Goal: Task Accomplishment & Management: Complete application form

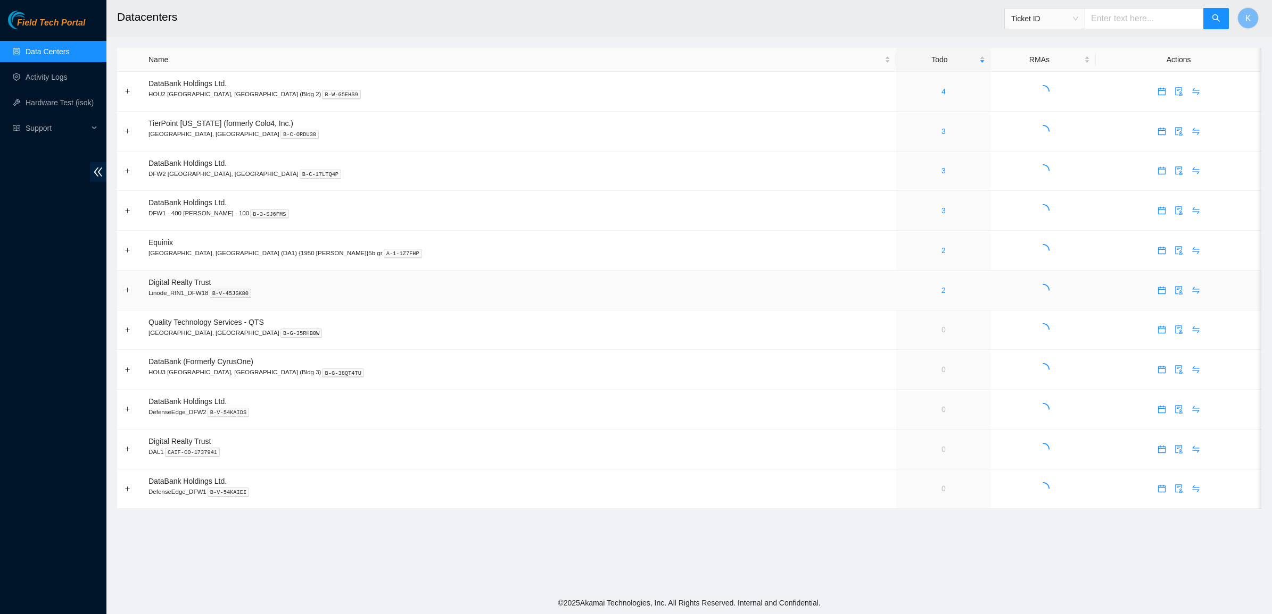
click at [902, 296] on div "2" at bounding box center [943, 291] width 82 height 12
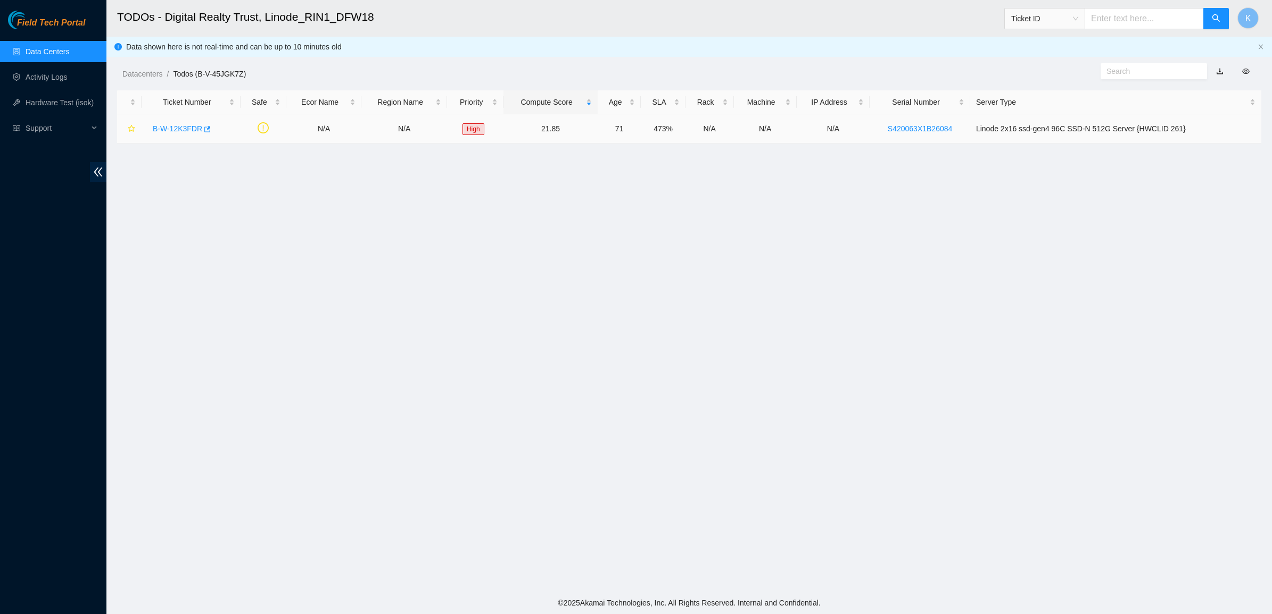
click at [179, 126] on link "B-W-12K3FDR" at bounding box center [177, 128] width 49 height 9
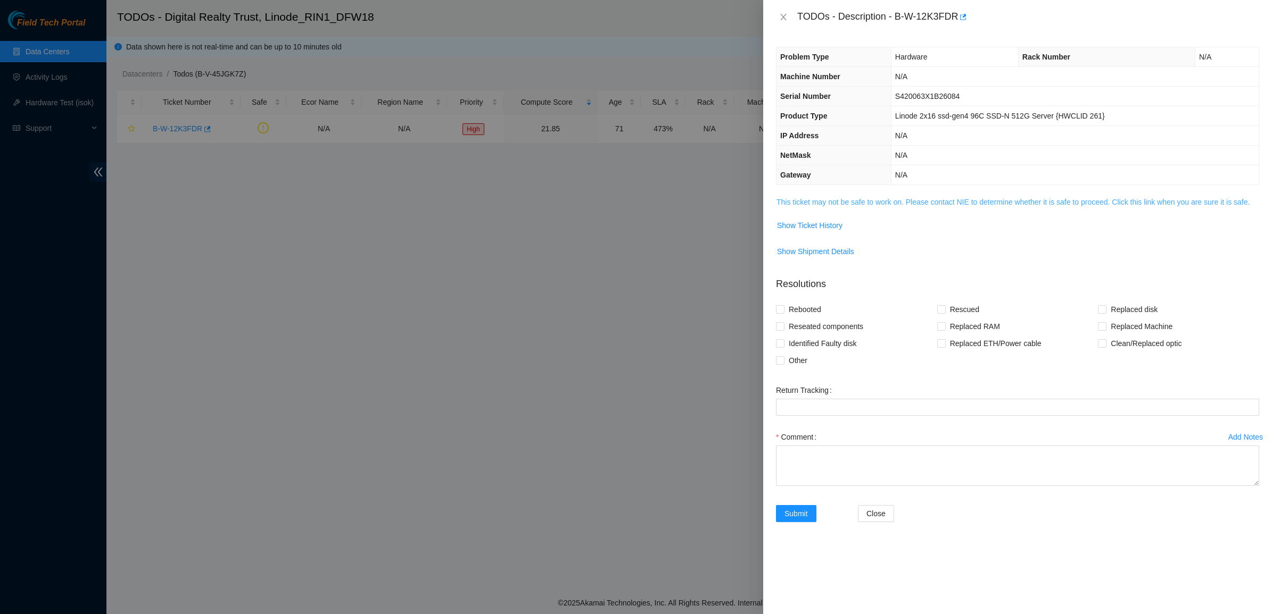
click at [841, 206] on link "This ticket may not be safe to work on. Please contact NIE to determine whether…" at bounding box center [1012, 202] width 473 height 9
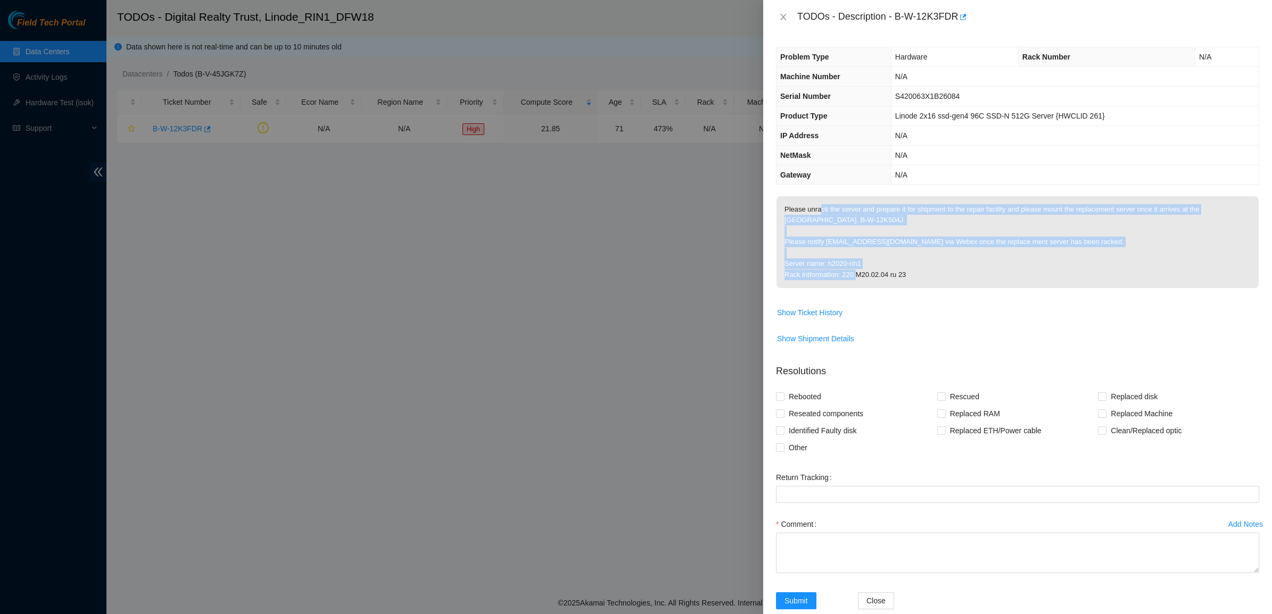
drag, startPoint x: 818, startPoint y: 213, endPoint x: 946, endPoint y: 273, distance: 140.9
click at [946, 273] on p "Please unrack the server and prepare it for shipment to the repair facility and…" at bounding box center [1017, 242] width 482 height 92
drag, startPoint x: 958, startPoint y: 273, endPoint x: 778, endPoint y: 208, distance: 191.2
click at [778, 208] on p "Please unrack the server and prepare it for shipment to the repair facility and…" at bounding box center [1017, 242] width 482 height 92
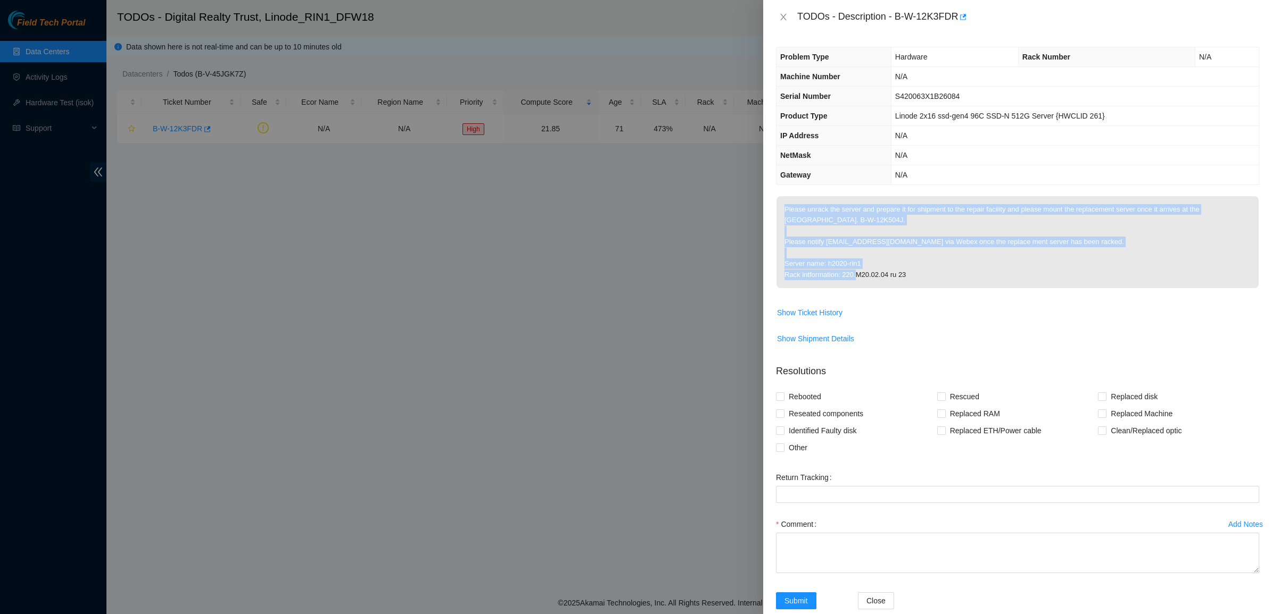
click at [778, 208] on p "Please unrack the server and prepare it for shipment to the repair facility and…" at bounding box center [1017, 242] width 482 height 92
drag, startPoint x: 778, startPoint y: 208, endPoint x: 983, endPoint y: 270, distance: 213.6
click at [983, 270] on p "Please unrack the server and prepare it for shipment to the repair facility and…" at bounding box center [1017, 242] width 482 height 92
drag, startPoint x: 972, startPoint y: 272, endPoint x: 780, endPoint y: 206, distance: 203.1
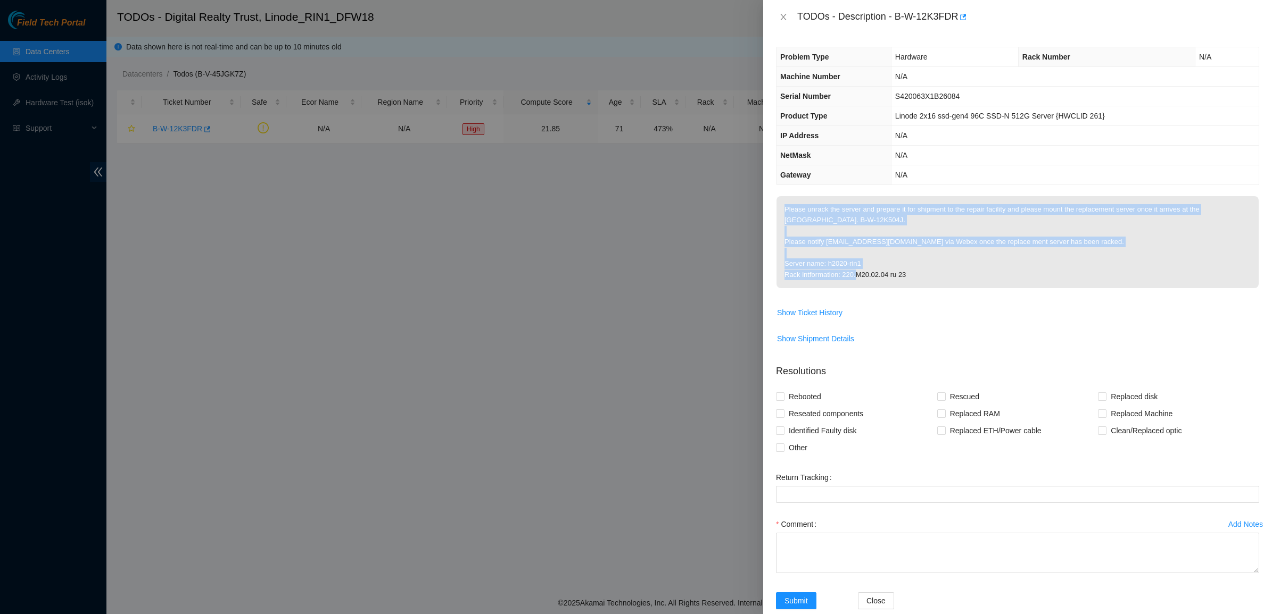
click at [780, 206] on p "Please unrack the server and prepare it for shipment to the repair facility and…" at bounding box center [1017, 242] width 482 height 92
drag, startPoint x: 839, startPoint y: 241, endPoint x: 960, endPoint y: 279, distance: 127.2
click at [960, 279] on p "Please unrack the server and prepare it for shipment to the repair facility and…" at bounding box center [1017, 242] width 482 height 92
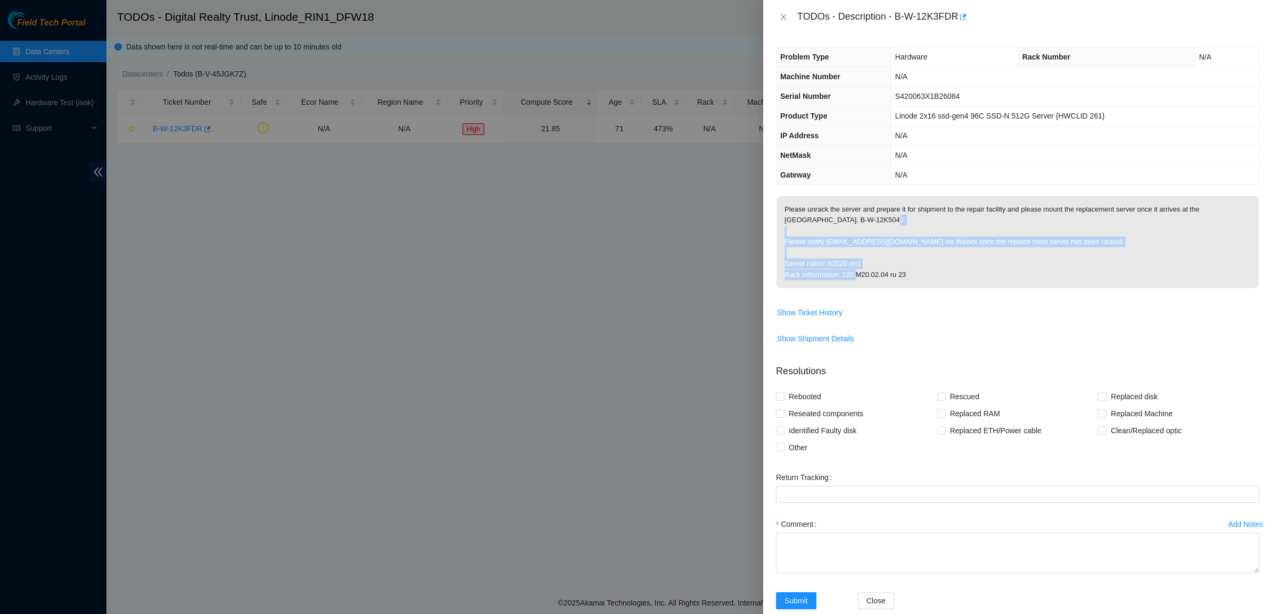
drag, startPoint x: 960, startPoint y: 279, endPoint x: 871, endPoint y: 237, distance: 98.5
click at [871, 237] on p "Please unrack the server and prepare it for shipment to the repair facility and…" at bounding box center [1017, 242] width 482 height 92
click at [787, 13] on button "Close" at bounding box center [783, 17] width 15 height 10
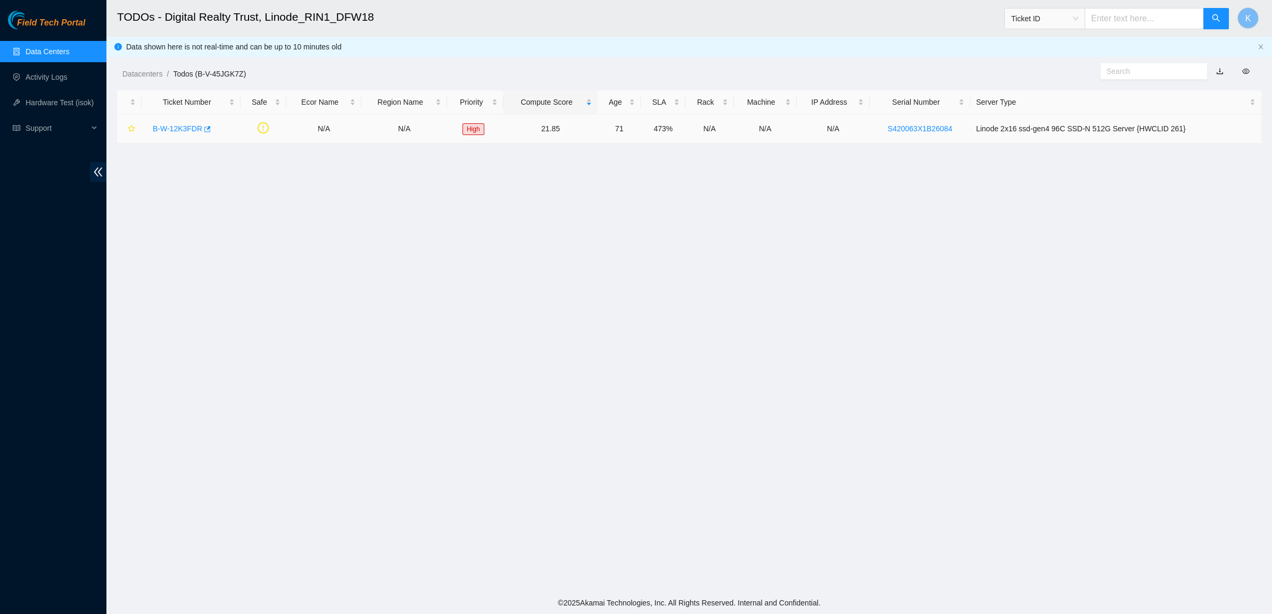
click at [171, 128] on link "B-W-12K3FDR" at bounding box center [177, 128] width 49 height 9
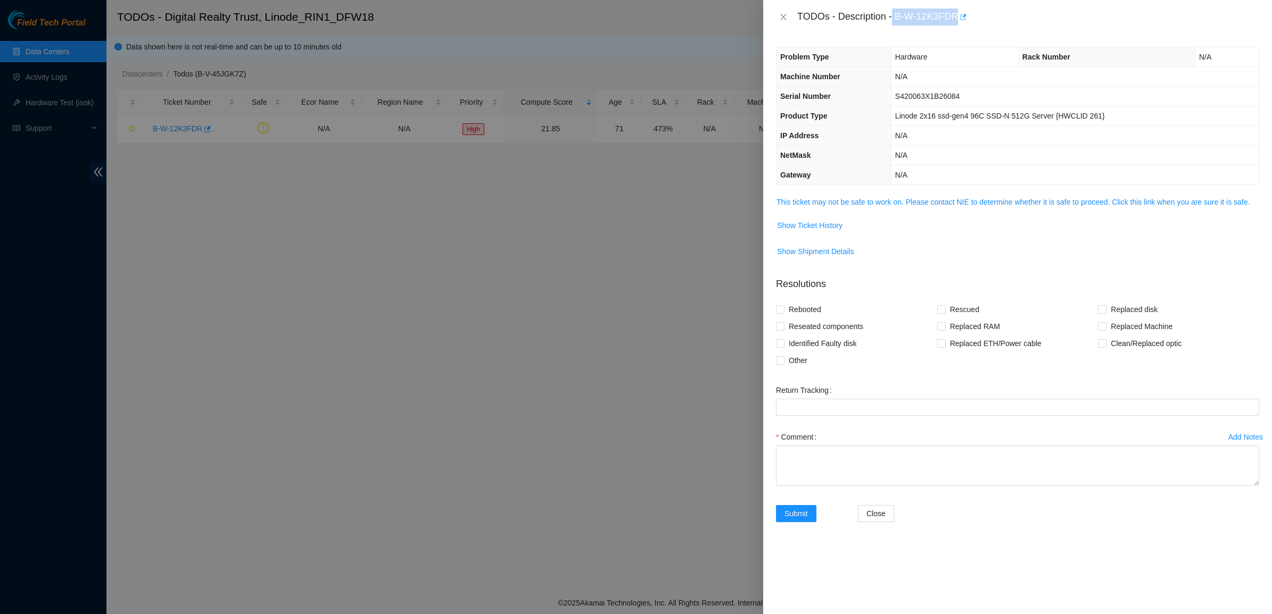
drag, startPoint x: 898, startPoint y: 17, endPoint x: 958, endPoint y: 20, distance: 59.7
click at [958, 20] on div "TODOs - Description - B-W-12K3FDR" at bounding box center [1028, 17] width 462 height 17
copy div "B-W-12K3FDR"
click at [793, 13] on div "TODOs - Description - B-W-12K3FDR" at bounding box center [1017, 17] width 483 height 17
click at [790, 14] on button "Close" at bounding box center [783, 17] width 15 height 10
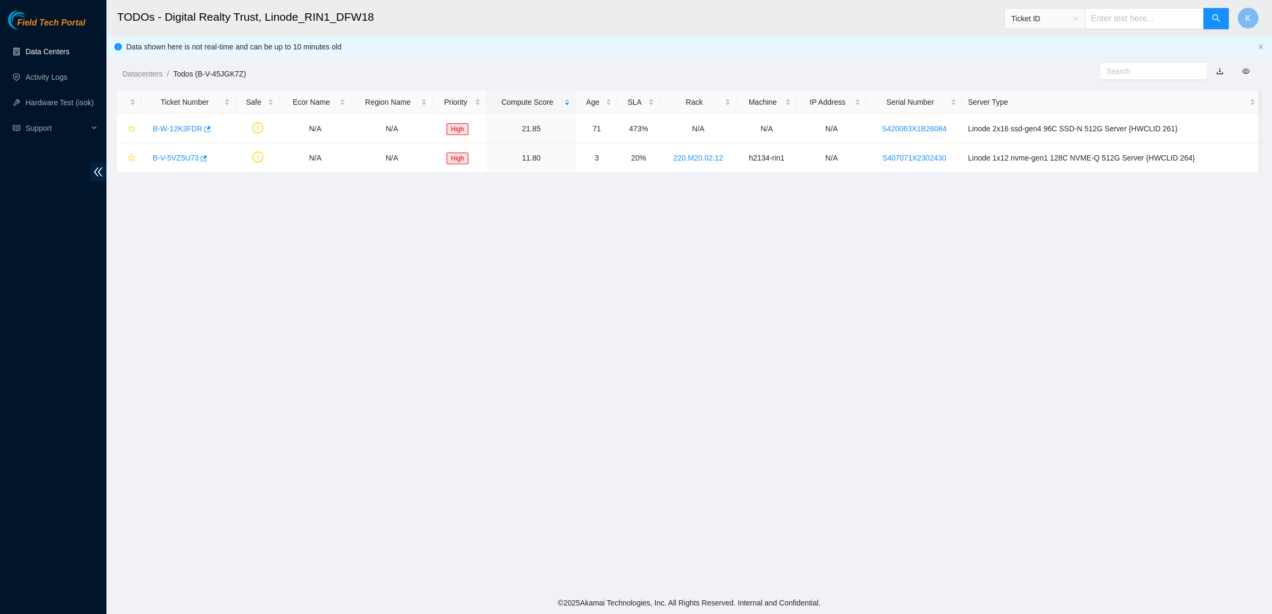
click at [32, 52] on link "Data Centers" at bounding box center [48, 51] width 44 height 9
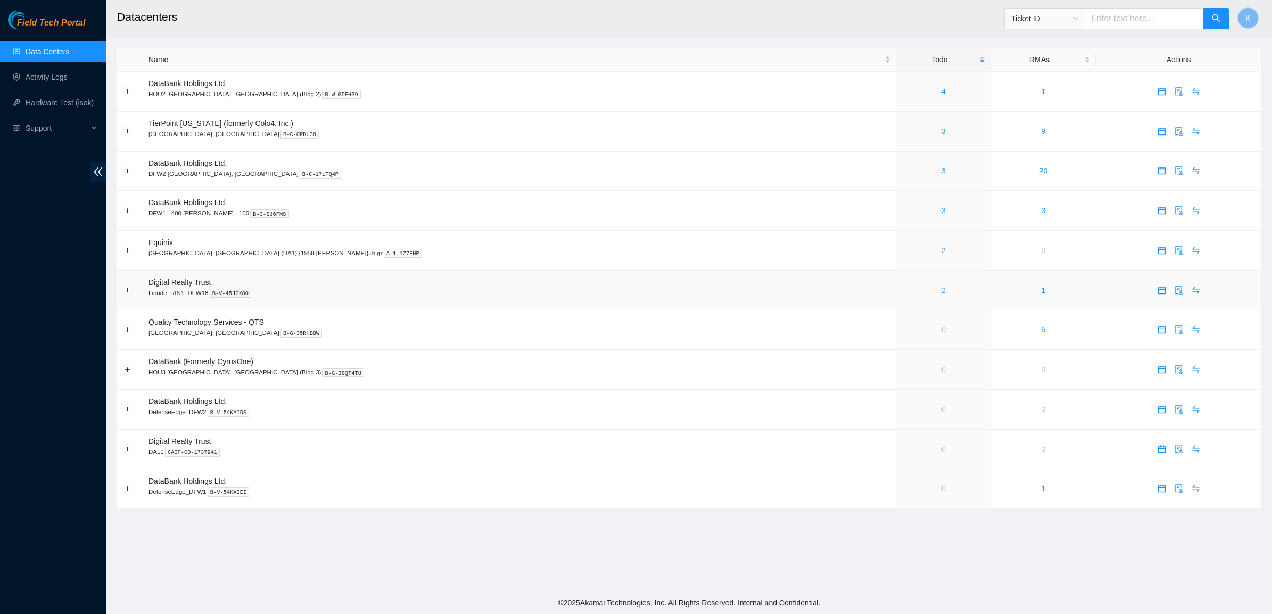
click at [941, 292] on link "2" at bounding box center [943, 290] width 4 height 9
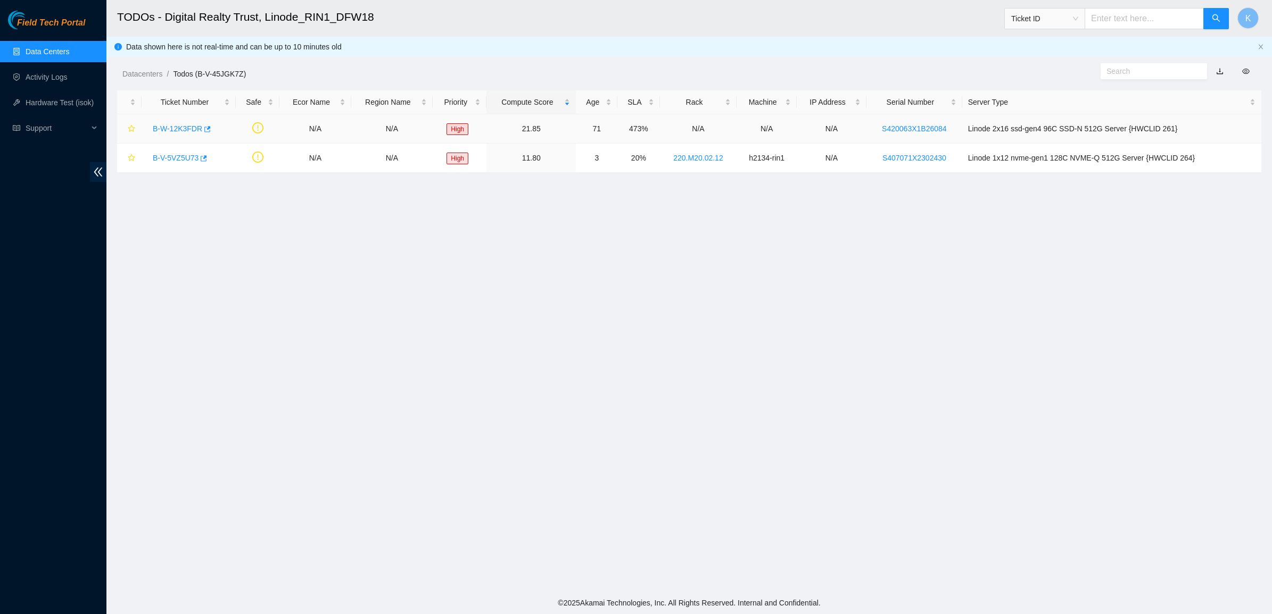
click at [182, 128] on link "B-W-12K3FDR" at bounding box center [177, 128] width 49 height 9
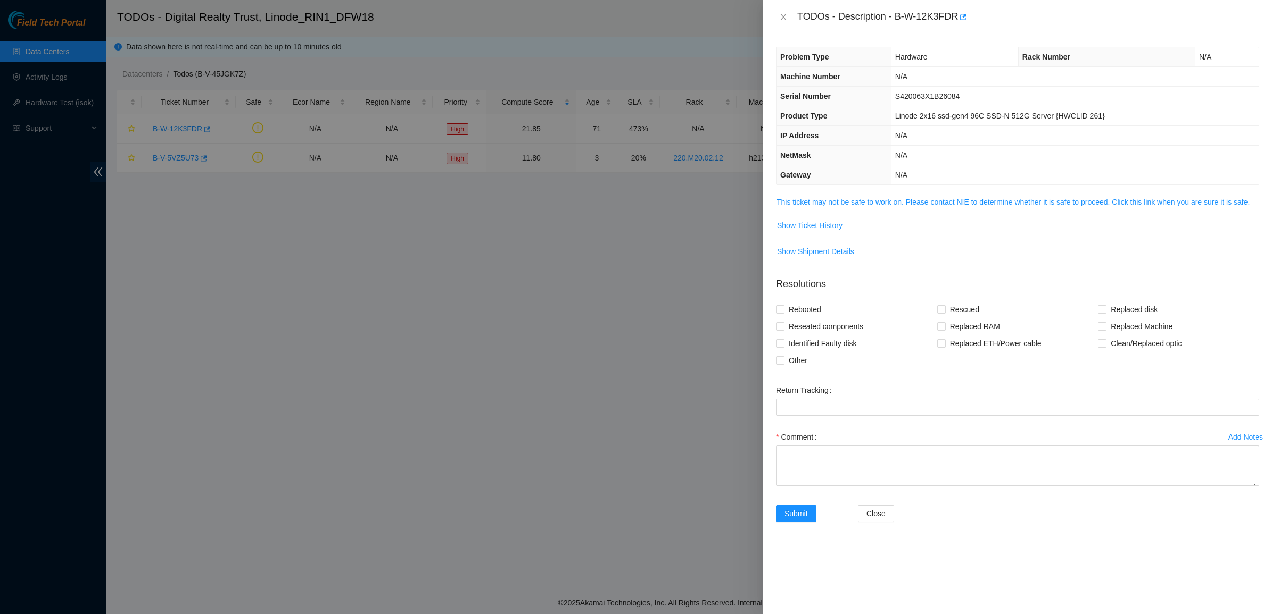
click at [801, 210] on td "This ticket may not be safe to work on. Please contact NIE to determine whether…" at bounding box center [1017, 206] width 483 height 21
click at [807, 205] on link "This ticket may not be safe to work on. Please contact NIE to determine whether…" at bounding box center [1012, 202] width 473 height 9
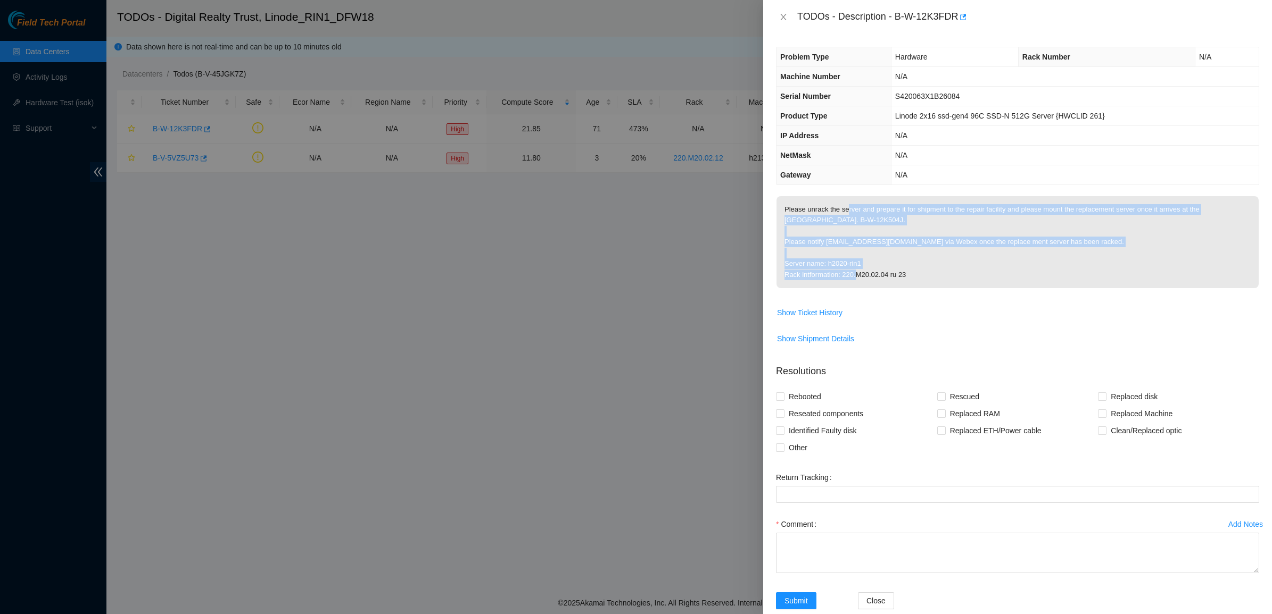
drag, startPoint x: 846, startPoint y: 214, endPoint x: 957, endPoint y: 291, distance: 134.2
click at [957, 291] on span "Please unrack the server and prepare it for shipment to the repair facility and…" at bounding box center [1017, 245] width 482 height 99
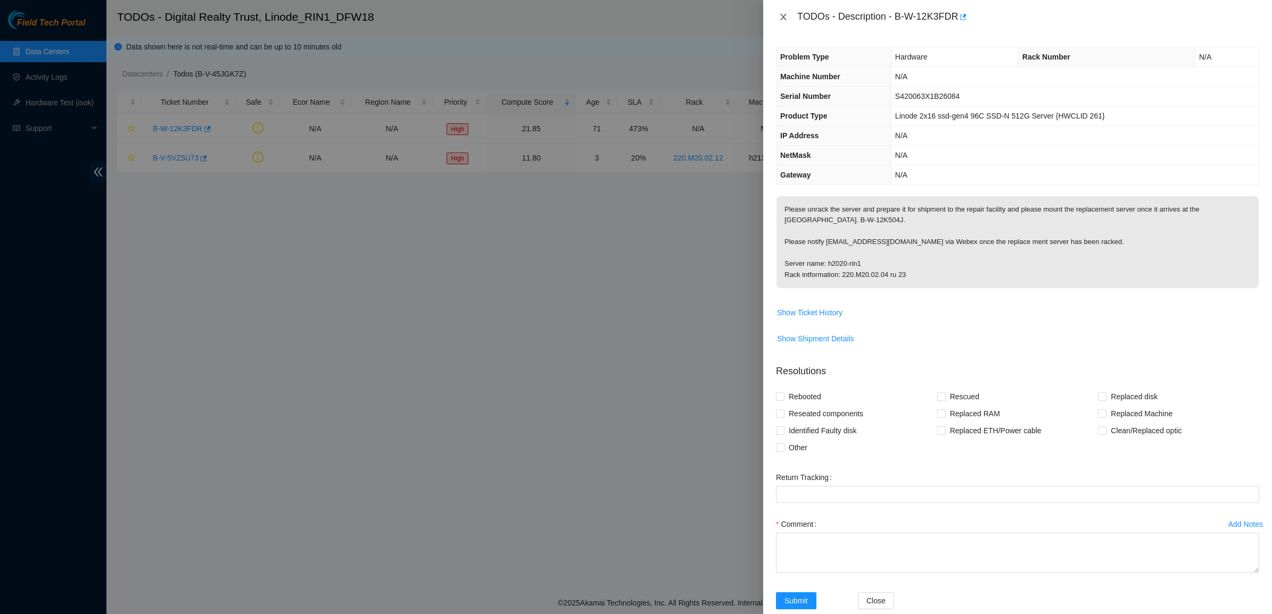
click at [783, 20] on icon "close" at bounding box center [783, 17] width 9 height 9
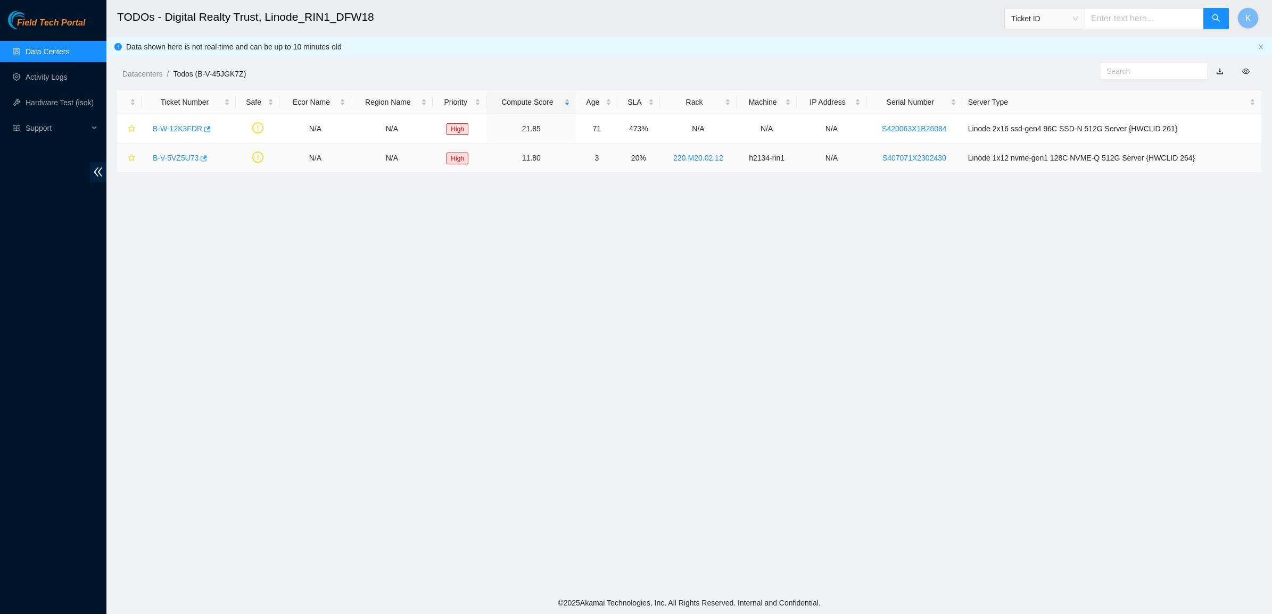
click at [177, 162] on link "B-V-5VZ5U73" at bounding box center [176, 158] width 46 height 9
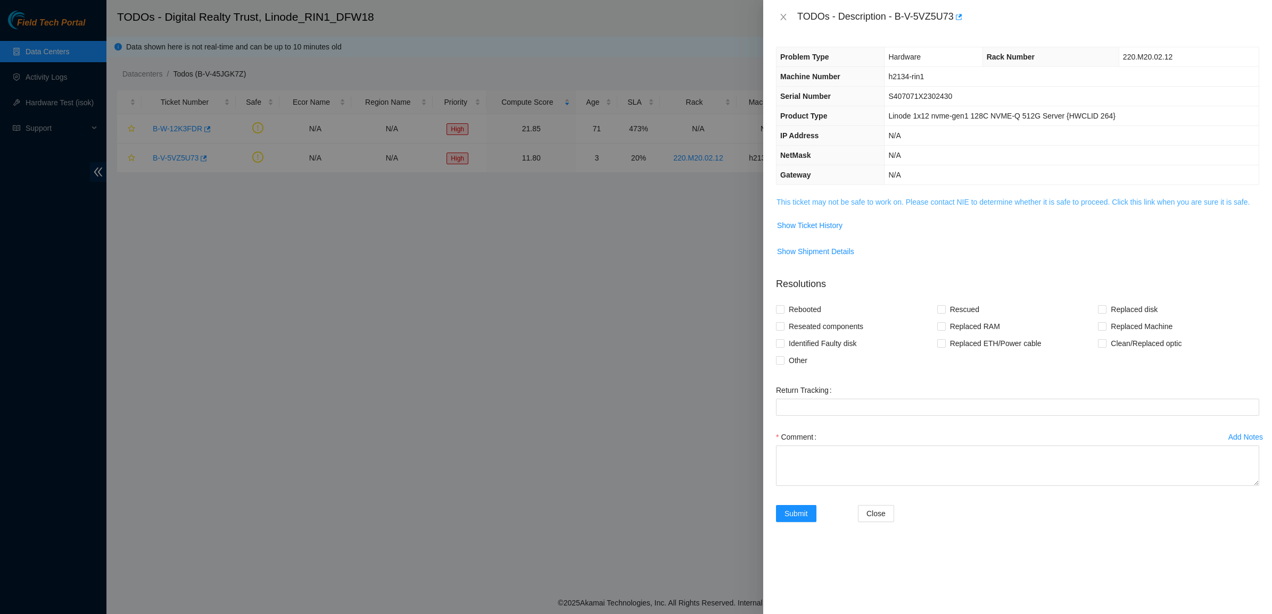
click at [802, 202] on link "This ticket may not be safe to work on. Please contact NIE to determine whether…" at bounding box center [1012, 202] width 473 height 9
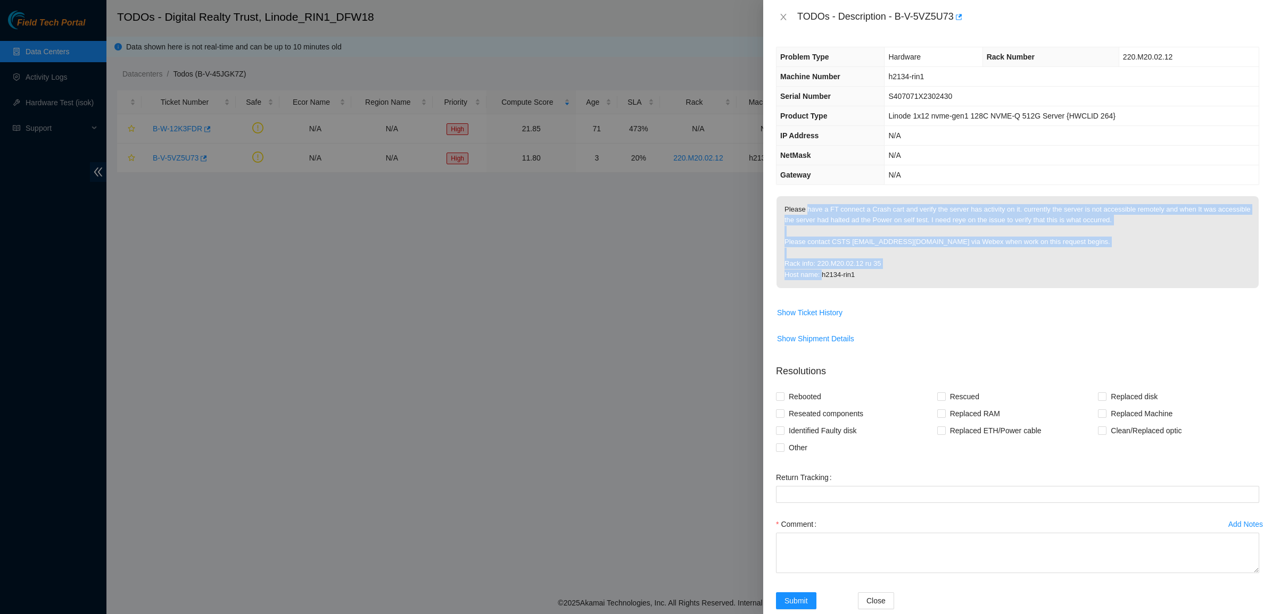
drag, startPoint x: 806, startPoint y: 211, endPoint x: 954, endPoint y: 280, distance: 163.0
click at [954, 280] on p "Please have a FT connect a Crash cart and verify the server has activity on it.…" at bounding box center [1017, 242] width 482 height 92
drag, startPoint x: 954, startPoint y: 280, endPoint x: 851, endPoint y: 235, distance: 112.4
click at [851, 235] on p "Please have a FT connect a Crash cart and verify the server has activity on it.…" at bounding box center [1017, 242] width 482 height 92
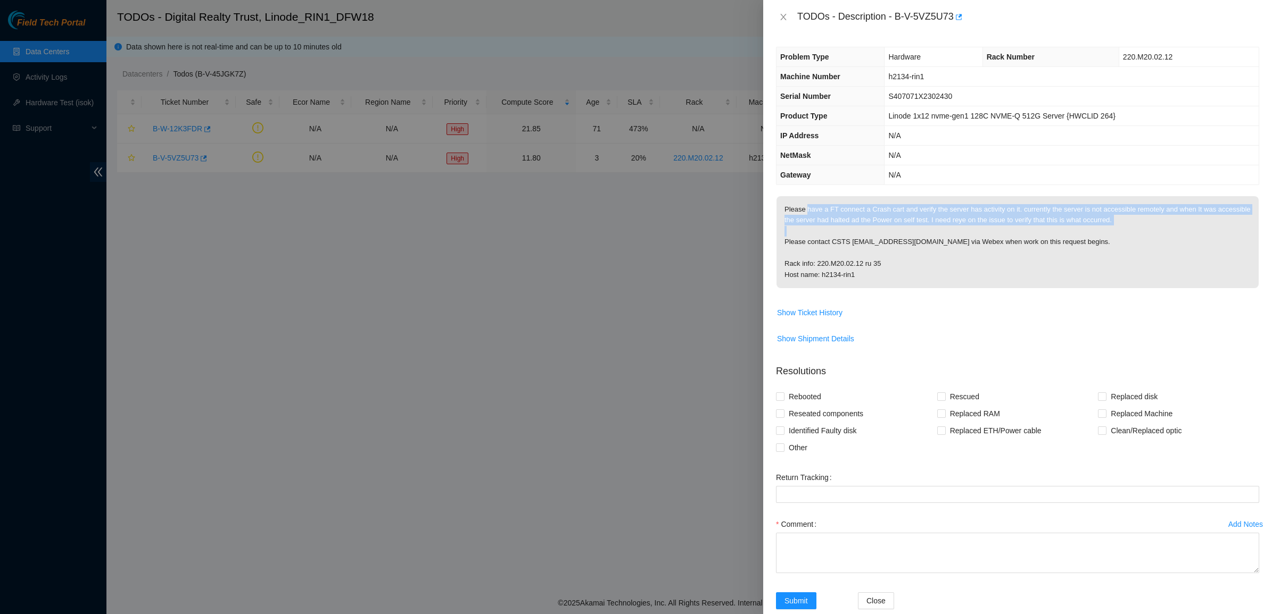
click at [851, 235] on p "Please have a FT connect a Crash cart and verify the server has activity on it.…" at bounding box center [1017, 242] width 482 height 92
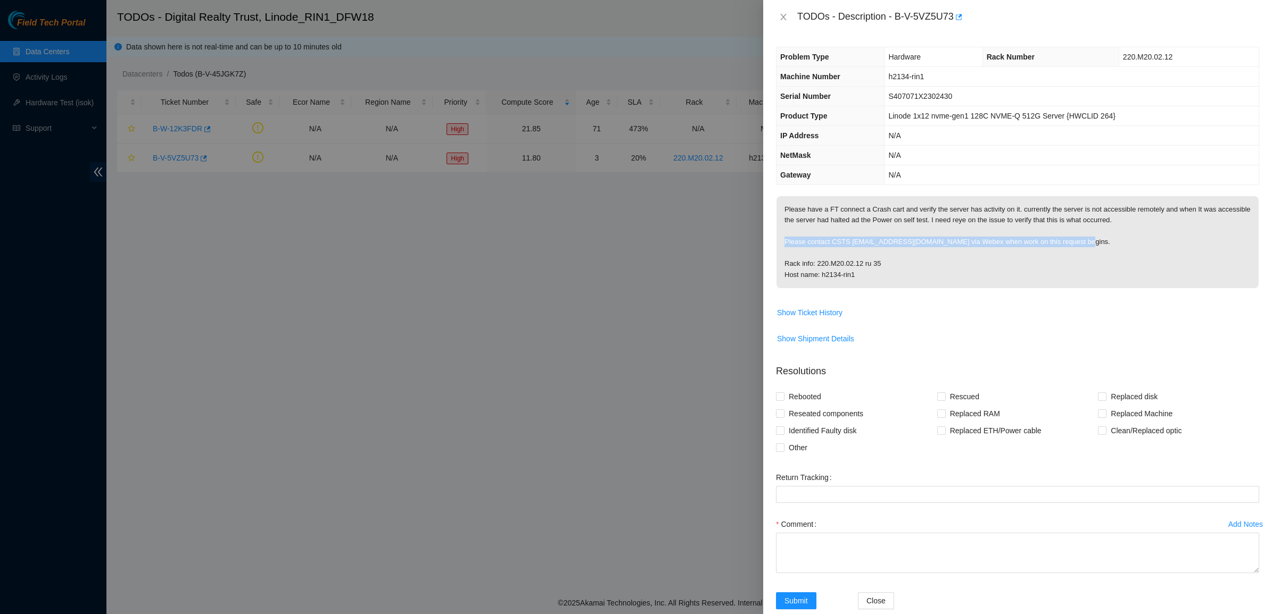
click at [850, 235] on p "Please have a FT connect a Crash cart and verify the server has activity on it.…" at bounding box center [1017, 242] width 482 height 92
click at [935, 266] on p "Please have a FT connect a Crash cart and verify the server has activity on it.…" at bounding box center [1017, 242] width 482 height 92
click at [828, 317] on span "Show Ticket History" at bounding box center [809, 313] width 65 height 12
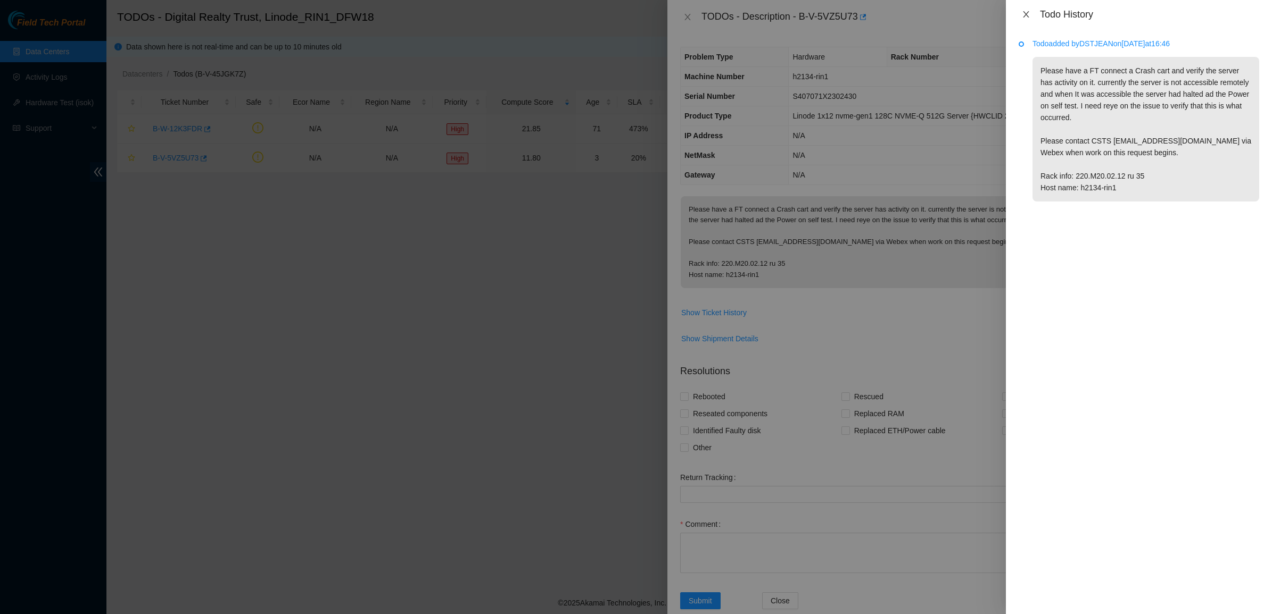
click at [1022, 15] on icon "close" at bounding box center [1025, 14] width 9 height 9
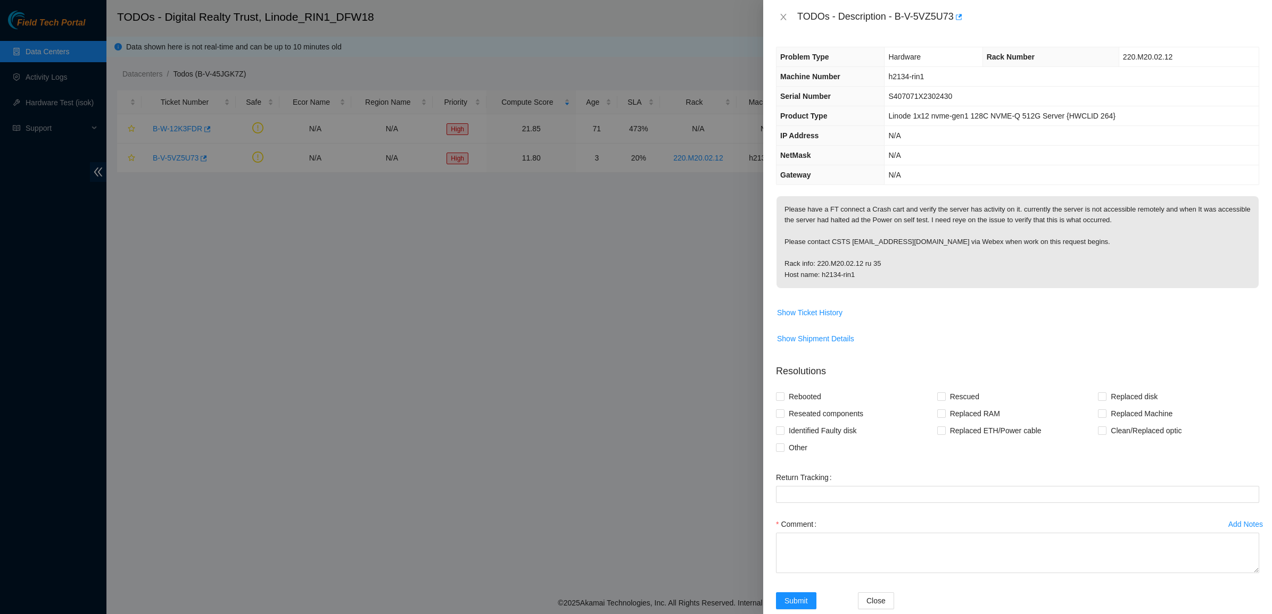
click at [817, 230] on p "Please have a FT connect a Crash cart and verify the server has activity on it.…" at bounding box center [1017, 242] width 482 height 92
click at [823, 214] on p "Please have a FT connect a Crash cart and verify the server has activity on it.…" at bounding box center [1017, 242] width 482 height 92
click at [932, 225] on p "Please have a FT connect a Crash cart and verify the server has activity on it.…" at bounding box center [1017, 242] width 482 height 92
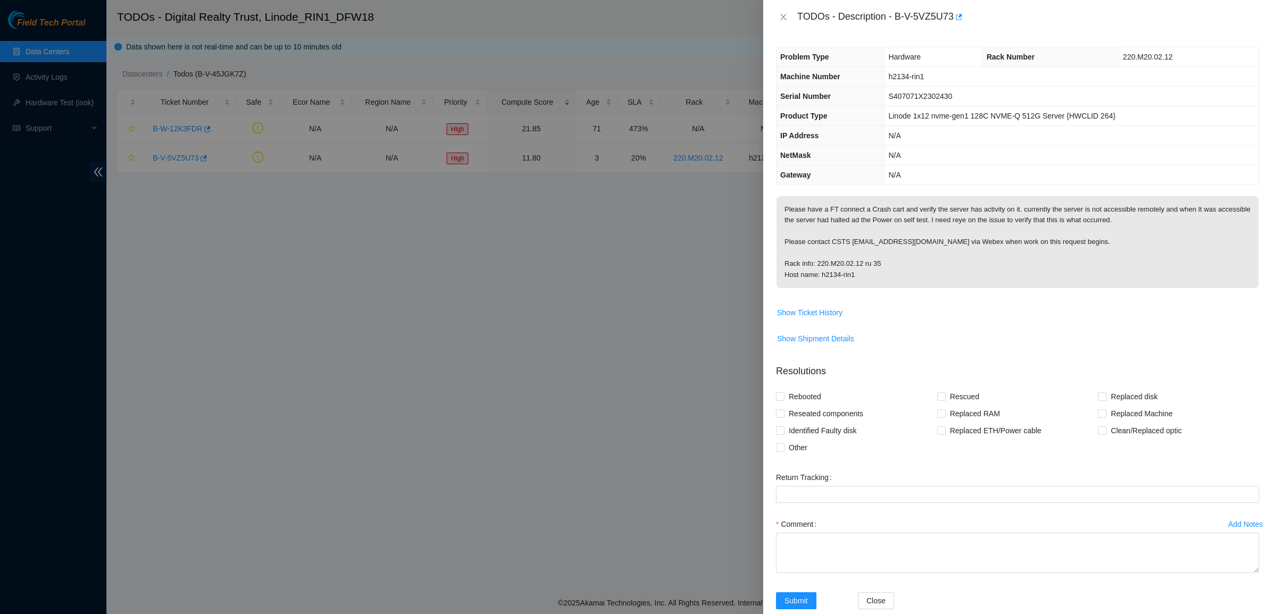
click at [931, 221] on p "Please have a FT connect a Crash cart and verify the server has activity on it.…" at bounding box center [1017, 242] width 482 height 92
click at [938, 229] on p "Please have a FT connect a Crash cart and verify the server has activity on it.…" at bounding box center [1017, 242] width 482 height 92
drag, startPoint x: 934, startPoint y: 256, endPoint x: 913, endPoint y: 269, distance: 24.4
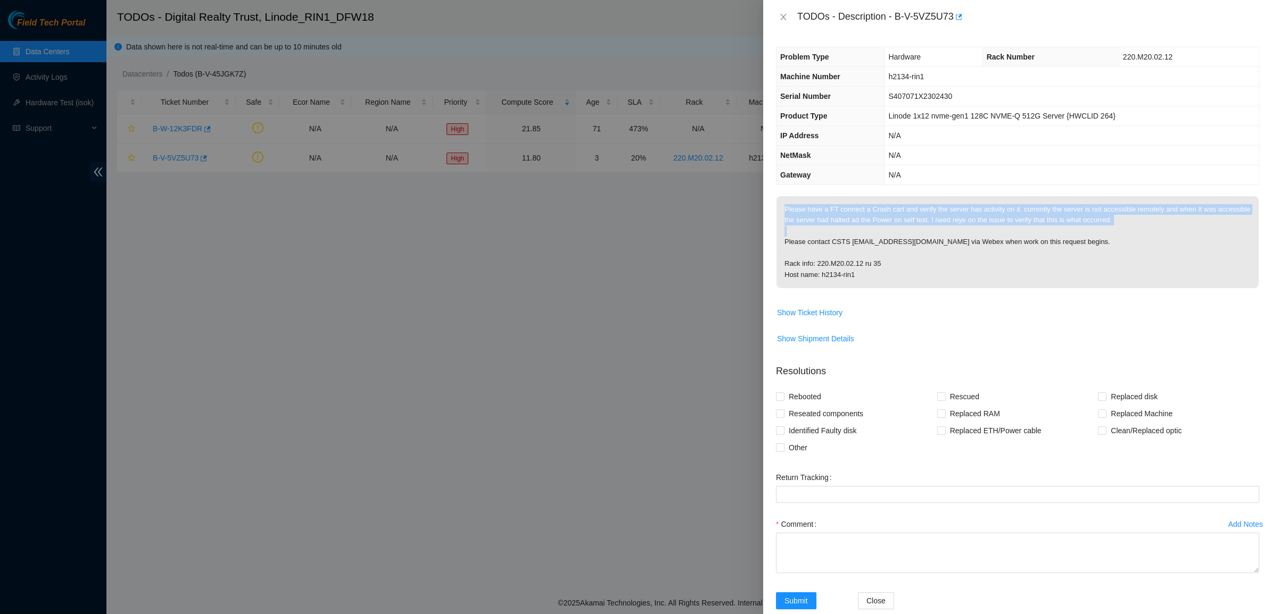
click at [919, 306] on tbody "Please have a FT connect a Crash cart and verify the server has activity on it.…" at bounding box center [1017, 276] width 483 height 160
click at [913, 256] on p "Please have a FT connect a Crash cart and verify the server has activity on it.…" at bounding box center [1017, 242] width 482 height 92
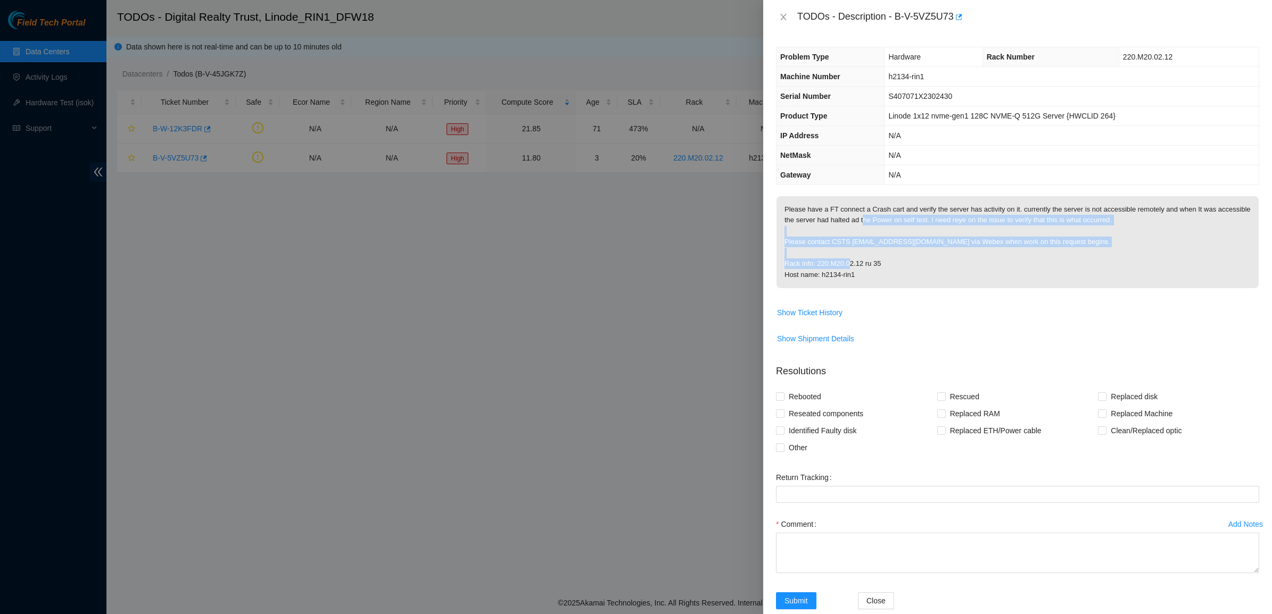
drag, startPoint x: 913, startPoint y: 264, endPoint x: 863, endPoint y: 219, distance: 67.1
click at [863, 219] on p "Please have a FT connect a Crash cart and verify the server has activity on it.…" at bounding box center [1017, 242] width 482 height 92
click at [862, 219] on p "Please have a FT connect a Crash cart and verify the server has activity on it.…" at bounding box center [1017, 242] width 482 height 92
drag, startPoint x: 854, startPoint y: 205, endPoint x: 878, endPoint y: 276, distance: 74.4
click at [878, 276] on p "Please have a FT connect a Crash cart and verify the server has activity on it.…" at bounding box center [1017, 242] width 482 height 92
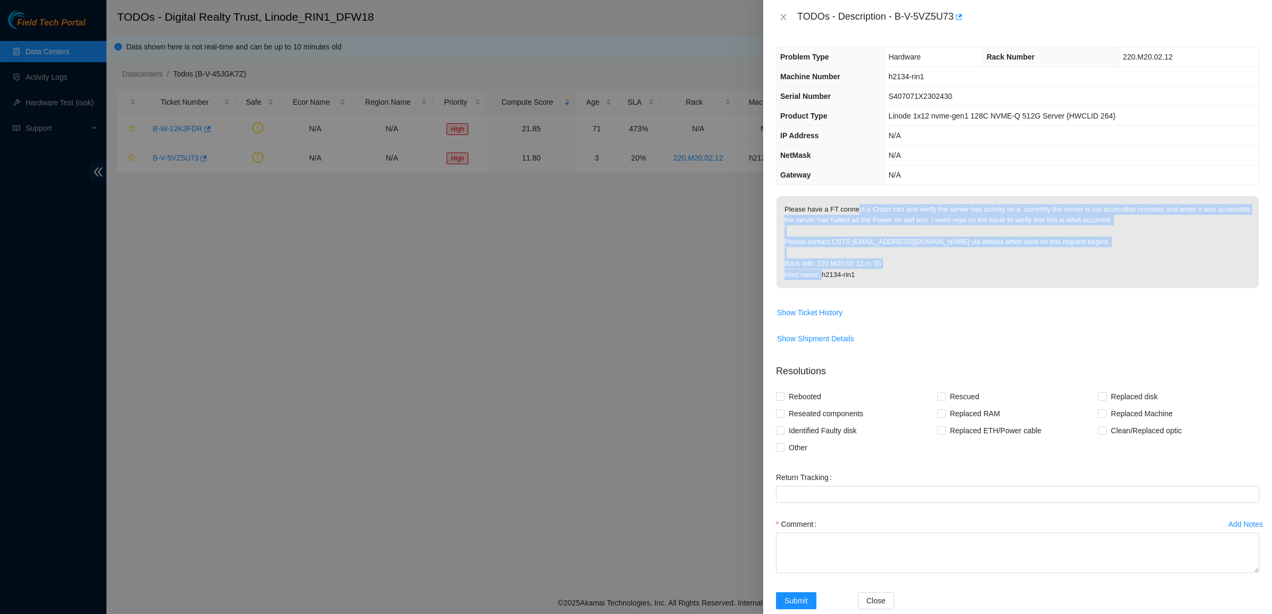
click at [878, 276] on p "Please have a FT connect a Crash cart and verify the server has activity on it.…" at bounding box center [1017, 242] width 482 height 92
drag, startPoint x: 878, startPoint y: 276, endPoint x: 830, endPoint y: 206, distance: 84.4
click at [830, 206] on p "Please have a FT connect a Crash cart and verify the server has activity on it.…" at bounding box center [1017, 242] width 482 height 92
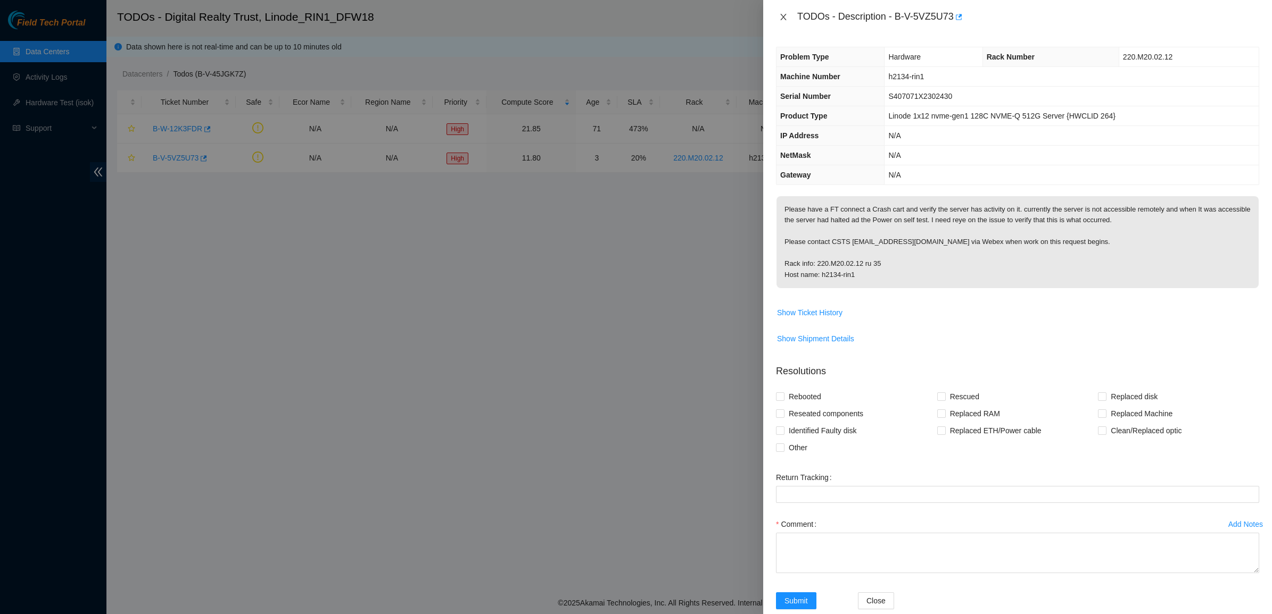
click at [782, 18] on icon "close" at bounding box center [783, 17] width 6 height 6
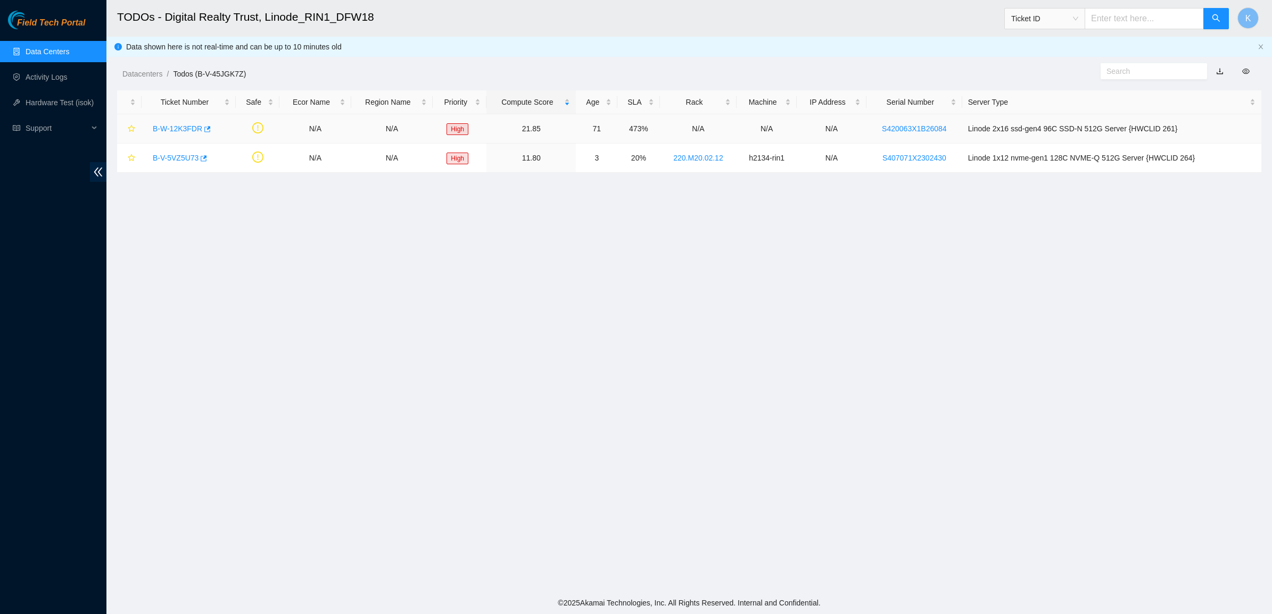
click at [172, 133] on link "B-W-12K3FDR" at bounding box center [177, 128] width 49 height 9
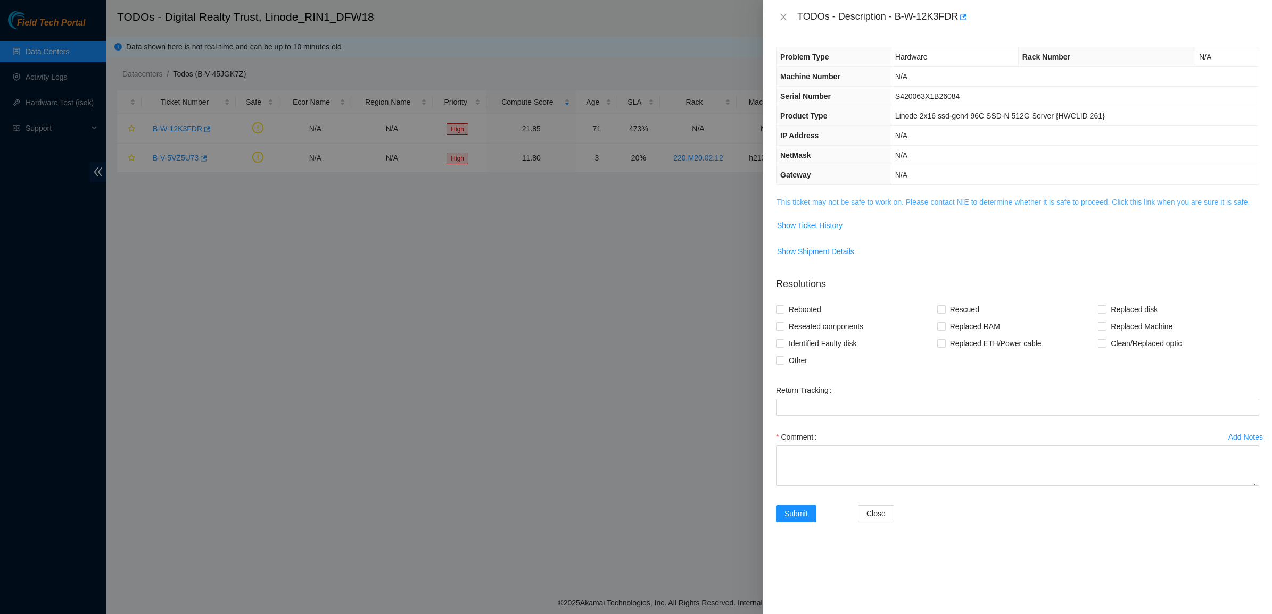
click at [882, 206] on link "This ticket may not be safe to work on. Please contact NIE to determine whether…" at bounding box center [1012, 202] width 473 height 9
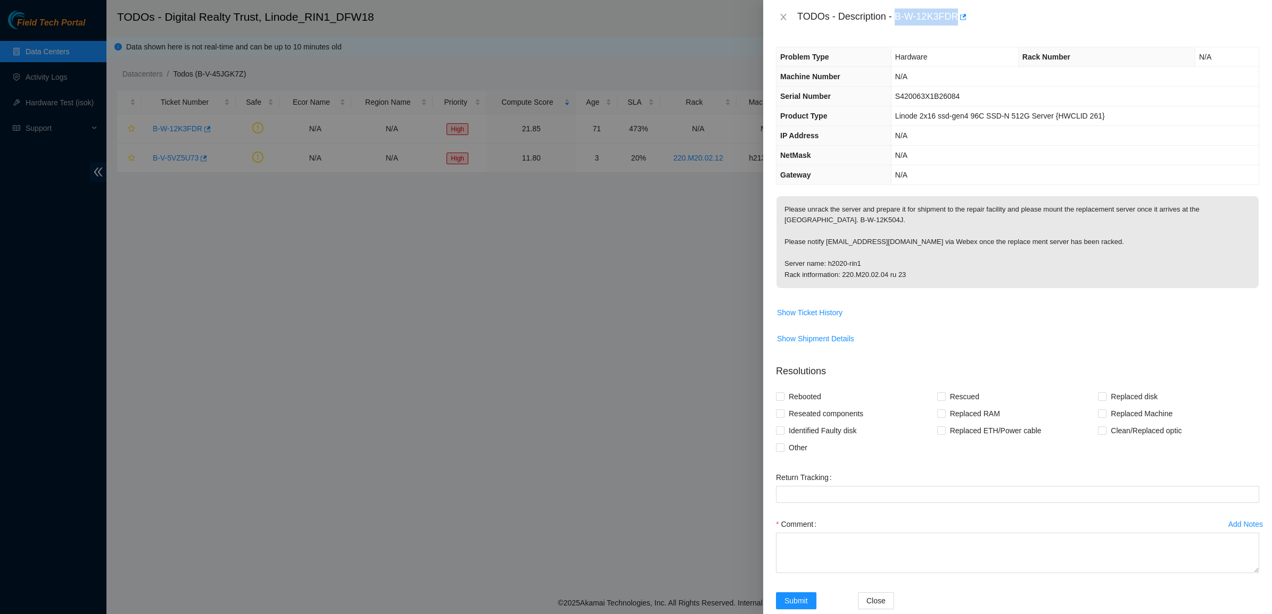
drag, startPoint x: 895, startPoint y: 19, endPoint x: 955, endPoint y: 24, distance: 60.9
click at [955, 24] on div "TODOs - Description - B-W-12K3FDR" at bounding box center [1028, 17] width 462 height 17
copy div "B-W-12K3FDR"
click at [826, 245] on p "Please unrack the server and prepare it for shipment to the repair facility and…" at bounding box center [1017, 242] width 482 height 92
drag, startPoint x: 825, startPoint y: 245, endPoint x: 890, endPoint y: 248, distance: 65.0
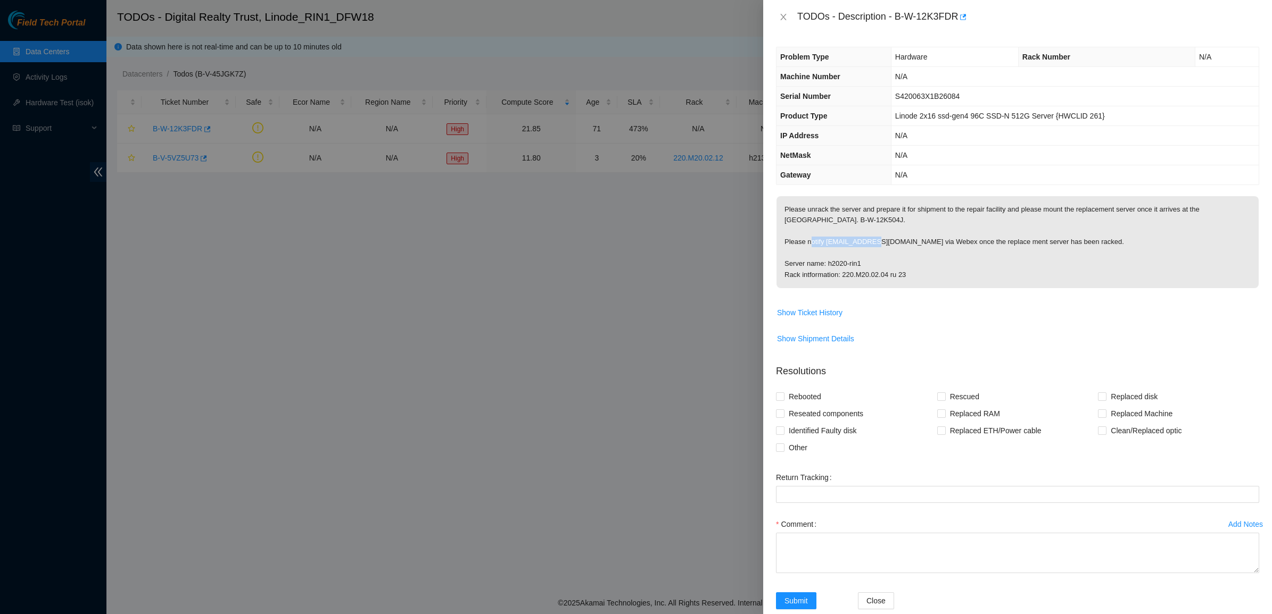
click at [890, 248] on p "Please unrack the server and prepare it for shipment to the repair facility and…" at bounding box center [1017, 242] width 482 height 92
copy p "dstjean@akamail.com"
click at [777, 19] on button "Close" at bounding box center [783, 17] width 15 height 10
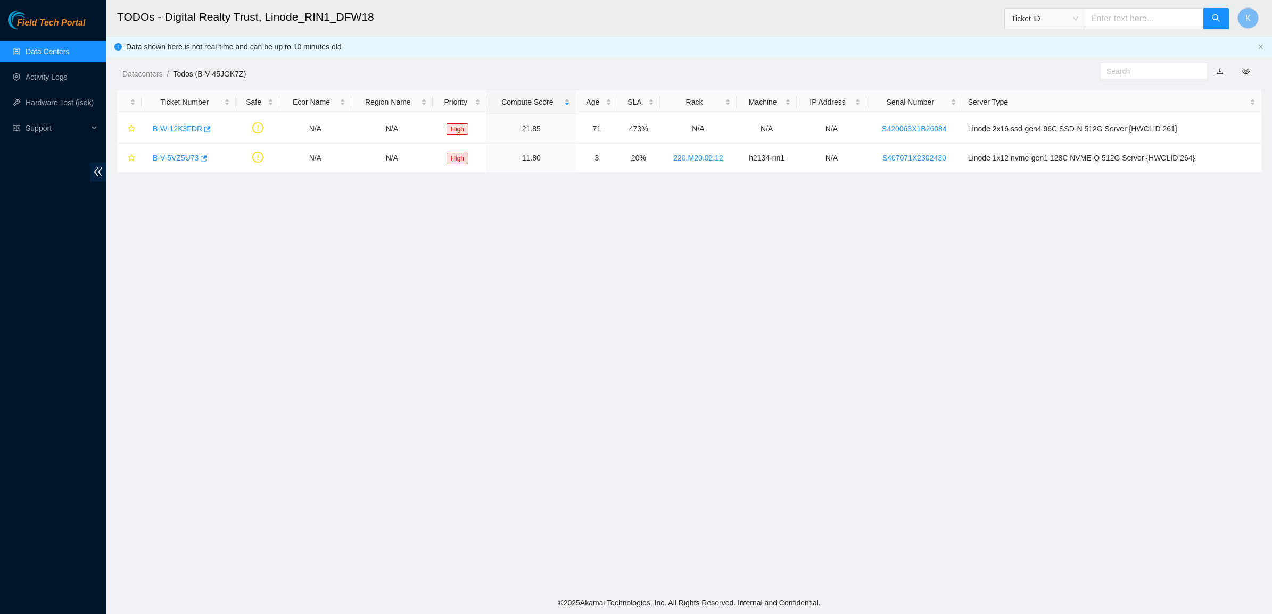
click at [44, 51] on link "Data Centers" at bounding box center [48, 51] width 44 height 9
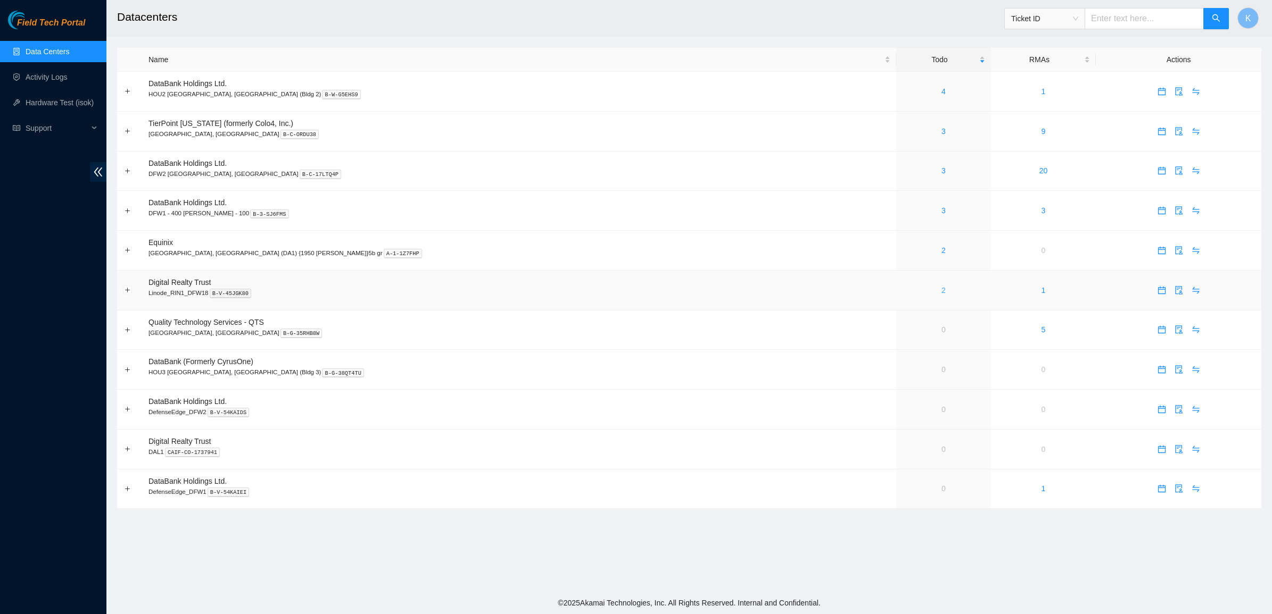
click at [941, 293] on link "2" at bounding box center [943, 290] width 4 height 9
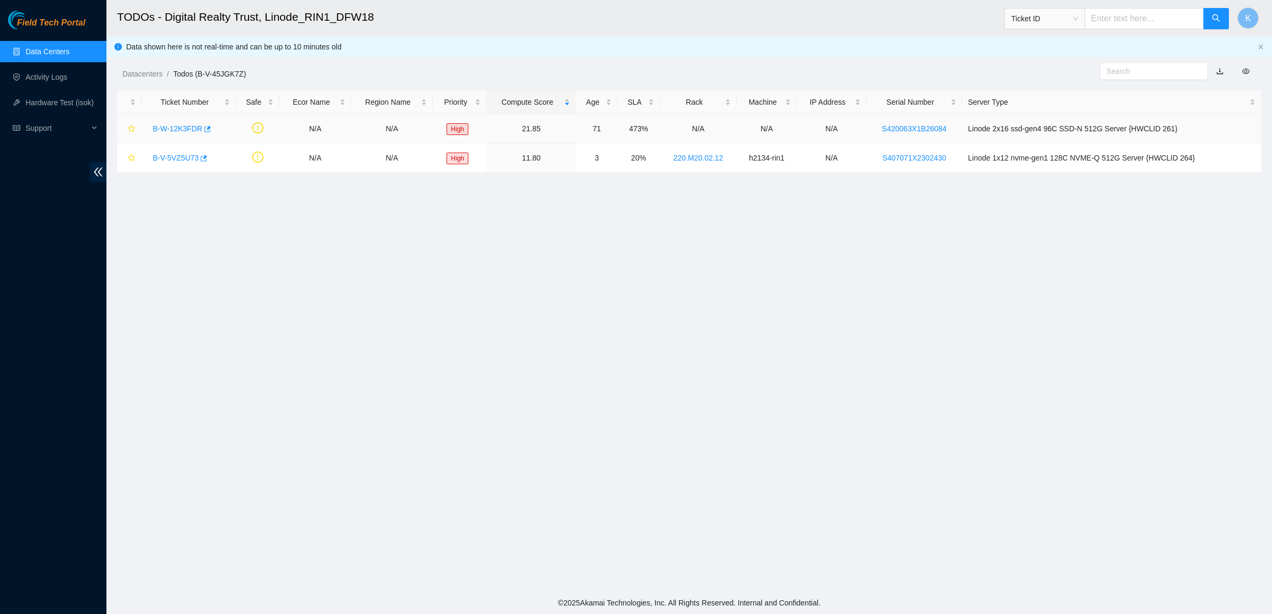
click at [184, 130] on link "B-W-12K3FDR" at bounding box center [177, 128] width 49 height 9
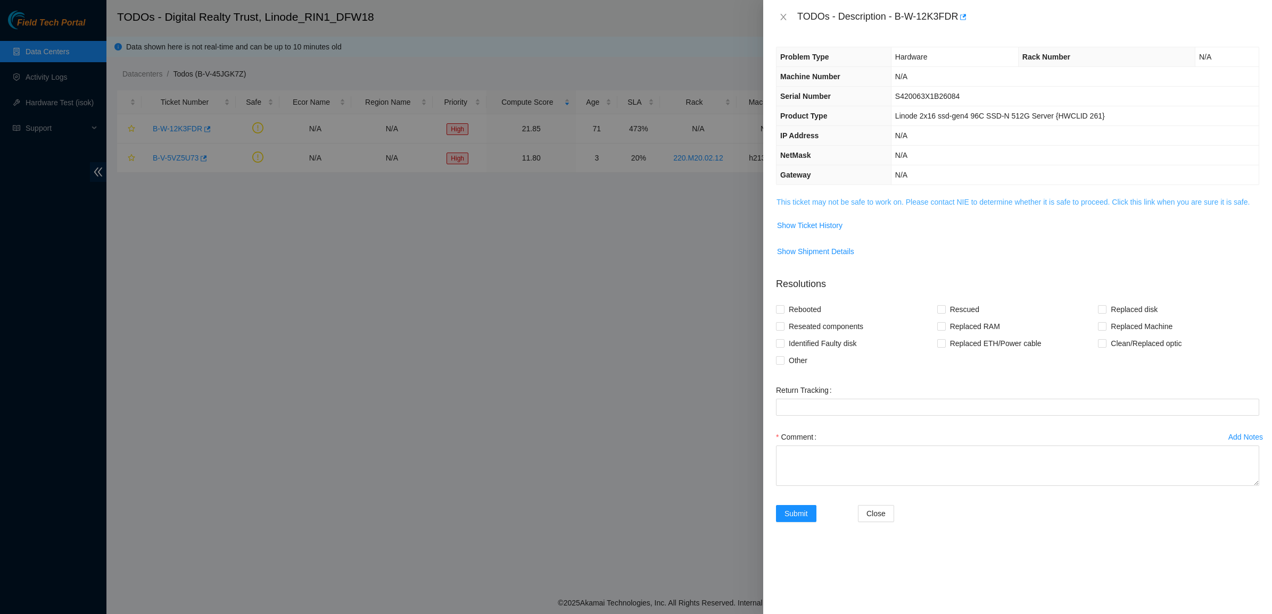
click at [844, 201] on link "This ticket may not be safe to work on. Please contact NIE to determine whether…" at bounding box center [1012, 202] width 473 height 9
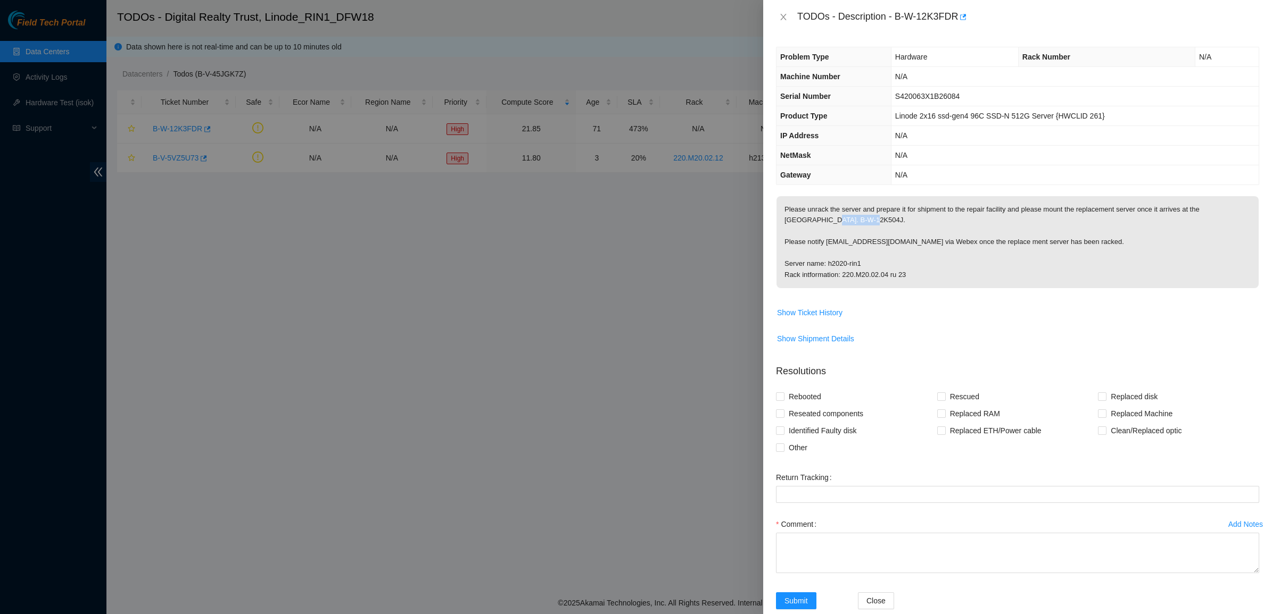
drag, startPoint x: 802, startPoint y: 226, endPoint x: 825, endPoint y: 225, distance: 22.9
click at [825, 225] on p "Please unrack the server and prepare it for shipment to the repair facility and…" at bounding box center [1017, 242] width 482 height 92
copy p "B-W-12K504J"
click at [775, 20] on div "TODOs - Description - B-W-12K3FDR" at bounding box center [1017, 17] width 509 height 34
click at [776, 16] on button "Close" at bounding box center [783, 17] width 15 height 10
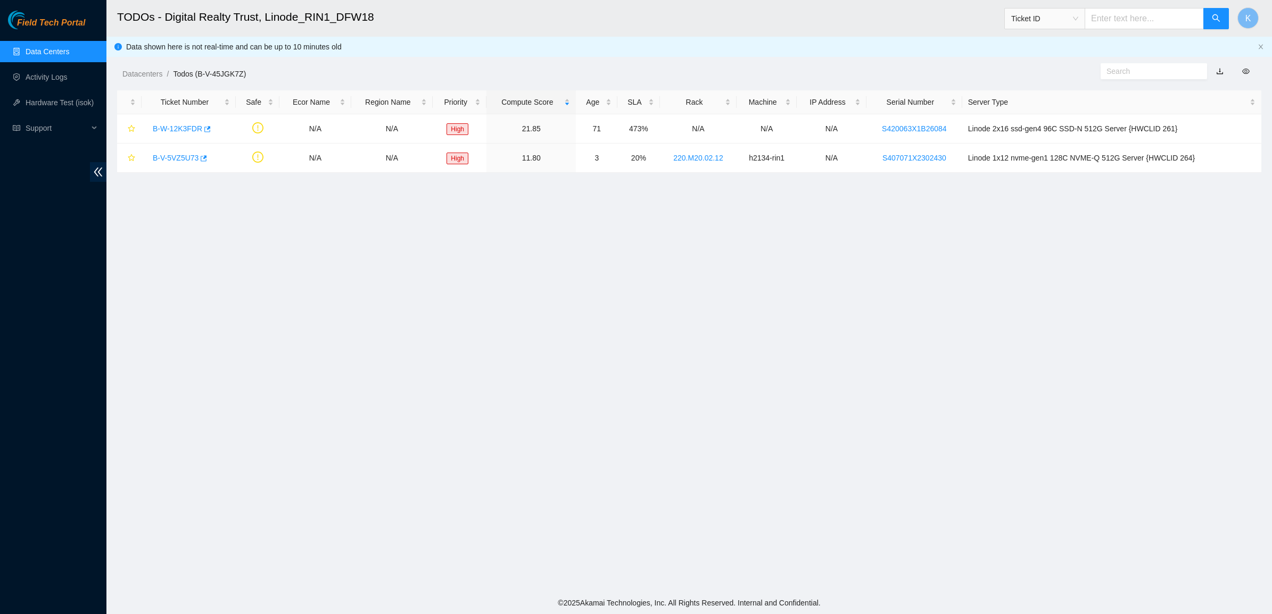
click at [1142, 18] on input "text" at bounding box center [1143, 18] width 119 height 21
paste input "B-W-12K504J"
type input "B-W-12K504J"
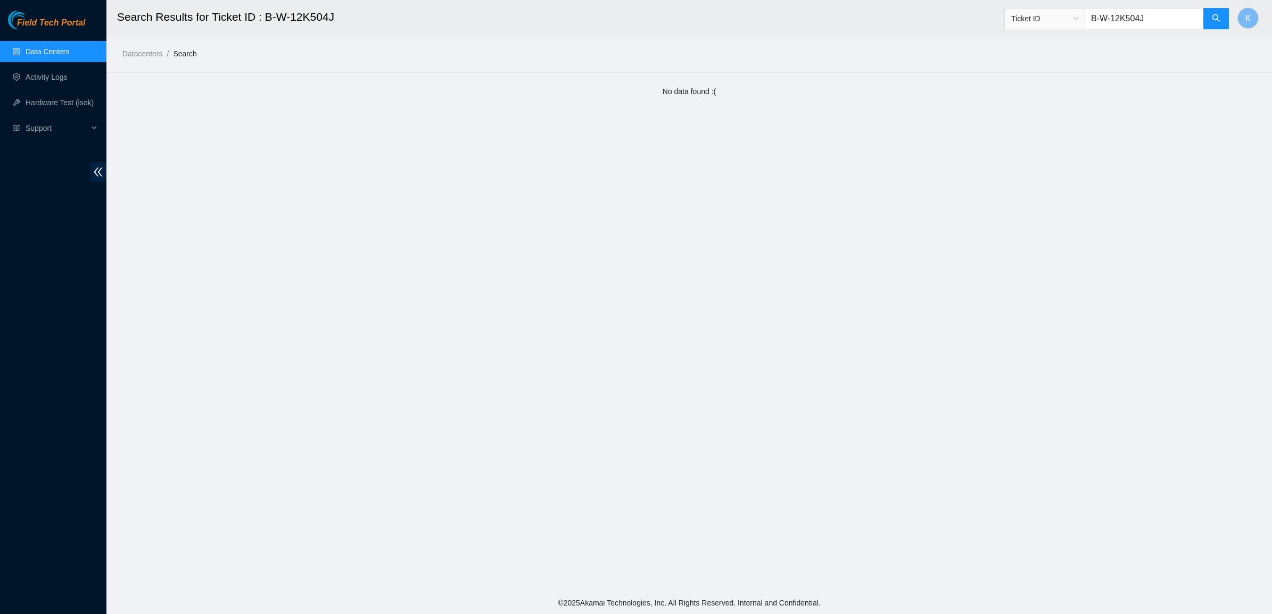
drag, startPoint x: 1156, startPoint y: 20, endPoint x: 1095, endPoint y: 19, distance: 61.2
click at [1095, 19] on input "B-W-12K504J" at bounding box center [1143, 18] width 119 height 21
click at [57, 73] on link "Activity Logs" at bounding box center [47, 77] width 42 height 9
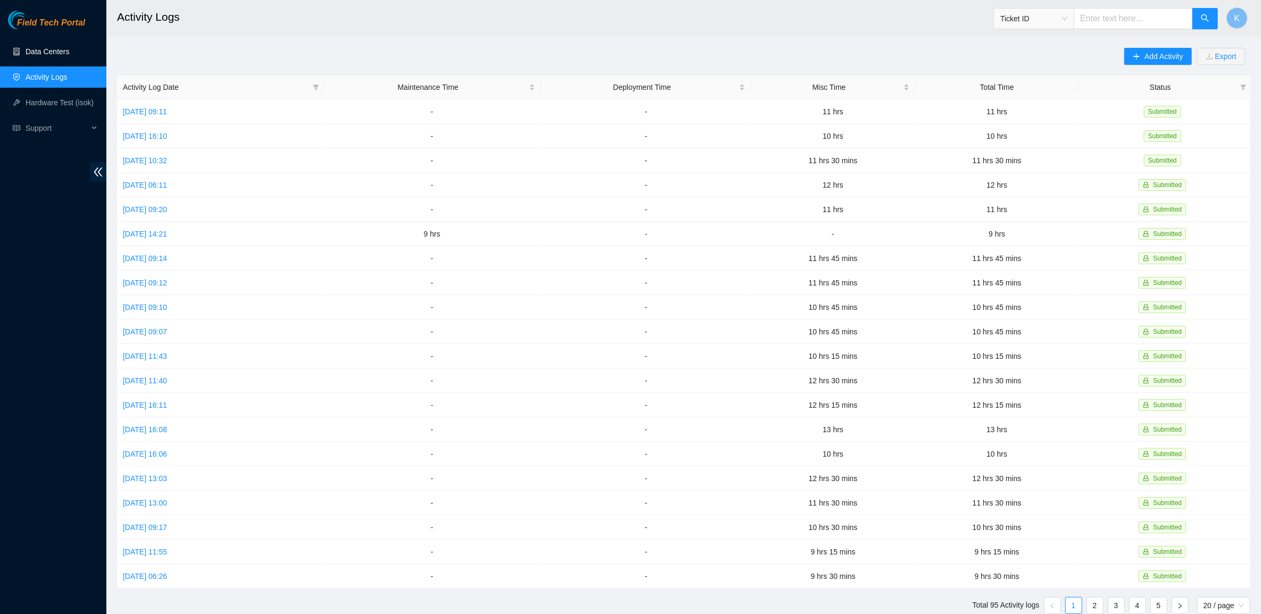
click at [61, 55] on link "Data Centers" at bounding box center [48, 51] width 44 height 9
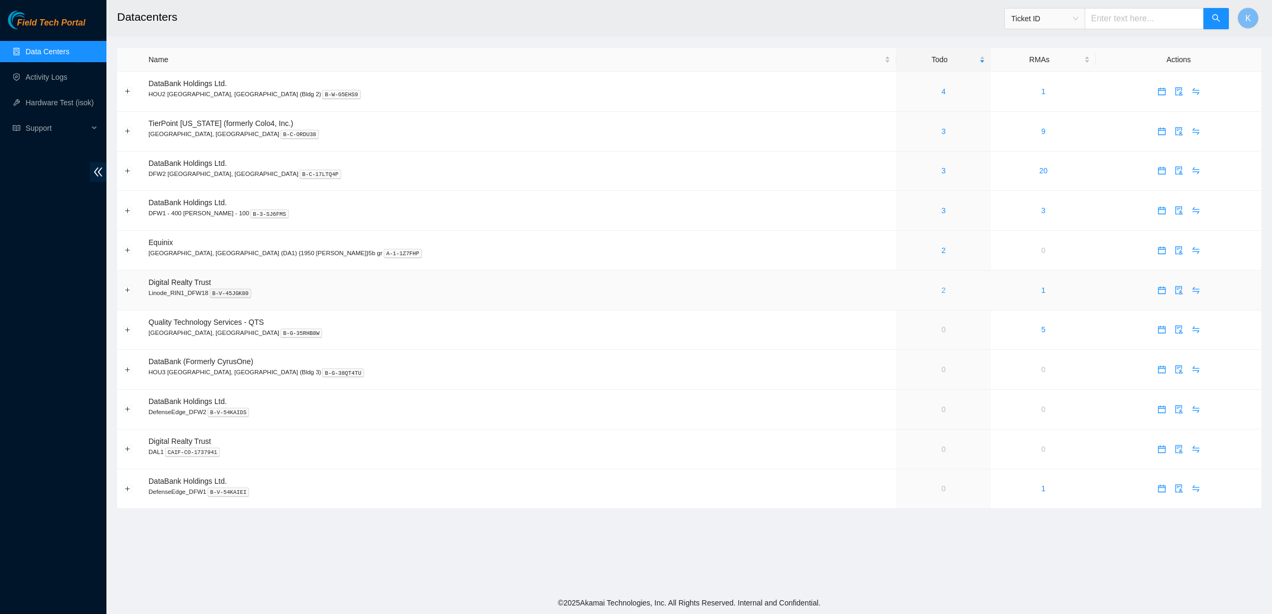
click at [941, 289] on link "2" at bounding box center [943, 290] width 4 height 9
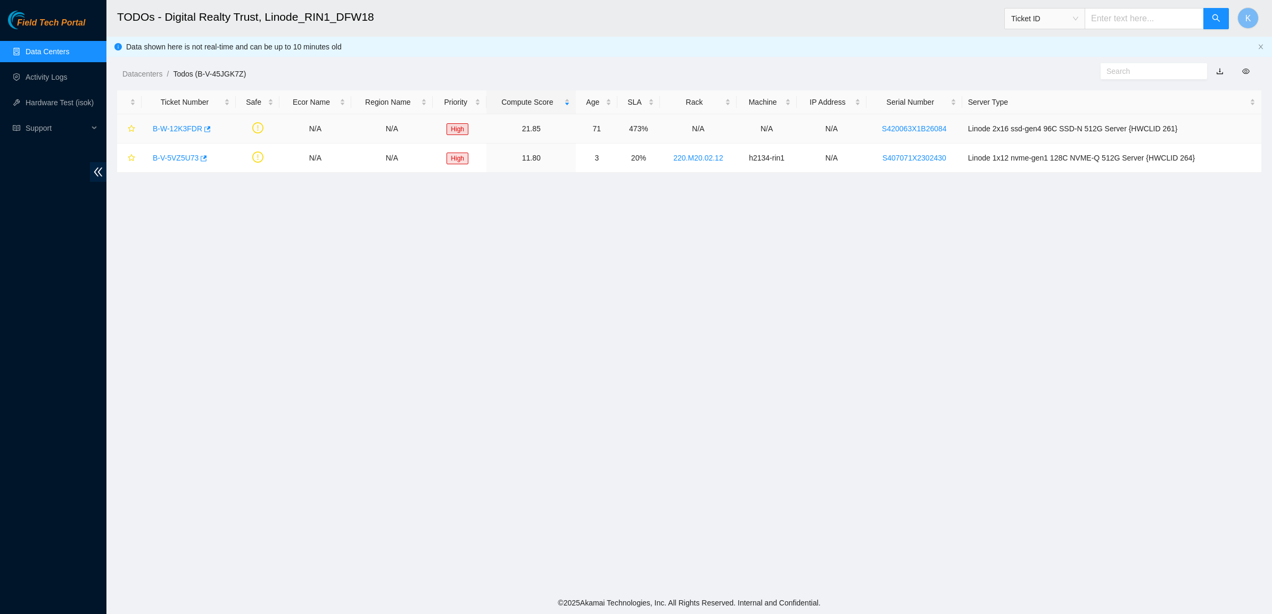
click at [154, 126] on link "B-W-12K3FDR" at bounding box center [177, 128] width 49 height 9
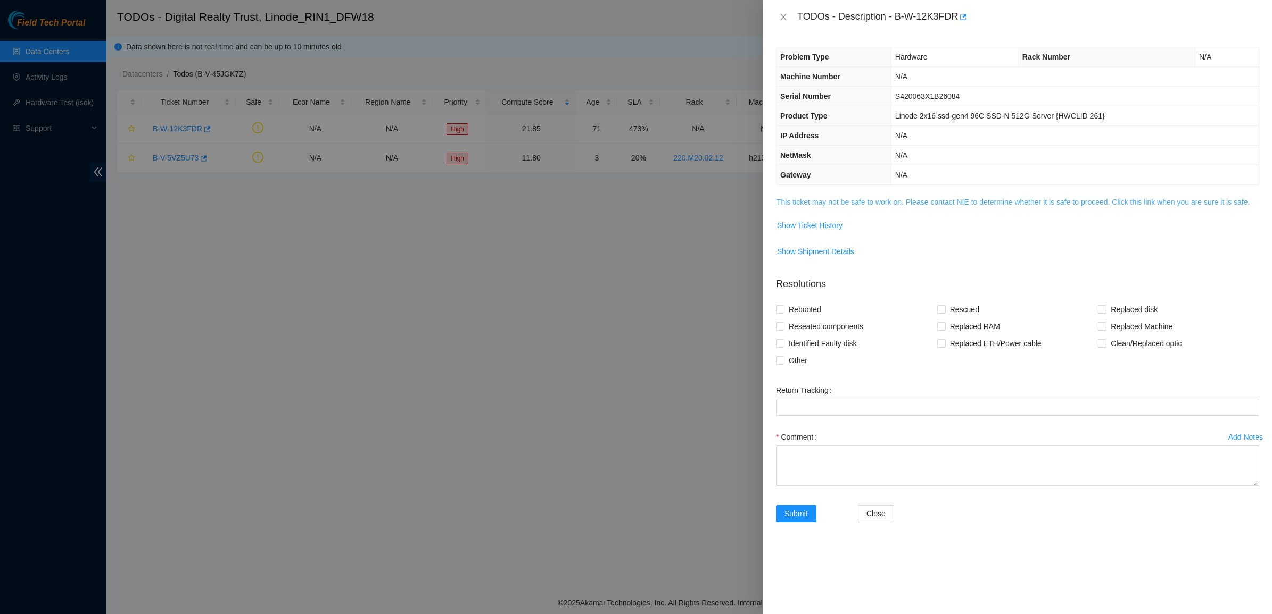
click at [837, 205] on link "This ticket may not be safe to work on. Please contact NIE to determine whether…" at bounding box center [1012, 202] width 473 height 9
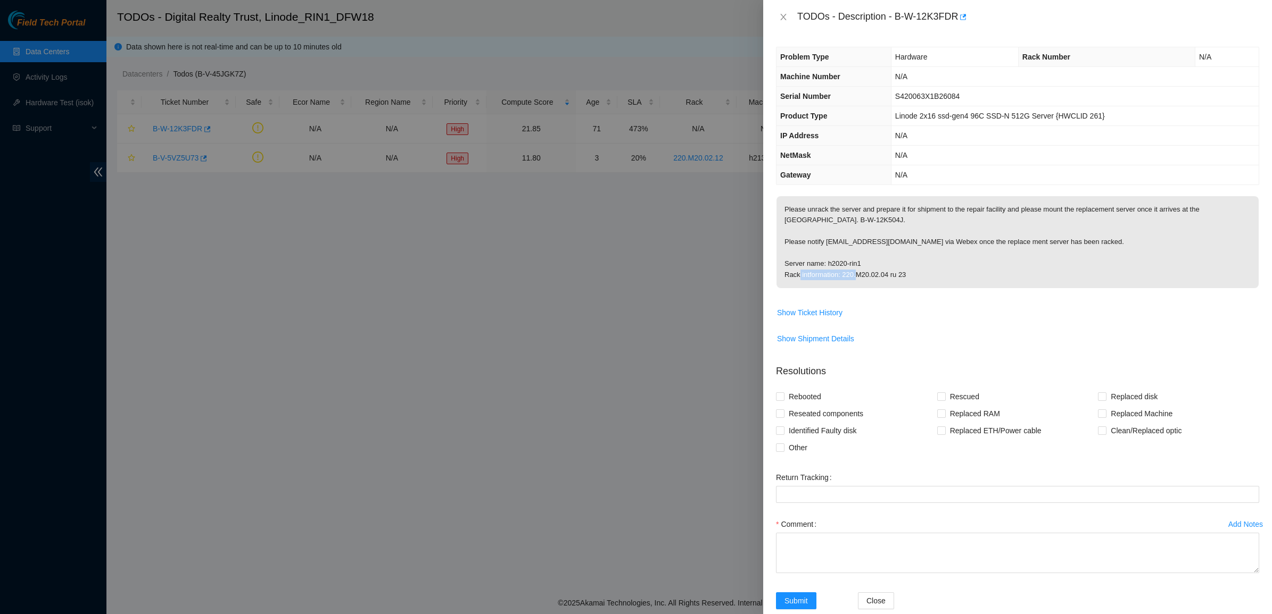
drag, startPoint x: 906, startPoint y: 279, endPoint x: 842, endPoint y: 281, distance: 63.9
click at [842, 281] on p "Please unrack the server and prepare it for shipment to the repair facility and…" at bounding box center [1017, 242] width 482 height 92
copy p "220.M20.02.04 ru 23"
click at [889, 294] on span "Please unrack the server and prepare it for shipment to the repair facility and…" at bounding box center [1017, 245] width 482 height 99
drag, startPoint x: 905, startPoint y: 278, endPoint x: 782, endPoint y: 267, distance: 123.4
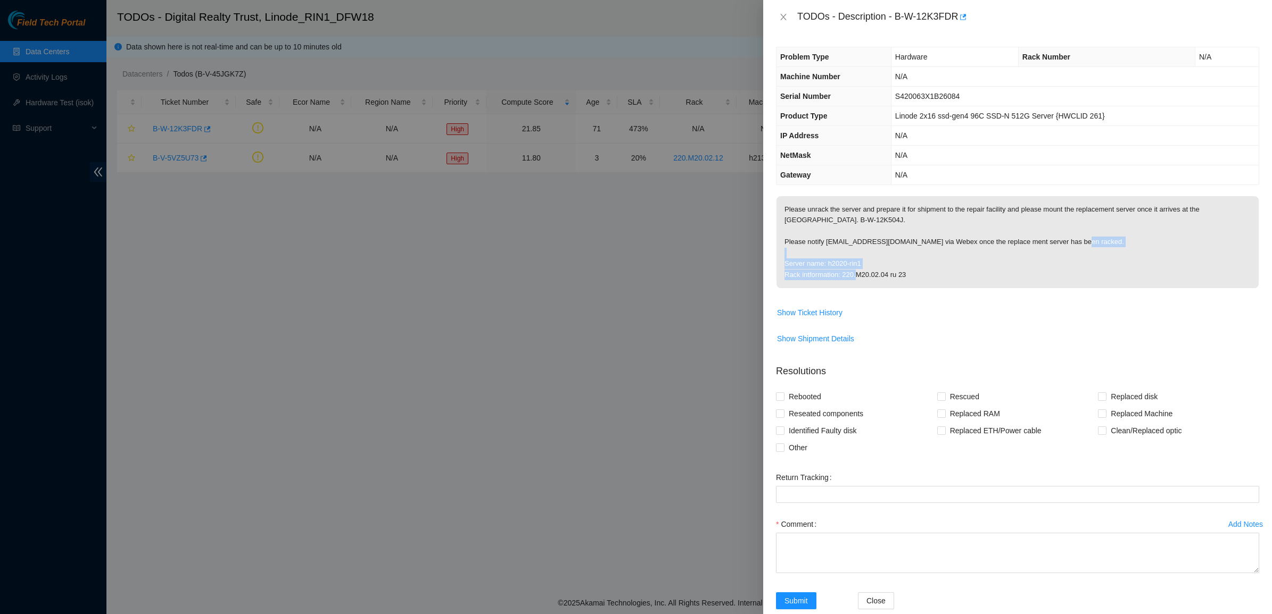
click at [782, 267] on p "Please unrack the server and prepare it for shipment to the repair facility and…" at bounding box center [1017, 242] width 482 height 92
copy p "Server name: h2020-rin1 Rack intformation: 220.M20.02.04 ru 23"
drag, startPoint x: 930, startPoint y: 19, endPoint x: 965, endPoint y: 19, distance: 34.6
click at [965, 19] on div "TODOs - Description - B-W-12K3FDR" at bounding box center [1028, 17] width 462 height 17
copy div "B-W-12K3FDR"
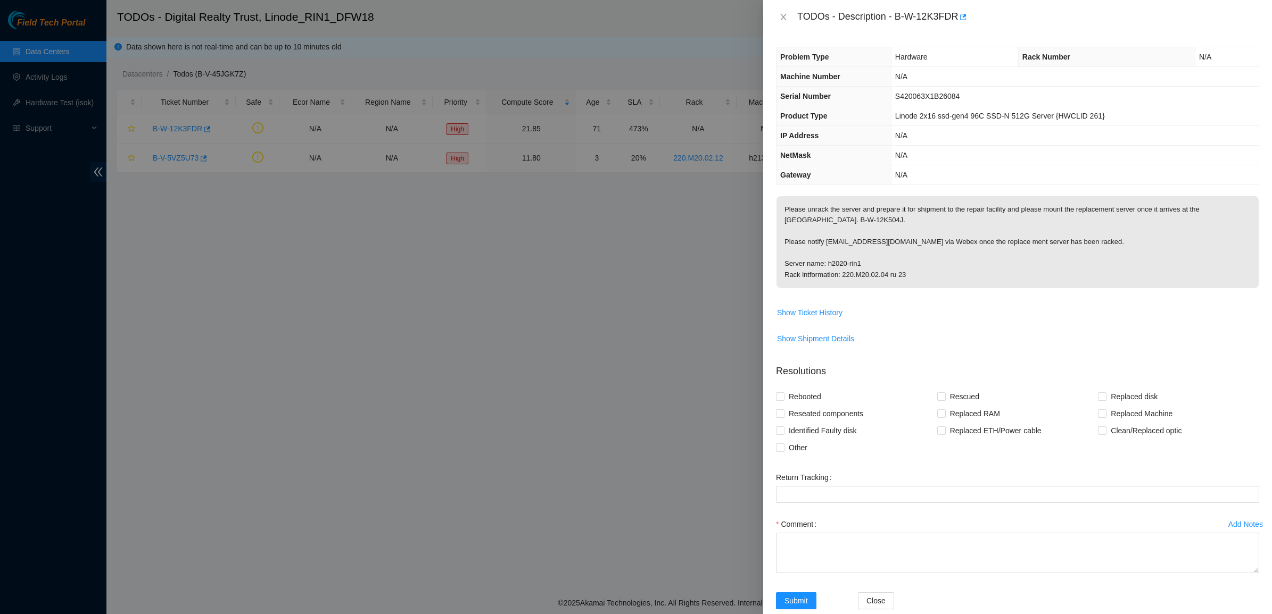
click at [819, 114] on span "Product Type" at bounding box center [803, 116] width 47 height 9
click at [786, 19] on icon "close" at bounding box center [783, 17] width 9 height 9
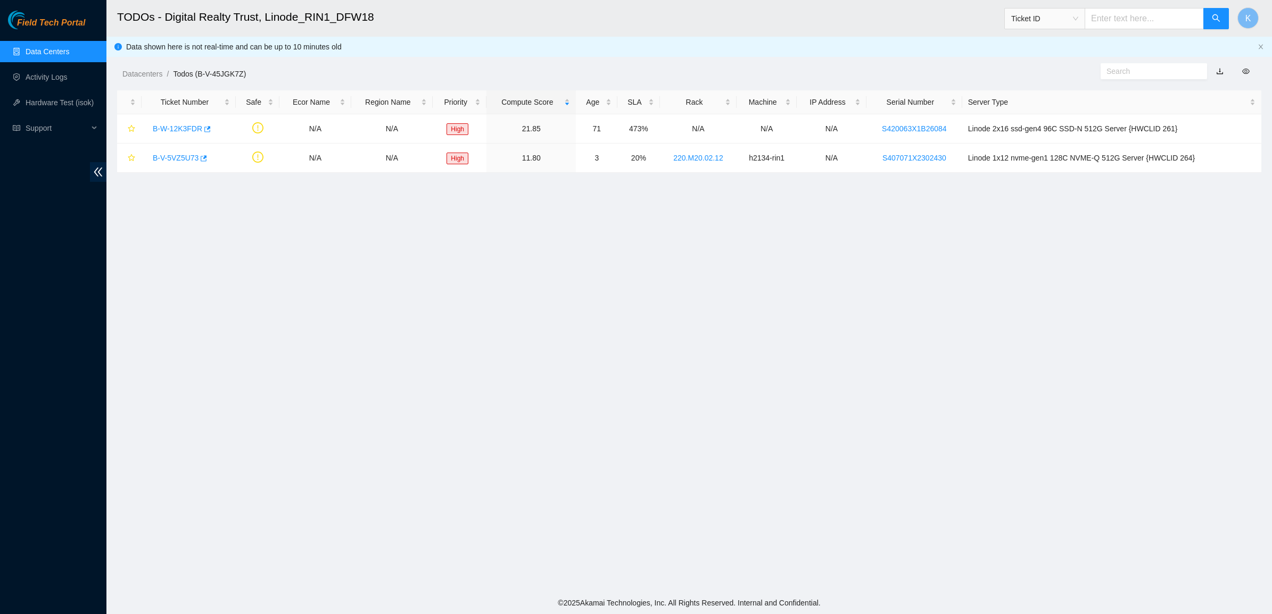
click at [37, 48] on link "Data Centers" at bounding box center [48, 51] width 44 height 9
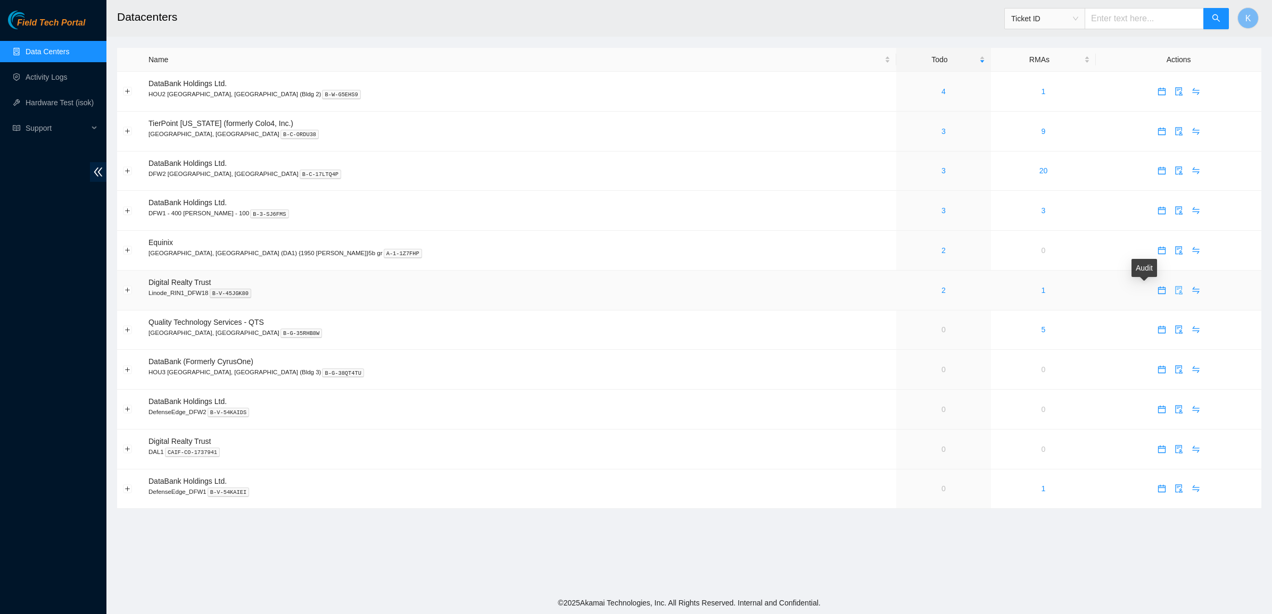
click at [1174, 291] on icon "audit" at bounding box center [1178, 290] width 9 height 9
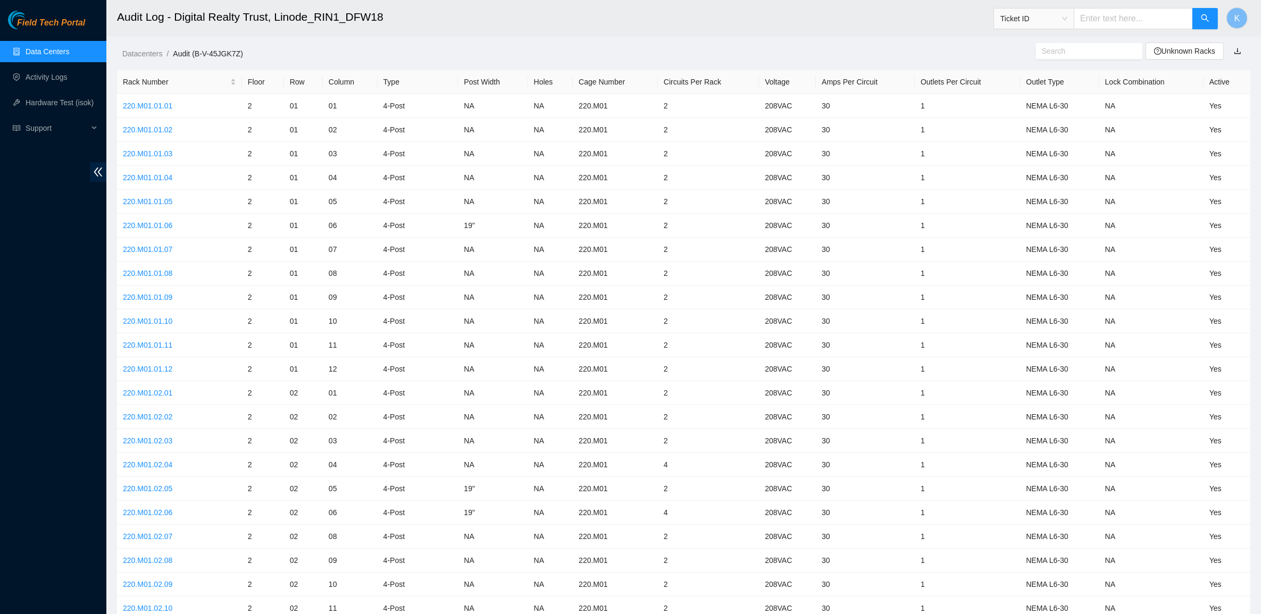
click at [1088, 44] on span at bounding box center [1089, 51] width 106 height 16
click at [1084, 49] on input "text" at bounding box center [1085, 51] width 86 height 12
paste input "220.M20.02.04"
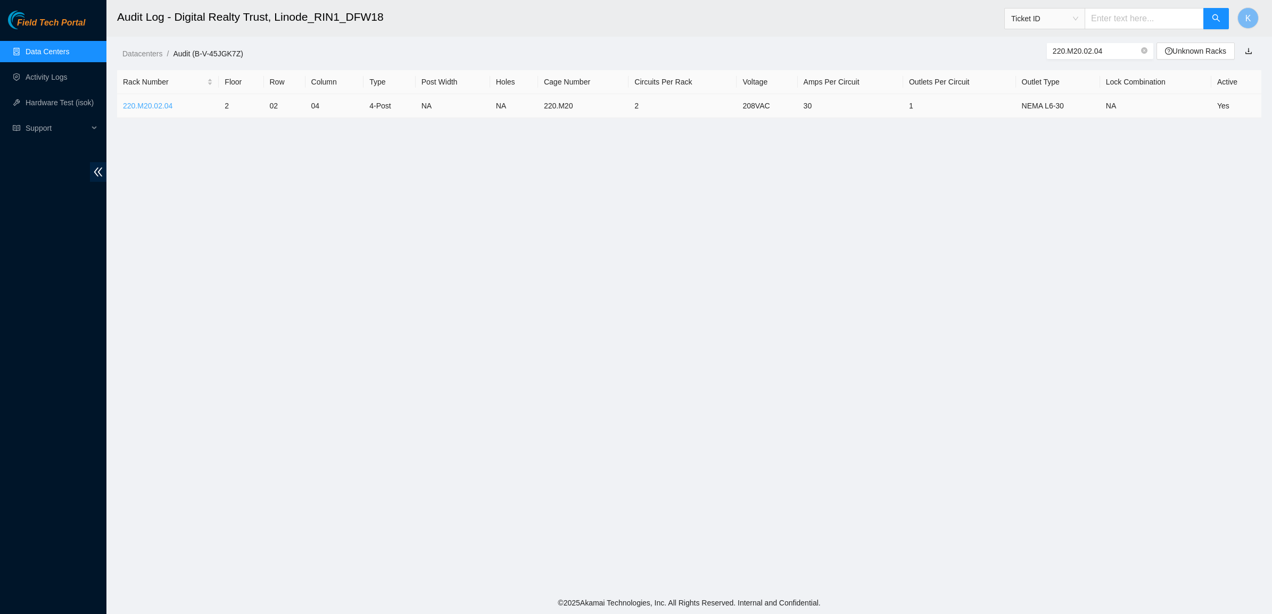
type input "220.M20.02.04"
click at [135, 106] on link "220.M20.02.04" at bounding box center [147, 106] width 49 height 9
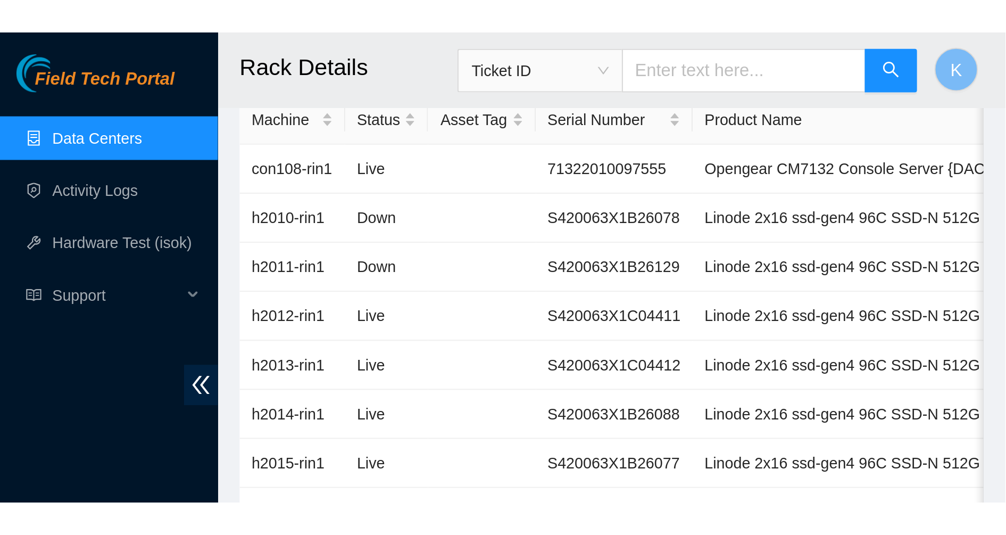
scroll to position [124, 0]
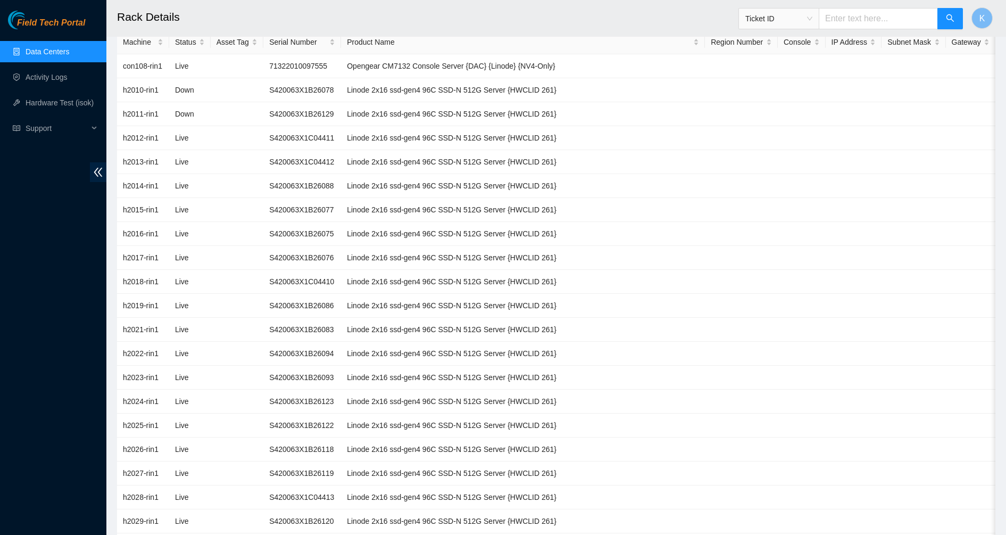
click at [48, 53] on link "Data Centers" at bounding box center [48, 51] width 44 height 9
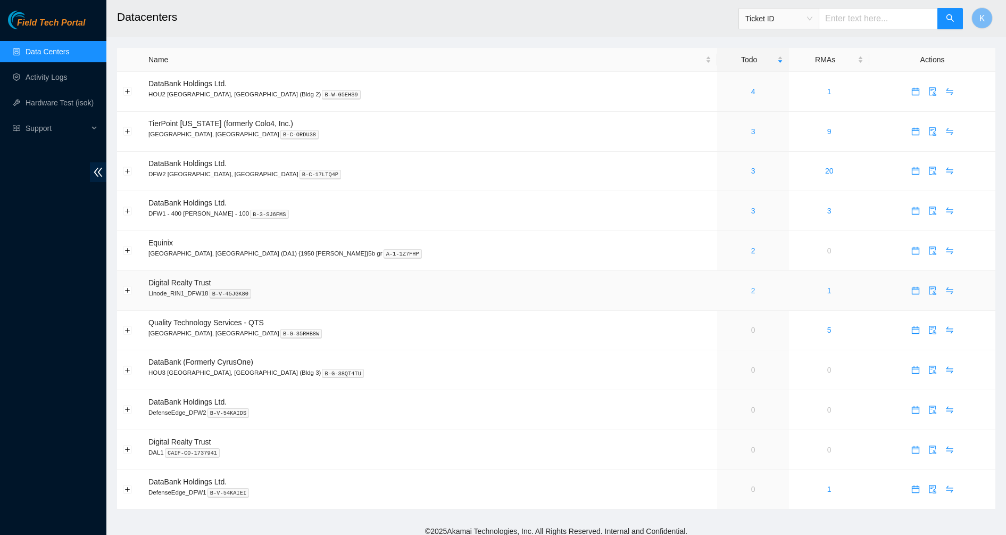
click at [751, 288] on link "2" at bounding box center [753, 290] width 4 height 9
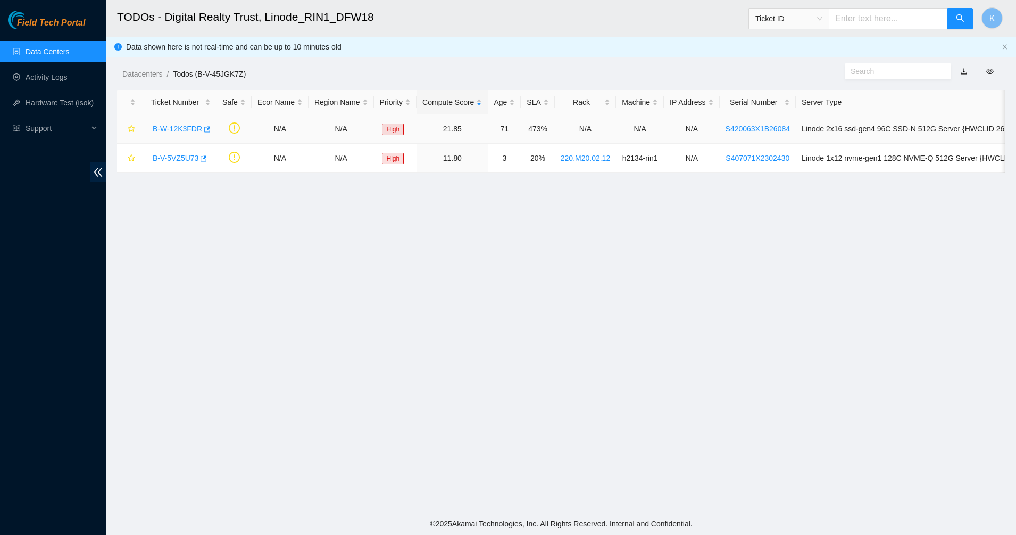
click at [169, 131] on link "B-W-12K3FDR" at bounding box center [177, 128] width 49 height 9
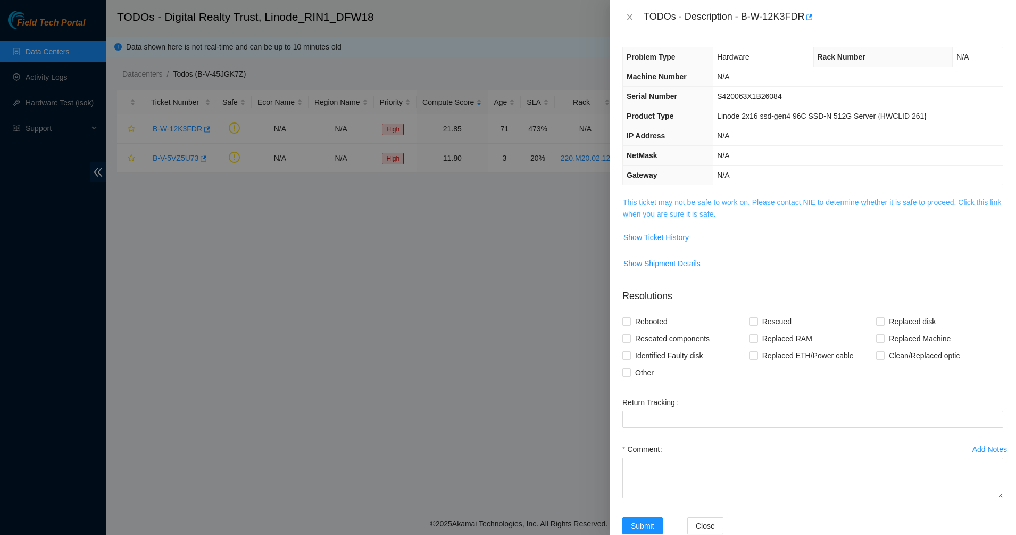
click at [677, 201] on link "This ticket may not be safe to work on. Please contact NIE to determine whether…" at bounding box center [812, 208] width 378 height 20
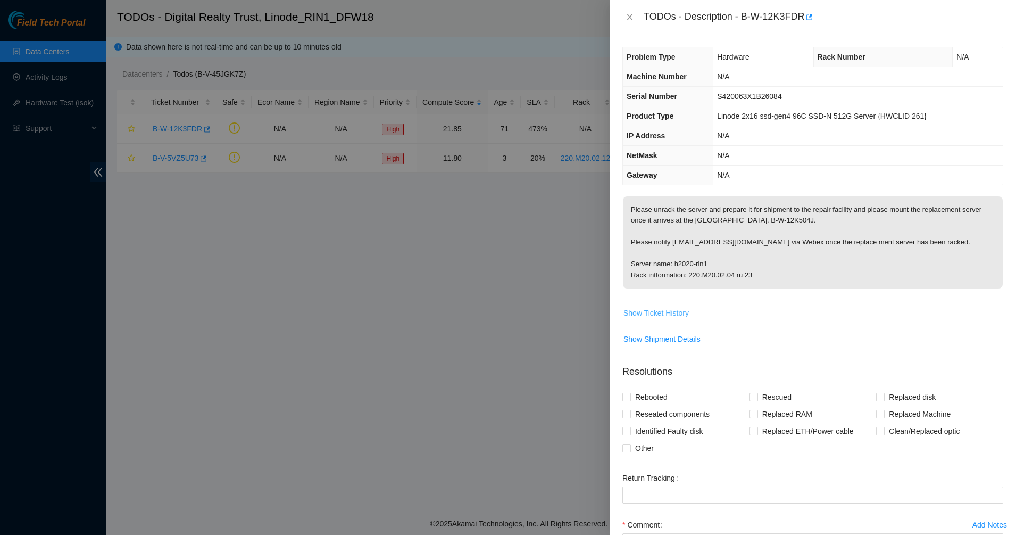
click at [659, 311] on span "Show Ticket History" at bounding box center [656, 313] width 65 height 12
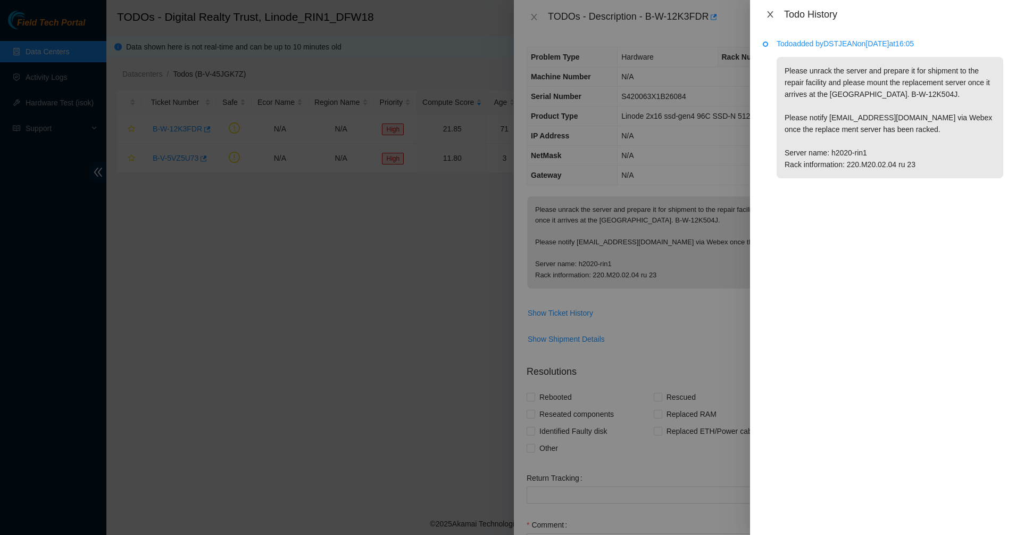
click at [769, 15] on icon "close" at bounding box center [770, 14] width 9 height 9
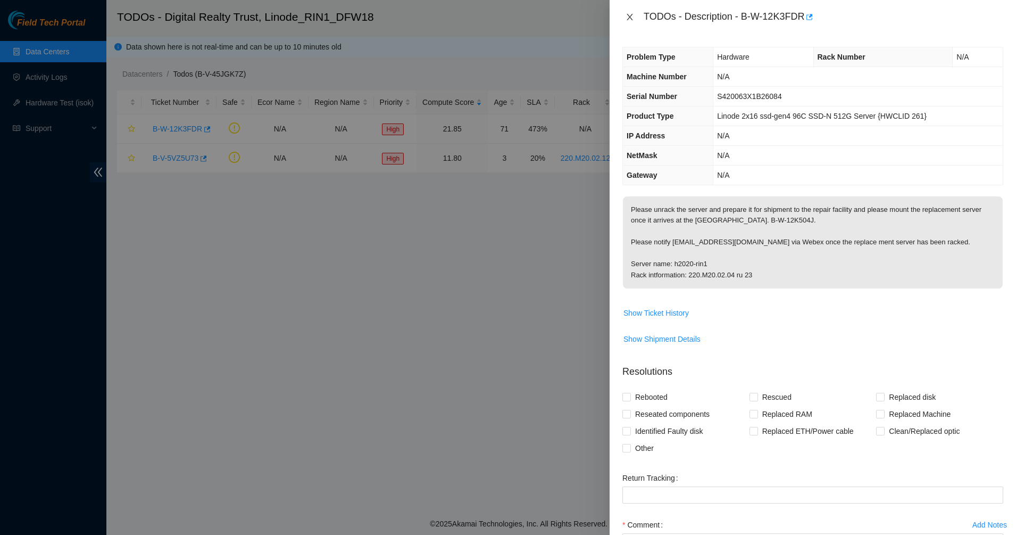
click at [634, 19] on button "Close" at bounding box center [629, 17] width 15 height 10
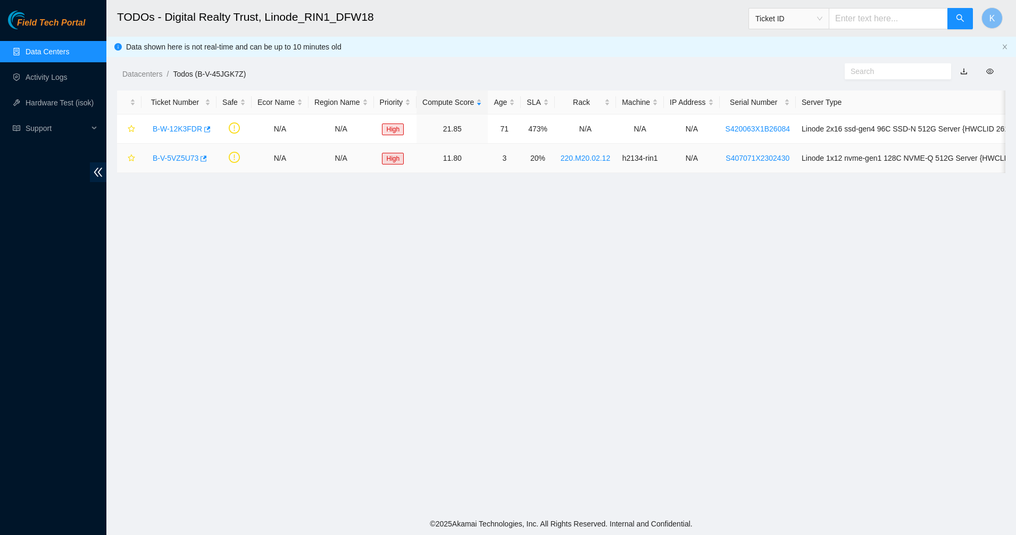
click at [173, 155] on link "B-V-5VZ5U73" at bounding box center [176, 158] width 46 height 9
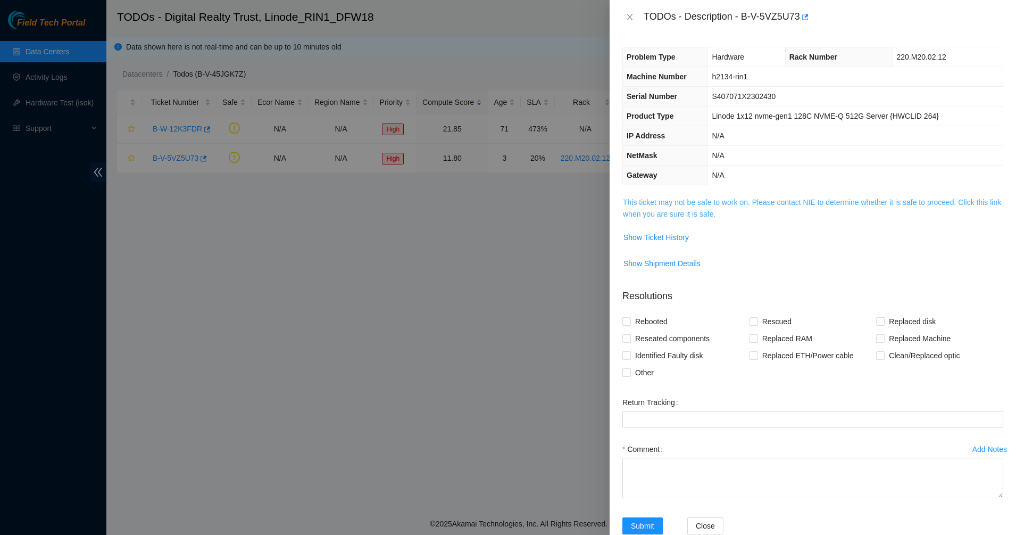
click at [685, 213] on link "This ticket may not be safe to work on. Please contact NIE to determine whether…" at bounding box center [812, 208] width 378 height 20
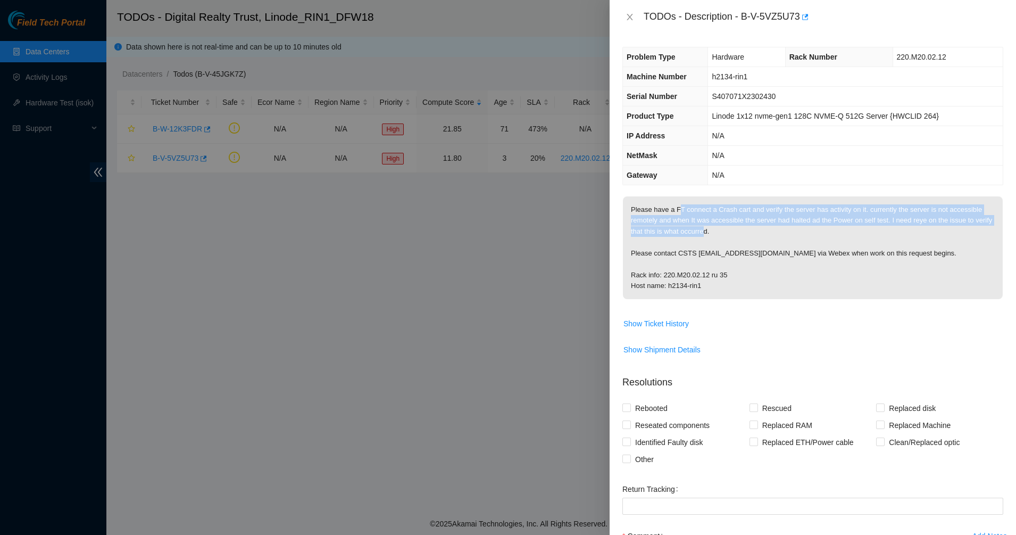
drag, startPoint x: 677, startPoint y: 209, endPoint x: 726, endPoint y: 230, distance: 54.1
click at [725, 228] on p "Please have a FT connect a Crash cart and verify the server has activity on it.…" at bounding box center [813, 247] width 380 height 103
click at [727, 230] on p "Please have a FT connect a Crash cart and verify the server has activity on it.…" at bounding box center [813, 247] width 380 height 103
drag, startPoint x: 734, startPoint y: 233, endPoint x: 699, endPoint y: 212, distance: 41.5
click at [699, 212] on p "Please have a FT connect a Crash cart and verify the server has activity on it.…" at bounding box center [813, 247] width 380 height 103
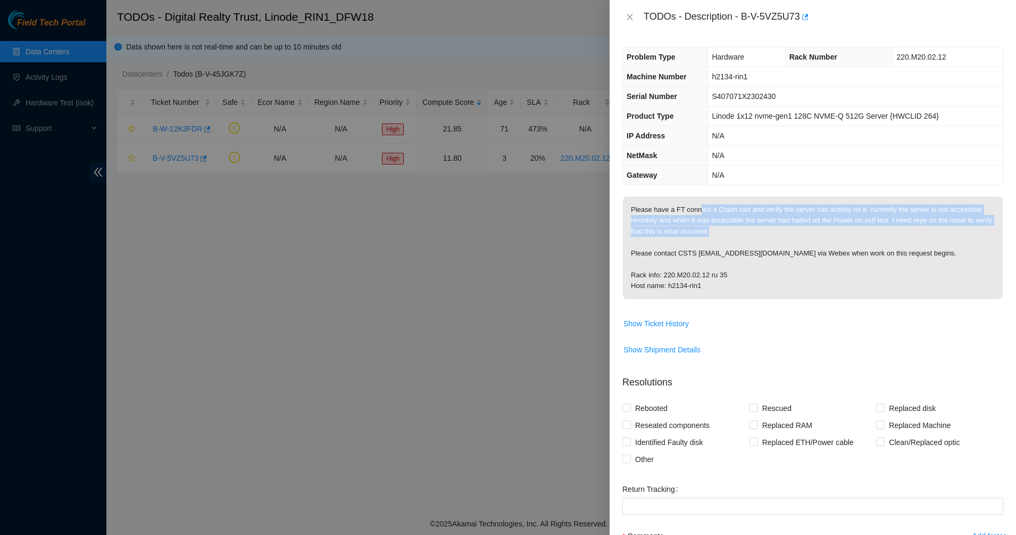
click at [699, 212] on p "Please have a FT connect a Crash cart and verify the server has activity on it.…" at bounding box center [813, 247] width 380 height 103
drag, startPoint x: 699, startPoint y: 212, endPoint x: 763, endPoint y: 228, distance: 66.3
click at [763, 228] on p "Please have a FT connect a Crash cart and verify the server has activity on it.…" at bounding box center [813, 247] width 380 height 103
drag, startPoint x: 763, startPoint y: 228, endPoint x: 739, endPoint y: 216, distance: 26.2
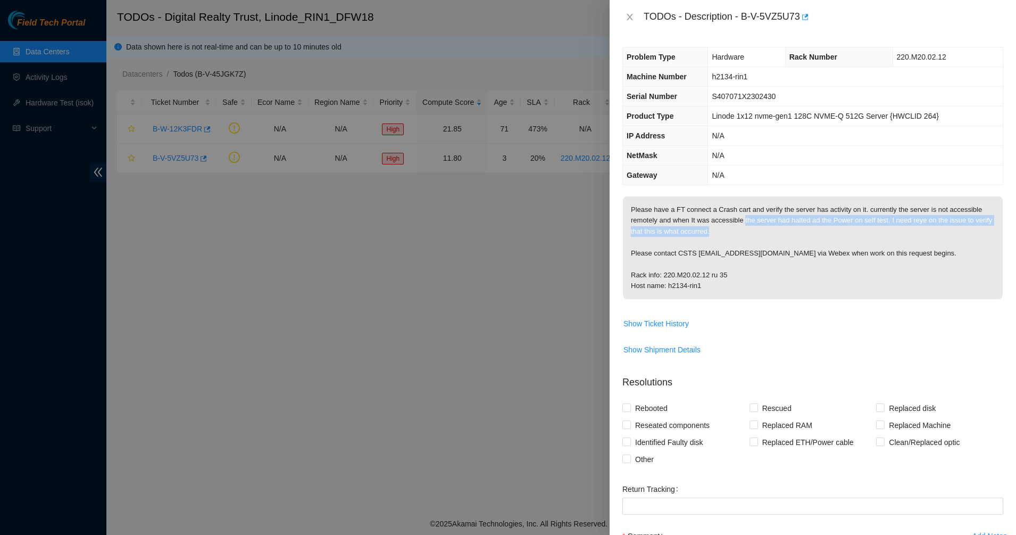
click at [742, 217] on p "Please have a FT connect a Crash cart and verify the server has activity on it.…" at bounding box center [813, 247] width 380 height 103
click at [739, 215] on p "Please have a FT connect a Crash cart and verify the server has activity on it.…" at bounding box center [813, 247] width 380 height 103
drag, startPoint x: 741, startPoint y: 214, endPoint x: 768, endPoint y: 226, distance: 29.5
click at [768, 226] on p "Please have a FT connect a Crash cart and verify the server has activity on it.…" at bounding box center [813, 247] width 380 height 103
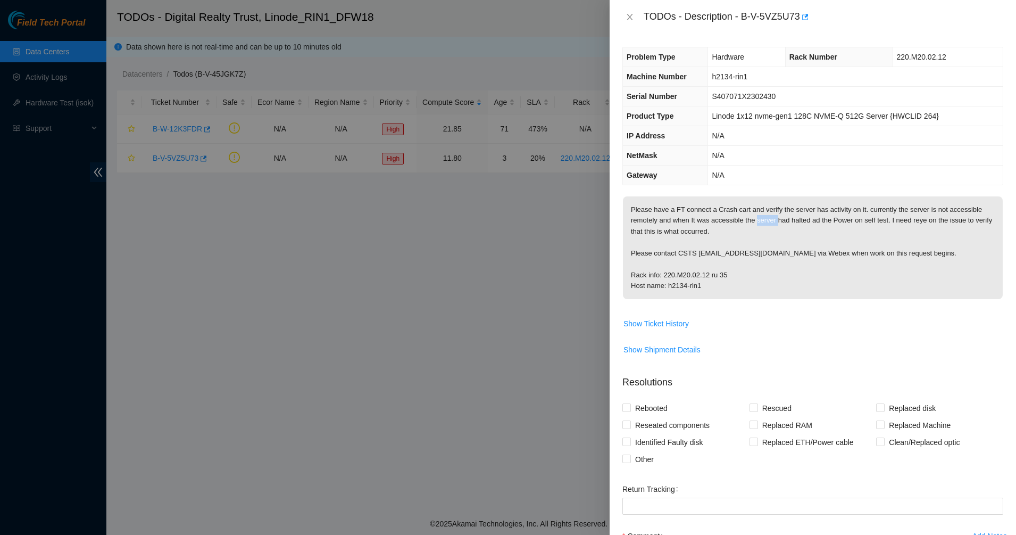
click at [768, 226] on p "Please have a FT connect a Crash cart and verify the server has activity on it.…" at bounding box center [813, 247] width 380 height 103
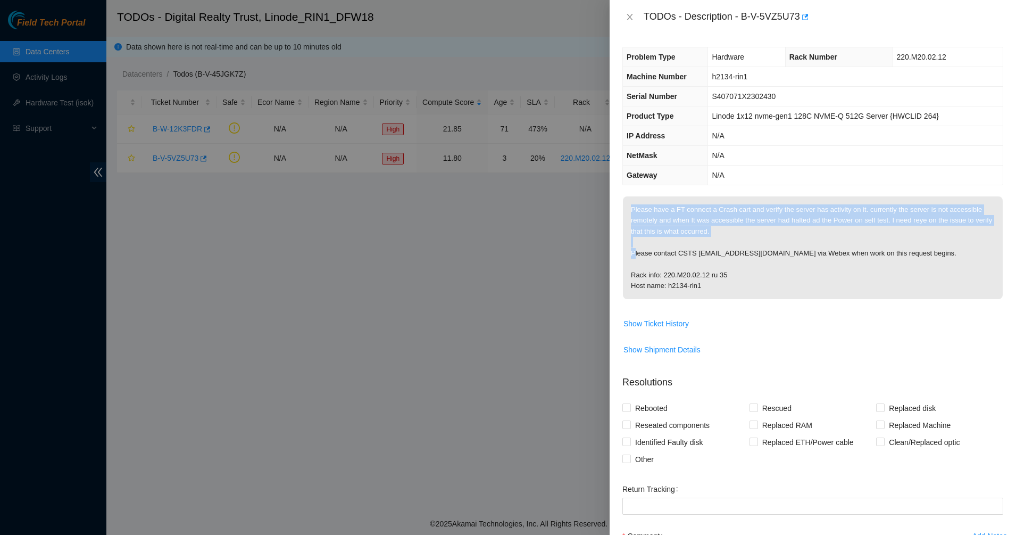
click at [768, 226] on p "Please have a FT connect a Crash cart and verify the server has activity on it.…" at bounding box center [813, 247] width 380 height 103
click at [732, 232] on p "Please have a FT connect a Crash cart and verify the server has activity on it.…" at bounding box center [813, 247] width 380 height 103
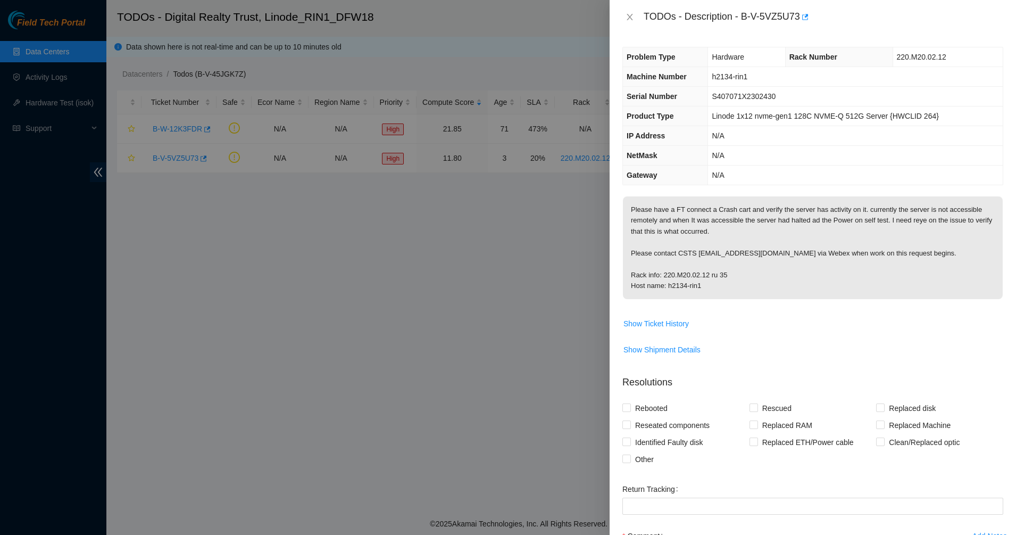
click at [732, 232] on p "Please have a FT connect a Crash cart and verify the server has activity on it.…" at bounding box center [813, 247] width 380 height 103
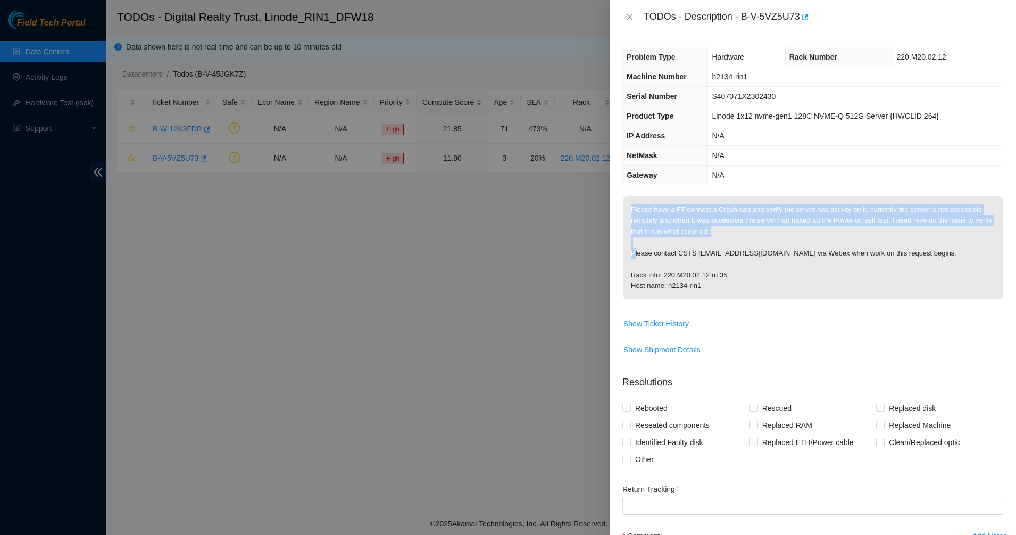
click at [732, 232] on p "Please have a FT connect a Crash cart and verify the server has activity on it.…" at bounding box center [813, 247] width 380 height 103
click at [697, 230] on p "Please have a FT connect a Crash cart and verify the server has activity on it.…" at bounding box center [813, 247] width 380 height 103
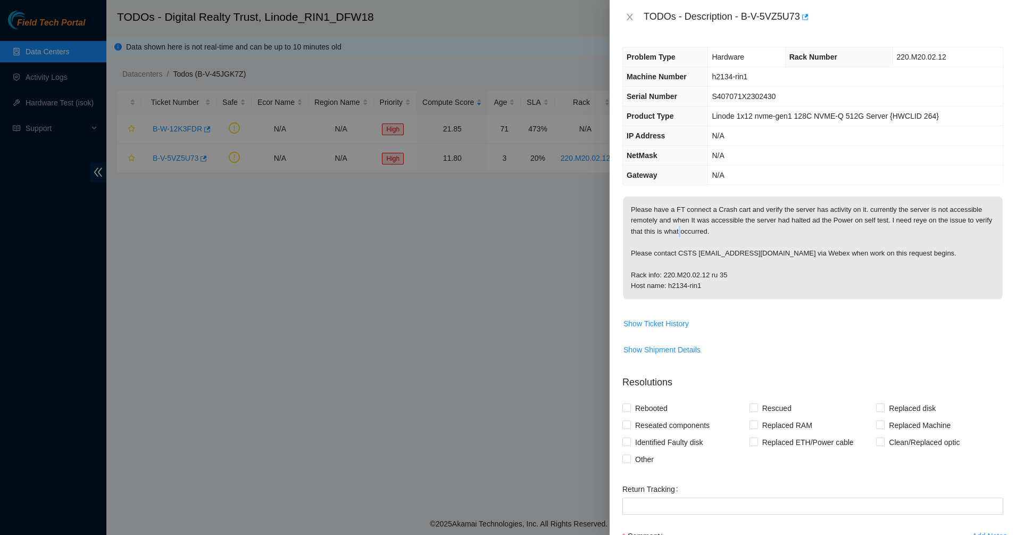
click at [697, 230] on p "Please have a FT connect a Crash cart and verify the server has activity on it.…" at bounding box center [813, 247] width 380 height 103
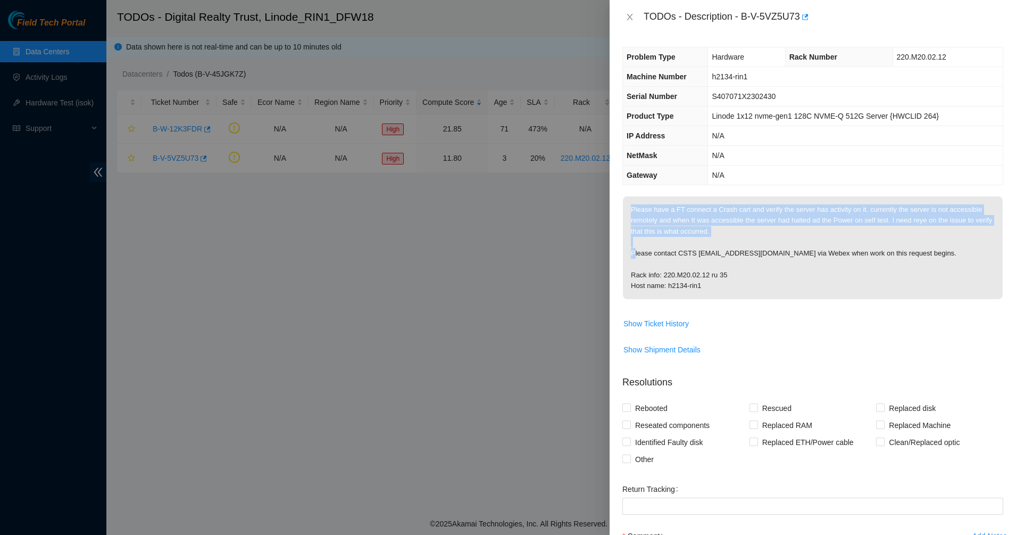
click at [697, 230] on p "Please have a FT connect a Crash cart and verify the server has activity on it.…" at bounding box center [813, 247] width 380 height 103
click at [745, 219] on p "Please have a FT connect a Crash cart and verify the server has activity on it.…" at bounding box center [813, 247] width 380 height 103
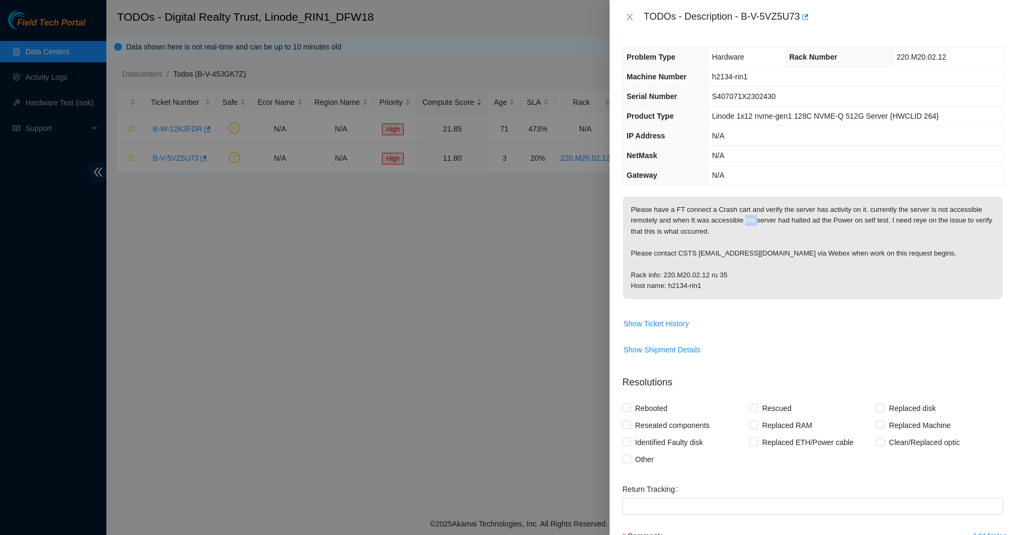
click at [745, 219] on p "Please have a FT connect a Crash cart and verify the server has activity on it.…" at bounding box center [813, 247] width 380 height 103
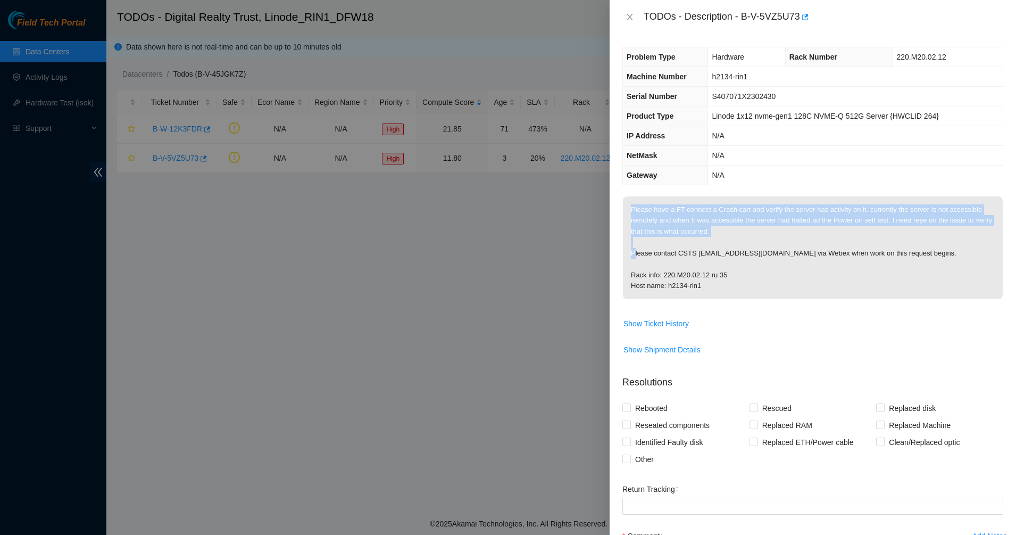
drag, startPoint x: 745, startPoint y: 219, endPoint x: 803, endPoint y: 238, distance: 61.1
click at [759, 223] on p "Please have a FT connect a Crash cart and verify the server has activity on it.…" at bounding box center [813, 247] width 380 height 103
click at [805, 240] on p "Please have a FT connect a Crash cart and verify the server has activity on it.…" at bounding box center [813, 247] width 380 height 103
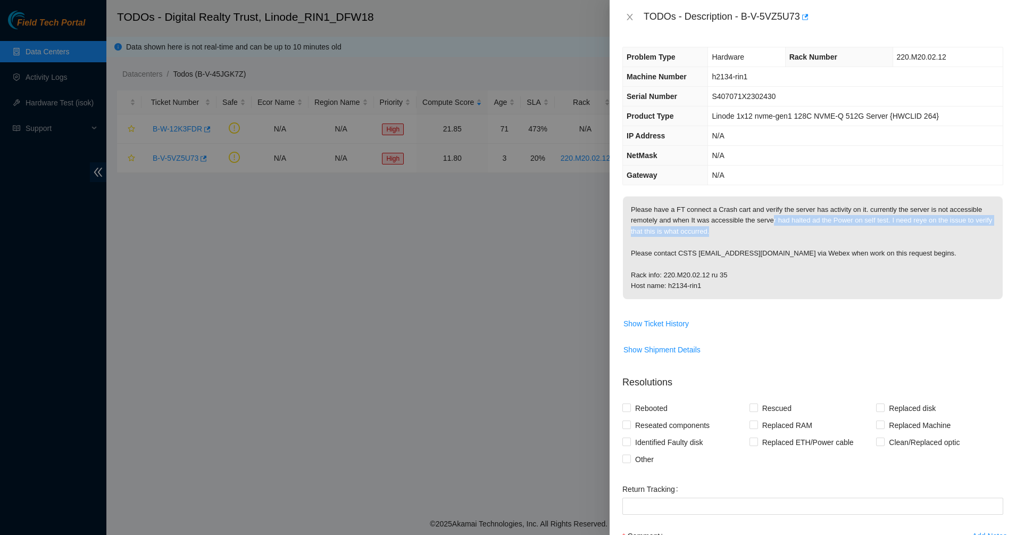
drag, startPoint x: 778, startPoint y: 226, endPoint x: 760, endPoint y: 217, distance: 20.5
click at [760, 217] on p "Please have a FT connect a Crash cart and verify the server has activity on it.…" at bounding box center [813, 247] width 380 height 103
click at [754, 216] on p "Please have a FT connect a Crash cart and verify the server has activity on it.…" at bounding box center [813, 247] width 380 height 103
drag, startPoint x: 754, startPoint y: 216, endPoint x: 778, endPoint y: 232, distance: 28.8
click at [778, 232] on p "Please have a FT connect a Crash cart and verify the server has activity on it.…" at bounding box center [813, 247] width 380 height 103
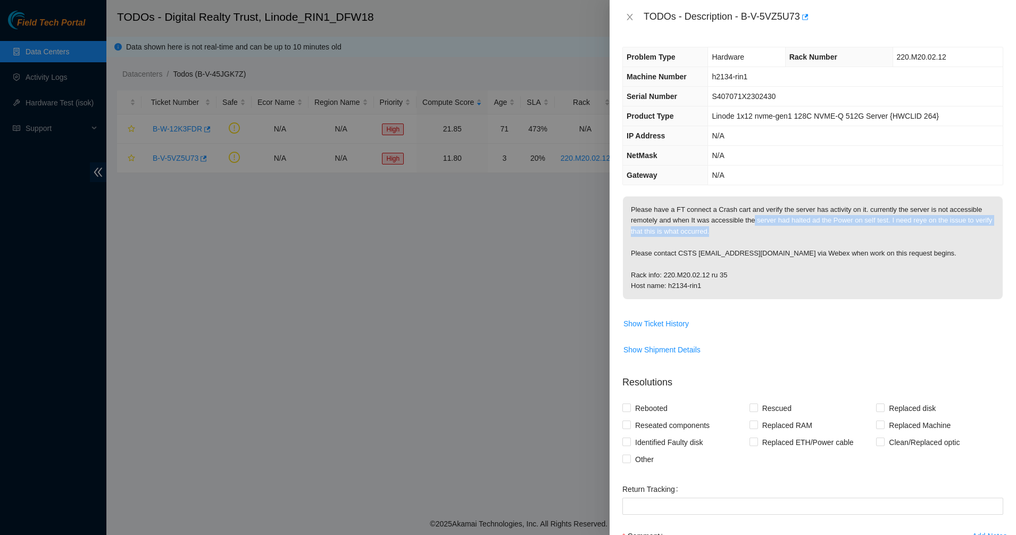
click at [778, 232] on p "Please have a FT connect a Crash cart and verify the server has activity on it.…" at bounding box center [813, 247] width 380 height 103
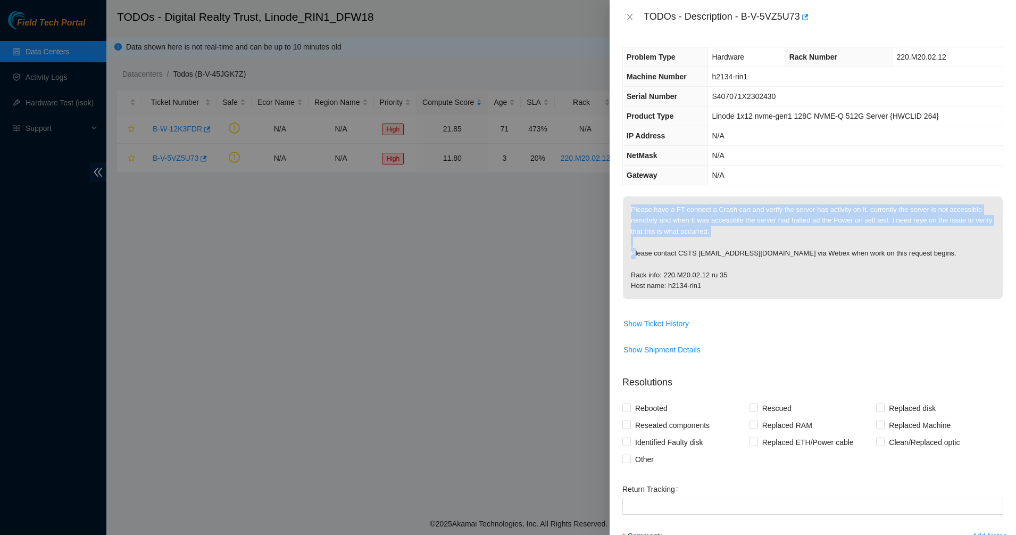
click at [778, 232] on p "Please have a FT connect a Crash cart and verify the server has activity on it.…" at bounding box center [813, 247] width 380 height 103
click at [762, 229] on p "Please have a FT connect a Crash cart and verify the server has activity on it.…" at bounding box center [813, 247] width 380 height 103
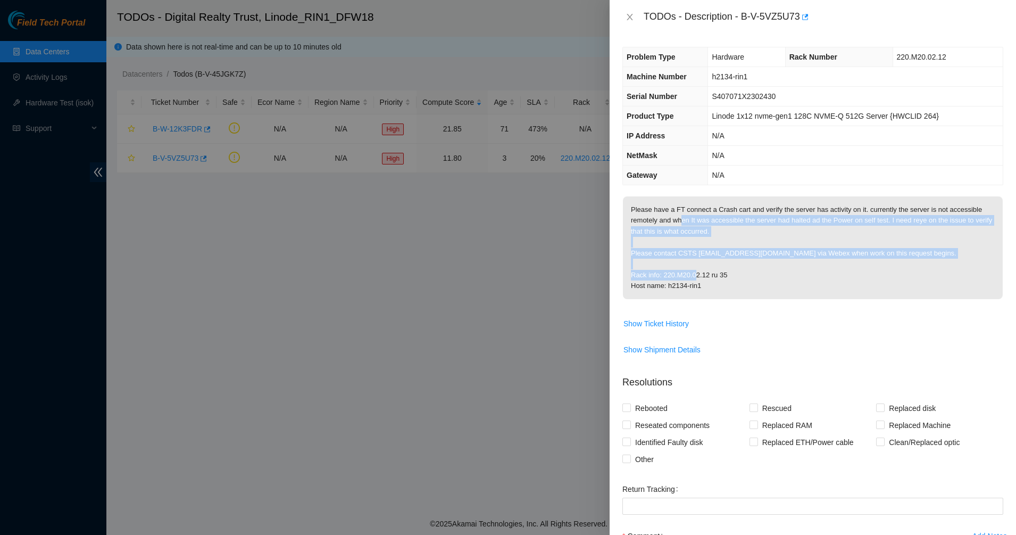
drag, startPoint x: 684, startPoint y: 215, endPoint x: 772, endPoint y: 278, distance: 108.8
click at [772, 278] on p "Please have a FT connect a Crash cart and verify the server has activity on it.…" at bounding box center [813, 247] width 380 height 103
drag, startPoint x: 779, startPoint y: 292, endPoint x: 687, endPoint y: 224, distance: 114.2
click at [690, 226] on p "Please have a FT connect a Crash cart and verify the server has activity on it.…" at bounding box center [813, 247] width 380 height 103
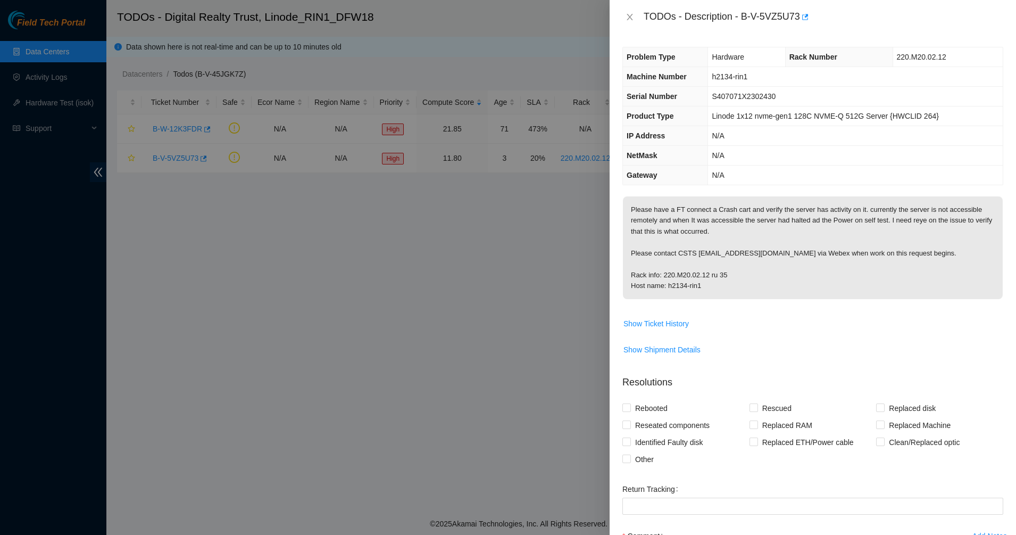
click at [686, 223] on p "Please have a FT connect a Crash cart and verify the server has activity on it.…" at bounding box center [813, 247] width 380 height 103
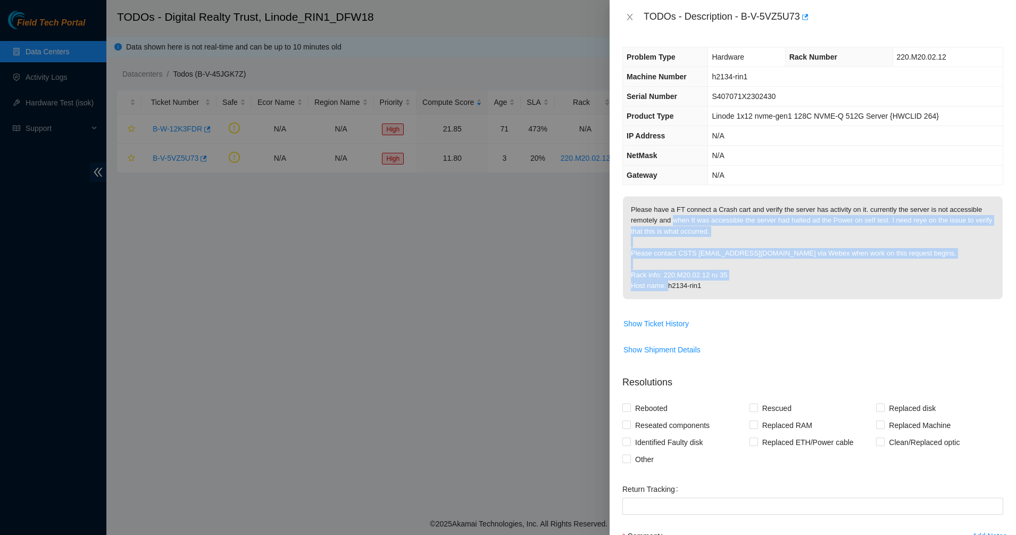
drag, startPoint x: 686, startPoint y: 223, endPoint x: 750, endPoint y: 287, distance: 91.0
click at [747, 282] on p "Please have a FT connect a Crash cart and verify the server has activity on it.…" at bounding box center [813, 247] width 380 height 103
click at [751, 288] on p "Please have a FT connect a Crash cart and verify the server has activity on it.…" at bounding box center [813, 247] width 380 height 103
drag, startPoint x: 750, startPoint y: 287, endPoint x: 685, endPoint y: 227, distance: 89.2
click at [685, 227] on p "Please have a FT connect a Crash cart and verify the server has activity on it.…" at bounding box center [813, 247] width 380 height 103
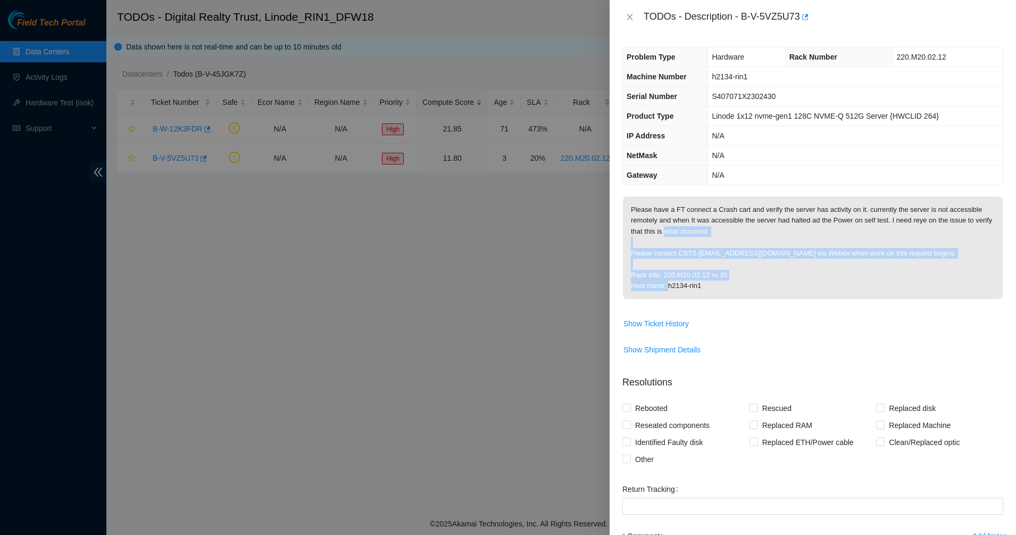
click at [685, 227] on p "Please have a FT connect a Crash cart and verify the server has activity on it.…" at bounding box center [813, 247] width 380 height 103
drag, startPoint x: 685, startPoint y: 227, endPoint x: 760, endPoint y: 281, distance: 93.3
click at [760, 281] on p "Please have a FT connect a Crash cart and verify the server has activity on it.…" at bounding box center [813, 247] width 380 height 103
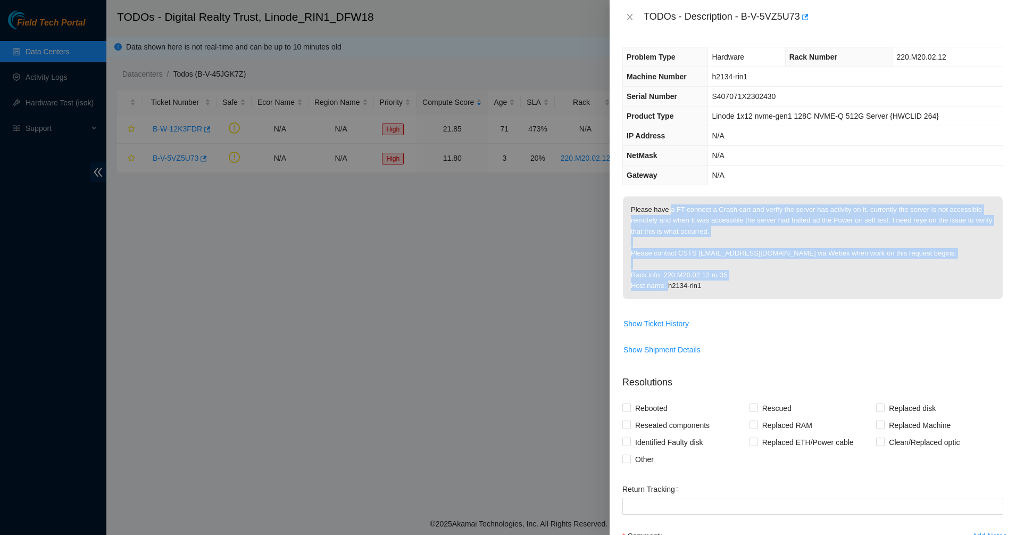
drag, startPoint x: 760, startPoint y: 281, endPoint x: 668, endPoint y: 214, distance: 113.9
click at [668, 214] on p "Please have a FT connect a Crash cart and verify the server has activity on it.…" at bounding box center [813, 247] width 380 height 103
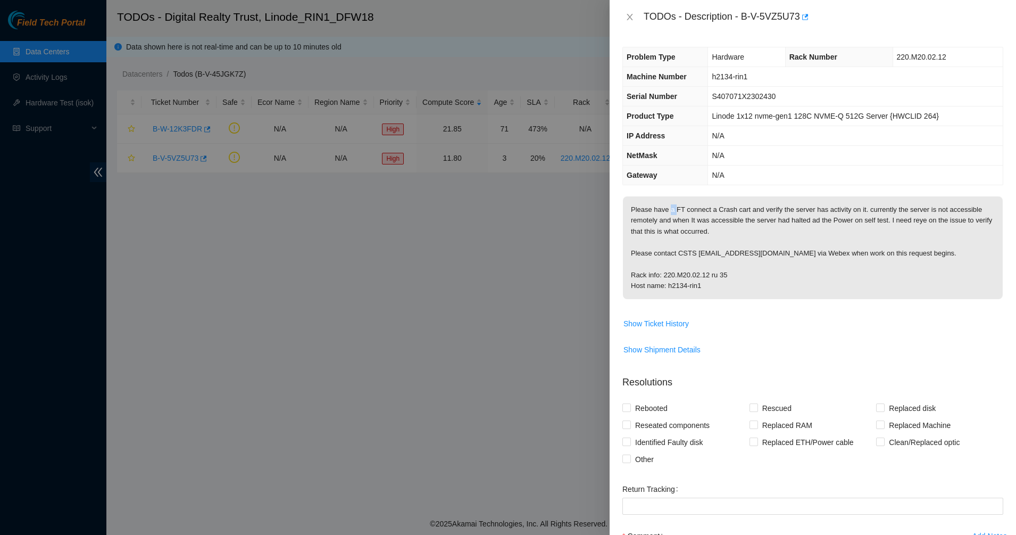
click at [668, 214] on p "Please have a FT connect a Crash cart and verify the server has activity on it.…" at bounding box center [813, 247] width 380 height 103
click at [677, 226] on p "Please have a FT connect a Crash cart and verify the server has activity on it.…" at bounding box center [813, 247] width 380 height 103
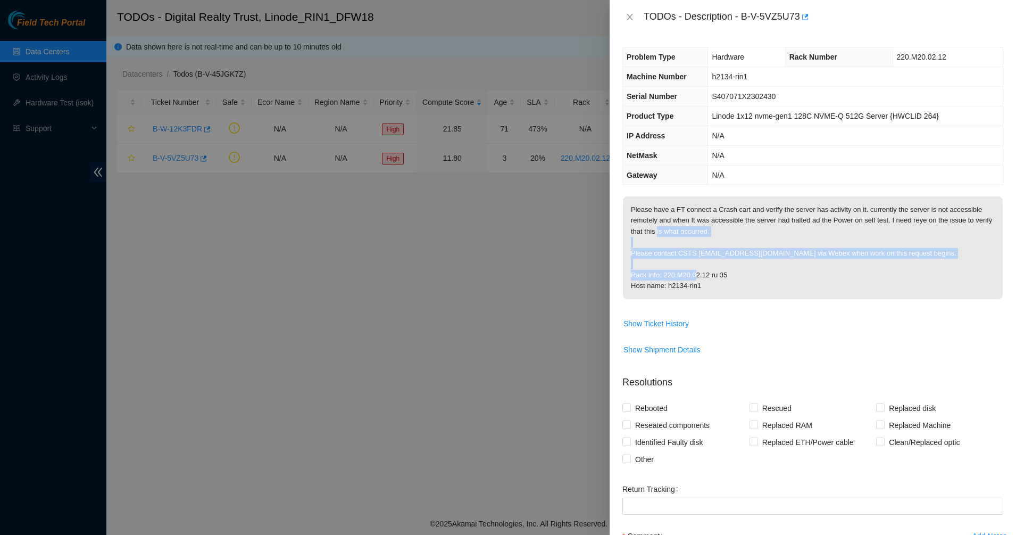
drag, startPoint x: 677, startPoint y: 226, endPoint x: 745, endPoint y: 276, distance: 83.7
click at [744, 275] on p "Please have a FT connect a Crash cart and verify the server has activity on it.…" at bounding box center [813, 247] width 380 height 103
click at [745, 276] on p "Please have a FT connect a Crash cart and verify the server has activity on it.…" at bounding box center [813, 247] width 380 height 103
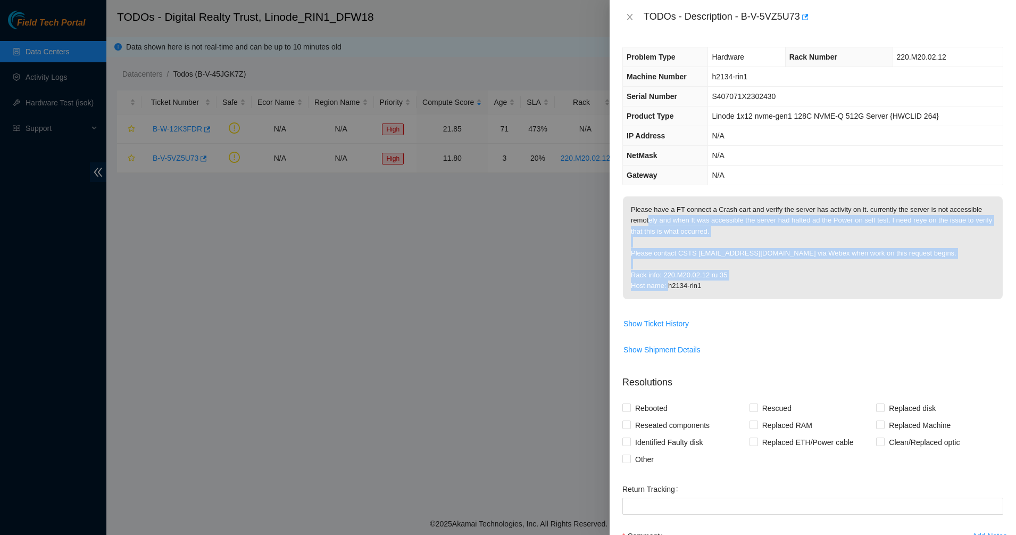
drag, startPoint x: 717, startPoint y: 286, endPoint x: 651, endPoint y: 217, distance: 95.6
click at [651, 217] on p "Please have a FT connect a Crash cart and verify the server has activity on it.…" at bounding box center [813, 247] width 380 height 103
drag, startPoint x: 709, startPoint y: 269, endPoint x: 721, endPoint y: 280, distance: 16.9
click at [719, 278] on p "Please have a FT connect a Crash cart and verify the server has activity on it.…" at bounding box center [813, 247] width 380 height 103
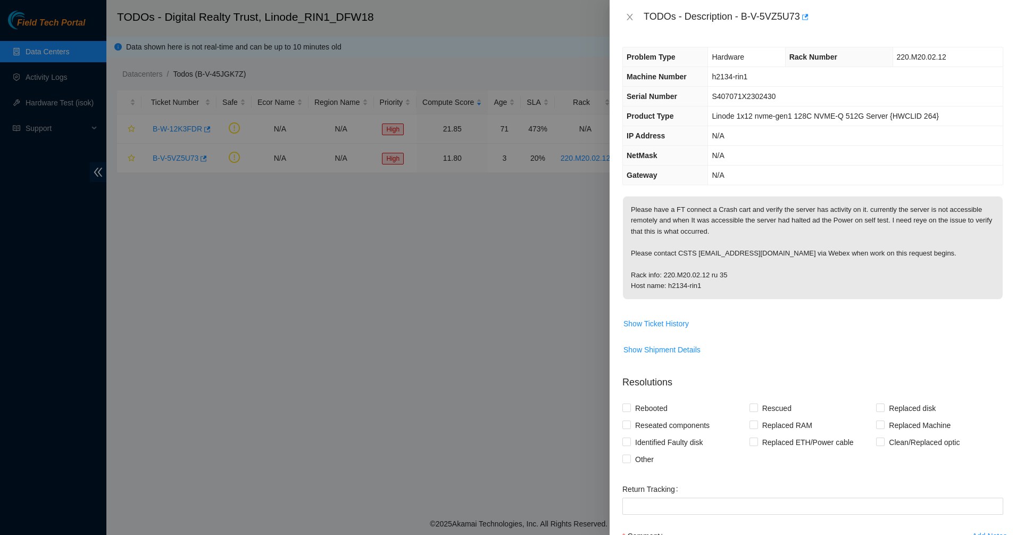
click at [723, 284] on p "Please have a FT connect a Crash cart and verify the server has activity on it.…" at bounding box center [813, 247] width 380 height 103
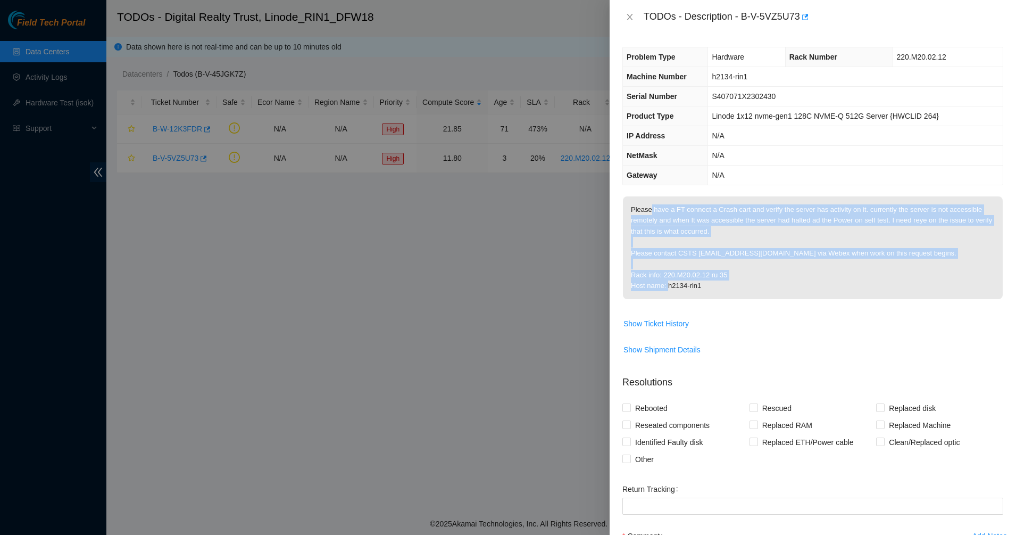
drag, startPoint x: 726, startPoint y: 287, endPoint x: 646, endPoint y: 213, distance: 108.8
click at [649, 213] on p "Please have a FT connect a Crash cart and verify the server has activity on it.…" at bounding box center [813, 247] width 380 height 103
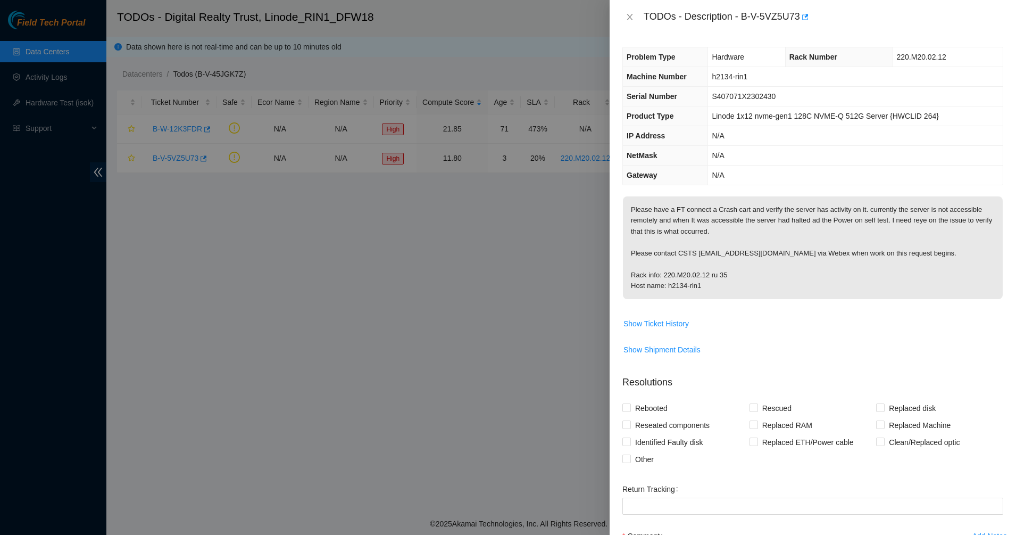
click at [642, 213] on p "Please have a FT connect a Crash cart and verify the server has activity on it.…" at bounding box center [813, 247] width 380 height 103
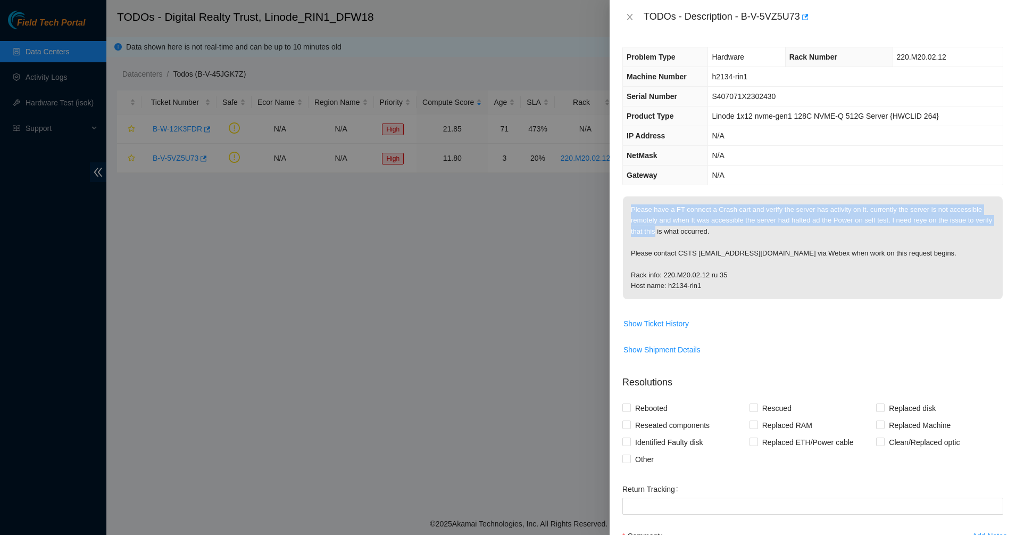
drag, startPoint x: 657, startPoint y: 220, endPoint x: 678, endPoint y: 231, distance: 23.8
click at [677, 231] on p "Please have a FT connect a Crash cart and verify the server has activity on it.…" at bounding box center [813, 247] width 380 height 103
click at [678, 231] on p "Please have a FT connect a Crash cart and verify the server has activity on it.…" at bounding box center [813, 247] width 380 height 103
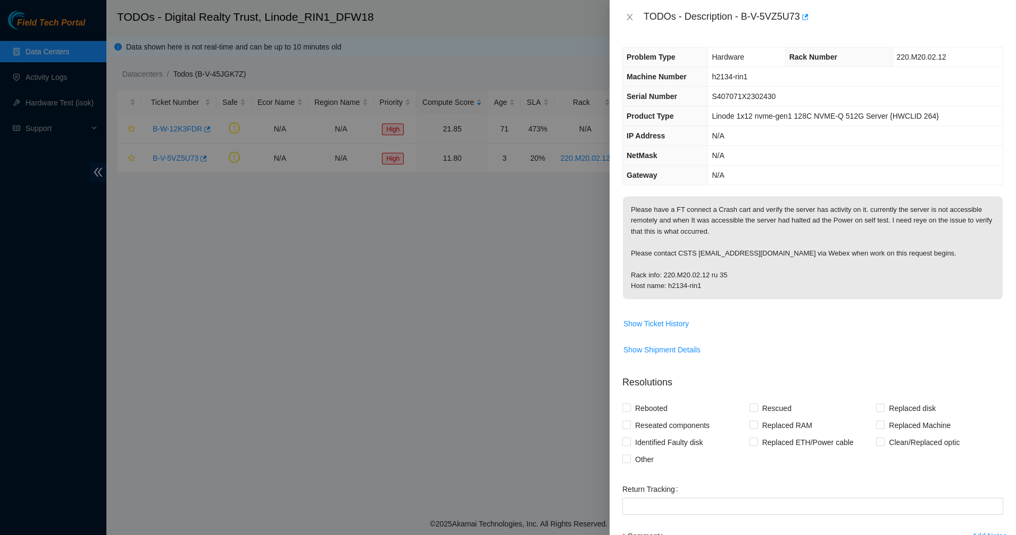
click at [710, 223] on p "Please have a FT connect a Crash cart and verify the server has activity on it.…" at bounding box center [813, 247] width 380 height 103
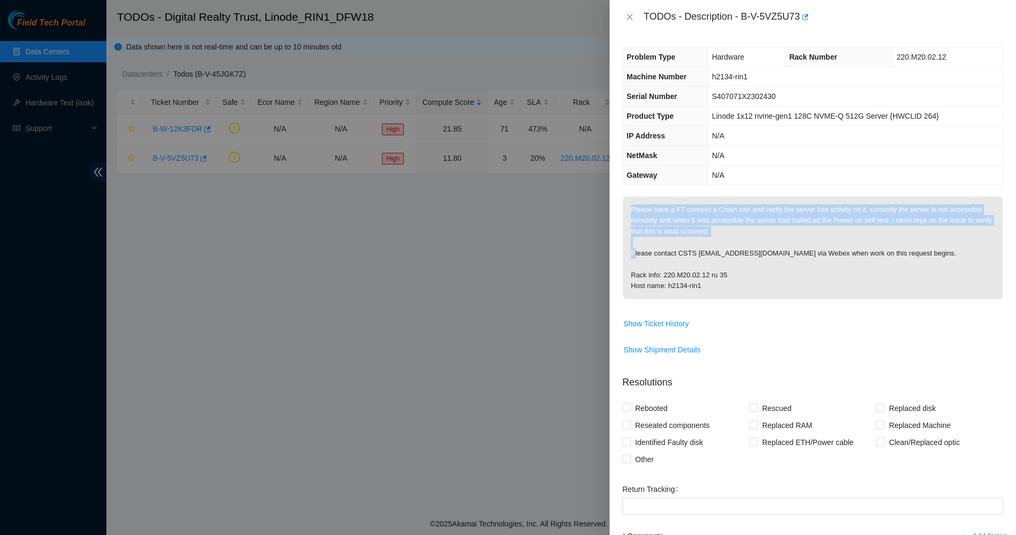
click at [711, 228] on p "Please have a FT connect a Crash cart and verify the server has activity on it.…" at bounding box center [813, 247] width 380 height 103
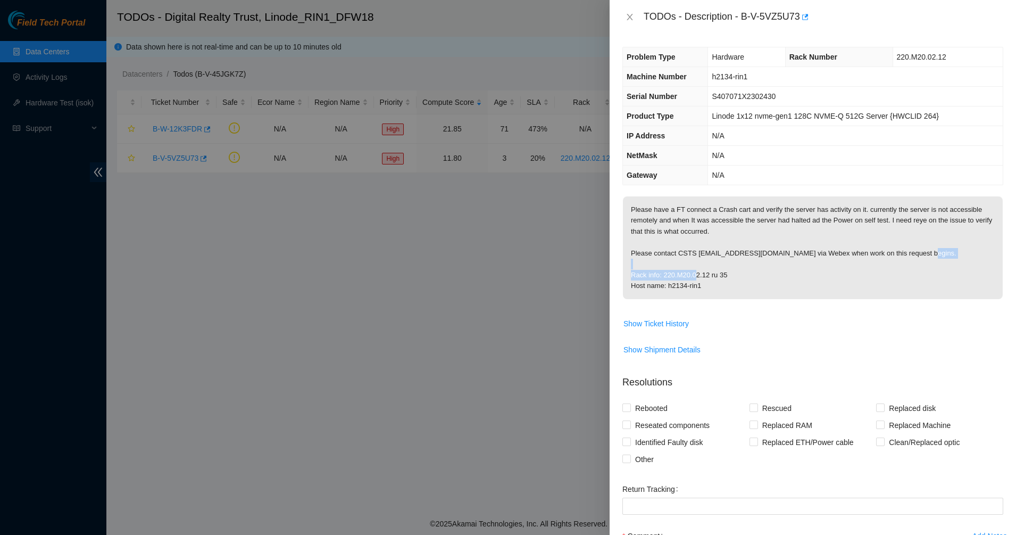
drag, startPoint x: 723, startPoint y: 270, endPoint x: 735, endPoint y: 292, distance: 24.5
click at [726, 276] on p "Please have a FT connect a Crash cart and verify the server has activity on it.…" at bounding box center [813, 247] width 380 height 103
click at [736, 292] on p "Please have a FT connect a Crash cart and verify the server has activity on it.…" at bounding box center [813, 247] width 380 height 103
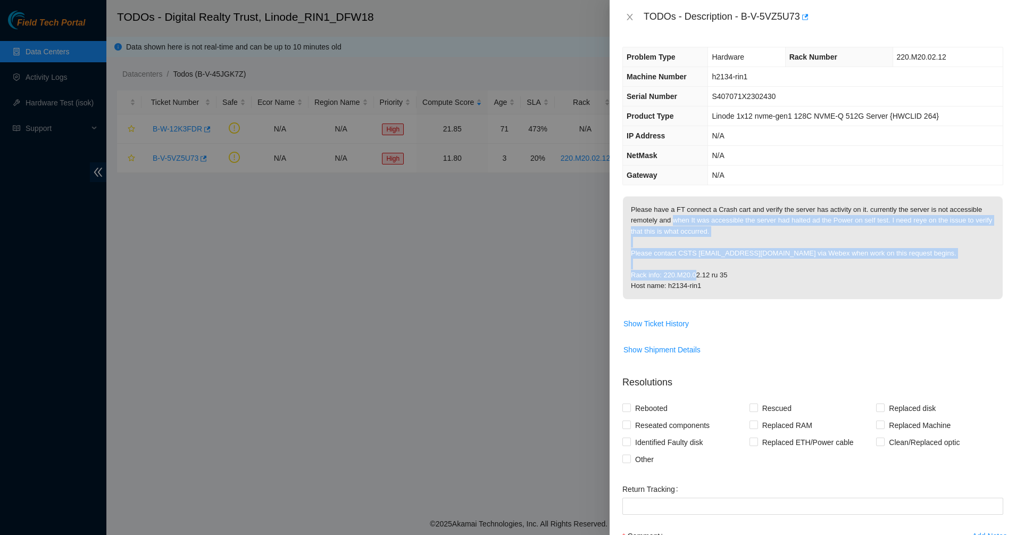
drag, startPoint x: 735, startPoint y: 278, endPoint x: 675, endPoint y: 216, distance: 86.5
click at [675, 216] on p "Please have a FT connect a Crash cart and verify the server has activity on it.…" at bounding box center [813, 247] width 380 height 103
drag, startPoint x: 675, startPoint y: 216, endPoint x: 720, endPoint y: 289, distance: 86.5
click at [720, 289] on p "Please have a FT connect a Crash cart and verify the server has activity on it.…" at bounding box center [813, 247] width 380 height 103
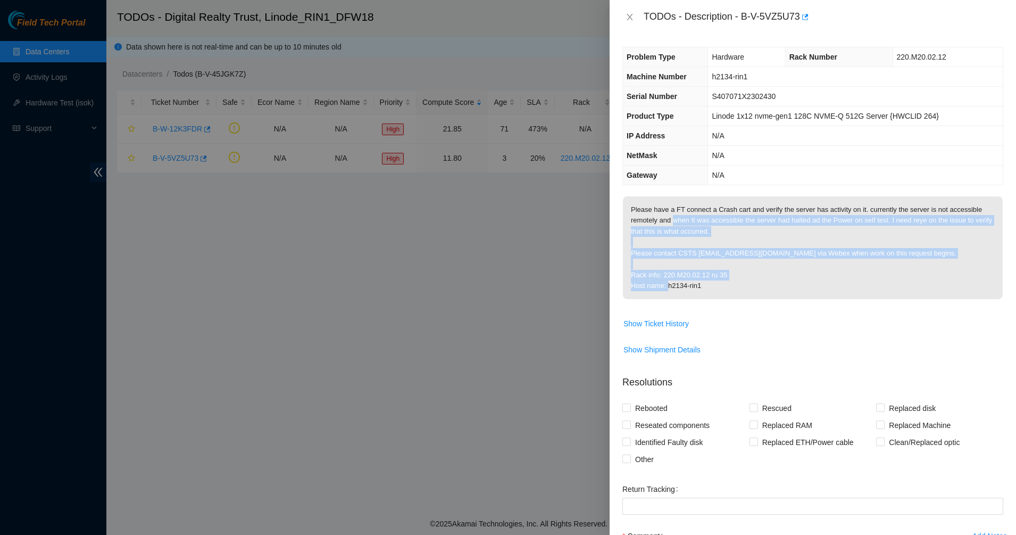
click at [720, 289] on p "Please have a FT connect a Crash cart and verify the server has activity on it.…" at bounding box center [813, 247] width 380 height 103
drag, startPoint x: 720, startPoint y: 289, endPoint x: 650, endPoint y: 201, distance: 113.2
click at [650, 201] on p "Please have a FT connect a Crash cart and verify the server has activity on it.…" at bounding box center [813, 247] width 380 height 103
drag, startPoint x: 650, startPoint y: 201, endPoint x: 760, endPoint y: 291, distance: 142.6
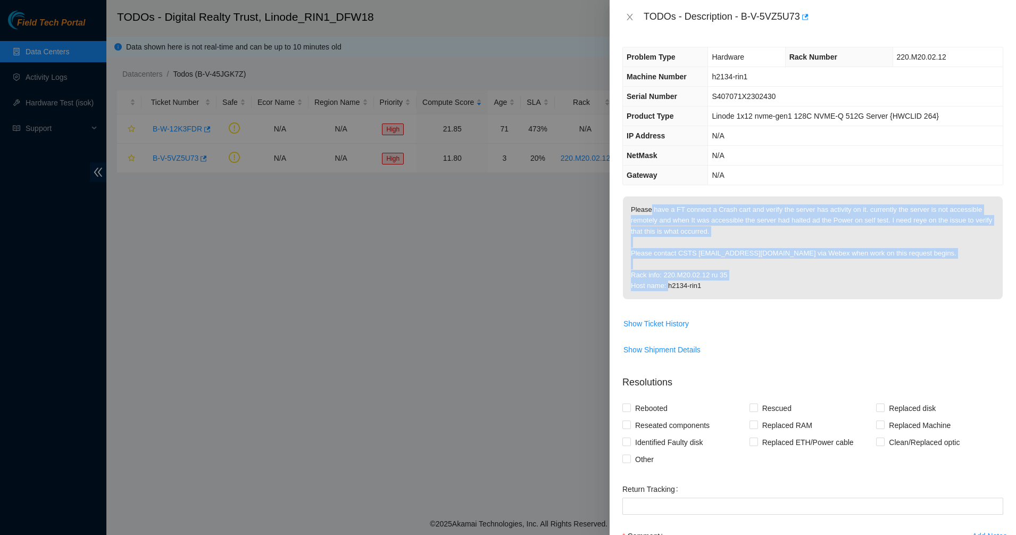
click at [760, 291] on p "Please have a FT connect a Crash cart and verify the server has activity on it.…" at bounding box center [813, 247] width 380 height 103
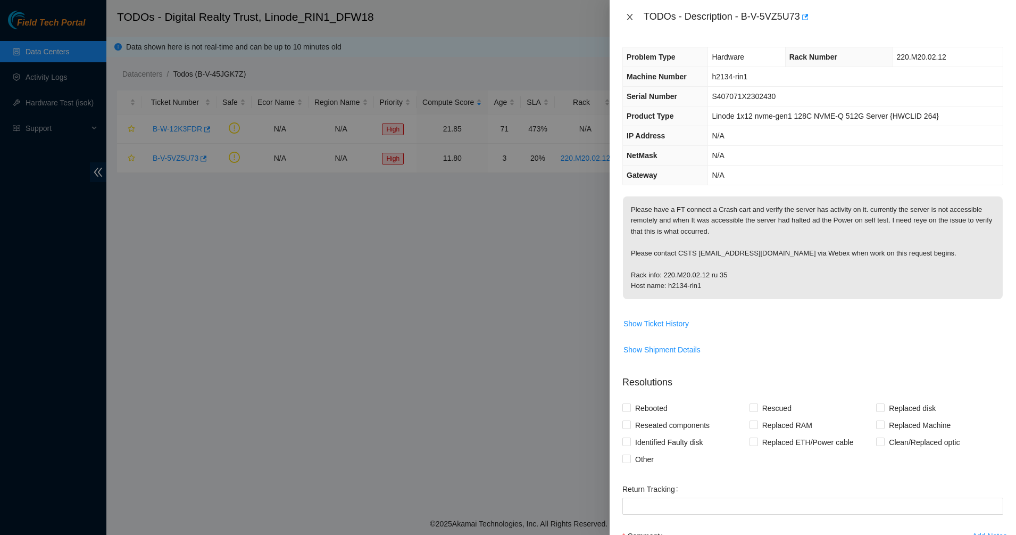
click at [626, 14] on icon "close" at bounding box center [630, 17] width 9 height 9
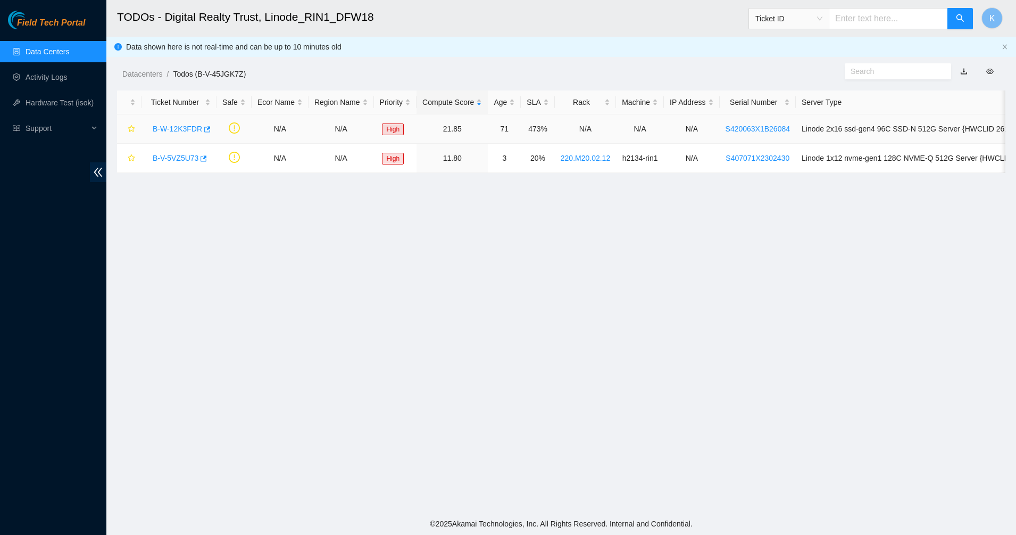
click at [168, 127] on link "B-W-12K3FDR" at bounding box center [177, 128] width 49 height 9
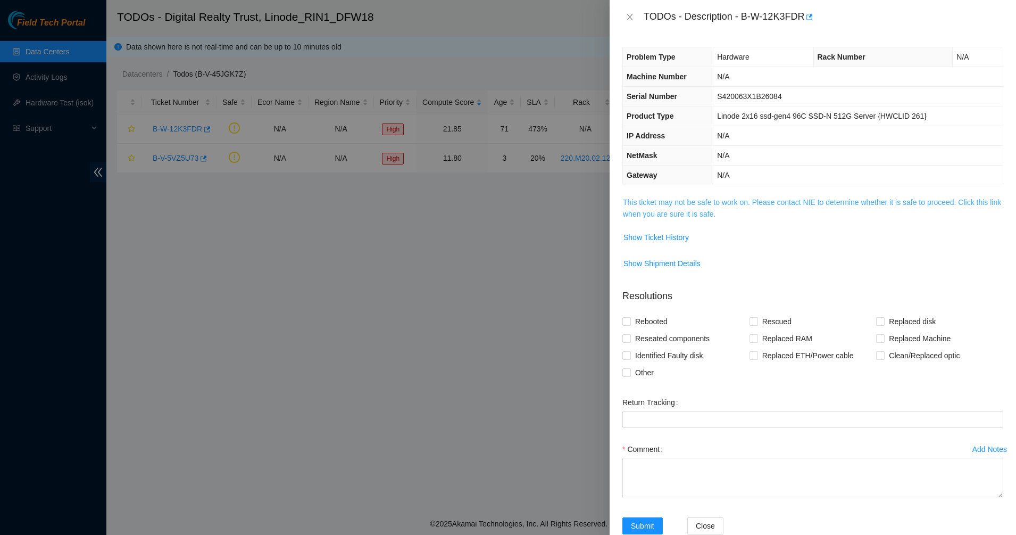
click at [691, 198] on link "This ticket may not be safe to work on. Please contact NIE to determine whether…" at bounding box center [812, 208] width 378 height 20
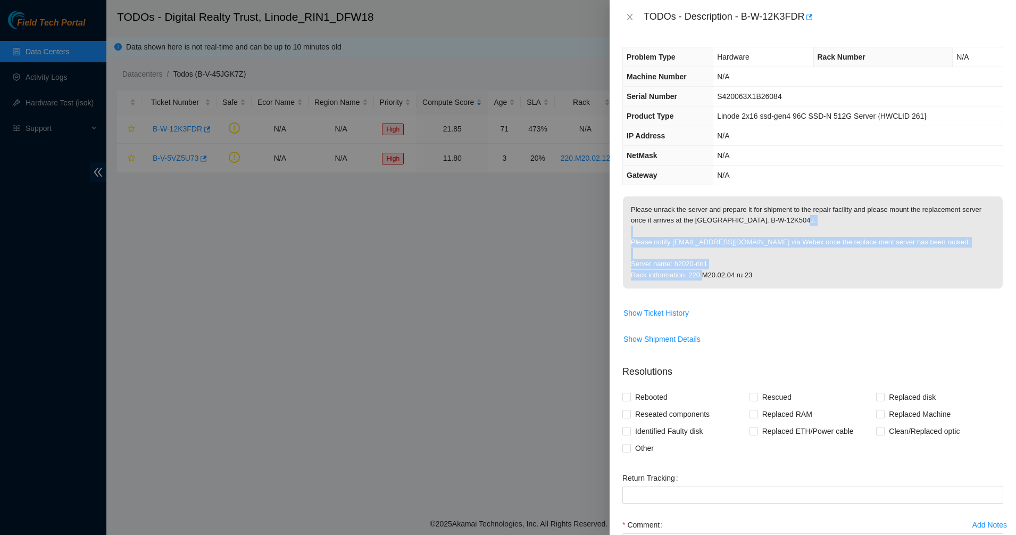
drag, startPoint x: 710, startPoint y: 246, endPoint x: 783, endPoint y: 282, distance: 81.4
click at [783, 282] on p "Please unrack the server and prepare it for shipment to the repair facility and…" at bounding box center [813, 242] width 380 height 92
click at [673, 222] on p "Please unrack the server and prepare it for shipment to the repair facility and…" at bounding box center [813, 242] width 380 height 92
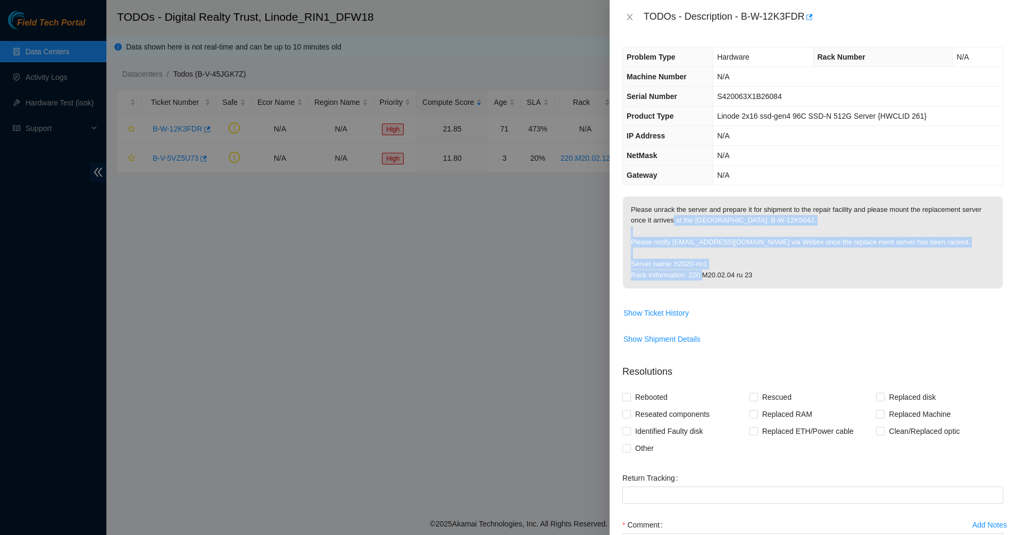
drag, startPoint x: 673, startPoint y: 222, endPoint x: 774, endPoint y: 275, distance: 113.5
click at [773, 273] on p "Please unrack the server and prepare it for shipment to the repair facility and…" at bounding box center [813, 242] width 380 height 92
click at [774, 275] on p "Please unrack the server and prepare it for shipment to the repair facility and…" at bounding box center [813, 242] width 380 height 92
drag, startPoint x: 774, startPoint y: 275, endPoint x: 643, endPoint y: 197, distance: 152.2
click at [643, 197] on p "Please unrack the server and prepare it for shipment to the repair facility and…" at bounding box center [813, 242] width 380 height 92
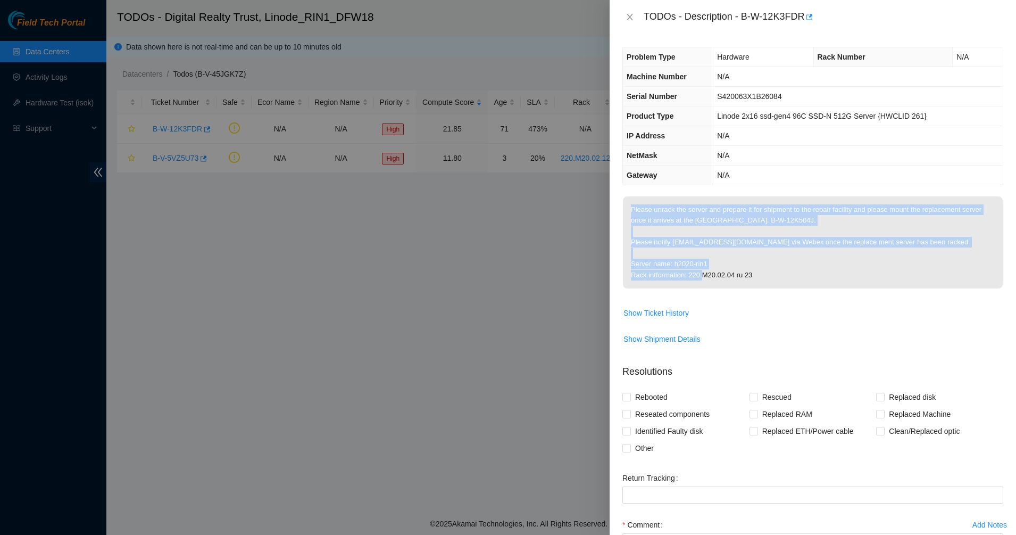
click at [641, 197] on p "Please unrack the server and prepare it for shipment to the repair facility and…" at bounding box center [813, 242] width 380 height 92
drag, startPoint x: 709, startPoint y: 244, endPoint x: 804, endPoint y: 277, distance: 100.8
click at [804, 277] on p "Please unrack the server and prepare it for shipment to the repair facility and…" at bounding box center [813, 242] width 380 height 92
click at [811, 283] on p "Please unrack the server and prepare it for shipment to the repair facility and…" at bounding box center [813, 242] width 380 height 92
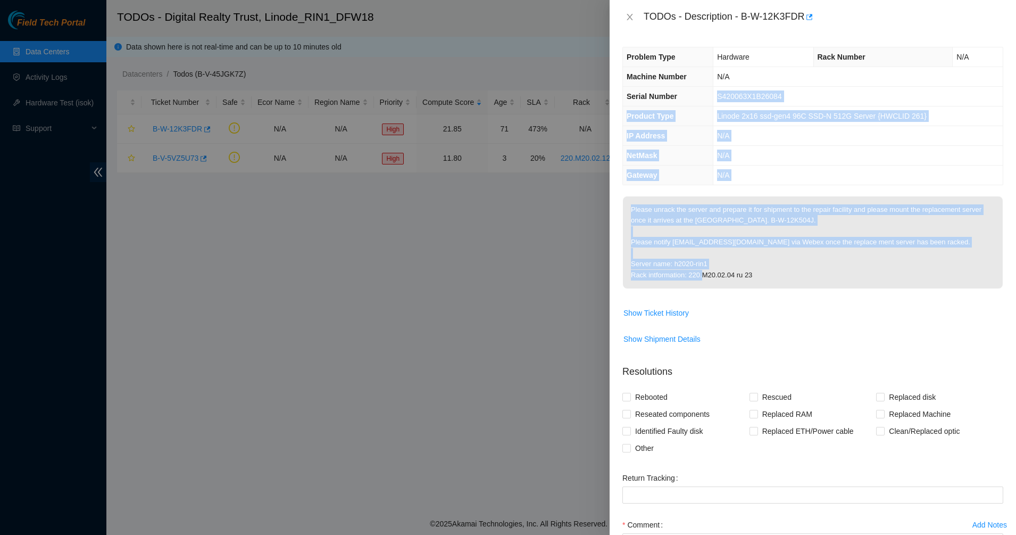
drag, startPoint x: 817, startPoint y: 287, endPoint x: 696, endPoint y: 101, distance: 222.7
click at [696, 101] on div "Problem Type Hardware Rack Number N/A Machine Number N/A Serial Number S420063X…" at bounding box center [813, 284] width 406 height 501
click at [696, 100] on th "Serial Number" at bounding box center [668, 97] width 90 height 20
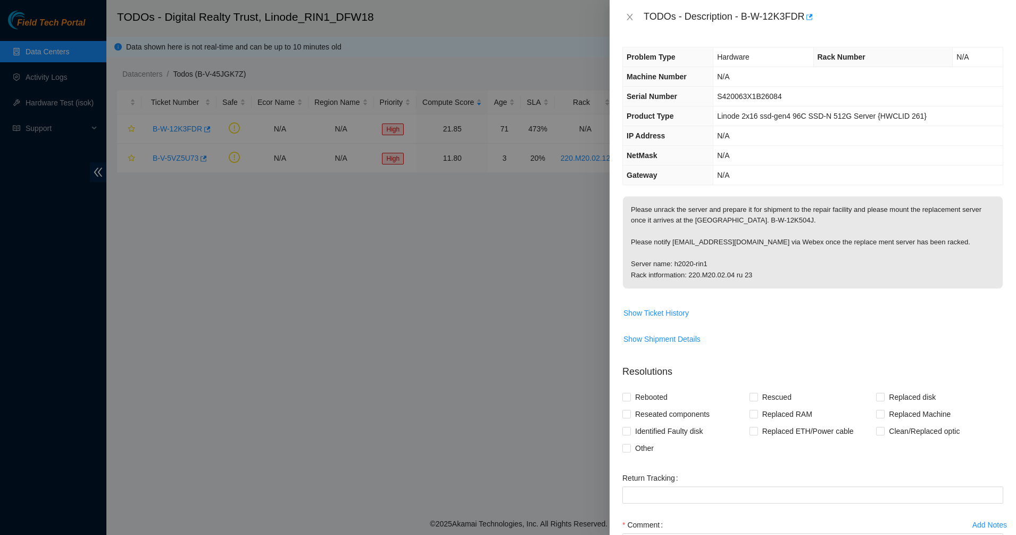
click at [722, 96] on span "S420063X1B26084" at bounding box center [749, 96] width 64 height 9
click at [759, 101] on td "S420063X1B26084" at bounding box center [857, 97] width 289 height 20
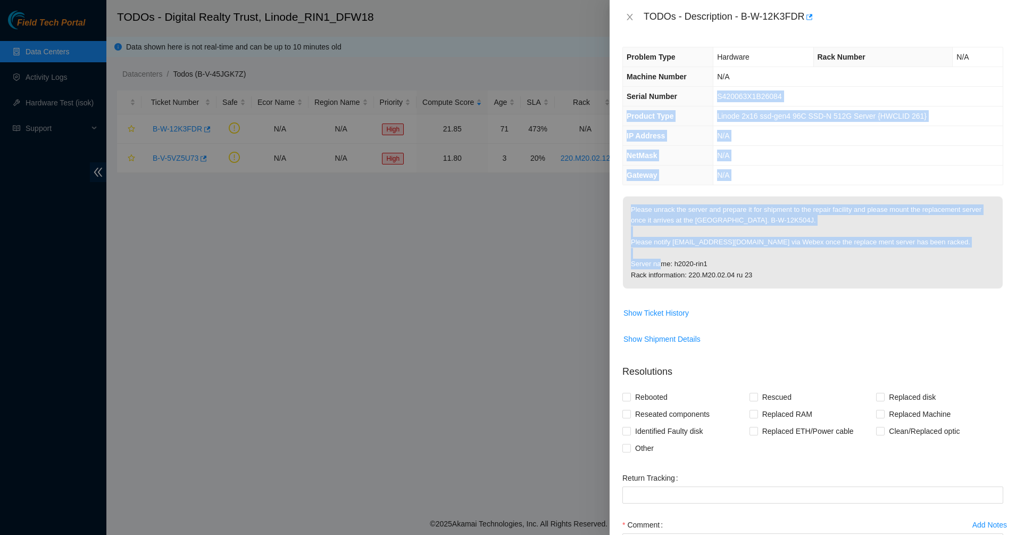
drag, startPoint x: 759, startPoint y: 101, endPoint x: 801, endPoint y: 276, distance: 180.1
click at [800, 269] on div "Problem Type Hardware Rack Number N/A Machine Number N/A Serial Number S420063X…" at bounding box center [813, 284] width 406 height 501
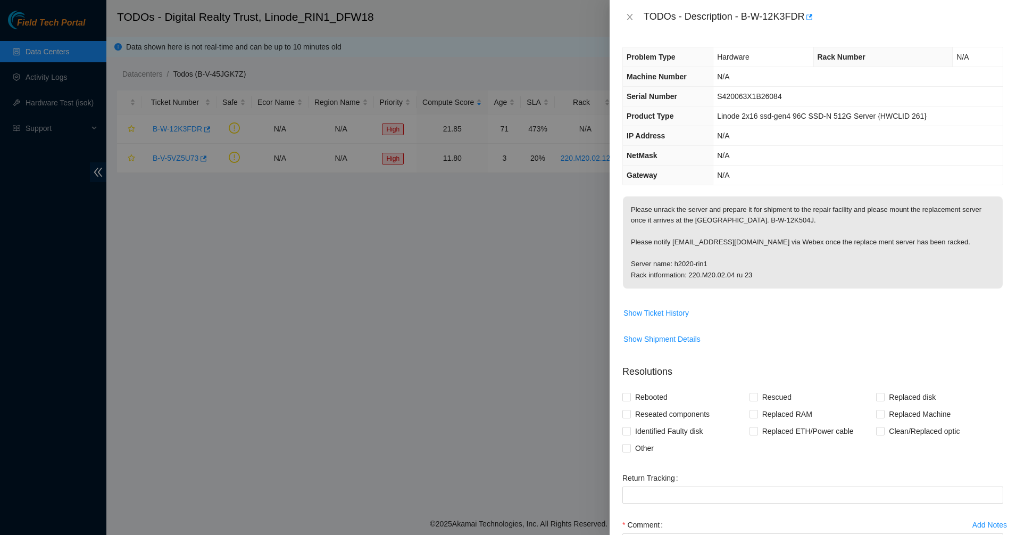
click at [805, 282] on p "Please unrack the server and prepare it for shipment to the repair facility and…" at bounding box center [813, 242] width 380 height 92
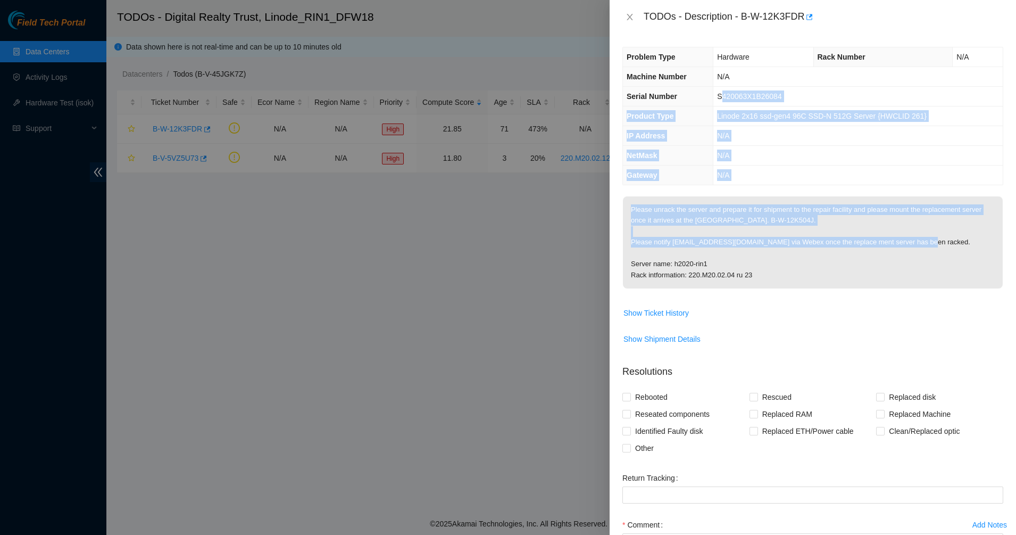
drag, startPoint x: 790, startPoint y: 250, endPoint x: 711, endPoint y: 79, distance: 188.3
click at [720, 90] on div "Problem Type Hardware Rack Number N/A Machine Number N/A Serial Number S420063X…" at bounding box center [813, 284] width 406 height 501
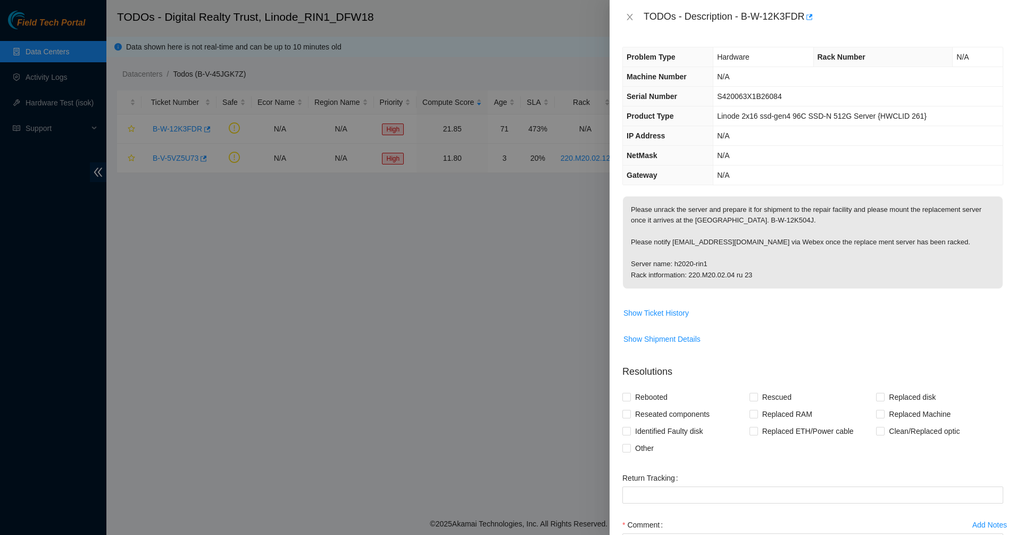
click at [710, 78] on th "Machine Number" at bounding box center [668, 77] width 90 height 20
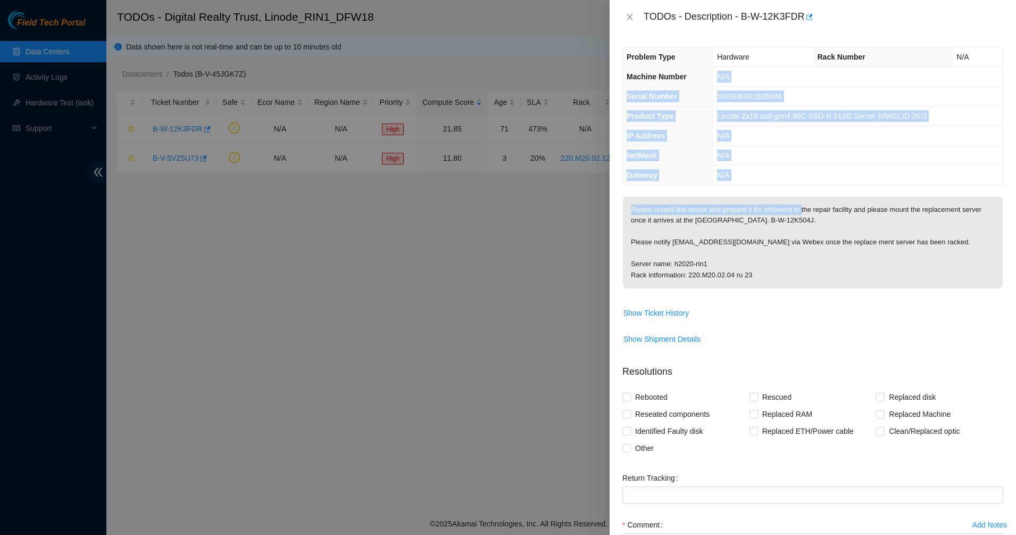
drag, startPoint x: 710, startPoint y: 78, endPoint x: 801, endPoint y: 204, distance: 155.0
click at [801, 204] on div "Problem Type Hardware Rack Number N/A Machine Number N/A Serial Number S420063X…" at bounding box center [813, 284] width 406 height 501
click at [801, 204] on p "Please unrack the server and prepare it for shipment to the repair facility and…" at bounding box center [813, 242] width 380 height 92
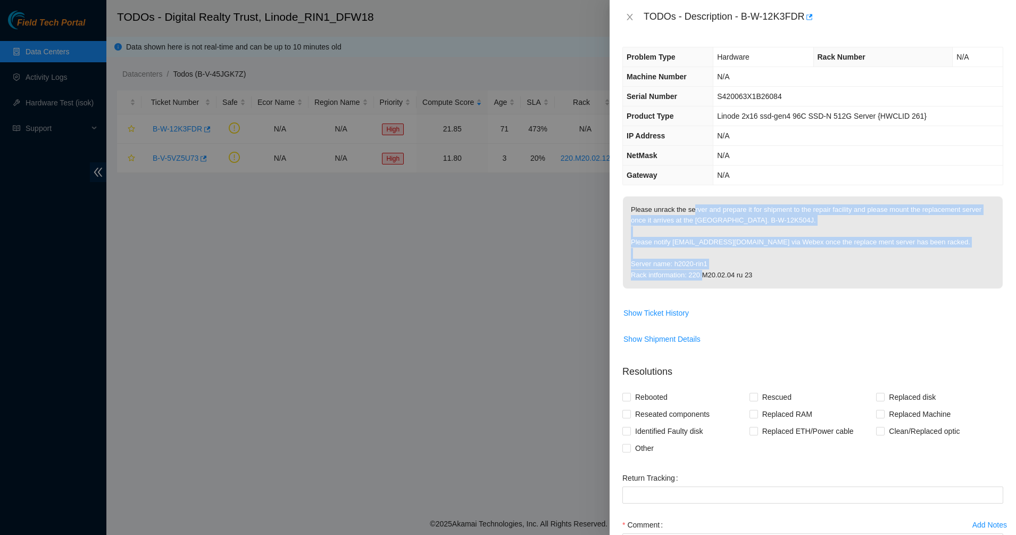
drag, startPoint x: 693, startPoint y: 211, endPoint x: 834, endPoint y: 286, distance: 159.7
click at [834, 286] on p "Please unrack the server and prepare it for shipment to the repair facility and…" at bounding box center [813, 242] width 380 height 92
click at [833, 285] on p "Please unrack the server and prepare it for shipment to the repair facility and…" at bounding box center [813, 242] width 380 height 92
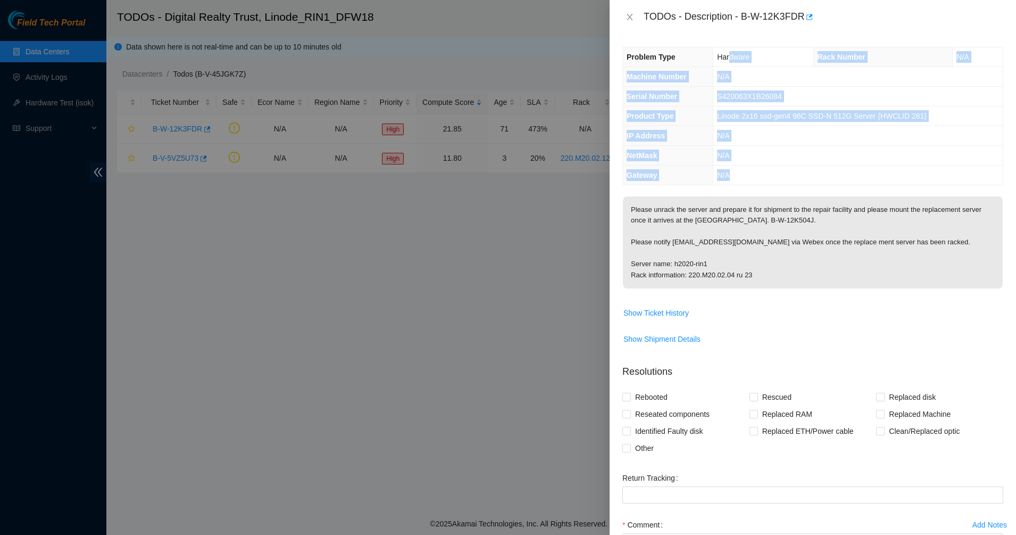
drag, startPoint x: 769, startPoint y: 129, endPoint x: 783, endPoint y: 184, distance: 55.9
click at [783, 184] on tbody "Problem Type Hardware Rack Number N/A Machine Number N/A Serial Number S420063X…" at bounding box center [813, 115] width 380 height 137
click at [783, 184] on td "N/A" at bounding box center [857, 175] width 289 height 20
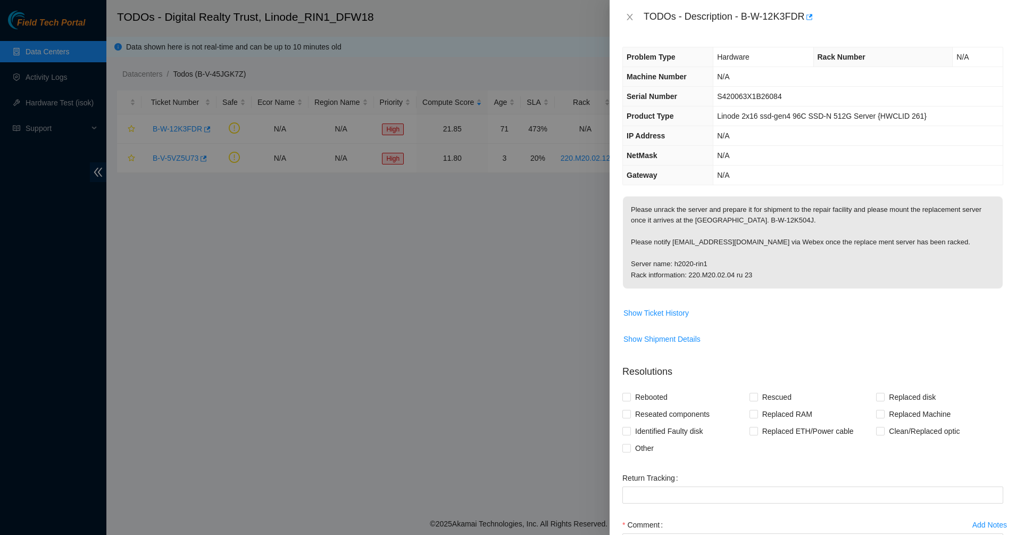
click at [751, 241] on p "Please unrack the server and prepare it for shipment to the repair facility and…" at bounding box center [813, 242] width 380 height 92
click at [743, 261] on p "Please unrack the server and prepare it for shipment to the repair facility and…" at bounding box center [813, 242] width 380 height 92
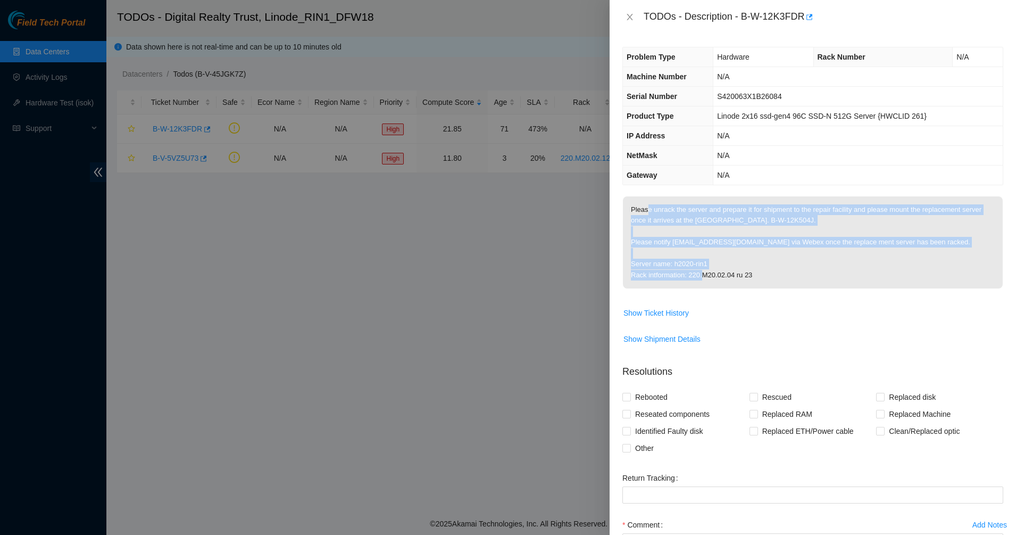
drag, startPoint x: 795, startPoint y: 277, endPoint x: 645, endPoint y: 203, distance: 166.8
click at [645, 203] on p "Please unrack the server and prepare it for shipment to the repair facility and…" at bounding box center [813, 242] width 380 height 92
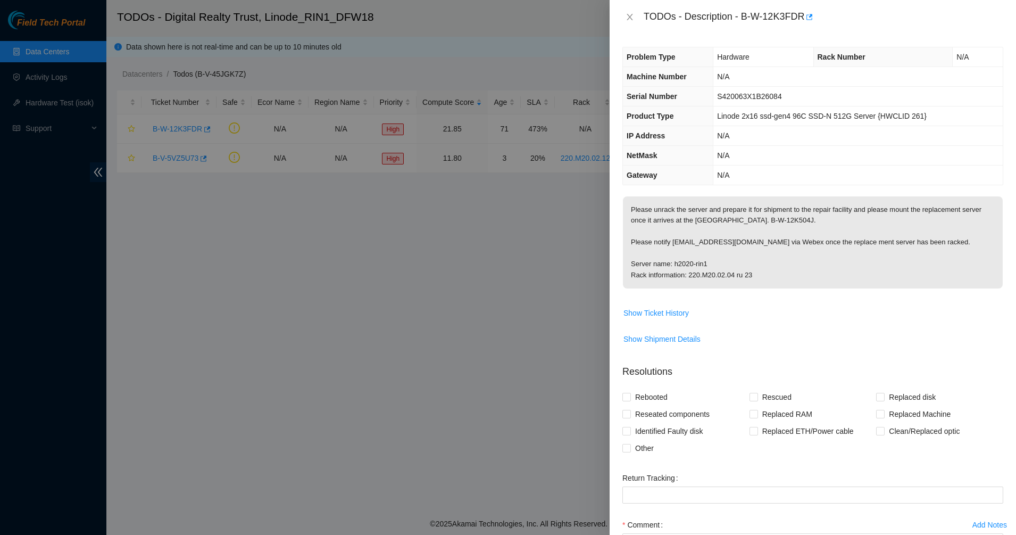
click at [641, 204] on p "Please unrack the server and prepare it for shipment to the repair facility and…" at bounding box center [813, 242] width 380 height 92
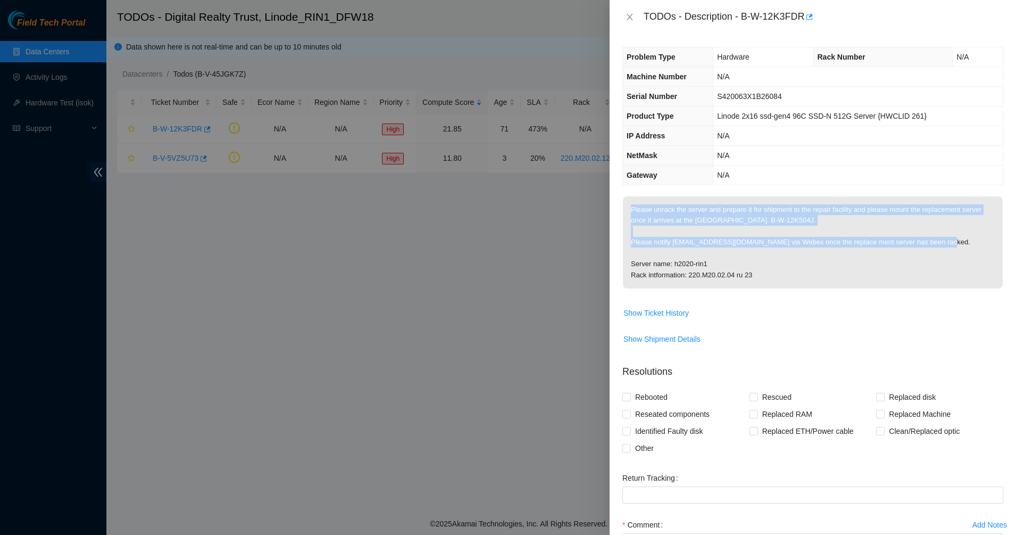
drag, startPoint x: 642, startPoint y: 204, endPoint x: 753, endPoint y: 253, distance: 121.5
click at [753, 253] on p "Please unrack the server and prepare it for shipment to the repair facility and…" at bounding box center [813, 242] width 380 height 92
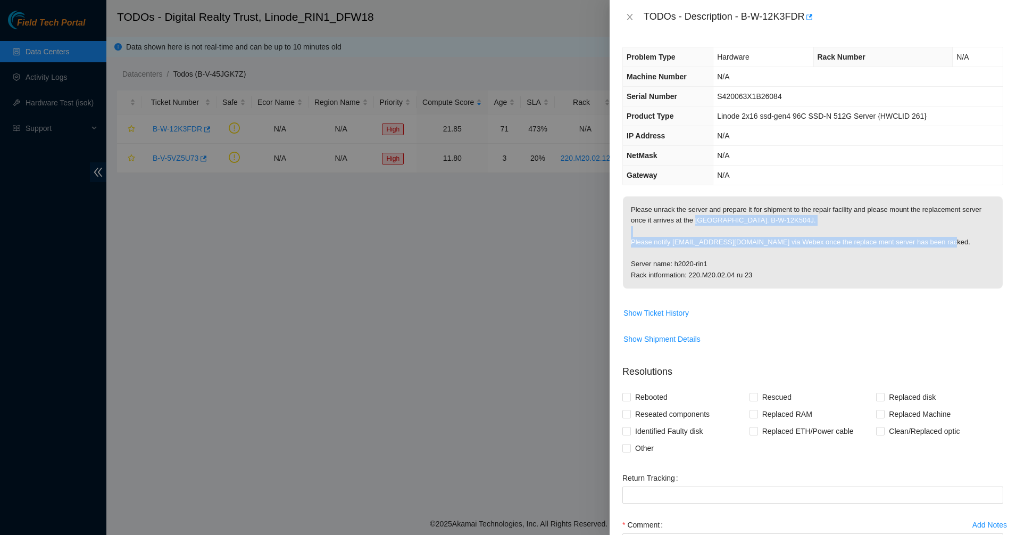
drag, startPoint x: 753, startPoint y: 253, endPoint x: 700, endPoint y: 216, distance: 64.2
click at [700, 216] on p "Please unrack the server and prepare it for shipment to the repair facility and…" at bounding box center [813, 242] width 380 height 92
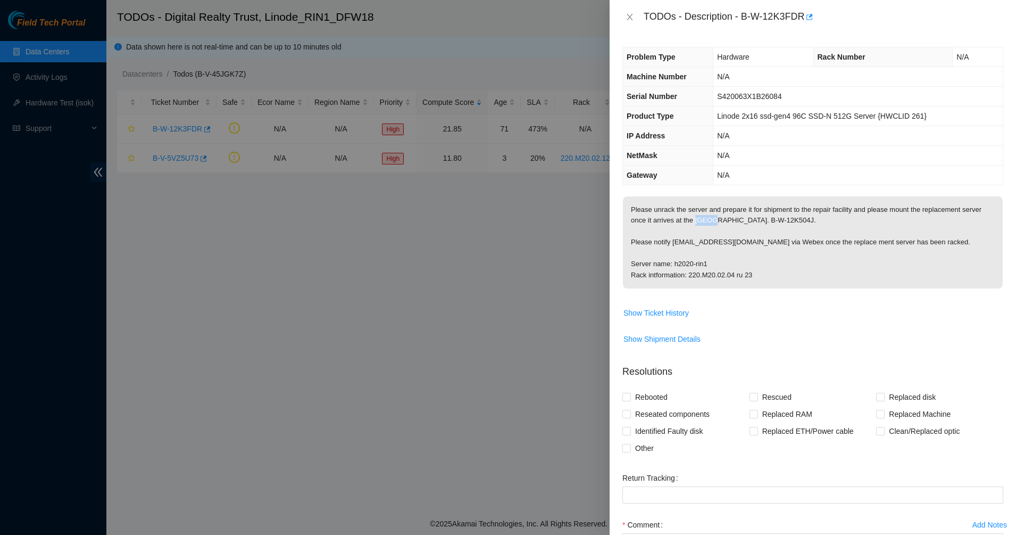
click at [700, 216] on p "Please unrack the server and prepare it for shipment to the repair facility and…" at bounding box center [813, 242] width 380 height 92
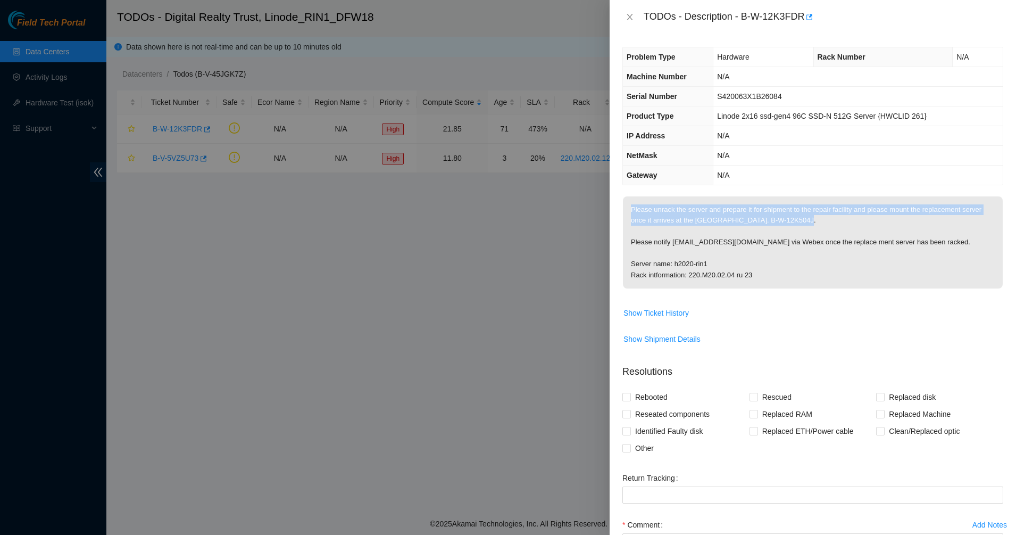
drag, startPoint x: 700, startPoint y: 216, endPoint x: 737, endPoint y: 231, distance: 39.6
click at [700, 216] on p "Please unrack the server and prepare it for shipment to the repair facility and…" at bounding box center [813, 242] width 380 height 92
click at [761, 236] on p "Please unrack the server and prepare it for shipment to the repair facility and…" at bounding box center [813, 242] width 380 height 92
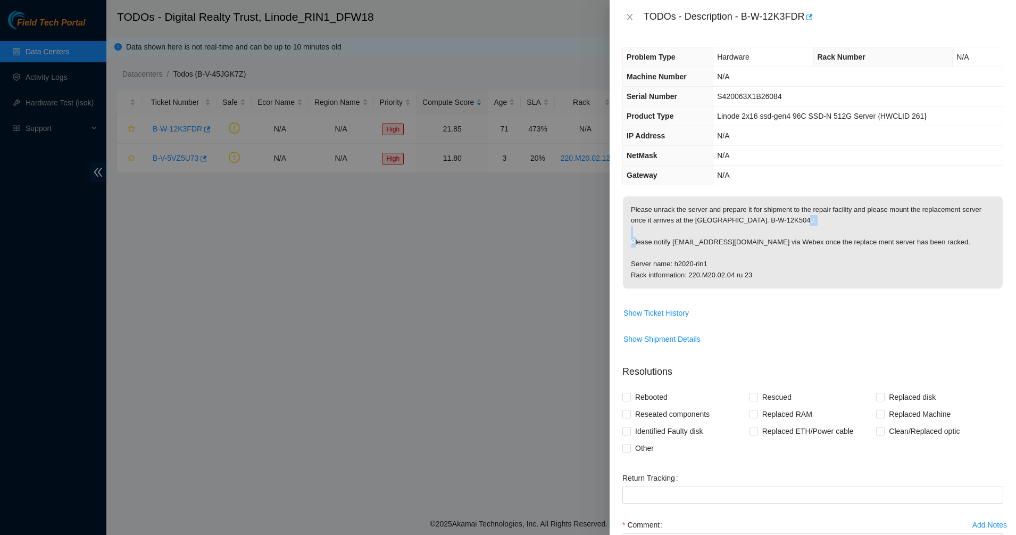
click at [761, 236] on p "Please unrack the server and prepare it for shipment to the repair facility and…" at bounding box center [813, 242] width 380 height 92
click at [737, 222] on p "Please unrack the server and prepare it for shipment to the repair facility and…" at bounding box center [813, 242] width 380 height 92
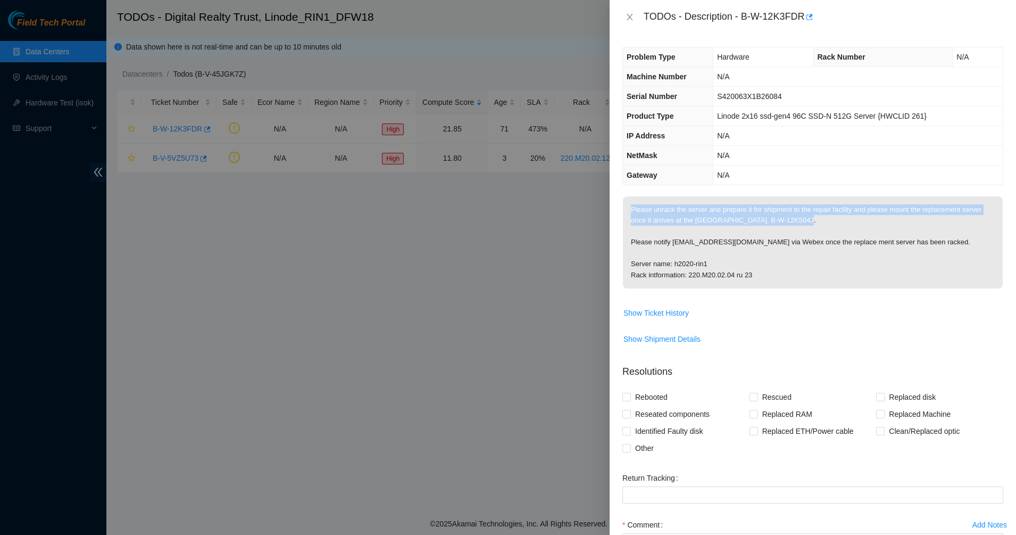
click at [737, 222] on p "Please unrack the server and prepare it for shipment to the repair facility and…" at bounding box center [813, 242] width 380 height 92
click at [700, 229] on p "Please unrack the server and prepare it for shipment to the repair facility and…" at bounding box center [813, 242] width 380 height 92
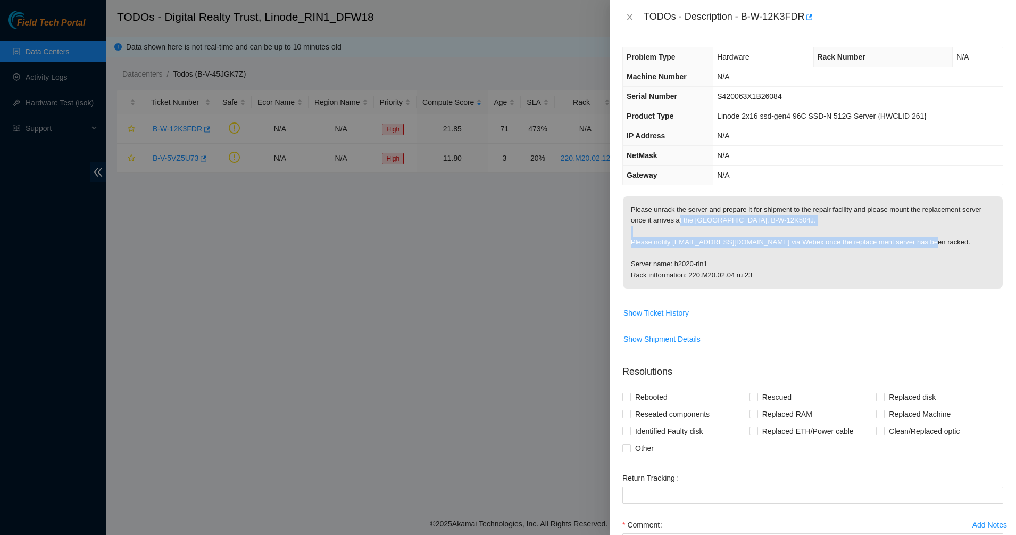
drag, startPoint x: 678, startPoint y: 216, endPoint x: 739, endPoint y: 255, distance: 72.9
click at [739, 255] on p "Please unrack the server and prepare it for shipment to the repair facility and…" at bounding box center [813, 242] width 380 height 92
drag, startPoint x: 739, startPoint y: 255, endPoint x: 687, endPoint y: 220, distance: 63.0
click at [688, 221] on p "Please unrack the server and prepare it for shipment to the repair facility and…" at bounding box center [813, 242] width 380 height 92
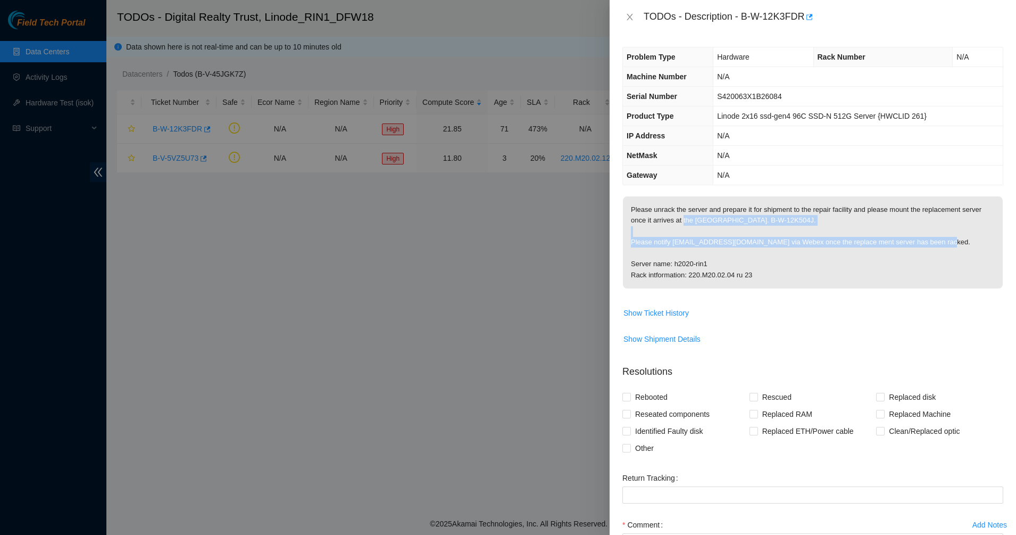
click at [686, 220] on p "Please unrack the server and prepare it for shipment to the repair facility and…" at bounding box center [813, 242] width 380 height 92
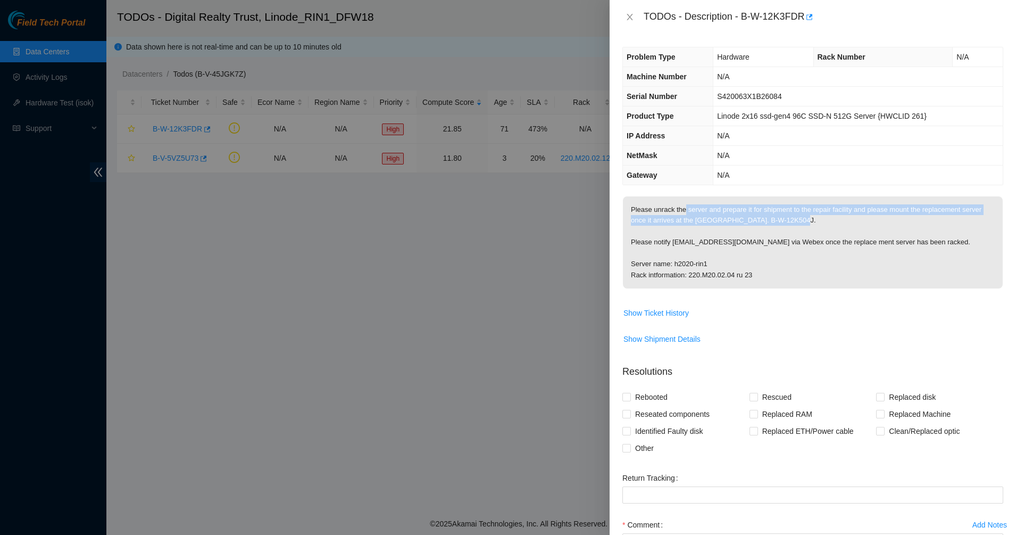
drag, startPoint x: 683, startPoint y: 210, endPoint x: 745, endPoint y: 234, distance: 66.7
click at [745, 234] on p "Please unrack the server and prepare it for shipment to the repair facility and…" at bounding box center [813, 242] width 380 height 92
drag, startPoint x: 745, startPoint y: 234, endPoint x: 687, endPoint y: 211, distance: 62.1
click at [689, 212] on p "Please unrack the server and prepare it for shipment to the repair facility and…" at bounding box center [813, 242] width 380 height 92
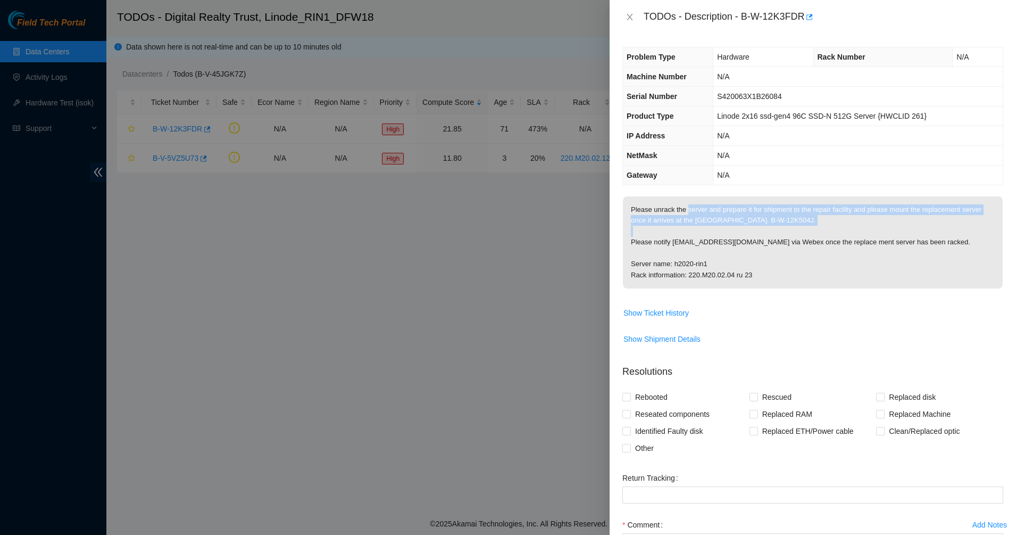
click at [685, 210] on p "Please unrack the server and prepare it for shipment to the repair facility and…" at bounding box center [813, 242] width 380 height 92
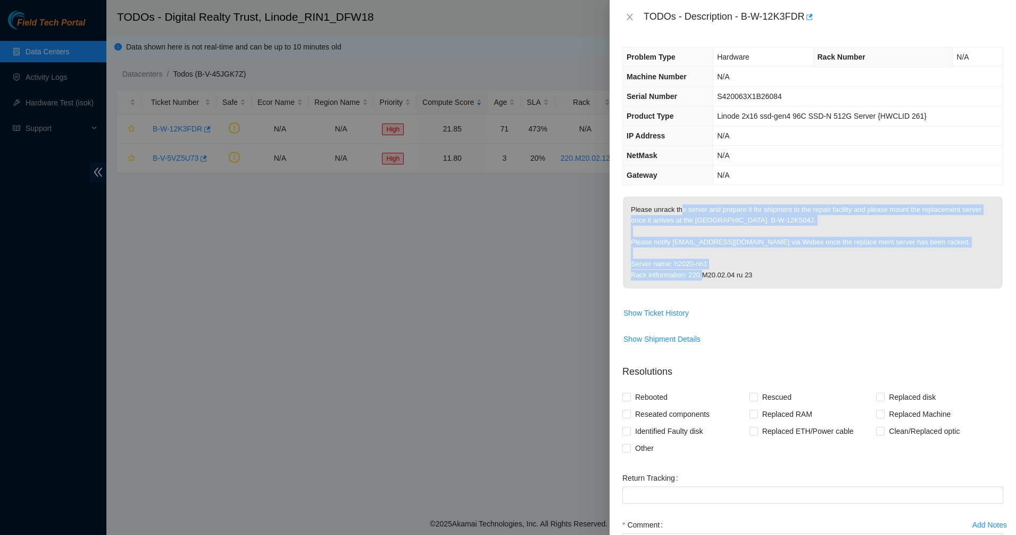
drag, startPoint x: 680, startPoint y: 208, endPoint x: 767, endPoint y: 273, distance: 108.3
click at [767, 273] on p "Please unrack the server and prepare it for shipment to the repair facility and…" at bounding box center [813, 242] width 380 height 92
drag, startPoint x: 767, startPoint y: 273, endPoint x: 685, endPoint y: 206, distance: 106.3
click at [685, 206] on p "Please unrack the server and prepare it for shipment to the repair facility and…" at bounding box center [813, 242] width 380 height 92
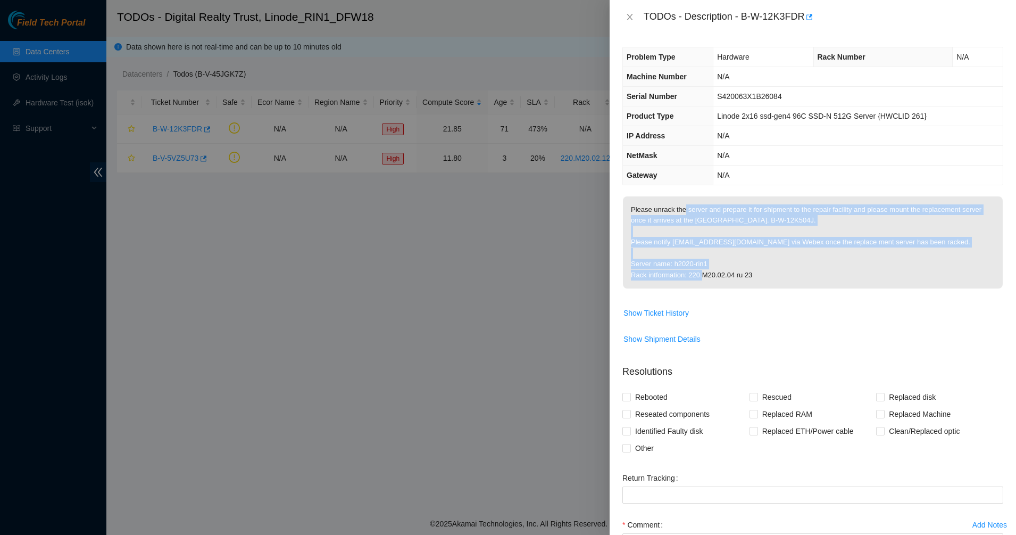
click at [684, 205] on p "Please unrack the server and prepare it for shipment to the repair facility and…" at bounding box center [813, 242] width 380 height 92
drag, startPoint x: 684, startPoint y: 205, endPoint x: 801, endPoint y: 292, distance: 145.2
click at [801, 292] on span "Please unrack the server and prepare it for shipment to the repair facility and…" at bounding box center [813, 245] width 380 height 99
drag, startPoint x: 742, startPoint y: 237, endPoint x: 682, endPoint y: 197, distance: 72.2
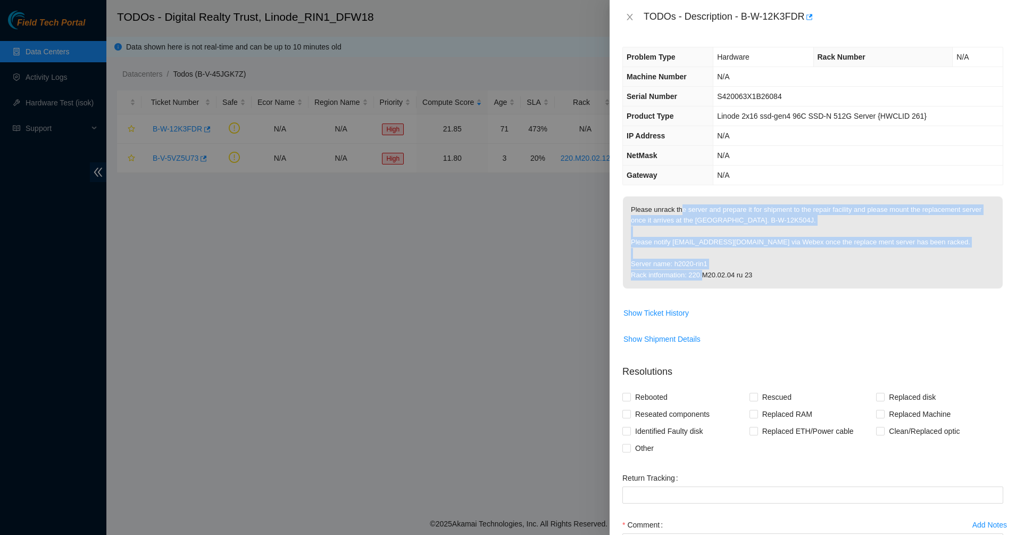
click at [682, 198] on p "Please unrack the server and prepare it for shipment to the repair facility and…" at bounding box center [813, 242] width 380 height 92
click at [679, 196] on p "Please unrack the server and prepare it for shipment to the repair facility and…" at bounding box center [813, 242] width 380 height 92
drag, startPoint x: 679, startPoint y: 196, endPoint x: 793, endPoint y: 247, distance: 124.8
click at [793, 247] on p "Please unrack the server and prepare it for shipment to the repair facility and…" at bounding box center [813, 242] width 380 height 92
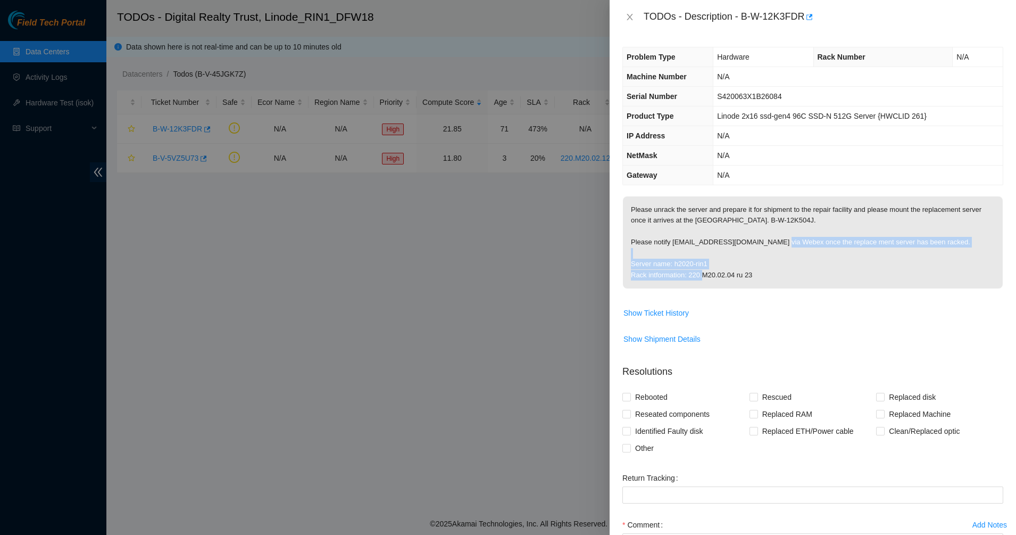
drag, startPoint x: 793, startPoint y: 247, endPoint x: 812, endPoint y: 279, distance: 37.2
click at [812, 279] on p "Please unrack the server and prepare it for shipment to the repair facility and…" at bounding box center [813, 242] width 380 height 92
click at [640, 312] on span "Show Ticket History" at bounding box center [656, 313] width 65 height 12
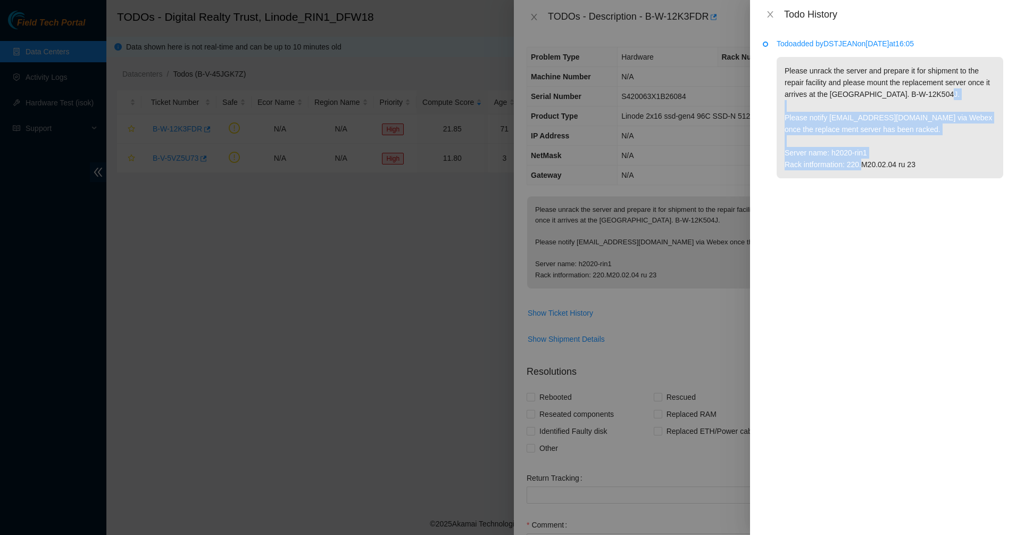
drag, startPoint x: 920, startPoint y: 165, endPoint x: 831, endPoint y: 102, distance: 109.5
click at [846, 106] on p "Please unrack the server and prepare it for shipment to the repair facility and…" at bounding box center [890, 117] width 227 height 121
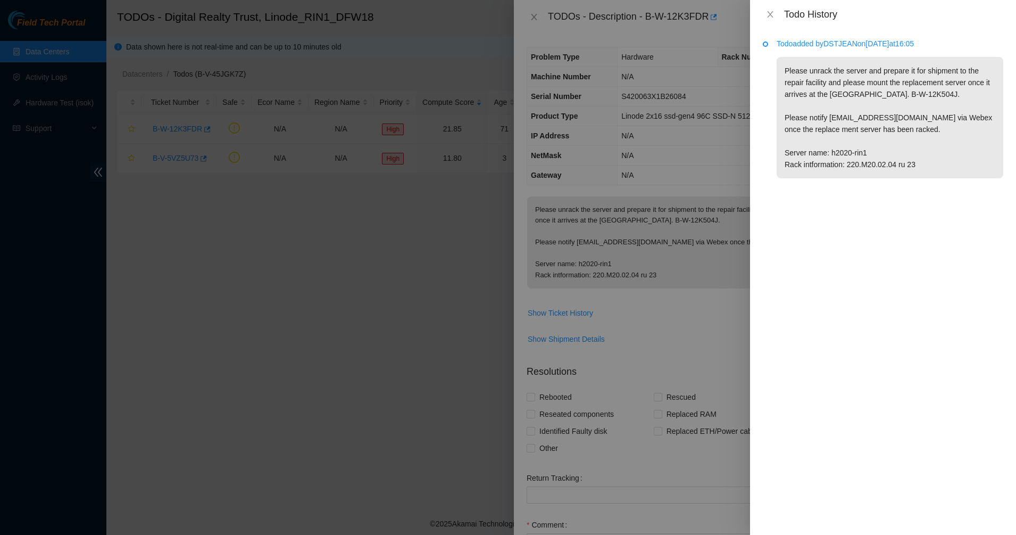
drag, startPoint x: 819, startPoint y: 95, endPoint x: 812, endPoint y: 73, distance: 22.7
click at [819, 94] on p "Please unrack the server and prepare it for shipment to the repair facility and…" at bounding box center [890, 117] width 227 height 121
drag, startPoint x: 812, startPoint y: 72, endPoint x: 832, endPoint y: 108, distance: 40.7
click at [832, 108] on p "Please unrack the server and prepare it for shipment to the repair facility and…" at bounding box center [890, 117] width 227 height 121
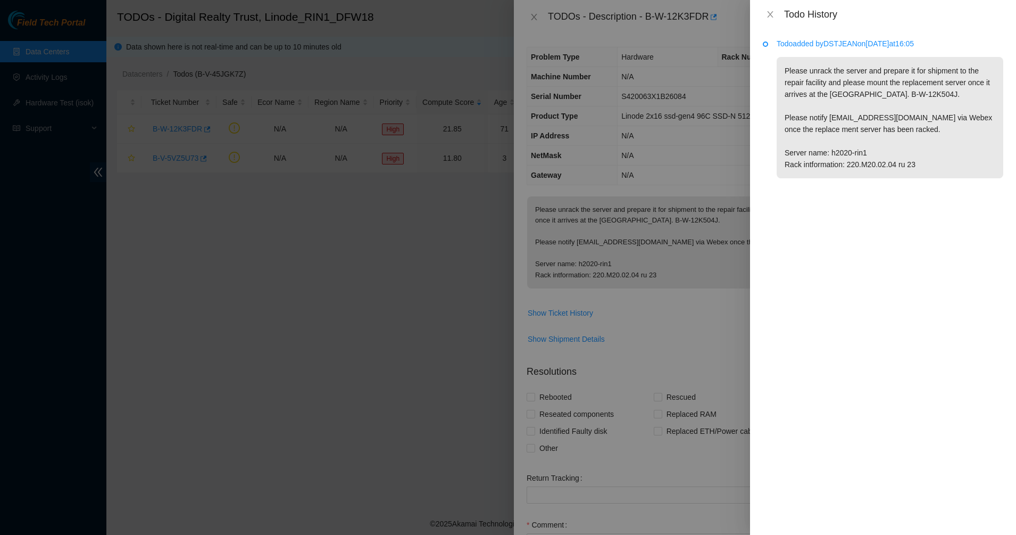
drag, startPoint x: 824, startPoint y: 93, endPoint x: 812, endPoint y: 77, distance: 19.5
click at [822, 92] on p "Please unrack the server and prepare it for shipment to the repair facility and…" at bounding box center [890, 117] width 227 height 121
click at [767, 12] on icon "close" at bounding box center [770, 14] width 9 height 9
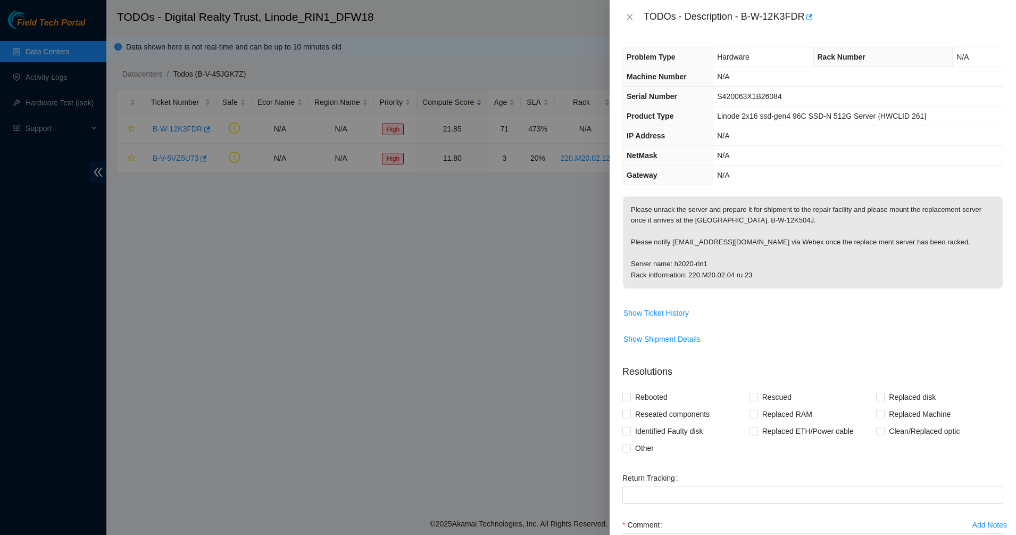
click at [734, 138] on td "N/A" at bounding box center [857, 136] width 289 height 20
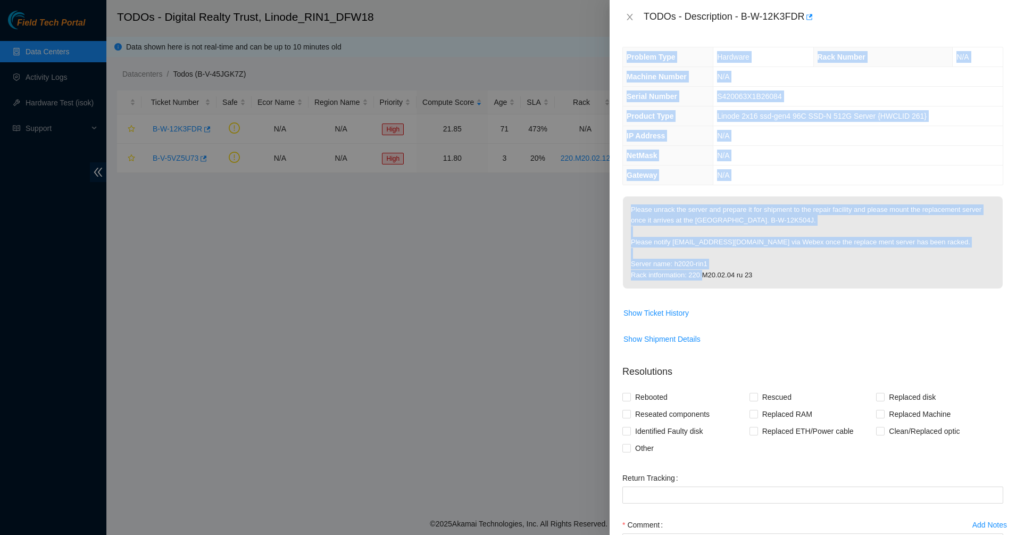
drag, startPoint x: 628, startPoint y: 57, endPoint x: 901, endPoint y: 290, distance: 358.9
click at [902, 292] on div "Problem Type Hardware Rack Number N/A Machine Number N/A Serial Number S420063X…" at bounding box center [813, 284] width 406 height 501
click at [900, 290] on span "Please unrack the server and prepare it for shipment to the repair facility and…" at bounding box center [813, 245] width 380 height 99
drag, startPoint x: 753, startPoint y: 275, endPoint x: 640, endPoint y: 81, distance: 224.6
click at [639, 80] on div "Problem Type Hardware Rack Number N/A Machine Number N/A Serial Number S420063X…" at bounding box center [813, 284] width 406 height 501
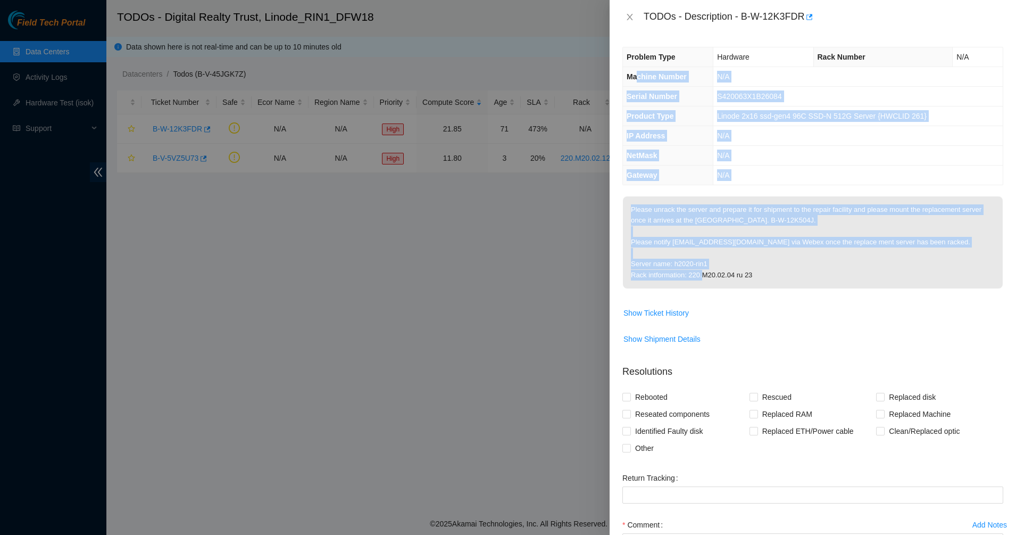
click at [641, 82] on th "Machine Number" at bounding box center [668, 77] width 90 height 20
drag, startPoint x: 720, startPoint y: 103, endPoint x: 728, endPoint y: 105, distance: 8.3
click at [721, 103] on td "S420063X1B26084" at bounding box center [857, 97] width 289 height 20
click at [737, 119] on span "Linode 2x16 ssd-gen4 96C SSD-N 512G Server {HWCLID 261}" at bounding box center [822, 116] width 210 height 9
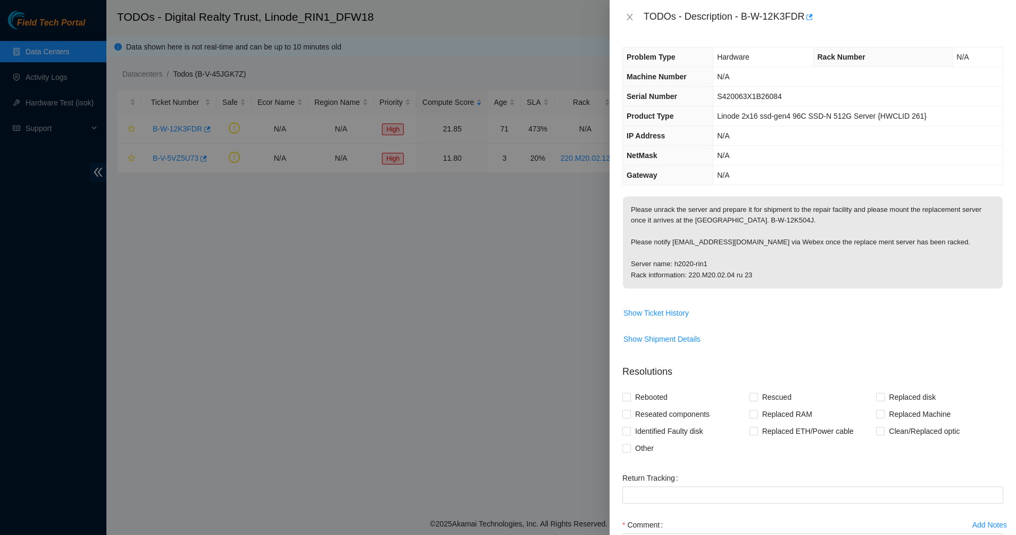
click at [743, 128] on td "N/A" at bounding box center [857, 136] width 289 height 20
click at [738, 161] on td "N/A" at bounding box center [857, 156] width 289 height 20
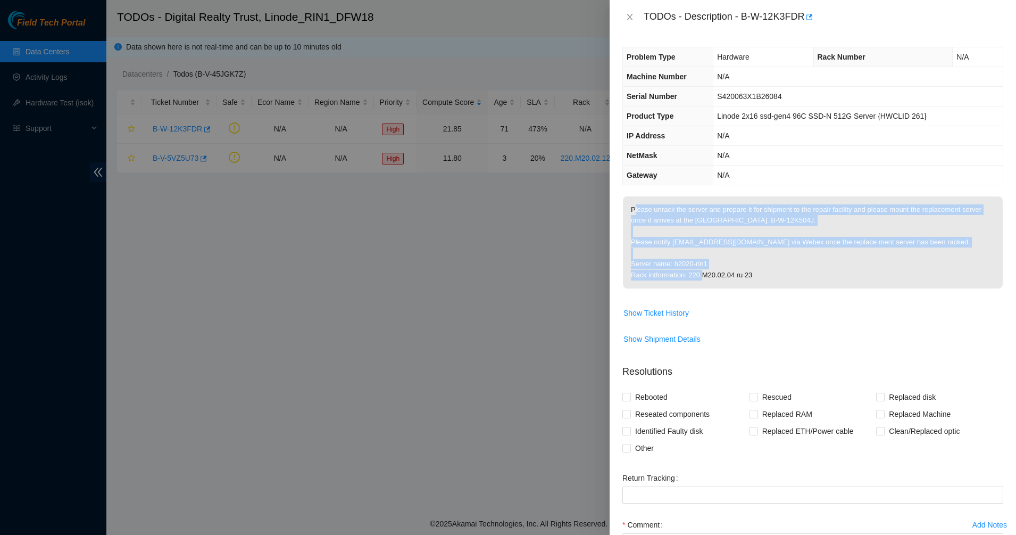
drag, startPoint x: 634, startPoint y: 214, endPoint x: 791, endPoint y: 280, distance: 170.2
click at [791, 280] on p "Please unrack the server and prepare it for shipment to the repair facility and…" at bounding box center [813, 242] width 380 height 92
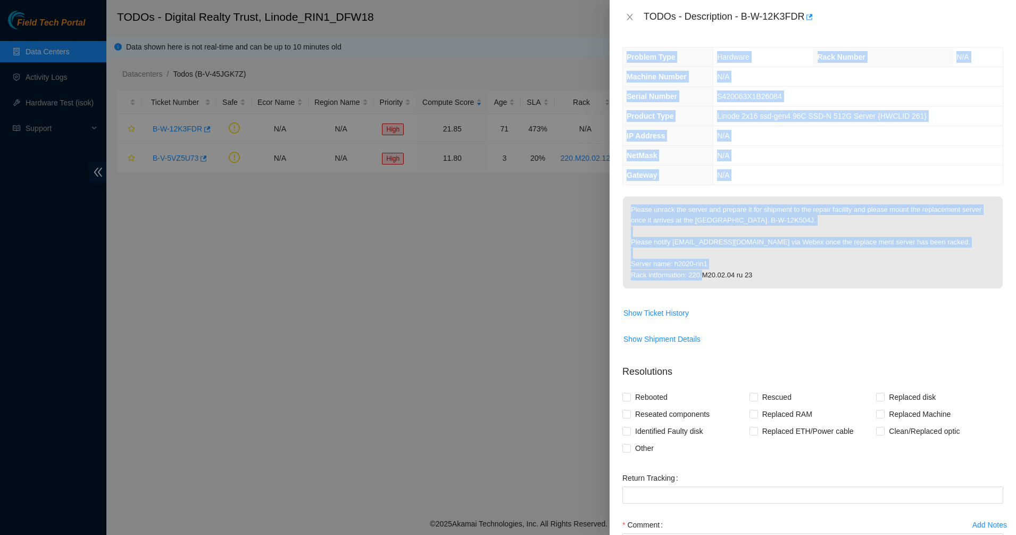
drag, startPoint x: 815, startPoint y: 277, endPoint x: 625, endPoint y: 61, distance: 288.4
click at [624, 61] on div "Problem Type Hardware Rack Number N/A Machine Number N/A Serial Number S420063X…" at bounding box center [813, 284] width 406 height 501
click at [625, 60] on th "Problem Type" at bounding box center [668, 57] width 90 height 20
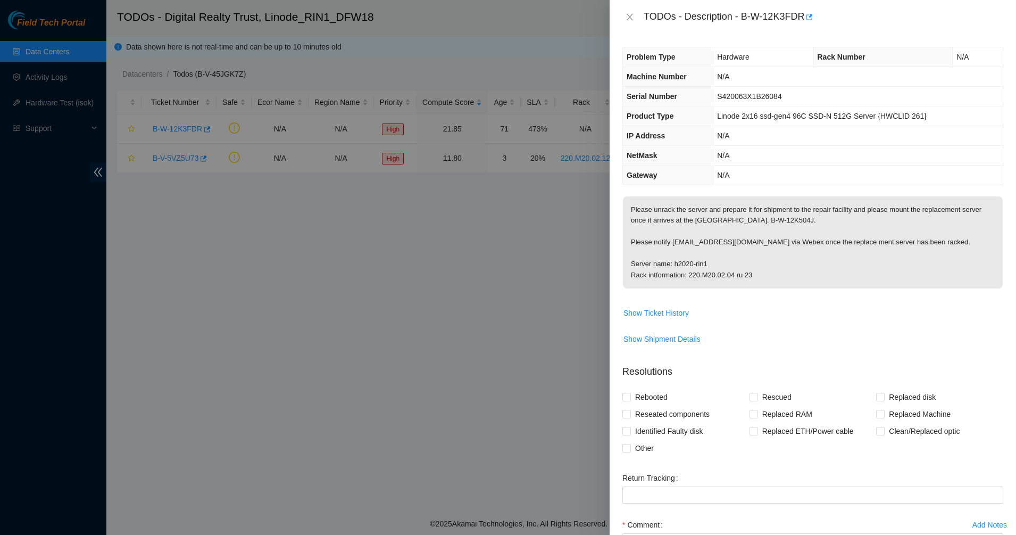
click at [629, 59] on span "Problem Type" at bounding box center [651, 57] width 49 height 9
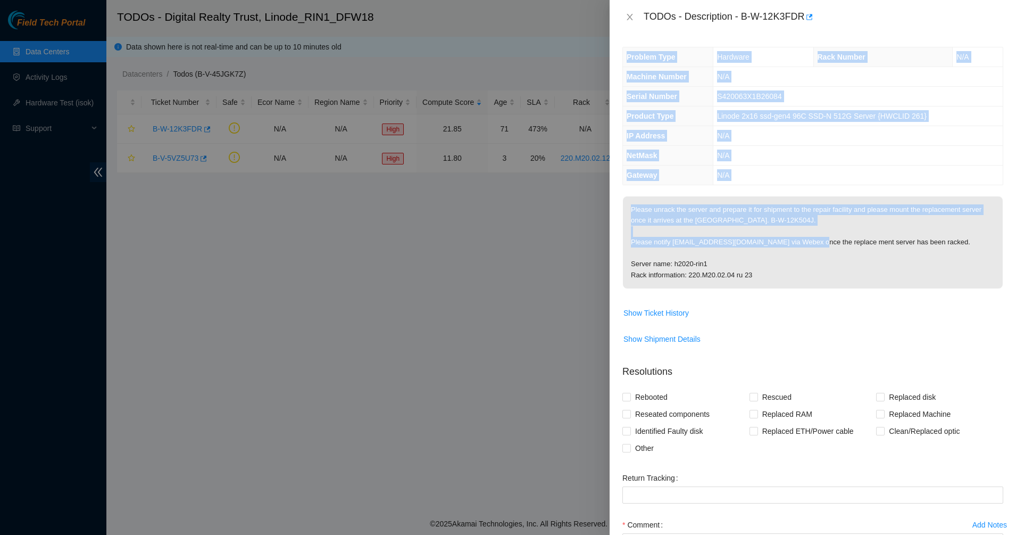
drag, startPoint x: 629, startPoint y: 59, endPoint x: 819, endPoint y: 242, distance: 263.4
click at [819, 242] on div "Problem Type Hardware Rack Number N/A Machine Number N/A Serial Number S420063X…" at bounding box center [813, 284] width 406 height 501
click at [819, 242] on p "Please unrack the server and prepare it for shipment to the repair facility and…" at bounding box center [813, 242] width 380 height 92
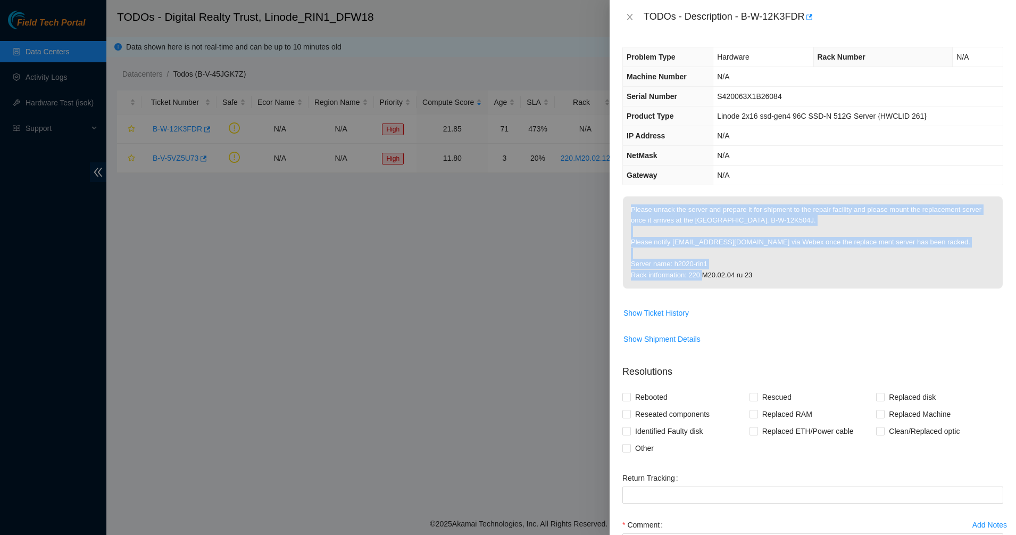
drag, startPoint x: 827, startPoint y: 278, endPoint x: 729, endPoint y: 188, distance: 133.3
click at [729, 188] on div "Problem Type Hardware Rack Number N/A Machine Number N/A Serial Number S420063X…" at bounding box center [813, 284] width 406 height 501
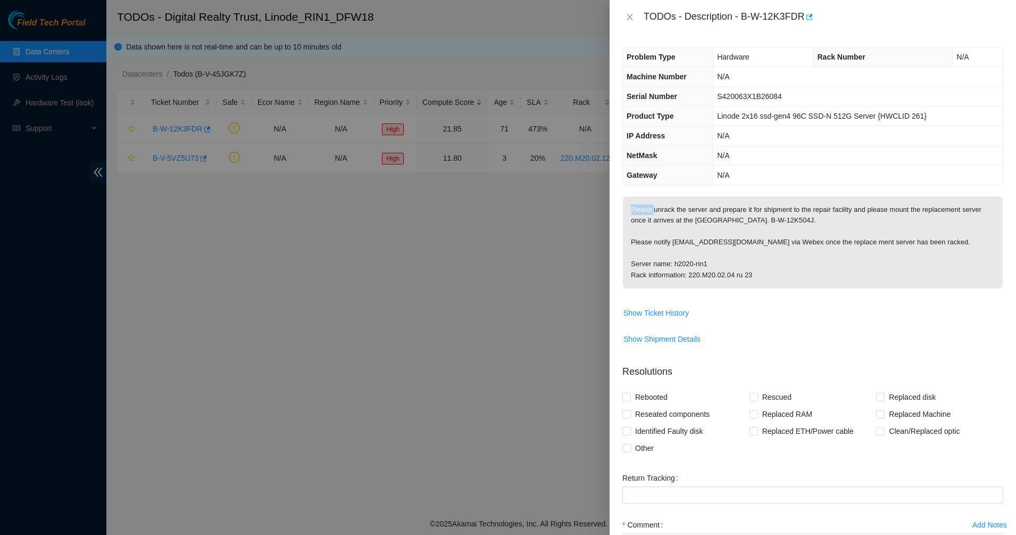
click at [729, 188] on div "Problem Type Hardware Rack Number N/A Machine Number N/A Serial Number S420063X…" at bounding box center [813, 284] width 406 height 501
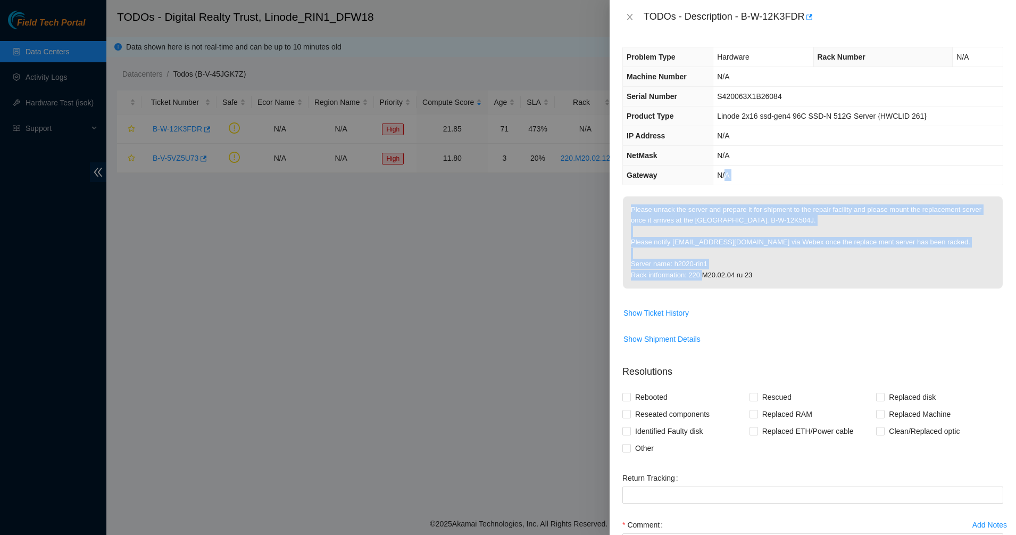
drag, startPoint x: 729, startPoint y: 181, endPoint x: 796, endPoint y: 292, distance: 129.4
click at [796, 292] on div "Problem Type Hardware Rack Number N/A Machine Number N/A Serial Number S420063X…" at bounding box center [813, 284] width 406 height 501
click at [796, 292] on span "Please unrack the server and prepare it for shipment to the repair facility and…" at bounding box center [813, 245] width 380 height 99
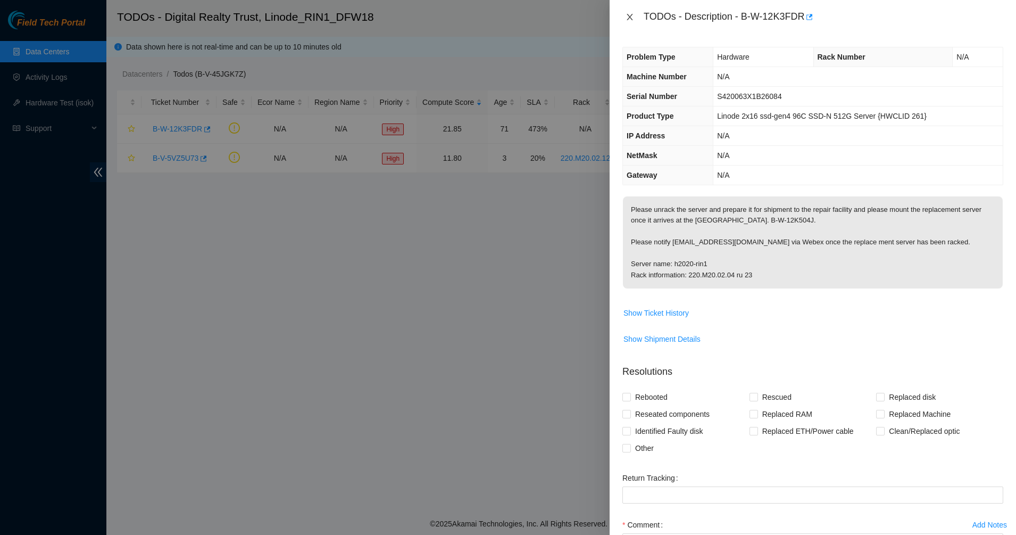
click at [634, 19] on button "Close" at bounding box center [629, 17] width 15 height 10
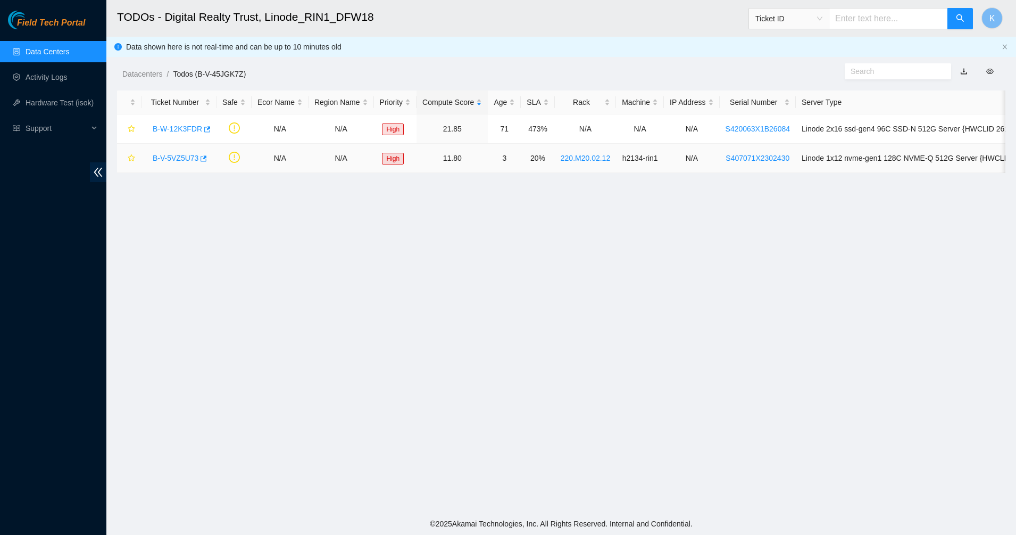
click at [178, 160] on link "B-V-5VZ5U73" at bounding box center [176, 158] width 46 height 9
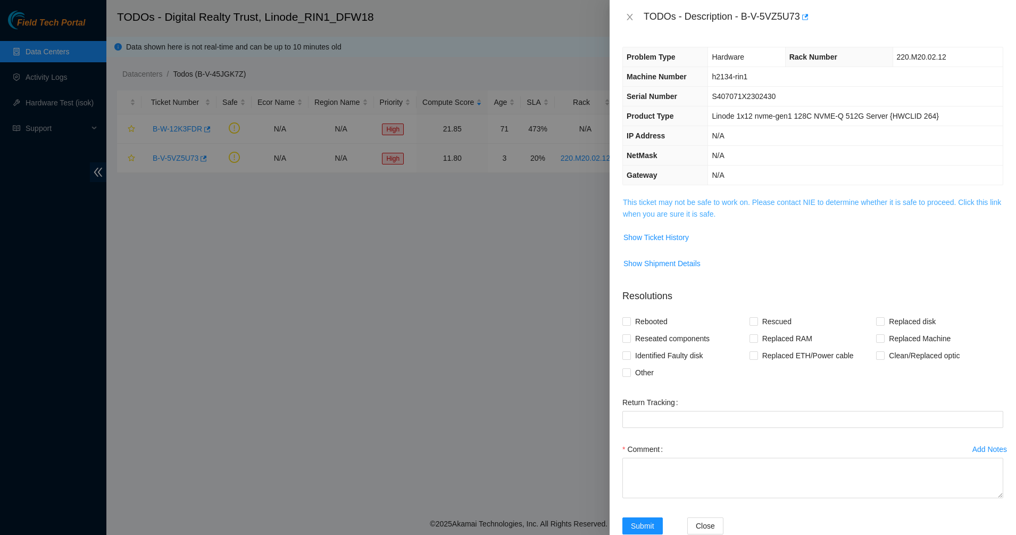
click at [689, 211] on link "This ticket may not be safe to work on. Please contact NIE to determine whether…" at bounding box center [812, 208] width 378 height 20
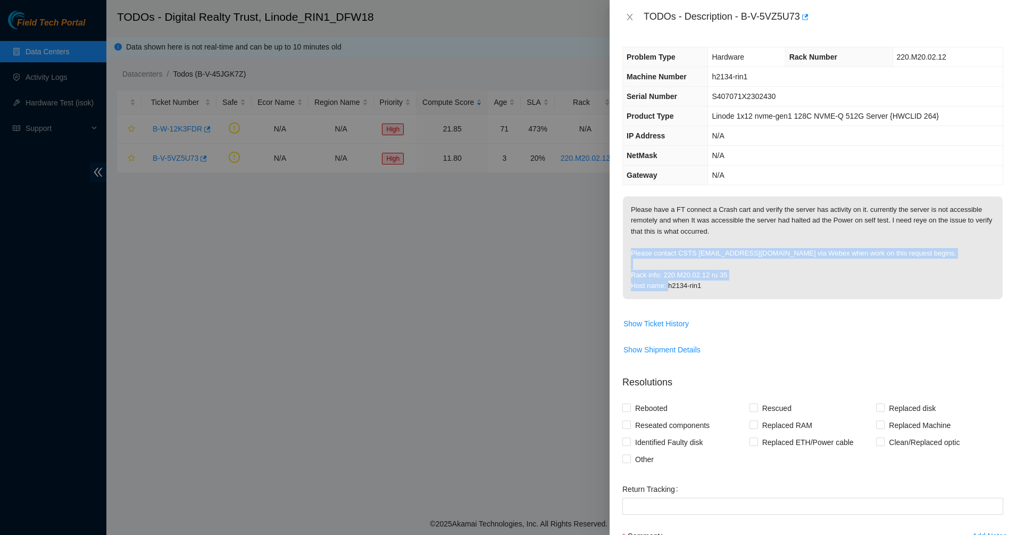
drag, startPoint x: 736, startPoint y: 281, endPoint x: 680, endPoint y: 243, distance: 67.3
click at [682, 243] on p "Please have a FT connect a Crash cart and verify the server has activity on it.…" at bounding box center [813, 247] width 380 height 103
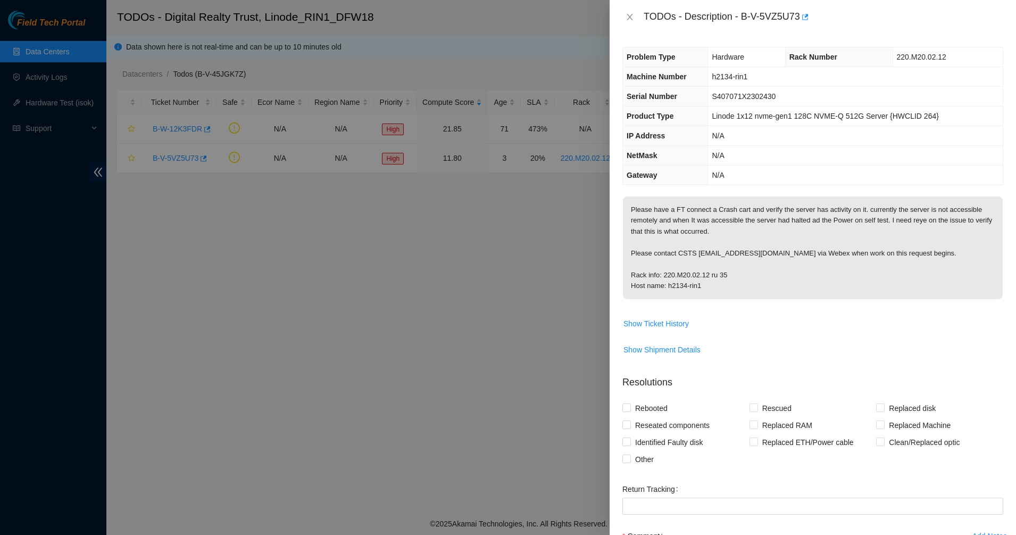
click at [680, 243] on p "Please have a FT connect a Crash cart and verify the server has activity on it.…" at bounding box center [813, 247] width 380 height 103
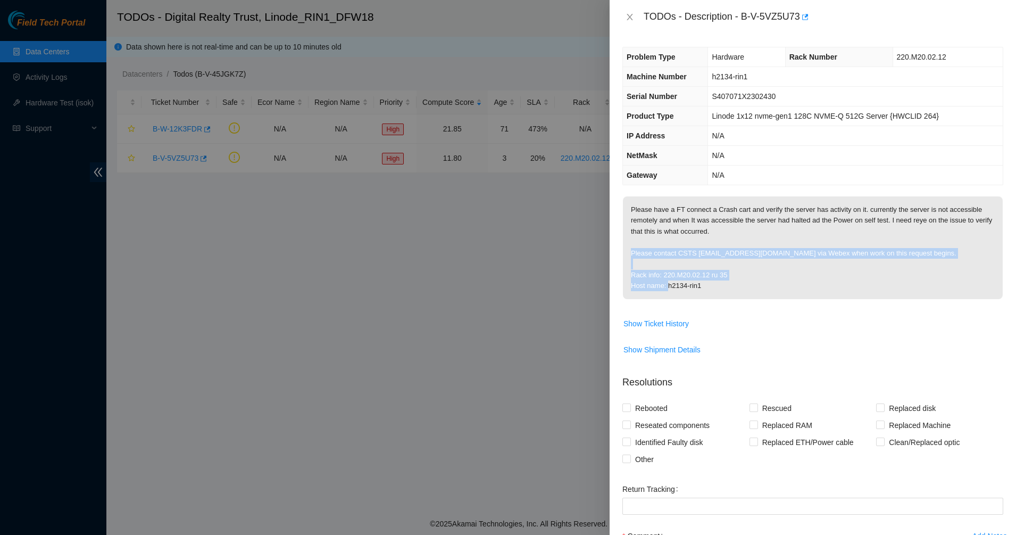
drag, startPoint x: 680, startPoint y: 243, endPoint x: 780, endPoint y: 291, distance: 111.1
click at [780, 291] on p "Please have a FT connect a Crash cart and verify the server has activity on it.…" at bounding box center [813, 247] width 380 height 103
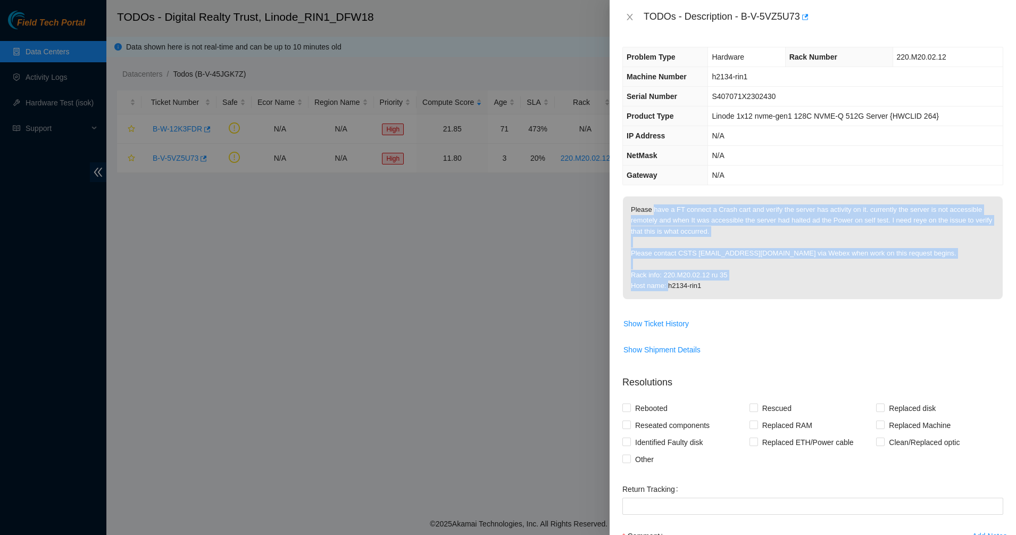
drag, startPoint x: 775, startPoint y: 286, endPoint x: 647, endPoint y: 211, distance: 147.9
click at [651, 213] on p "Please have a FT connect a Crash cart and verify the server has activity on it.…" at bounding box center [813, 247] width 380 height 103
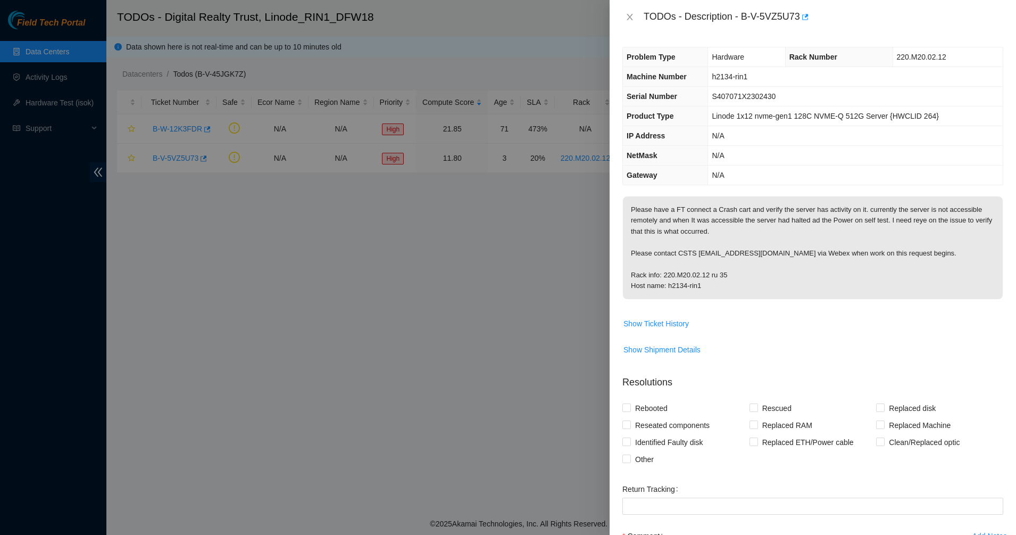
click at [647, 211] on p "Please have a FT connect a Crash cart and verify the server has activity on it.…" at bounding box center [813, 247] width 380 height 103
click at [635, 15] on button "Close" at bounding box center [629, 17] width 15 height 10
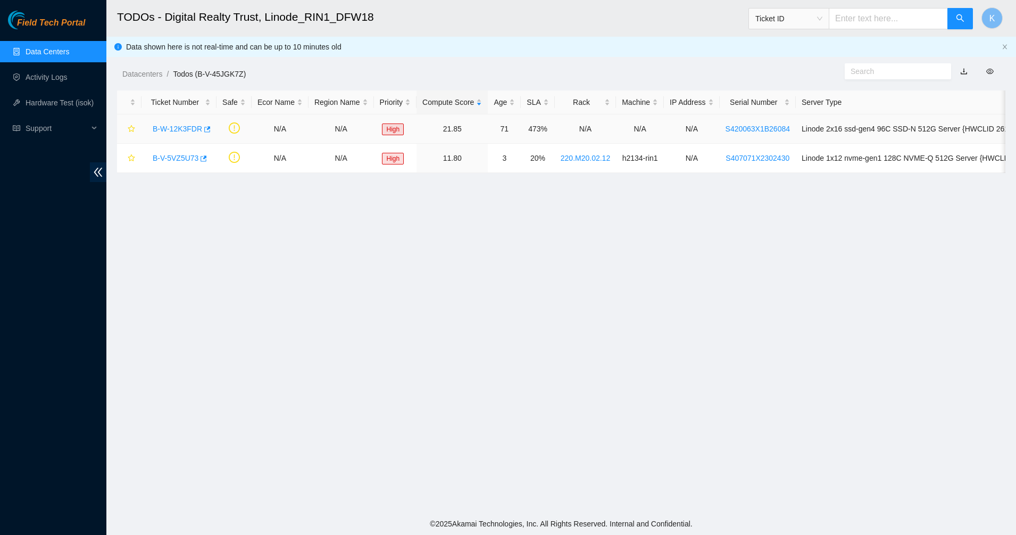
click at [159, 131] on link "B-W-12K3FDR" at bounding box center [177, 128] width 49 height 9
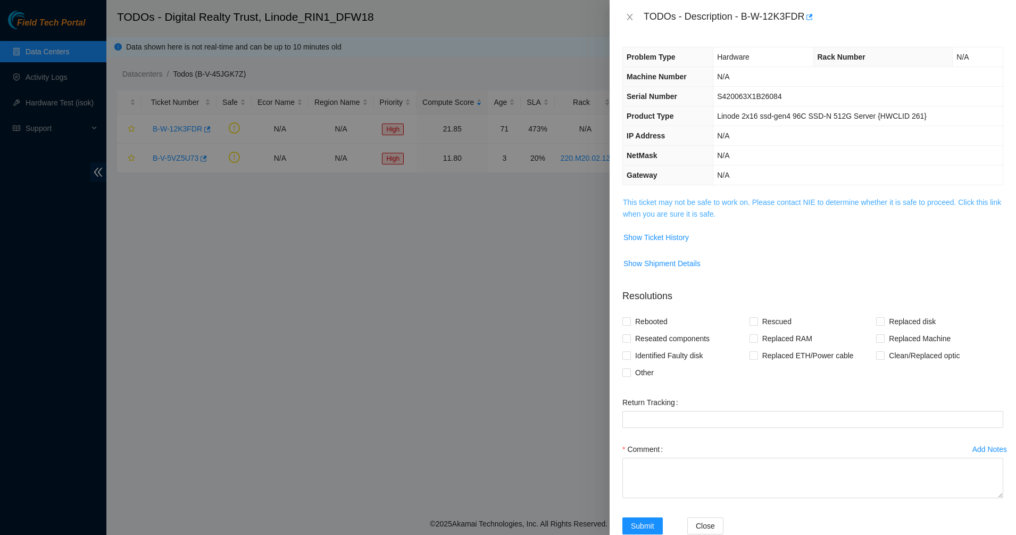
click at [640, 201] on link "This ticket may not be safe to work on. Please contact NIE to determine whether…" at bounding box center [812, 208] width 378 height 20
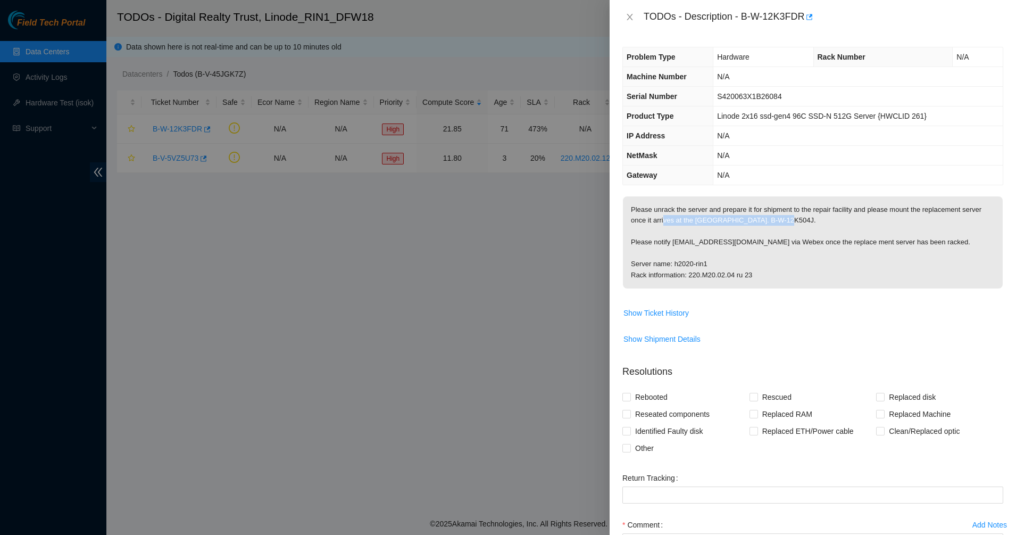
drag, startPoint x: 811, startPoint y: 219, endPoint x: 820, endPoint y: 219, distance: 9.1
click at [820, 219] on p "Please unrack the server and prepare it for shipment to the repair facility and…" at bounding box center [813, 242] width 380 height 92
click at [821, 219] on p "Please unrack the server and prepare it for shipment to the repair facility and…" at bounding box center [813, 242] width 380 height 92
click at [821, 220] on p "Please unrack the server and prepare it for shipment to the repair facility and…" at bounding box center [813, 242] width 380 height 92
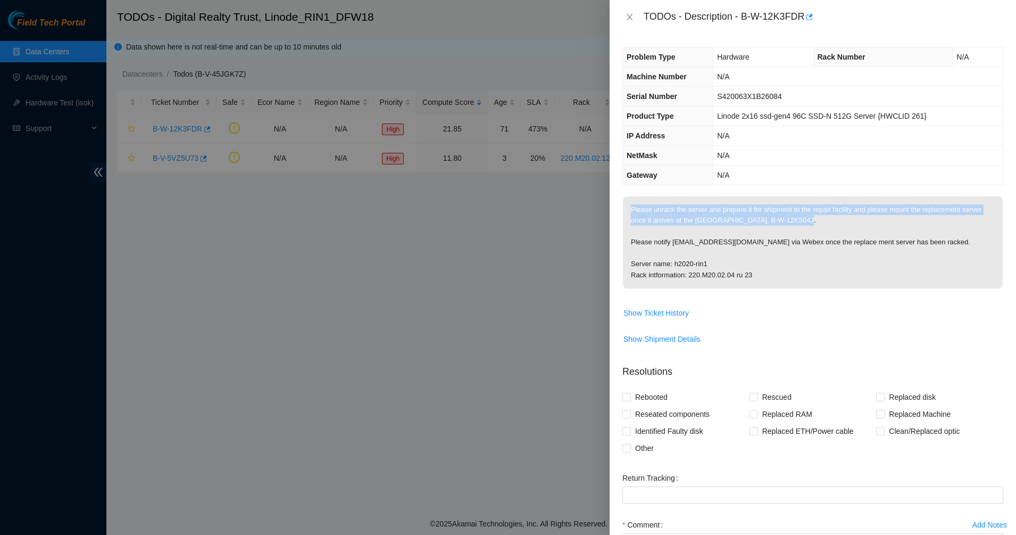
click at [744, 214] on p "Please unrack the server and prepare it for shipment to the repair facility and…" at bounding box center [813, 242] width 380 height 92
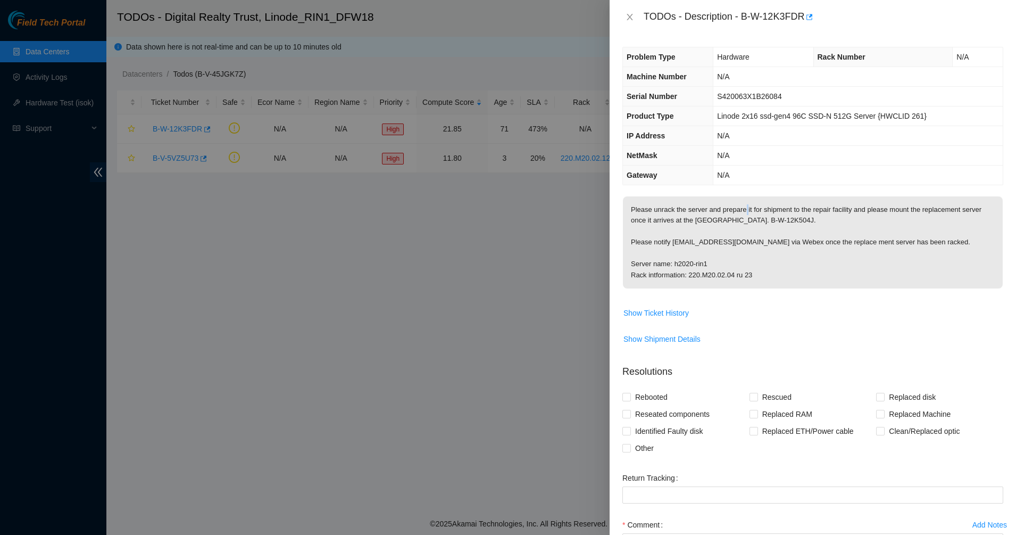
click at [744, 214] on p "Please unrack the server and prepare it for shipment to the repair facility and…" at bounding box center [813, 242] width 380 height 92
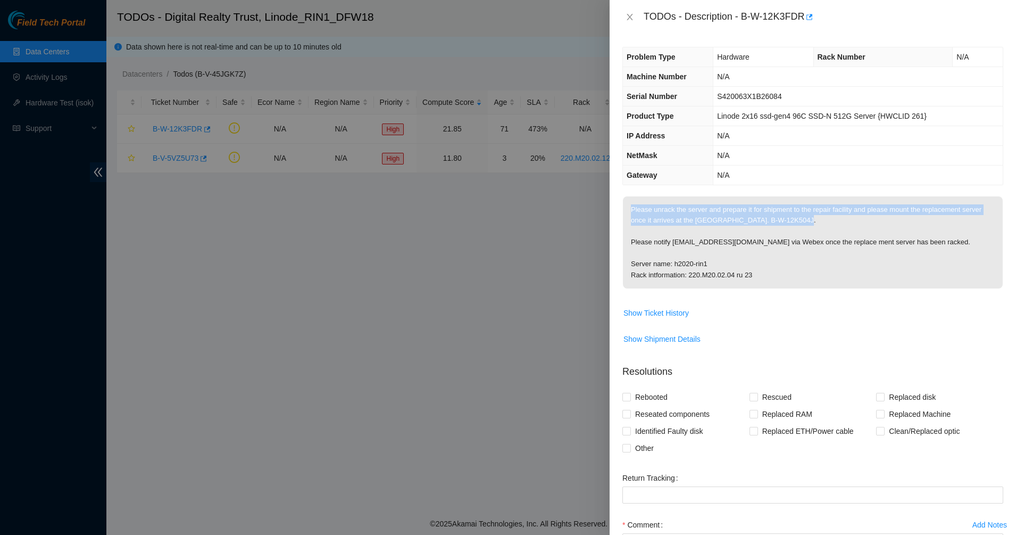
click at [744, 214] on p "Please unrack the server and prepare it for shipment to the repair facility and…" at bounding box center [813, 242] width 380 height 92
click at [815, 226] on p "Please unrack the server and prepare it for shipment to the repair facility and…" at bounding box center [813, 242] width 380 height 92
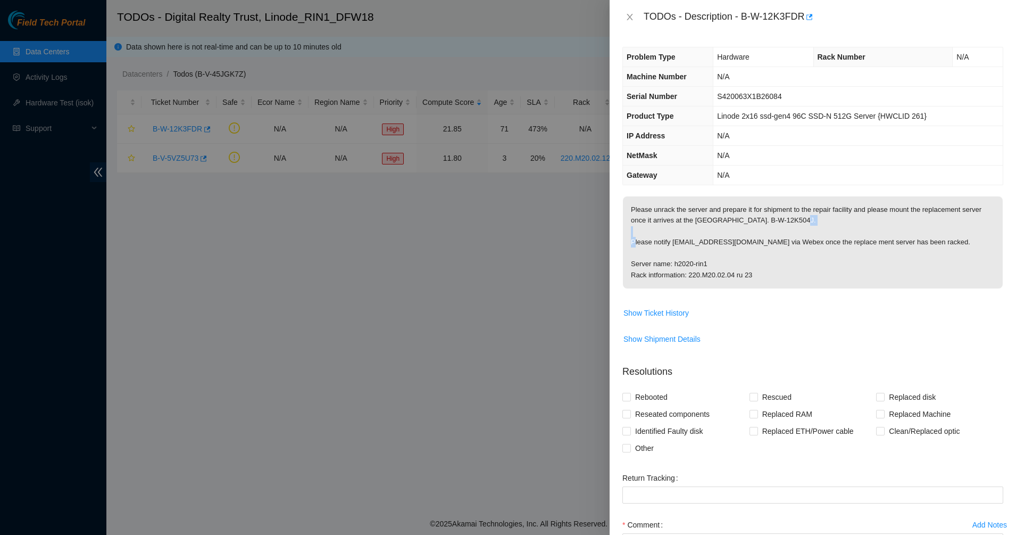
click at [815, 226] on p "Please unrack the server and prepare it for shipment to the repair facility and…" at bounding box center [813, 242] width 380 height 92
click at [728, 227] on p "Please unrack the server and prepare it for shipment to the repair facility and…" at bounding box center [813, 242] width 380 height 92
click at [721, 219] on p "Please unrack the server and prepare it for shipment to the repair facility and…" at bounding box center [813, 242] width 380 height 92
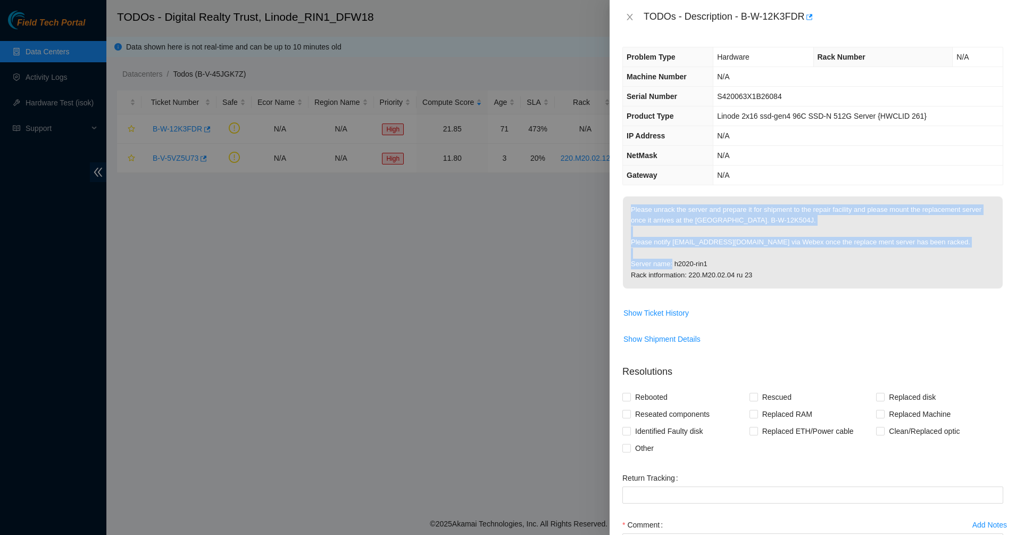
drag, startPoint x: 721, startPoint y: 219, endPoint x: 785, endPoint y: 249, distance: 70.2
click at [785, 249] on p "Please unrack the server and prepare it for shipment to the repair facility and…" at bounding box center [813, 242] width 380 height 92
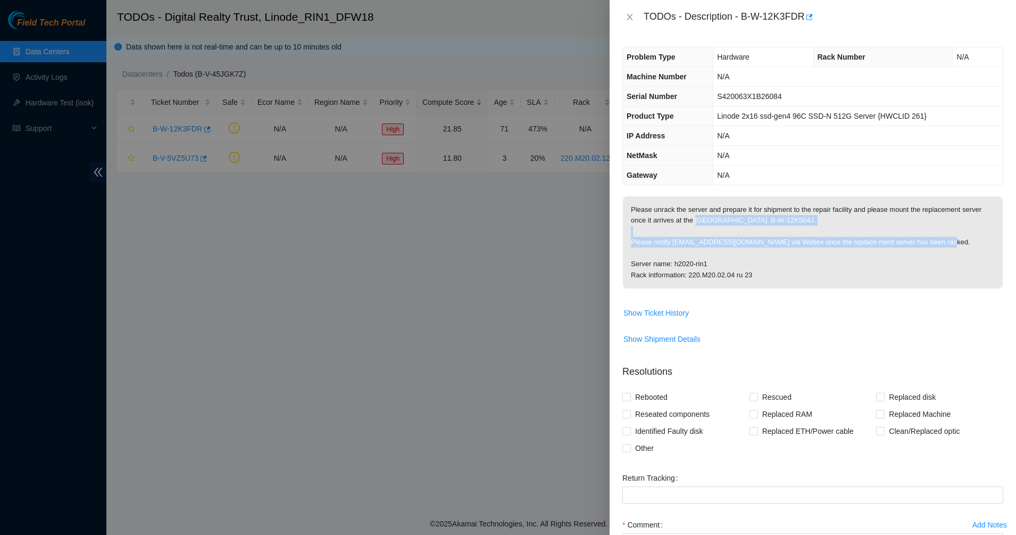
drag, startPoint x: 785, startPoint y: 249, endPoint x: 707, endPoint y: 218, distance: 84.3
click at [707, 218] on p "Please unrack the server and prepare it for shipment to the repair facility and…" at bounding box center [813, 242] width 380 height 92
drag, startPoint x: 707, startPoint y: 218, endPoint x: 761, endPoint y: 271, distance: 76.4
click at [767, 283] on p "Please unrack the server and prepare it for shipment to the repair facility and…" at bounding box center [813, 242] width 380 height 92
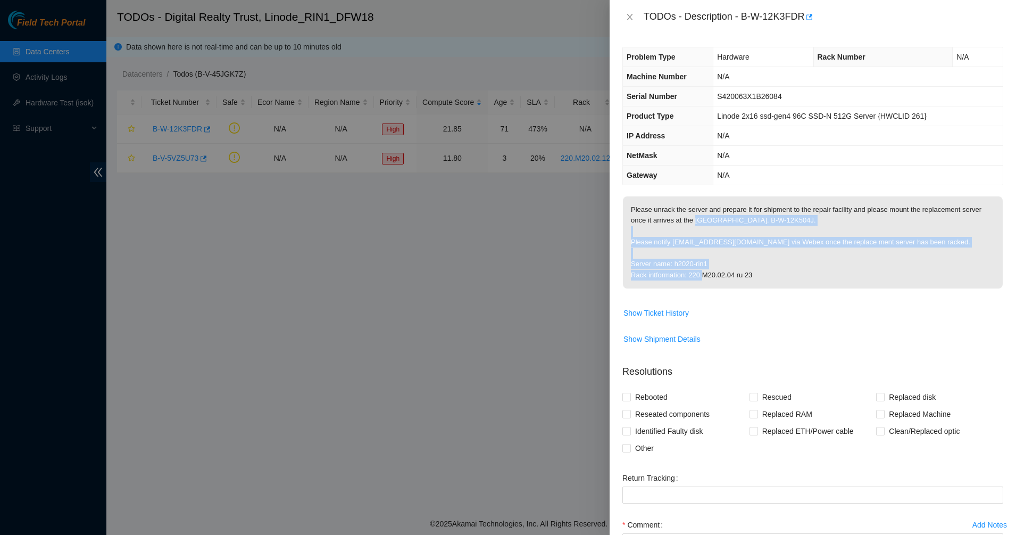
click at [761, 270] on p "Please unrack the server and prepare it for shipment to the repair facility and…" at bounding box center [813, 242] width 380 height 92
click at [752, 267] on p "Please unrack the server and prepare it for shipment to the repair facility and…" at bounding box center [813, 242] width 380 height 92
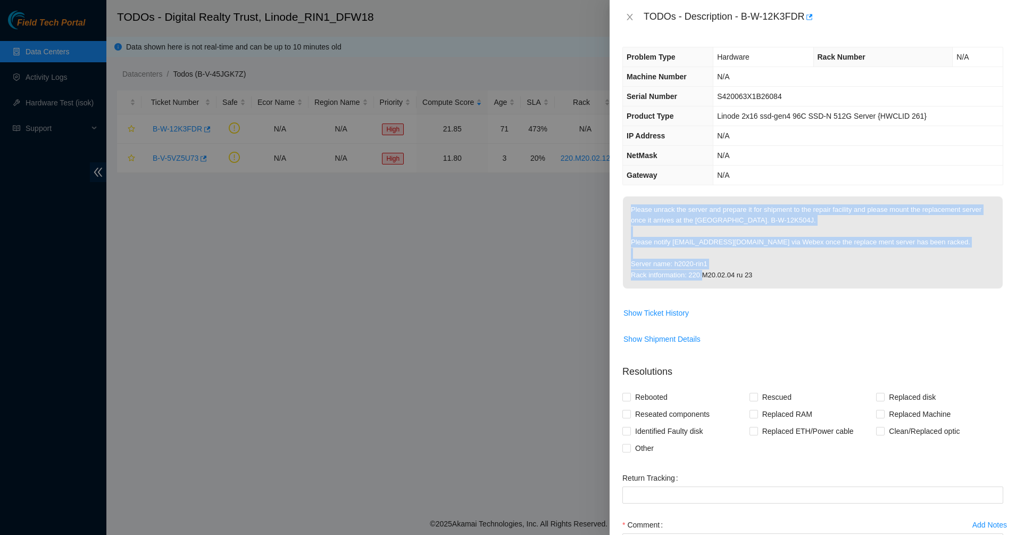
drag, startPoint x: 755, startPoint y: 272, endPoint x: 630, endPoint y: 210, distance: 139.2
click at [630, 210] on p "Please unrack the server and prepare it for shipment to the repair facility and…" at bounding box center [813, 242] width 380 height 92
drag, startPoint x: 715, startPoint y: 236, endPoint x: 807, endPoint y: 262, distance: 95.1
click at [807, 262] on p "Please unrack the server and prepare it for shipment to the repair facility and…" at bounding box center [813, 242] width 380 height 92
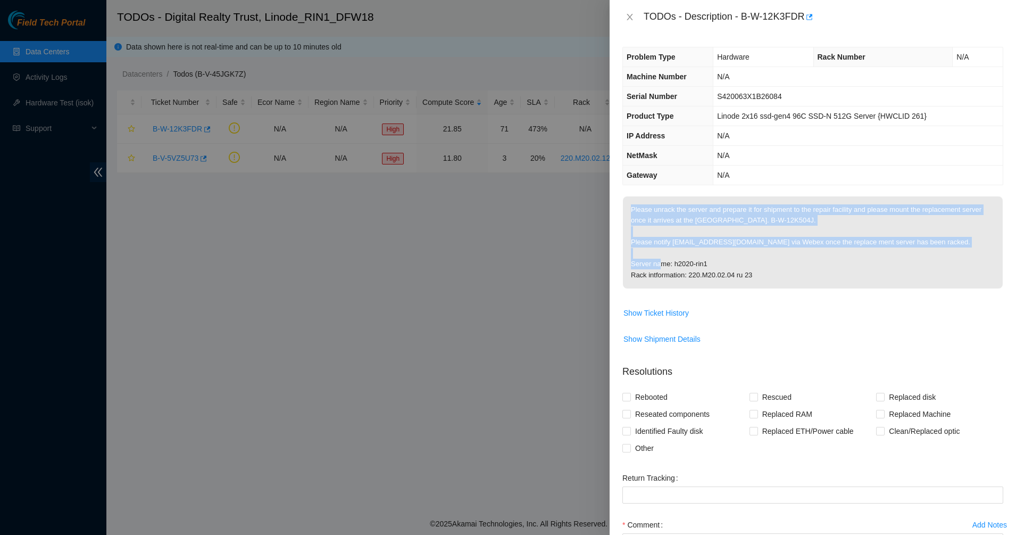
click at [807, 262] on p "Please unrack the server and prepare it for shipment to the repair facility and…" at bounding box center [813, 242] width 380 height 92
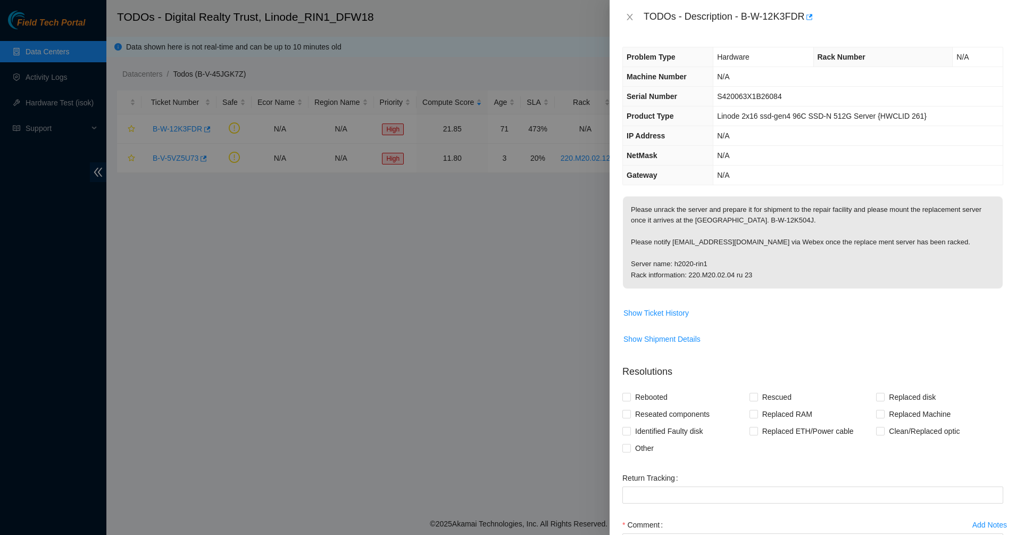
click at [694, 213] on p "Please unrack the server and prepare it for shipment to the repair facility and…" at bounding box center [813, 242] width 380 height 92
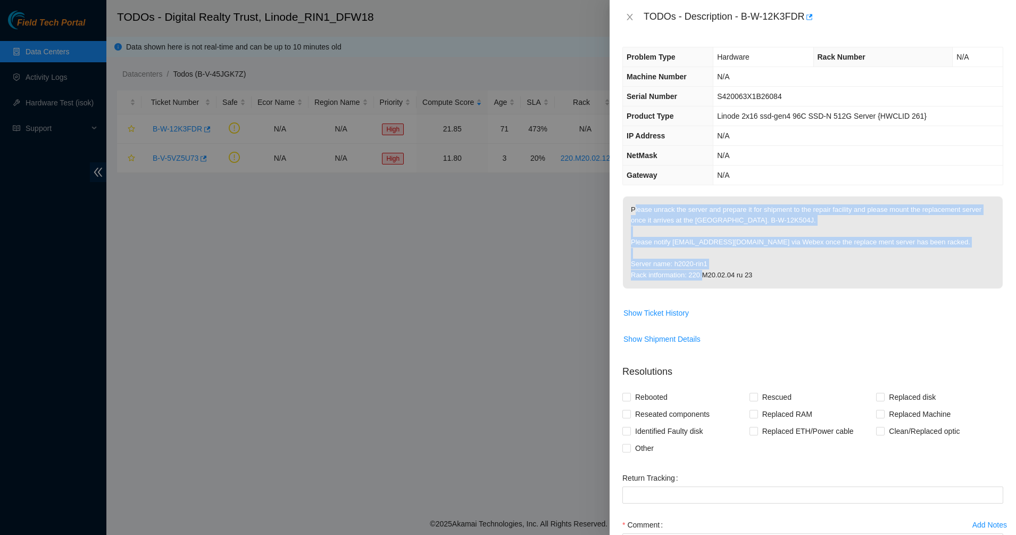
drag, startPoint x: 800, startPoint y: 261, endPoint x: 811, endPoint y: 291, distance: 32.0
click at [811, 291] on span "Please unrack the server and prepare it for shipment to the repair facility and…" at bounding box center [813, 245] width 380 height 99
click at [795, 278] on p "Please unrack the server and prepare it for shipment to the repair facility and…" at bounding box center [813, 242] width 380 height 92
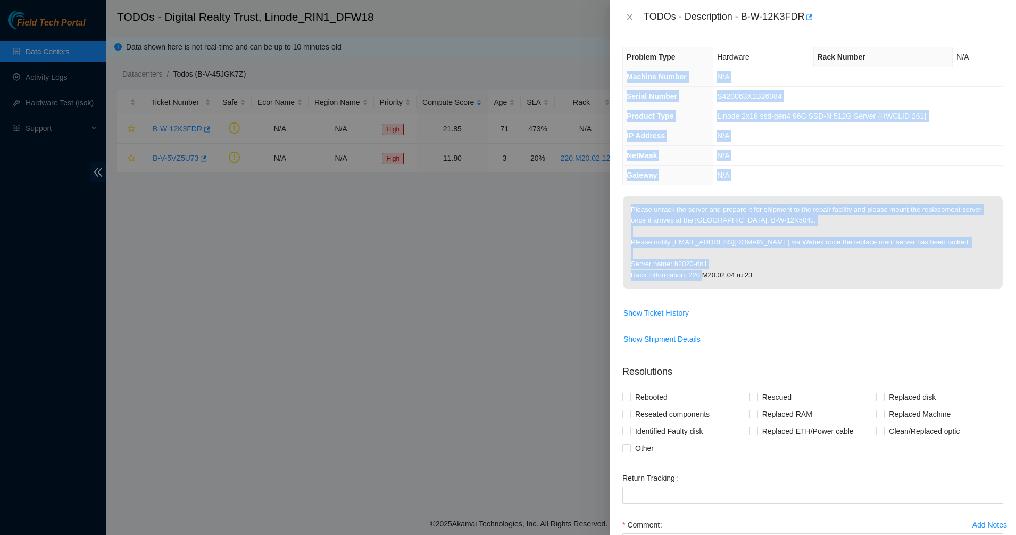
drag, startPoint x: 795, startPoint y: 278, endPoint x: 644, endPoint y: 68, distance: 258.8
click at [644, 68] on div "Problem Type Hardware Rack Number N/A Machine Number N/A Serial Number S420063X…" at bounding box center [813, 284] width 406 height 501
click at [642, 68] on th "Machine Number" at bounding box center [668, 77] width 90 height 20
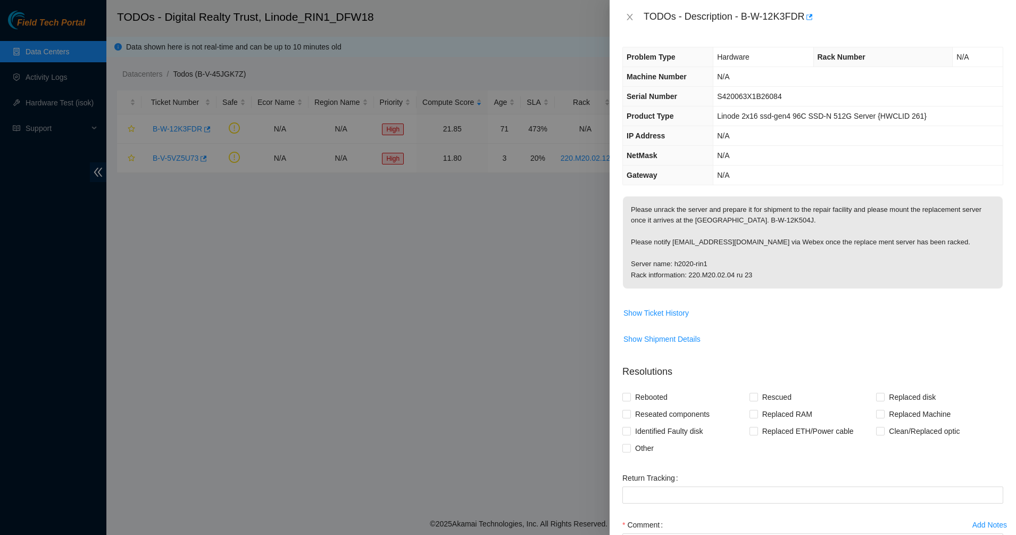
click at [686, 186] on div "Problem Type Hardware Rack Number N/A Machine Number N/A Serial Number S420063X…" at bounding box center [813, 284] width 406 height 501
drag, startPoint x: 679, startPoint y: 186, endPoint x: 655, endPoint y: 98, distance: 91.5
click at [679, 187] on div "Problem Type Hardware Rack Number N/A Machine Number N/A Serial Number S420063X…" at bounding box center [813, 284] width 406 height 501
click at [631, 20] on icon "close" at bounding box center [630, 17] width 9 height 9
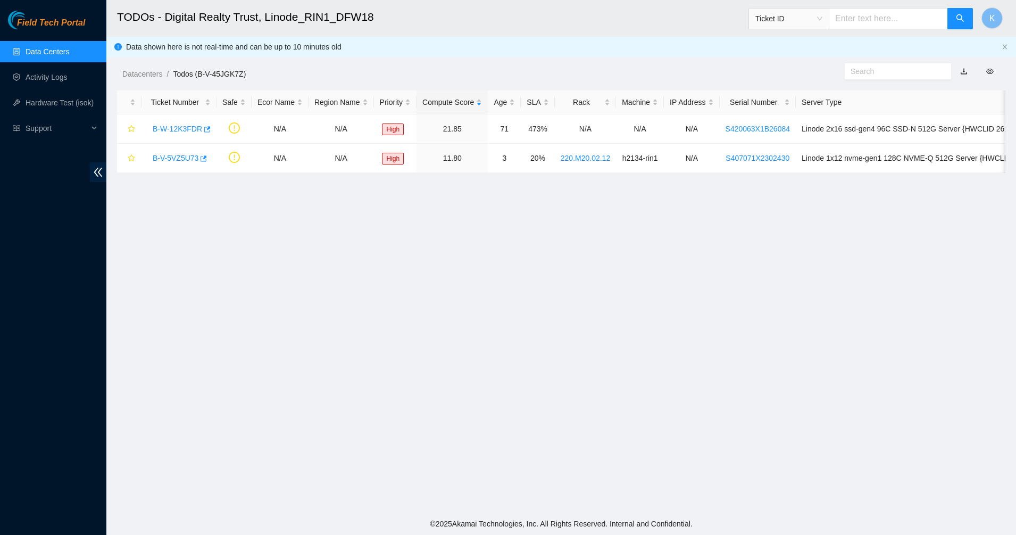
click at [495, 57] on div "Datacenters / Todos (B-V-45JGK7Z) /" at bounding box center [447, 50] width 683 height 60
click at [44, 55] on link "Data Centers" at bounding box center [48, 51] width 44 height 9
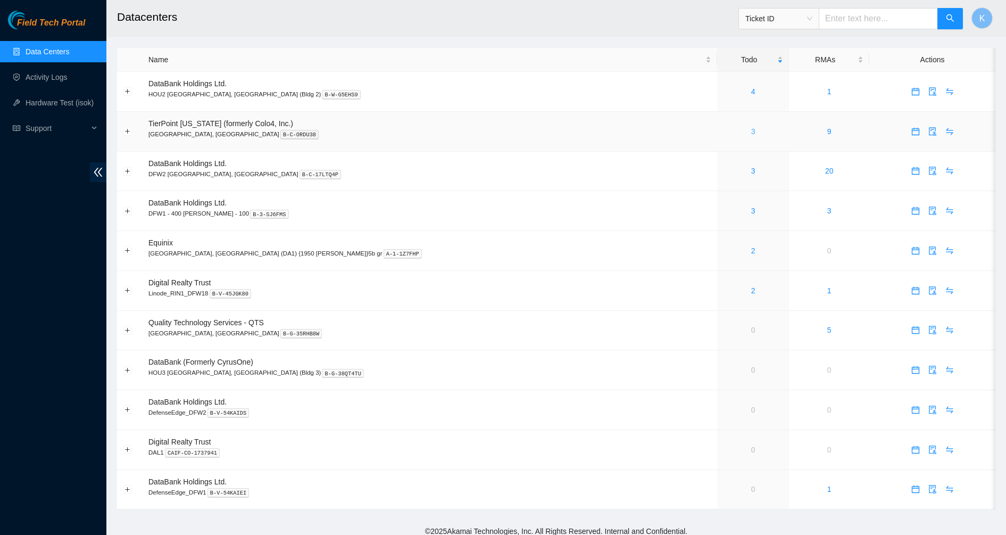
click at [751, 131] on link "3" at bounding box center [753, 131] width 4 height 9
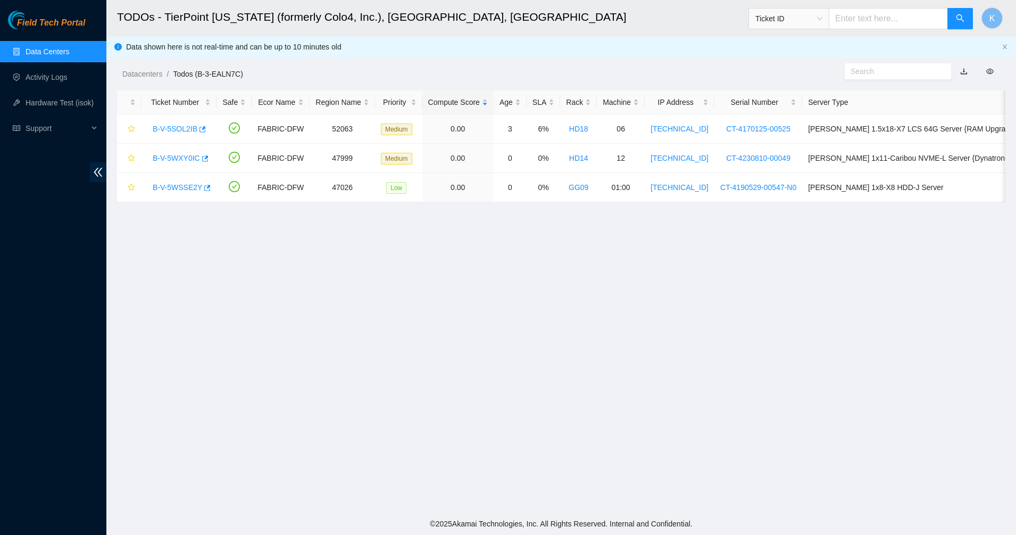
drag, startPoint x: 511, startPoint y: 279, endPoint x: 336, endPoint y: 75, distance: 268.7
click at [336, 75] on main "TODOs - TierPoint Texas (formerly Colo4, Inc.), Dallas, TX Ticket ID K Data sho…" at bounding box center [561, 256] width 910 height 512
click at [581, 263] on main "TODOs - TierPoint Texas (formerly Colo4, Inc.), Dallas, TX Ticket ID K Data sho…" at bounding box center [561, 256] width 910 height 512
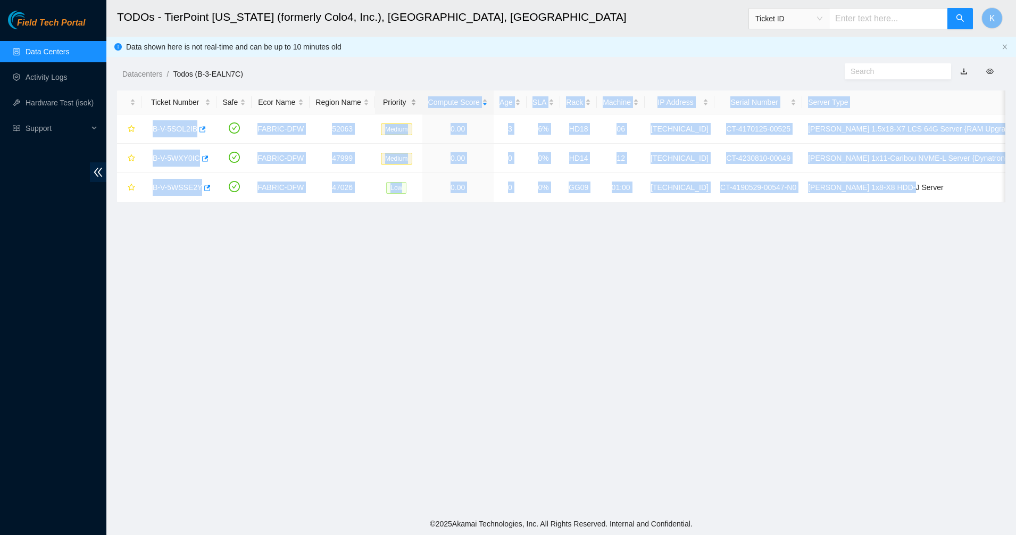
drag, startPoint x: 581, startPoint y: 263, endPoint x: 377, endPoint y: 104, distance: 258.5
click at [377, 104] on main "TODOs - TierPoint Texas (formerly Colo4, Inc.), Dallas, TX Ticket ID K Data sho…" at bounding box center [561, 256] width 910 height 512
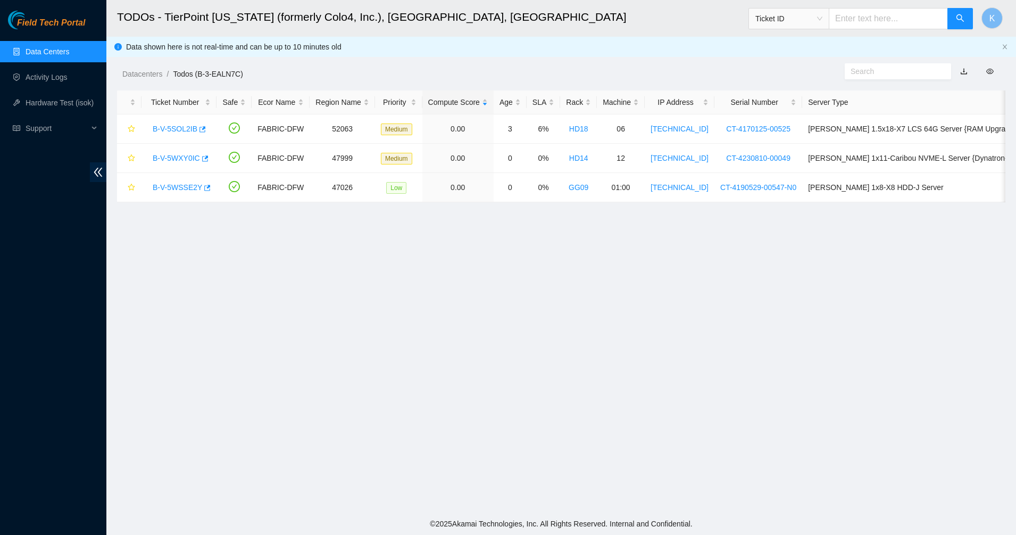
click at [376, 71] on ol "Datacenters / Todos (B-3-EALN7C) /" at bounding box center [455, 74] width 667 height 12
click at [54, 53] on link "Data Centers" at bounding box center [48, 51] width 44 height 9
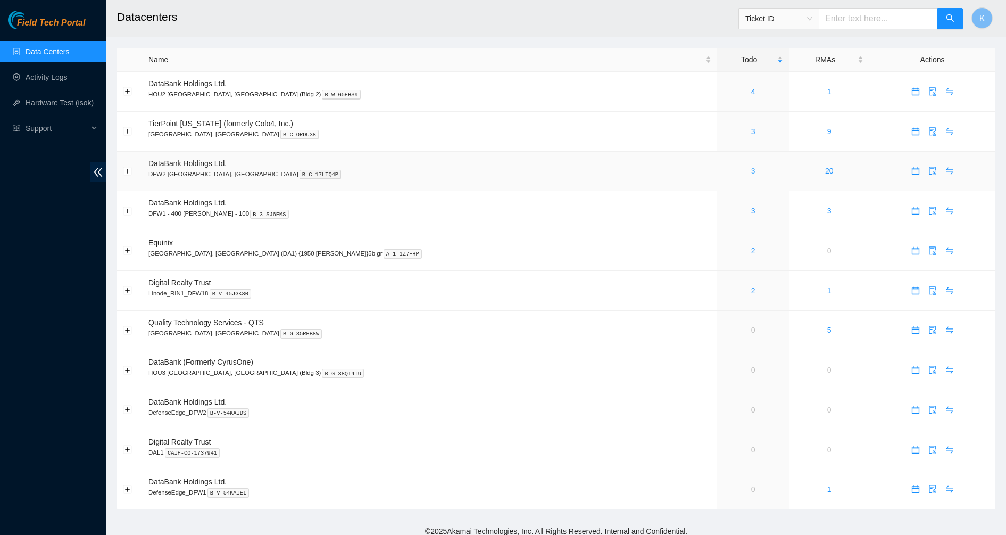
click at [751, 171] on link "3" at bounding box center [753, 171] width 4 height 9
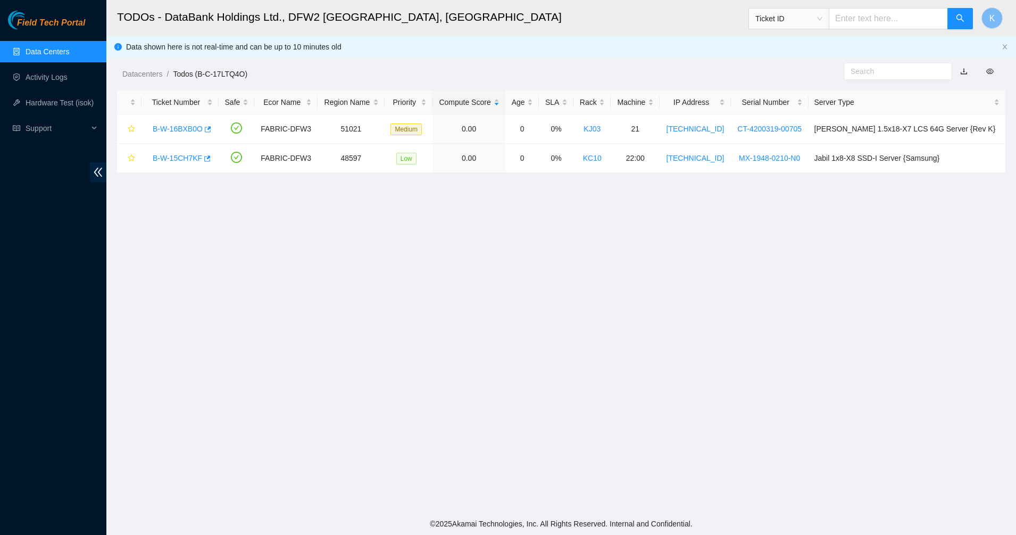
drag, startPoint x: 562, startPoint y: 245, endPoint x: 304, endPoint y: 253, distance: 258.1
click at [304, 253] on main "TODOs - DataBank Holdings Ltd., DFW2 Richardson, TX Ticket ID K Data shown here…" at bounding box center [561, 256] width 910 height 512
click at [302, 254] on main "TODOs - DataBank Holdings Ltd., DFW2 Richardson, TX Ticket ID K Data shown here…" at bounding box center [561, 256] width 910 height 512
click at [45, 51] on link "Data Centers" at bounding box center [48, 51] width 44 height 9
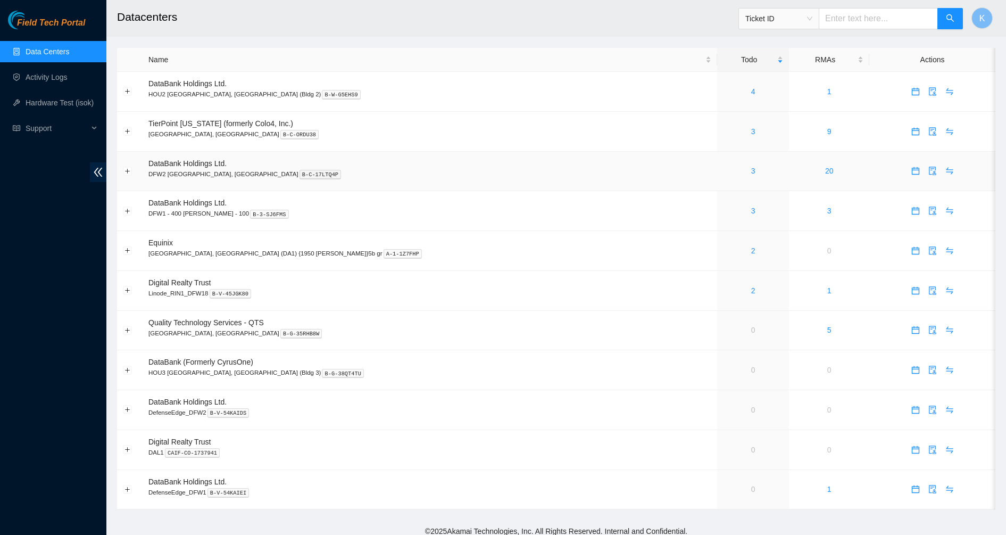
click at [723, 176] on div "3" at bounding box center [753, 171] width 60 height 12
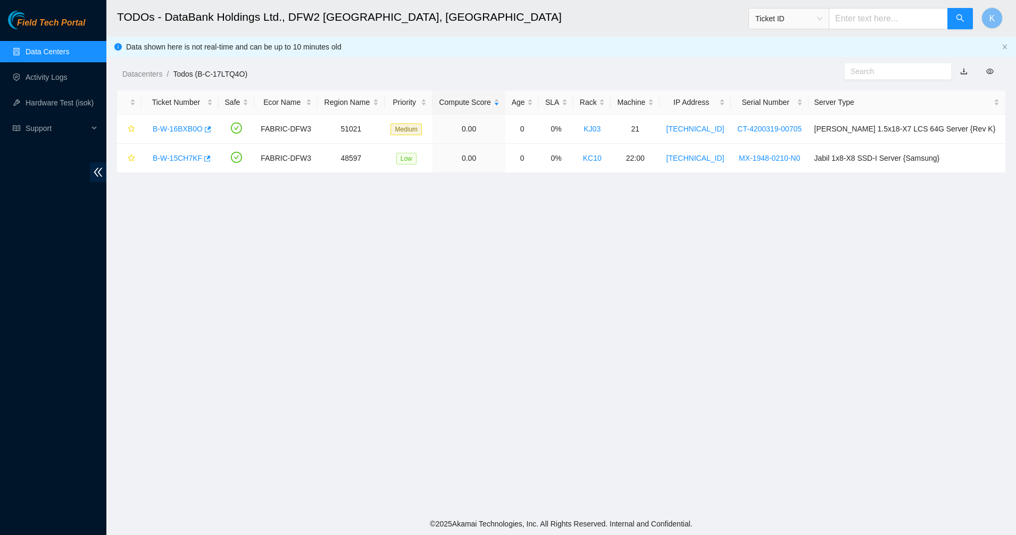
click at [894, 67] on input "text" at bounding box center [894, 71] width 86 height 12
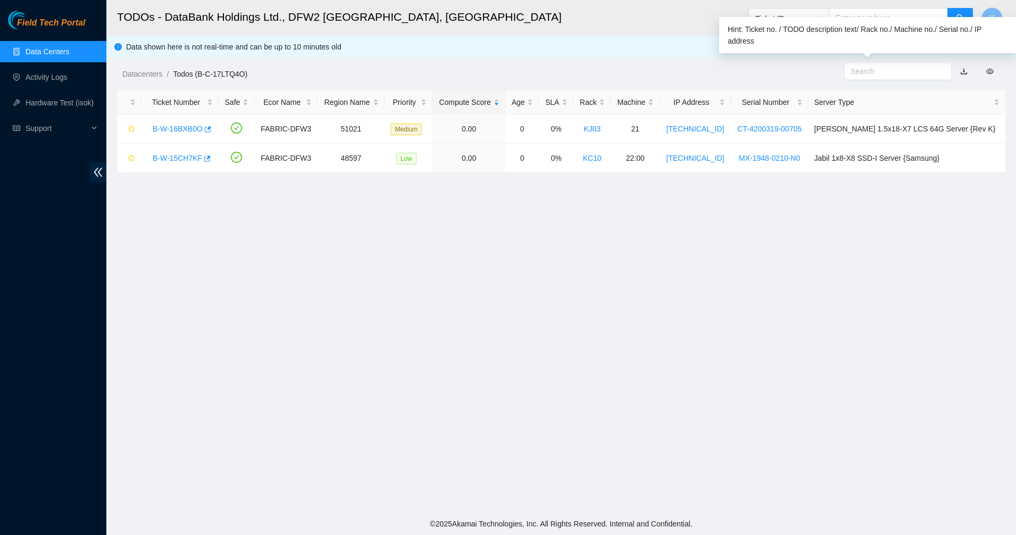
paste input "B-W-16BXB0O"
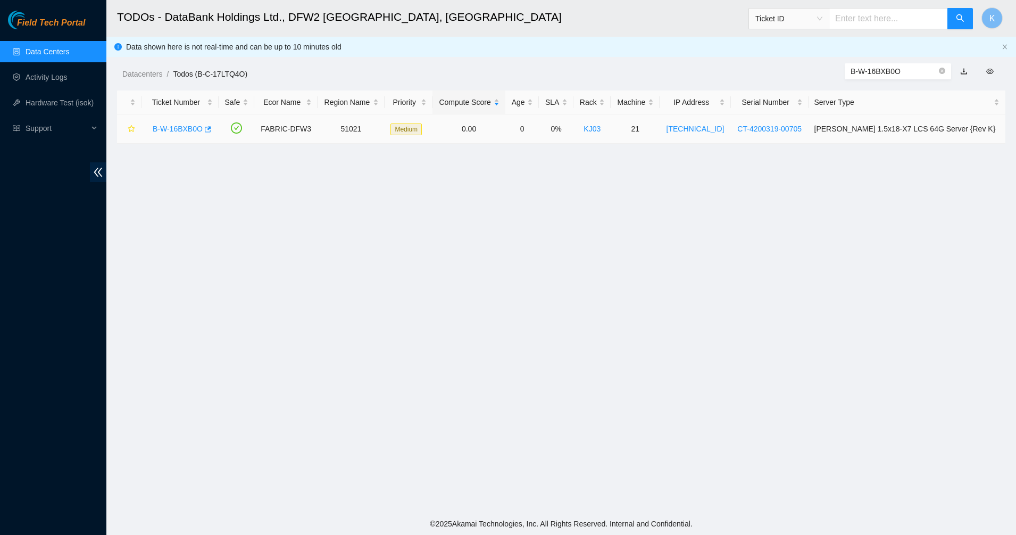
type input "B-W-16BXB0O"
click at [165, 129] on link "B-W-16BXB0O" at bounding box center [178, 128] width 50 height 9
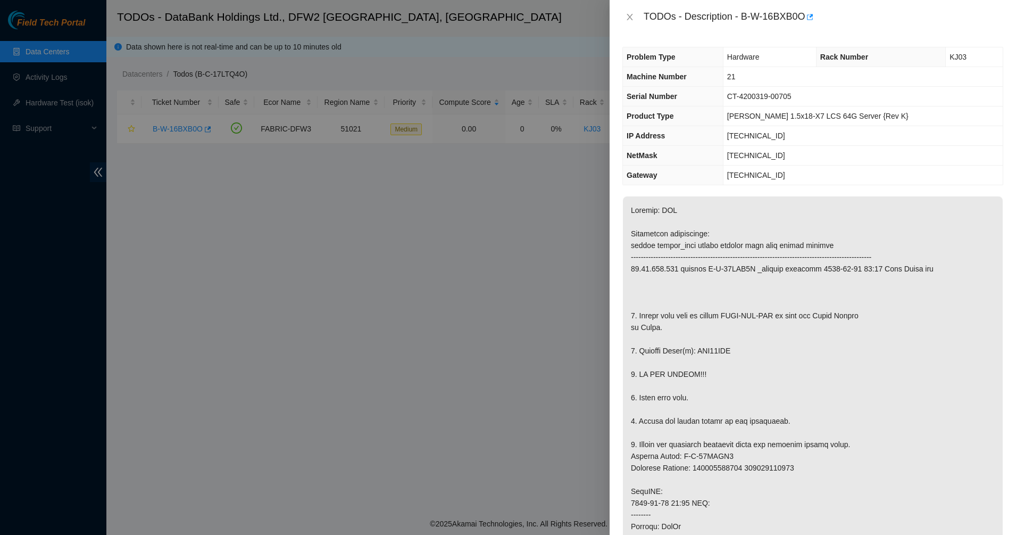
scroll to position [133, 0]
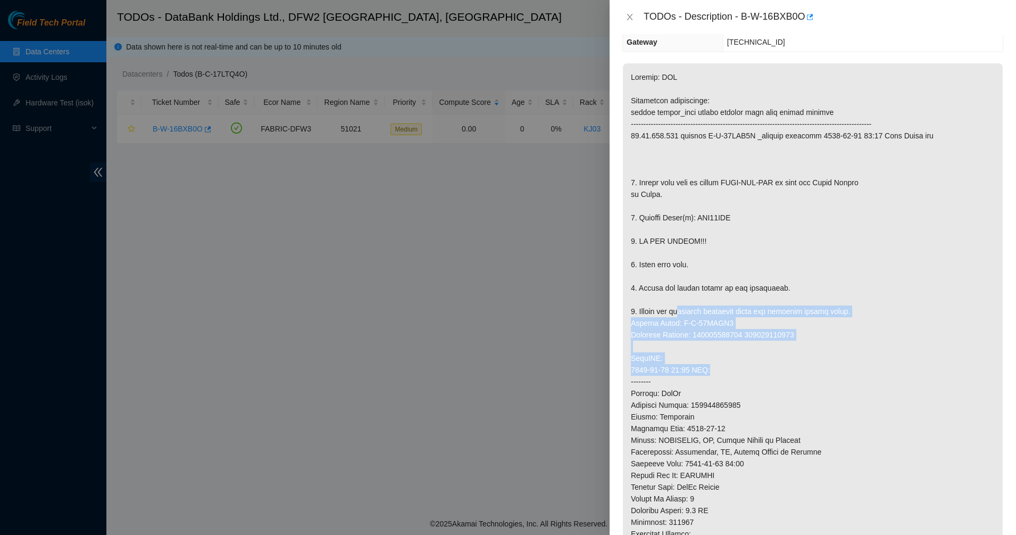
drag, startPoint x: 683, startPoint y: 314, endPoint x: 714, endPoint y: 370, distance: 63.6
click at [714, 370] on p at bounding box center [813, 363] width 380 height 601
drag, startPoint x: 718, startPoint y: 370, endPoint x: 650, endPoint y: 311, distance: 90.1
click at [650, 312] on p at bounding box center [813, 363] width 380 height 601
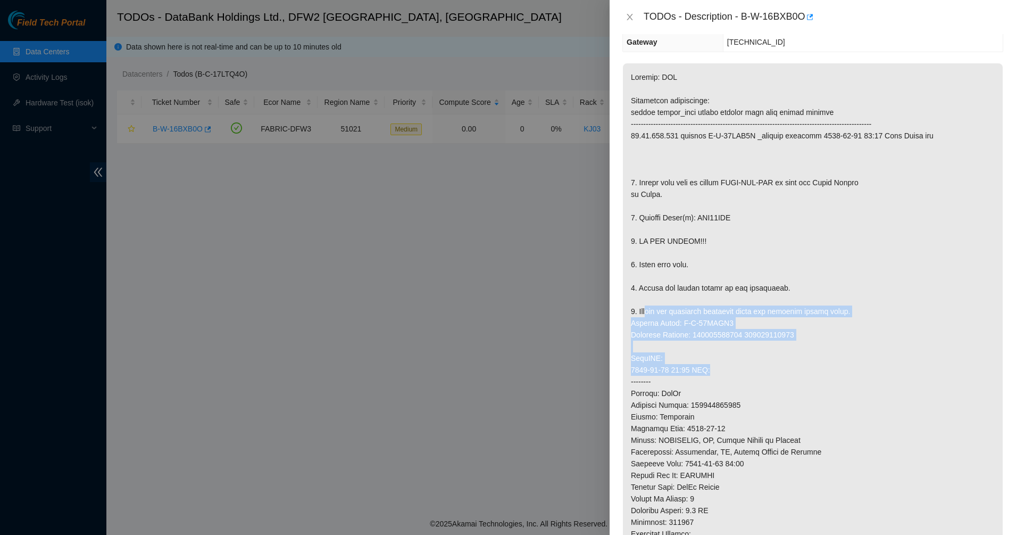
click at [650, 311] on p at bounding box center [813, 363] width 380 height 601
click at [770, 378] on p at bounding box center [813, 363] width 380 height 601
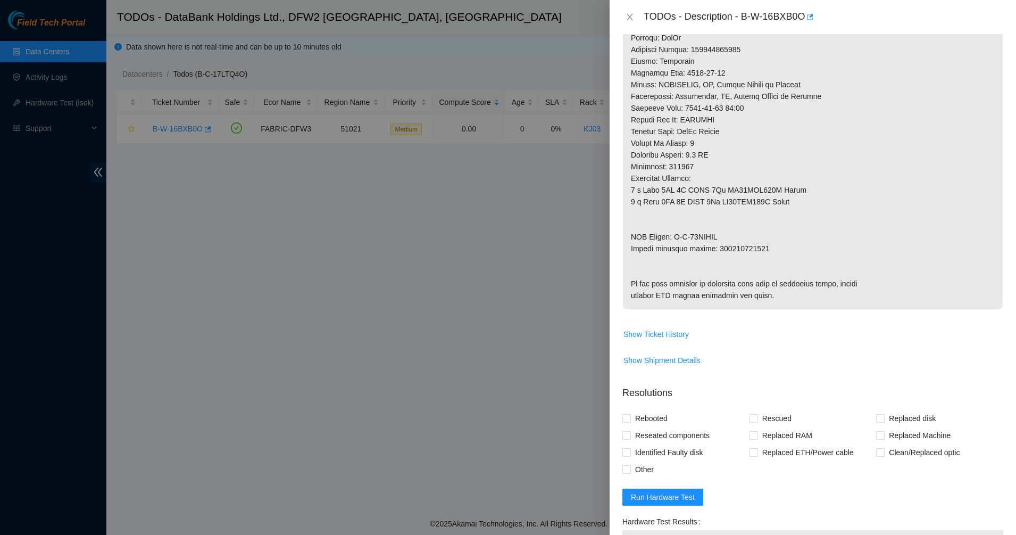
scroll to position [466, 0]
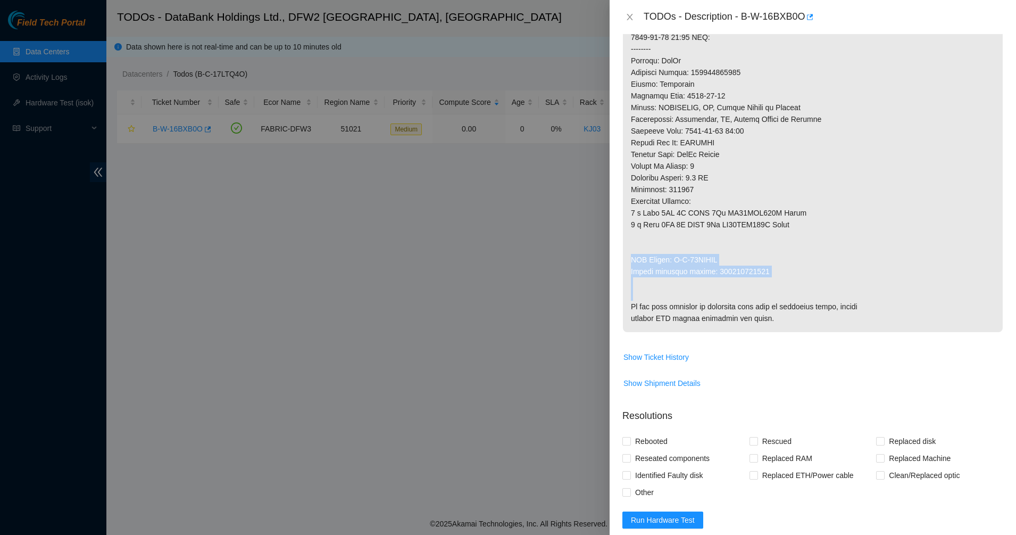
drag, startPoint x: 650, startPoint y: 250, endPoint x: 776, endPoint y: 278, distance: 129.2
click at [776, 278] on p at bounding box center [813, 31] width 380 height 601
drag, startPoint x: 776, startPoint y: 278, endPoint x: 642, endPoint y: 232, distance: 141.5
click at [642, 232] on p at bounding box center [813, 31] width 380 height 601
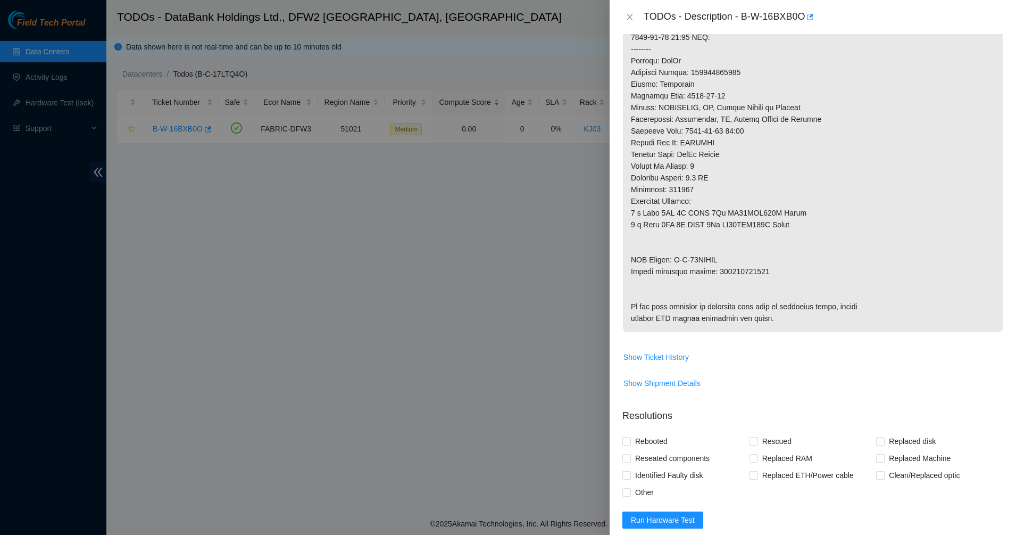
click at [642, 232] on p at bounding box center [813, 31] width 380 height 601
drag, startPoint x: 646, startPoint y: 235, endPoint x: 813, endPoint y: 273, distance: 170.9
click at [813, 273] on p at bounding box center [813, 31] width 380 height 601
click at [650, 234] on p at bounding box center [813, 31] width 380 height 601
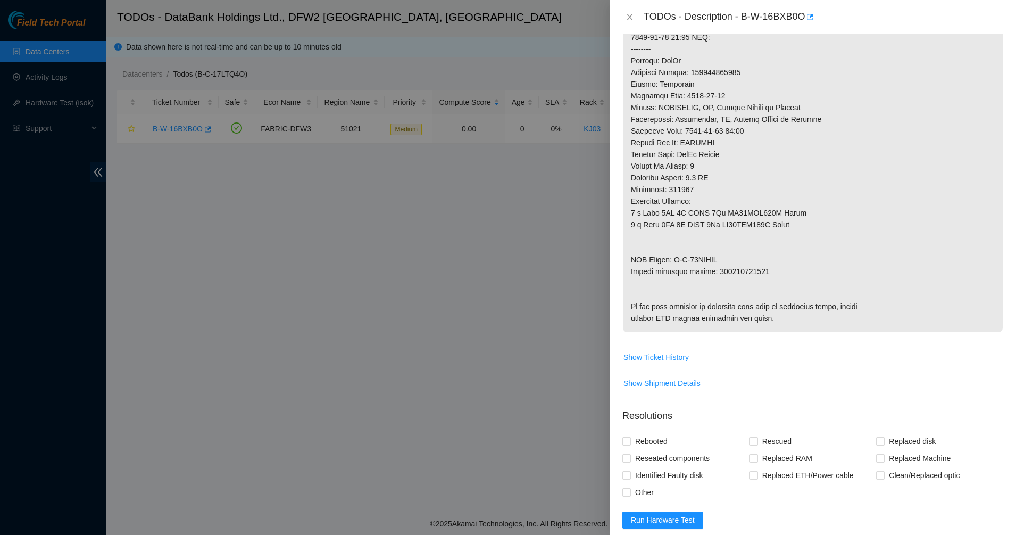
click at [648, 234] on p at bounding box center [813, 31] width 380 height 601
drag, startPoint x: 648, startPoint y: 234, endPoint x: 785, endPoint y: 287, distance: 146.9
click at [785, 287] on p at bounding box center [813, 31] width 380 height 601
drag, startPoint x: 785, startPoint y: 287, endPoint x: 635, endPoint y: 228, distance: 160.7
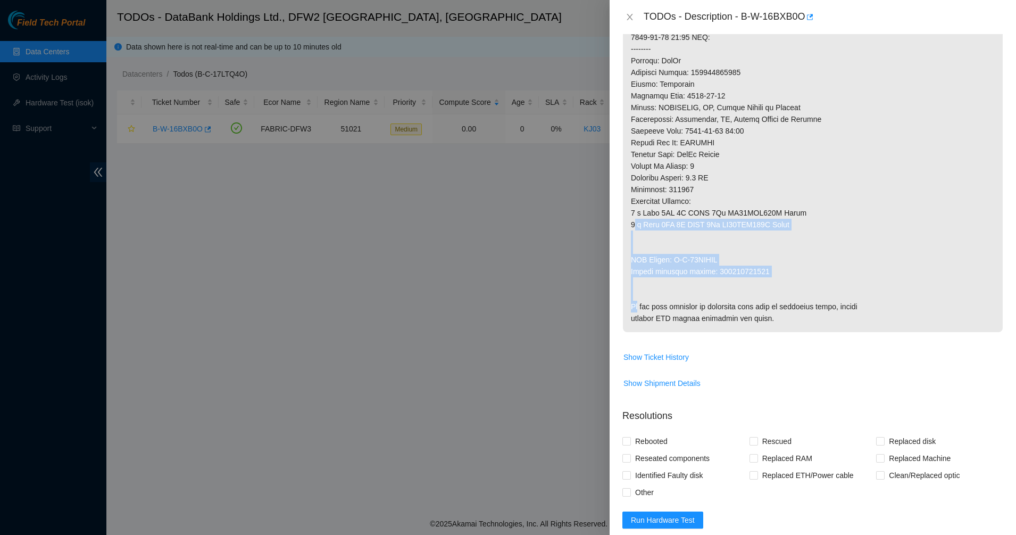
click at [635, 228] on p at bounding box center [813, 31] width 380 height 601
drag, startPoint x: 658, startPoint y: 243, endPoint x: 826, endPoint y: 296, distance: 176.5
click at [826, 296] on p at bounding box center [813, 31] width 380 height 601
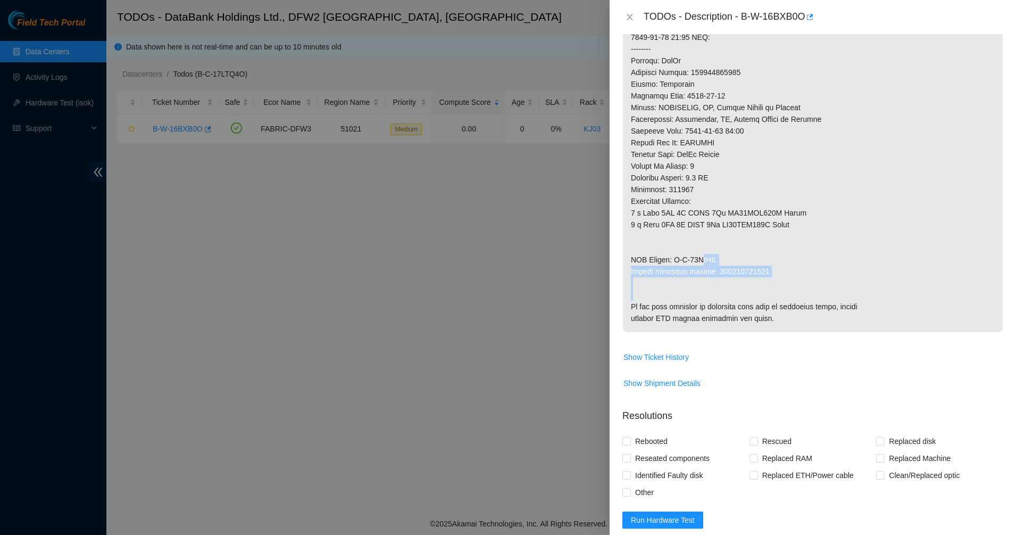
drag, startPoint x: 712, startPoint y: 256, endPoint x: 690, endPoint y: 245, distance: 25.0
click at [703, 253] on p at bounding box center [813, 31] width 380 height 601
click at [688, 244] on p at bounding box center [813, 31] width 380 height 601
drag, startPoint x: 753, startPoint y: 269, endPoint x: 787, endPoint y: 280, distance: 35.5
click at [787, 280] on p at bounding box center [813, 31] width 380 height 601
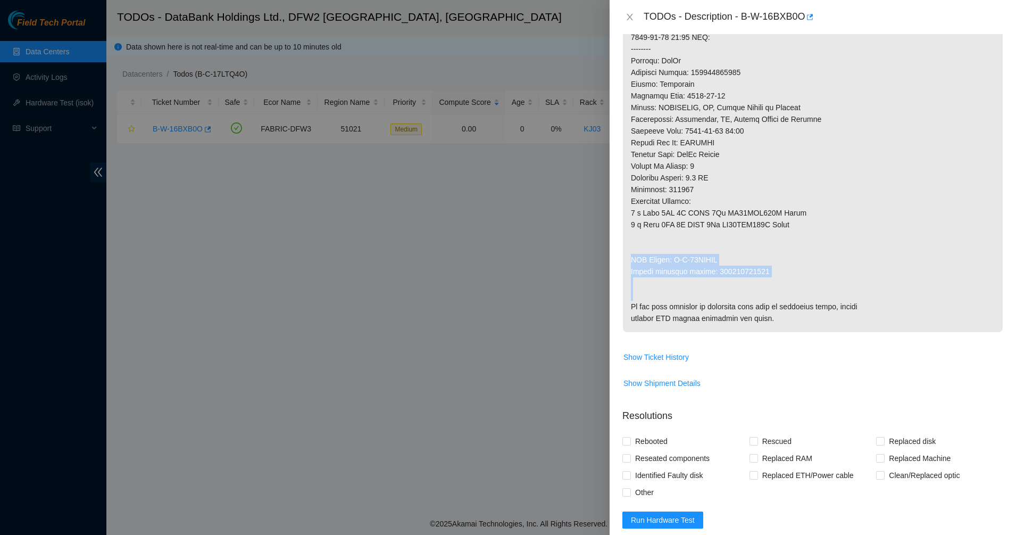
click at [787, 280] on p at bounding box center [813, 31] width 380 height 601
drag, startPoint x: 703, startPoint y: 251, endPoint x: 697, endPoint y: 249, distance: 6.2
click at [700, 250] on p at bounding box center [813, 31] width 380 height 601
click at [681, 245] on p at bounding box center [813, 31] width 380 height 601
drag, startPoint x: 681, startPoint y: 245, endPoint x: 760, endPoint y: 271, distance: 82.9
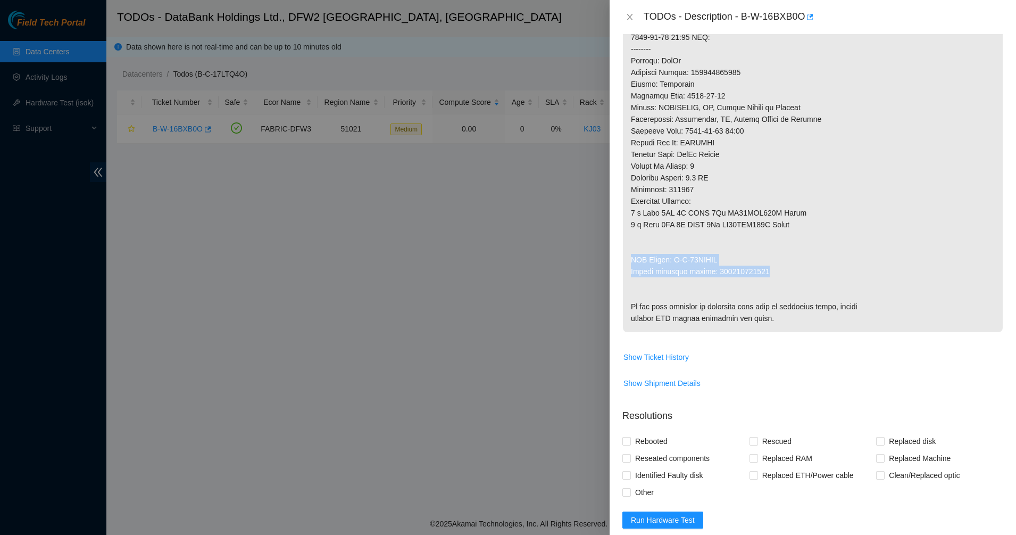
click at [760, 271] on p at bounding box center [813, 31] width 380 height 601
click at [769, 275] on p at bounding box center [813, 31] width 380 height 601
click at [717, 196] on p at bounding box center [813, 31] width 380 height 601
drag, startPoint x: 816, startPoint y: 284, endPoint x: 887, endPoint y: 360, distance: 104.2
click at [887, 332] on p at bounding box center [813, 31] width 380 height 601
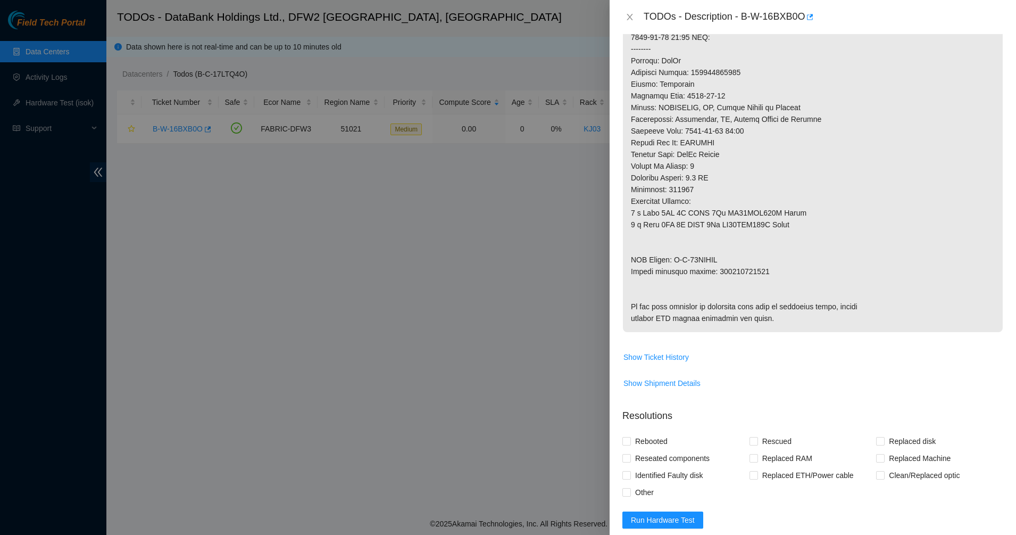
click at [887, 332] on p at bounding box center [813, 31] width 380 height 601
drag, startPoint x: 805, startPoint y: 334, endPoint x: 676, endPoint y: 154, distance: 221.6
click at [677, 154] on p at bounding box center [813, 31] width 380 height 601
click at [676, 154] on p at bounding box center [813, 31] width 380 height 601
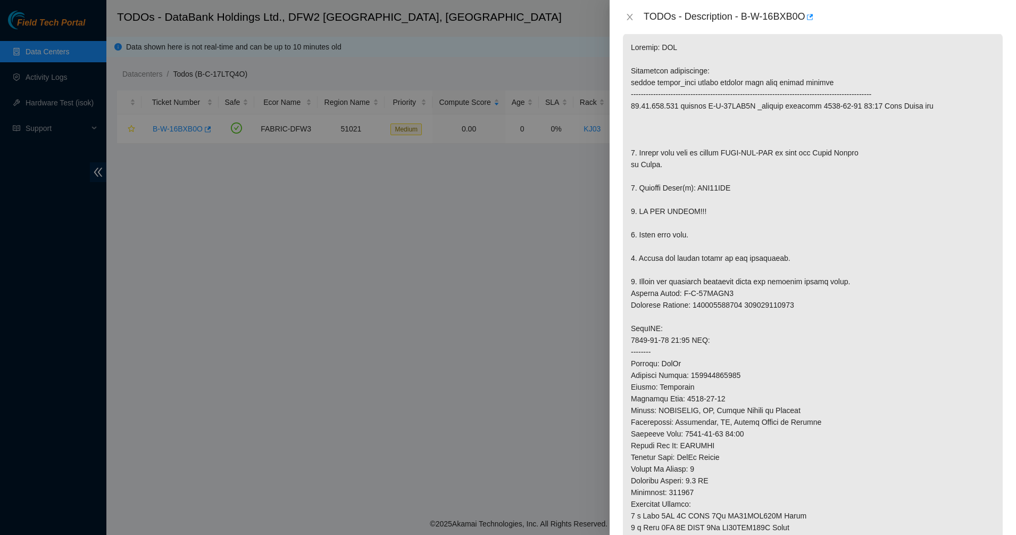
scroll to position [0, 0]
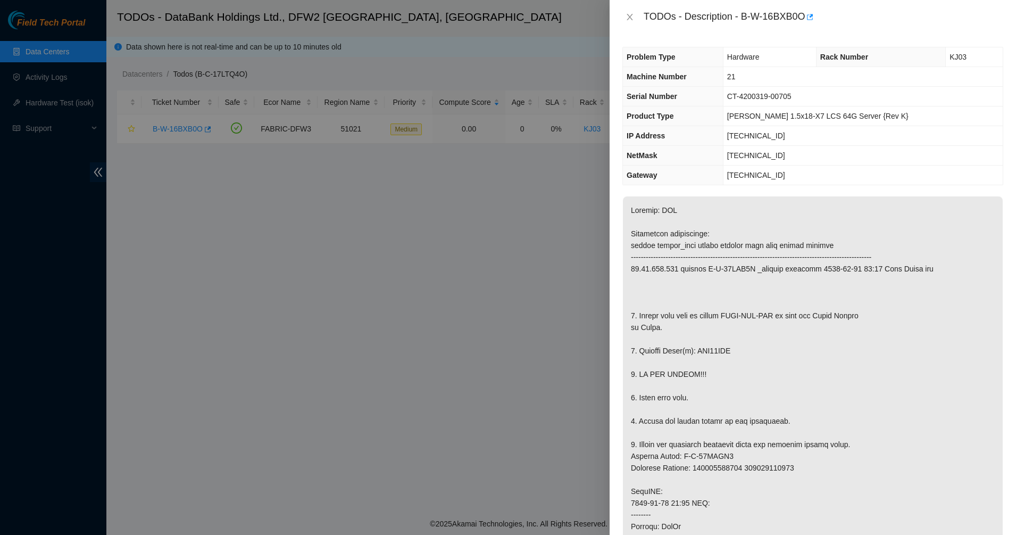
click at [718, 275] on p at bounding box center [813, 496] width 380 height 601
click at [629, 17] on icon "close" at bounding box center [630, 17] width 9 height 9
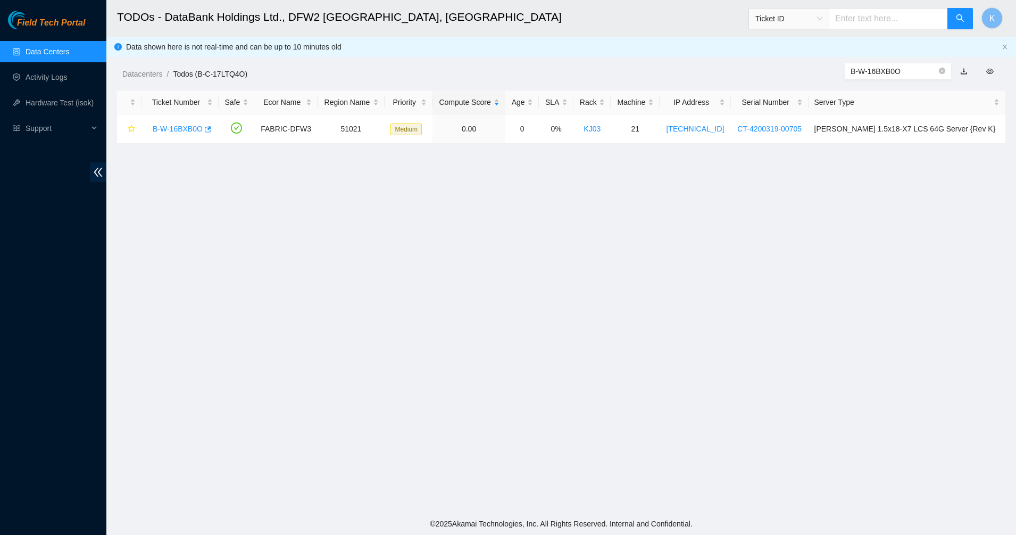
click at [45, 40] on ul "Data Centers Activity Logs Hardware Test (isok) Support" at bounding box center [53, 90] width 106 height 102
click at [45, 47] on link "Data Centers" at bounding box center [48, 51] width 44 height 9
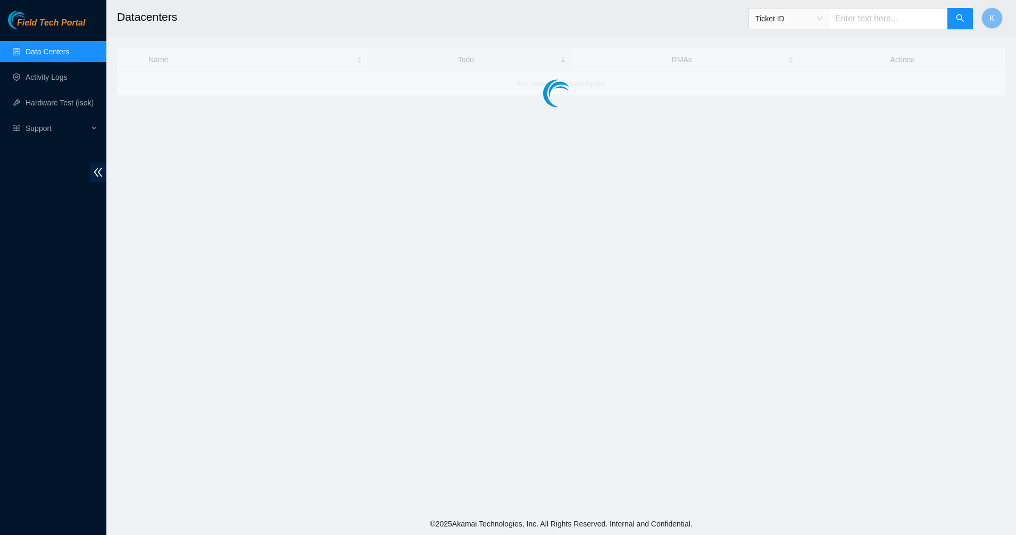
click at [44, 48] on link "Data Centers" at bounding box center [48, 51] width 44 height 9
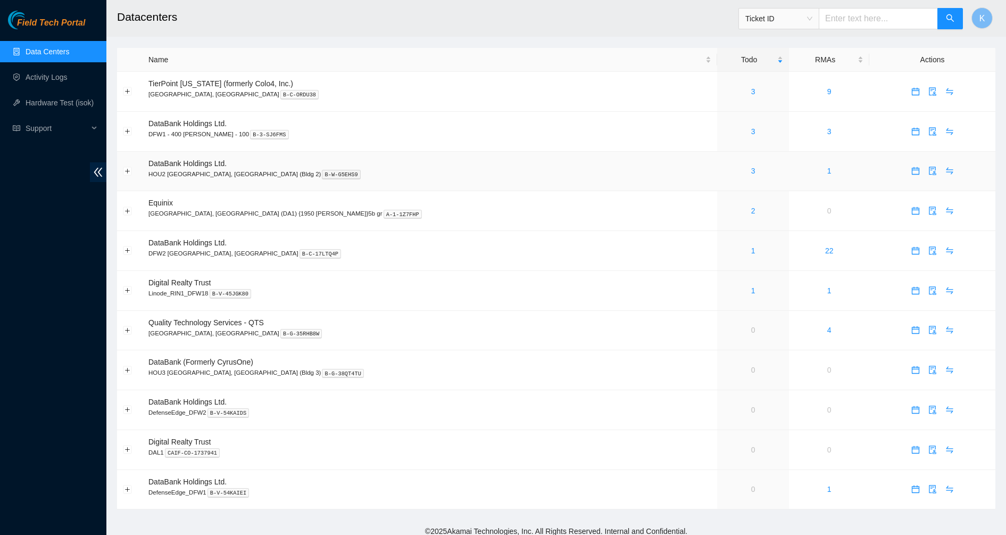
click at [723, 169] on div "3" at bounding box center [753, 171] width 60 height 12
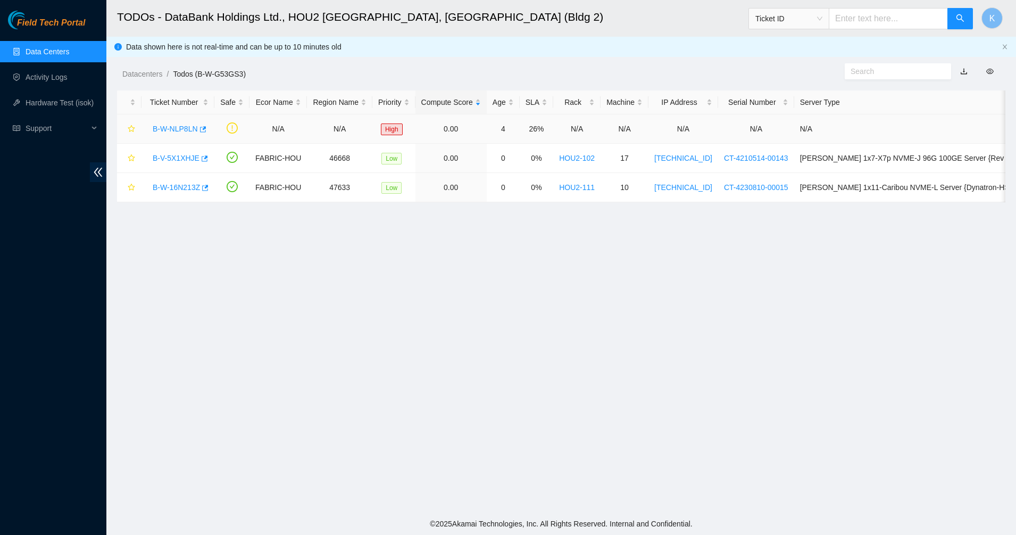
click at [177, 129] on link "B-W-NLP8LN" at bounding box center [175, 128] width 45 height 9
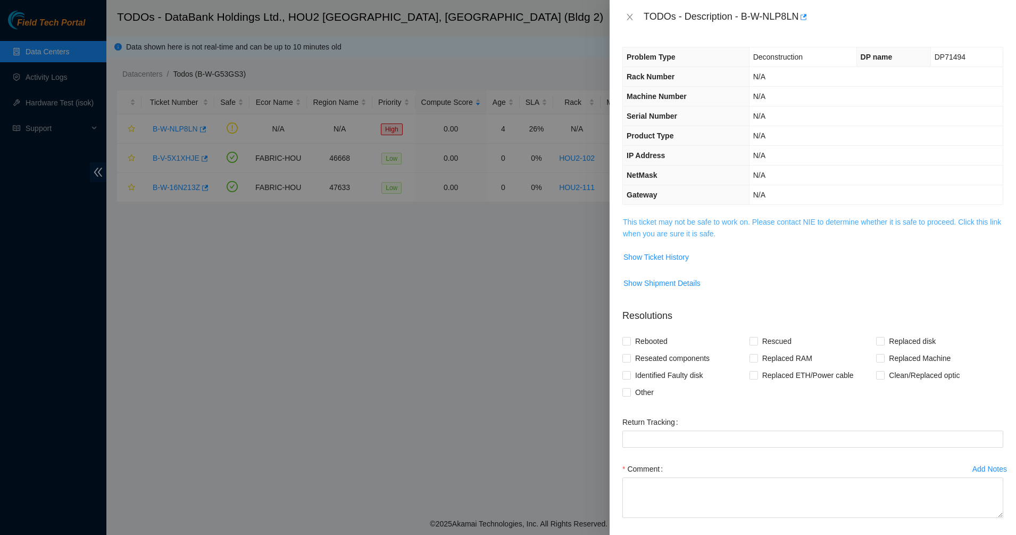
click at [682, 232] on link "This ticket may not be safe to work on. Please contact NIE to determine whether…" at bounding box center [812, 228] width 378 height 20
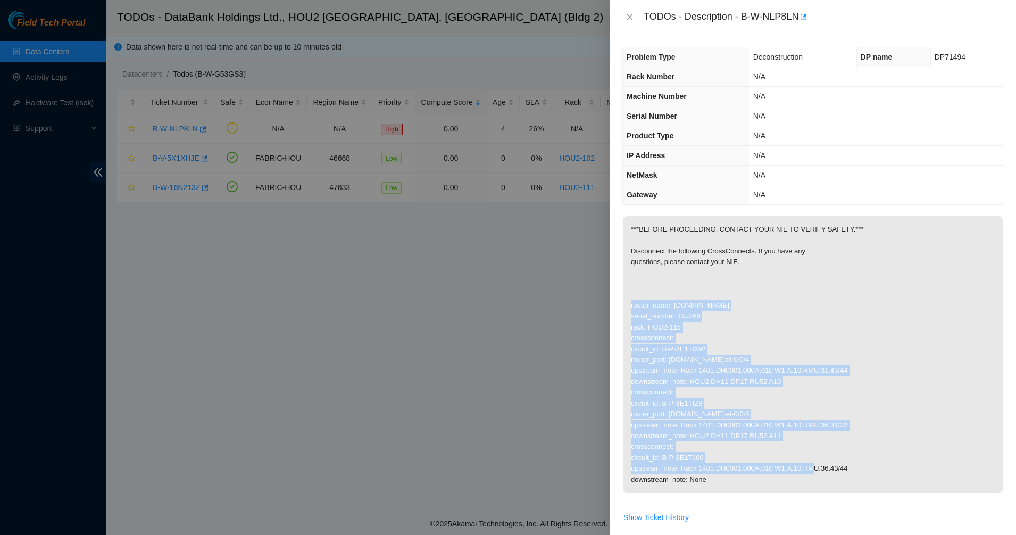
drag, startPoint x: 655, startPoint y: 296, endPoint x: 754, endPoint y: 464, distance: 195.3
click at [754, 464] on p "***BEFORE PROCEEDING, CONTACT YOUR NIE TO VERIFY SAFETY.*** Disconnect the foll…" at bounding box center [813, 354] width 380 height 277
click at [754, 466] on p "***BEFORE PROCEEDING, CONTACT YOUR NIE TO VERIFY SAFETY.*** Disconnect the foll…" at bounding box center [813, 354] width 380 height 277
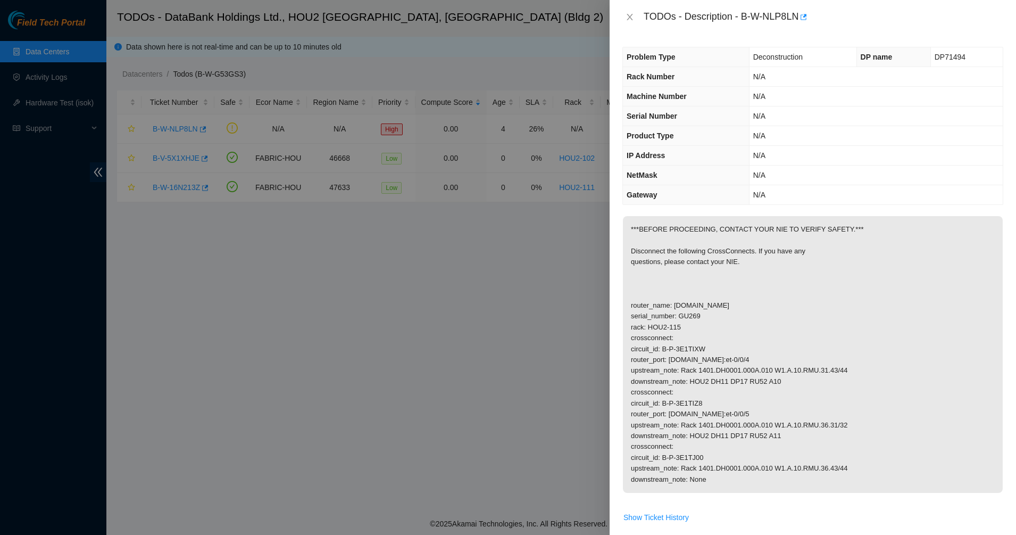
drag, startPoint x: 695, startPoint y: 405, endPoint x: 646, endPoint y: 212, distance: 198.7
click at [650, 212] on div "Problem Type Deconstruction DP name DP71494 Rack Number N/A Machine Number N/A …" at bounding box center [813, 284] width 406 height 501
click at [637, 218] on p "***BEFORE PROCEEDING, CONTACT YOUR NIE TO VERIFY SAFETY.*** Disconnect the foll…" at bounding box center [813, 354] width 380 height 277
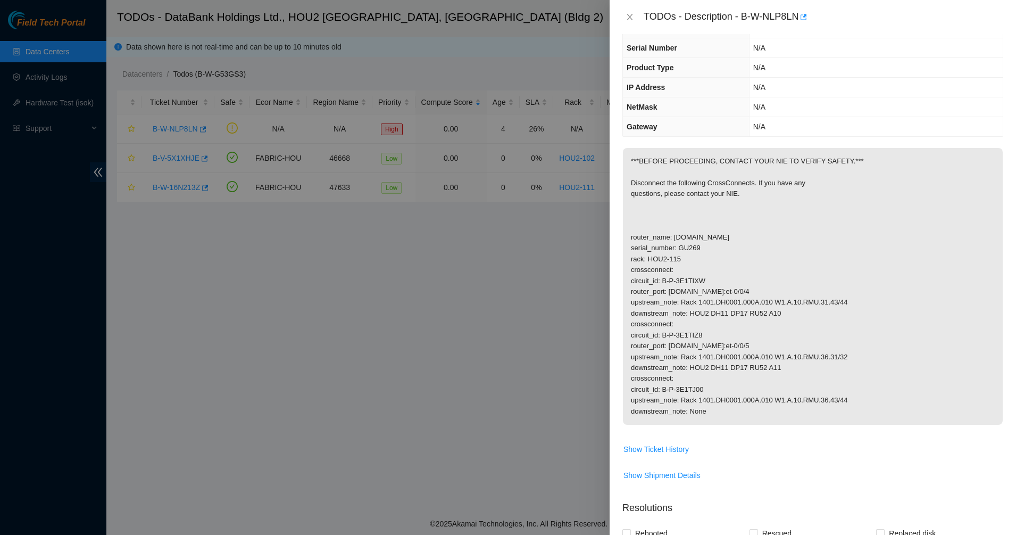
scroll to position [133, 0]
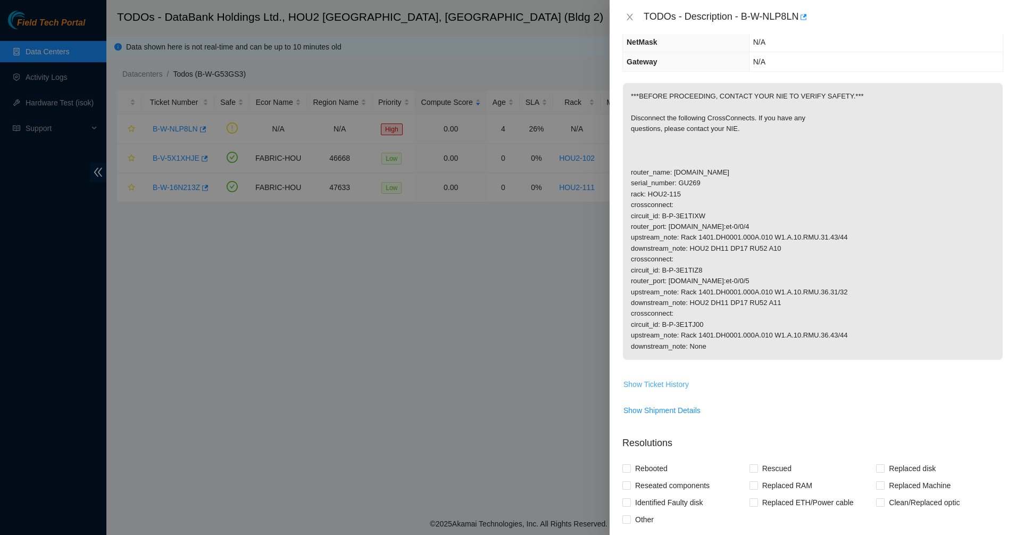
click at [659, 391] on button "Show Ticket History" at bounding box center [656, 384] width 67 height 17
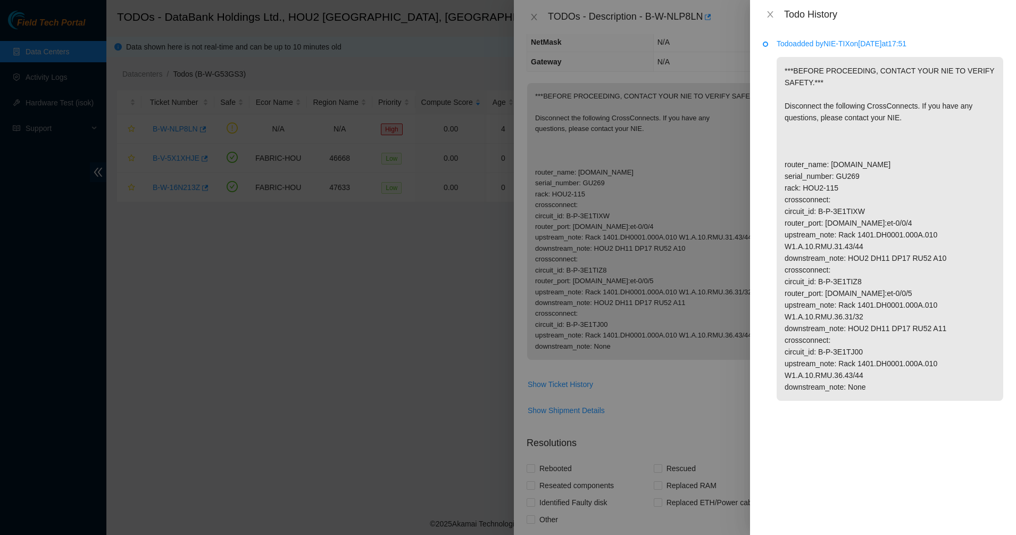
drag, startPoint x: 793, startPoint y: 70, endPoint x: 902, endPoint y: 412, distance: 358.9
click at [902, 412] on li "Todo added by NIE-TIX on 2025-09-26 at 17:51 ***BEFORE PROCEEDING, CONTACT YOUR…" at bounding box center [883, 231] width 240 height 381
click at [893, 395] on p "***BEFORE PROCEEDING, CONTACT YOUR NIE TO VERIFY SAFETY.*** Disconnect the foll…" at bounding box center [890, 229] width 227 height 344
drag, startPoint x: 795, startPoint y: 211, endPoint x: 766, endPoint y: 66, distance: 148.2
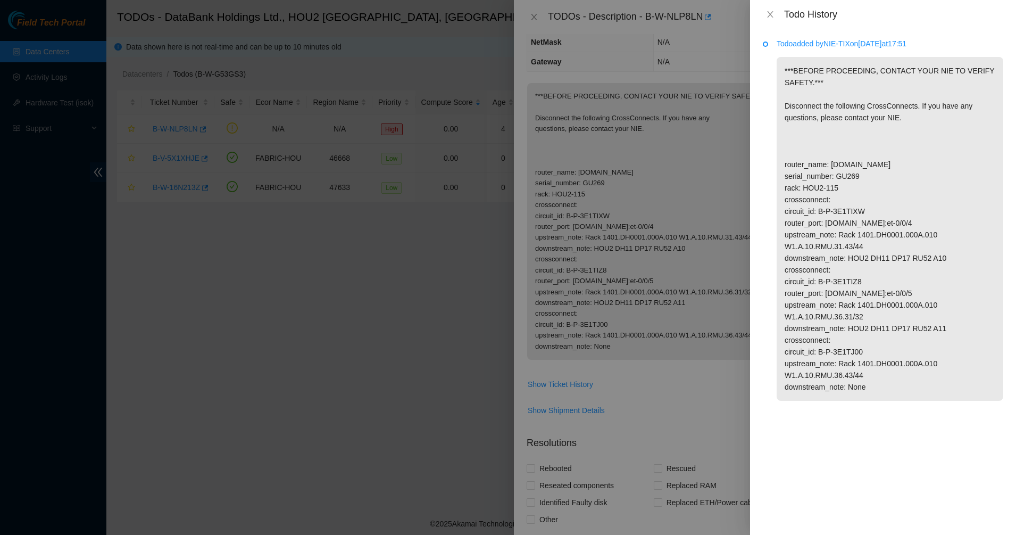
click at [766, 66] on li "Todo added by NIE-TIX on 2025-09-26 at 17:51 ***BEFORE PROCEEDING, CONTACT YOUR…" at bounding box center [883, 231] width 240 height 381
click at [765, 17] on button "Close" at bounding box center [770, 15] width 15 height 10
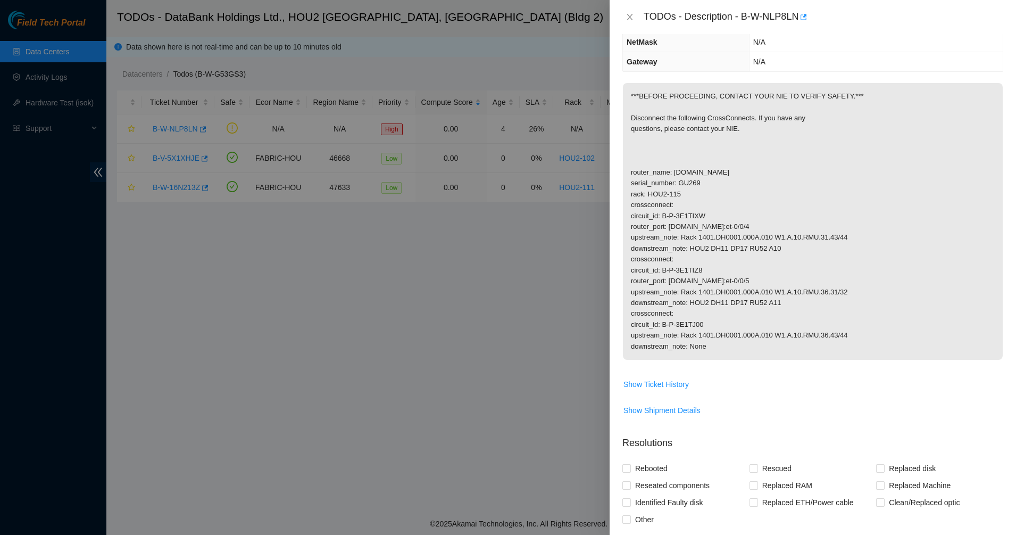
click at [728, 104] on p "***BEFORE PROCEEDING, CONTACT YOUR NIE TO VERIFY SAFETY.*** Disconnect the foll…" at bounding box center [813, 221] width 380 height 277
click at [637, 19] on button "Close" at bounding box center [629, 17] width 15 height 10
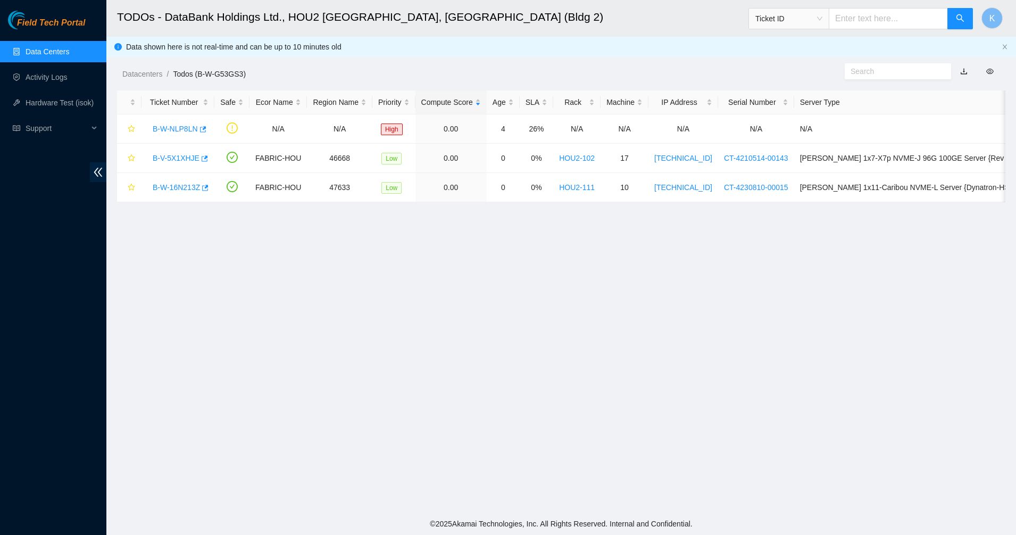
scroll to position [180, 0]
click at [181, 130] on link "B-W-NLP8LN" at bounding box center [175, 128] width 45 height 9
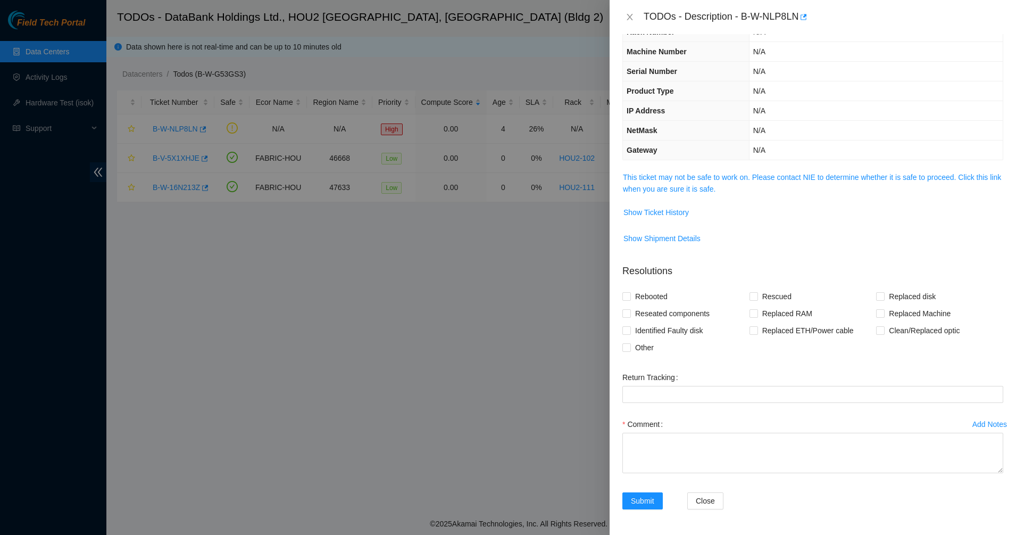
click at [718, 167] on div "Problem Type Deconstruction DP name DP71494 Rack Number N/A Machine Number N/A …" at bounding box center [813, 284] width 406 height 501
click at [717, 167] on div "Problem Type Deconstruction DP name DP71494 Rack Number N/A Machine Number N/A …" at bounding box center [813, 284] width 406 height 501
click at [715, 174] on link "This ticket may not be safe to work on. Please contact NIE to determine whether…" at bounding box center [812, 183] width 378 height 20
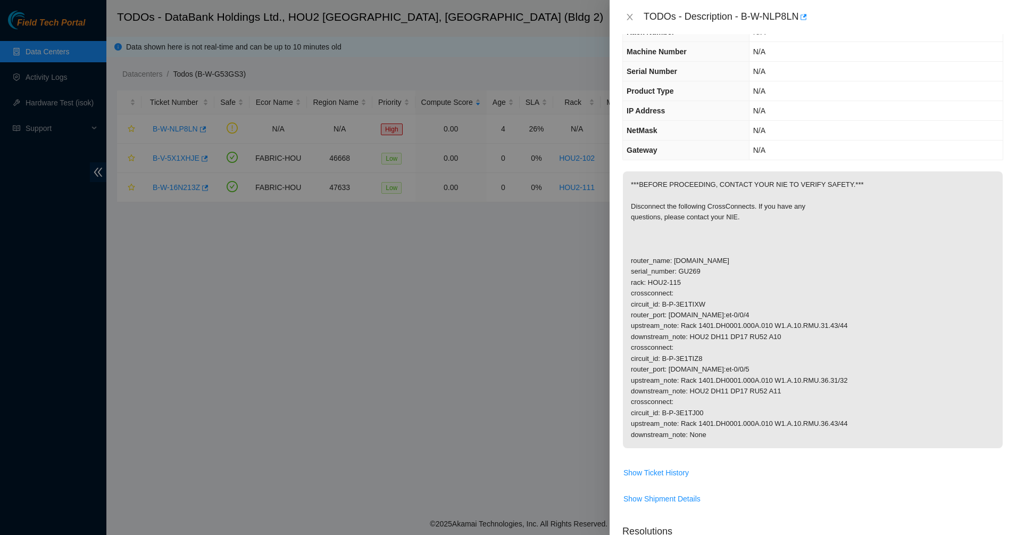
click at [711, 193] on p "***BEFORE PROCEEDING, CONTACT YOUR NIE TO VERIFY SAFETY.*** Disconnect the foll…" at bounding box center [813, 309] width 380 height 277
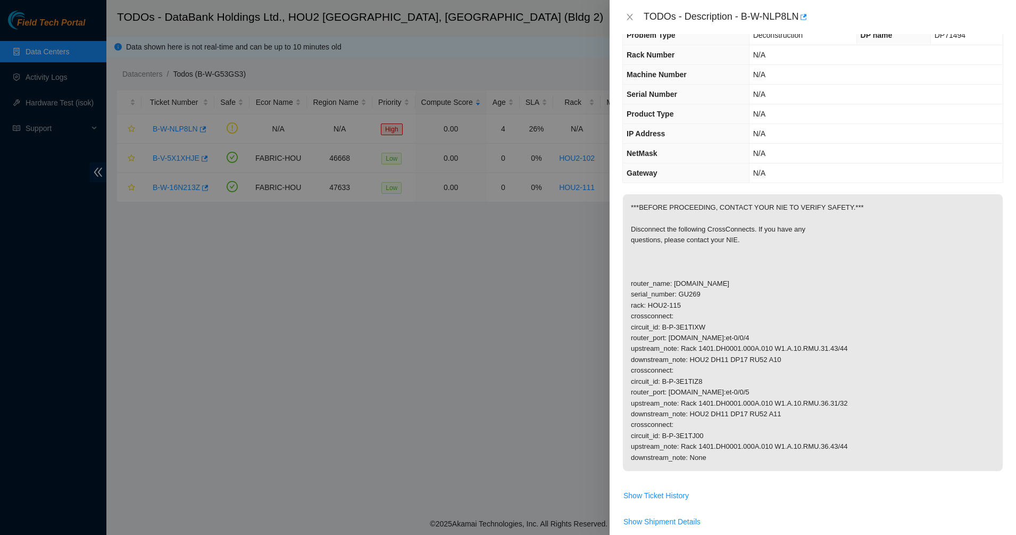
scroll to position [0, 0]
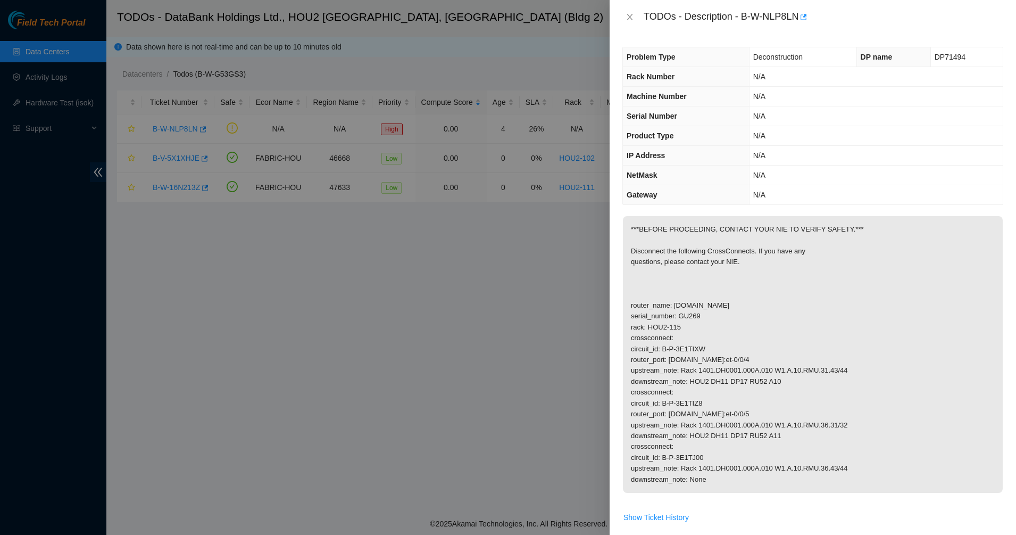
click at [761, 271] on p "***BEFORE PROCEEDING, CONTACT YOUR NIE TO VERIFY SAFETY.*** Disconnect the foll…" at bounding box center [813, 354] width 380 height 277
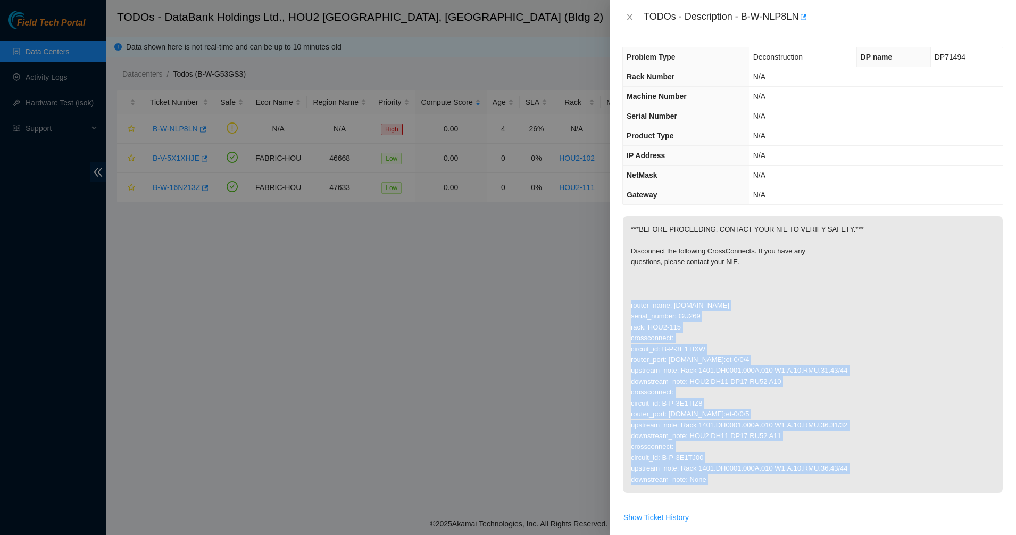
drag, startPoint x: 761, startPoint y: 271, endPoint x: 816, endPoint y: 482, distance: 218.2
click at [822, 498] on span "***BEFORE PROCEEDING, CONTACT YOUR NIE TO VERIFY SAFETY.*** Disconnect the foll…" at bounding box center [813, 358] width 380 height 284
click at [816, 481] on p "***BEFORE PROCEEDING, CONTACT YOUR NIE TO VERIFY SAFETY.*** Disconnect the foll…" at bounding box center [813, 354] width 380 height 277
drag, startPoint x: 704, startPoint y: 313, endPoint x: 653, endPoint y: 231, distance: 96.8
click at [657, 234] on p "***BEFORE PROCEEDING, CONTACT YOUR NIE TO VERIFY SAFETY.*** Disconnect the foll…" at bounding box center [813, 354] width 380 height 277
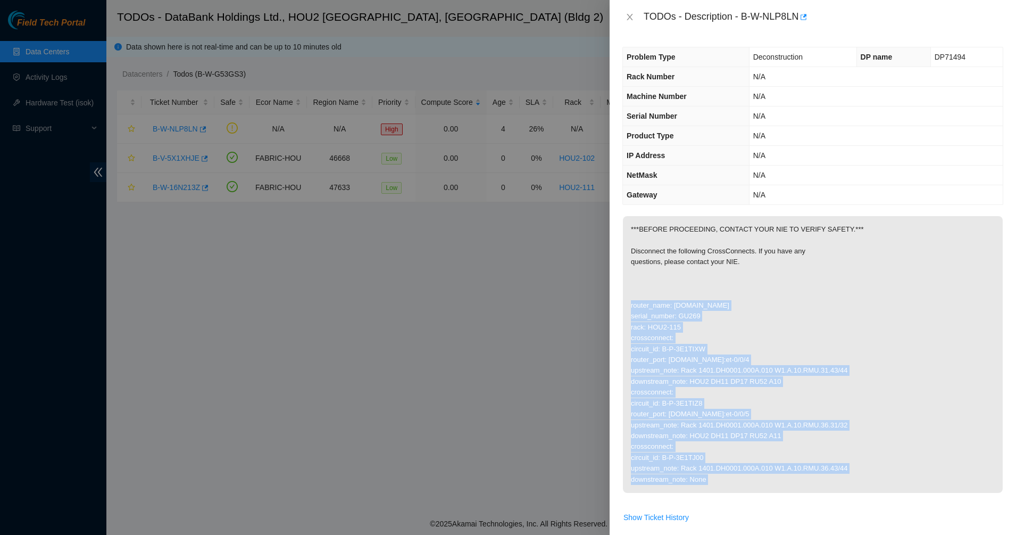
click at [653, 231] on p "***BEFORE PROCEEDING, CONTACT YOUR NIE TO VERIFY SAFETY.*** Disconnect the foll…" at bounding box center [813, 354] width 380 height 277
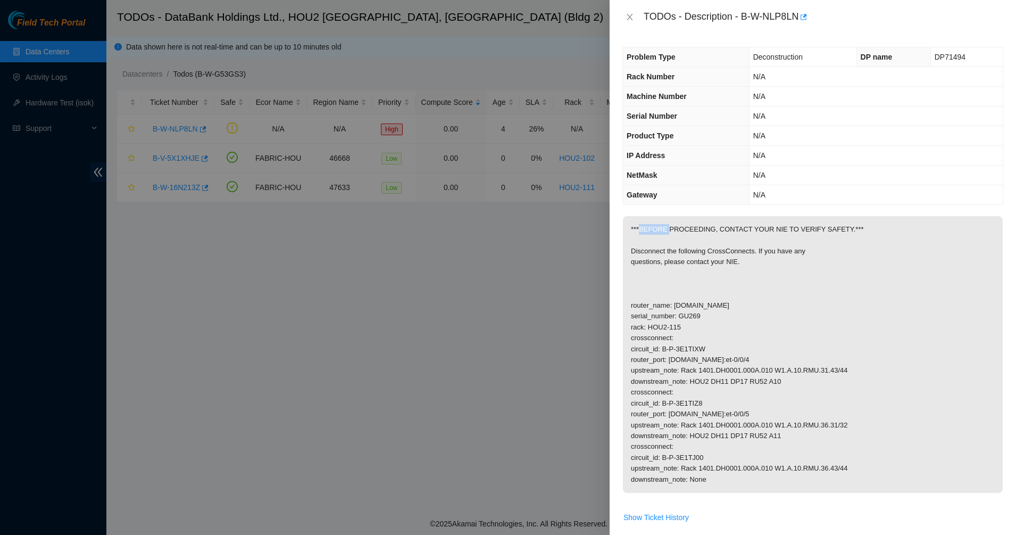
click at [653, 231] on p "***BEFORE PROCEEDING, CONTACT YOUR NIE TO VERIFY SAFETY.*** Disconnect the foll…" at bounding box center [813, 354] width 380 height 277
click at [702, 260] on p "***BEFORE PROCEEDING, CONTACT YOUR NIE TO VERIFY SAFETY.*** Disconnect the foll…" at bounding box center [813, 354] width 380 height 277
drag, startPoint x: 703, startPoint y: 263, endPoint x: 792, endPoint y: 494, distance: 247.2
click at [795, 503] on td "***BEFORE PROCEEDING, CONTACT YOUR NIE TO VERIFY SAFETY.*** Disconnect the foll…" at bounding box center [812, 361] width 381 height 293
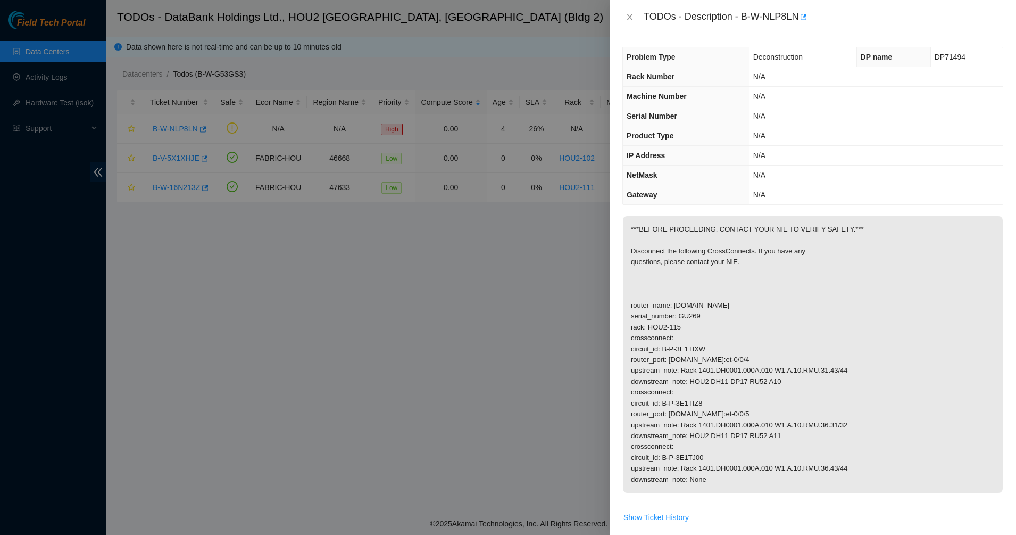
click at [792, 494] on span "***BEFORE PROCEEDING, CONTACT YOUR NIE TO VERIFY SAFETY.*** Disconnect the foll…" at bounding box center [813, 358] width 380 height 284
drag, startPoint x: 792, startPoint y: 494, endPoint x: 657, endPoint y: 16, distance: 496.0
click at [657, 16] on div "TODOs - Description - B-W-NLP8LN Problem Type Deconstruction DP name DP71494 Ra…" at bounding box center [813, 267] width 406 height 535
click at [657, 17] on div "TODOs - Description - B-W-NLP8LN" at bounding box center [824, 17] width 360 height 17
click at [716, 305] on p "***BEFORE PROCEEDING, CONTACT YOUR NIE TO VERIFY SAFETY.*** Disconnect the foll…" at bounding box center [813, 354] width 380 height 277
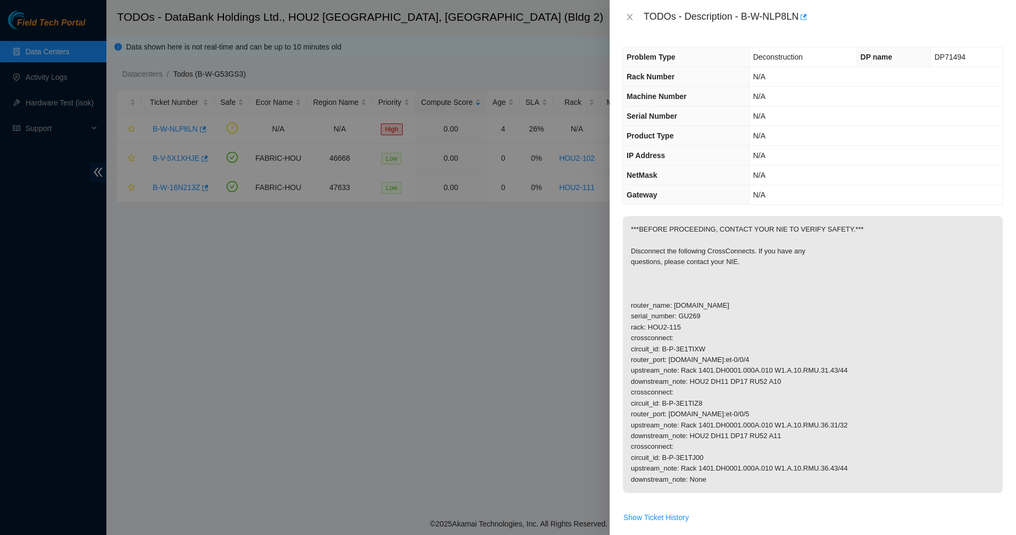
click at [725, 323] on p "***BEFORE PROCEEDING, CONTACT YOUR NIE TO VERIFY SAFETY.*** Disconnect the foll…" at bounding box center [813, 354] width 380 height 277
click at [726, 331] on p "***BEFORE PROCEEDING, CONTACT YOUR NIE TO VERIFY SAFETY.*** Disconnect the foll…" at bounding box center [813, 354] width 380 height 277
click at [719, 365] on p "***BEFORE PROCEEDING, CONTACT YOUR NIE TO VERIFY SAFETY.*** Disconnect the foll…" at bounding box center [813, 354] width 380 height 277
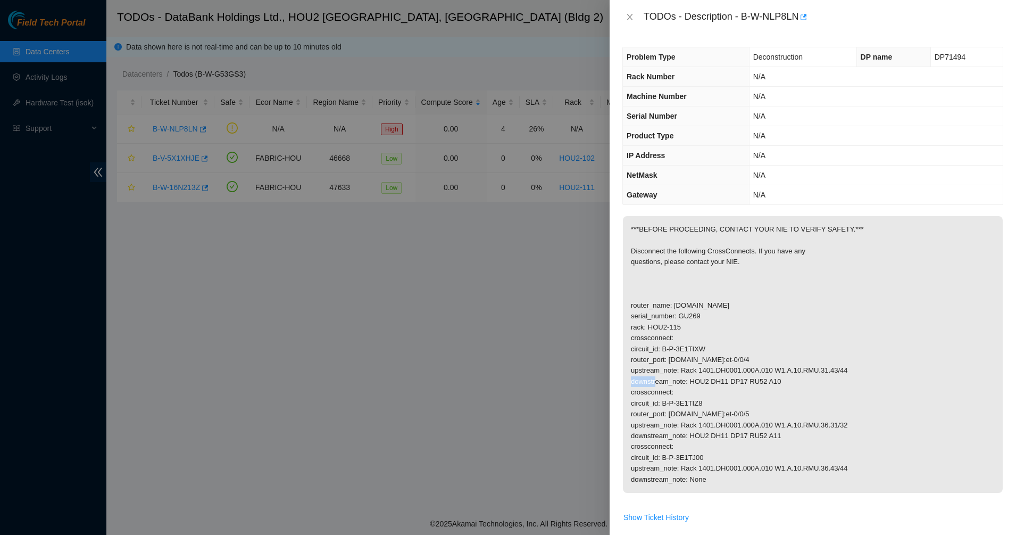
click at [719, 365] on p "***BEFORE PROCEEDING, CONTACT YOUR NIE TO VERIFY SAFETY.*** Disconnect the foll…" at bounding box center [813, 354] width 380 height 277
click at [722, 389] on p "***BEFORE PROCEEDING, CONTACT YOUR NIE TO VERIFY SAFETY.*** Disconnect the foll…" at bounding box center [813, 354] width 380 height 277
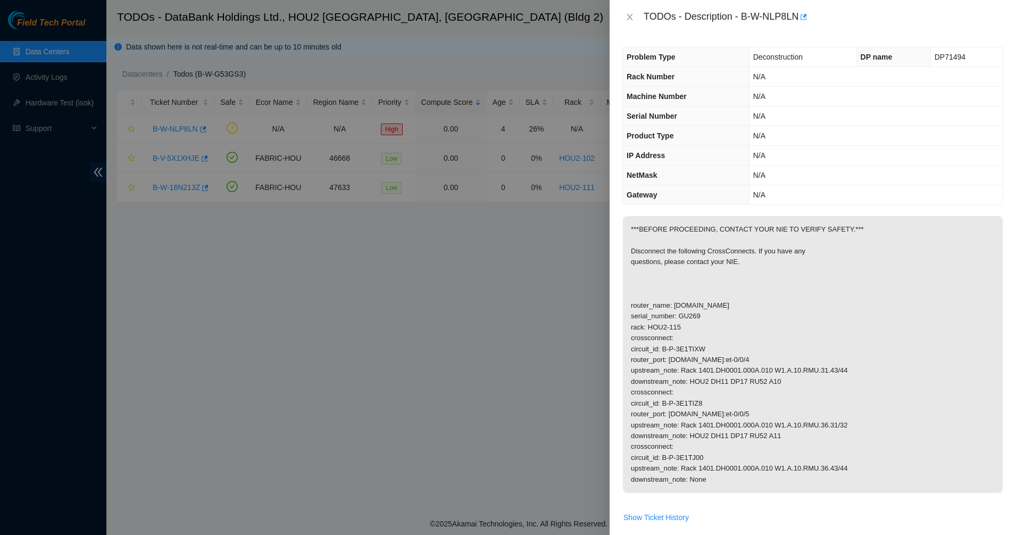
click at [720, 385] on p "***BEFORE PROCEEDING, CONTACT YOUR NIE TO VERIFY SAFETY.*** Disconnect the foll…" at bounding box center [813, 354] width 380 height 277
click at [692, 387] on p "***BEFORE PROCEEDING, CONTACT YOUR NIE TO VERIFY SAFETY.*** Disconnect the foll…" at bounding box center [813, 354] width 380 height 277
click at [634, 14] on icon "close" at bounding box center [630, 17] width 9 height 9
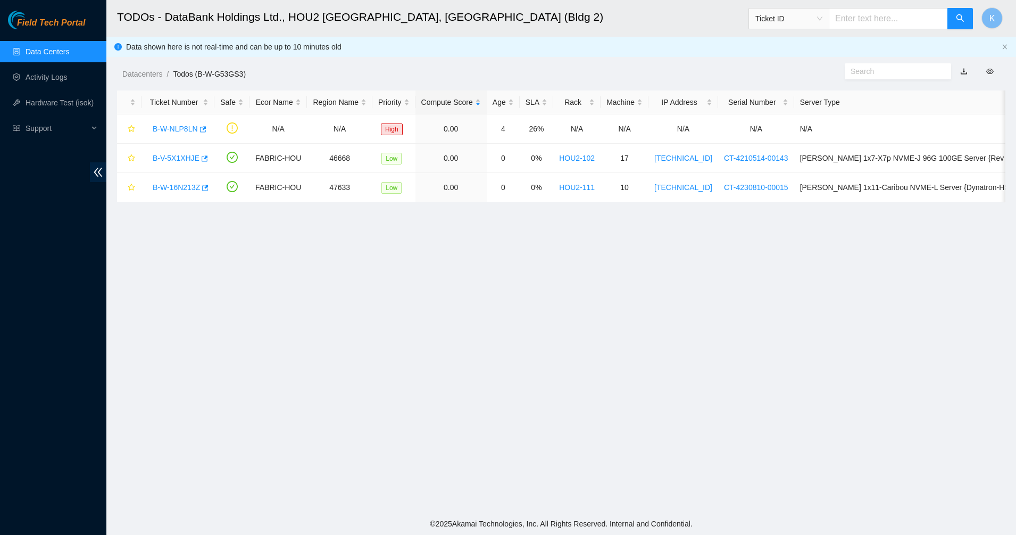
click at [53, 16] on div "Field Tech Portal" at bounding box center [53, 20] width 106 height 19
click at [51, 21] on span "Field Tech Portal" at bounding box center [51, 23] width 68 height 10
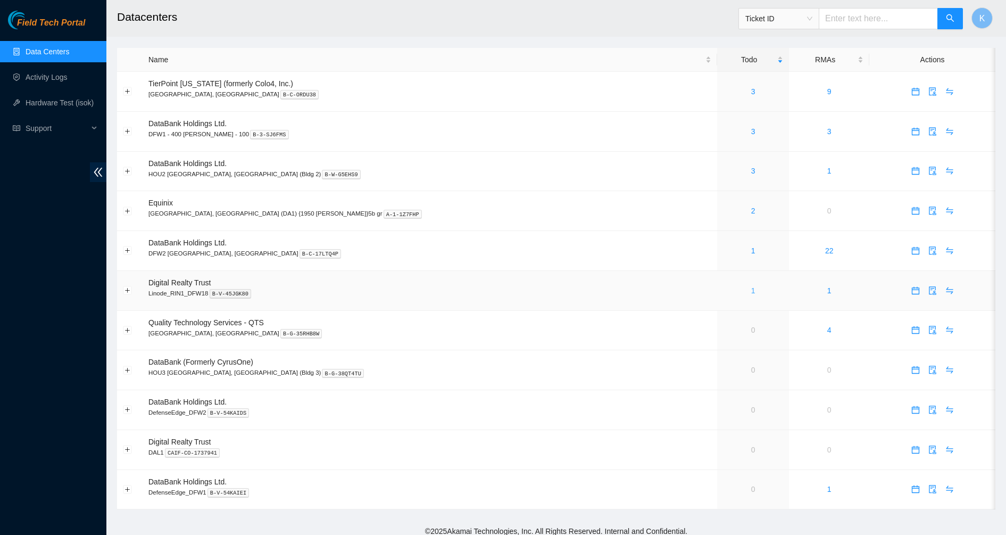
click at [751, 292] on link "1" at bounding box center [753, 290] width 4 height 9
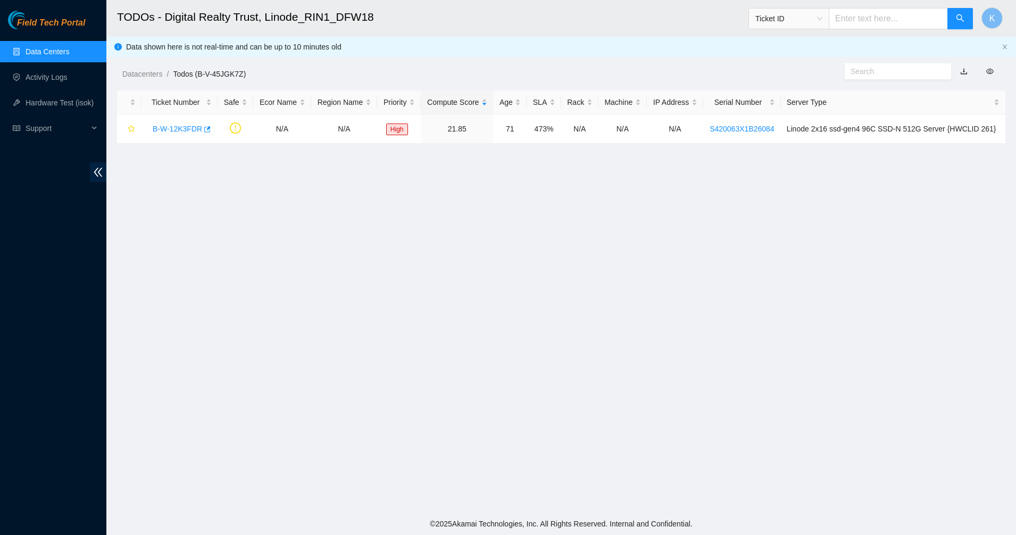
click at [49, 55] on link "Data Centers" at bounding box center [48, 51] width 44 height 9
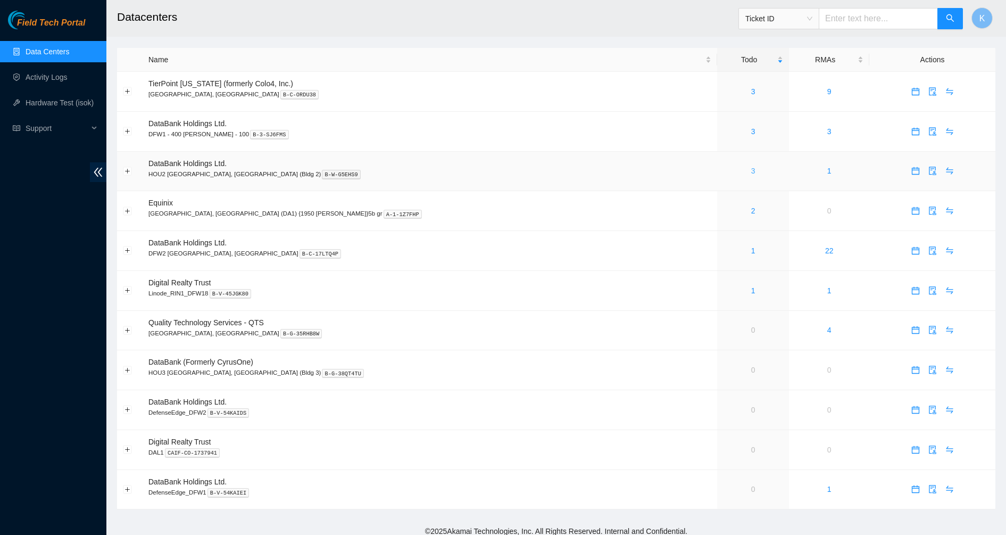
click at [751, 171] on link "3" at bounding box center [753, 171] width 4 height 9
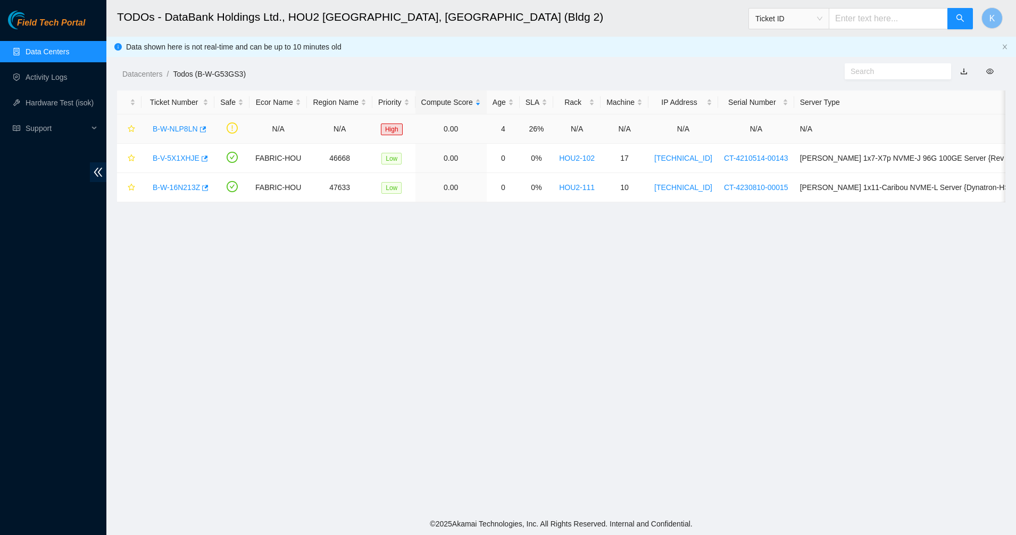
click at [187, 130] on link "B-W-NLP8LN" at bounding box center [175, 128] width 45 height 9
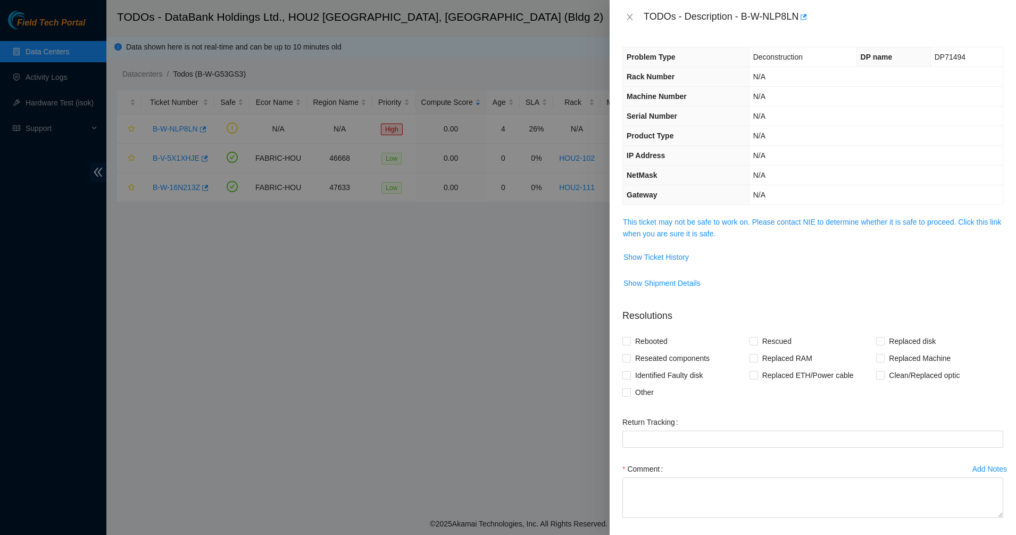
click at [664, 241] on td "This ticket may not be safe to work on. Please contact NIE to determine whether…" at bounding box center [812, 231] width 381 height 32
click at [664, 240] on td "This ticket may not be safe to work on. Please contact NIE to determine whether…" at bounding box center [812, 231] width 381 height 32
click at [668, 232] on link "This ticket may not be safe to work on. Please contact NIE to determine whether…" at bounding box center [812, 228] width 378 height 20
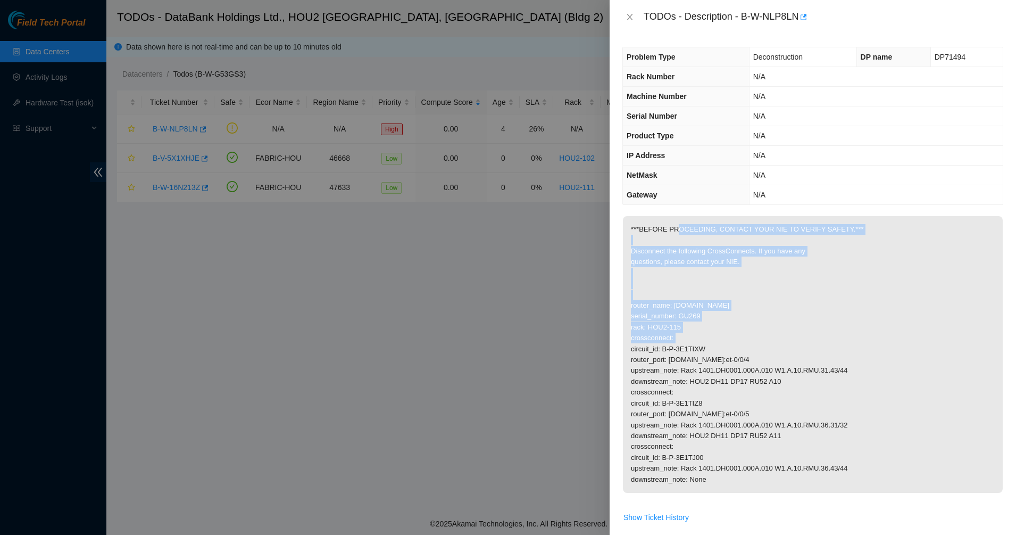
drag, startPoint x: 674, startPoint y: 230, endPoint x: 755, endPoint y: 323, distance: 123.7
click at [755, 323] on p "***BEFORE PROCEEDING, CONTACT YOUR NIE TO VERIFY SAFETY.*** Disconnect the foll…" at bounding box center [813, 354] width 380 height 277
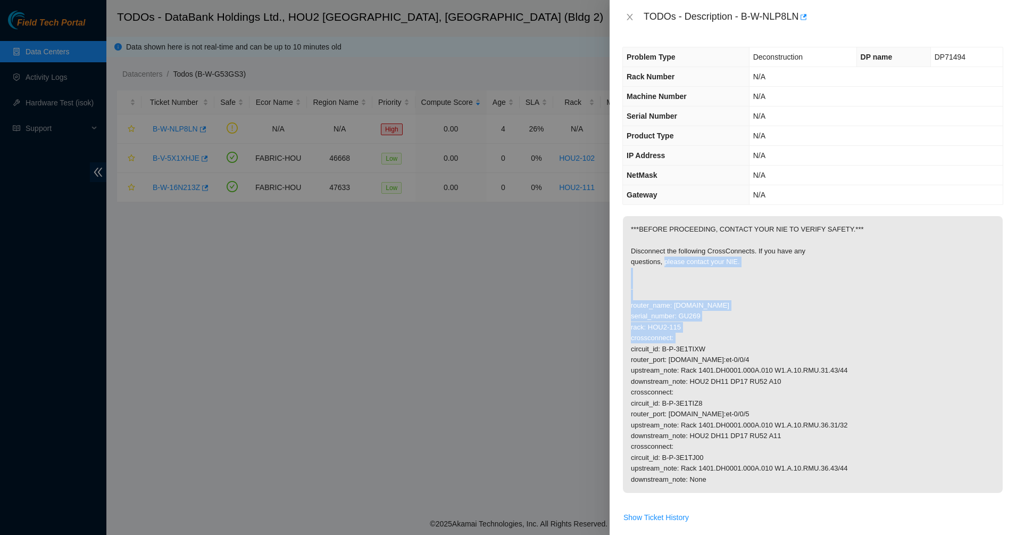
drag, startPoint x: 755, startPoint y: 323, endPoint x: 658, endPoint y: 251, distance: 121.6
click at [664, 258] on p "***BEFORE PROCEEDING, CONTACT YOUR NIE TO VERIFY SAFETY.*** Disconnect the foll…" at bounding box center [813, 354] width 380 height 277
click at [658, 251] on p "***BEFORE PROCEEDING, CONTACT YOUR NIE TO VERIFY SAFETY.*** Disconnect the foll…" at bounding box center [813, 354] width 380 height 277
drag, startPoint x: 658, startPoint y: 251, endPoint x: 738, endPoint y: 304, distance: 96.6
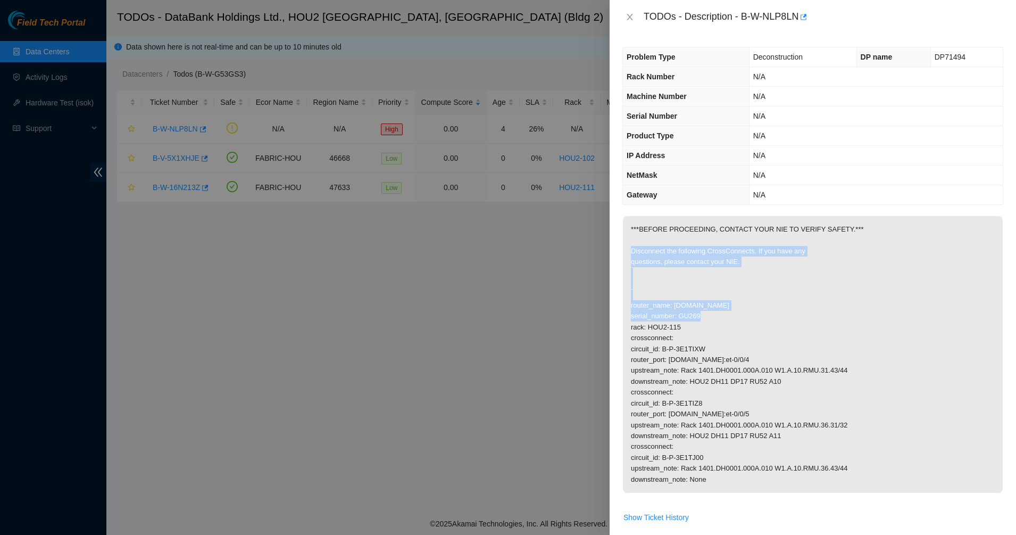
click at [738, 304] on p "***BEFORE PROCEEDING, CONTACT YOUR NIE TO VERIFY SAFETY.*** Disconnect the foll…" at bounding box center [813, 354] width 380 height 277
drag, startPoint x: 663, startPoint y: 261, endPoint x: 650, endPoint y: 251, distance: 17.5
click at [650, 251] on p "***BEFORE PROCEEDING, CONTACT YOUR NIE TO VERIFY SAFETY.*** Disconnect the foll…" at bounding box center [813, 354] width 380 height 277
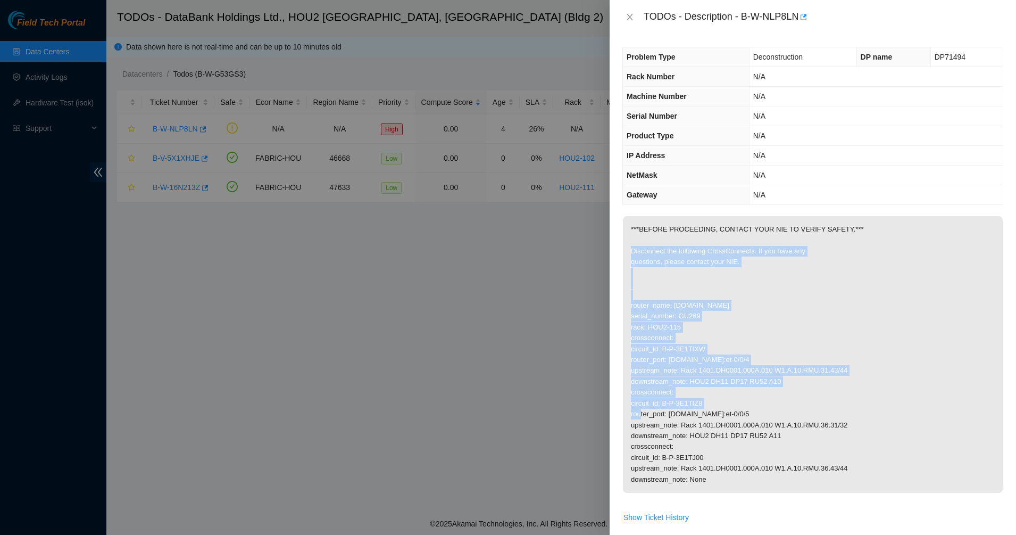
drag, startPoint x: 650, startPoint y: 251, endPoint x: 759, endPoint y: 389, distance: 176.5
click at [759, 389] on p "***BEFORE PROCEEDING, CONTACT YOUR NIE TO VERIFY SAFETY.*** Disconnect the foll…" at bounding box center [813, 354] width 380 height 277
drag, startPoint x: 759, startPoint y: 389, endPoint x: 651, endPoint y: 305, distance: 136.5
click at [652, 306] on p "***BEFORE PROCEEDING, CONTACT YOUR NIE TO VERIFY SAFETY.*** Disconnect the foll…" at bounding box center [813, 354] width 380 height 277
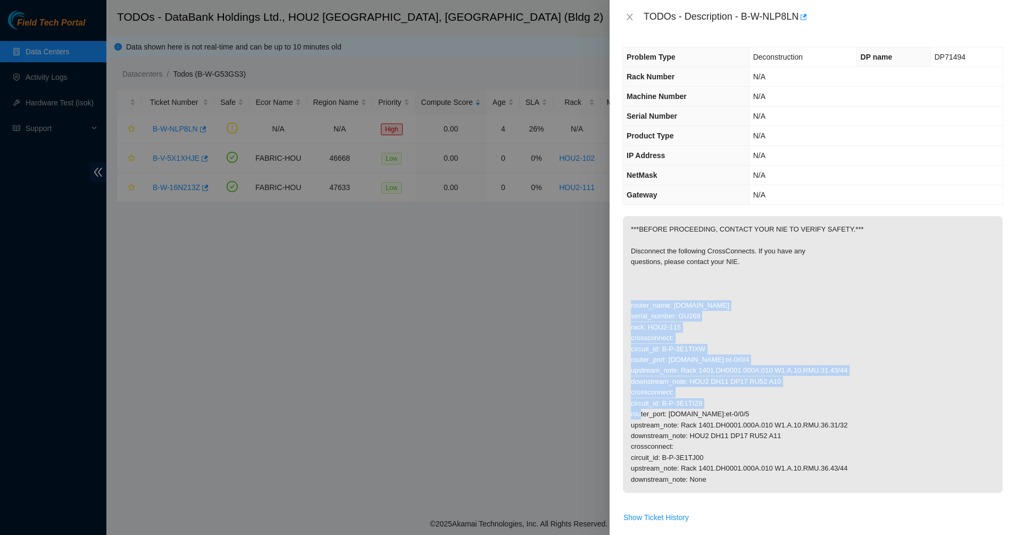
click at [651, 305] on p "***BEFORE PROCEEDING, CONTACT YOUR NIE TO VERIFY SAFETY.*** Disconnect the foll…" at bounding box center [813, 354] width 380 height 277
drag, startPoint x: 678, startPoint y: 347, endPoint x: 775, endPoint y: 493, distance: 175.4
click at [775, 493] on span "***BEFORE PROCEEDING, CONTACT YOUR NIE TO VERIFY SAFETY.*** Disconnect the foll…" at bounding box center [813, 358] width 380 height 284
click at [775, 494] on span "***BEFORE PROCEEDING, CONTACT YOUR NIE TO VERIFY SAFETY.*** Disconnect the foll…" at bounding box center [813, 358] width 380 height 284
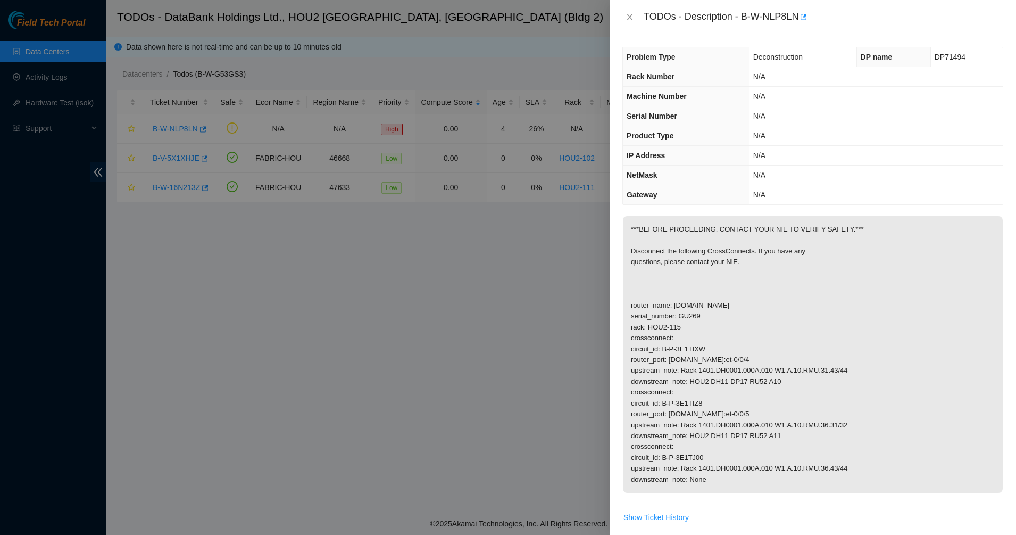
click at [680, 281] on p "***BEFORE PROCEEDING, CONTACT YOUR NIE TO VERIFY SAFETY.*** Disconnect the foll…" at bounding box center [813, 354] width 380 height 277
click at [693, 251] on p "***BEFORE PROCEEDING, CONTACT YOUR NIE TO VERIFY SAFETY.*** Disconnect the foll…" at bounding box center [813, 354] width 380 height 277
drag, startPoint x: 743, startPoint y: 15, endPoint x: 798, endPoint y: 17, distance: 55.4
click at [798, 17] on div "TODOs - Description - B-W-NLP8LN" at bounding box center [824, 17] width 360 height 17
copy div "B-W-NLP8LN"
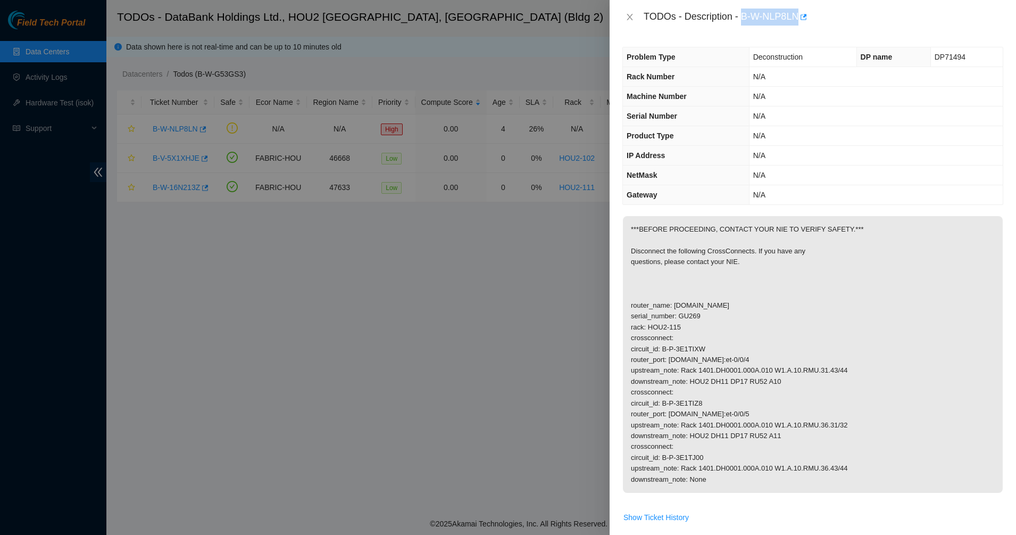
click at [948, 56] on span "DP71494" at bounding box center [950, 57] width 31 height 9
copy span "DP71494"
click at [700, 240] on p "***BEFORE PROCEEDING, CONTACT YOUR NIE TO VERIFY SAFETY.*** Disconnect the foll…" at bounding box center [813, 354] width 380 height 277
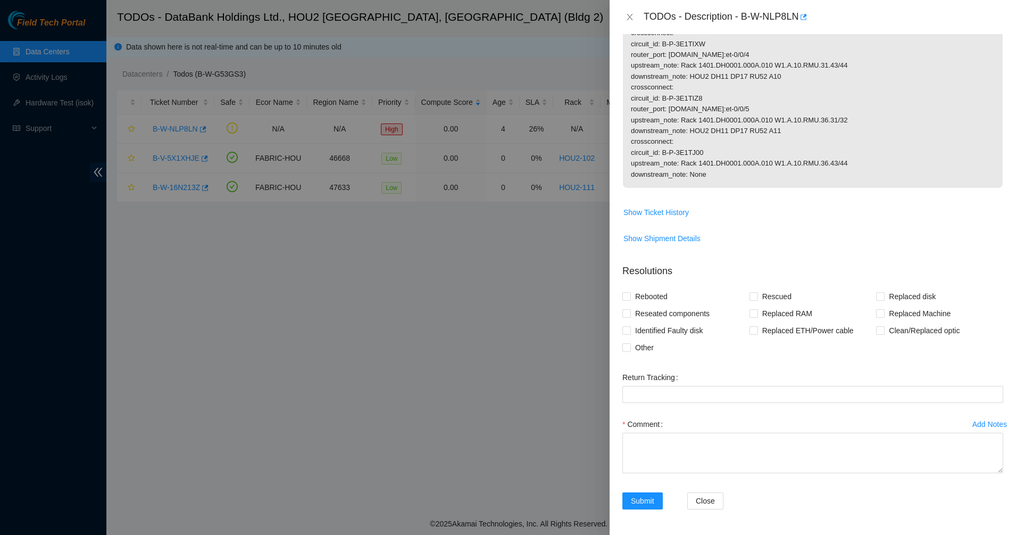
scroll to position [39, 0]
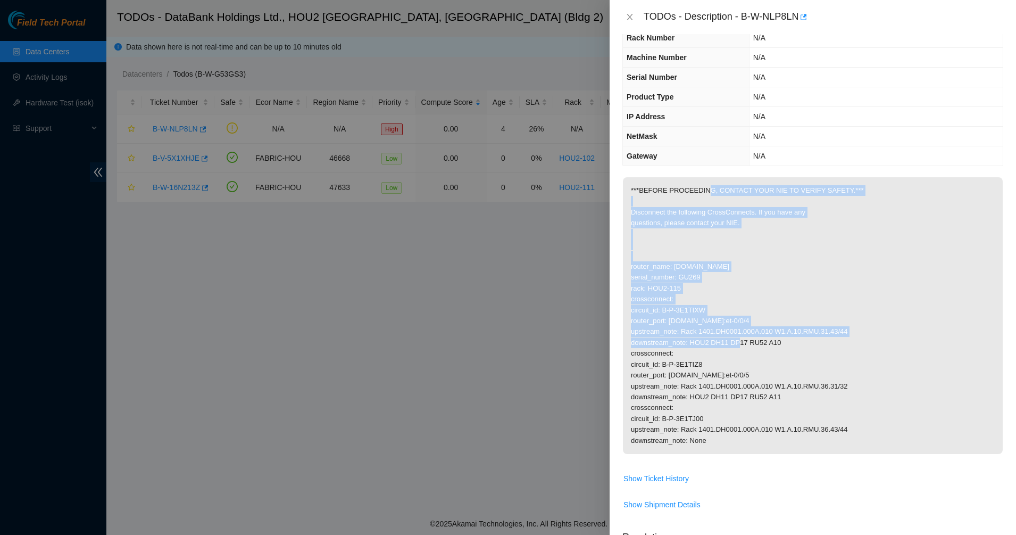
drag, startPoint x: 827, startPoint y: 333, endPoint x: 687, endPoint y: 188, distance: 201.3
click at [694, 188] on p "***BEFORE PROCEEDING, CONTACT YOUR NIE TO VERIFY SAFETY.*** Disconnect the foll…" at bounding box center [813, 315] width 380 height 277
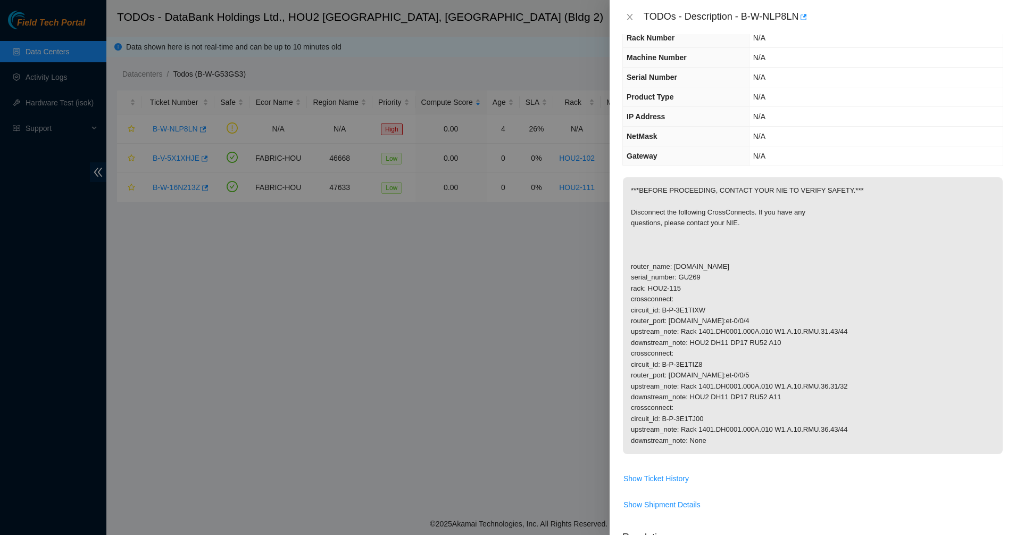
click at [622, 192] on div "Problem Type Deconstruction DP name DP71494 Rack Number N/A Machine Number N/A …" at bounding box center [813, 284] width 406 height 501
drag, startPoint x: 625, startPoint y: 191, endPoint x: 862, endPoint y: 442, distance: 345.1
click at [862, 442] on p "***BEFORE PROCEEDING, CONTACT YOUR NIE TO VERIFY SAFETY.*** Disconnect the foll…" at bounding box center [813, 315] width 380 height 277
drag, startPoint x: 848, startPoint y: 443, endPoint x: 620, endPoint y: 190, distance: 339.8
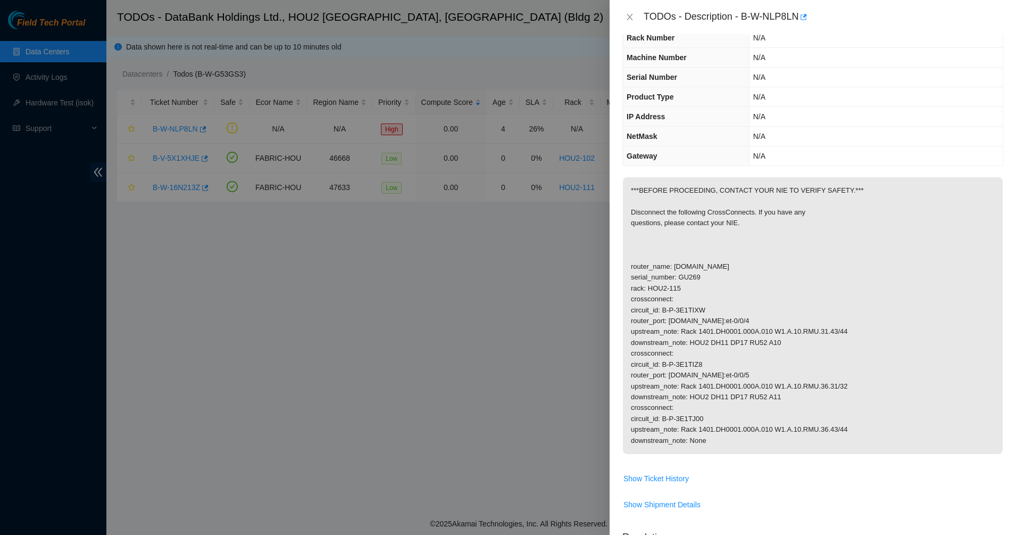
click at [618, 192] on div "Problem Type Deconstruction DP name DP71494 Rack Number N/A Machine Number N/A …" at bounding box center [813, 284] width 406 height 501
click at [620, 190] on div "Problem Type Deconstruction DP name DP71494 Rack Number N/A Machine Number N/A …" at bounding box center [813, 284] width 406 height 501
drag, startPoint x: 719, startPoint y: 238, endPoint x: 863, endPoint y: 449, distance: 256.0
click at [864, 447] on p "***BEFORE PROCEEDING, CONTACT YOUR NIE TO VERIFY SAFETY.*** Disconnect the foll…" at bounding box center [813, 315] width 380 height 277
click at [863, 449] on p "***BEFORE PROCEEDING, CONTACT YOUR NIE TO VERIFY SAFETY.*** Disconnect the foll…" at bounding box center [813, 315] width 380 height 277
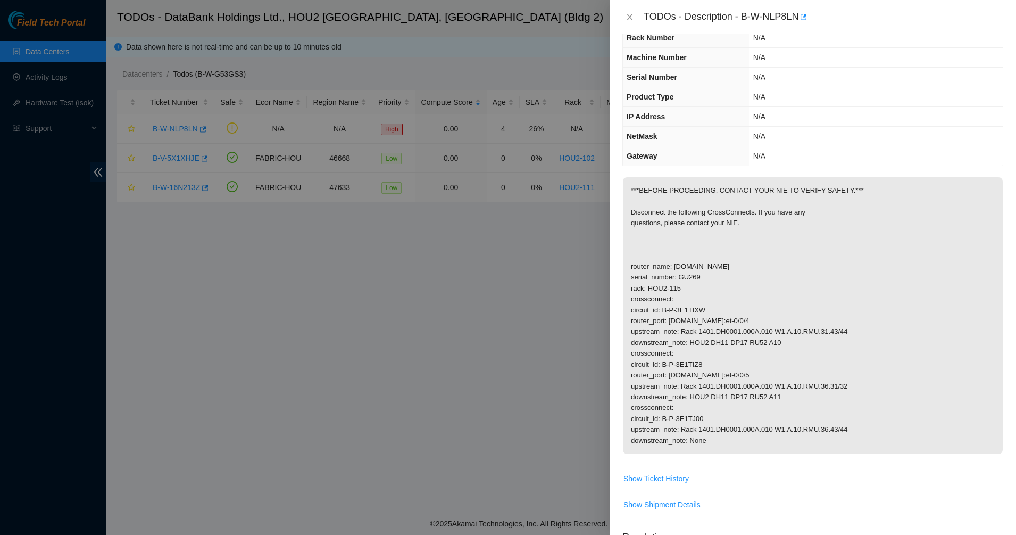
drag, startPoint x: 807, startPoint y: 451, endPoint x: 649, endPoint y: 180, distance: 314.0
click at [649, 180] on p "***BEFORE PROCEEDING, CONTACT YOUR NIE TO VERIFY SAFETY.*** Disconnect the foll…" at bounding box center [813, 315] width 380 height 277
click at [647, 178] on p "***BEFORE PROCEEDING, CONTACT YOUR NIE TO VERIFY SAFETY.*** Disconnect the foll…" at bounding box center [813, 315] width 380 height 277
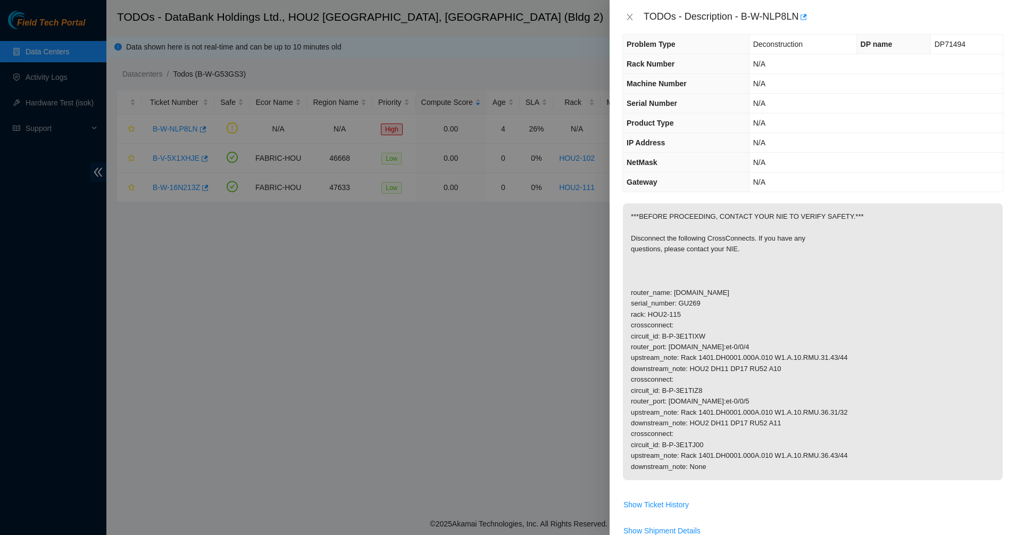
scroll to position [0, 0]
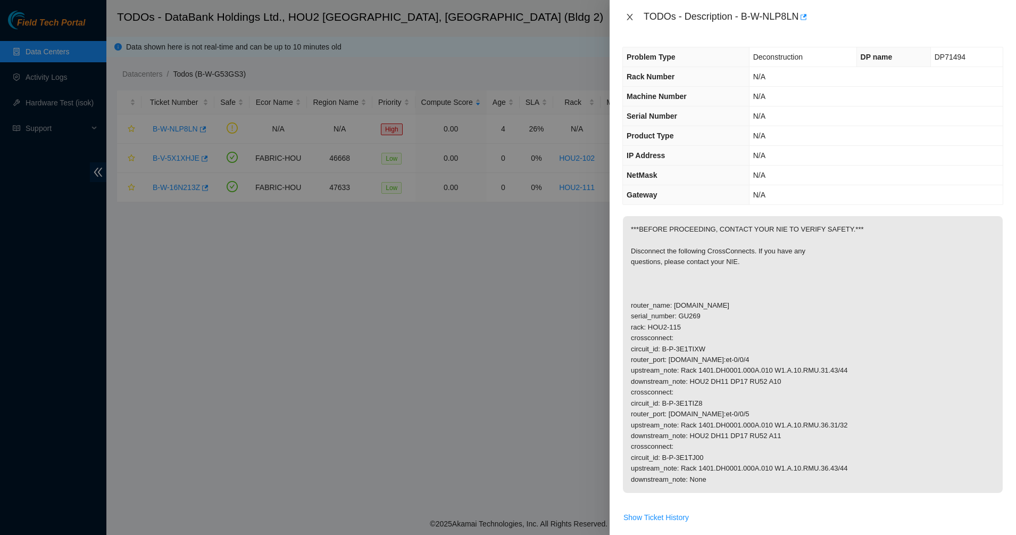
click at [627, 15] on icon "close" at bounding box center [630, 17] width 9 height 9
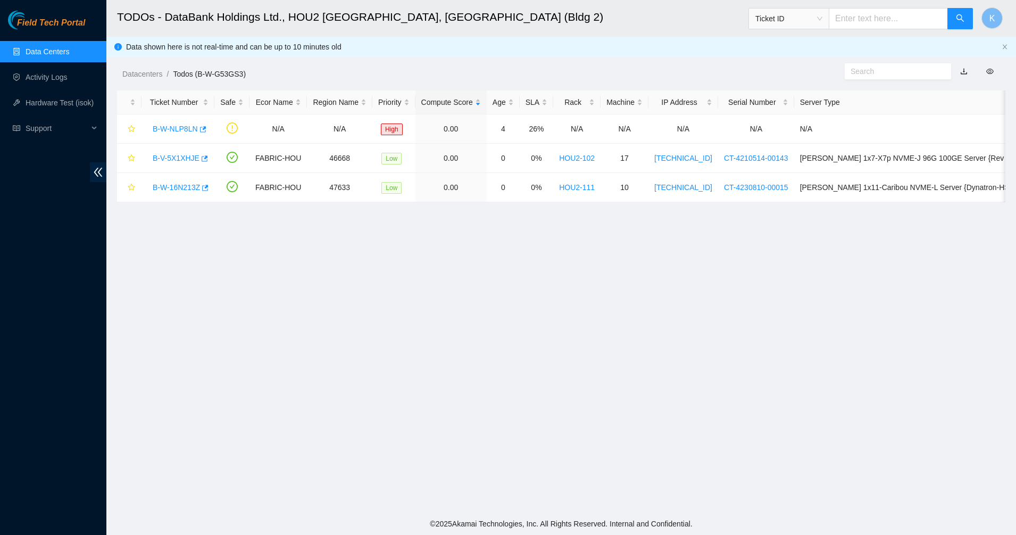
click at [618, 21] on h2 "TODOs - DataBank Holdings Ltd., HOU2 [GEOGRAPHIC_DATA], [GEOGRAPHIC_DATA] (Bldg…" at bounding box center [465, 17] width 696 height 34
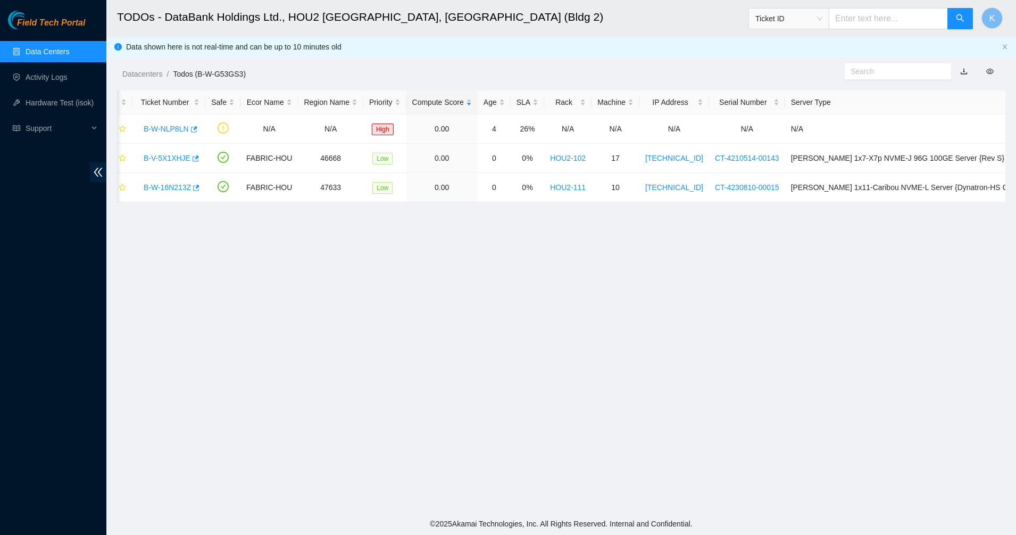
drag, startPoint x: 590, startPoint y: 44, endPoint x: 975, endPoint y: 207, distance: 418.2
click at [975, 207] on main "TODOs - DataBank Holdings Ltd., HOU2 [GEOGRAPHIC_DATA], [GEOGRAPHIC_DATA] (Bldg…" at bounding box center [561, 256] width 910 height 512
click at [831, 254] on main "TODOs - DataBank Holdings Ltd., HOU2 [GEOGRAPHIC_DATA], [GEOGRAPHIC_DATA] (Bldg…" at bounding box center [561, 256] width 910 height 512
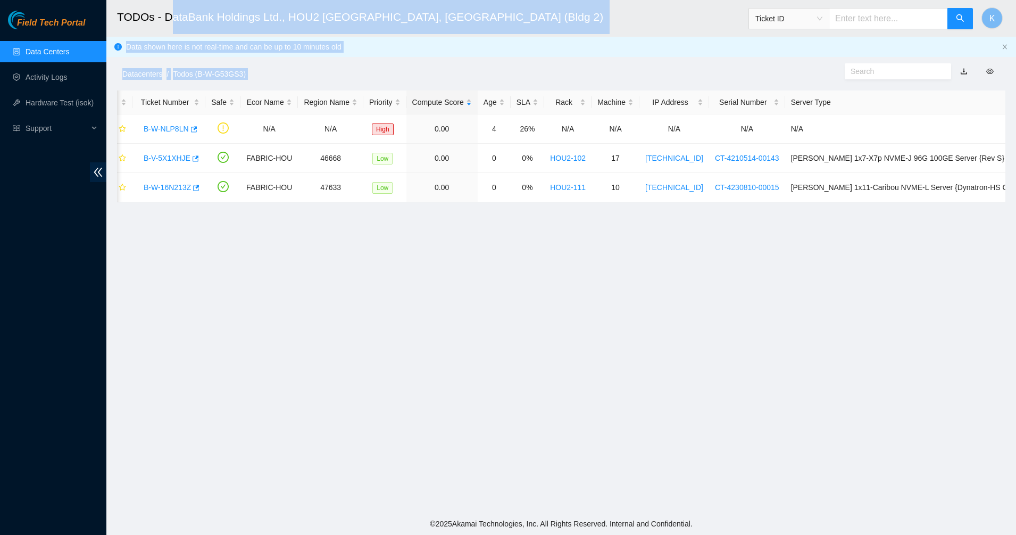
drag, startPoint x: 733, startPoint y: 286, endPoint x: 145, endPoint y: 4, distance: 652.5
click at [168, 25] on main "TODOs - DataBank Holdings Ltd., HOU2 [GEOGRAPHIC_DATA], [GEOGRAPHIC_DATA] (Bldg…" at bounding box center [561, 256] width 910 height 512
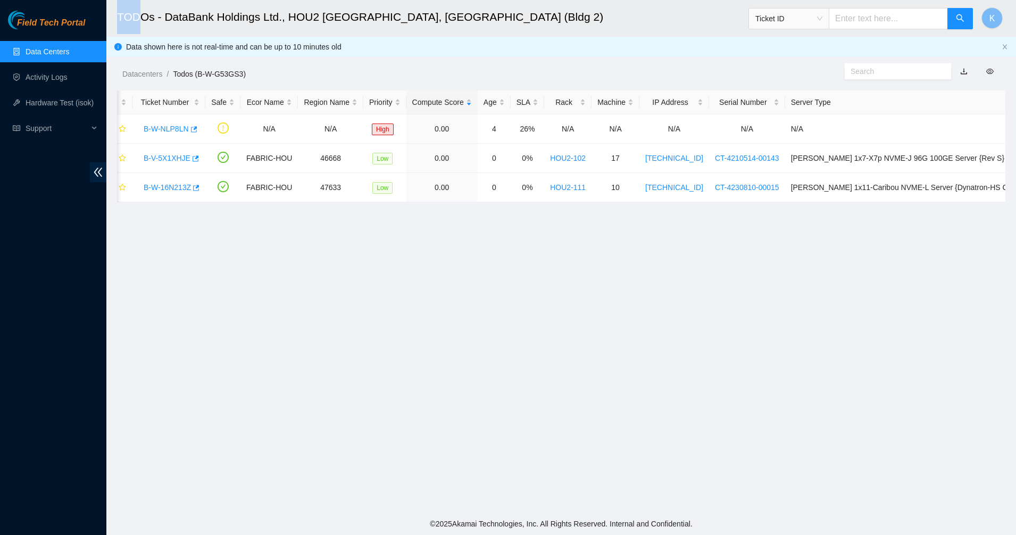
drag, startPoint x: 139, startPoint y: 1, endPoint x: 114, endPoint y: 19, distance: 30.9
click at [114, 16] on header "TODOs - DataBank Holdings Ltd., HOU2 [GEOGRAPHIC_DATA], [GEOGRAPHIC_DATA] (Bldg…" at bounding box center [614, 18] width 1016 height 37
click at [114, 19] on header "TODOs - DataBank Holdings Ltd., HOU2 [GEOGRAPHIC_DATA], [GEOGRAPHIC_DATA] (Bldg…" at bounding box center [614, 18] width 1016 height 37
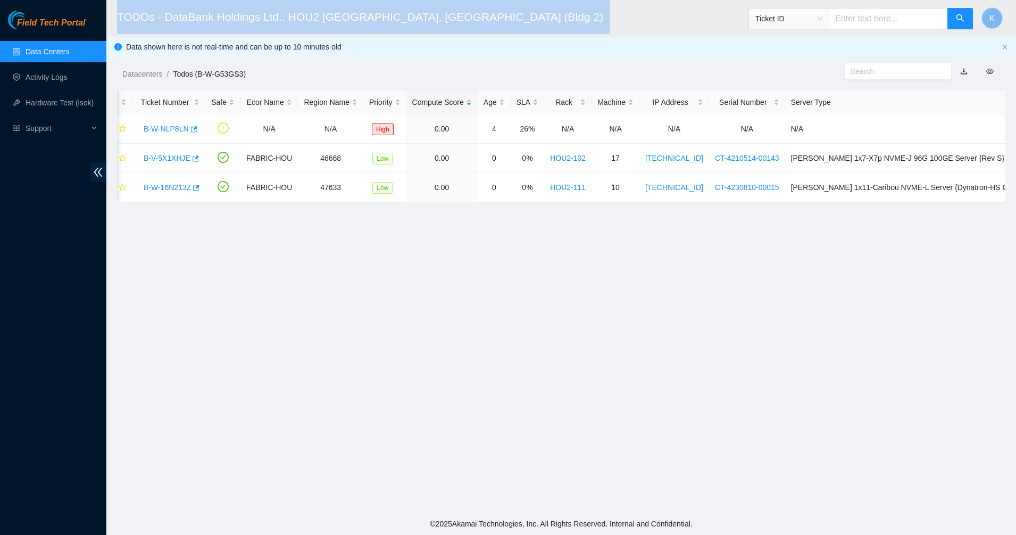
drag, startPoint x: 114, startPoint y: 19, endPoint x: 525, endPoint y: 20, distance: 410.2
click at [525, 20] on header "TODOs - DataBank Holdings Ltd., HOU2 [GEOGRAPHIC_DATA], [GEOGRAPHIC_DATA] (Bldg…" at bounding box center [614, 18] width 1016 height 37
click at [525, 20] on h2 "TODOs - DataBank Holdings Ltd., HOU2 [GEOGRAPHIC_DATA], [GEOGRAPHIC_DATA] (Bldg…" at bounding box center [465, 17] width 696 height 34
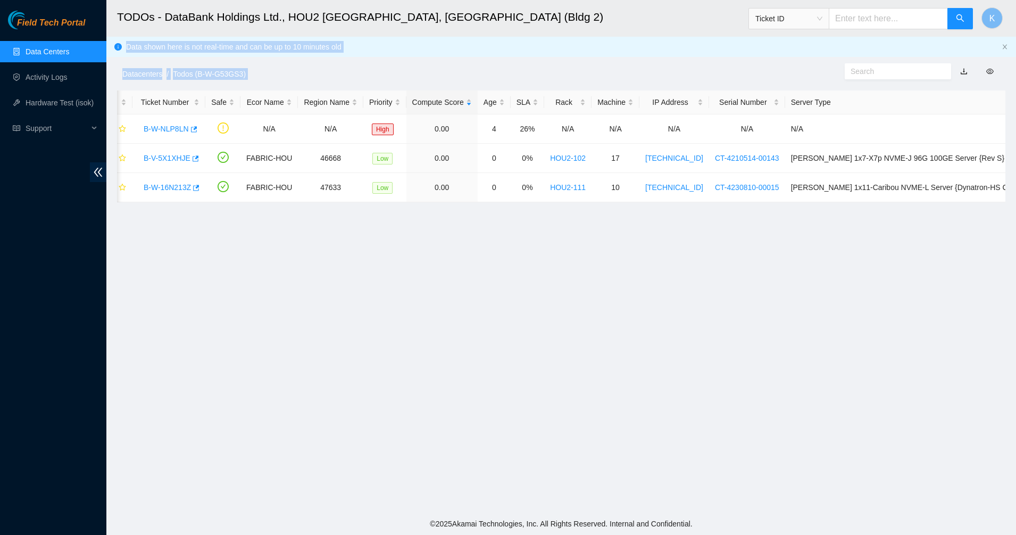
drag, startPoint x: 525, startPoint y: 20, endPoint x: 505, endPoint y: 266, distance: 246.5
click at [505, 266] on main "TODOs - DataBank Holdings Ltd., HOU2 [GEOGRAPHIC_DATA], [GEOGRAPHIC_DATA] (Bldg…" at bounding box center [561, 256] width 910 height 512
click at [505, 267] on main "TODOs - DataBank Holdings Ltd., HOU2 [GEOGRAPHIC_DATA], [GEOGRAPHIC_DATA] (Bldg…" at bounding box center [561, 256] width 910 height 512
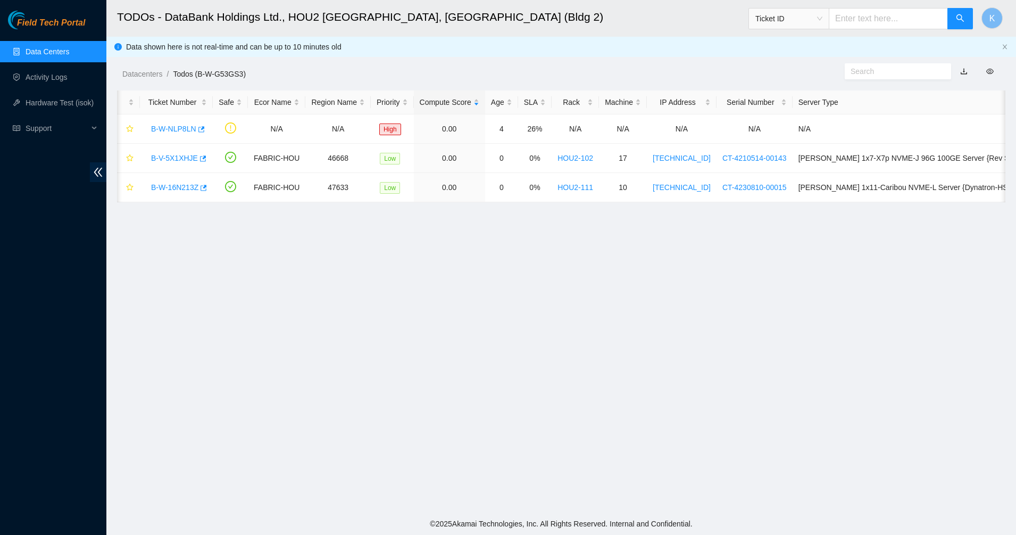
scroll to position [0, 0]
drag, startPoint x: 289, startPoint y: 70, endPoint x: 433, endPoint y: 252, distance: 231.4
click at [433, 252] on main "TODOs - DataBank Holdings Ltd., HOU2 [GEOGRAPHIC_DATA], [GEOGRAPHIC_DATA] (Bldg…" at bounding box center [561, 256] width 910 height 512
click at [177, 128] on link "B-W-NLP8LN" at bounding box center [175, 128] width 45 height 9
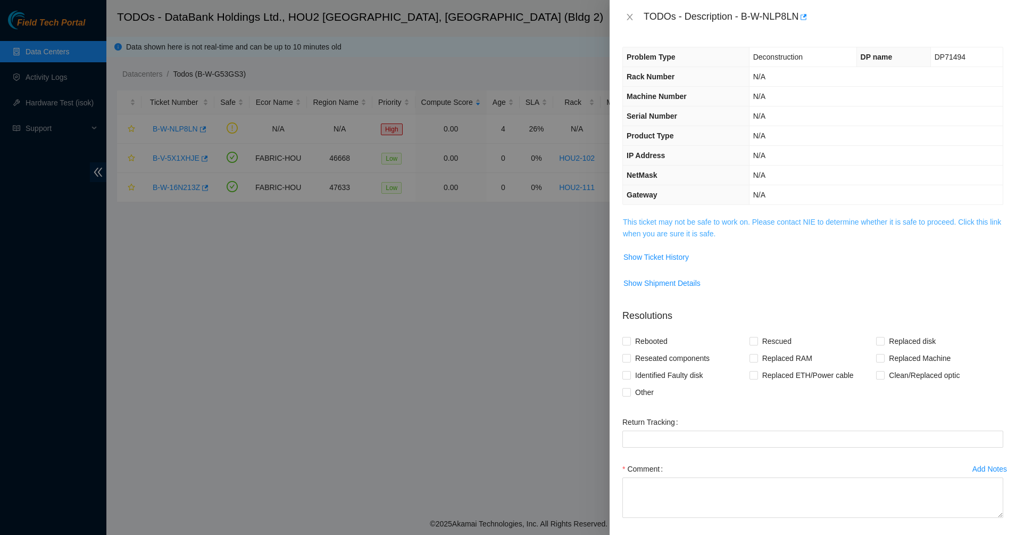
click at [663, 226] on link "This ticket may not be safe to work on. Please contact NIE to determine whether…" at bounding box center [812, 228] width 378 height 20
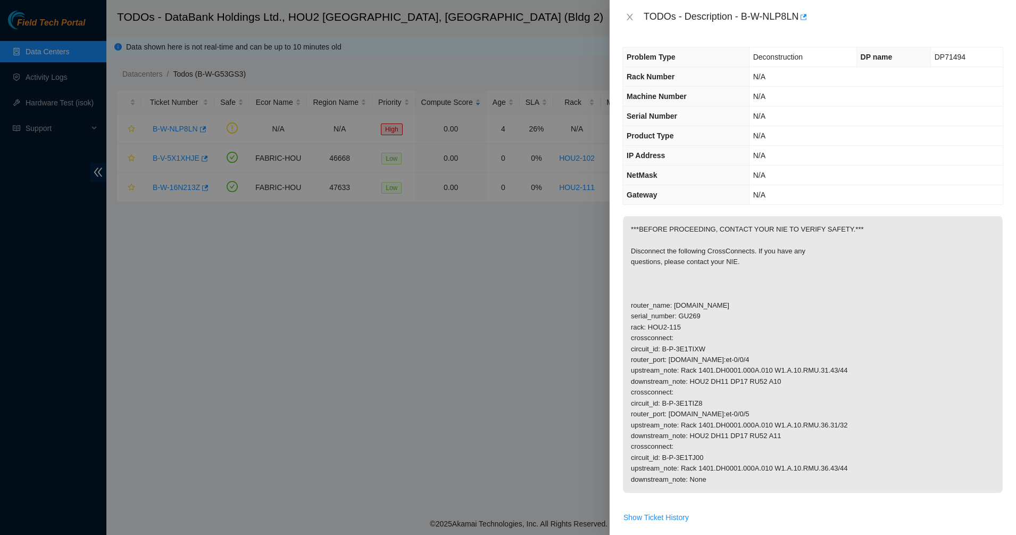
drag, startPoint x: 663, startPoint y: 226, endPoint x: 878, endPoint y: 479, distance: 331.7
click at [878, 479] on p "***BEFORE PROCEEDING, CONTACT YOUR NIE TO VERIFY SAFETY.*** Disconnect the foll…" at bounding box center [813, 354] width 380 height 277
drag, startPoint x: 831, startPoint y: 433, endPoint x: 664, endPoint y: 212, distance: 277.0
click at [664, 212] on div "Problem Type Deconstruction DP name DP71494 Rack Number N/A Machine Number N/A …" at bounding box center [813, 284] width 406 height 501
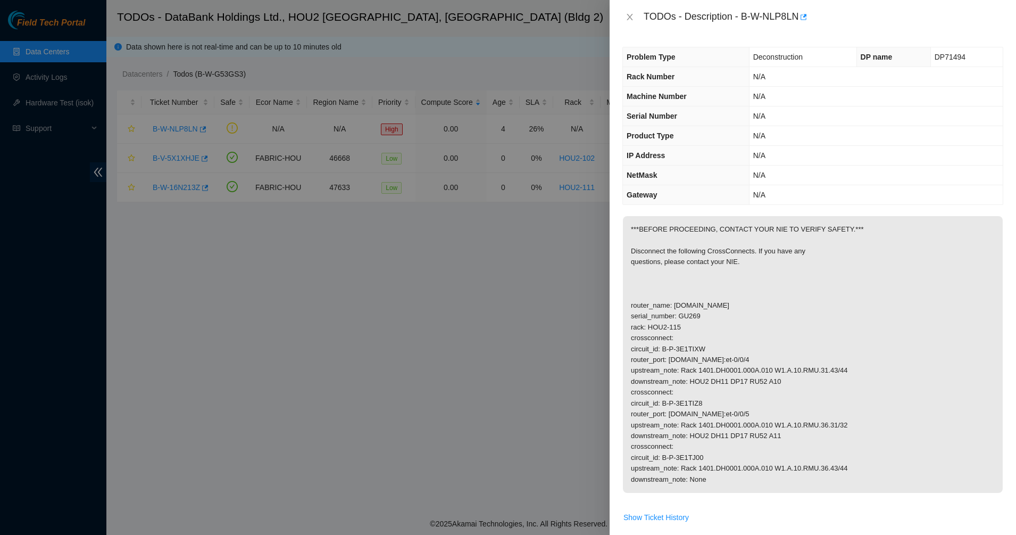
click at [672, 238] on p "***BEFORE PROCEEDING, CONTACT YOUR NIE TO VERIFY SAFETY.*** Disconnect the foll…" at bounding box center [813, 354] width 380 height 277
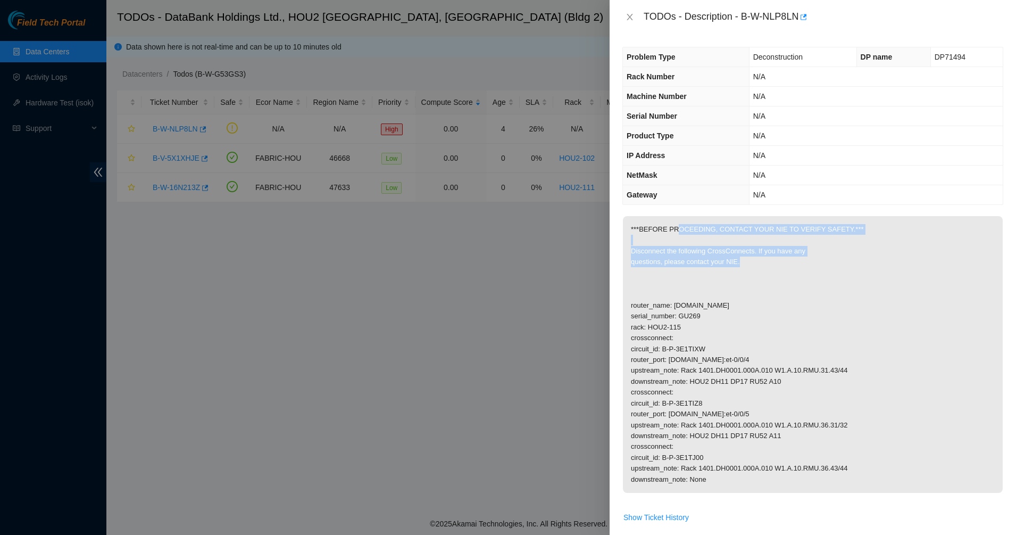
drag, startPoint x: 674, startPoint y: 232, endPoint x: 828, endPoint y: 267, distance: 158.1
click at [828, 267] on p "***BEFORE PROCEEDING, CONTACT YOUR NIE TO VERIFY SAFETY.*** Disconnect the foll…" at bounding box center [813, 354] width 380 height 277
drag, startPoint x: 731, startPoint y: 251, endPoint x: 649, endPoint y: 238, distance: 82.9
click at [649, 238] on p "***BEFORE PROCEEDING, CONTACT YOUR NIE TO VERIFY SAFETY.*** Disconnect the foll…" at bounding box center [813, 354] width 380 height 277
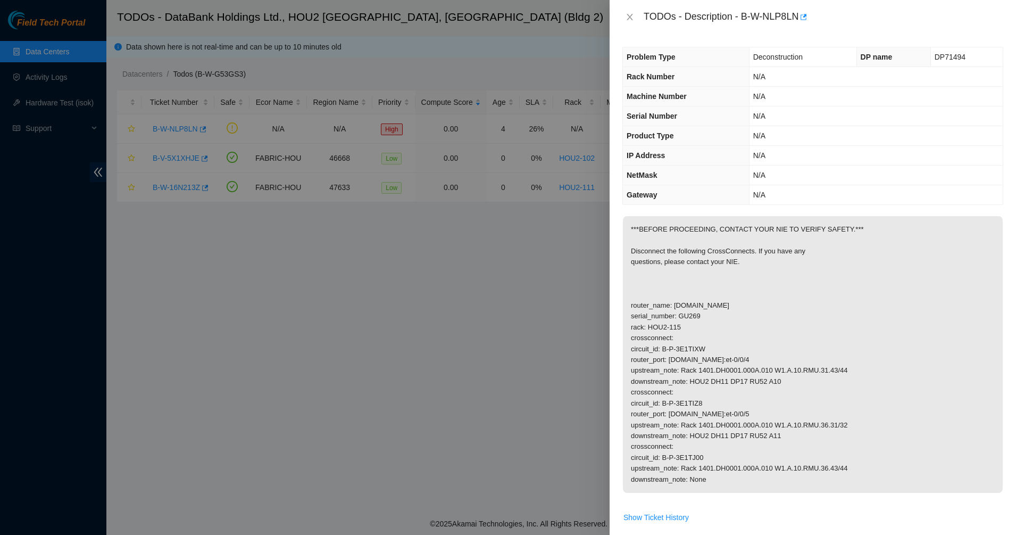
click at [649, 238] on p "***BEFORE PROCEEDING, CONTACT YOUR NIE TO VERIFY SAFETY.*** Disconnect the foll…" at bounding box center [813, 354] width 380 height 277
drag, startPoint x: 649, startPoint y: 238, endPoint x: 822, endPoint y: 276, distance: 177.5
click at [822, 276] on p "***BEFORE PROCEEDING, CONTACT YOUR NIE TO VERIFY SAFETY.*** Disconnect the foll…" at bounding box center [813, 354] width 380 height 277
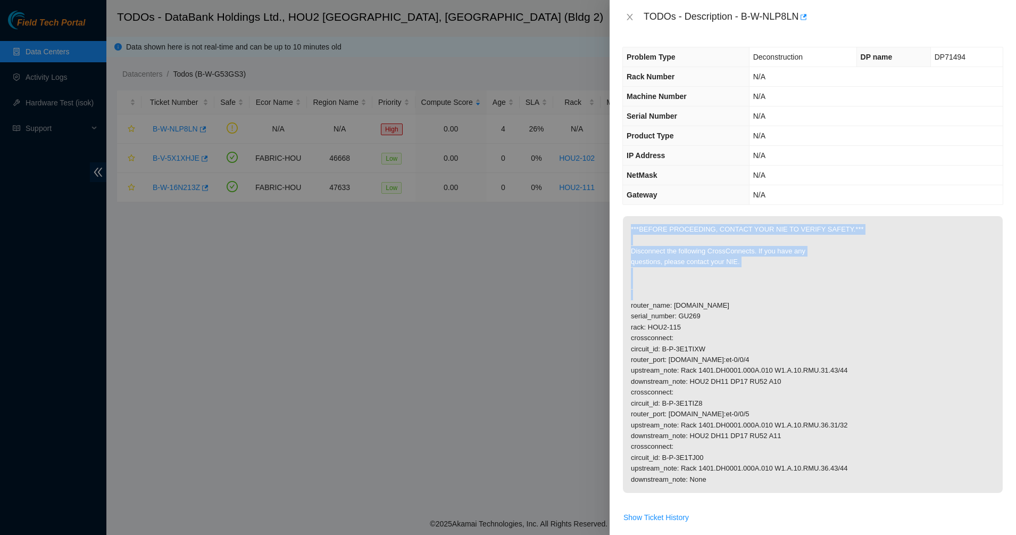
click at [614, 239] on div "Problem Type Deconstruction DP name DP71494 Rack Number N/A Machine Number N/A …" at bounding box center [813, 284] width 406 height 501
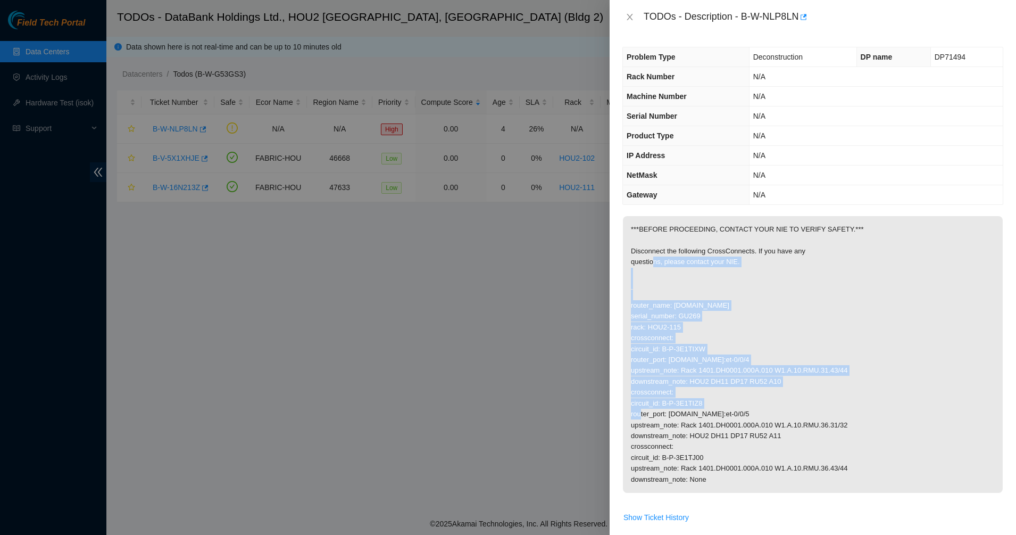
drag, startPoint x: 841, startPoint y: 380, endPoint x: 861, endPoint y: 400, distance: 28.2
click at [861, 400] on p "***BEFORE PROCEEDING, CONTACT YOUR NIE TO VERIFY SAFETY.*** Disconnect the foll…" at bounding box center [813, 354] width 380 height 277
click at [862, 400] on p "***BEFORE PROCEEDING, CONTACT YOUR NIE TO VERIFY SAFETY.*** Disconnect the foll…" at bounding box center [813, 354] width 380 height 277
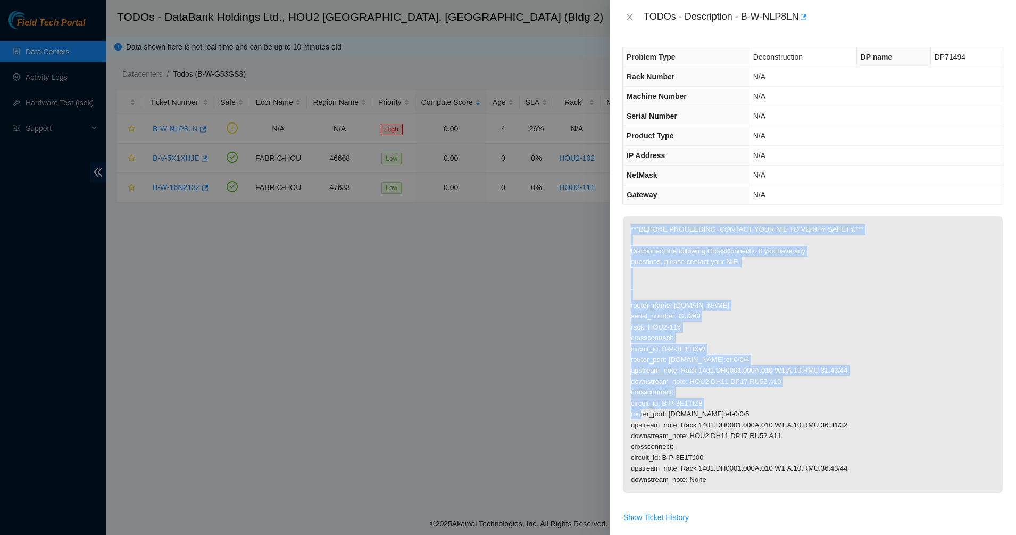
drag, startPoint x: 716, startPoint y: 312, endPoint x: 621, endPoint y: 238, distance: 120.1
click at [621, 238] on div "Problem Type Deconstruction DP name DP71494 Rack Number N/A Machine Number N/A …" at bounding box center [813, 284] width 406 height 501
drag, startPoint x: 621, startPoint y: 238, endPoint x: 659, endPoint y: 250, distance: 39.5
click at [621, 237] on div "Problem Type Deconstruction DP name DP71494 Rack Number N/A Machine Number N/A …" at bounding box center [813, 284] width 406 height 501
click at [661, 251] on p "***BEFORE PROCEEDING, CONTACT YOUR NIE TO VERIFY SAFETY.*** Disconnect the foll…" at bounding box center [813, 354] width 380 height 277
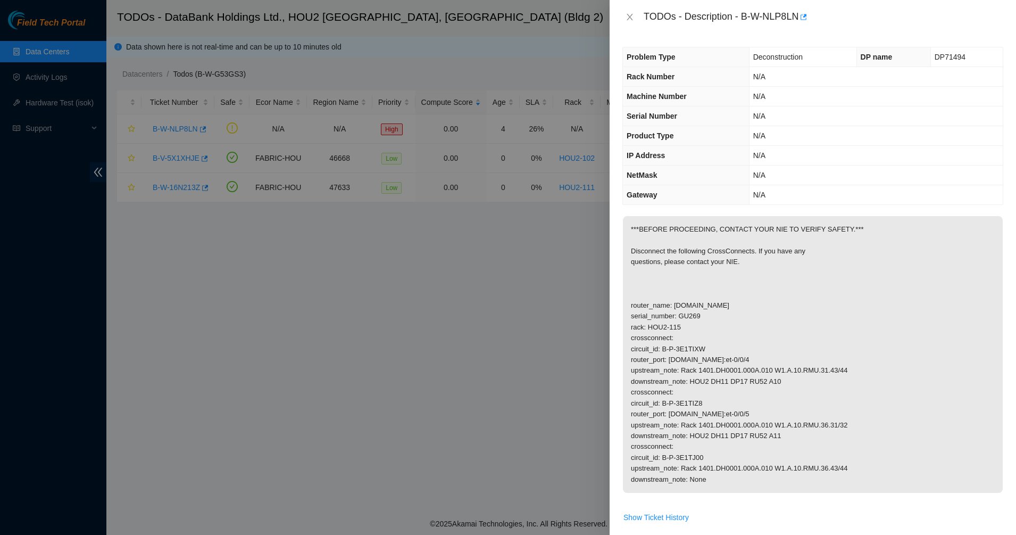
click at [832, 483] on p "***BEFORE PROCEEDING, CONTACT YOUR NIE TO VERIFY SAFETY.*** Disconnect the foll…" at bounding box center [813, 354] width 380 height 277
drag, startPoint x: 741, startPoint y: 449, endPoint x: 633, endPoint y: 232, distance: 242.4
click at [633, 232] on p "***BEFORE PROCEEDING, CONTACT YOUR NIE TO VERIFY SAFETY.*** Disconnect the foll…" at bounding box center [813, 354] width 380 height 277
drag, startPoint x: 633, startPoint y: 232, endPoint x: 824, endPoint y: 478, distance: 310.9
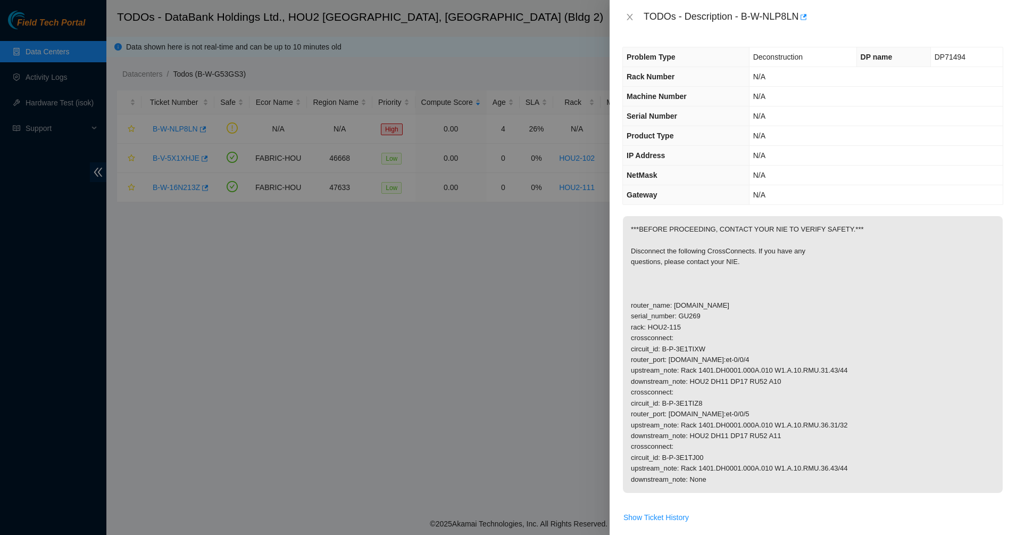
click at [824, 478] on p "***BEFORE PROCEEDING, CONTACT YOUR NIE TO VERIFY SAFETY.*** Disconnect the foll…" at bounding box center [813, 354] width 380 height 277
drag, startPoint x: 824, startPoint y: 478, endPoint x: 694, endPoint y: 300, distance: 219.7
click at [695, 301] on p "***BEFORE PROCEEDING, CONTACT YOUR NIE TO VERIFY SAFETY.*** Disconnect the foll…" at bounding box center [813, 354] width 380 height 277
click at [694, 300] on p "***BEFORE PROCEEDING, CONTACT YOUR NIE TO VERIFY SAFETY.*** Disconnect the foll…" at bounding box center [813, 354] width 380 height 277
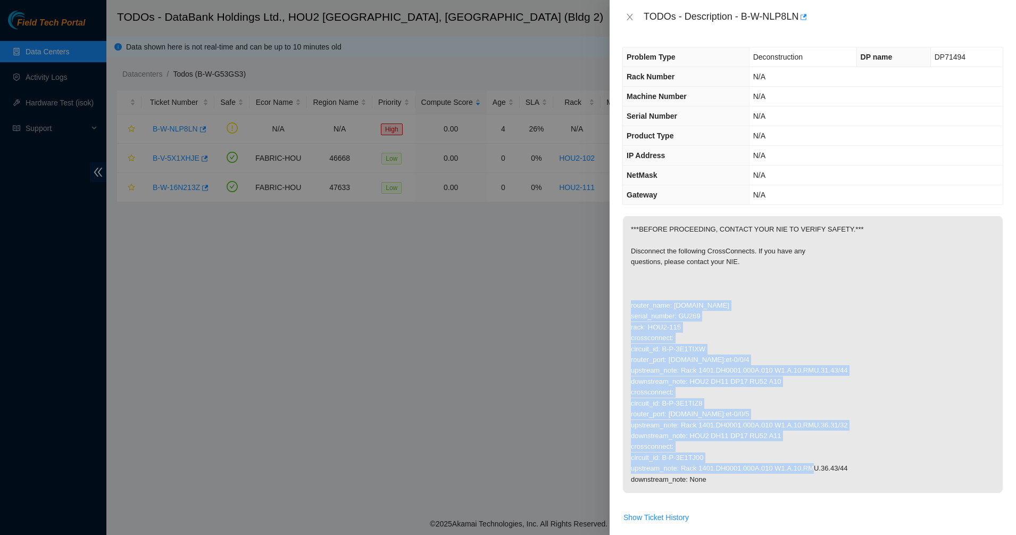
drag, startPoint x: 692, startPoint y: 297, endPoint x: 816, endPoint y: 454, distance: 199.6
click at [816, 454] on p "***BEFORE PROCEEDING, CONTACT YOUR NIE TO VERIFY SAFETY.*** Disconnect the foll…" at bounding box center [813, 354] width 380 height 277
click at [724, 310] on p "***BEFORE PROCEEDING, CONTACT YOUR NIE TO VERIFY SAFETY.*** Disconnect the foll…" at bounding box center [813, 354] width 380 height 277
click at [723, 309] on p "***BEFORE PROCEEDING, CONTACT YOUR NIE TO VERIFY SAFETY.*** Disconnect the foll…" at bounding box center [813, 354] width 380 height 277
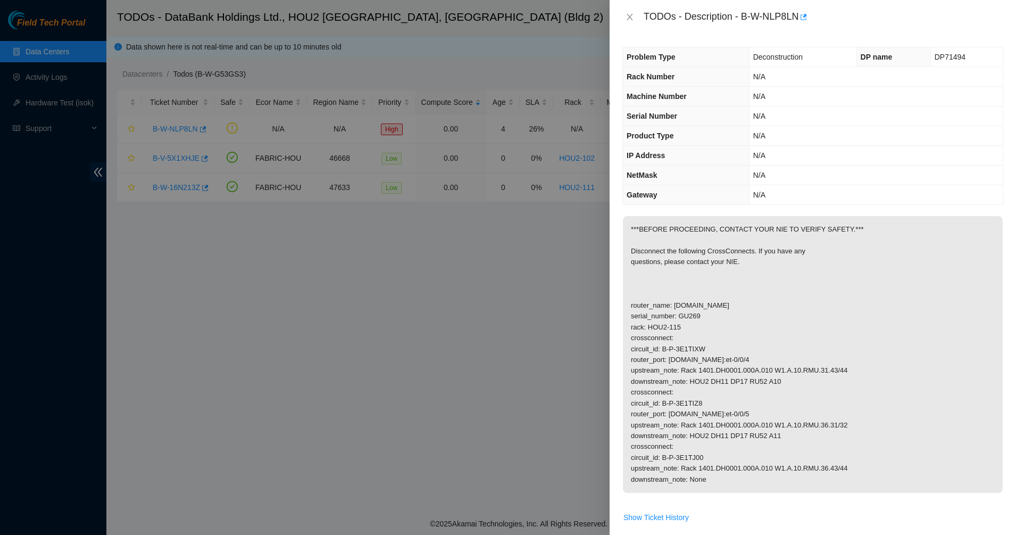
scroll to position [200, 0]
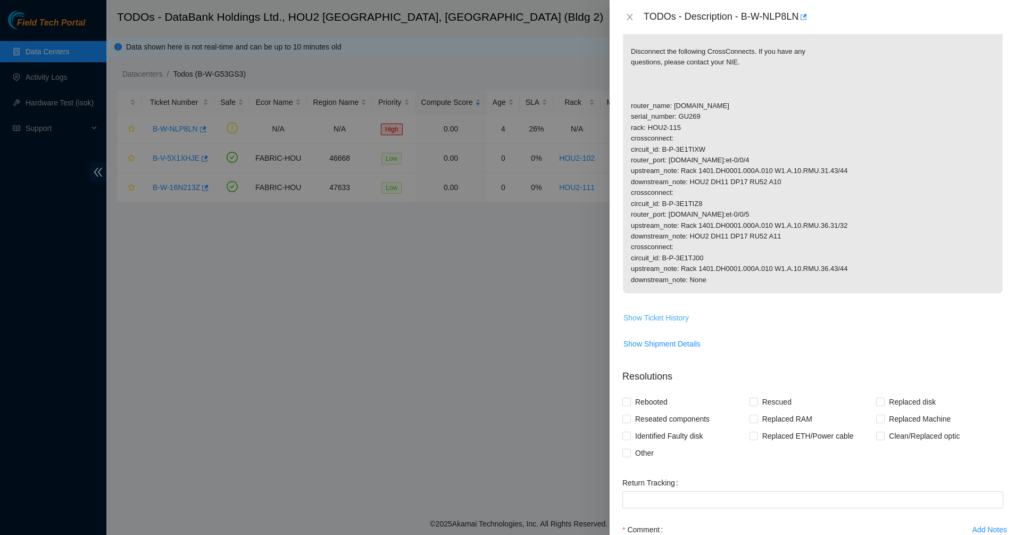
click at [664, 314] on span "Show Ticket History" at bounding box center [656, 318] width 65 height 12
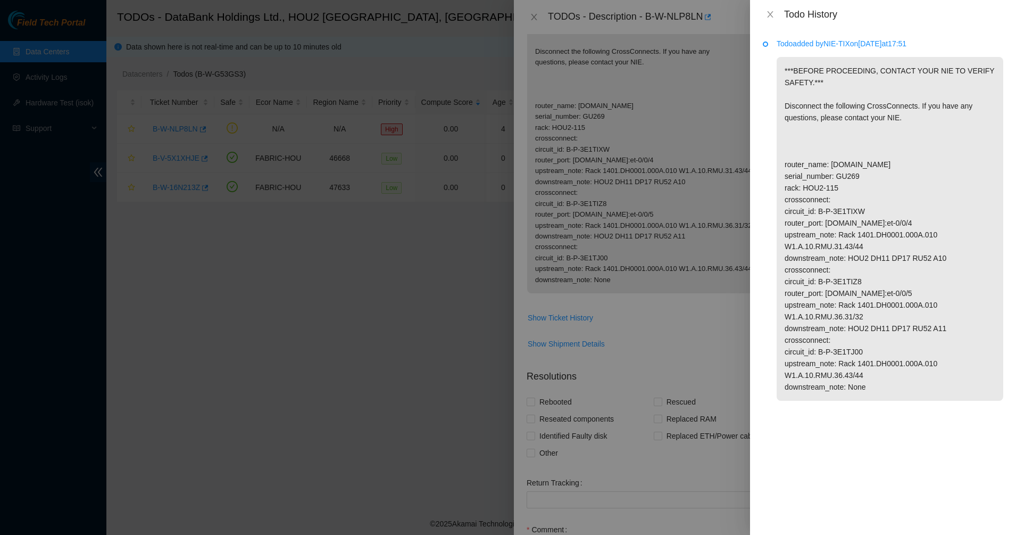
drag, startPoint x: 853, startPoint y: 179, endPoint x: 912, endPoint y: 390, distance: 218.8
click at [912, 389] on p "***BEFORE PROCEEDING, CONTACT YOUR NIE TO VERIFY SAFETY.*** Disconnect the foll…" at bounding box center [890, 229] width 227 height 344
click at [913, 390] on p "***BEFORE PROCEEDING, CONTACT YOUR NIE TO VERIFY SAFETY.*** Disconnect the foll…" at bounding box center [890, 229] width 227 height 344
drag, startPoint x: 913, startPoint y: 390, endPoint x: 807, endPoint y: 80, distance: 327.9
click at [808, 82] on p "***BEFORE PROCEEDING, CONTACT YOUR NIE TO VERIFY SAFETY.*** Disconnect the foll…" at bounding box center [890, 229] width 227 height 344
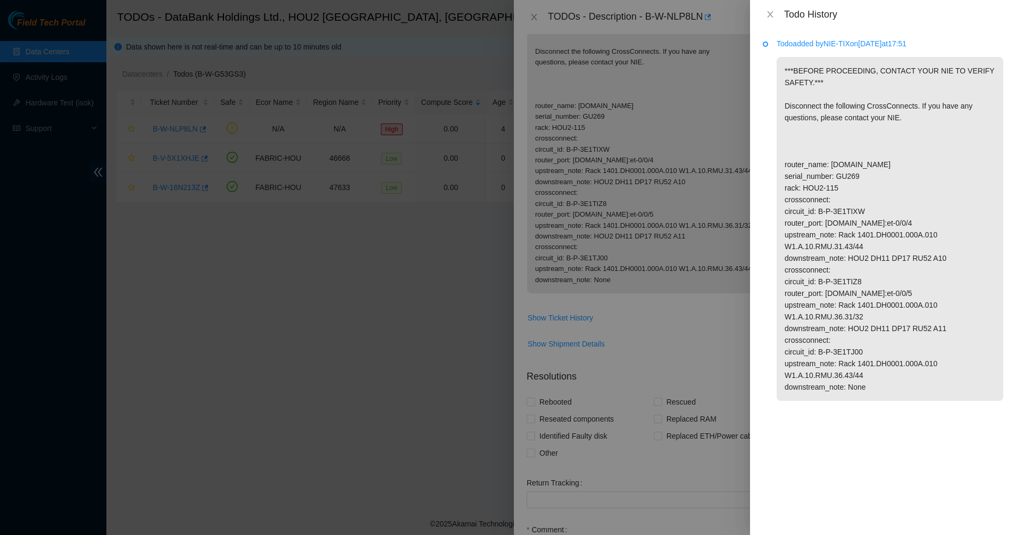
click at [804, 77] on p "***BEFORE PROCEEDING, CONTACT YOUR NIE TO VERIFY SAFETY.*** Disconnect the foll…" at bounding box center [890, 229] width 227 height 344
click at [772, 20] on div "Todo History" at bounding box center [883, 15] width 240 height 12
click at [770, 12] on icon "close" at bounding box center [770, 14] width 9 height 9
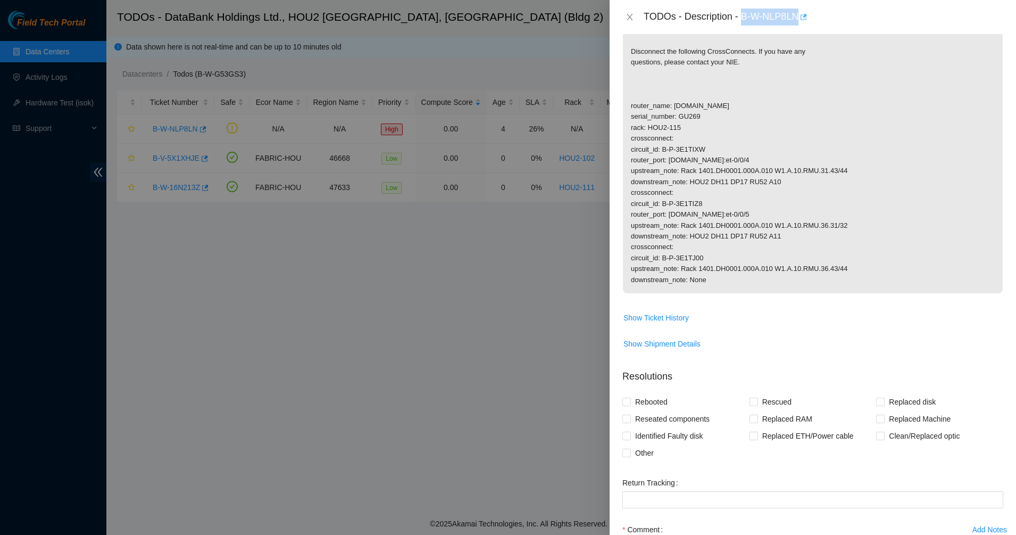
drag, startPoint x: 742, startPoint y: 17, endPoint x: 807, endPoint y: 17, distance: 64.9
click at [807, 17] on div "TODOs - Description - B-W-NLP8LN" at bounding box center [824, 17] width 360 height 17
copy div "B-W-NLP8LN"
click at [670, 315] on span "Show Ticket History" at bounding box center [656, 318] width 65 height 12
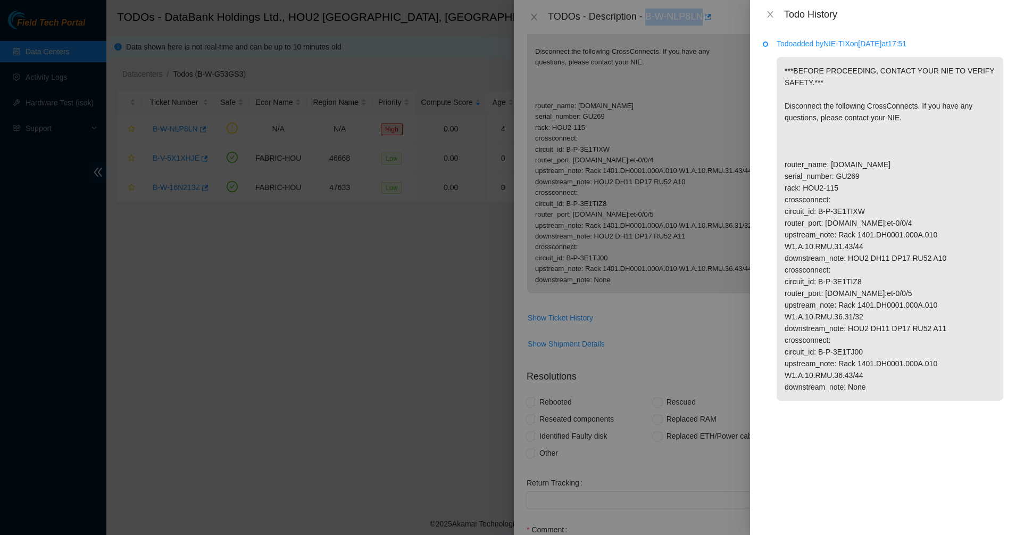
click at [857, 376] on p "***BEFORE PROCEEDING, CONTACT YOUR NIE TO VERIFY SAFETY.*** Disconnect the foll…" at bounding box center [890, 229] width 227 height 344
click at [857, 378] on p "***BEFORE PROCEEDING, CONTACT YOUR NIE TO VERIFY SAFETY.*** Disconnect the foll…" at bounding box center [890, 229] width 227 height 344
drag, startPoint x: 862, startPoint y: 388, endPoint x: 786, endPoint y: 64, distance: 333.3
click at [786, 64] on p "***BEFORE PROCEEDING, CONTACT YOUR NIE TO VERIFY SAFETY.*** Disconnect the foll…" at bounding box center [890, 229] width 227 height 344
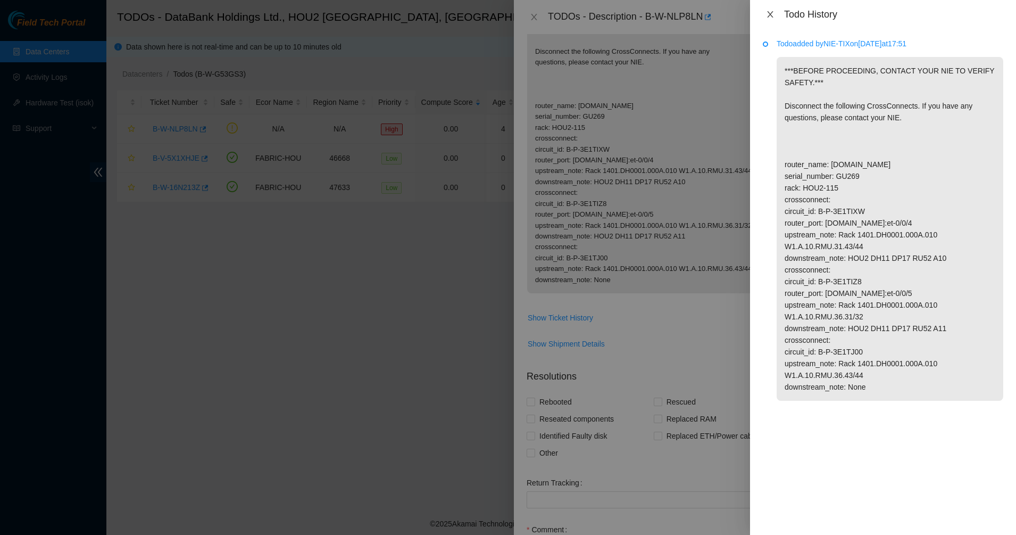
click at [768, 11] on icon "close" at bounding box center [770, 14] width 9 height 9
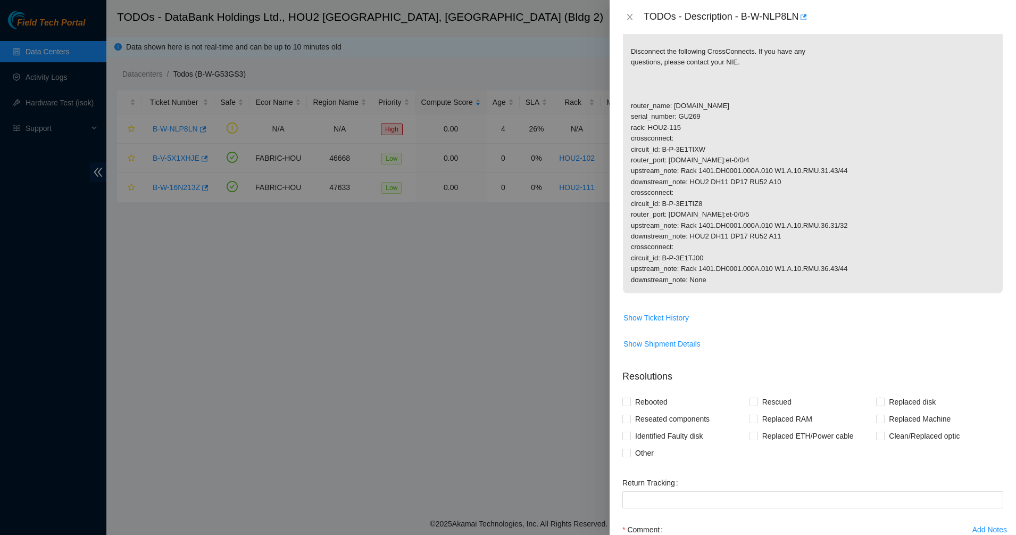
click at [721, 62] on p "***BEFORE PROCEEDING, CONTACT YOUR NIE TO VERIFY SAFETY.*** Disconnect the foll…" at bounding box center [813, 154] width 380 height 277
drag, startPoint x: 743, startPoint y: 16, endPoint x: 797, endPoint y: 16, distance: 54.8
click at [797, 16] on div "TODOs - Description - B-W-NLP8LN" at bounding box center [824, 17] width 360 height 17
copy div "B-W-NLP8LN"
click at [731, 67] on p "***BEFORE PROCEEDING, CONTACT YOUR NIE TO VERIFY SAFETY.*** Disconnect the foll…" at bounding box center [813, 154] width 380 height 277
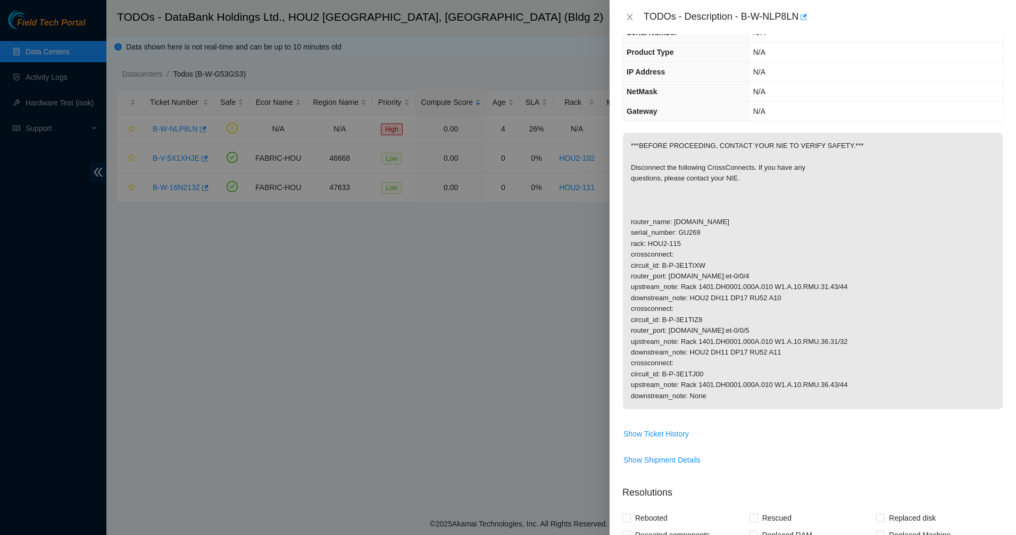
scroll to position [0, 0]
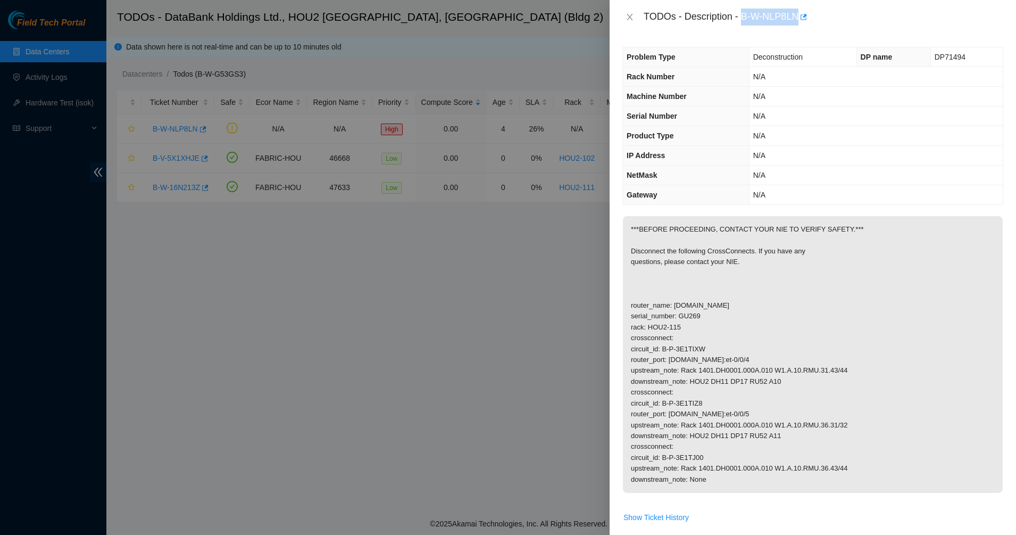
drag, startPoint x: 742, startPoint y: 15, endPoint x: 797, endPoint y: 16, distance: 55.4
click at [797, 16] on div "TODOs - Description - B-W-NLP8LN" at bounding box center [824, 17] width 360 height 17
copy div "B-W-NLP8LN"
click at [937, 53] on span "DP71494" at bounding box center [950, 57] width 31 height 9
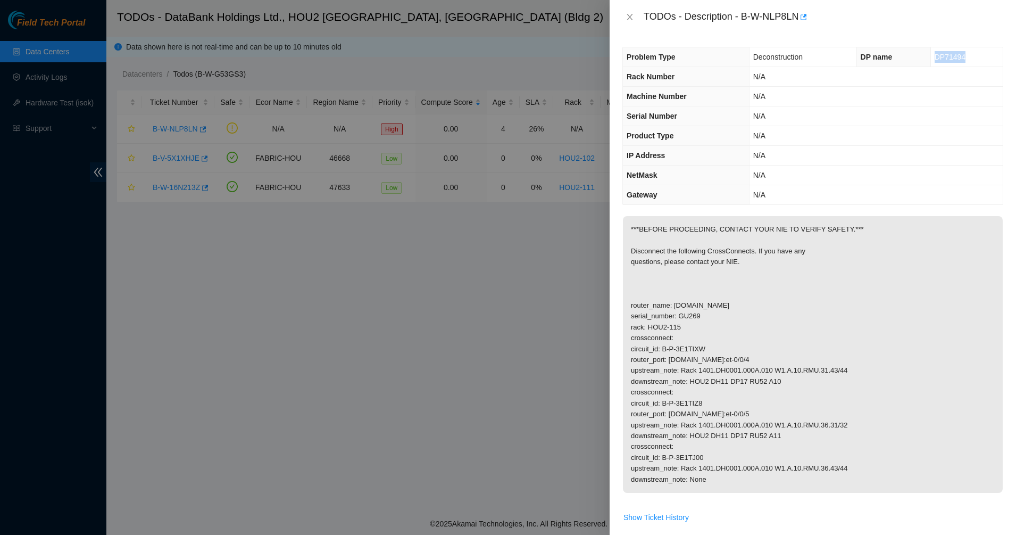
copy span "DP71494"
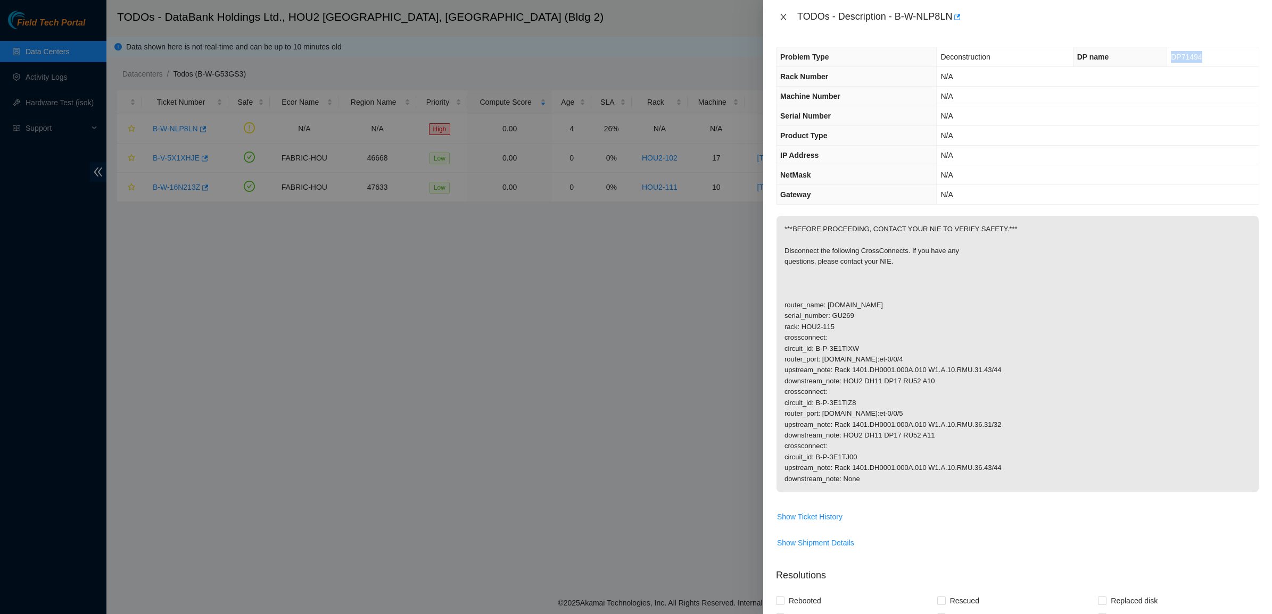
click at [781, 16] on icon "close" at bounding box center [783, 17] width 9 height 9
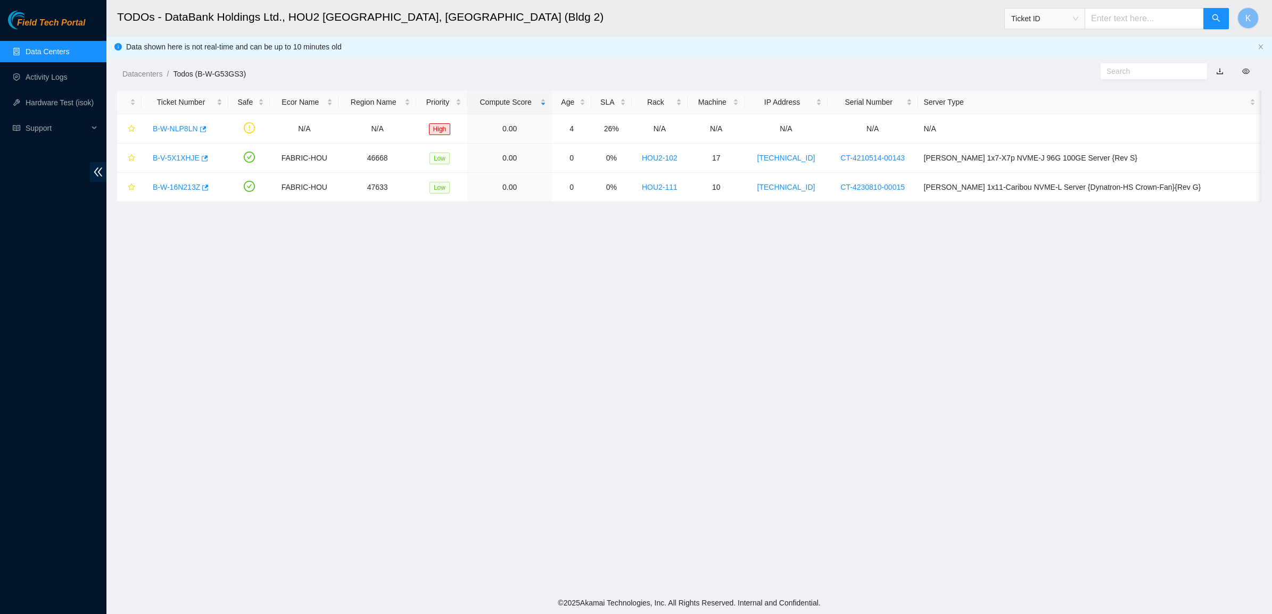
click at [40, 47] on link "Data Centers" at bounding box center [48, 51] width 44 height 9
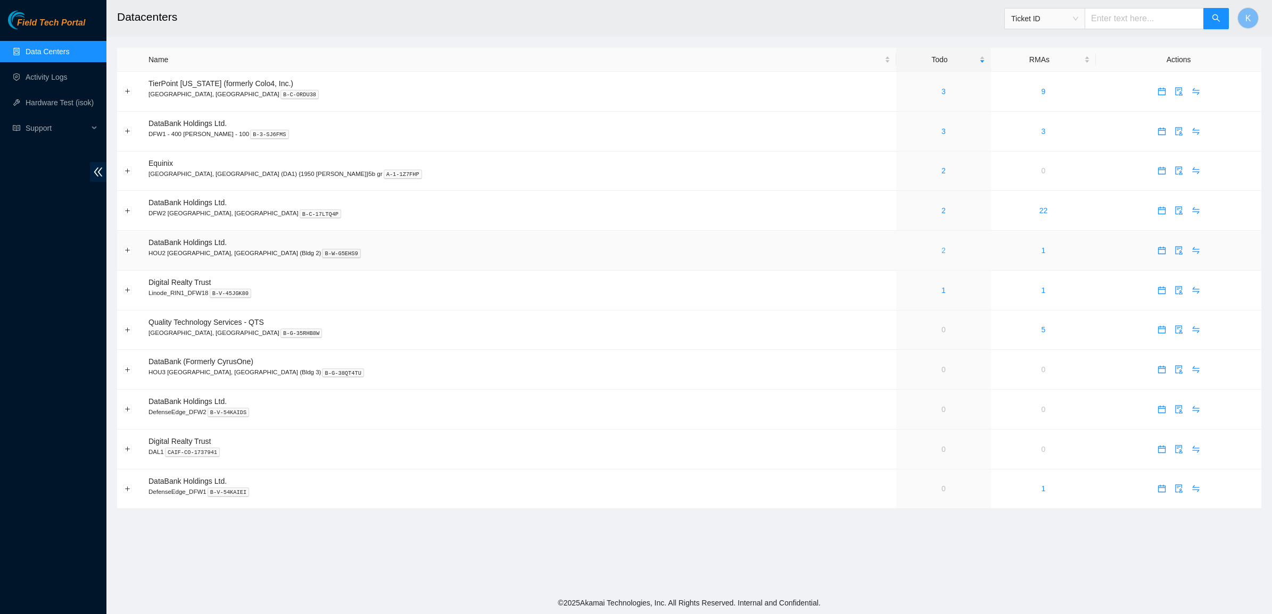
click at [941, 251] on link "2" at bounding box center [943, 250] width 4 height 9
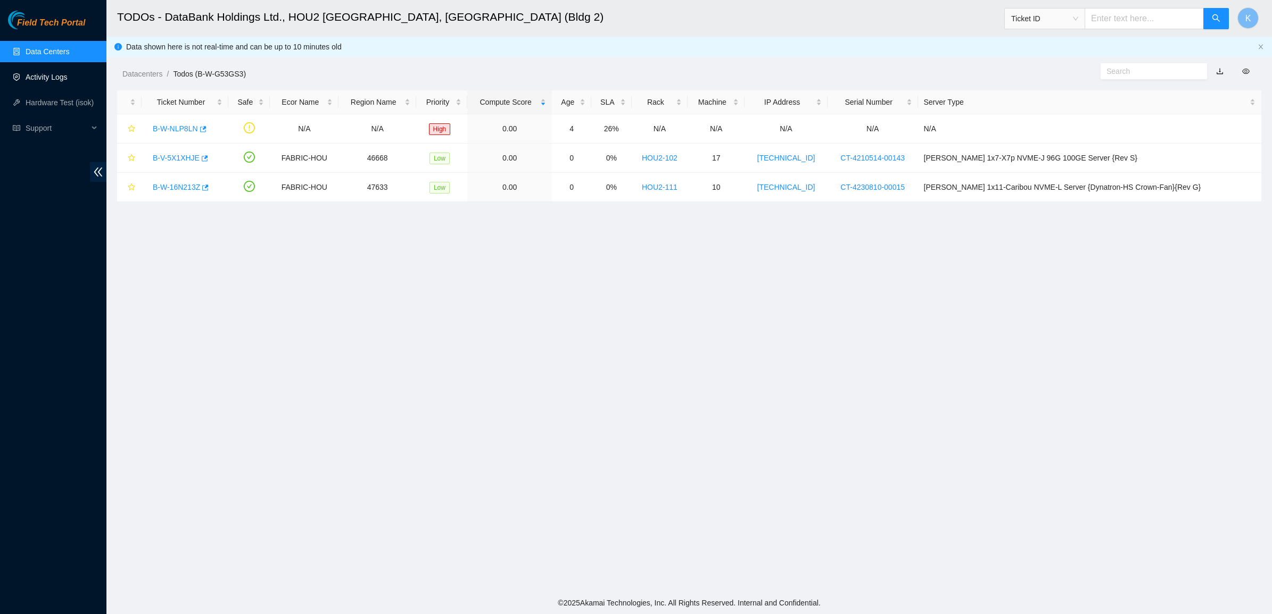
click at [55, 55] on link "Data Centers" at bounding box center [48, 51] width 44 height 9
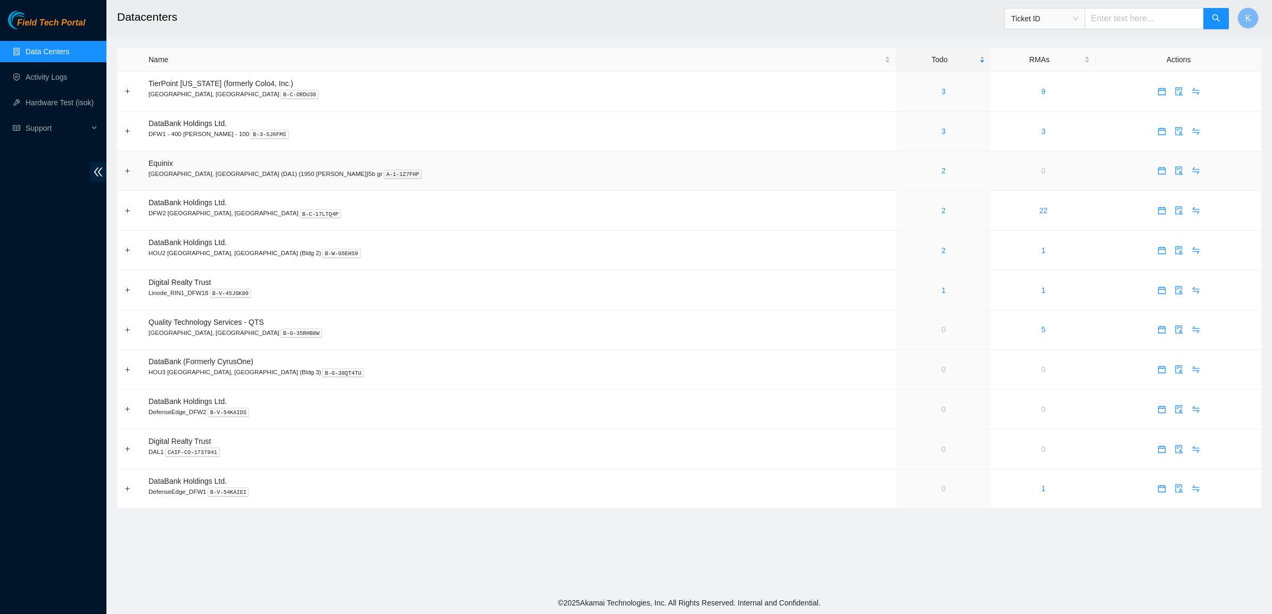
click at [902, 176] on div "2" at bounding box center [943, 171] width 82 height 12
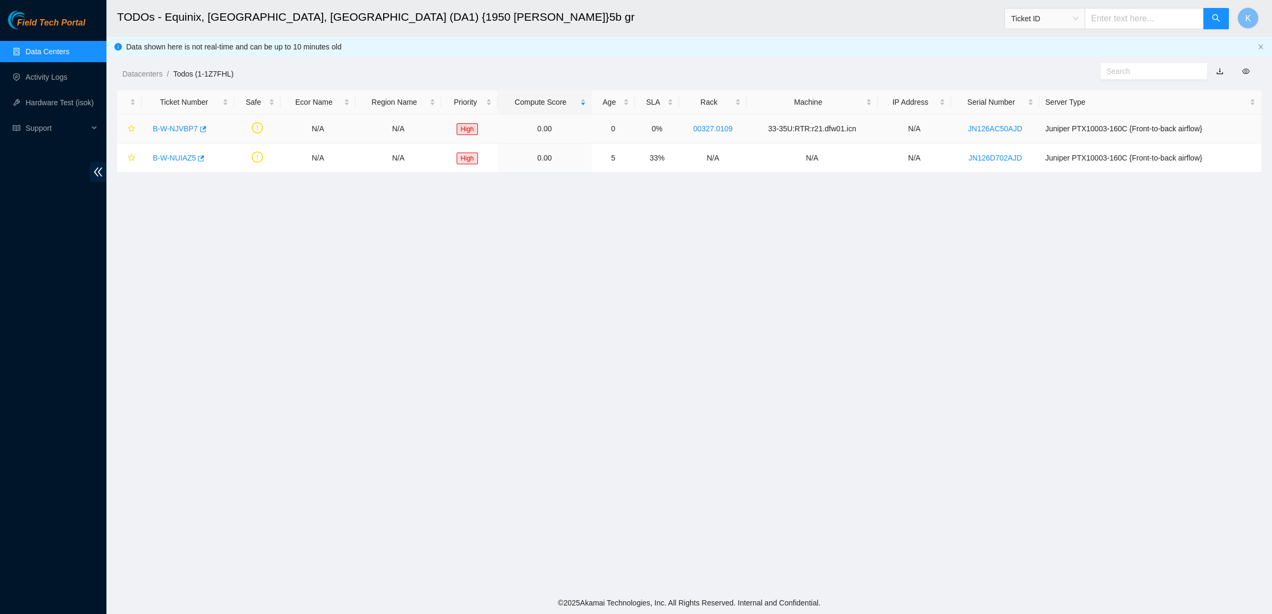
click at [153, 129] on link "B-W-NJVBP7" at bounding box center [175, 128] width 45 height 9
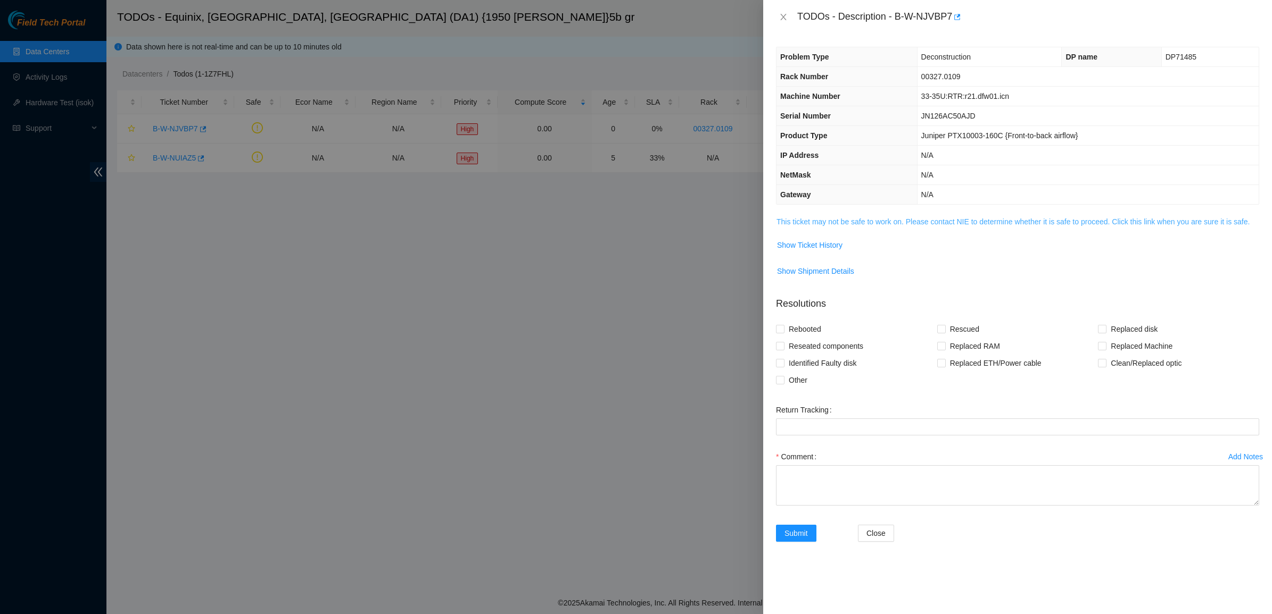
click at [802, 222] on link "This ticket may not be safe to work on. Please contact NIE to determine whether…" at bounding box center [1012, 222] width 473 height 9
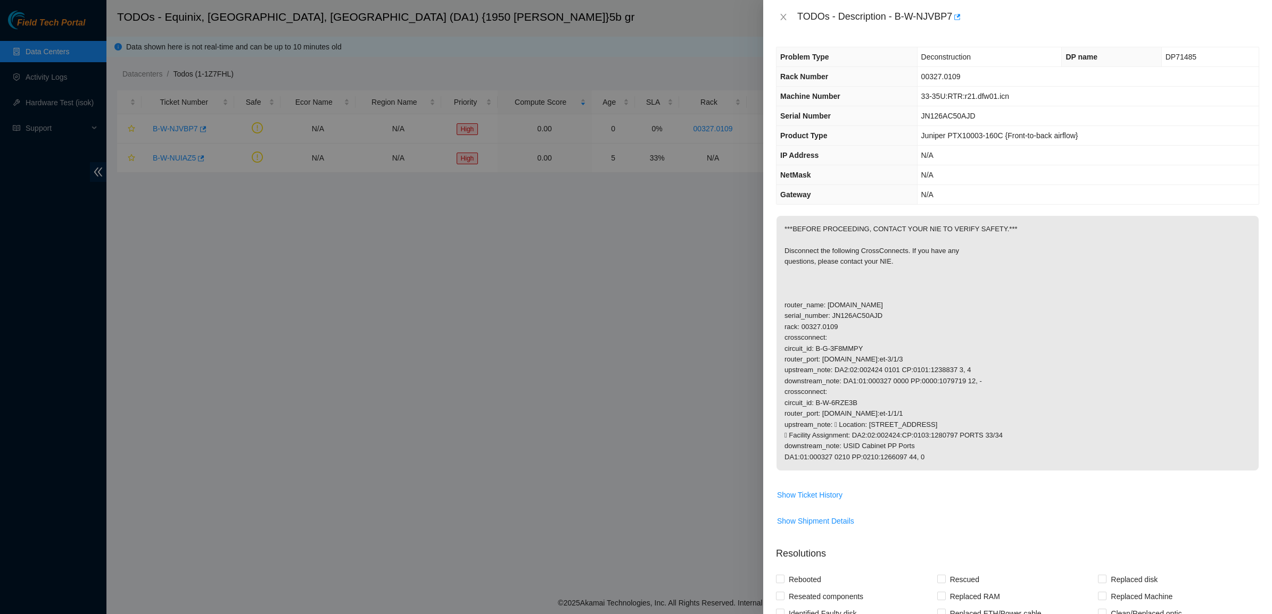
drag, startPoint x: 826, startPoint y: 306, endPoint x: 970, endPoint y: 448, distance: 202.0
click at [970, 448] on p "***BEFORE PROCEEDING, CONTACT YOUR NIE TO VERIFY SAFETY.*** Disconnect the foll…" at bounding box center [1017, 343] width 482 height 255
click at [970, 451] on p "***BEFORE PROCEEDING, CONTACT YOUR NIE TO VERIFY SAFETY.*** Disconnect the foll…" at bounding box center [1017, 343] width 482 height 255
drag, startPoint x: 891, startPoint y: 372, endPoint x: 846, endPoint y: 300, distance: 85.8
click at [847, 301] on p "***BEFORE PROCEEDING, CONTACT YOUR NIE TO VERIFY SAFETY.*** Disconnect the foll…" at bounding box center [1017, 343] width 482 height 255
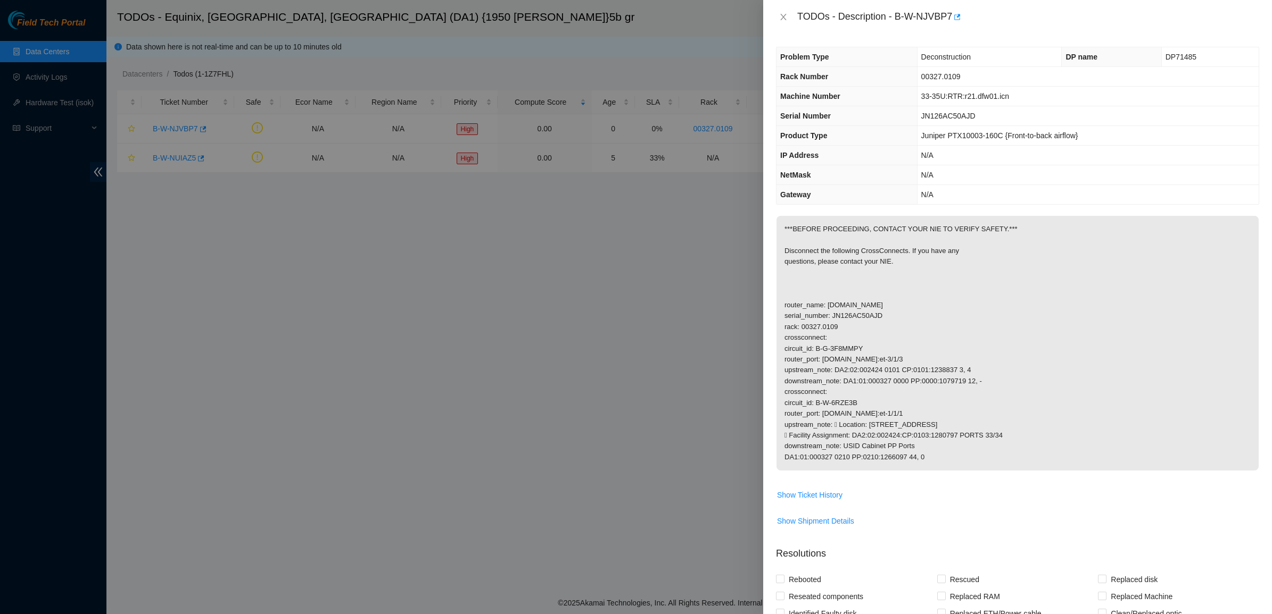
click at [842, 296] on p "***BEFORE PROCEEDING, CONTACT YOUR NIE TO VERIFY SAFETY.*** Disconnect the foll…" at bounding box center [1017, 343] width 482 height 255
drag, startPoint x: 894, startPoint y: 331, endPoint x: 935, endPoint y: 364, distance: 52.9
click at [935, 364] on p "***BEFORE PROCEEDING, CONTACT YOUR NIE TO VERIFY SAFETY.*** Disconnect the foll…" at bounding box center [1017, 343] width 482 height 255
click at [936, 365] on p "***BEFORE PROCEEDING, CONTACT YOUR NIE TO VERIFY SAFETY.*** Disconnect the foll…" at bounding box center [1017, 343] width 482 height 255
drag, startPoint x: 937, startPoint y: 366, endPoint x: 896, endPoint y: 302, distance: 75.9
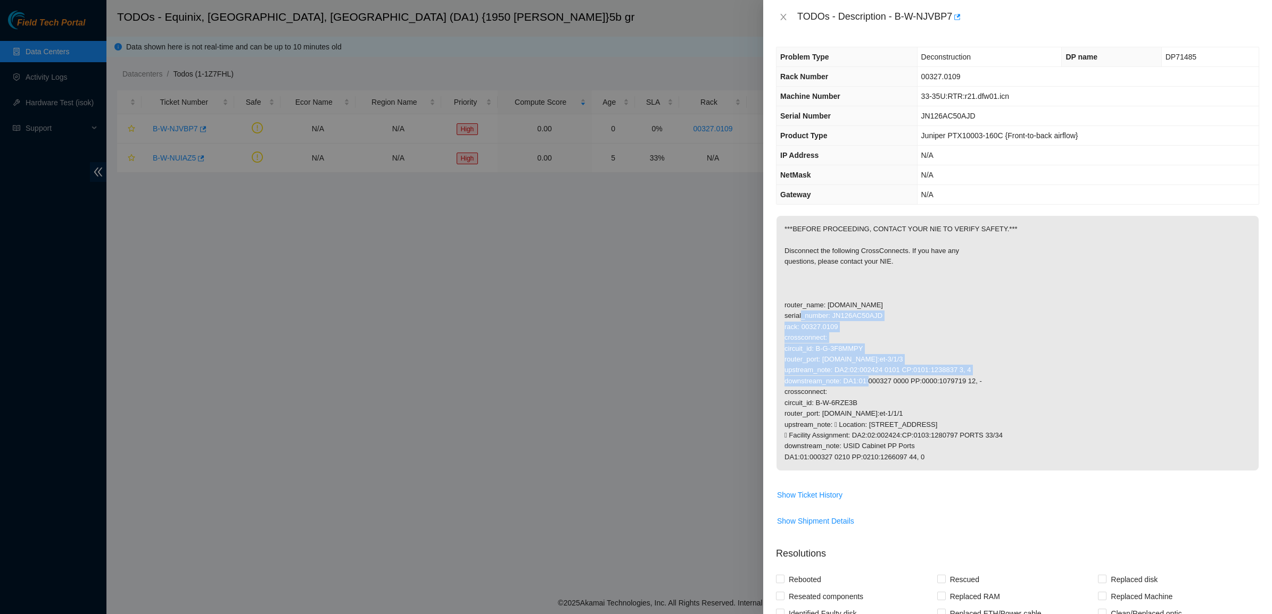
click at [896, 303] on p "***BEFORE PROCEEDING, CONTACT YOUR NIE TO VERIFY SAFETY.*** Disconnect the foll…" at bounding box center [1017, 343] width 482 height 255
click at [896, 302] on p "***BEFORE PROCEEDING, CONTACT YOUR NIE TO VERIFY SAFETY.*** Disconnect the foll…" at bounding box center [1017, 343] width 482 height 255
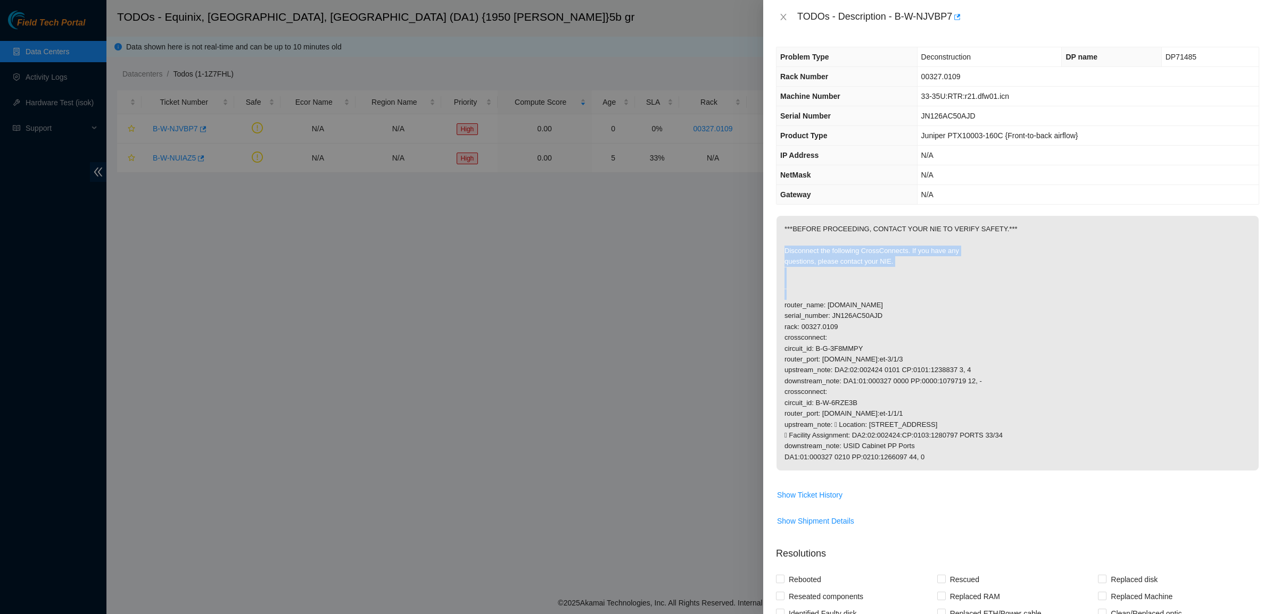
drag, startPoint x: 892, startPoint y: 285, endPoint x: 850, endPoint y: 234, distance: 66.1
click at [851, 235] on p "***BEFORE PROCEEDING, CONTACT YOUR NIE TO VERIFY SAFETY.*** Disconnect the foll…" at bounding box center [1017, 343] width 482 height 255
click at [812, 217] on p "***BEFORE PROCEEDING, CONTACT YOUR NIE TO VERIFY SAFETY.*** Disconnect the foll…" at bounding box center [1017, 343] width 482 height 255
drag, startPoint x: 855, startPoint y: 251, endPoint x: 940, endPoint y: 298, distance: 96.9
click at [940, 298] on p "***BEFORE PROCEEDING, CONTACT YOUR NIE TO VERIFY SAFETY.*** Disconnect the foll…" at bounding box center [1017, 343] width 482 height 255
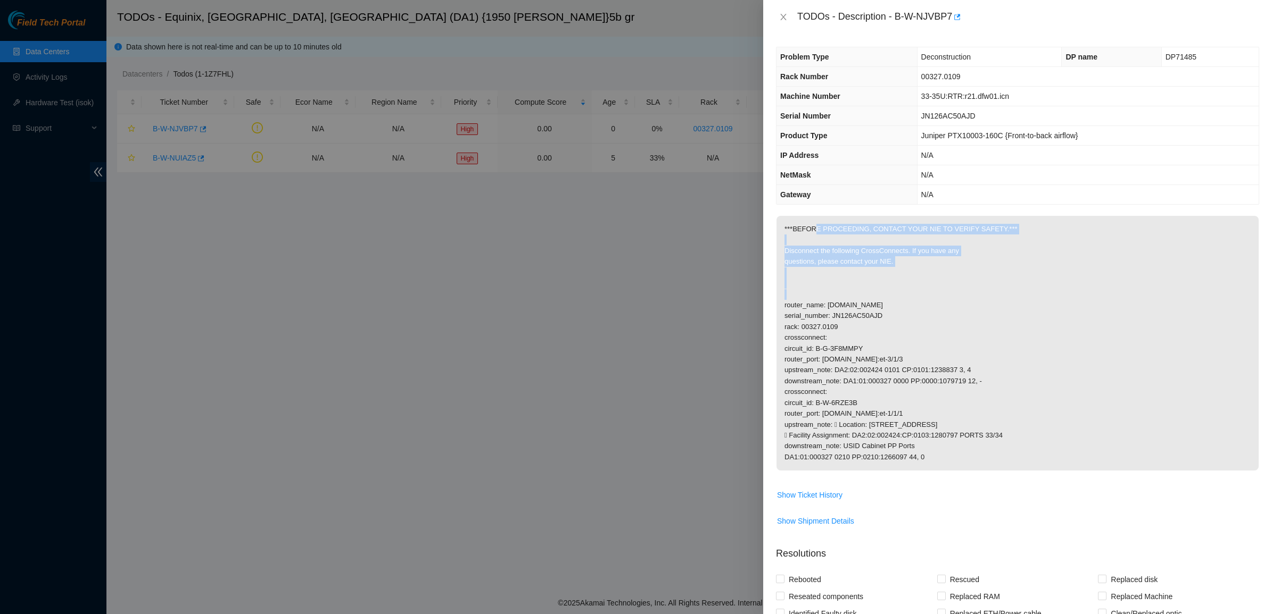
click at [940, 299] on p "***BEFORE PROCEEDING, CONTACT YOUR NIE TO VERIFY SAFETY.*** Disconnect the foll…" at bounding box center [1017, 343] width 482 height 255
click at [796, 229] on p "***BEFORE PROCEEDING, CONTACT YOUR NIE TO VERIFY SAFETY.*** Disconnect the foll…" at bounding box center [1017, 343] width 482 height 255
drag, startPoint x: 806, startPoint y: 224, endPoint x: 961, endPoint y: 317, distance: 180.7
click at [961, 317] on p "***BEFORE PROCEEDING, CONTACT YOUR NIE TO VERIFY SAFETY.*** Disconnect the foll…" at bounding box center [1017, 343] width 482 height 255
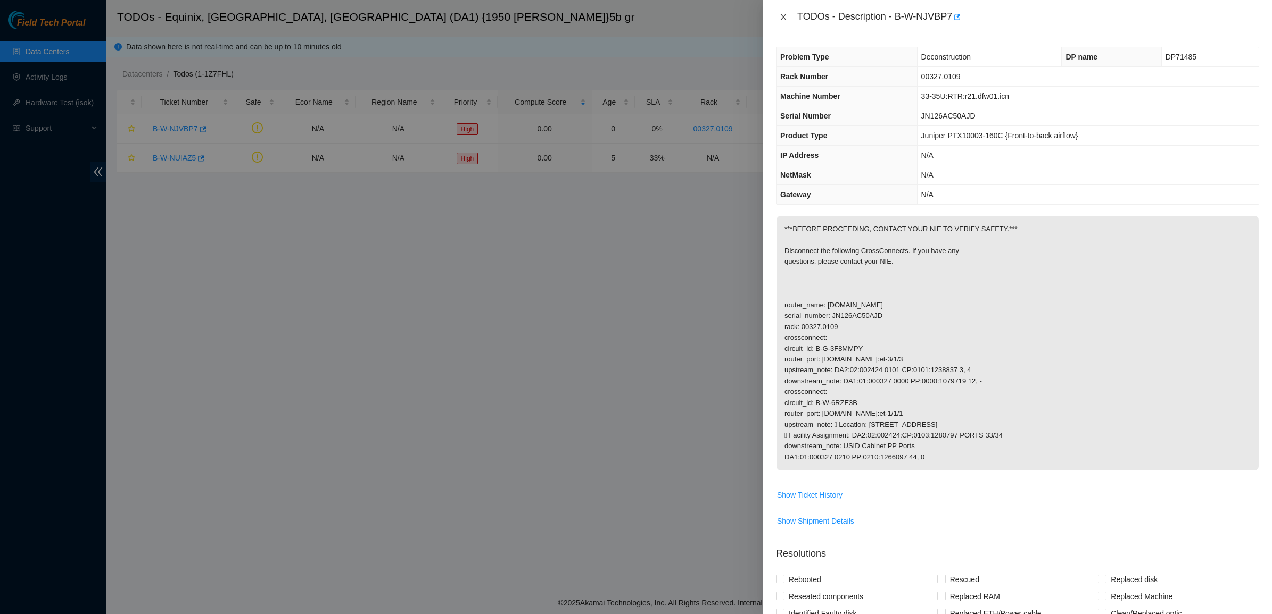
click at [785, 16] on icon "close" at bounding box center [783, 17] width 9 height 9
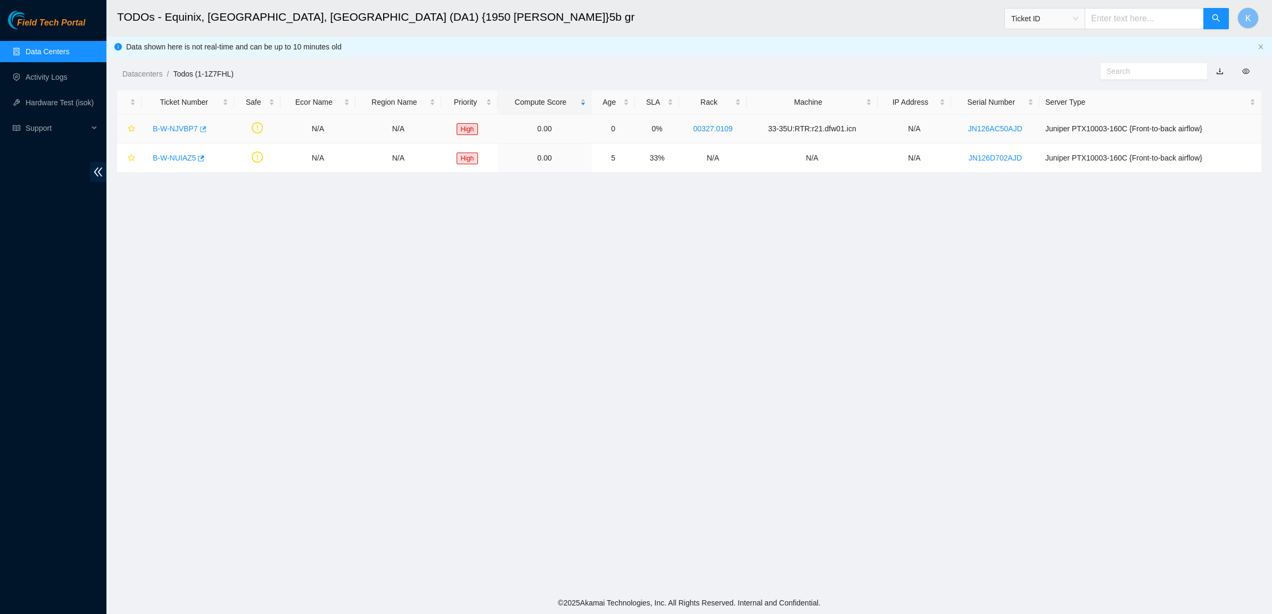
click at [202, 126] on icon "button" at bounding box center [201, 129] width 7 height 7
click at [171, 129] on link "B-W-NJVBP7" at bounding box center [175, 128] width 45 height 9
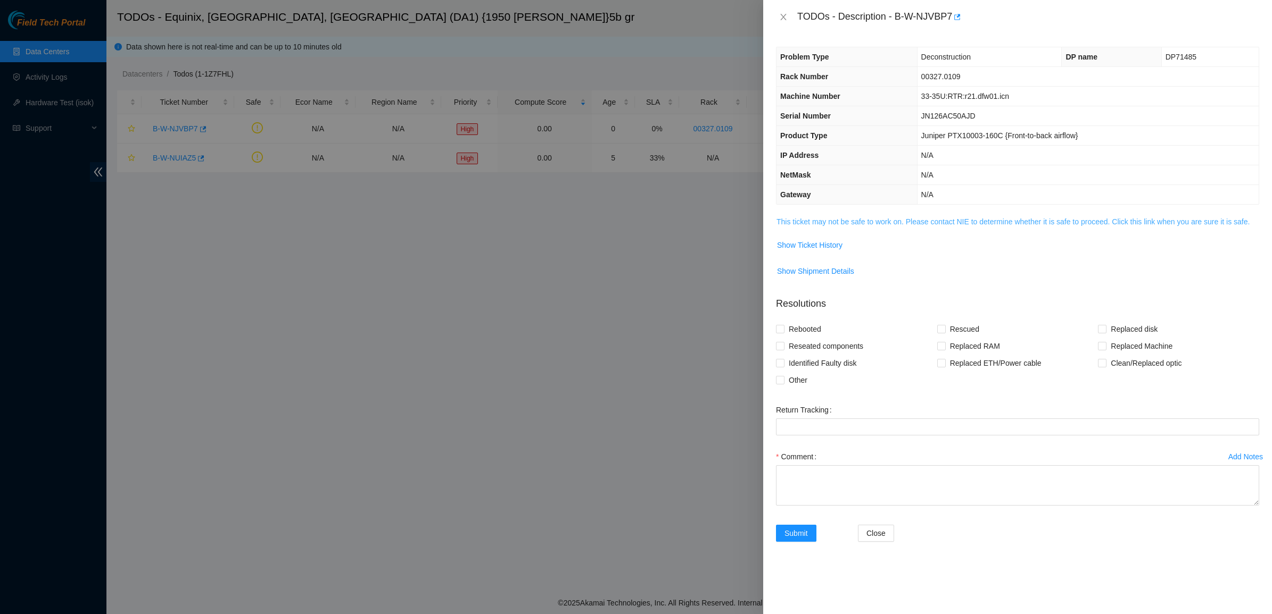
click at [908, 222] on link "This ticket may not be safe to work on. Please contact NIE to determine whether…" at bounding box center [1012, 222] width 473 height 9
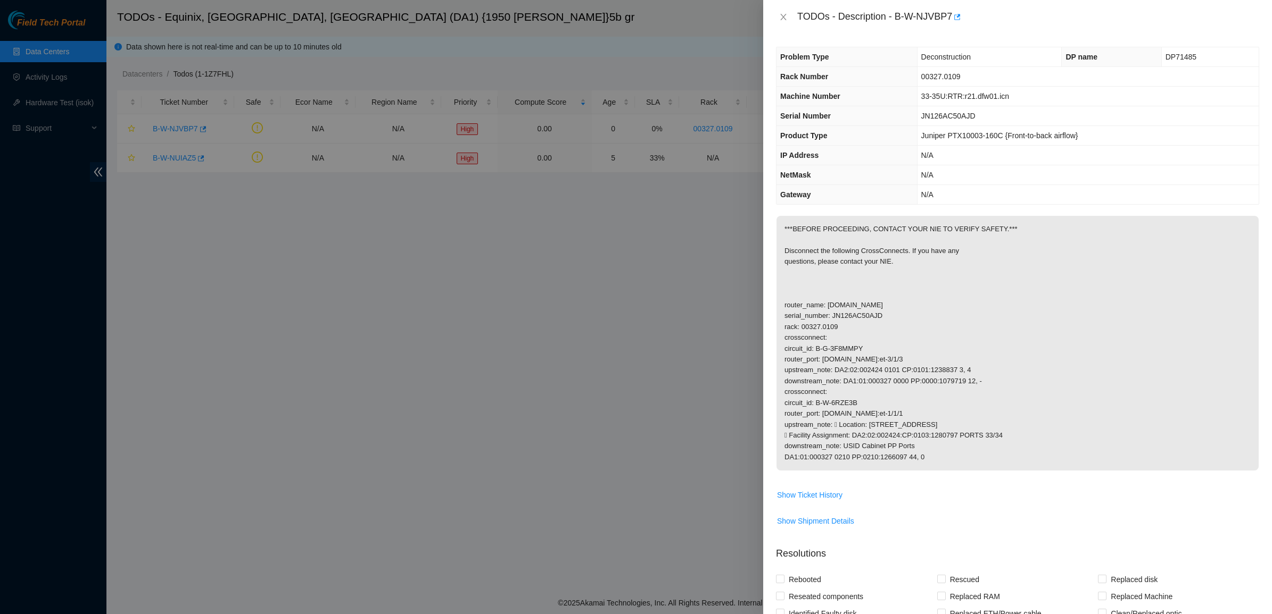
drag, startPoint x: 840, startPoint y: 354, endPoint x: 960, endPoint y: 479, distance: 174.2
click at [960, 479] on td "***BEFORE PROCEEDING, CONTACT YOUR NIE TO VERIFY SAFETY.*** Disconnect the foll…" at bounding box center [1017, 350] width 483 height 271
click at [950, 459] on p "***BEFORE PROCEEDING, CONTACT YOUR NIE TO VERIFY SAFETY.*** Disconnect the foll…" at bounding box center [1017, 343] width 482 height 255
click at [913, 439] on p "***BEFORE PROCEEDING, CONTACT YOUR NIE TO VERIFY SAFETY.*** Disconnect the foll…" at bounding box center [1017, 343] width 482 height 255
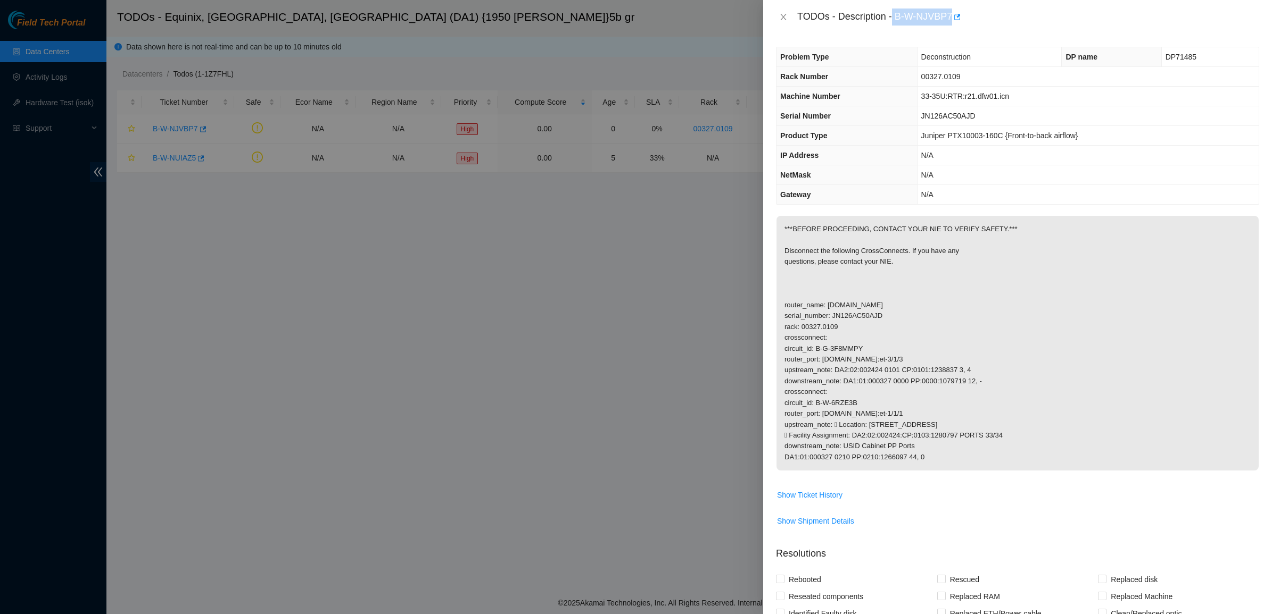
drag, startPoint x: 893, startPoint y: 14, endPoint x: 951, endPoint y: 18, distance: 58.1
click at [951, 18] on div "TODOs - Description - B-W-NJVBP7" at bounding box center [1028, 17] width 462 height 17
copy div "B-W-NJVBP7"
click at [1006, 53] on span "DP71485" at bounding box center [1180, 57] width 31 height 9
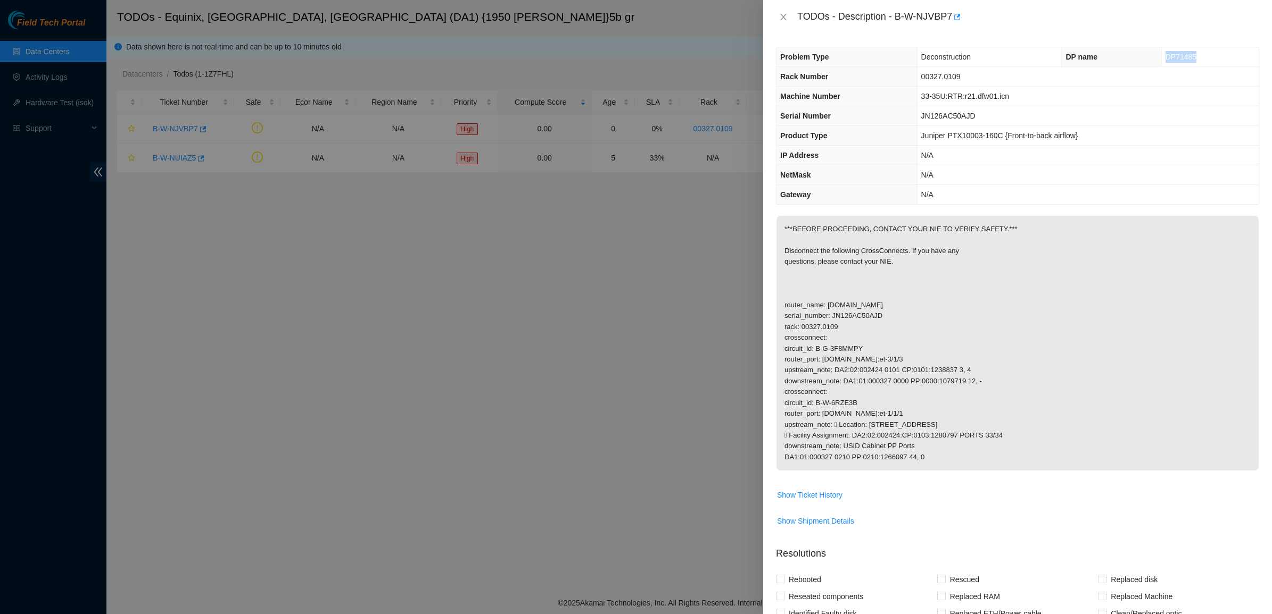
click at [1006, 53] on span "DP71485" at bounding box center [1180, 57] width 31 height 9
copy span "DP71485"
click at [777, 15] on button "Close" at bounding box center [783, 17] width 15 height 10
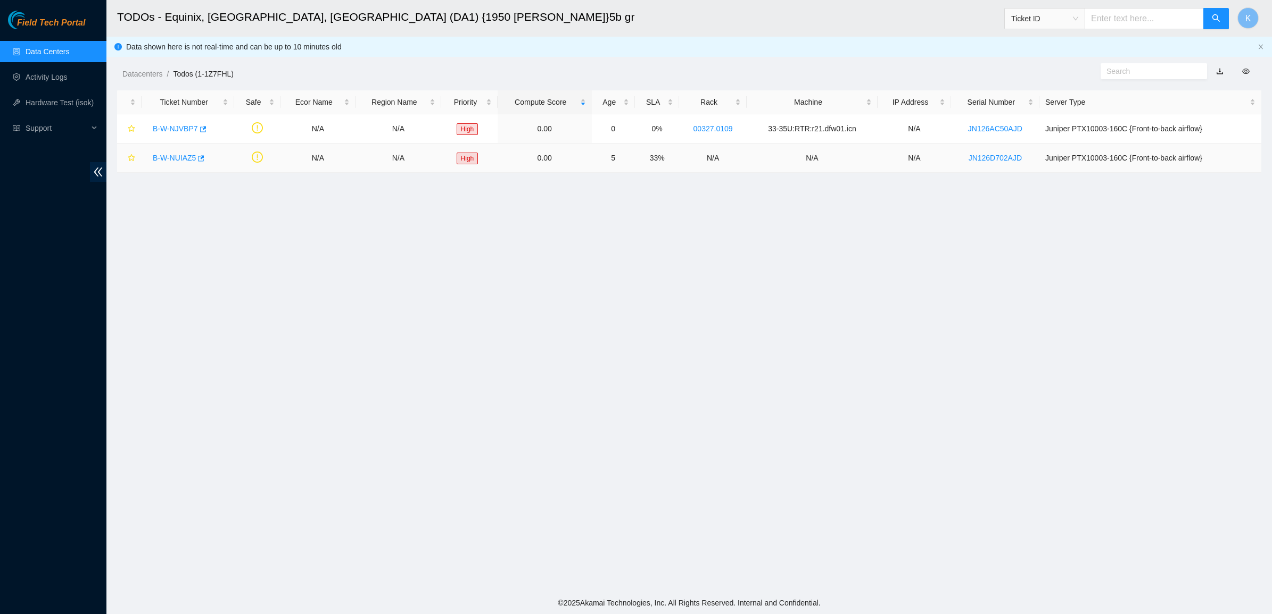
click at [158, 156] on link "B-W-NUIAZ5" at bounding box center [174, 158] width 43 height 9
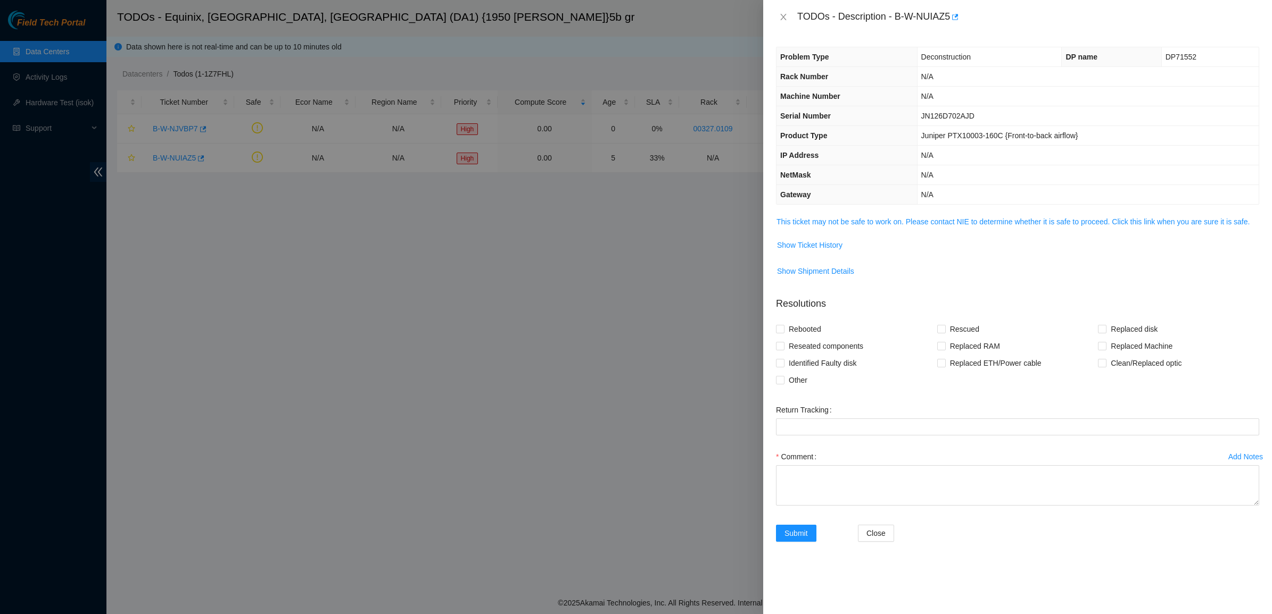
click at [812, 213] on div "Problem Type Deconstruction DP name DP71552 Rack Number N/A Machine Number N/A …" at bounding box center [1017, 324] width 509 height 580
click at [815, 225] on link "This ticket may not be safe to work on. Please contact NIE to determine whether…" at bounding box center [1012, 222] width 473 height 9
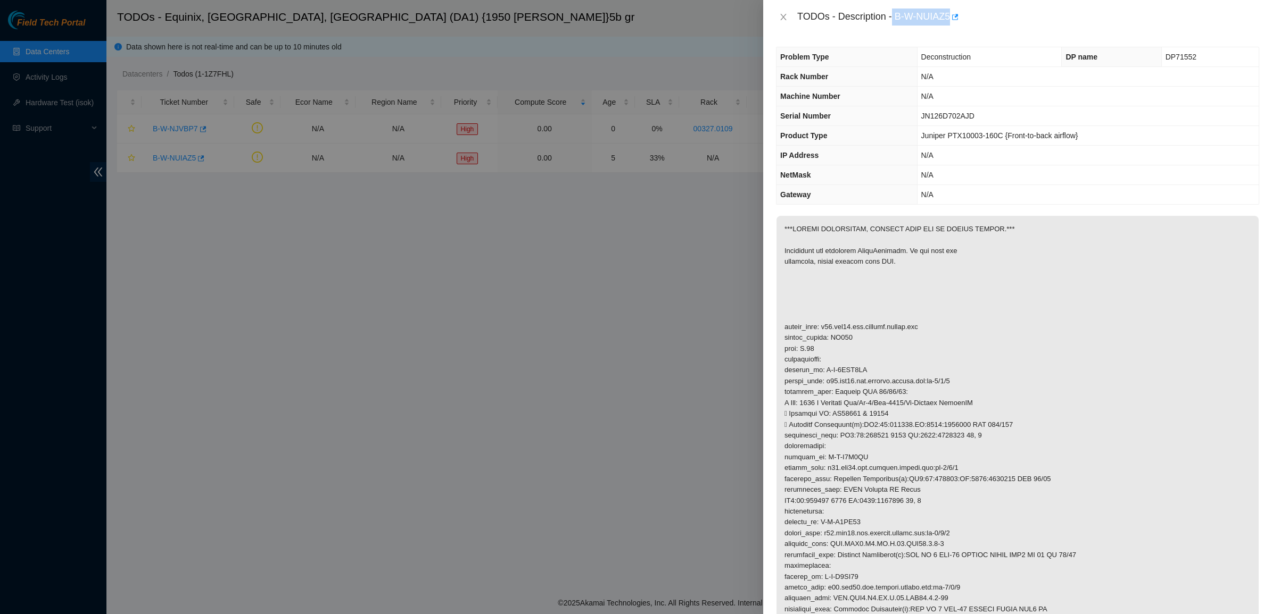
drag, startPoint x: 895, startPoint y: 14, endPoint x: 951, endPoint y: 18, distance: 55.4
click at [951, 18] on div "TODOs - Description - B-W-NUIAZ5" at bounding box center [1028, 17] width 462 height 17
copy div "B-W-NUIAZ5"
click at [1006, 54] on span "DP71552" at bounding box center [1180, 57] width 31 height 9
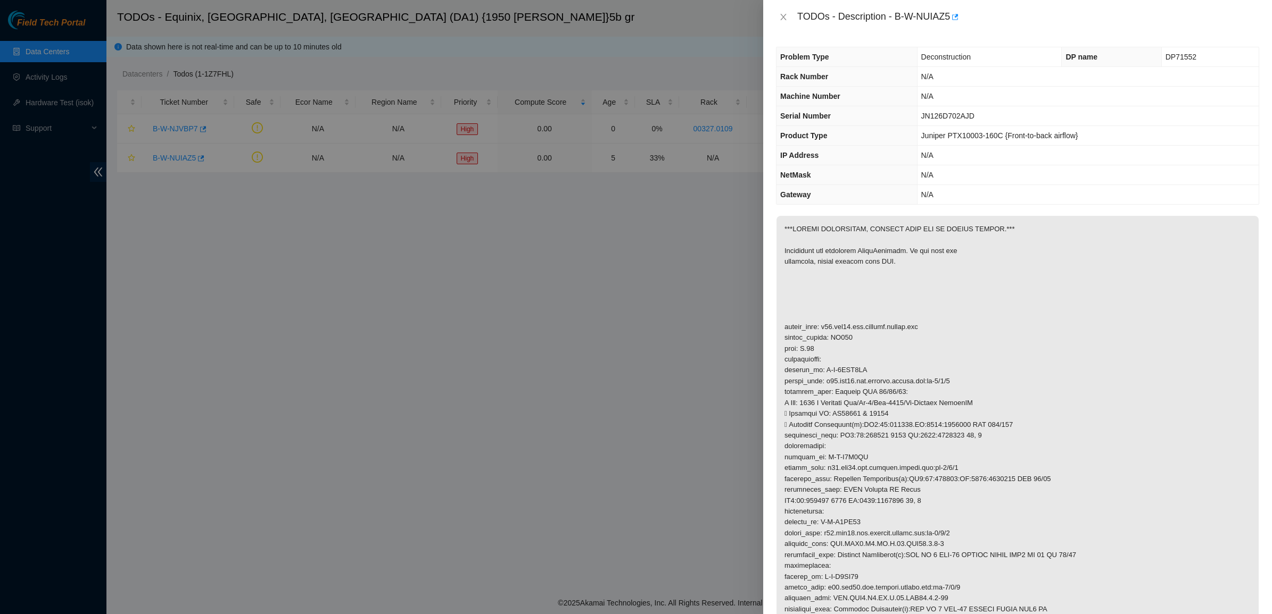
click at [1006, 56] on span "DP71552" at bounding box center [1180, 57] width 31 height 9
copy span "DP71552"
click at [871, 269] on p at bounding box center [1017, 425] width 482 height 418
click at [878, 266] on p at bounding box center [1017, 425] width 482 height 418
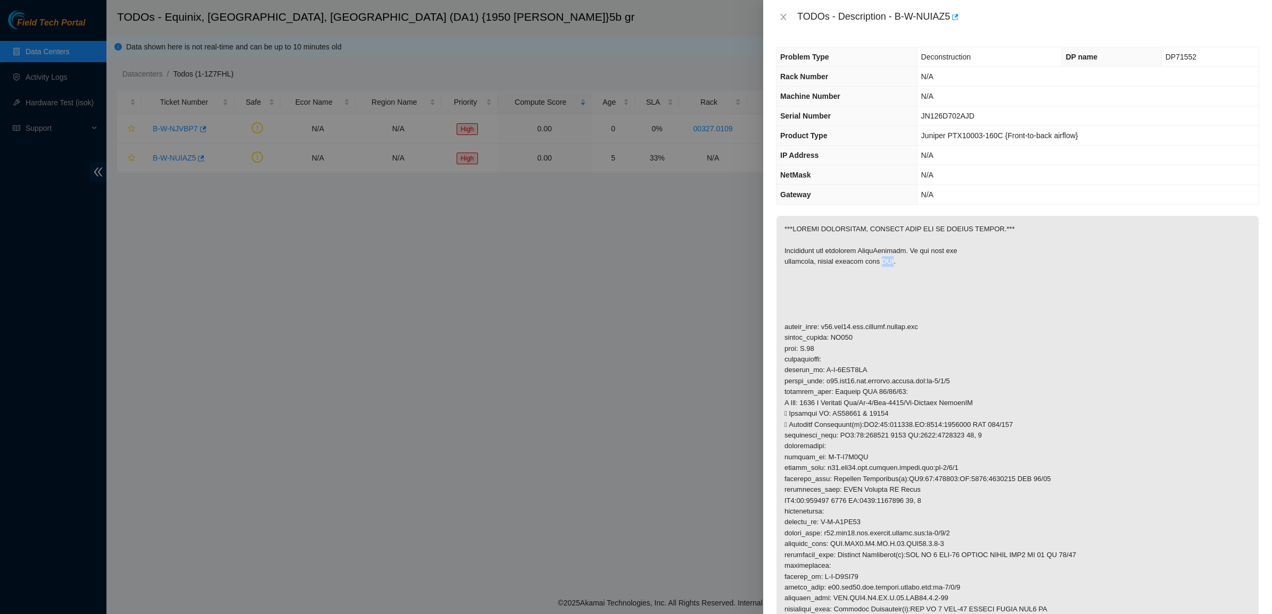
click at [878, 266] on p at bounding box center [1017, 425] width 482 height 418
click at [908, 270] on p at bounding box center [1017, 425] width 482 height 418
drag, startPoint x: 908, startPoint y: 270, endPoint x: 789, endPoint y: 222, distance: 128.4
click at [789, 222] on p at bounding box center [1017, 425] width 482 height 418
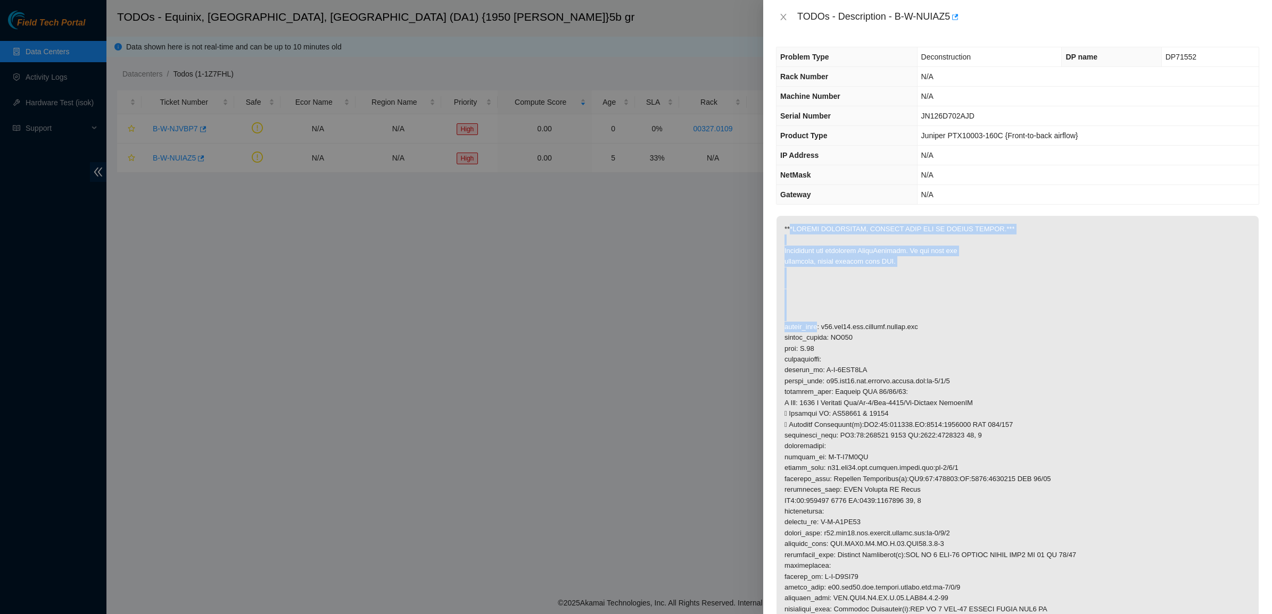
click at [789, 222] on p at bounding box center [1017, 425] width 482 height 418
drag, startPoint x: 789, startPoint y: 222, endPoint x: 911, endPoint y: 339, distance: 169.3
click at [911, 339] on p at bounding box center [1017, 425] width 482 height 418
drag, startPoint x: 911, startPoint y: 339, endPoint x: 793, endPoint y: 230, distance: 161.2
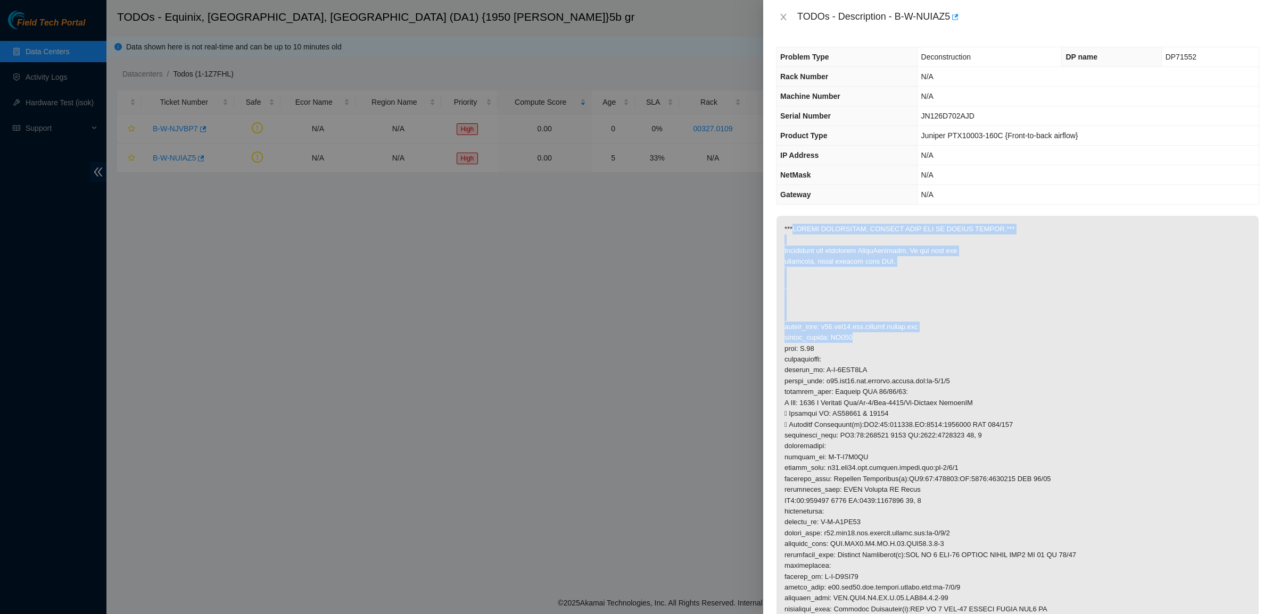
click at [793, 231] on p at bounding box center [1017, 425] width 482 height 418
click at [792, 230] on p at bounding box center [1017, 425] width 482 height 418
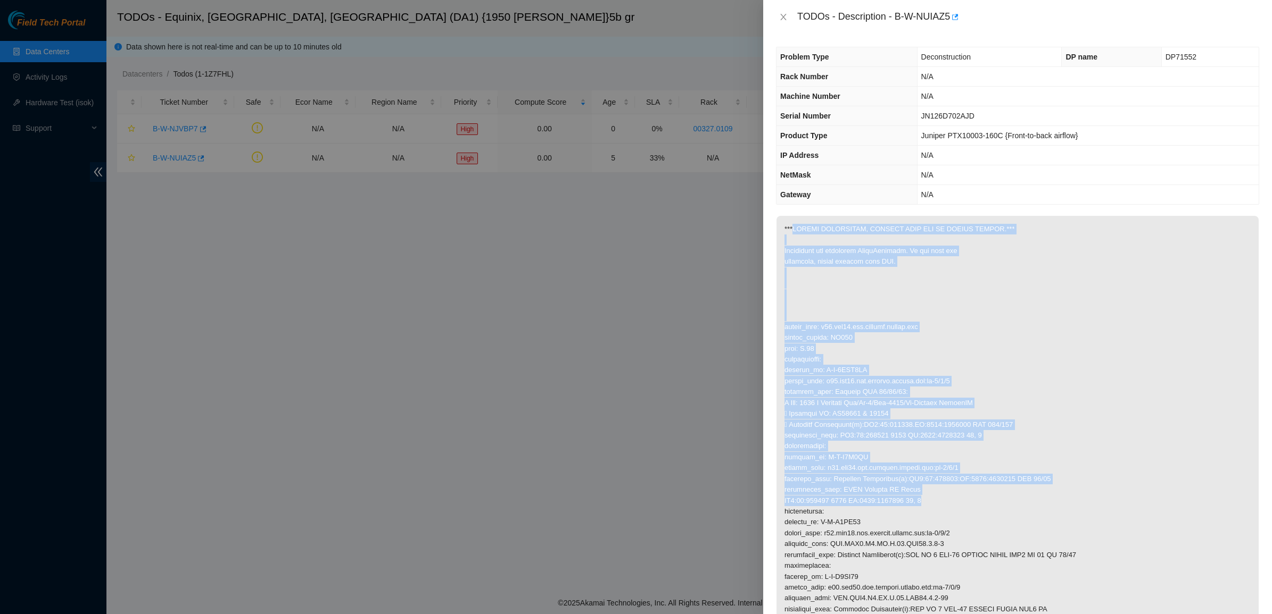
drag, startPoint x: 792, startPoint y: 230, endPoint x: 995, endPoint y: 505, distance: 342.7
click at [995, 505] on p at bounding box center [1017, 425] width 482 height 418
drag, startPoint x: 950, startPoint y: 451, endPoint x: 802, endPoint y: 222, distance: 272.1
click at [802, 222] on p at bounding box center [1017, 425] width 482 height 418
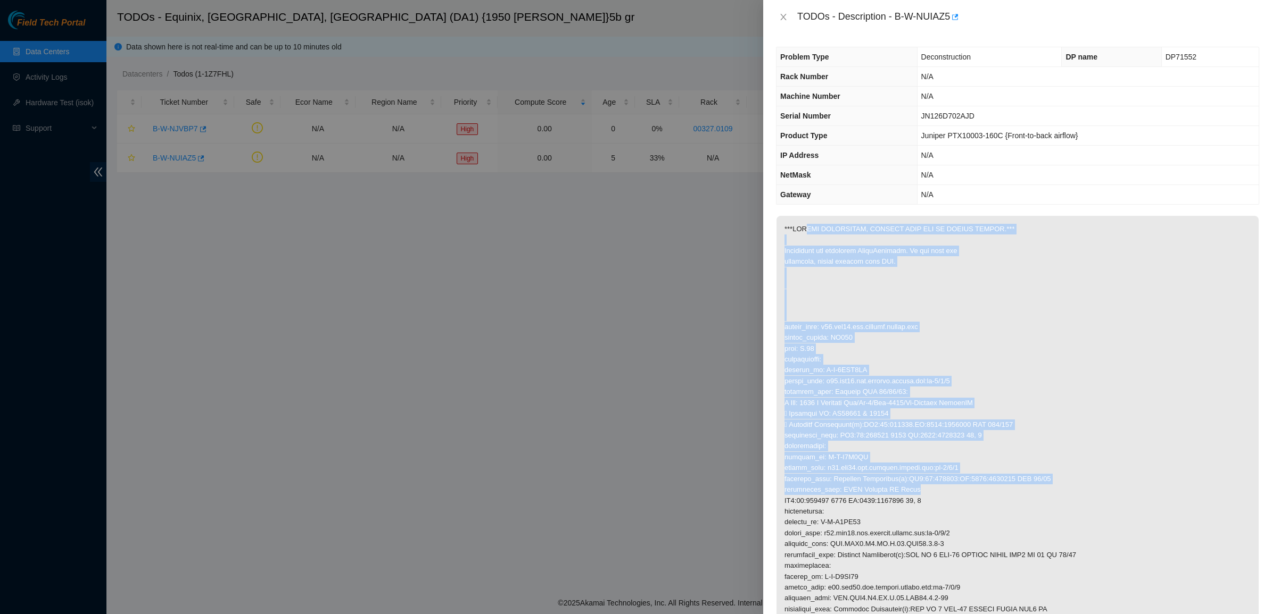
click at [802, 222] on p at bounding box center [1017, 425] width 482 height 418
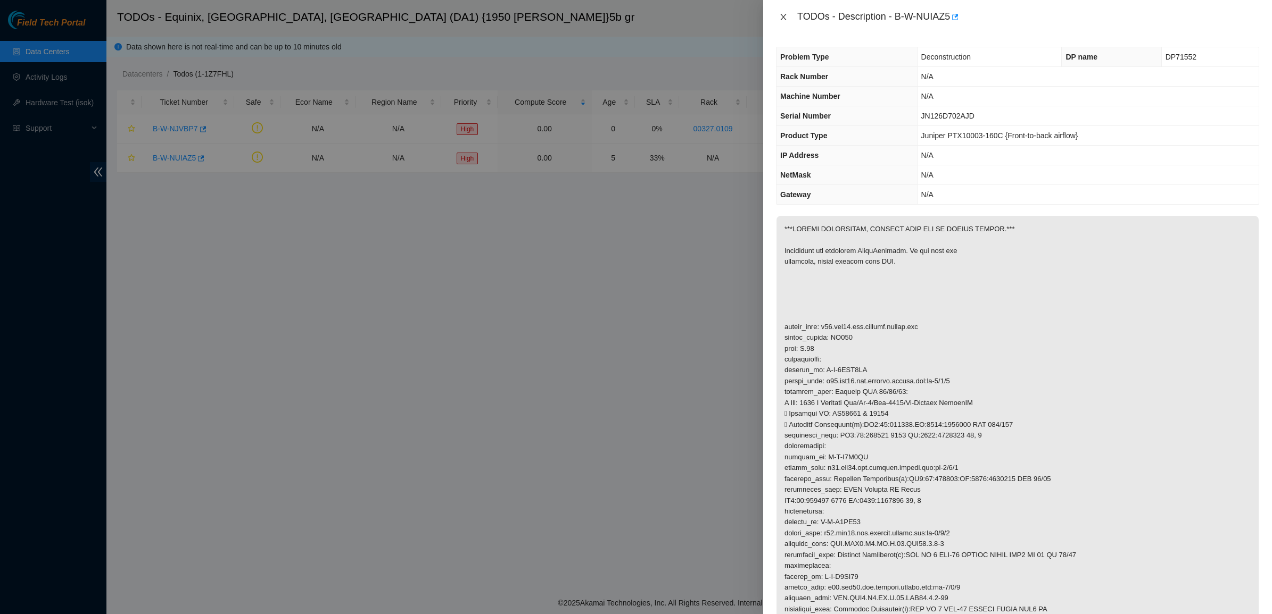
click at [782, 16] on icon "close" at bounding box center [783, 17] width 9 height 9
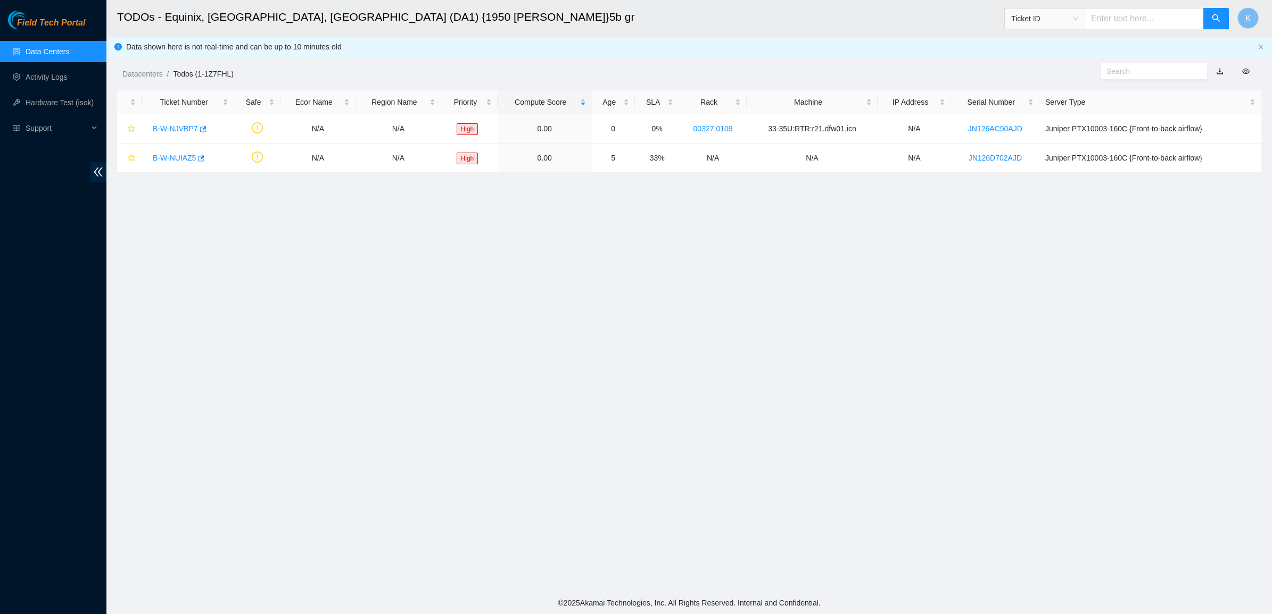
click at [543, 319] on main "TODOs - Equinix, Dallas, TX (DA1) {1950 N. Stemmons}5b gr Ticket ID K Data show…" at bounding box center [688, 296] width 1165 height 592
click at [174, 152] on div "B-W-NUIAZ5" at bounding box center [187, 157] width 81 height 17
click at [178, 156] on link "B-W-NUIAZ5" at bounding box center [174, 158] width 43 height 9
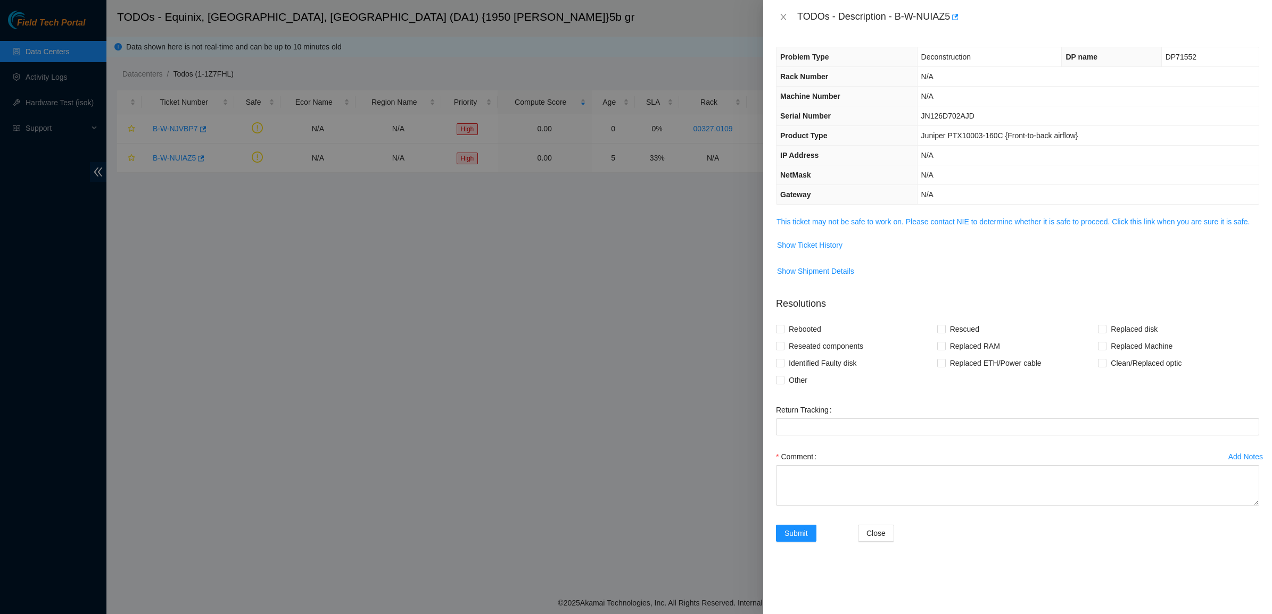
click at [945, 230] on td "This ticket may not be safe to work on. Please contact NIE to determine whether…" at bounding box center [1017, 225] width 483 height 21
click at [940, 226] on link "This ticket may not be safe to work on. Please contact NIE to determine whether…" at bounding box center [1012, 222] width 473 height 9
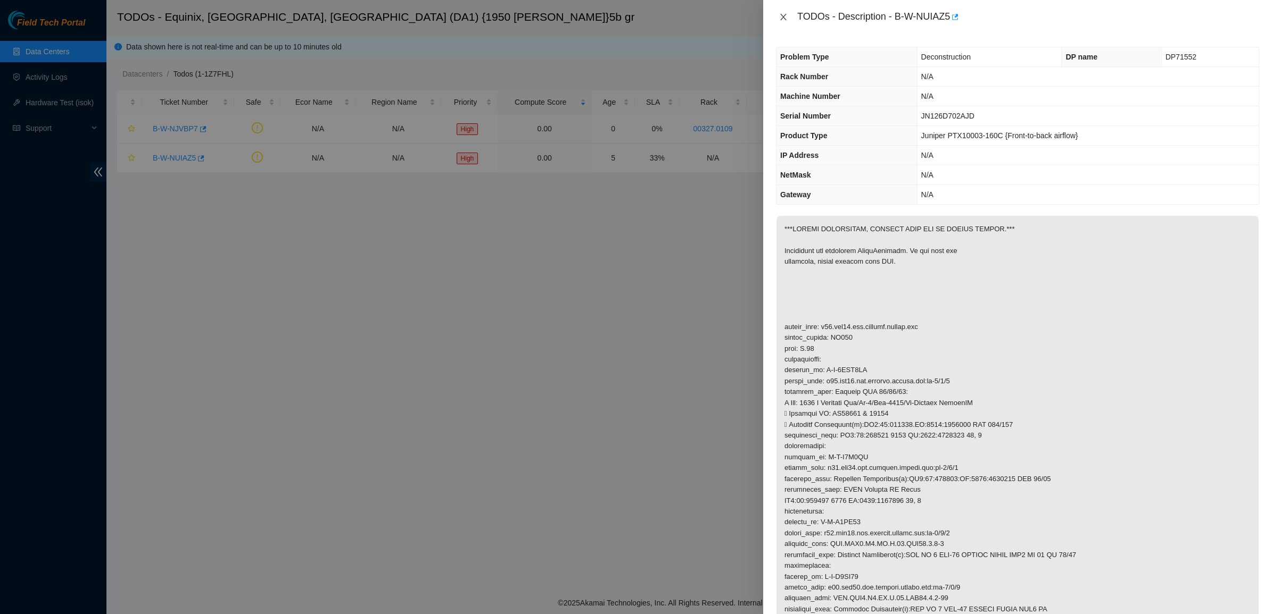
click at [783, 19] on icon "close" at bounding box center [783, 17] width 9 height 9
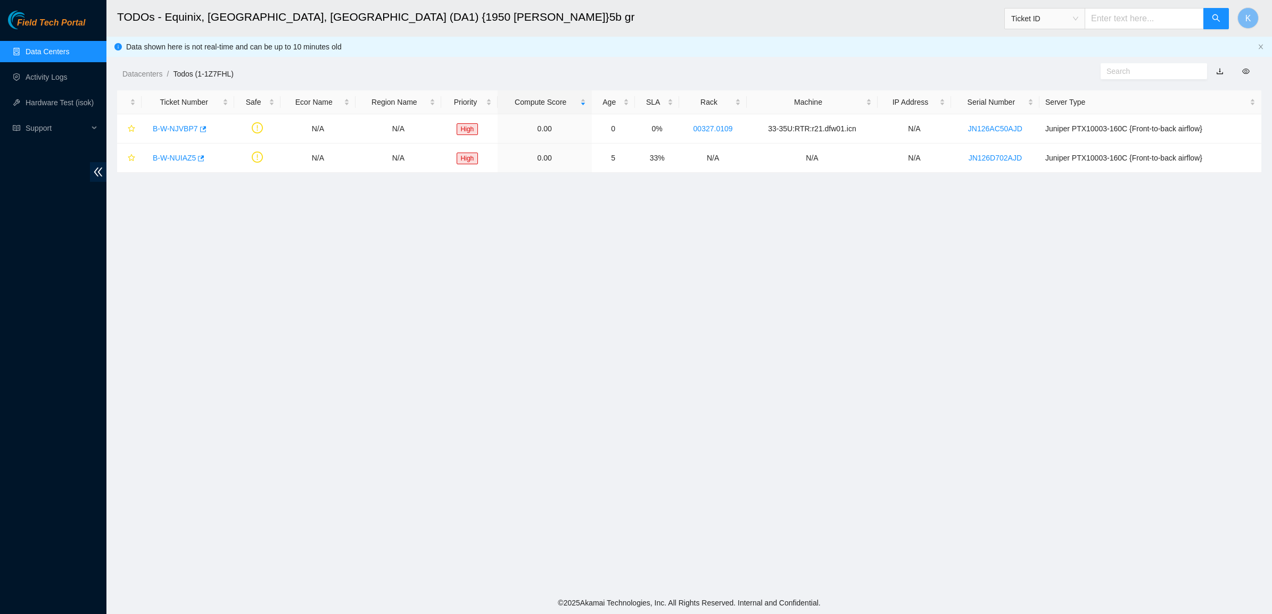
click at [711, 30] on h2 "TODOs - Equinix, Dallas, TX (DA1) {1950 N. Stemmons}5b gr" at bounding box center [554, 17] width 875 height 34
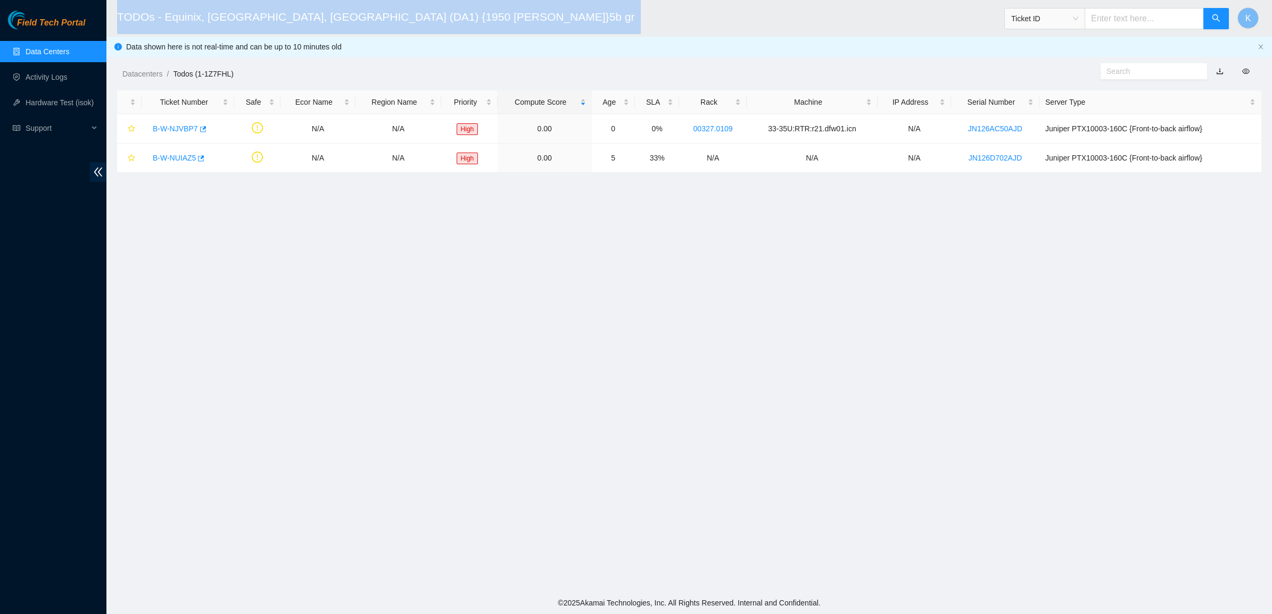
drag, startPoint x: 115, startPoint y: 16, endPoint x: 478, endPoint y: 27, distance: 362.5
click at [478, 27] on header "TODOs - Equinix, Dallas, TX (DA1) {1950 N. Stemmons}5b gr Ticket ID K" at bounding box center [742, 18] width 1272 height 37
click at [478, 27] on h2 "TODOs - Equinix, Dallas, TX (DA1) {1950 N. Stemmons}5b gr" at bounding box center [554, 17] width 875 height 34
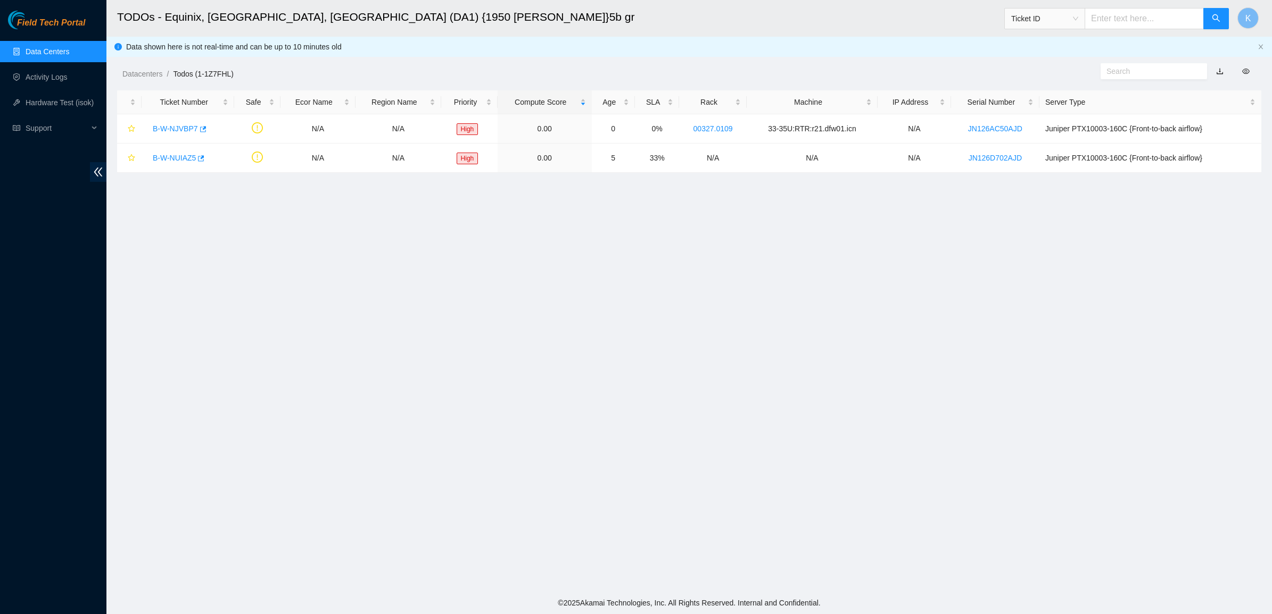
click at [57, 48] on link "Data Centers" at bounding box center [48, 51] width 44 height 9
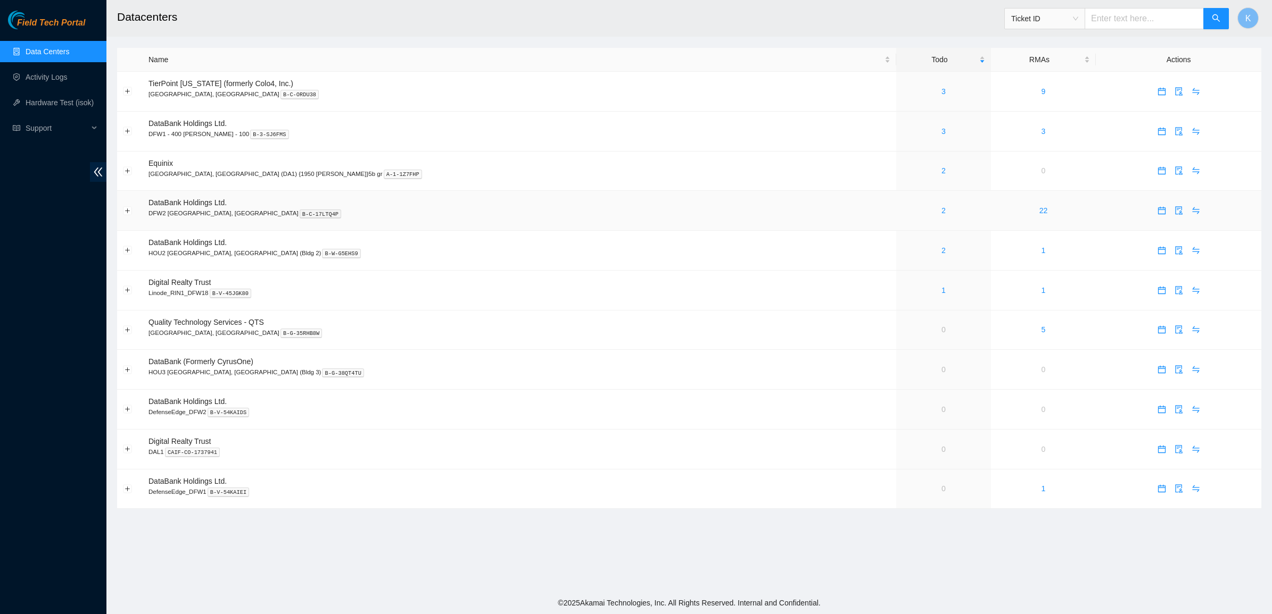
click at [902, 210] on div "2" at bounding box center [943, 211] width 82 height 12
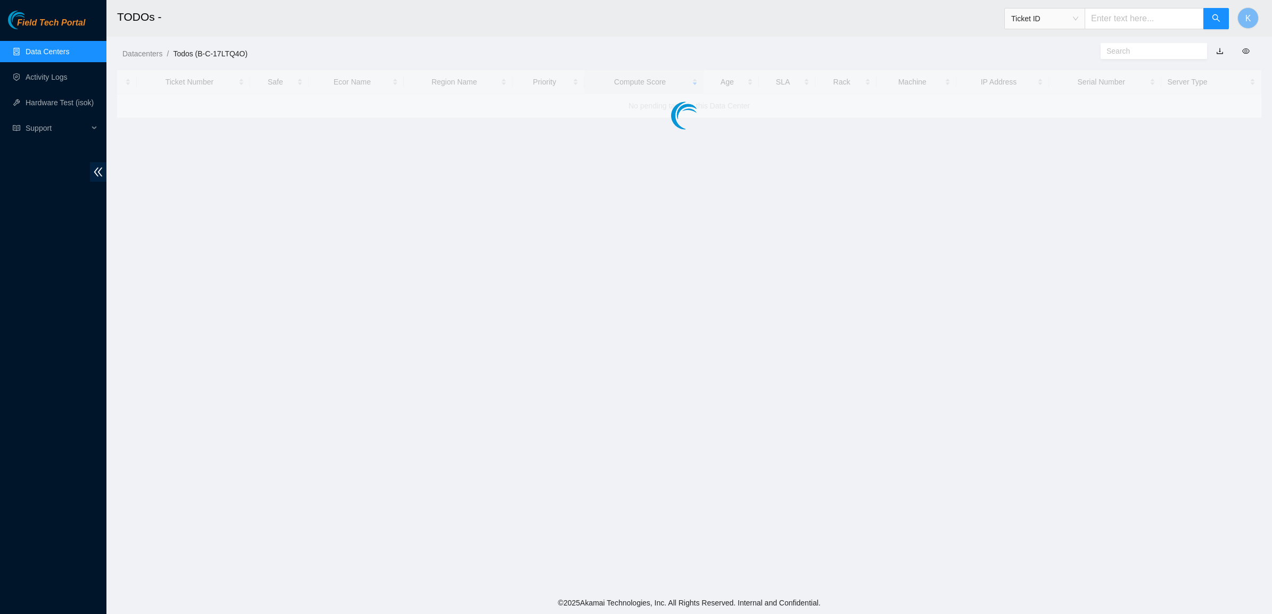
click at [814, 211] on main "TODOs - Ticket ID K Datacenters / Todos (B-C-17LTQ4O) / Ticket Number Safe Ecor…" at bounding box center [688, 296] width 1165 height 592
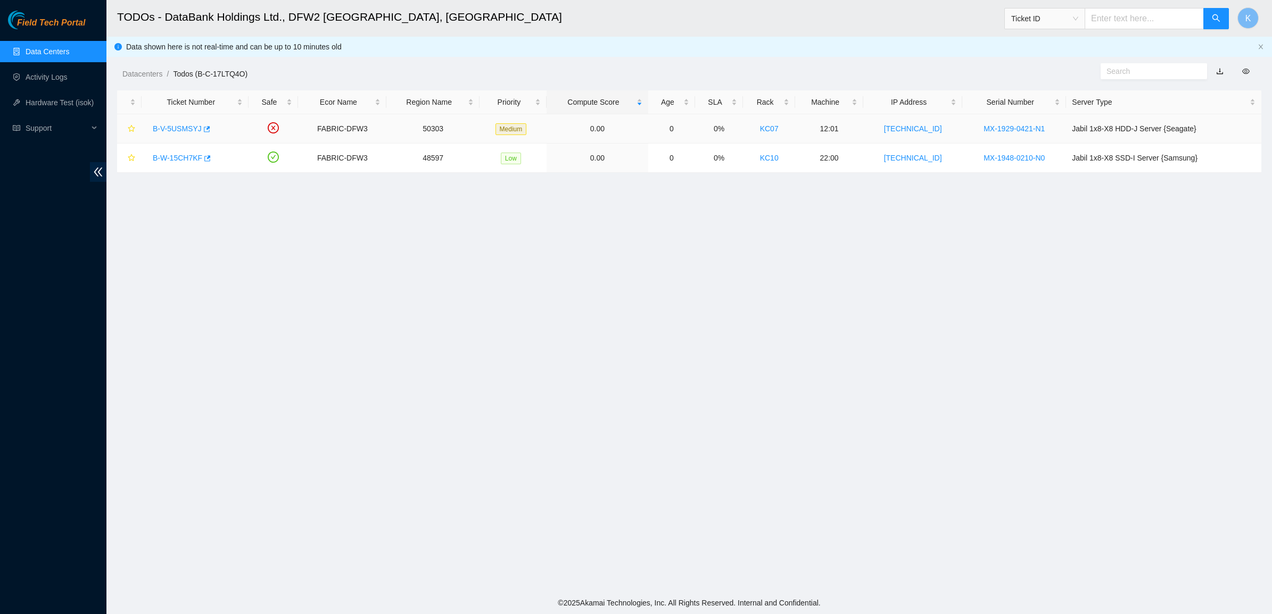
click at [181, 128] on link "B-V-5USMSYJ" at bounding box center [177, 128] width 49 height 9
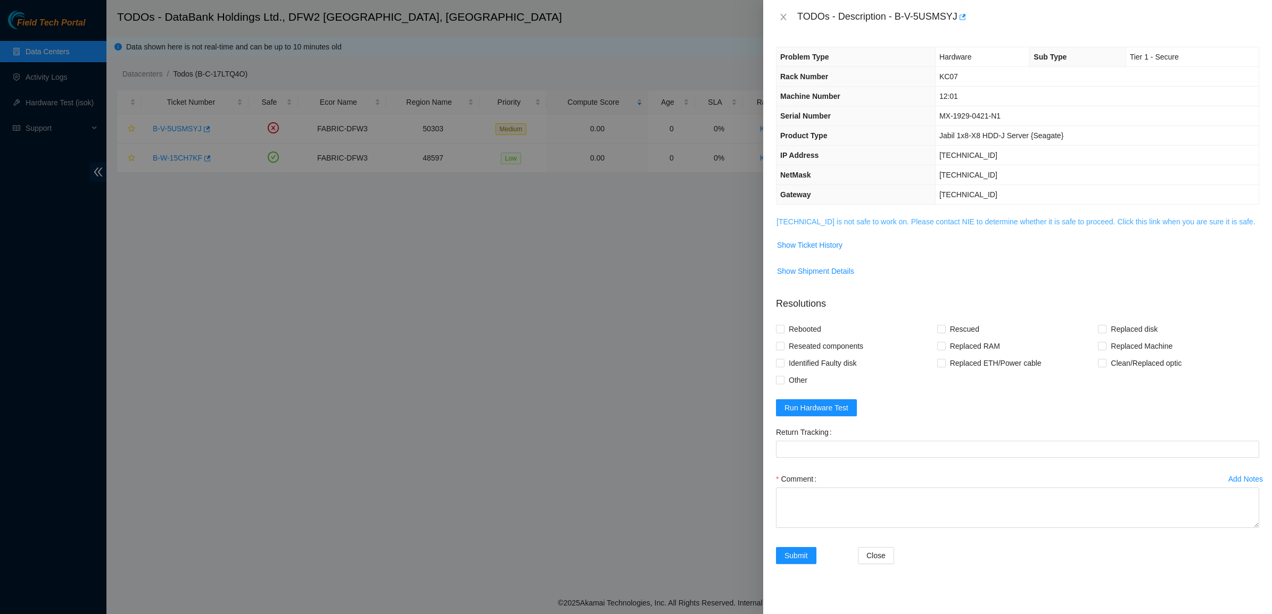
click at [783, 221] on link "[TECHNICAL_ID] is not safe to work on. Please contact NIE to determine whether …" at bounding box center [1015, 222] width 479 height 9
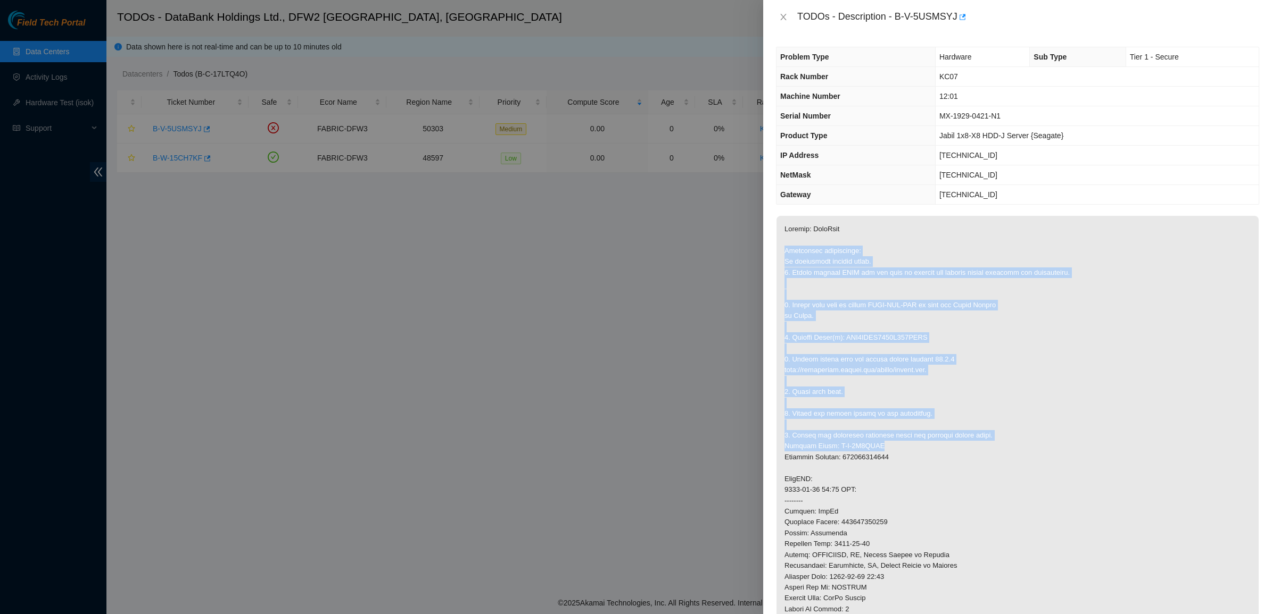
drag, startPoint x: 924, startPoint y: 381, endPoint x: 953, endPoint y: 446, distance: 71.4
click at [953, 446] on p at bounding box center [1017, 484] width 482 height 537
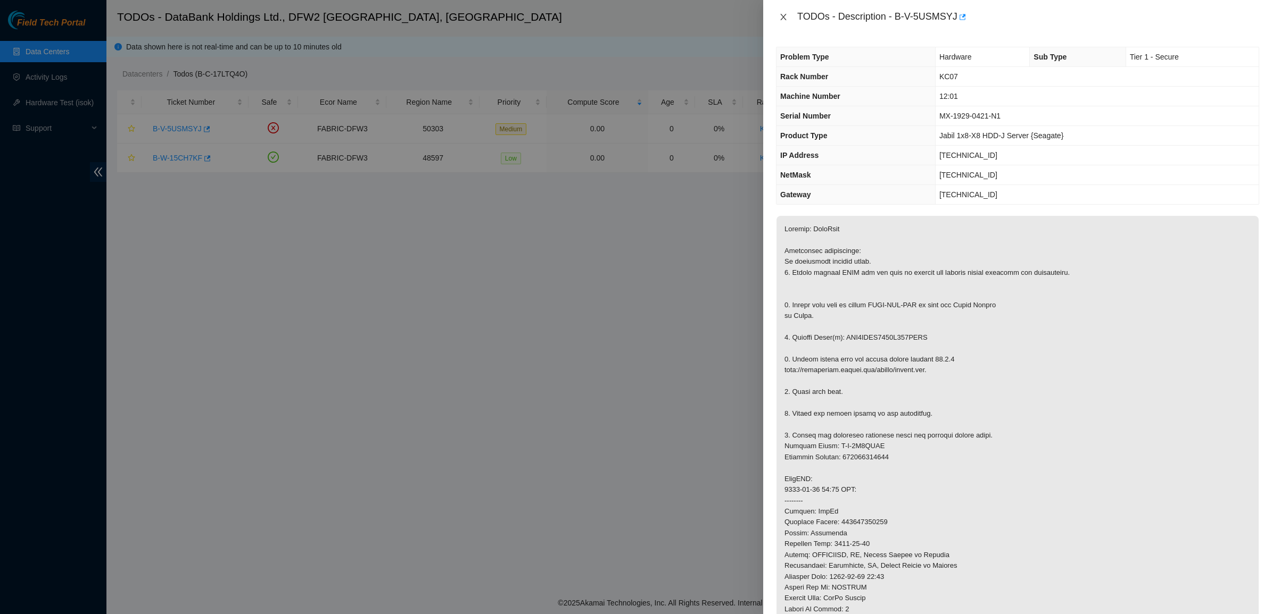
click at [783, 14] on icon "close" at bounding box center [783, 17] width 9 height 9
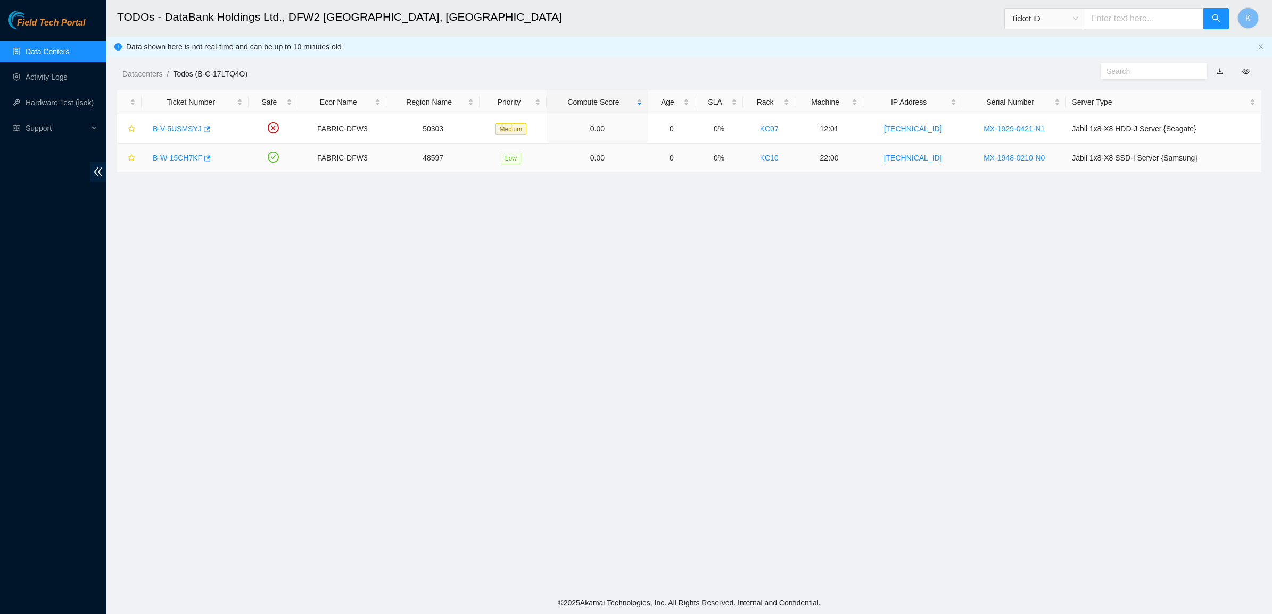
click at [167, 152] on div "B-W-15CH7KF" at bounding box center [194, 157] width 95 height 17
click at [171, 157] on link "B-W-15CH7KF" at bounding box center [177, 158] width 49 height 9
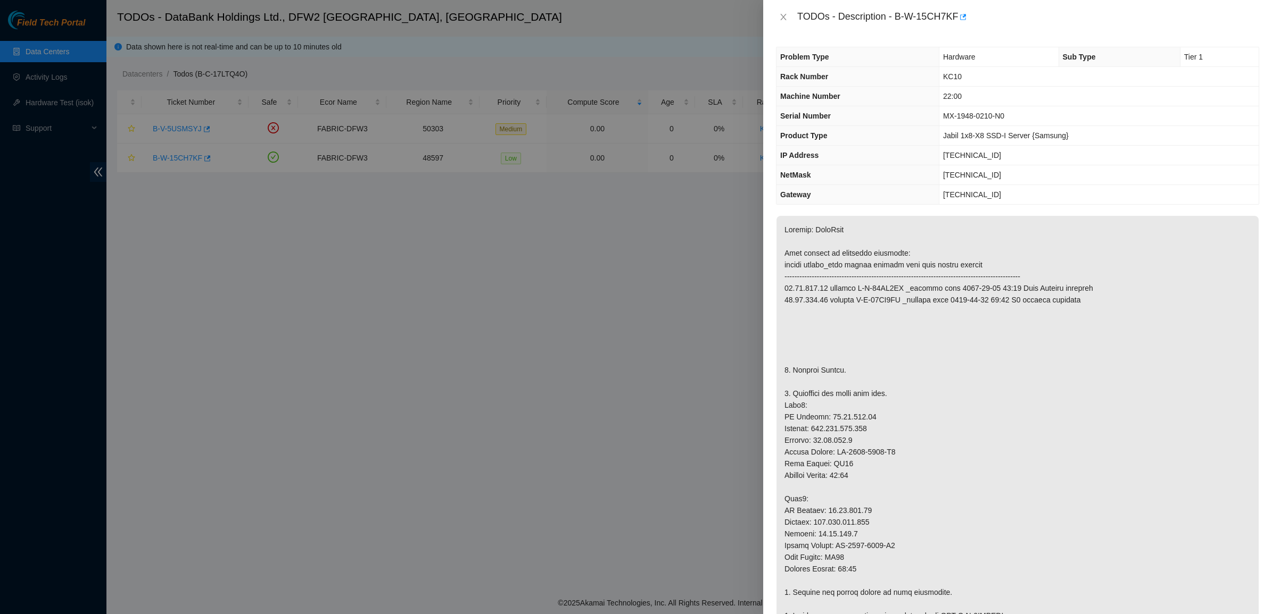
click at [772, 15] on div "TODOs - Description - B-W-15CH7KF" at bounding box center [1017, 17] width 509 height 34
click at [783, 14] on icon "close" at bounding box center [783, 17] width 9 height 9
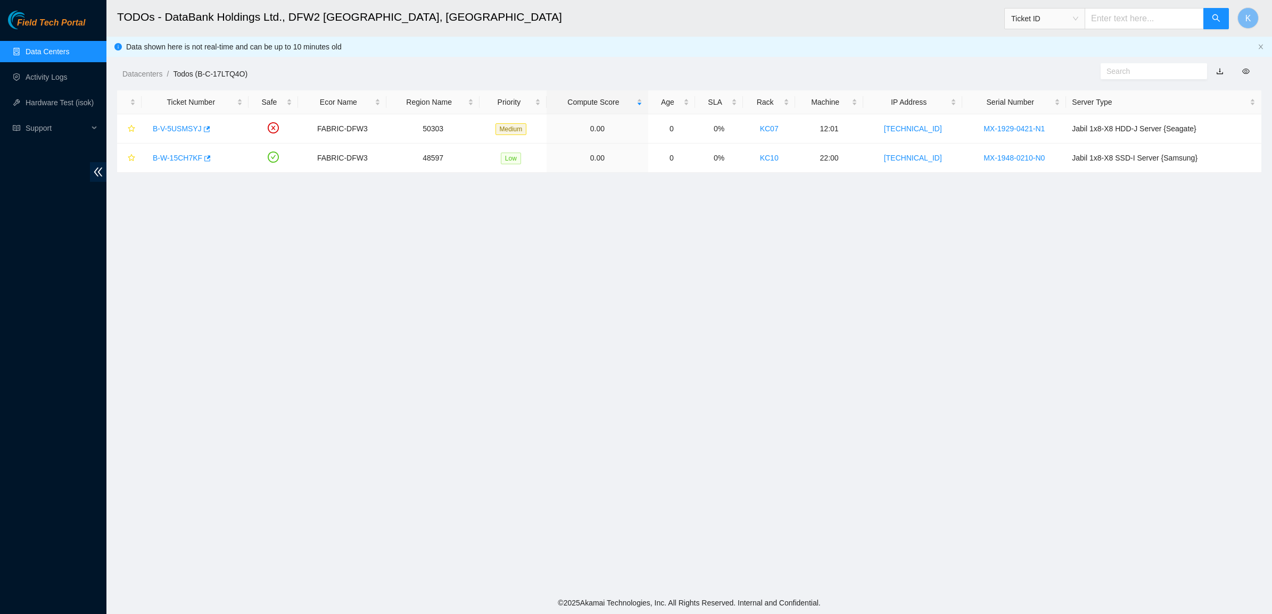
click at [56, 49] on link "Data Centers" at bounding box center [48, 51] width 44 height 9
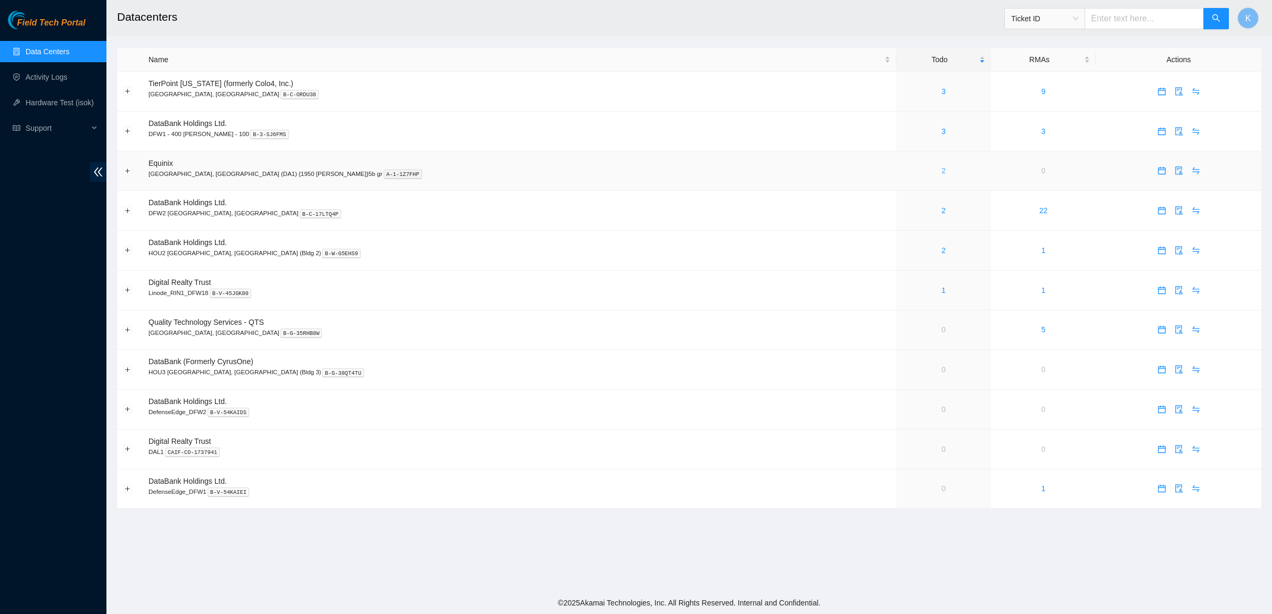
click at [941, 171] on link "2" at bounding box center [943, 171] width 4 height 9
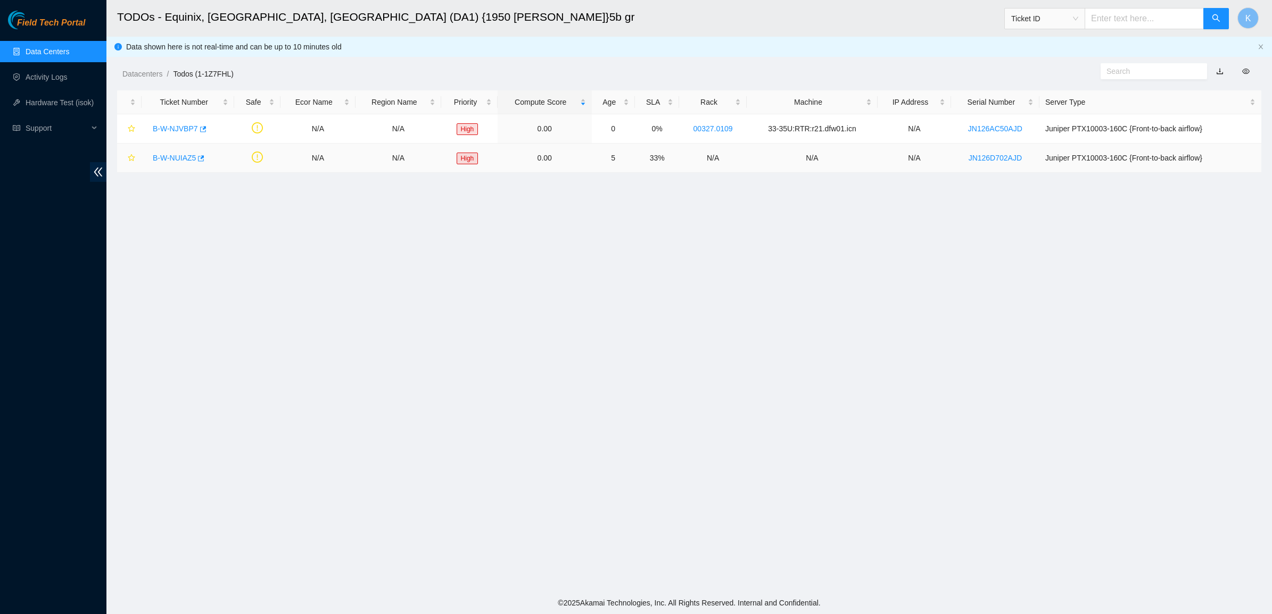
click at [167, 163] on div "B-W-NUIAZ5" at bounding box center [187, 157] width 81 height 17
click at [169, 157] on link "B-W-NUIAZ5" at bounding box center [174, 158] width 43 height 9
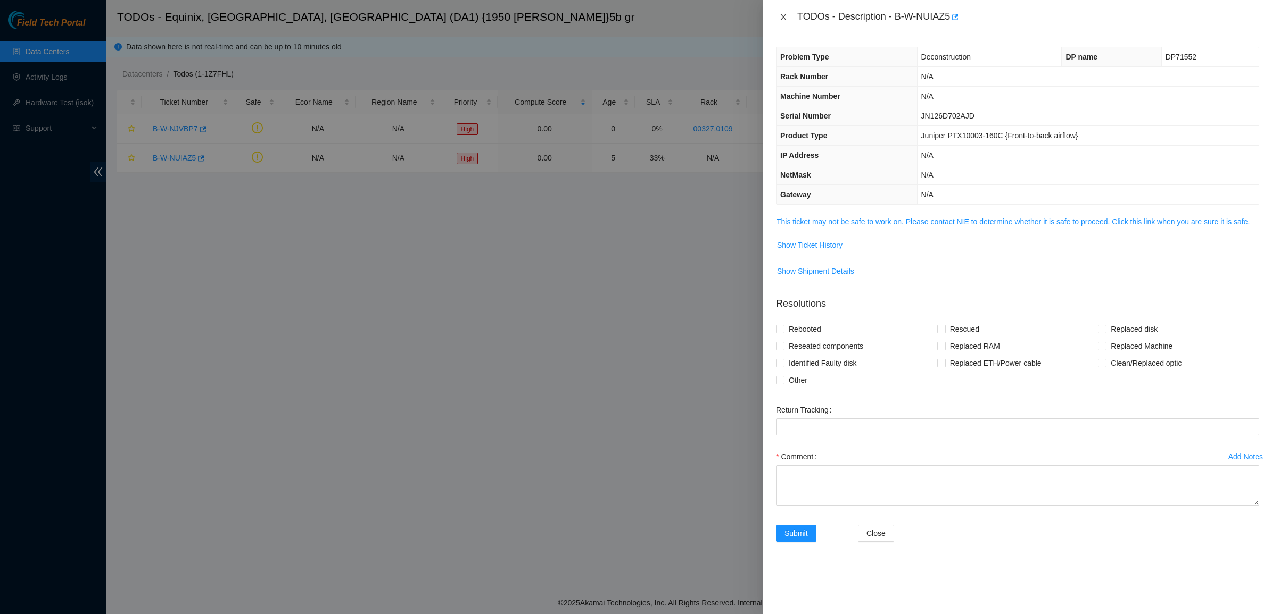
click at [785, 19] on icon "close" at bounding box center [783, 17] width 6 height 6
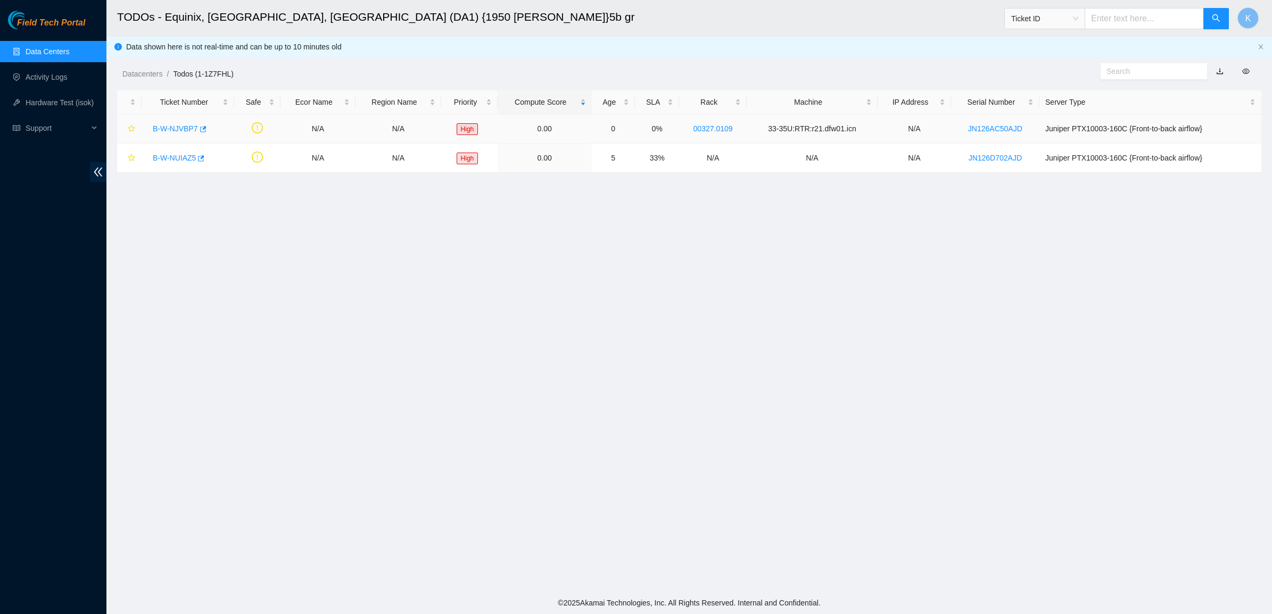
click at [173, 124] on link "B-W-NJVBP7" at bounding box center [175, 128] width 45 height 9
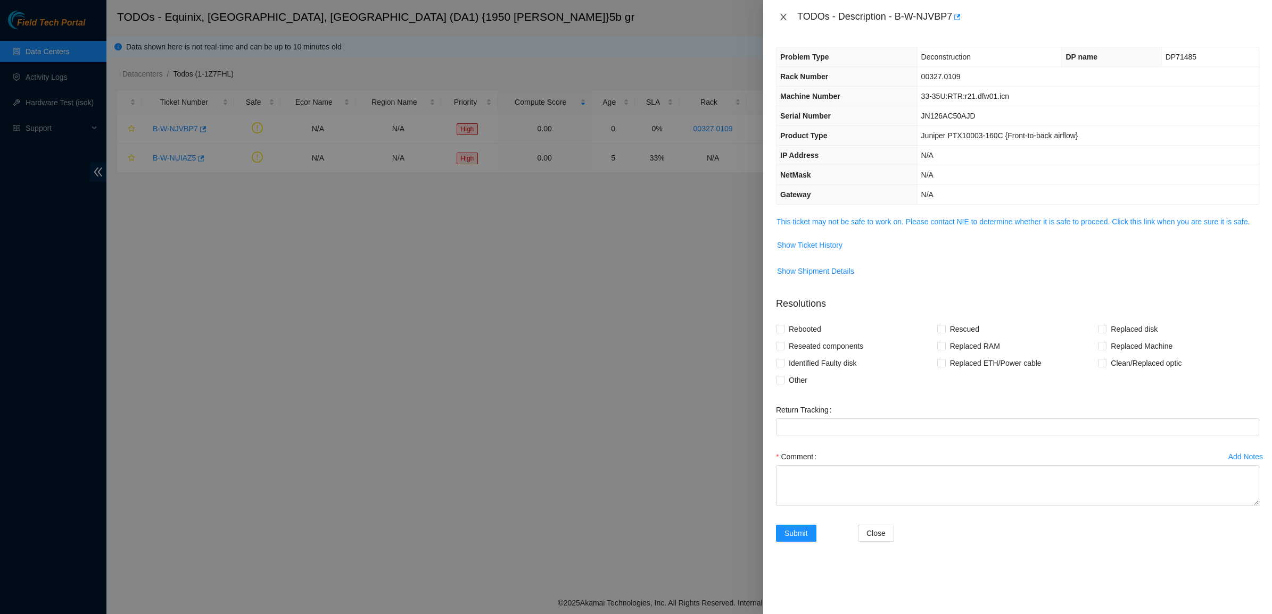
click at [783, 16] on icon "close" at bounding box center [783, 17] width 9 height 9
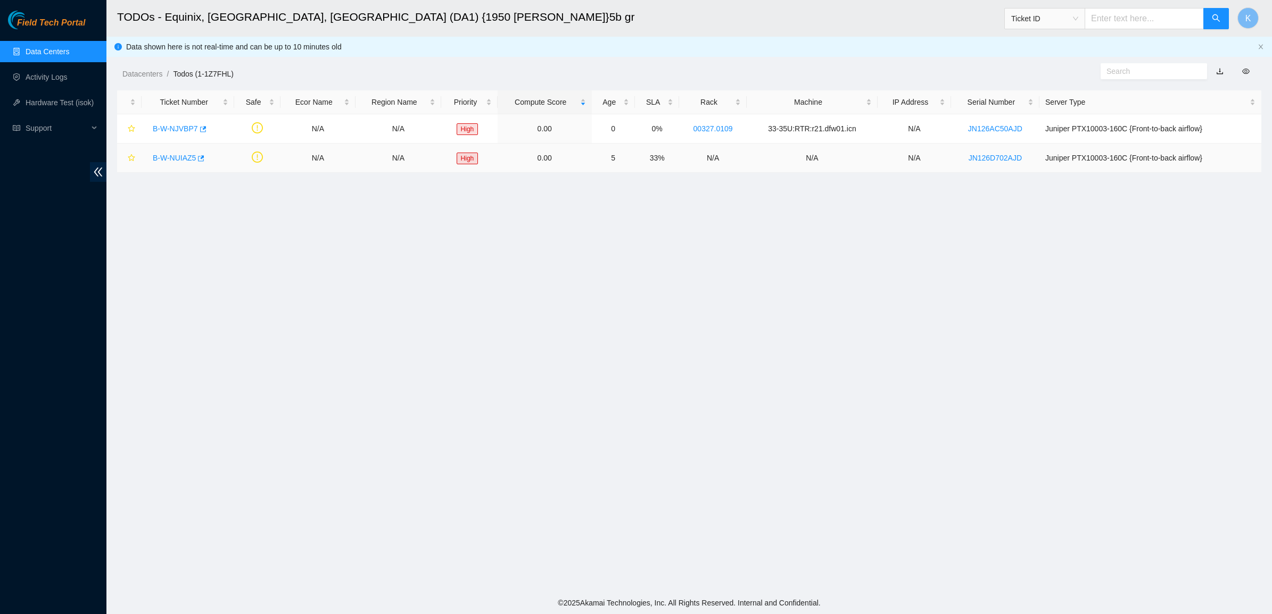
click at [181, 158] on link "B-W-NUIAZ5" at bounding box center [174, 158] width 43 height 9
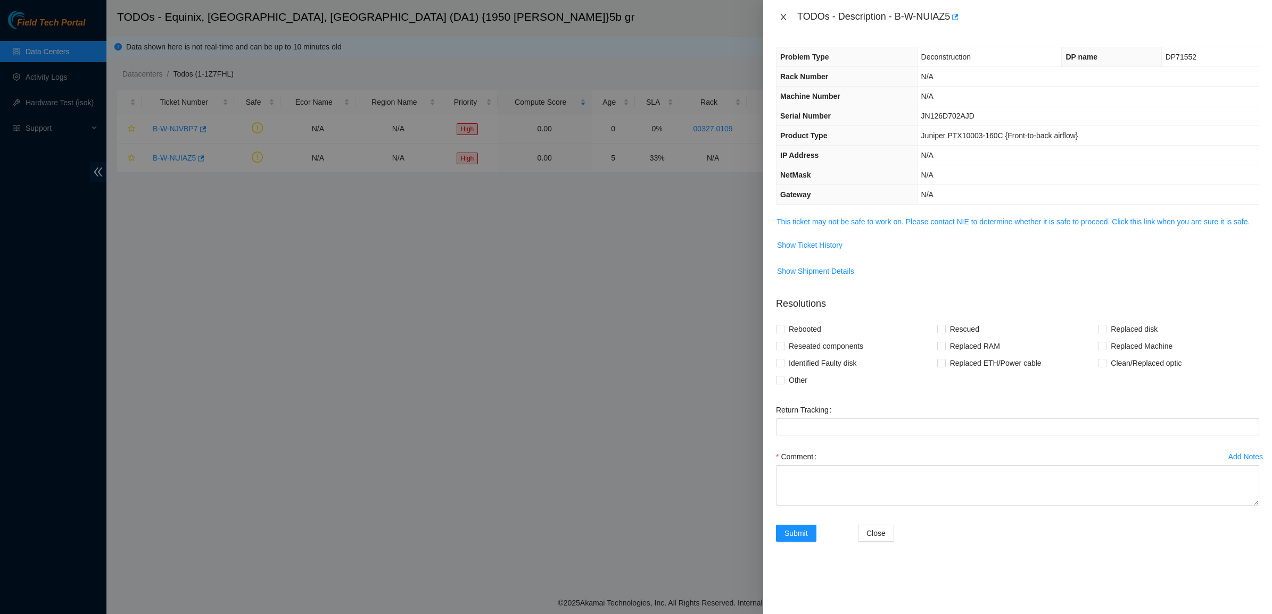
click at [781, 13] on icon "close" at bounding box center [783, 17] width 9 height 9
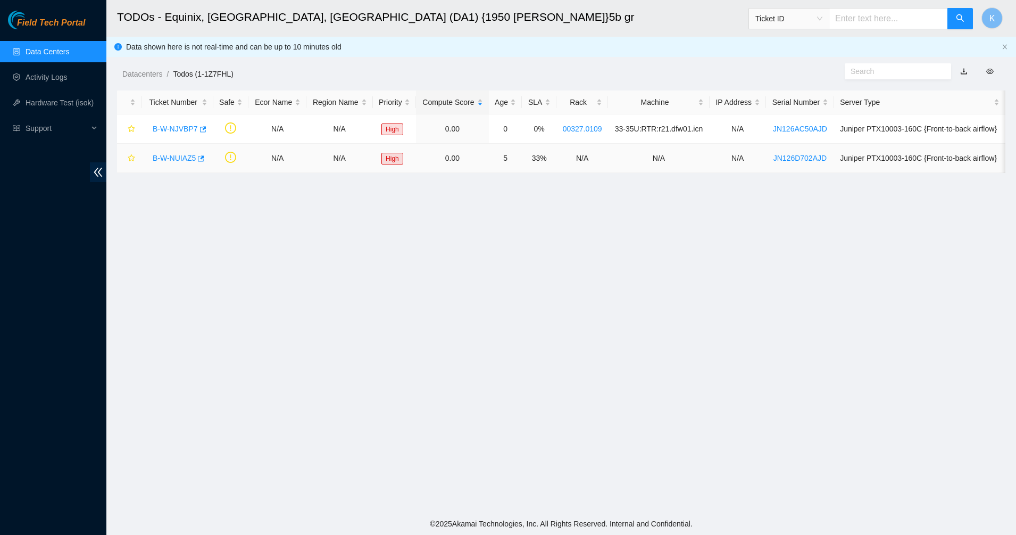
click at [189, 157] on link "B-W-NUIAZ5" at bounding box center [174, 158] width 43 height 9
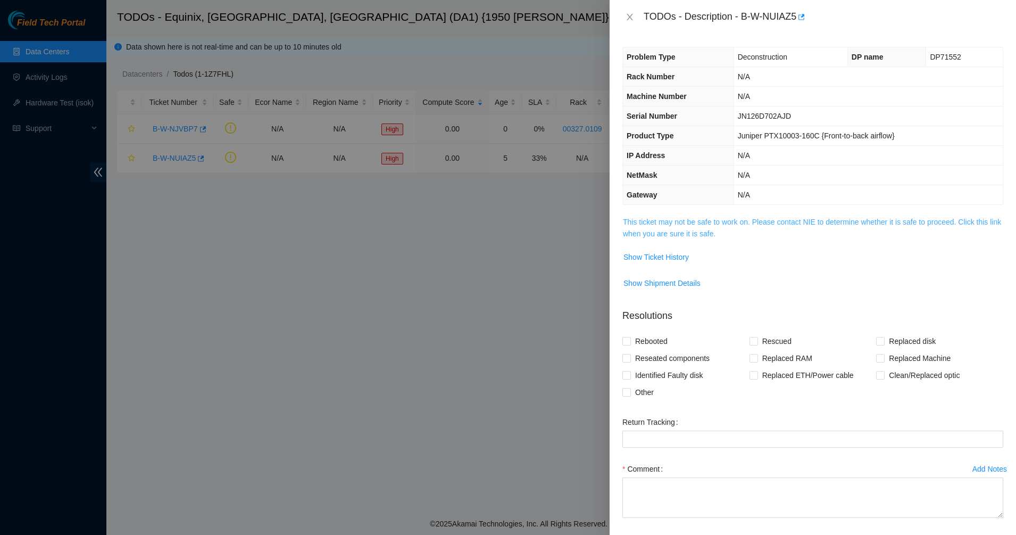
click at [653, 219] on link "This ticket may not be safe to work on. Please contact NIE to determine whether…" at bounding box center [812, 228] width 378 height 20
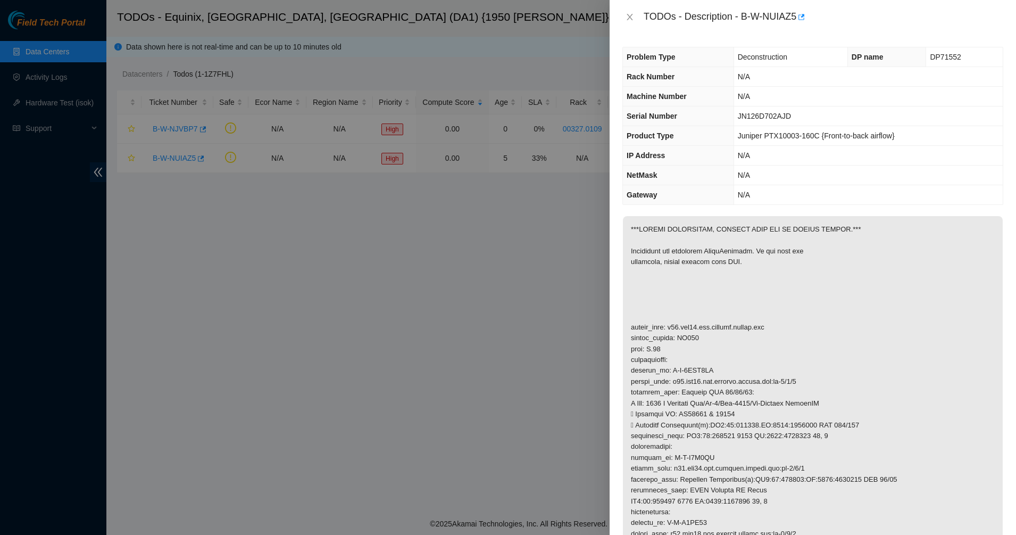
scroll to position [67, 0]
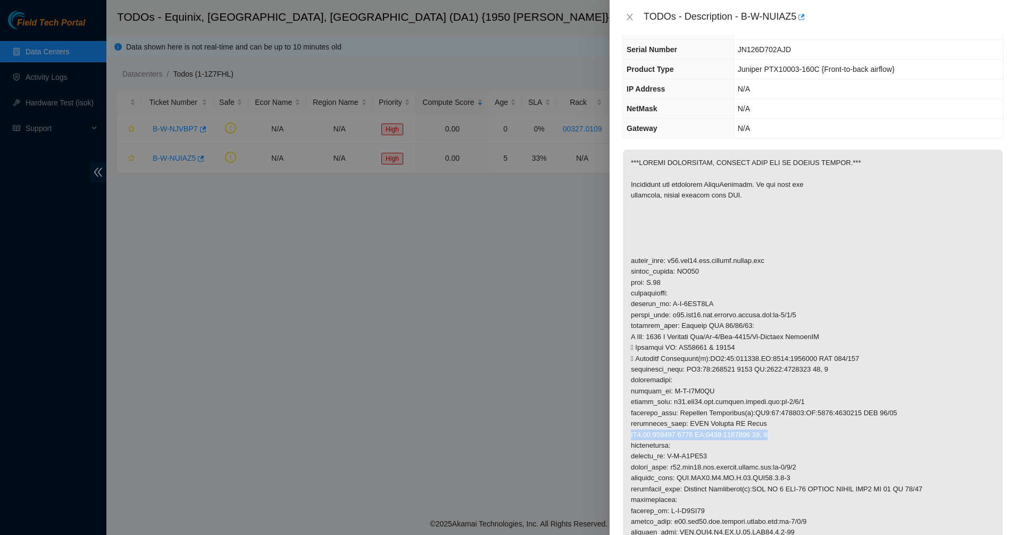
drag, startPoint x: 631, startPoint y: 435, endPoint x: 769, endPoint y: 437, distance: 138.3
click at [769, 437] on p at bounding box center [813, 358] width 380 height 418
click at [759, 427] on p at bounding box center [813, 358] width 380 height 418
drag, startPoint x: 768, startPoint y: 431, endPoint x: 630, endPoint y: 437, distance: 137.4
click at [630, 437] on p at bounding box center [813, 358] width 380 height 418
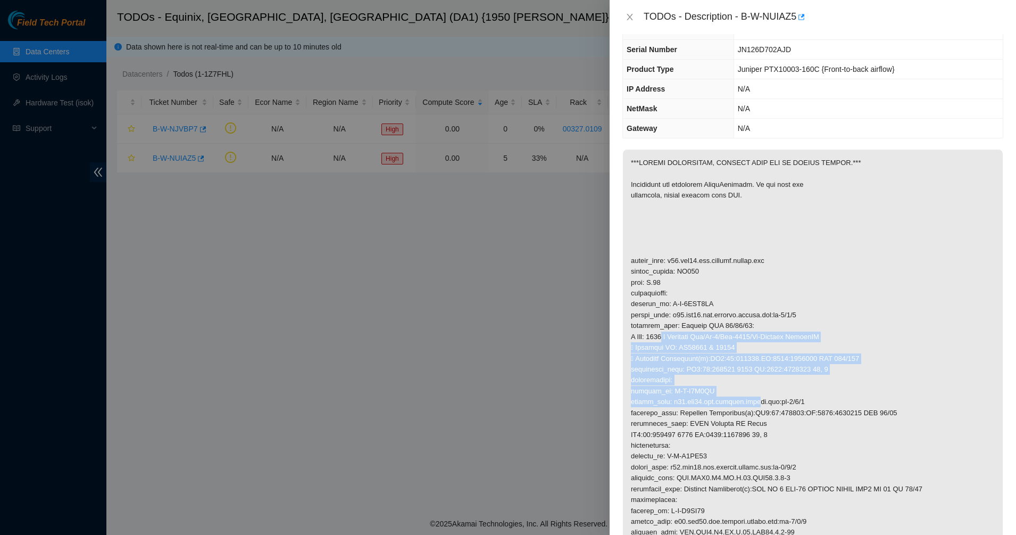
drag, startPoint x: 727, startPoint y: 384, endPoint x: 754, endPoint y: 410, distance: 37.6
click at [753, 409] on p at bounding box center [813, 358] width 380 height 418
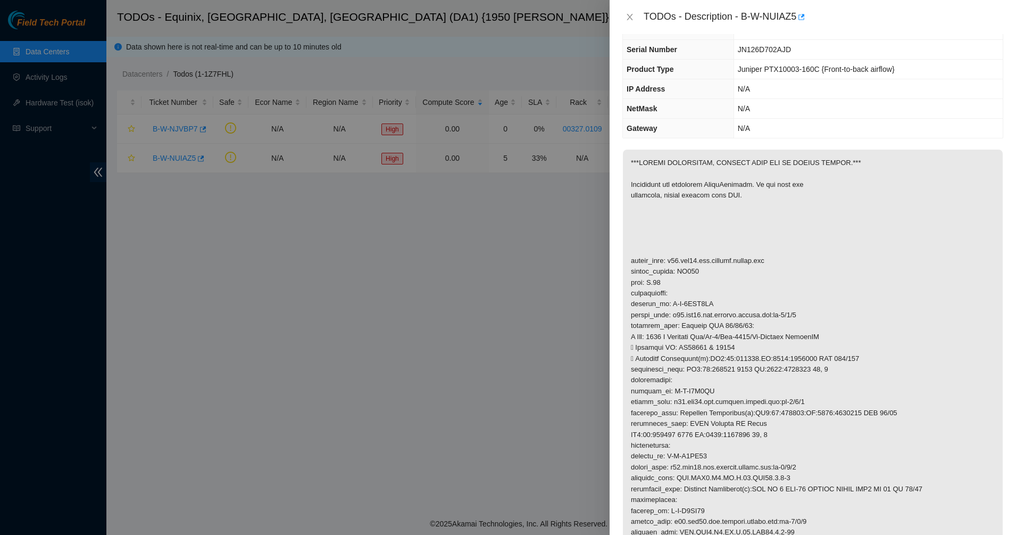
click at [754, 411] on p at bounding box center [813, 358] width 380 height 418
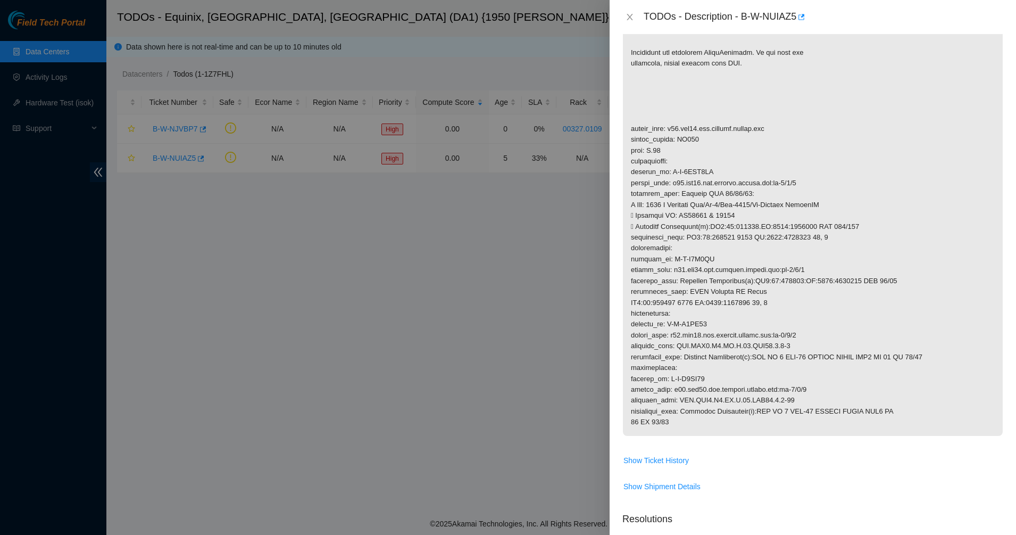
scroll to position [200, 0]
drag, startPoint x: 736, startPoint y: 220, endPoint x: 683, endPoint y: 95, distance: 136.1
click at [736, 219] on p at bounding box center [813, 225] width 380 height 418
click at [631, 16] on icon "close" at bounding box center [630, 17] width 9 height 9
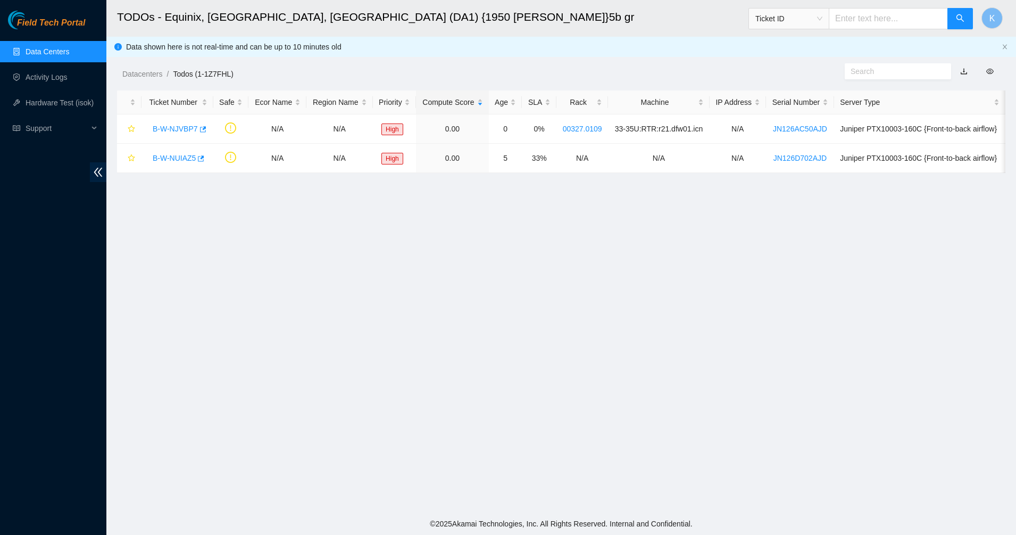
scroll to position [25, 0]
click at [42, 55] on link "Data Centers" at bounding box center [48, 51] width 44 height 9
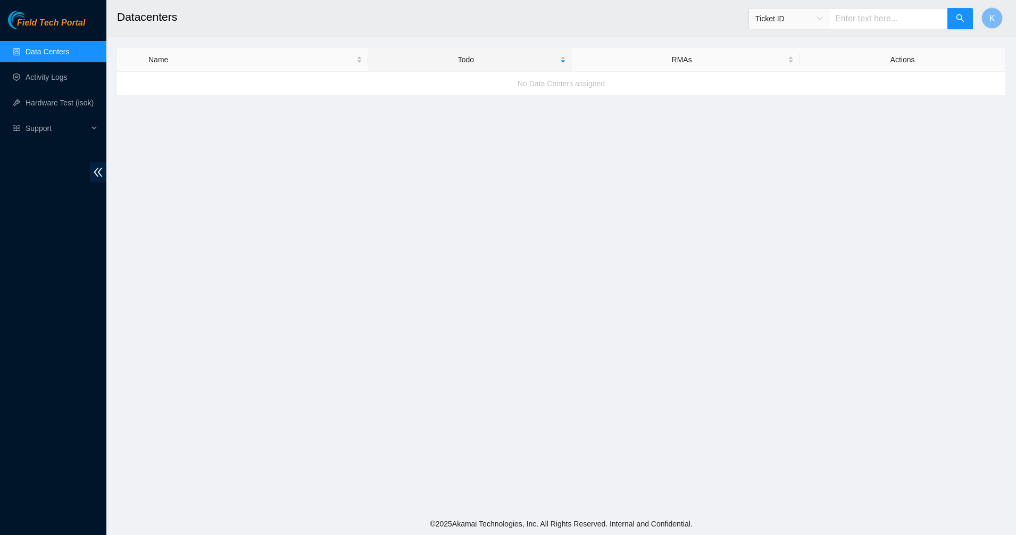
click at [49, 21] on span "Field Tech Portal" at bounding box center [51, 23] width 68 height 10
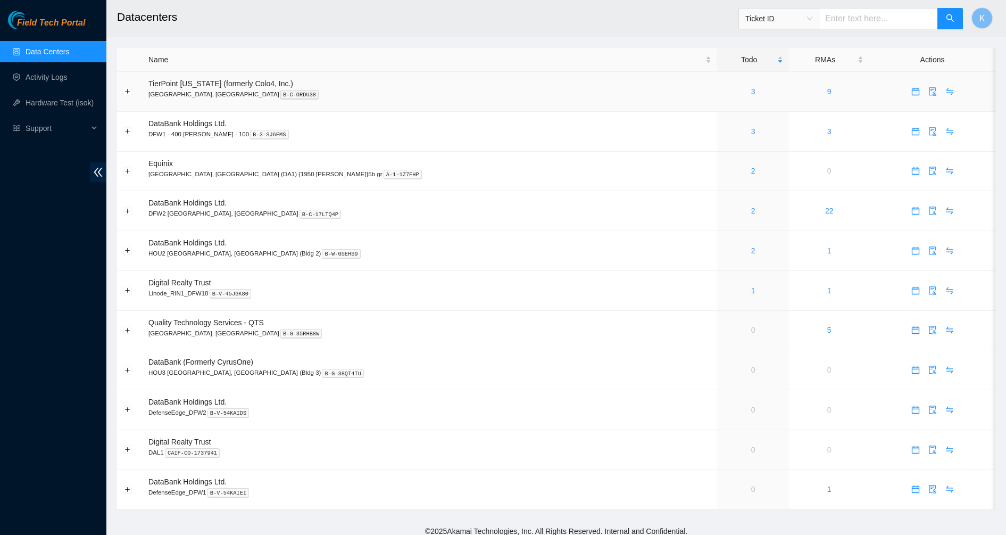
click at [723, 86] on div "3" at bounding box center [753, 92] width 60 height 12
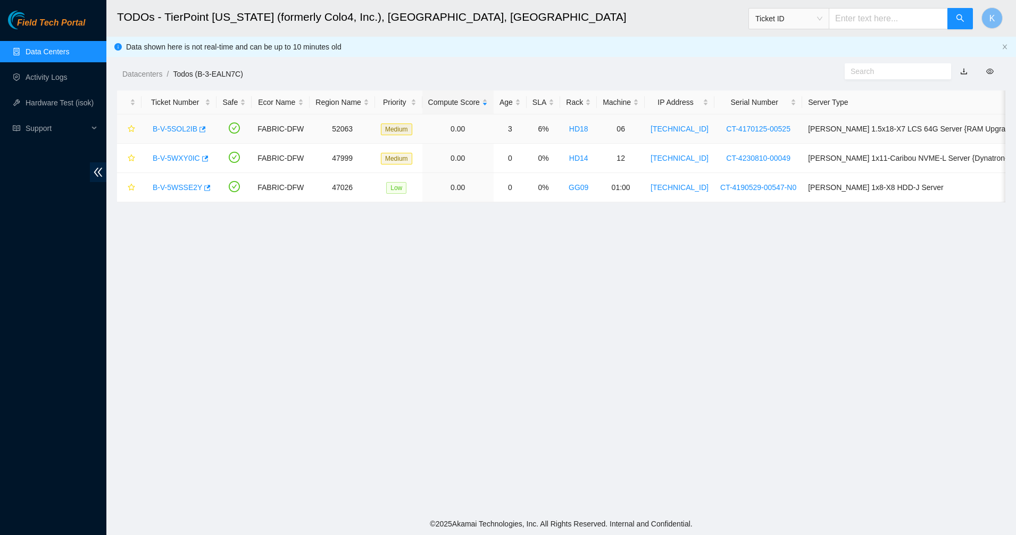
click at [170, 129] on link "B-V-5SOL2IB" at bounding box center [175, 128] width 45 height 9
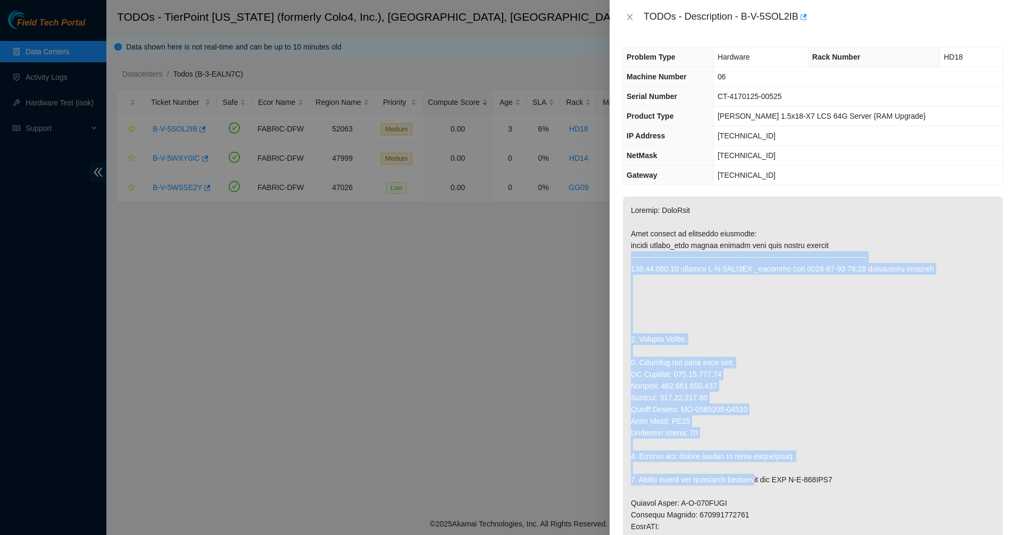
drag, startPoint x: 732, startPoint y: 419, endPoint x: 757, endPoint y: 474, distance: 60.0
click at [757, 474] on p at bounding box center [813, 502] width 380 height 613
drag, startPoint x: 757, startPoint y: 474, endPoint x: 711, endPoint y: 453, distance: 49.8
click at [755, 474] on p at bounding box center [813, 502] width 380 height 613
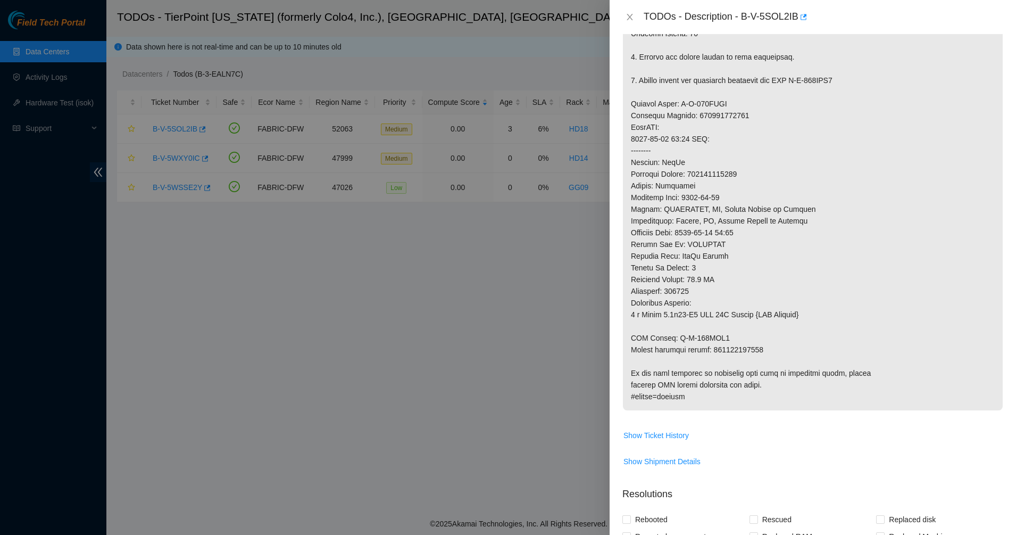
click at [720, 359] on p at bounding box center [813, 103] width 380 height 613
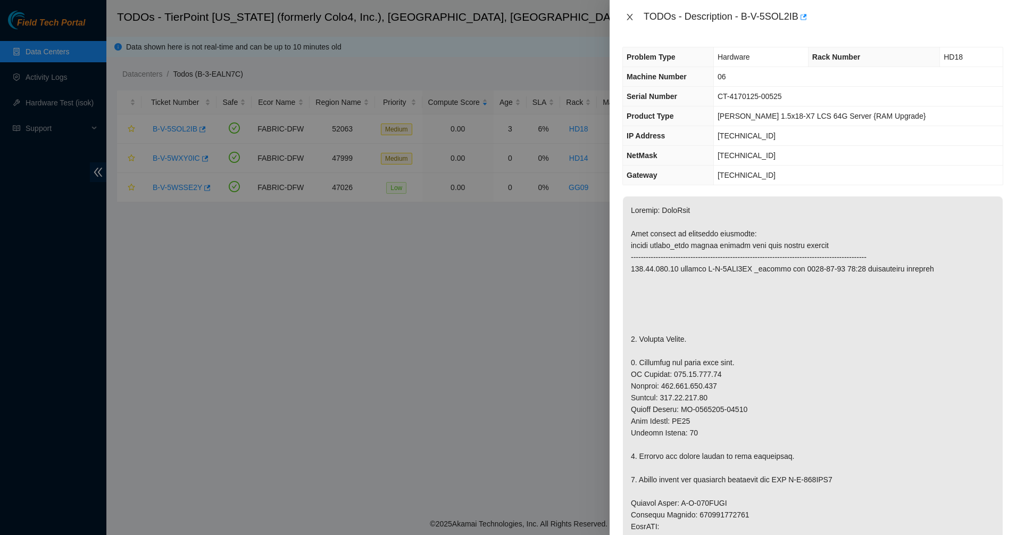
click at [632, 19] on icon "close" at bounding box center [630, 17] width 6 height 6
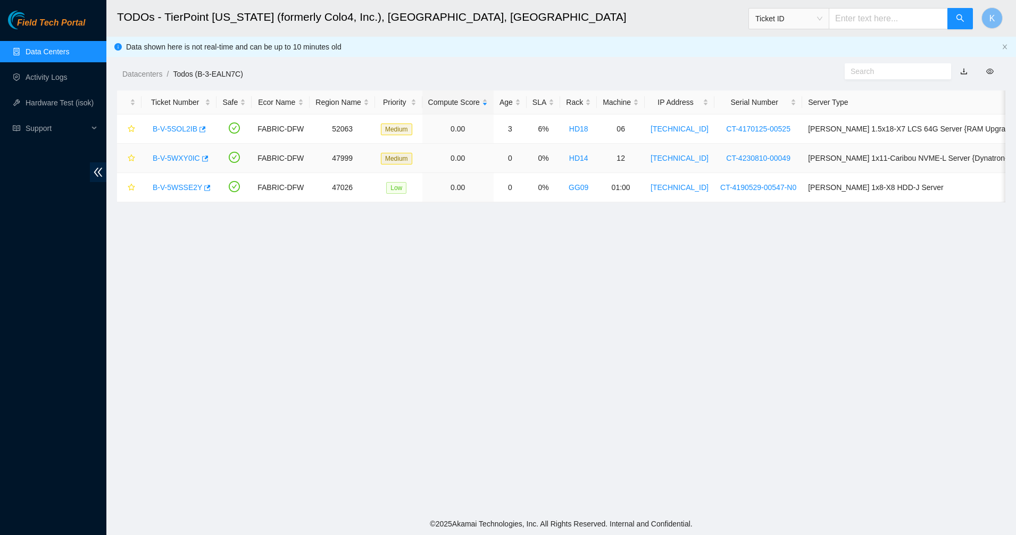
click at [164, 160] on link "B-V-5WXY0IC" at bounding box center [176, 158] width 47 height 9
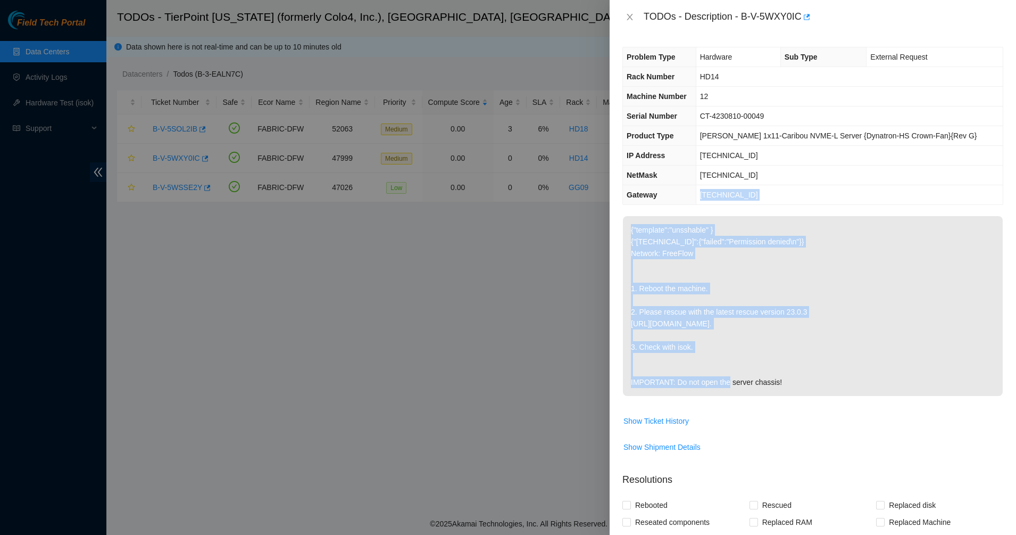
drag, startPoint x: 691, startPoint y: 189, endPoint x: 769, endPoint y: 390, distance: 216.0
click at [746, 374] on div "Problem Type Hardware Sub Type External Request Rack Number HD14 Machine Number…" at bounding box center [813, 284] width 406 height 501
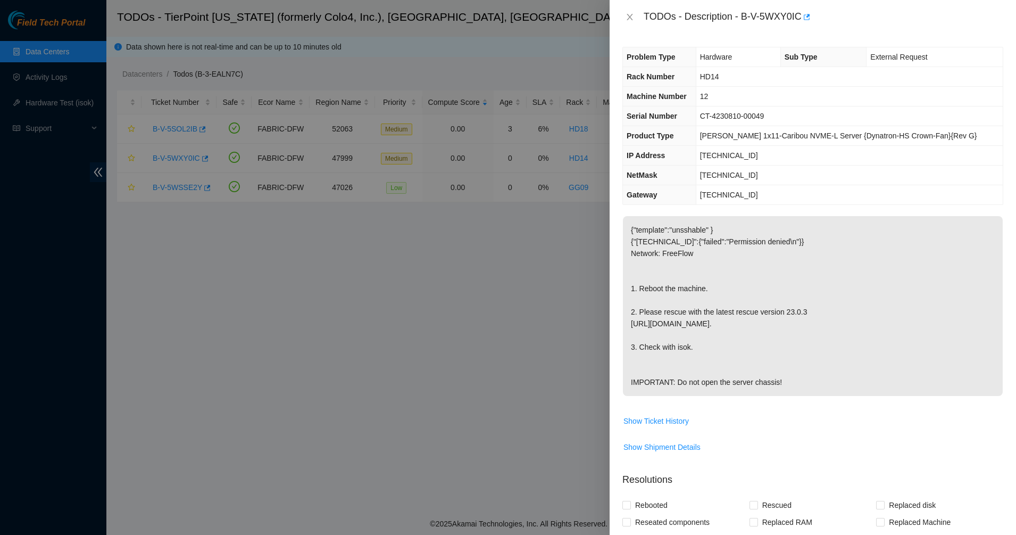
drag, startPoint x: 784, startPoint y: 398, endPoint x: 792, endPoint y: 407, distance: 11.7
click at [784, 396] on p "{"template":"unsshable" } {"[TECHNICAL_ID]":{"failed":"Permission denied\n"}} N…" at bounding box center [813, 306] width 380 height 180
drag, startPoint x: 792, startPoint y: 407, endPoint x: 683, endPoint y: 256, distance: 186.0
click at [684, 256] on p "{"template":"unsshable" } {"[TECHNICAL_ID]":{"failed":"Permission denied\n"}} N…" at bounding box center [813, 306] width 380 height 180
click at [682, 254] on p "{"template":"unsshable" } {"[TECHNICAL_ID]":{"failed":"Permission denied\n"}} N…" at bounding box center [813, 306] width 380 height 180
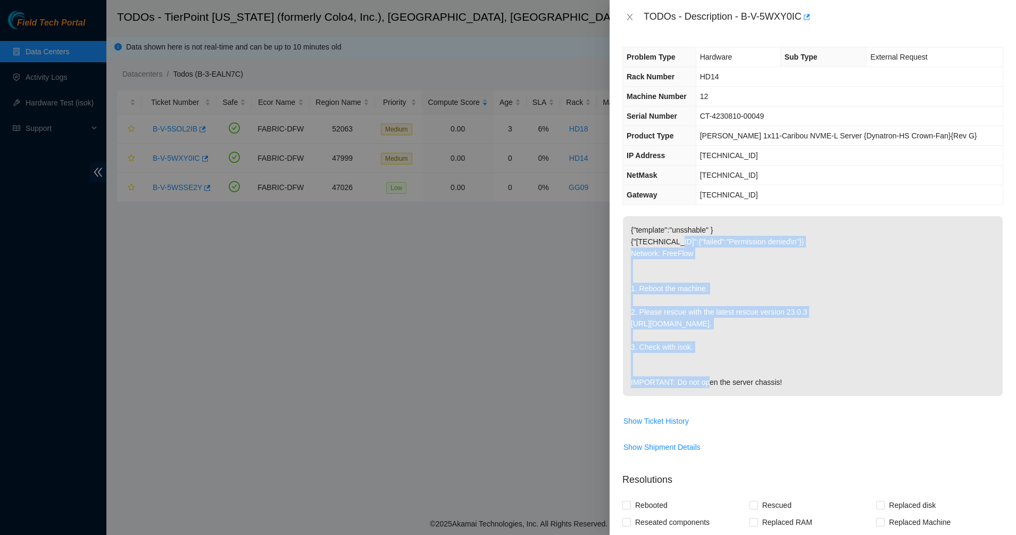
drag, startPoint x: 674, startPoint y: 236, endPoint x: 758, endPoint y: 346, distance: 138.5
click at [758, 346] on p "{"template":"unsshable" } {"[TECHNICAL_ID]":{"failed":"Permission denied\n"}} N…" at bounding box center [813, 306] width 380 height 180
drag, startPoint x: 758, startPoint y: 346, endPoint x: 662, endPoint y: 154, distance: 215.1
click at [662, 154] on div "Problem Type Hardware Sub Type External Request Rack Number HD14 Machine Number…" at bounding box center [813, 284] width 406 height 501
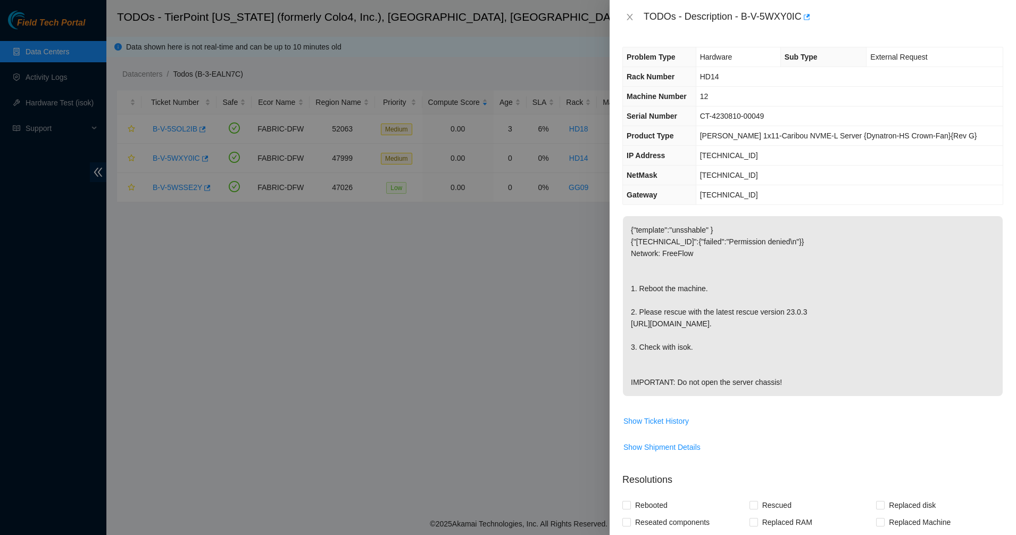
drag, startPoint x: 661, startPoint y: 146, endPoint x: 658, endPoint y: 63, distance: 83.0
click at [661, 146] on th "IP Address" at bounding box center [659, 156] width 73 height 20
click at [629, 17] on icon "close" at bounding box center [630, 17] width 9 height 9
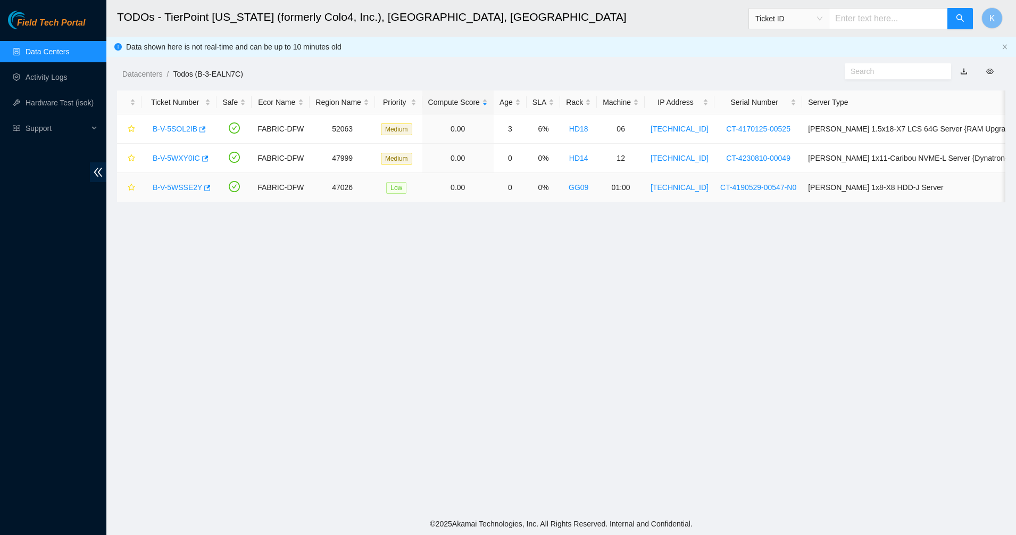
click at [178, 181] on div "B-V-5WSSE2Y" at bounding box center [178, 187] width 63 height 17
click at [177, 183] on link "B-V-5WSSE2Y" at bounding box center [177, 187] width 49 height 9
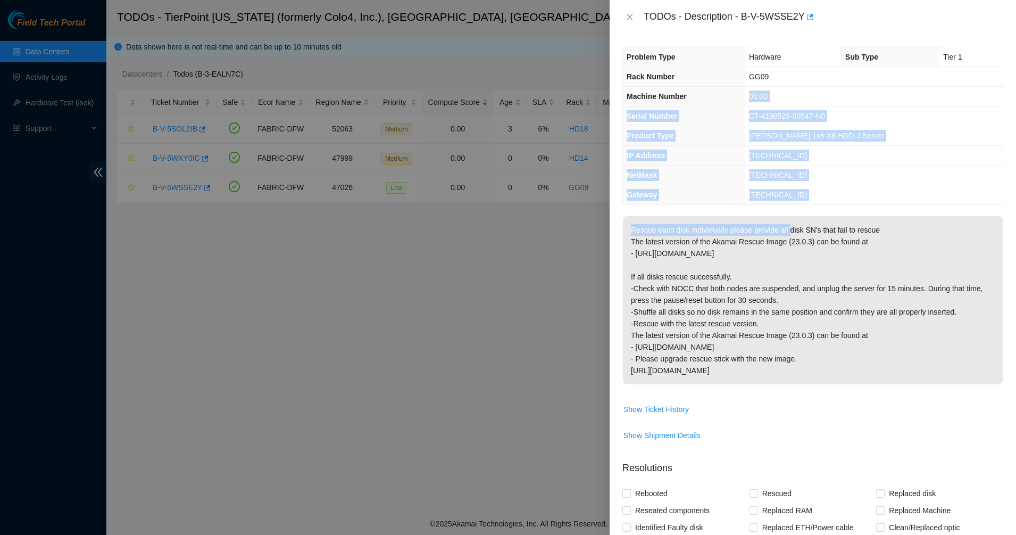
drag, startPoint x: 770, startPoint y: 92, endPoint x: 787, endPoint y: 228, distance: 136.7
click at [787, 227] on div "Problem Type Hardware Sub Type Tier 1 Rack Number GG09 Machine Number 01:00 Ser…" at bounding box center [813, 284] width 406 height 501
drag, startPoint x: 787, startPoint y: 228, endPoint x: 734, endPoint y: 218, distance: 54.1
click at [787, 228] on p "Rescue each disk individually please provide all disk SN's that fail to rescue …" at bounding box center [813, 300] width 380 height 168
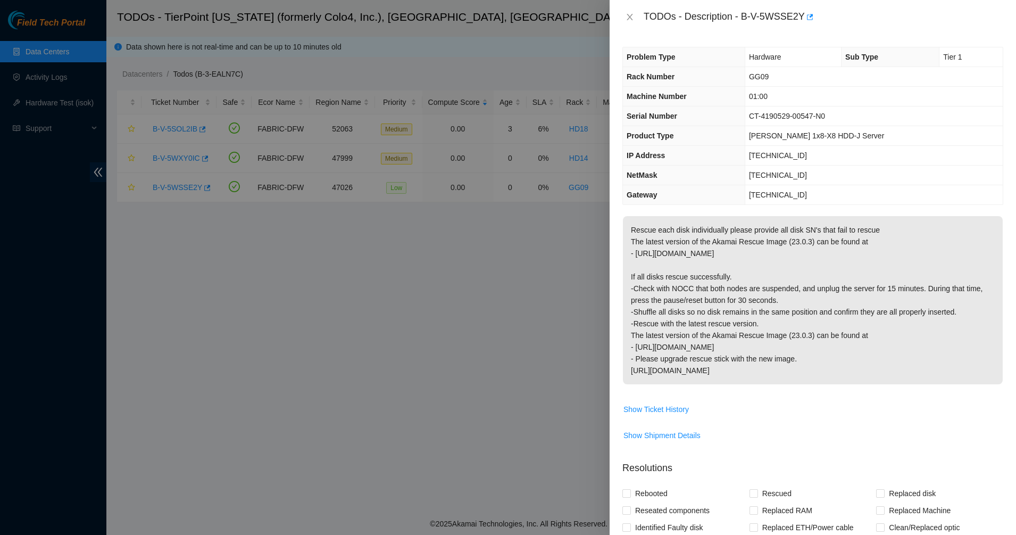
drag, startPoint x: 786, startPoint y: 347, endPoint x: 854, endPoint y: 352, distance: 68.8
click at [786, 347] on p "Rescue each disk individually please provide all disk SN's that fail to rescue …" at bounding box center [813, 300] width 380 height 168
click at [692, 214] on div "Problem Type Hardware Sub Type Tier 1 Rack Number GG09 Machine Number 01:00 Ser…" at bounding box center [813, 284] width 406 height 501
drag, startPoint x: 859, startPoint y: 327, endPoint x: 934, endPoint y: 364, distance: 83.5
click at [934, 364] on div "Problem Type Hardware Sub Type Tier 1 Rack Number GG09 Machine Number 01:00 Ser…" at bounding box center [813, 284] width 406 height 501
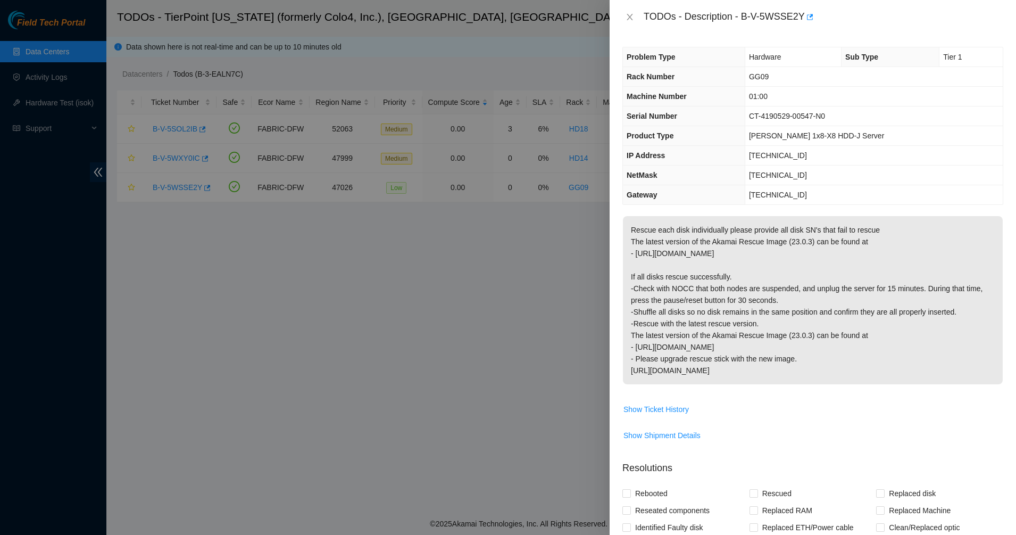
click at [934, 364] on p "Rescue each disk individually please provide all disk SN's that fail to rescue …" at bounding box center [813, 300] width 380 height 168
drag, startPoint x: 887, startPoint y: 317, endPoint x: 767, endPoint y: 237, distance: 145.0
click at [787, 254] on p "Rescue each disk individually please provide all disk SN's that fail to rescue …" at bounding box center [813, 300] width 380 height 168
drag, startPoint x: 767, startPoint y: 237, endPoint x: 747, endPoint y: 217, distance: 27.5
click at [751, 220] on p "Rescue each disk individually please provide all disk SN's that fail to rescue …" at bounding box center [813, 300] width 380 height 168
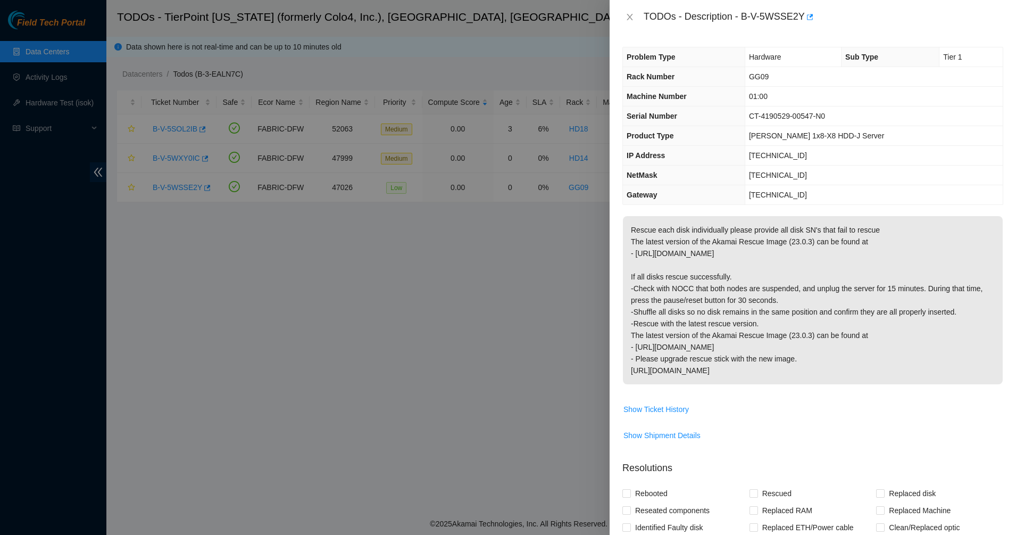
click at [738, 209] on div "Problem Type Hardware Sub Type Tier 1 Rack Number GG09 Machine Number 01:00 Ser…" at bounding box center [813, 284] width 406 height 501
drag, startPoint x: 738, startPoint y: 209, endPoint x: 917, endPoint y: 366, distance: 238.2
click at [917, 366] on div "Problem Type Hardware Sub Type Tier 1 Rack Number GG09 Machine Number 01:00 Ser…" at bounding box center [813, 284] width 406 height 501
click at [917, 366] on p "Rescue each disk individually please provide all disk SN's that fail to rescue …" at bounding box center [813, 300] width 380 height 168
click at [633, 18] on icon "close" at bounding box center [630, 17] width 9 height 9
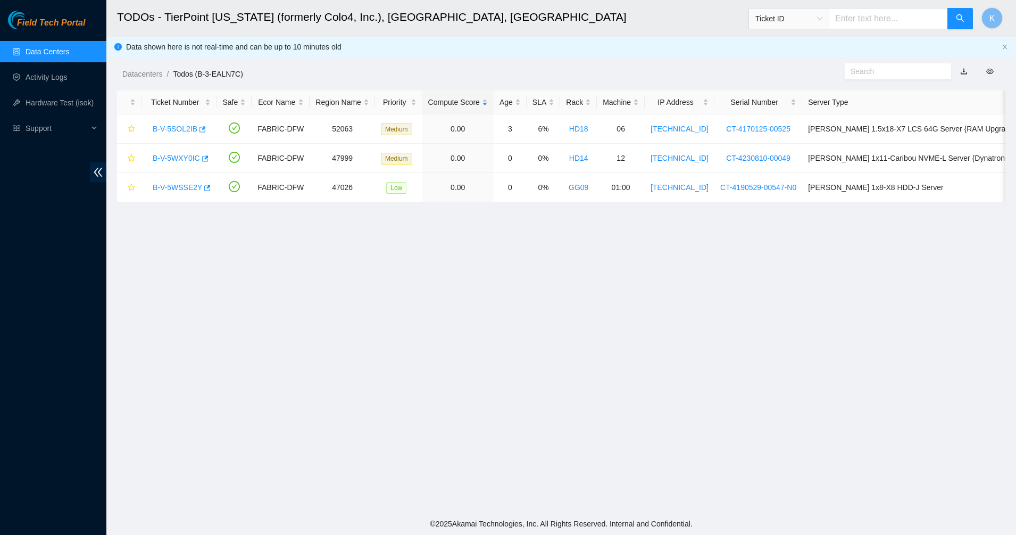
click at [27, 54] on link "Data Centers" at bounding box center [48, 51] width 44 height 9
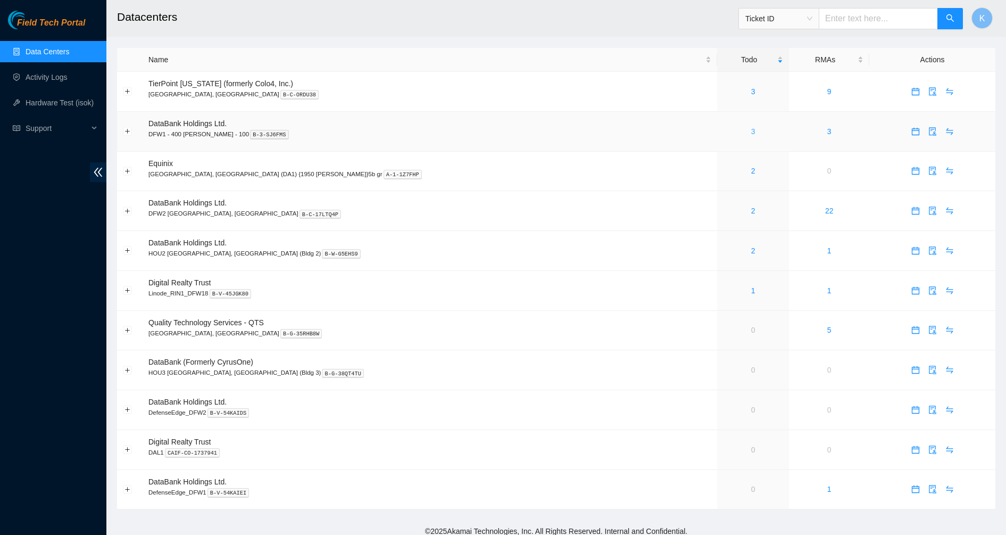
click at [751, 133] on link "3" at bounding box center [753, 131] width 4 height 9
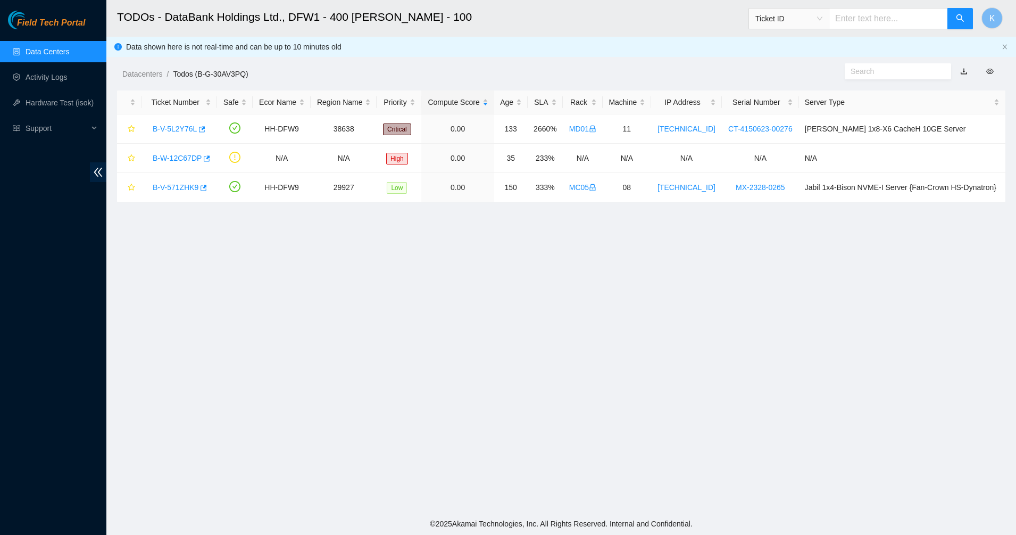
click at [28, 55] on link "Data Centers" at bounding box center [48, 51] width 44 height 9
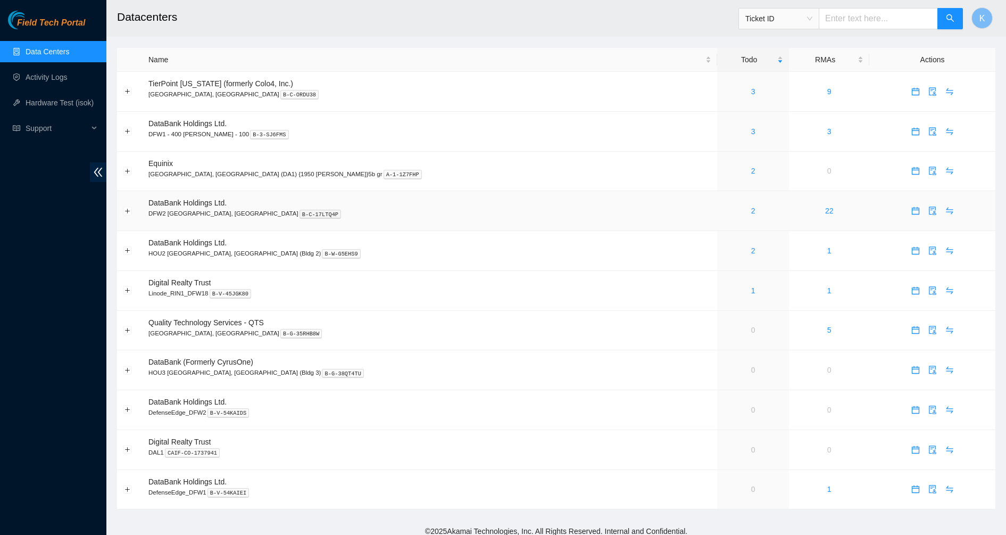
click at [723, 209] on div "2" at bounding box center [753, 211] width 60 height 12
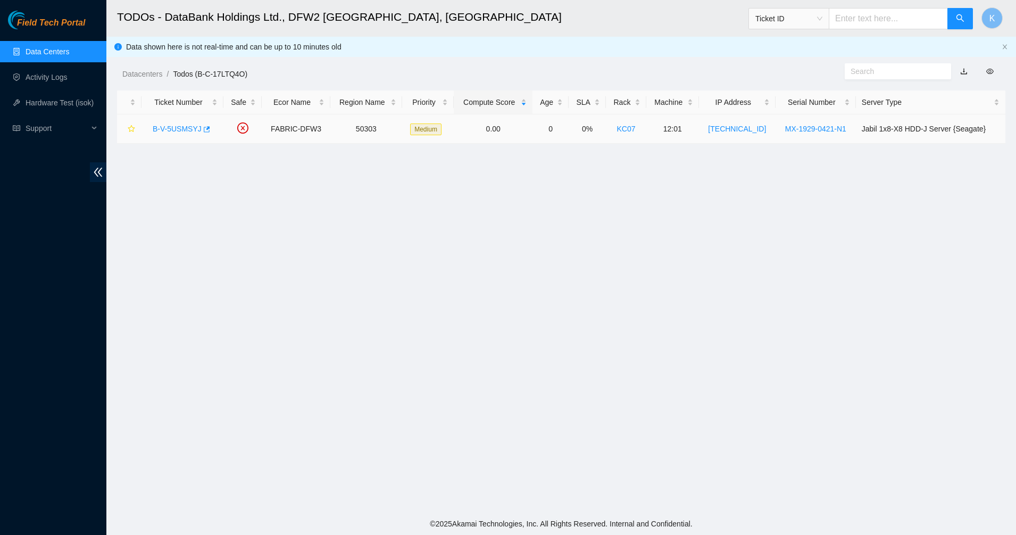
click at [176, 128] on link "B-V-5USMSYJ" at bounding box center [177, 128] width 49 height 9
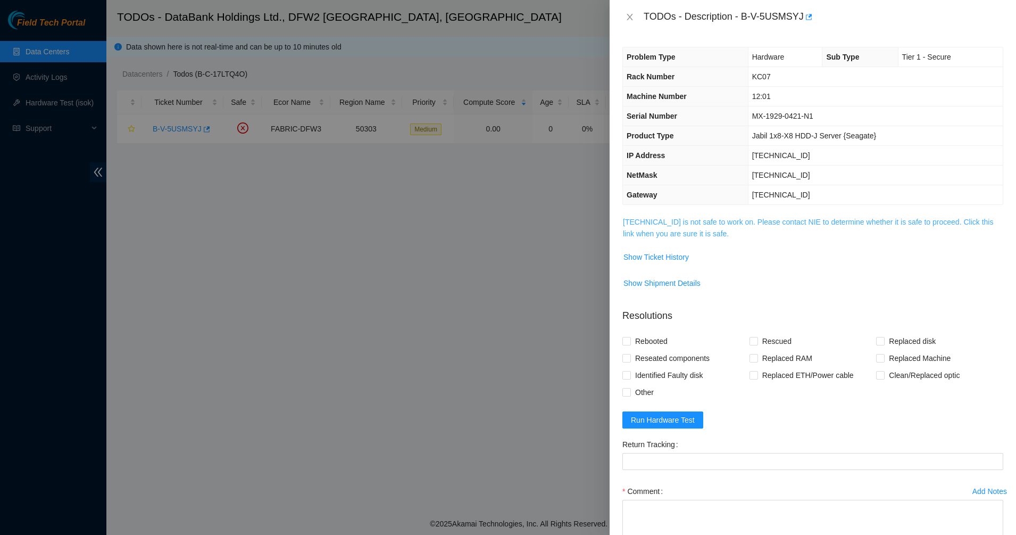
click at [651, 222] on link "[TECHNICAL_ID] is not safe to work on. Please contact NIE to determine whether …" at bounding box center [808, 228] width 370 height 20
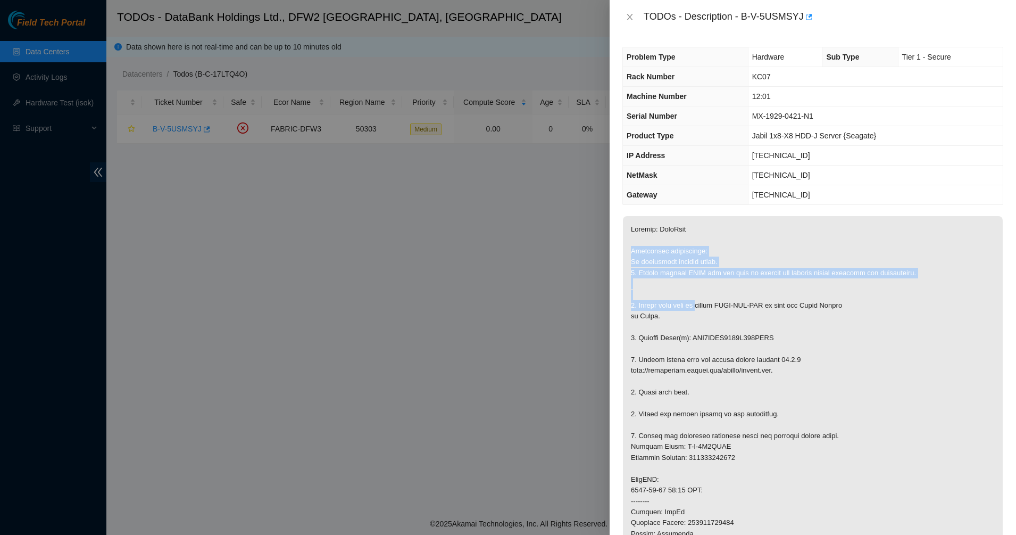
drag, startPoint x: 649, startPoint y: 236, endPoint x: 702, endPoint y: 301, distance: 84.3
click at [702, 301] on p at bounding box center [813, 484] width 380 height 537
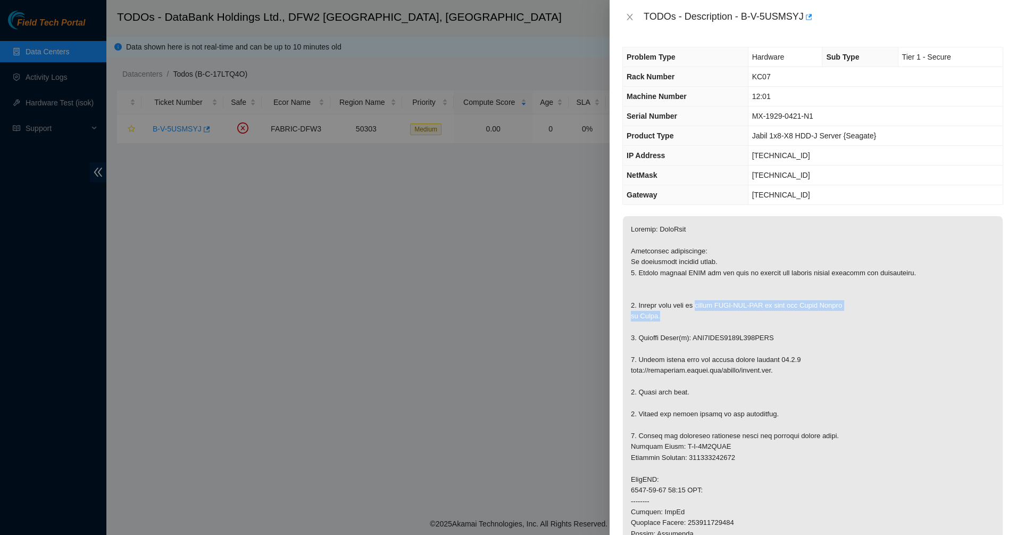
drag, startPoint x: 702, startPoint y: 301, endPoint x: 716, endPoint y: 320, distance: 23.3
click at [716, 320] on p at bounding box center [813, 484] width 380 height 537
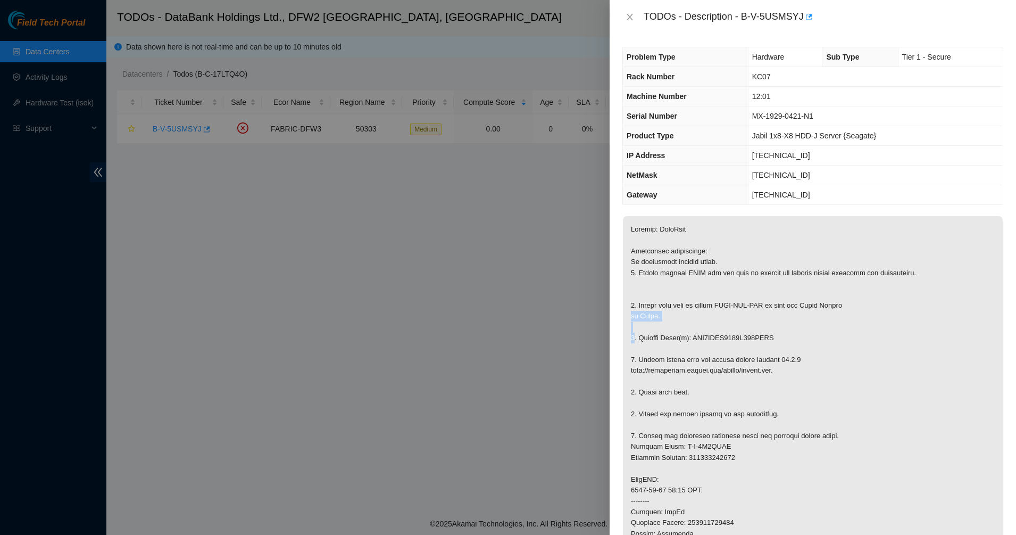
click at [674, 315] on p at bounding box center [813, 484] width 380 height 537
drag, startPoint x: 674, startPoint y: 315, endPoint x: 714, endPoint y: 338, distance: 46.0
click at [714, 338] on p at bounding box center [813, 484] width 380 height 537
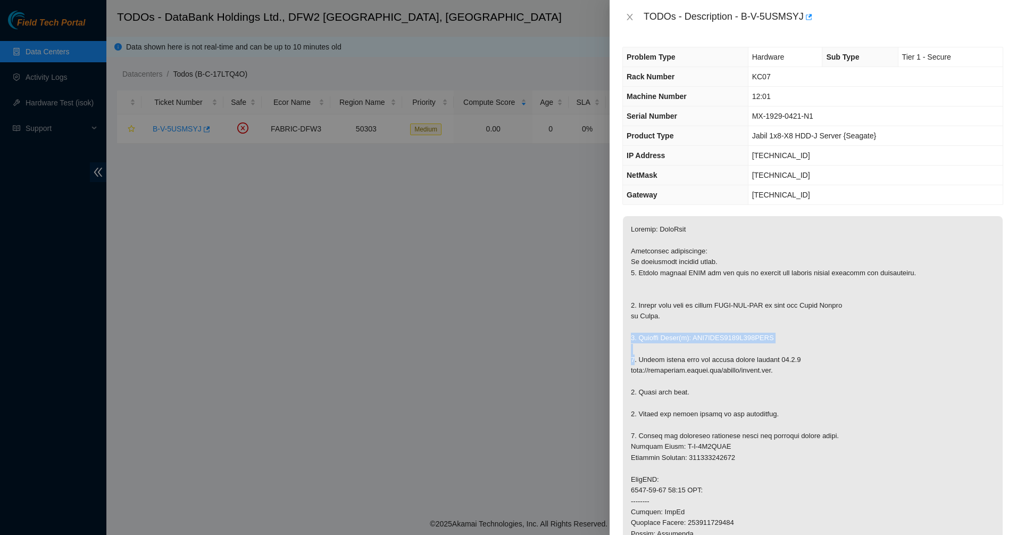
click at [714, 338] on p at bounding box center [813, 484] width 380 height 537
click at [674, 328] on p at bounding box center [813, 484] width 380 height 537
drag, startPoint x: 675, startPoint y: 328, endPoint x: 761, endPoint y: 398, distance: 111.2
click at [761, 398] on p at bounding box center [813, 484] width 380 height 537
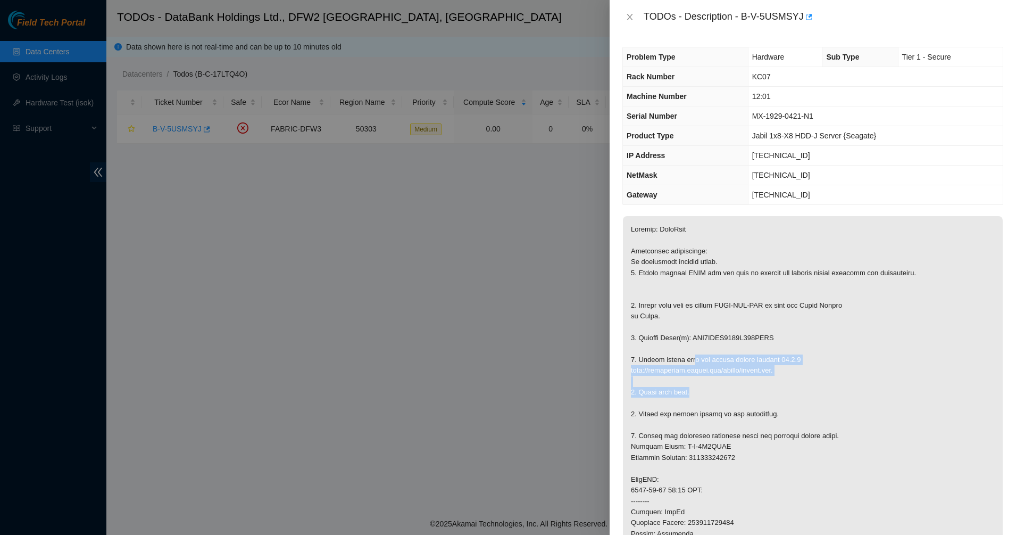
click at [681, 347] on p at bounding box center [813, 484] width 380 height 537
drag, startPoint x: 674, startPoint y: 340, endPoint x: 661, endPoint y: 315, distance: 27.9
click at [673, 339] on p at bounding box center [813, 484] width 380 height 537
drag, startPoint x: 660, startPoint y: 312, endPoint x: 707, endPoint y: 363, distance: 69.7
click at [707, 363] on p at bounding box center [813, 484] width 380 height 537
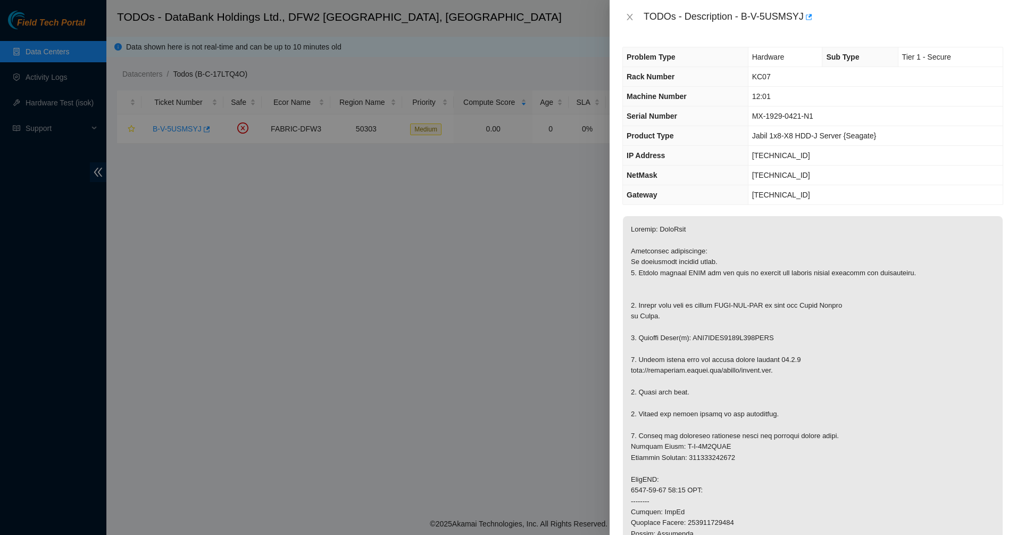
click at [707, 363] on p at bounding box center [813, 484] width 380 height 537
drag, startPoint x: 707, startPoint y: 363, endPoint x: 676, endPoint y: 335, distance: 42.2
click at [678, 336] on p at bounding box center [813, 484] width 380 height 537
click at [675, 334] on p at bounding box center [813, 484] width 380 height 537
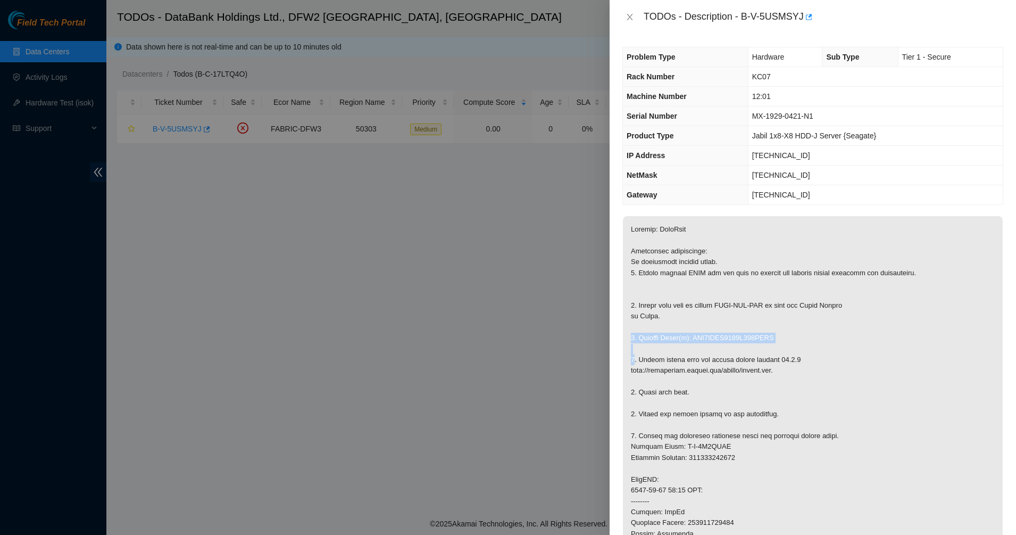
click at [675, 334] on p at bounding box center [813, 484] width 380 height 537
click at [674, 325] on p at bounding box center [813, 484] width 380 height 537
click at [631, 16] on icon "close" at bounding box center [630, 17] width 6 height 6
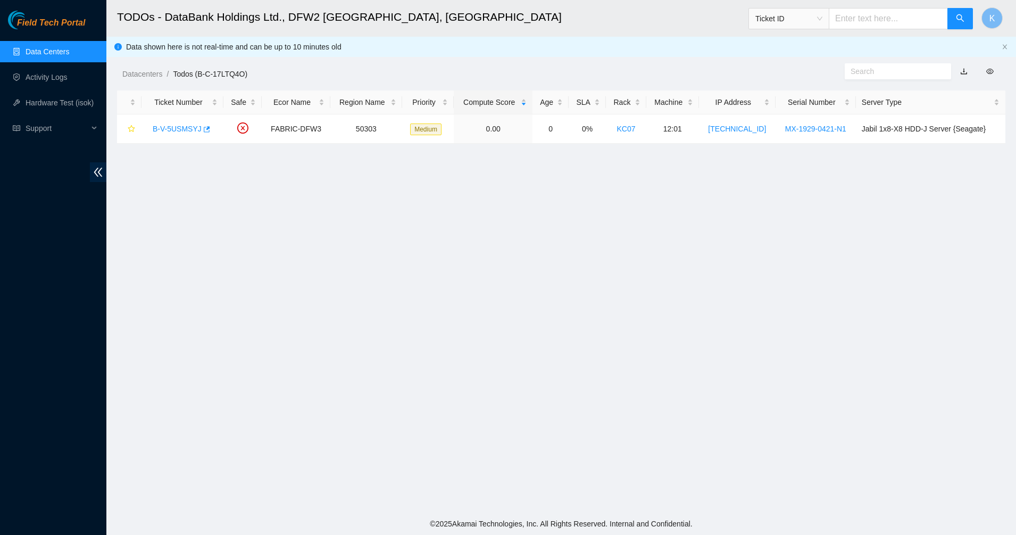
click at [51, 56] on link "Data Centers" at bounding box center [48, 51] width 44 height 9
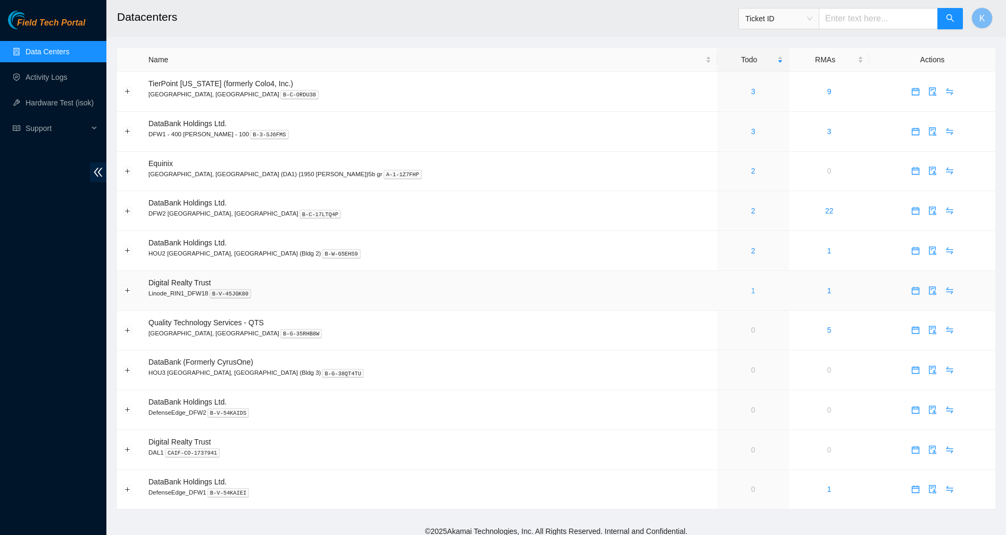
click at [751, 291] on link "1" at bounding box center [753, 290] width 4 height 9
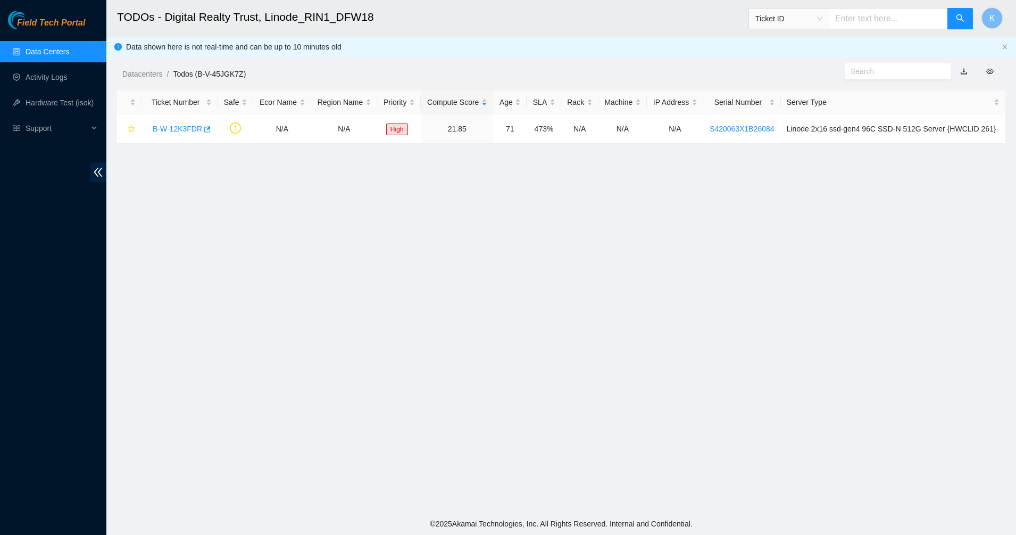
click at [30, 51] on link "Data Centers" at bounding box center [48, 51] width 44 height 9
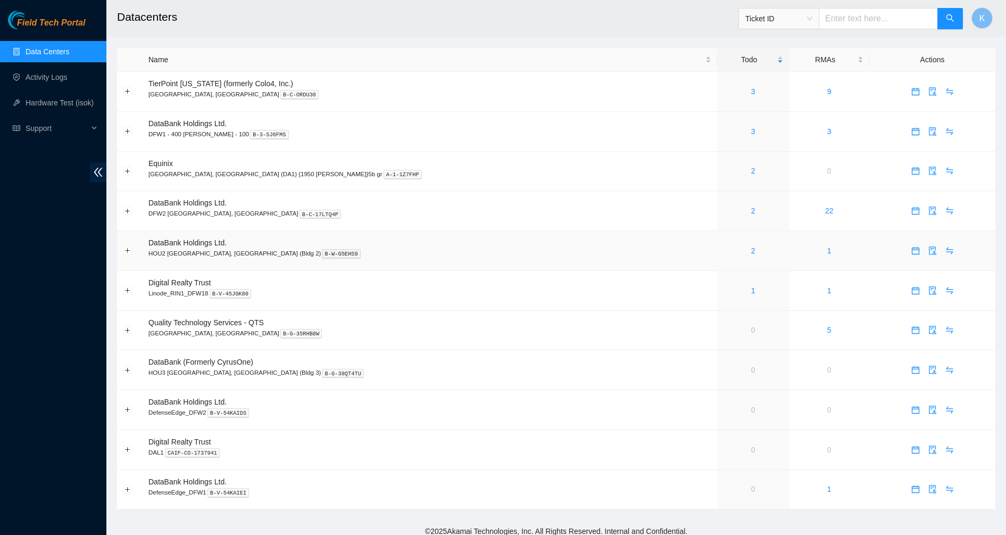
click at [723, 252] on div "2" at bounding box center [753, 251] width 60 height 12
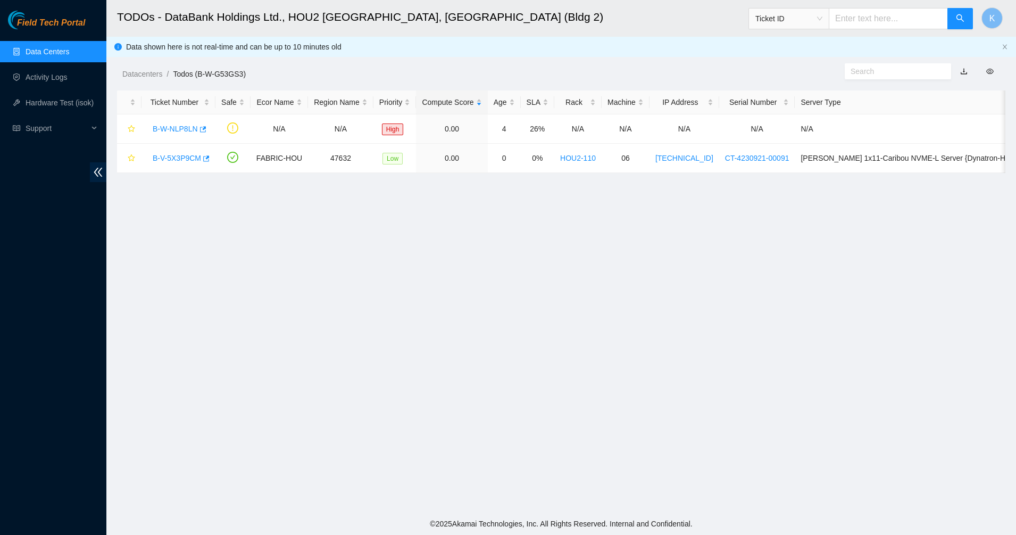
drag, startPoint x: 375, startPoint y: 137, endPoint x: 348, endPoint y: 240, distance: 106.7
click at [348, 240] on main "TODOs - DataBank Holdings Ltd., HOU2 [GEOGRAPHIC_DATA], [GEOGRAPHIC_DATA] (Bldg…" at bounding box center [561, 256] width 910 height 512
click at [176, 126] on link "B-W-NLP8LN" at bounding box center [175, 128] width 45 height 9
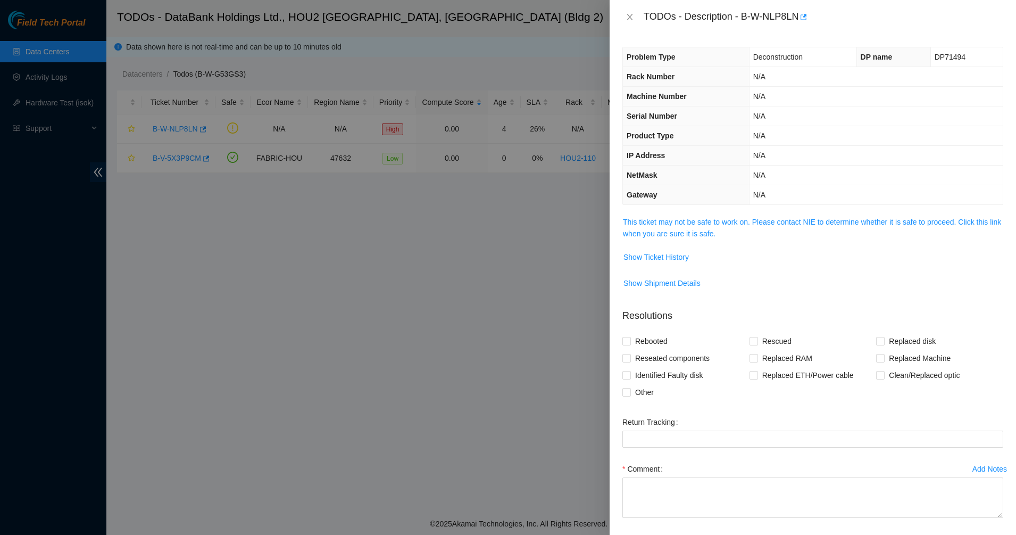
drag, startPoint x: 666, startPoint y: 208, endPoint x: 659, endPoint y: 220, distance: 14.1
click at [665, 209] on div "Problem Type Deconstruction DP name DP71494 Rack Number N/A Machine Number N/A …" at bounding box center [813, 284] width 406 height 501
click at [659, 220] on link "This ticket may not be safe to work on. Please contact NIE to determine whether…" at bounding box center [812, 228] width 378 height 20
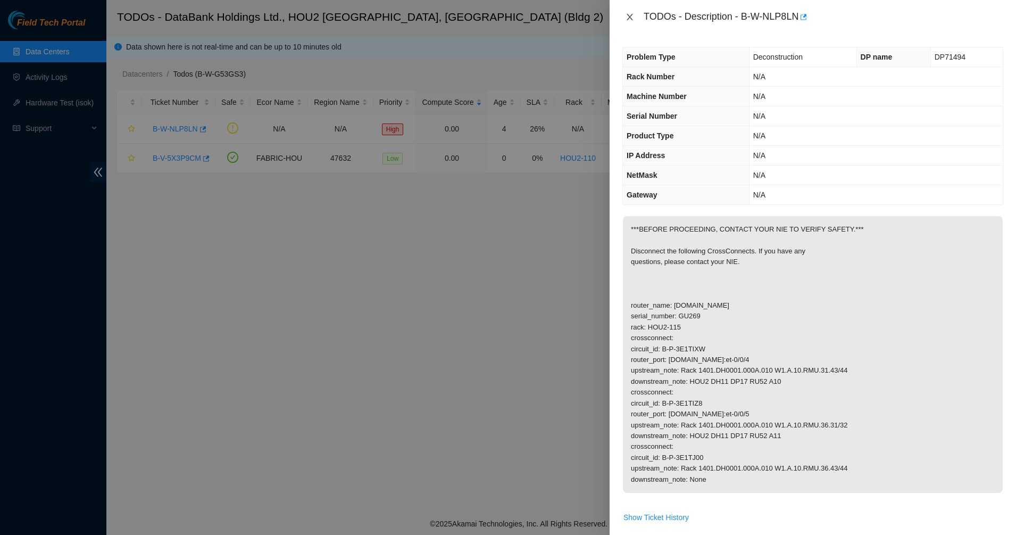
click at [630, 16] on icon "close" at bounding box center [630, 17] width 6 height 6
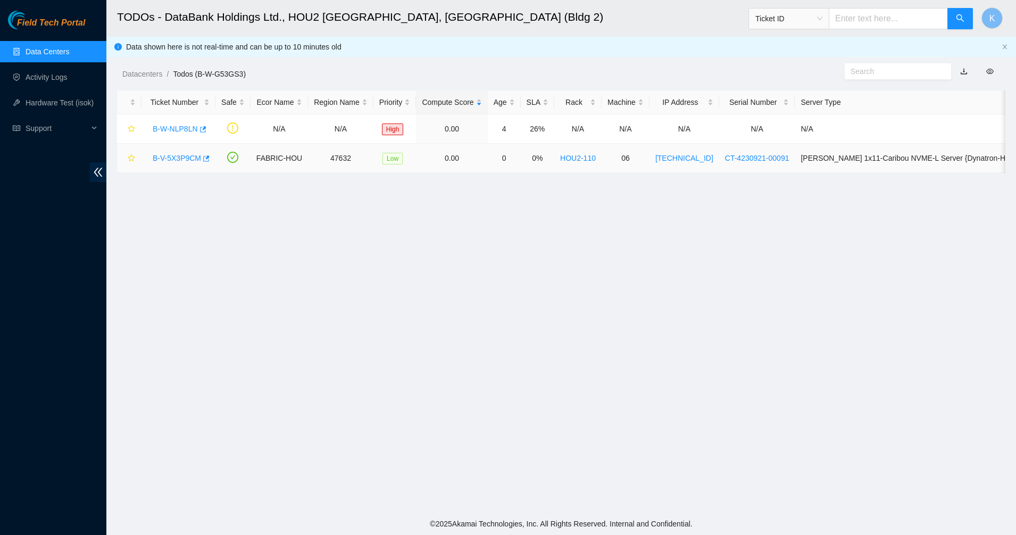
click at [159, 160] on link "B-V-5X3P9CM" at bounding box center [177, 158] width 48 height 9
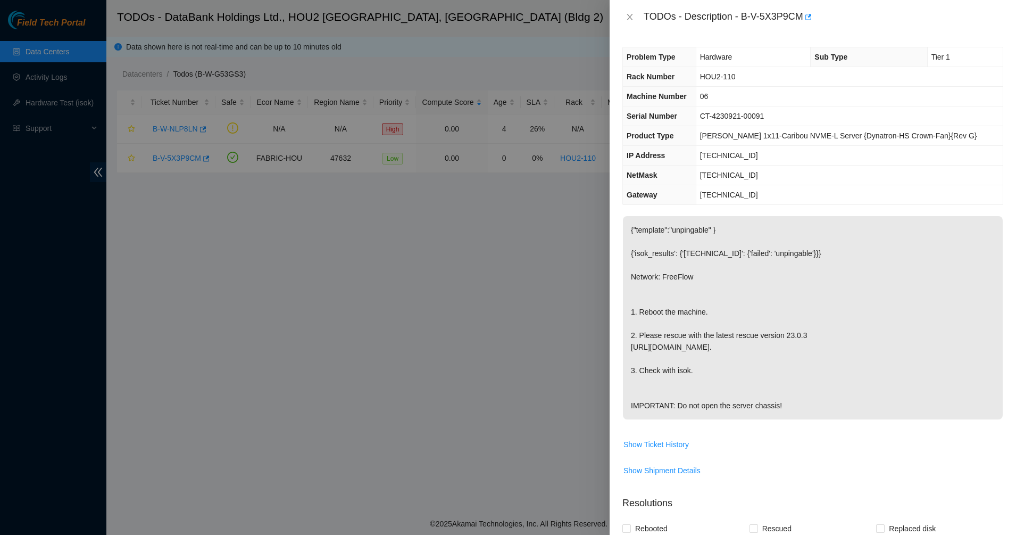
drag, startPoint x: 743, startPoint y: 352, endPoint x: 802, endPoint y: 445, distance: 109.8
click at [802, 427] on span "{"template":"unpingable" } {'isok_results': {'[TECHNICAL_ID]': {'failed': 'unpi…" at bounding box center [813, 321] width 380 height 211
click at [802, 419] on p "{"template":"unpingable" } {'isok_results': {'[TECHNICAL_ID]': {'failed': 'unpi…" at bounding box center [813, 317] width 380 height 203
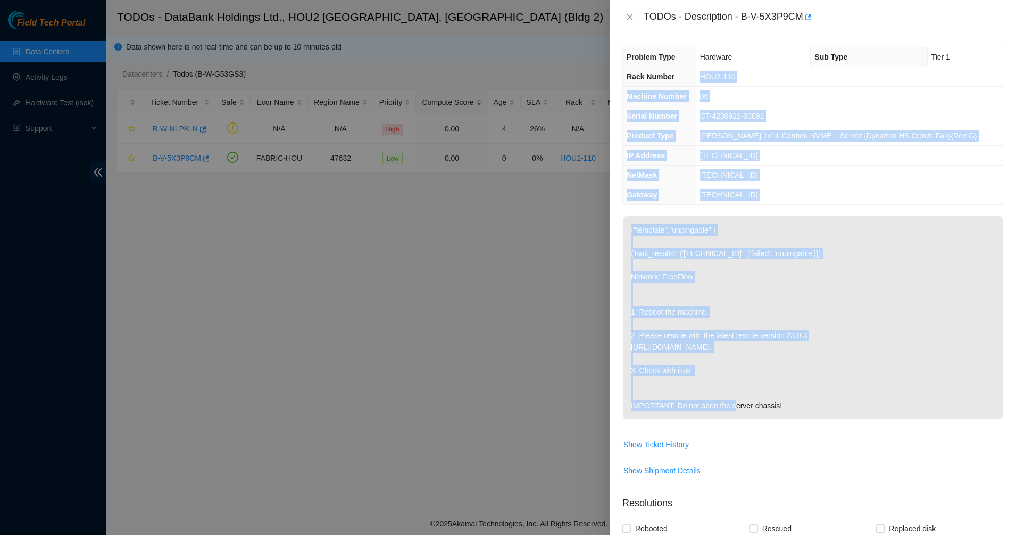
drag, startPoint x: 824, startPoint y: 397, endPoint x: 694, endPoint y: 73, distance: 348.7
click at [696, 78] on div "Problem Type Hardware Sub Type Tier 1 Rack Number HOU2-110 Machine Number 06 Se…" at bounding box center [813, 284] width 406 height 501
click at [689, 71] on th "Rack Number" at bounding box center [659, 77] width 73 height 20
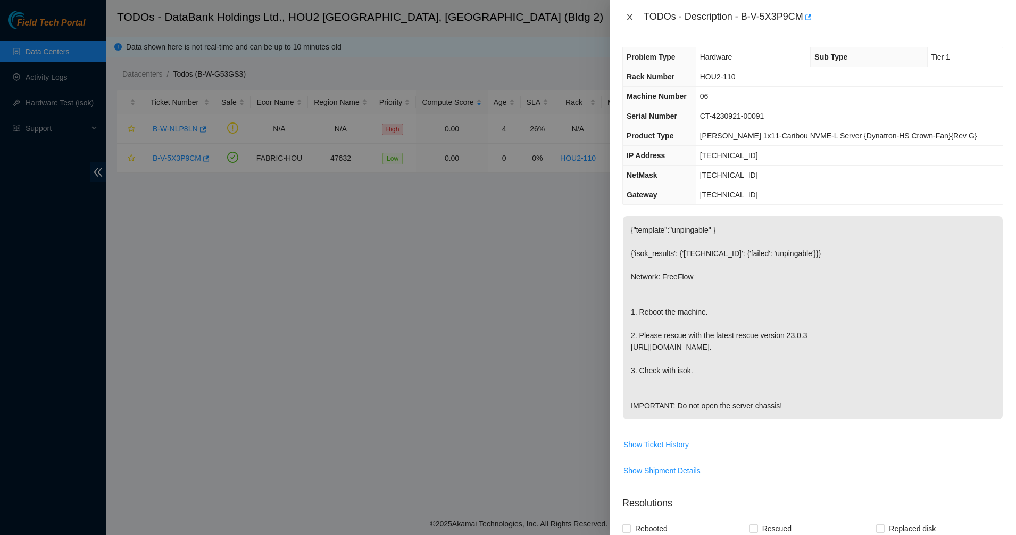
click at [629, 16] on icon "close" at bounding box center [630, 17] width 6 height 6
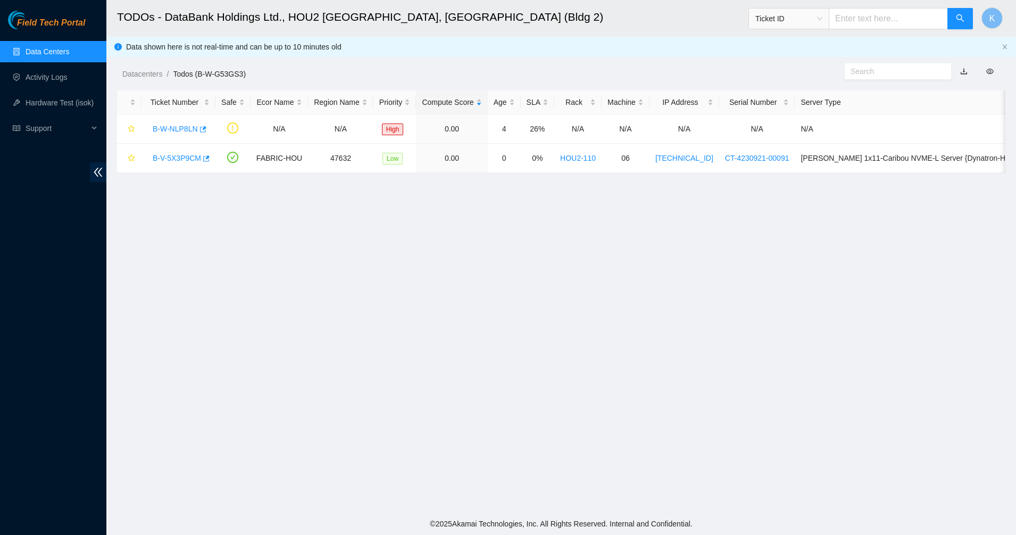
click at [44, 47] on link "Data Centers" at bounding box center [48, 51] width 44 height 9
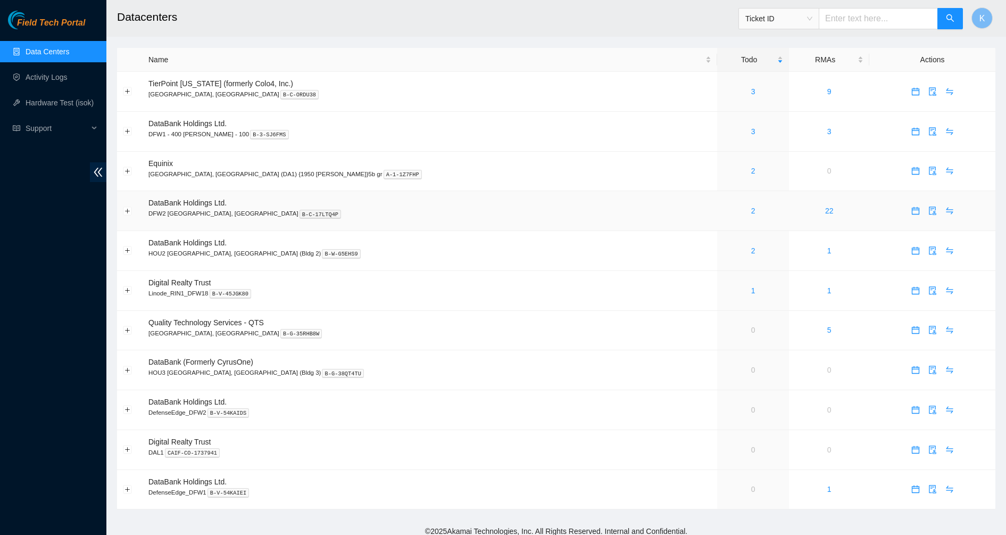
click at [723, 213] on div "2" at bounding box center [753, 211] width 60 height 12
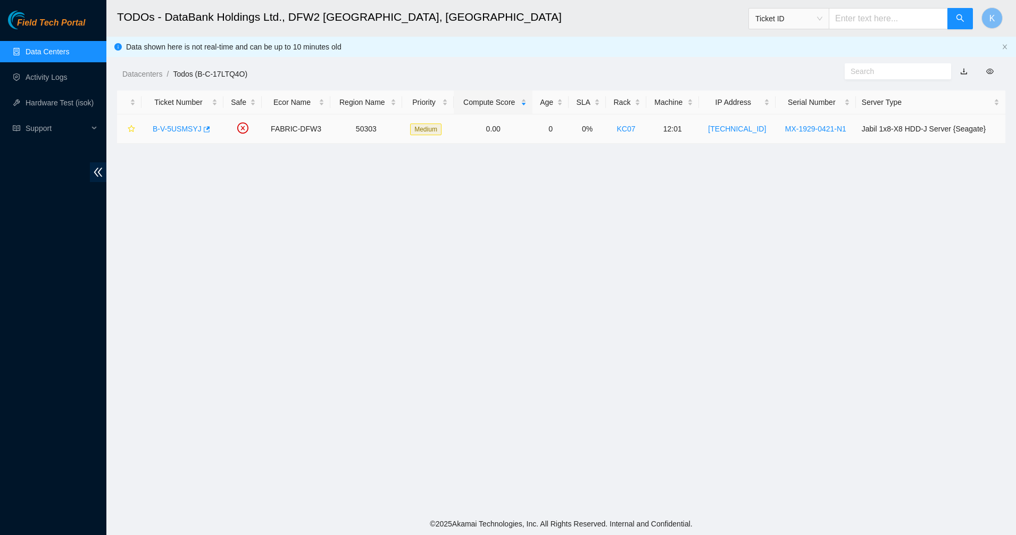
click at [179, 131] on link "B-V-5USMSYJ" at bounding box center [177, 128] width 49 height 9
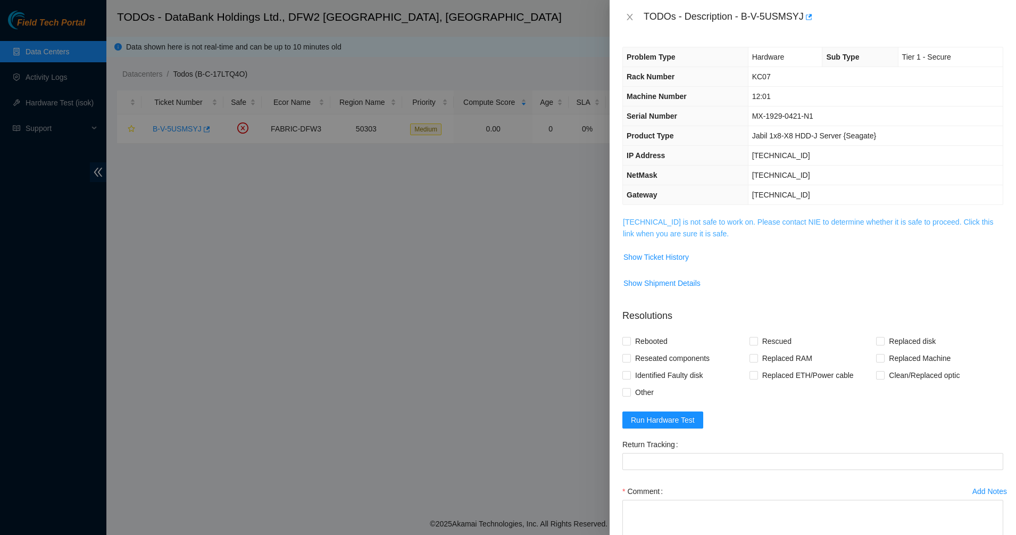
click at [689, 237] on link "[TECHNICAL_ID] is not safe to work on. Please contact NIE to determine whether …" at bounding box center [808, 228] width 370 height 20
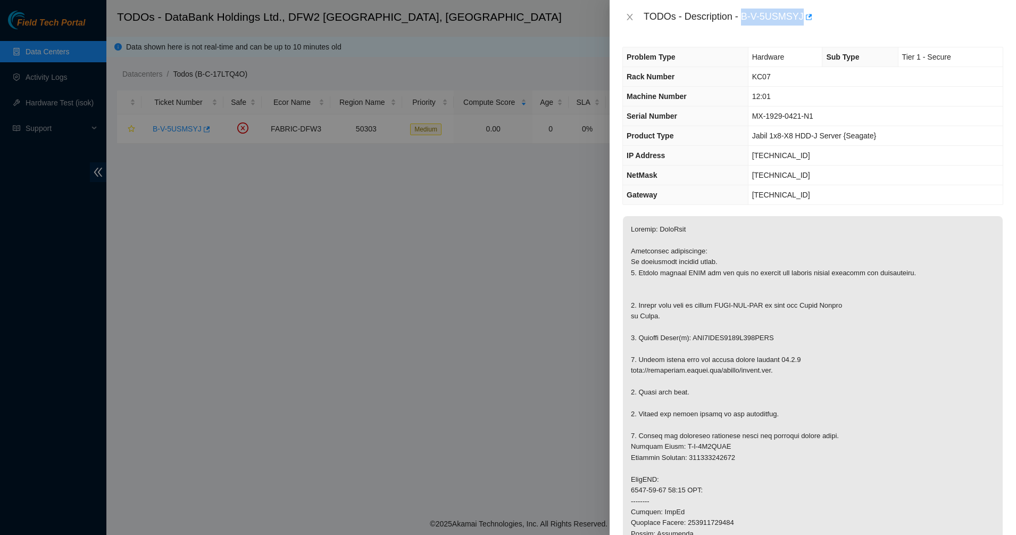
drag, startPoint x: 741, startPoint y: 16, endPoint x: 805, endPoint y: 26, distance: 64.6
click at [805, 26] on div "TODOs - Description - B-V-5USMSYJ" at bounding box center [813, 17] width 406 height 34
copy div "B-V-5USMSYJ"
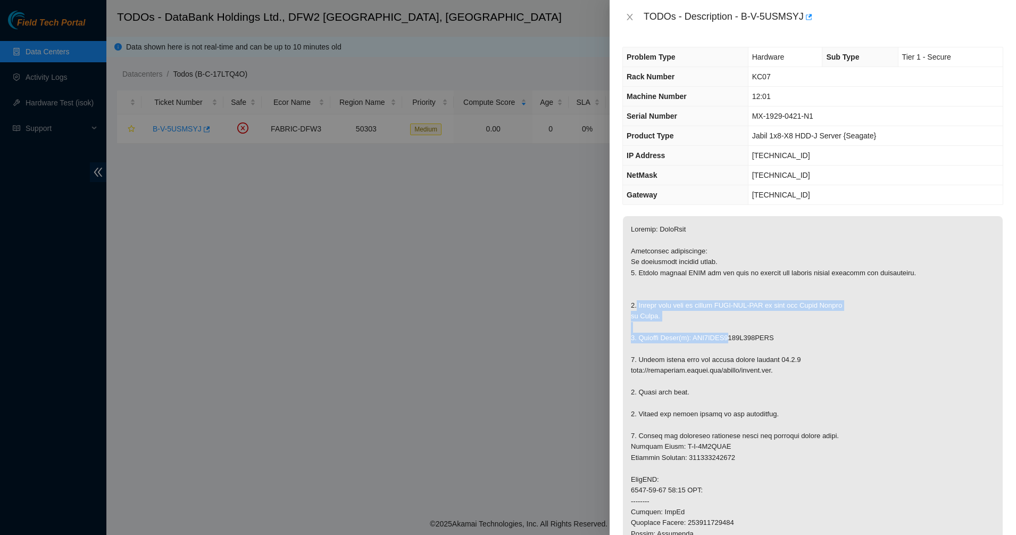
drag, startPoint x: 637, startPoint y: 306, endPoint x: 728, endPoint y: 338, distance: 96.7
click at [728, 338] on p at bounding box center [813, 484] width 380 height 537
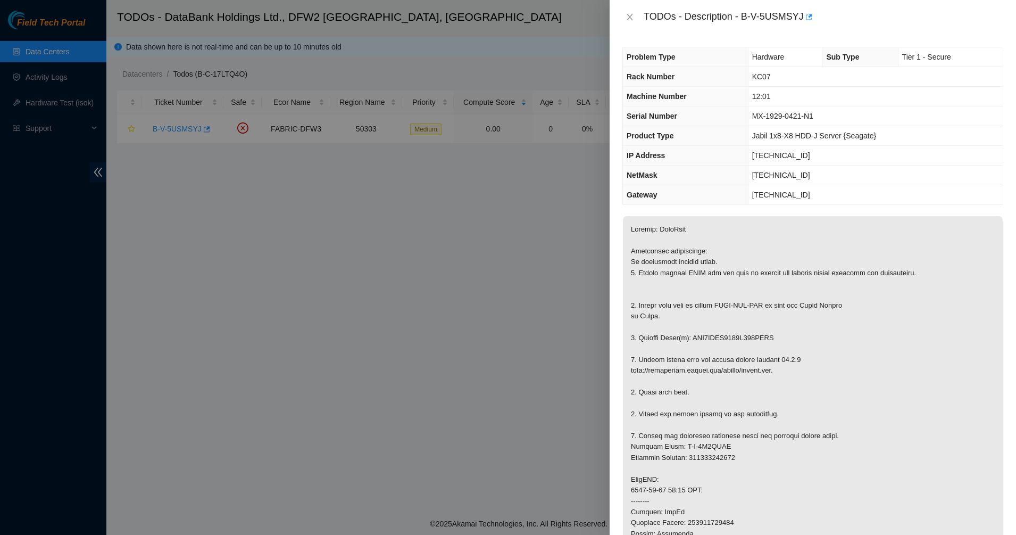
click at [721, 321] on p at bounding box center [813, 484] width 380 height 537
click at [720, 320] on p at bounding box center [813, 484] width 380 height 537
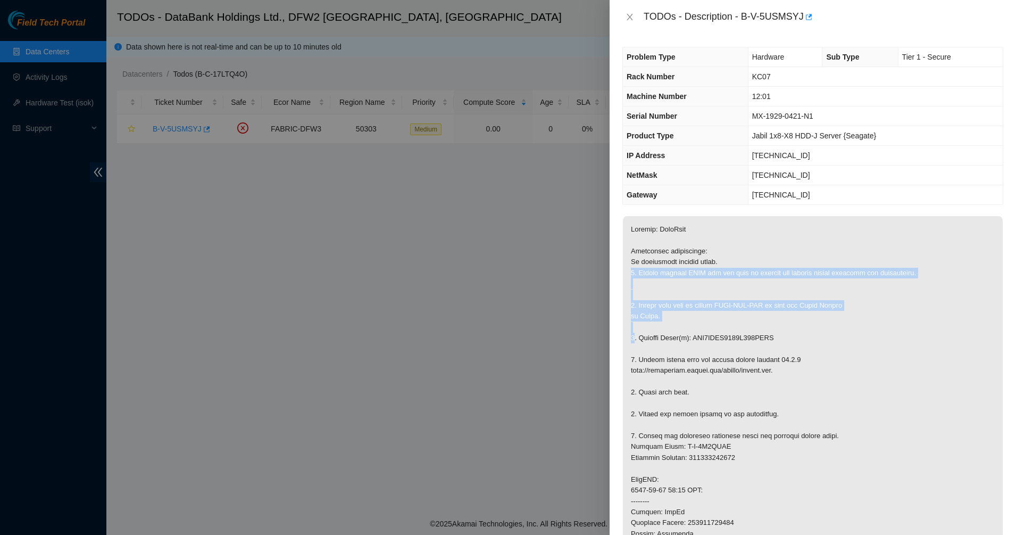
drag, startPoint x: 720, startPoint y: 320, endPoint x: 655, endPoint y: 246, distance: 98.7
click at [661, 253] on p at bounding box center [813, 484] width 380 height 537
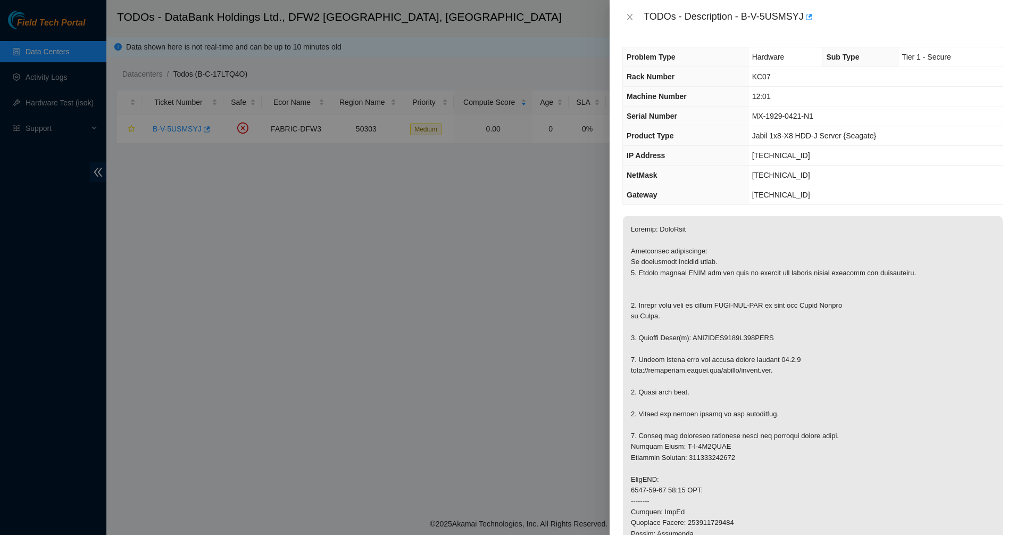
click at [655, 245] on p at bounding box center [813, 484] width 380 height 537
drag, startPoint x: 655, startPoint y: 245, endPoint x: 688, endPoint y: 298, distance: 62.4
click at [688, 298] on p at bounding box center [813, 484] width 380 height 537
drag, startPoint x: 688, startPoint y: 298, endPoint x: 728, endPoint y: 347, distance: 62.8
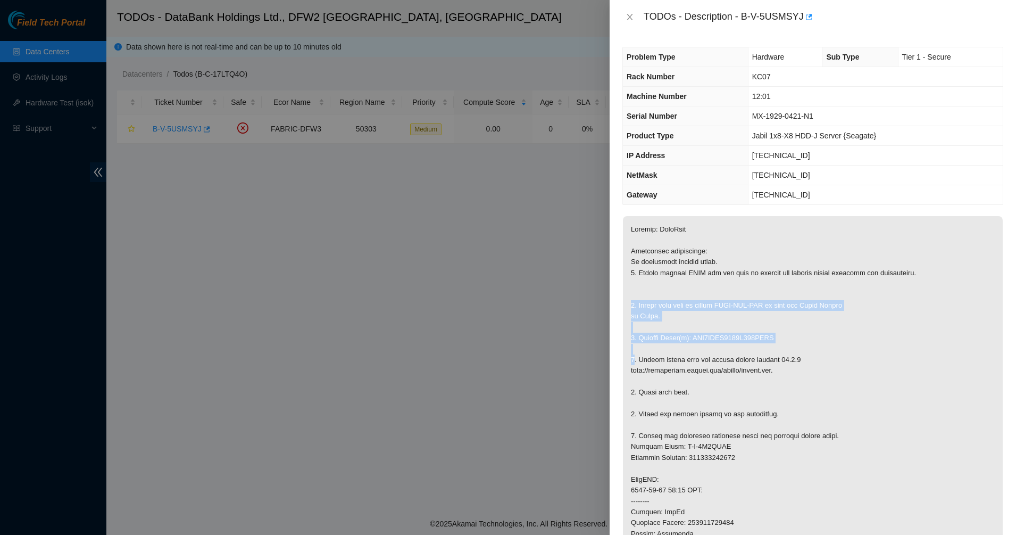
click at [728, 347] on p at bounding box center [813, 484] width 380 height 537
click at [729, 300] on p at bounding box center [813, 484] width 380 height 537
drag, startPoint x: 729, startPoint y: 300, endPoint x: 742, endPoint y: 371, distance: 72.4
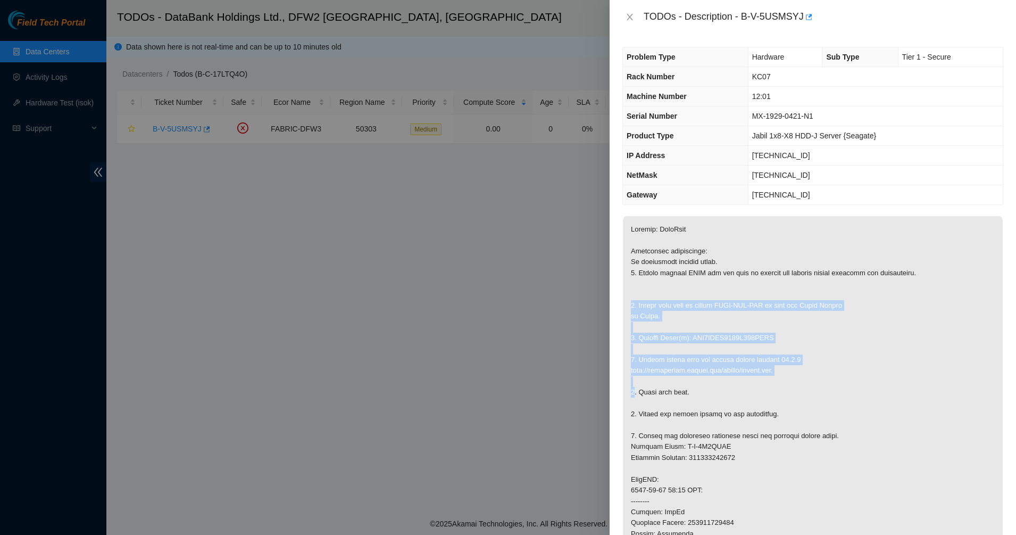
click at [742, 371] on p at bounding box center [813, 484] width 380 height 537
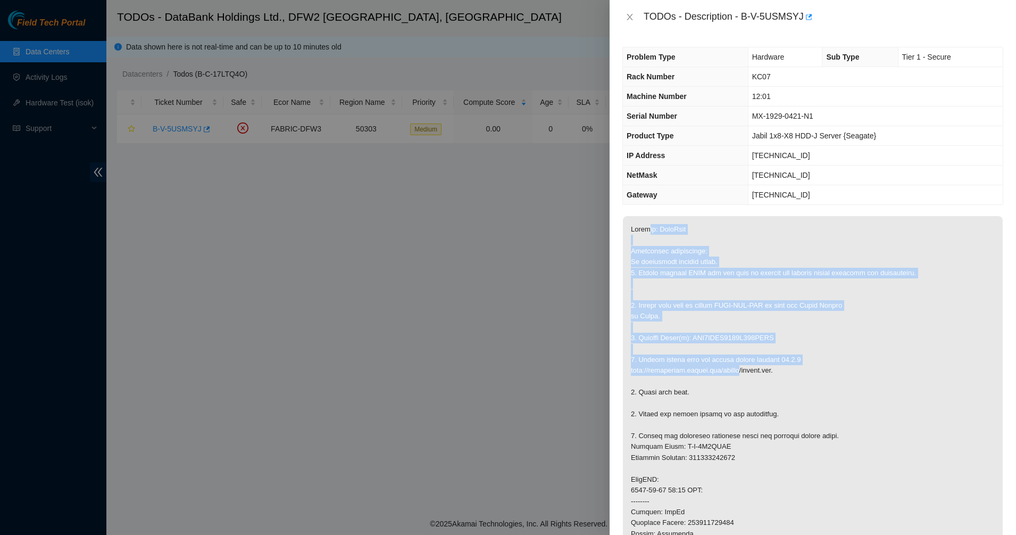
drag, startPoint x: 741, startPoint y: 375, endPoint x: 650, endPoint y: 222, distance: 177.6
click at [650, 222] on p at bounding box center [813, 484] width 380 height 537
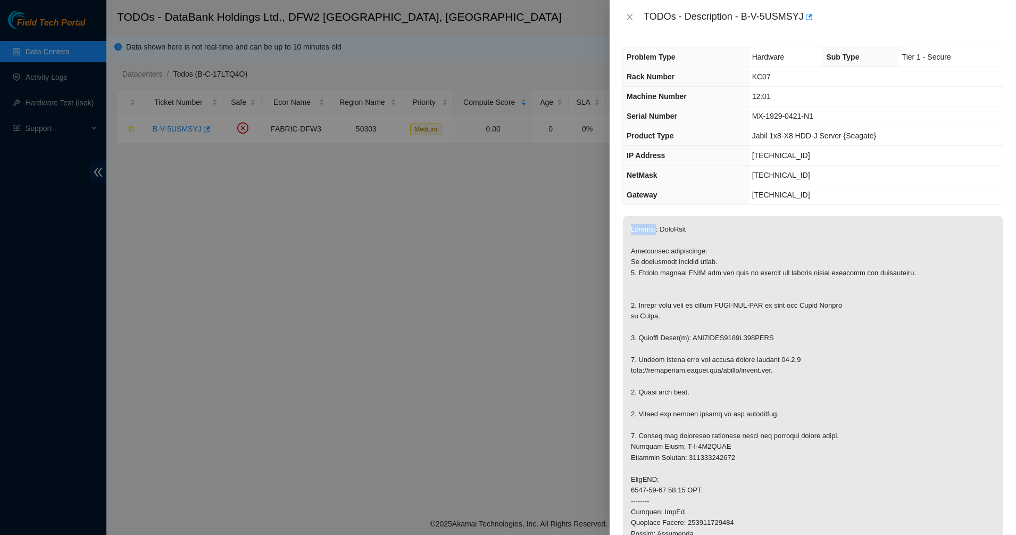
click at [650, 222] on p at bounding box center [813, 484] width 380 height 537
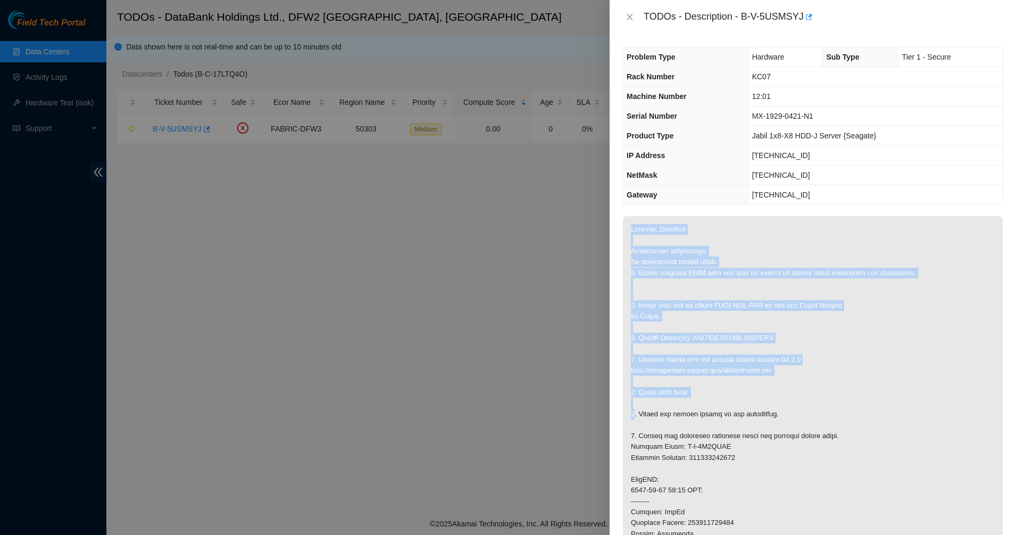
drag, startPoint x: 650, startPoint y: 222, endPoint x: 725, endPoint y: 390, distance: 183.8
click at [725, 390] on p at bounding box center [813, 484] width 380 height 537
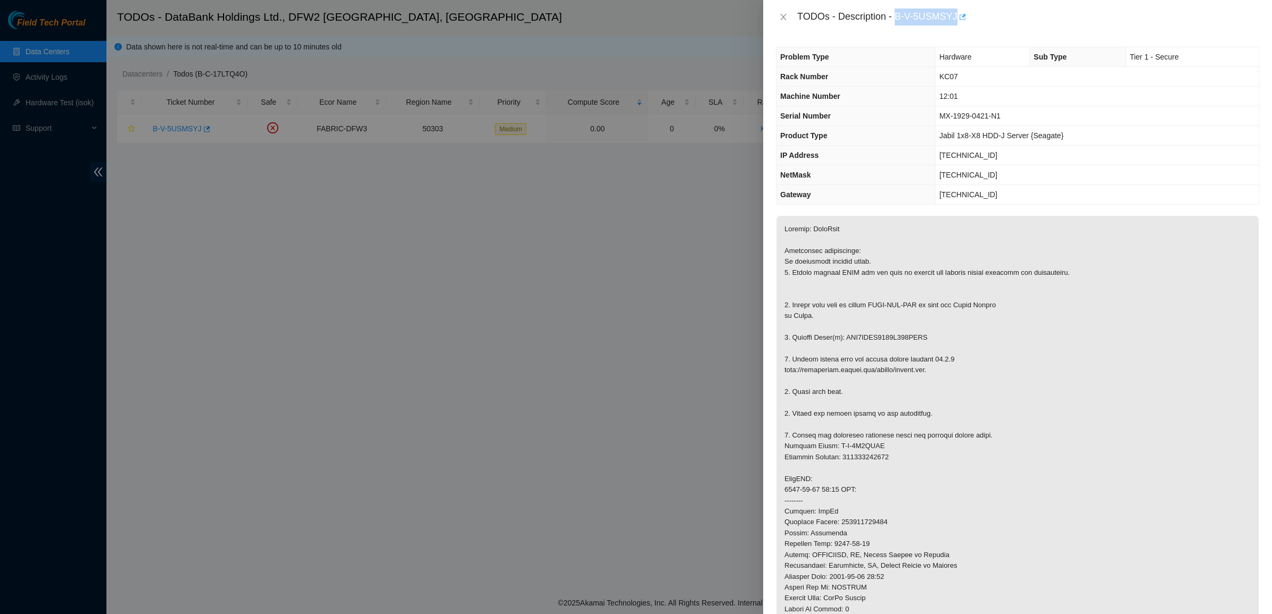
drag, startPoint x: 897, startPoint y: 18, endPoint x: 961, endPoint y: 18, distance: 63.8
click at [961, 18] on div "TODOs - Description - B-V-5USMSYJ" at bounding box center [1028, 17] width 462 height 17
copy div "B-V-5USMSYJ"
drag, startPoint x: 925, startPoint y: 342, endPoint x: 844, endPoint y: 338, distance: 80.9
click at [844, 338] on p at bounding box center [1017, 484] width 482 height 537
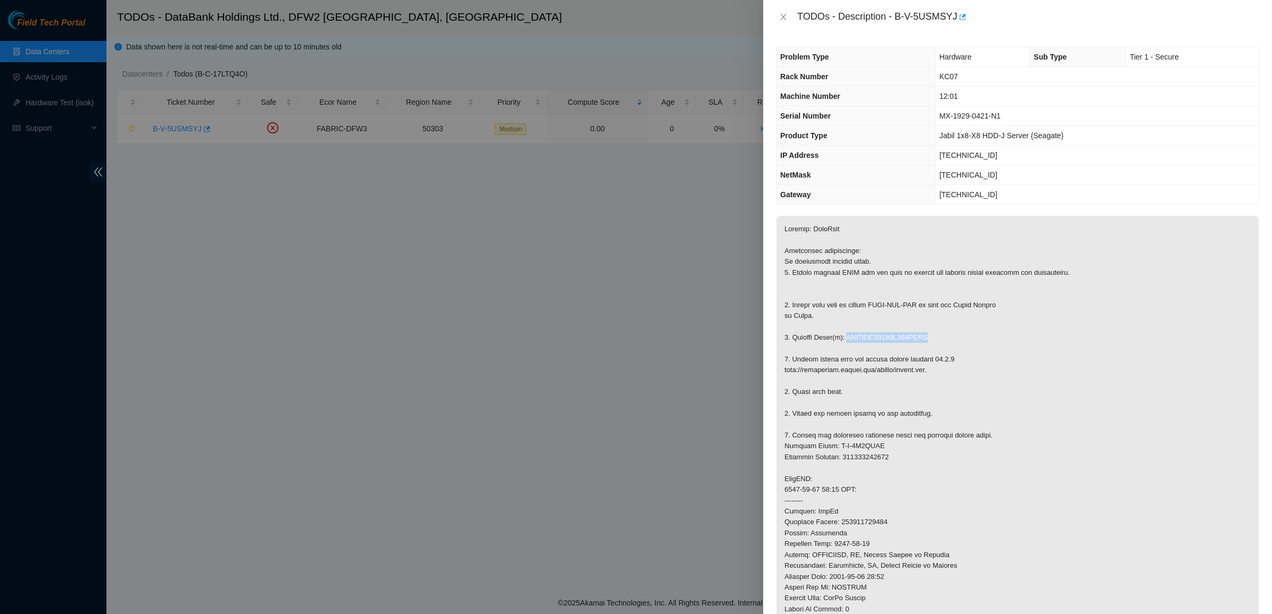
copy p "WFK4CLQR0000C948BVCV"
drag, startPoint x: 887, startPoint y: 442, endPoint x: 877, endPoint y: 445, distance: 11.3
click at [877, 445] on p at bounding box center [1017, 484] width 482 height 537
click at [876, 447] on p at bounding box center [1017, 484] width 482 height 537
drag, startPoint x: 874, startPoint y: 447, endPoint x: 828, endPoint y: 448, distance: 46.3
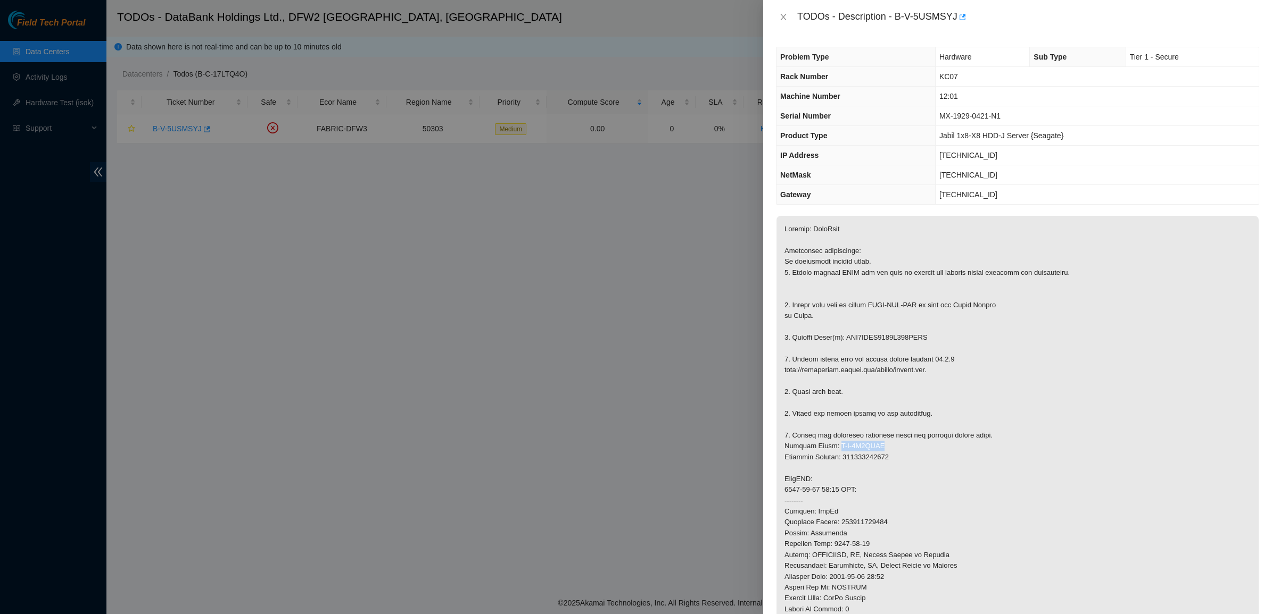
click at [828, 448] on p at bounding box center [1017, 484] width 482 height 537
copy p "B-V-5W3THLT"
click at [868, 458] on p at bounding box center [1017, 484] width 482 height 537
click at [870, 458] on p at bounding box center [1017, 484] width 482 height 537
copy p "473665220074"
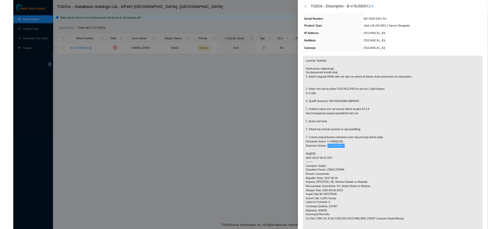
scroll to position [200, 0]
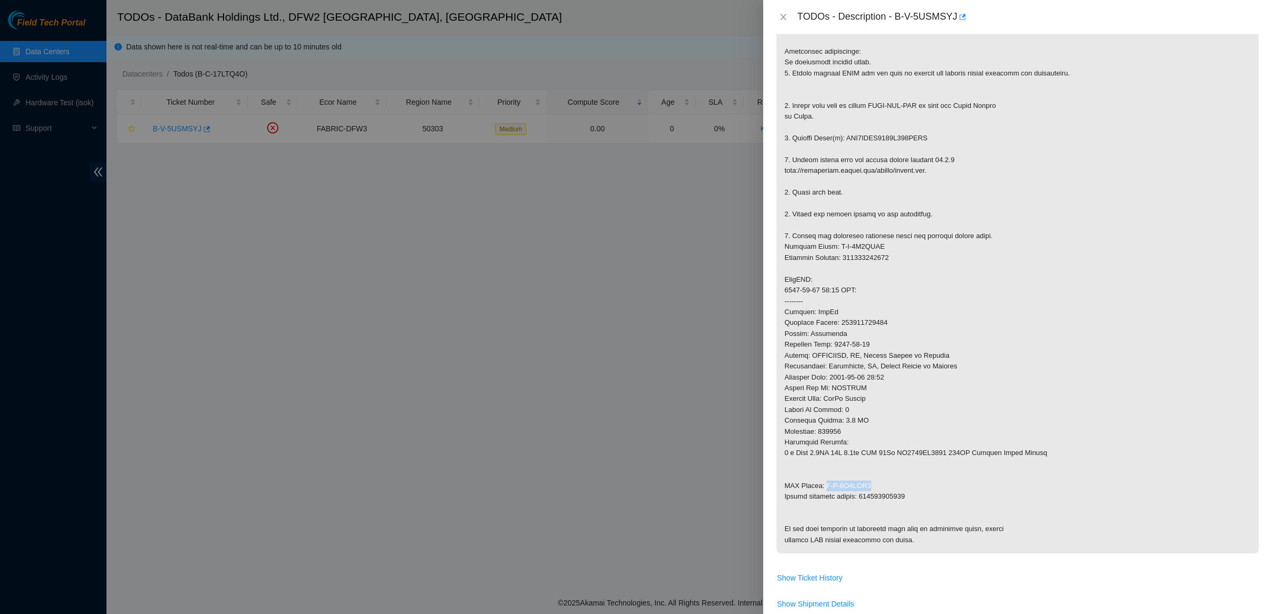
drag, startPoint x: 880, startPoint y: 485, endPoint x: 825, endPoint y: 492, distance: 56.3
click at [825, 492] on p at bounding box center [1017, 284] width 482 height 537
copy p "B-V-5W3THM4"
click at [883, 498] on p at bounding box center [1017, 284] width 482 height 537
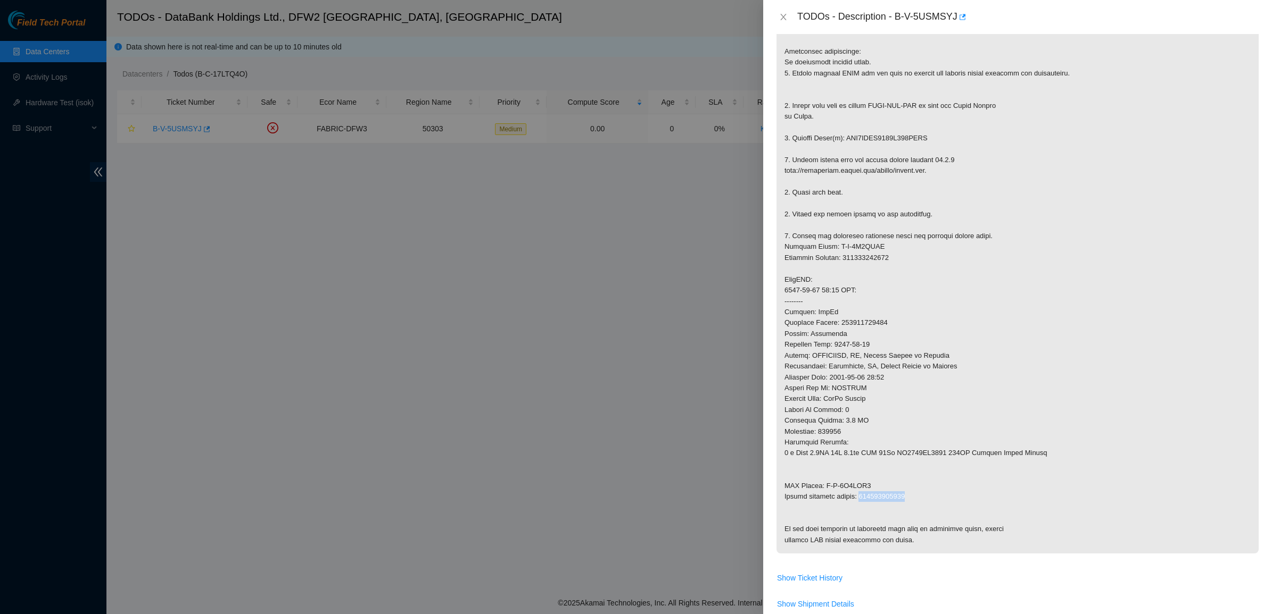
copy p "473665220085"
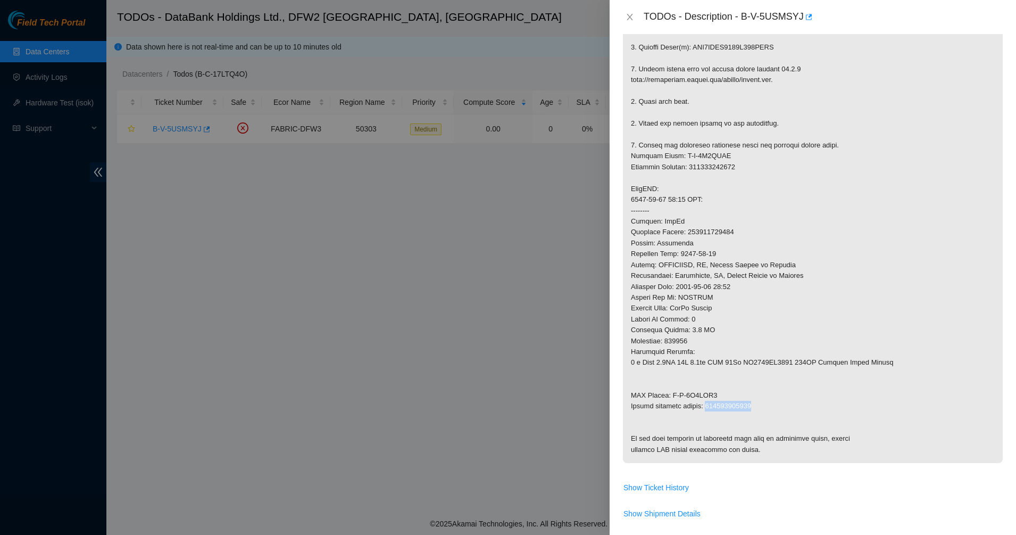
scroll to position [399, 0]
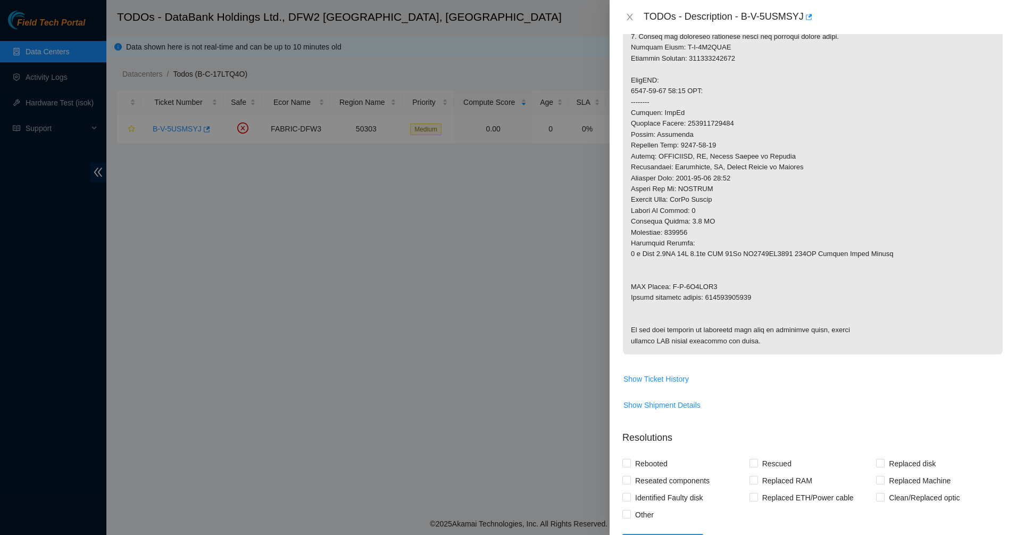
click at [745, 318] on p at bounding box center [813, 85] width 380 height 537
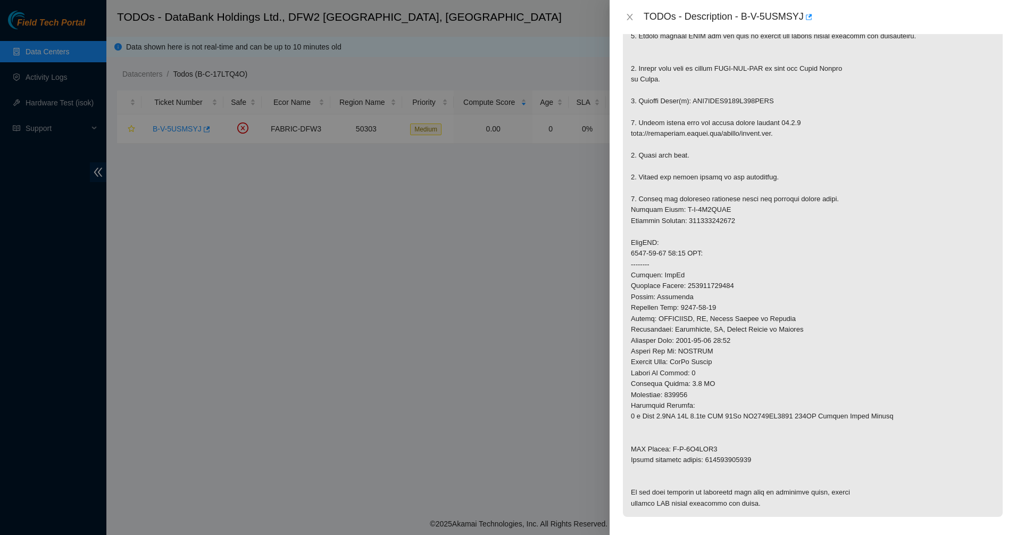
scroll to position [104, 0]
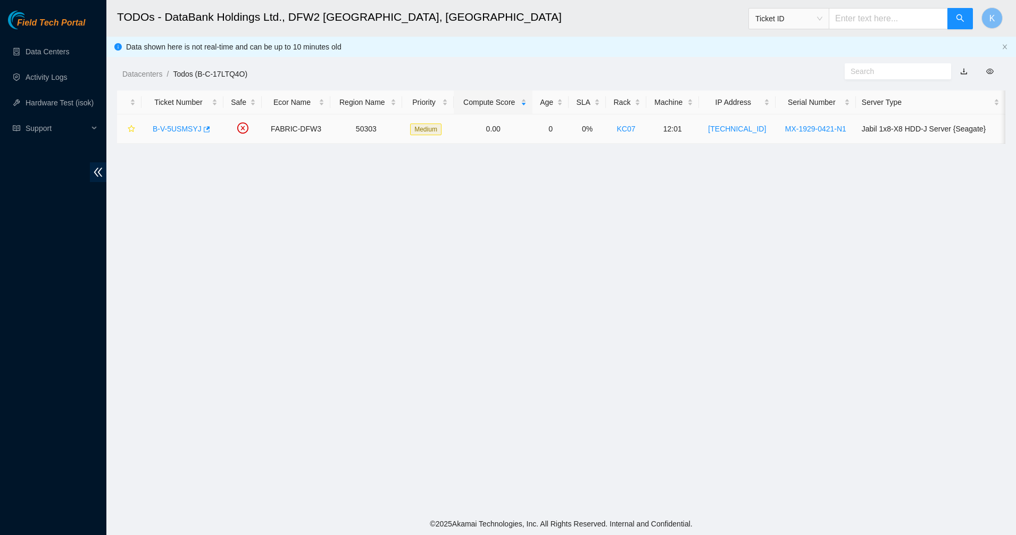
click at [186, 122] on div "B-V-5USMSYJ" at bounding box center [182, 128] width 70 height 17
click at [233, 130] on td at bounding box center [242, 128] width 38 height 29
click at [238, 129] on icon "close-circle" at bounding box center [242, 127] width 11 height 11
click at [182, 131] on link "B-V-5USMSYJ" at bounding box center [177, 128] width 49 height 9
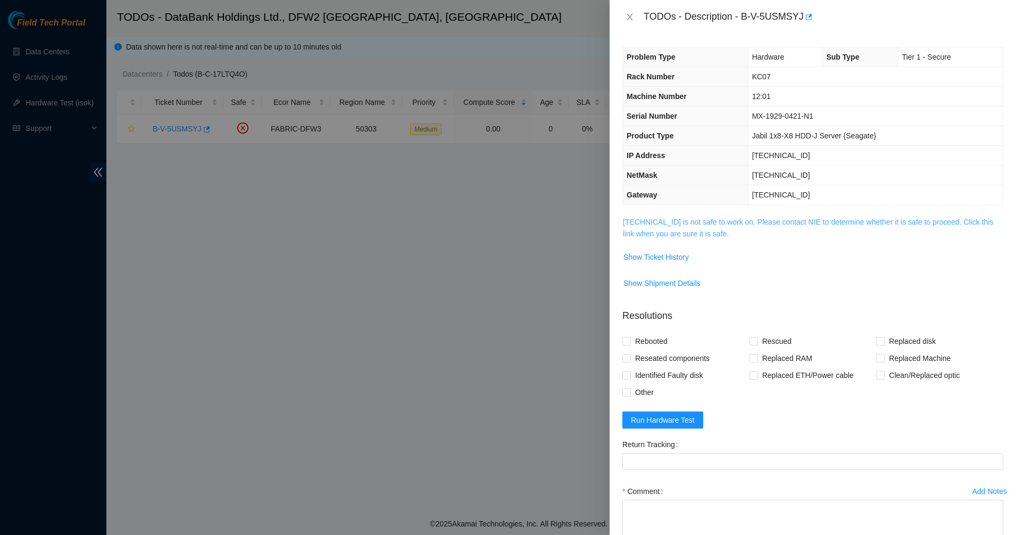
drag, startPoint x: 663, startPoint y: 213, endPoint x: 658, endPoint y: 230, distance: 18.5
click at [661, 216] on div "Problem Type Hardware Sub Type Tier 1 - Secure Rack Number KC07 Machine Number …" at bounding box center [813, 284] width 406 height 501
click at [658, 230] on link "[TECHNICAL_ID] is not safe to work on. Please contact NIE to determine whether …" at bounding box center [808, 228] width 370 height 20
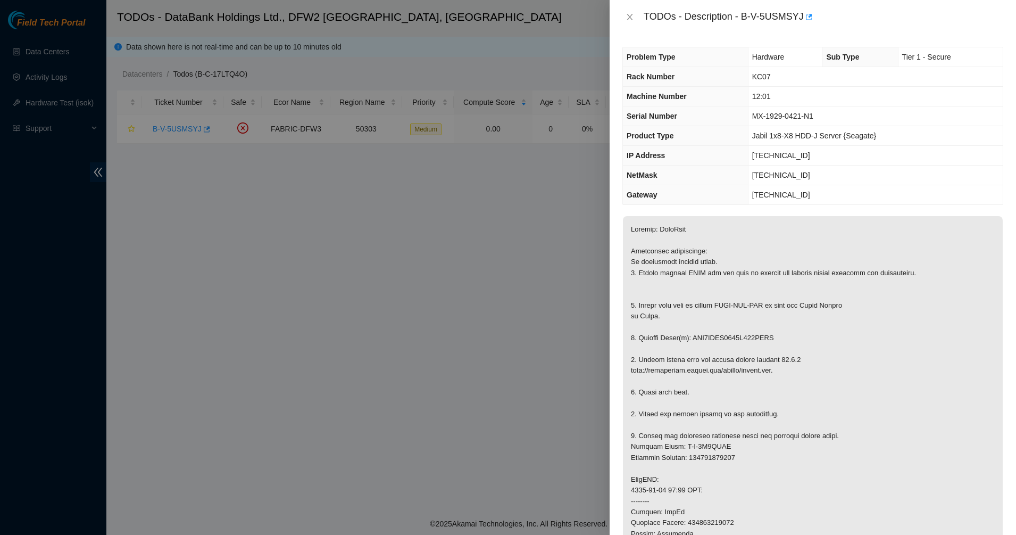
click at [732, 236] on p at bounding box center [813, 484] width 380 height 537
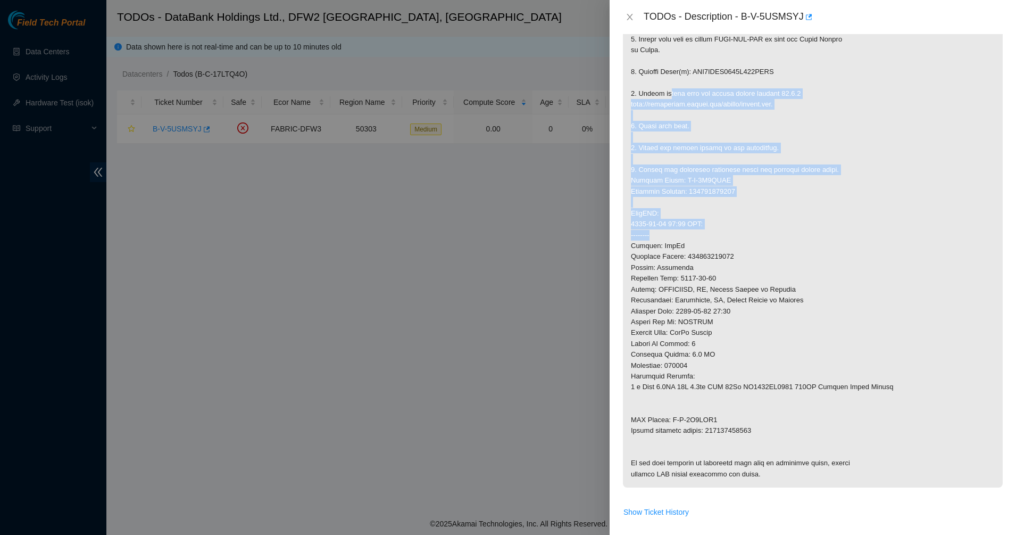
drag, startPoint x: 717, startPoint y: 170, endPoint x: 765, endPoint y: 236, distance: 81.5
click at [765, 236] on p at bounding box center [813, 218] width 380 height 537
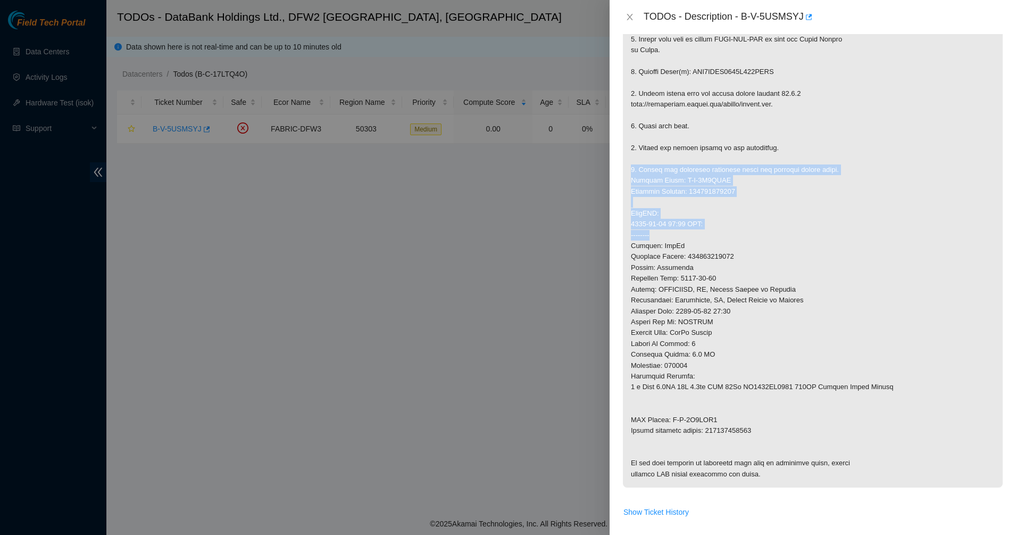
drag, startPoint x: 765, startPoint y: 236, endPoint x: 696, endPoint y: 155, distance: 105.7
click at [697, 156] on p at bounding box center [813, 218] width 380 height 537
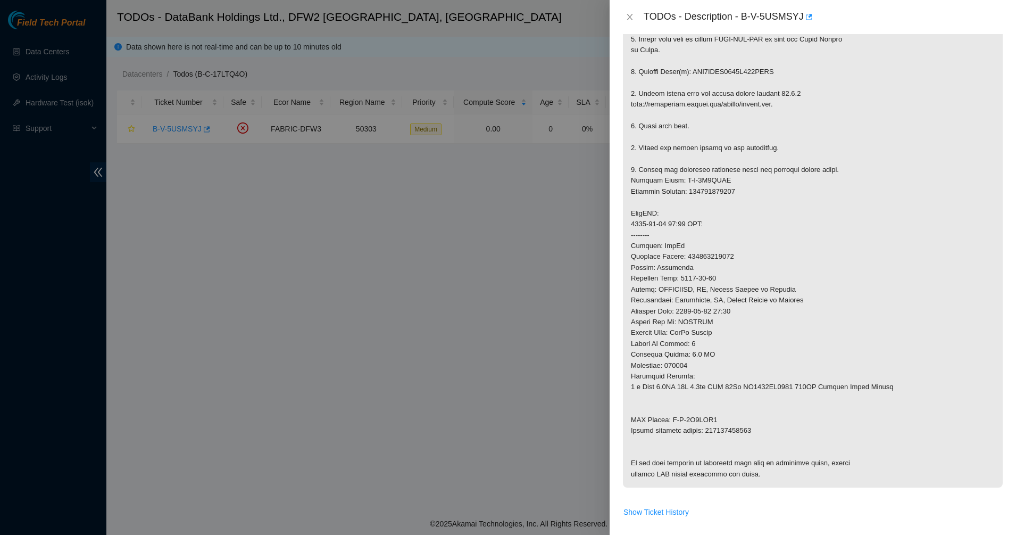
drag, startPoint x: 695, startPoint y: 153, endPoint x: 679, endPoint y: 128, distance: 28.9
click at [694, 152] on p at bounding box center [813, 218] width 380 height 537
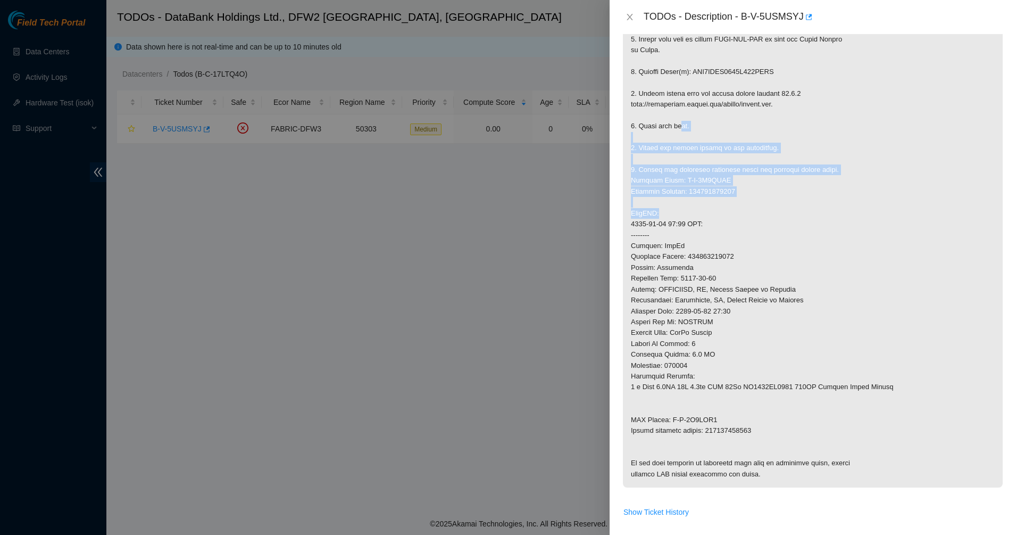
drag, startPoint x: 679, startPoint y: 128, endPoint x: 735, endPoint y: 215, distance: 102.9
click at [735, 215] on p at bounding box center [813, 218] width 380 height 537
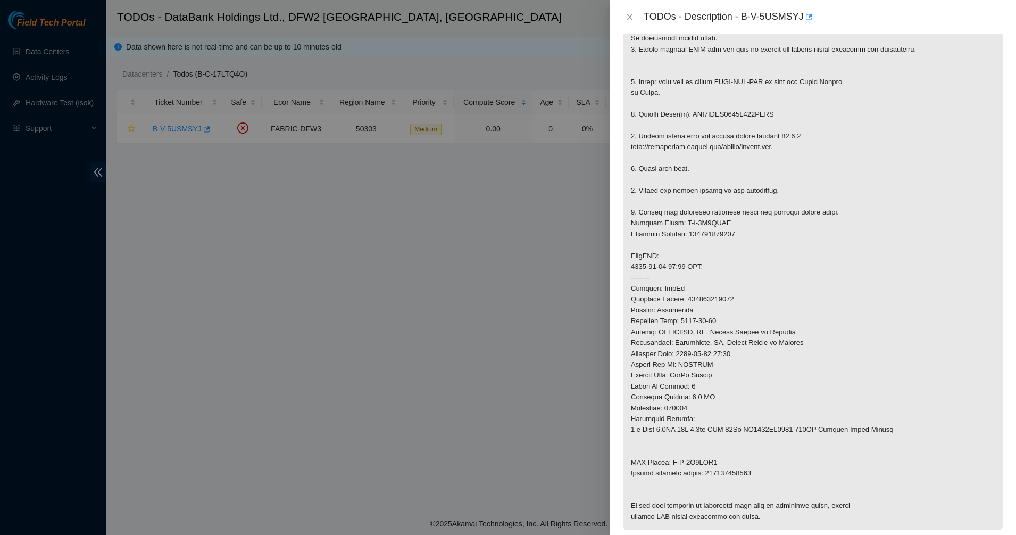
scroll to position [166, 0]
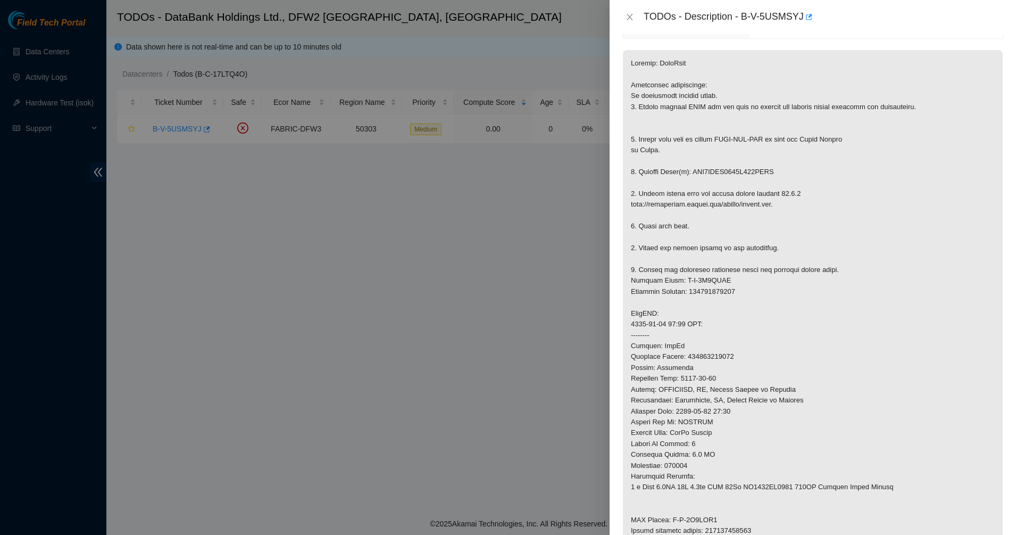
click at [708, 176] on p at bounding box center [813, 318] width 380 height 537
click at [785, 190] on p at bounding box center [813, 318] width 380 height 537
drag, startPoint x: 786, startPoint y: 190, endPoint x: 699, endPoint y: 133, distance: 104.0
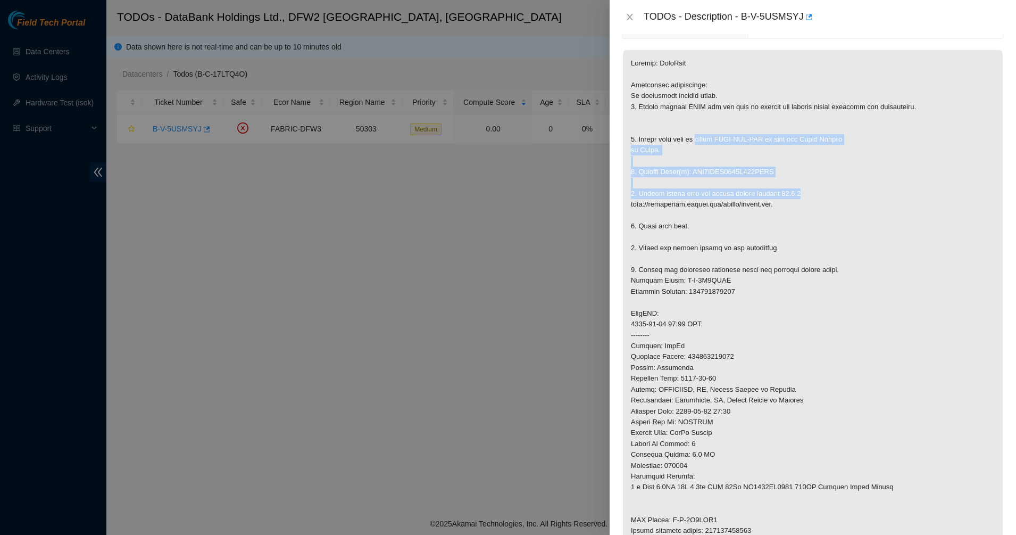
click at [702, 136] on p at bounding box center [813, 318] width 380 height 537
click at [699, 133] on p at bounding box center [813, 318] width 380 height 537
drag, startPoint x: 694, startPoint y: 122, endPoint x: 774, endPoint y: 217, distance: 124.2
click at [774, 217] on p at bounding box center [813, 318] width 380 height 537
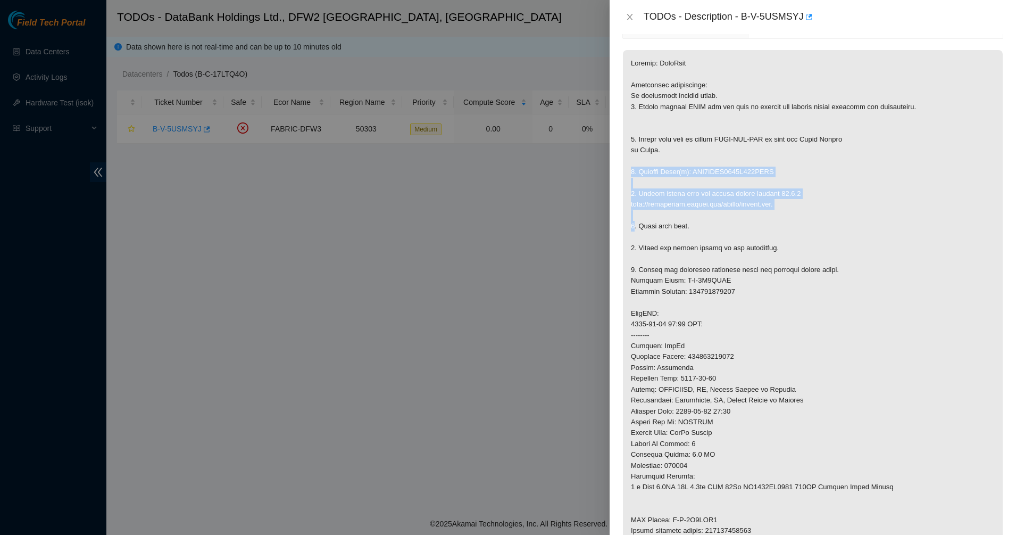
drag, startPoint x: 774, startPoint y: 217, endPoint x: 657, endPoint y: 118, distance: 153.6
click at [663, 124] on p at bounding box center [813, 318] width 380 height 537
click at [656, 116] on p at bounding box center [813, 318] width 380 height 537
click at [812, 255] on p at bounding box center [813, 318] width 380 height 537
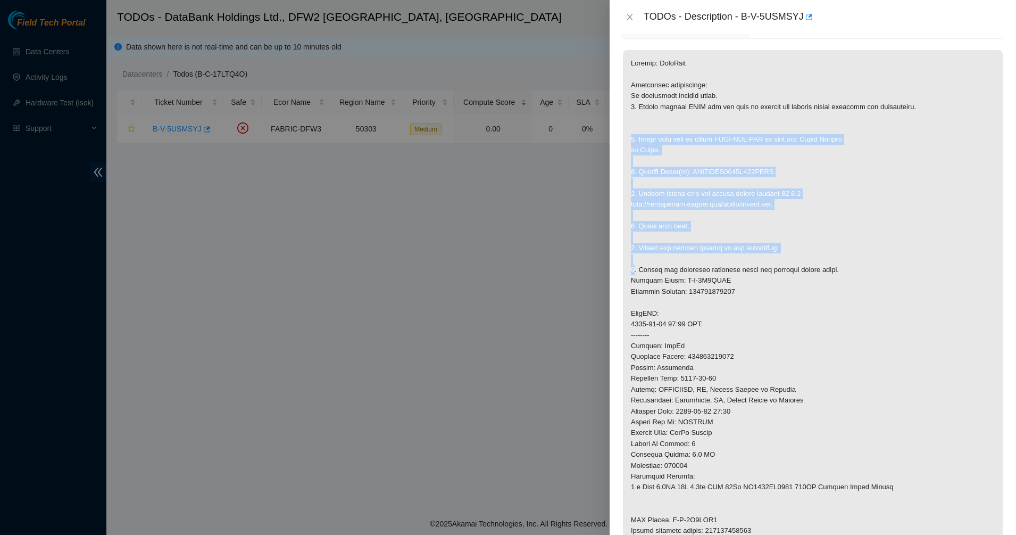
drag, startPoint x: 812, startPoint y: 255, endPoint x: 664, endPoint y: 101, distance: 213.7
click at [664, 102] on p at bounding box center [813, 318] width 380 height 537
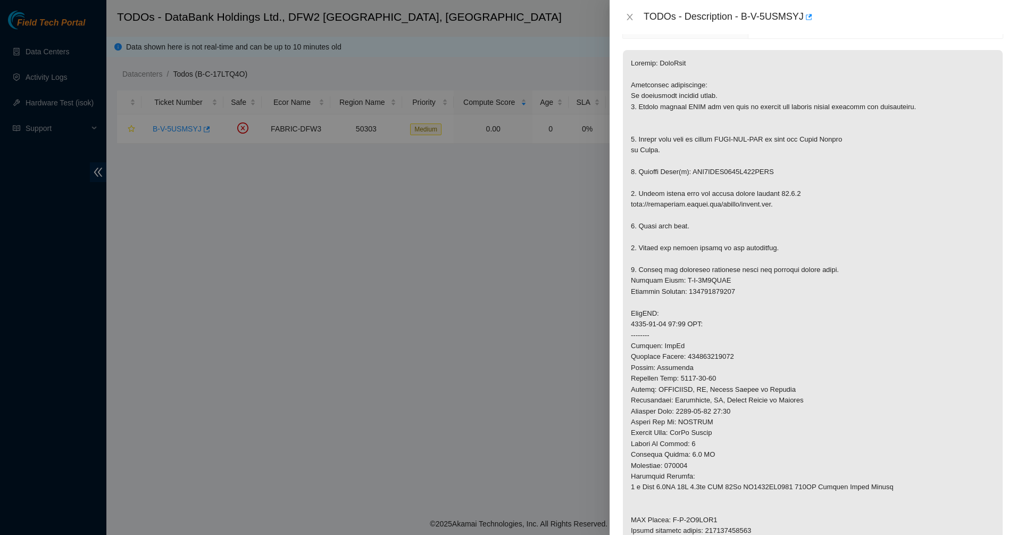
click at [663, 98] on p at bounding box center [813, 318] width 380 height 537
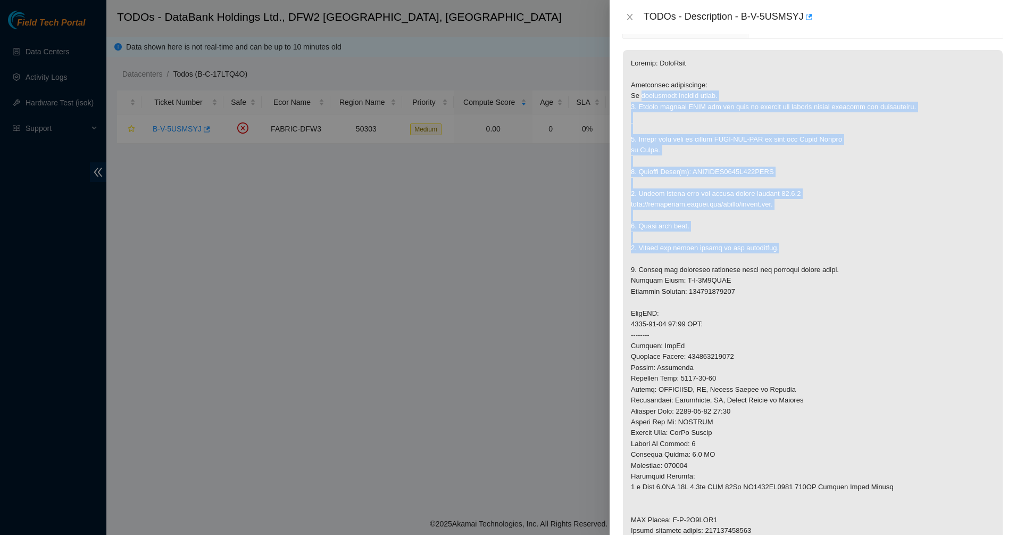
click at [786, 248] on p at bounding box center [813, 318] width 380 height 537
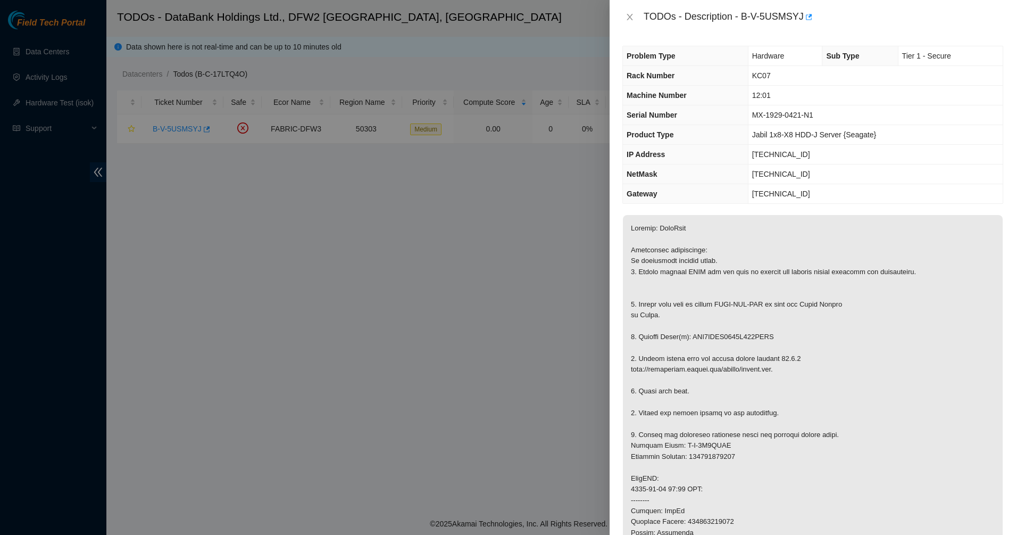
scroll to position [0, 0]
click at [734, 245] on p at bounding box center [813, 484] width 380 height 537
click at [787, 121] on td "MX-1929-0421-N1" at bounding box center [875, 116] width 255 height 20
click at [478, 318] on div at bounding box center [508, 267] width 1016 height 535
click at [667, 280] on p at bounding box center [813, 484] width 380 height 537
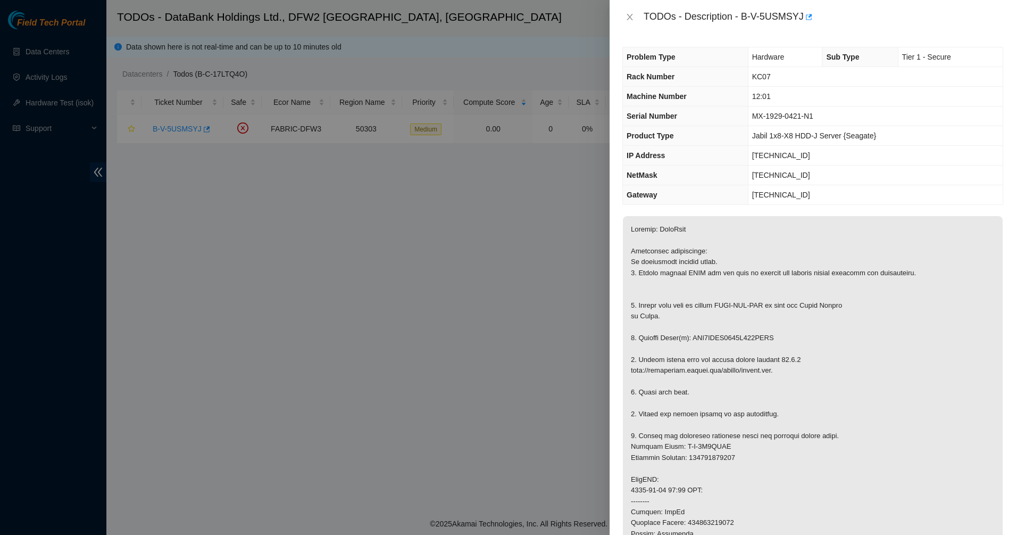
click at [687, 273] on p at bounding box center [813, 484] width 380 height 537
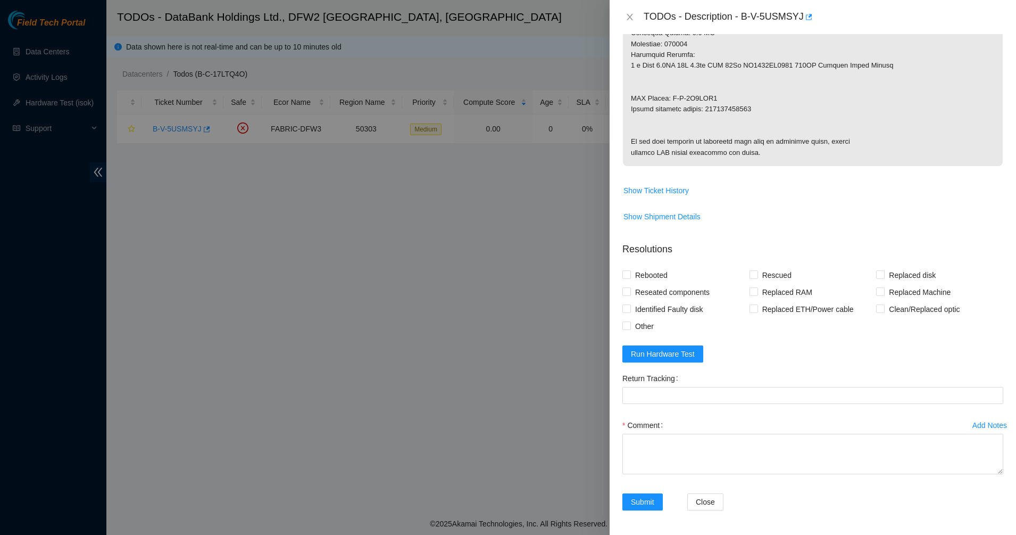
scroll to position [598, 0]
click at [645, 361] on button "Run Hardware Test" at bounding box center [662, 352] width 81 height 17
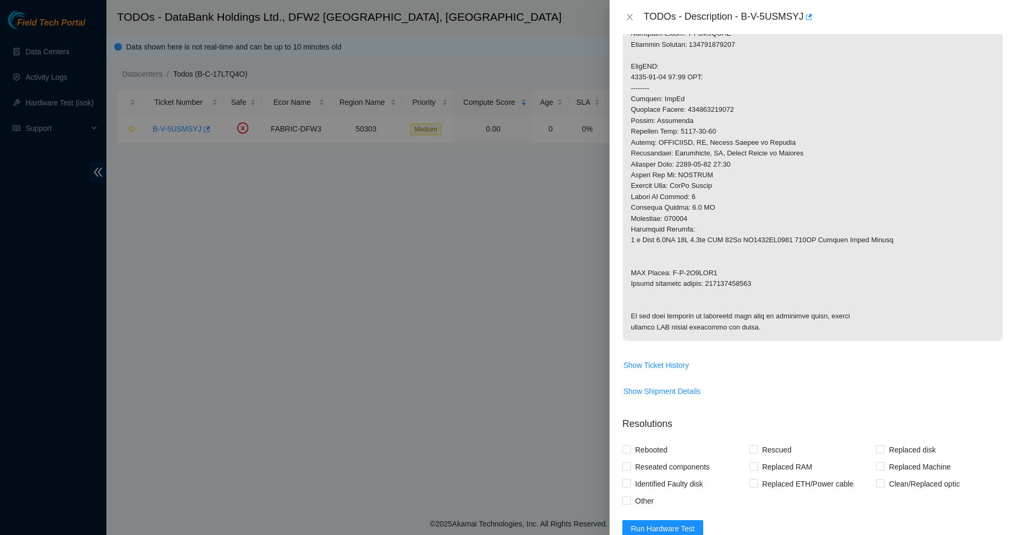
scroll to position [412, 0]
drag, startPoint x: 647, startPoint y: 312, endPoint x: 721, endPoint y: 333, distance: 77.2
click at [721, 333] on p at bounding box center [813, 72] width 380 height 537
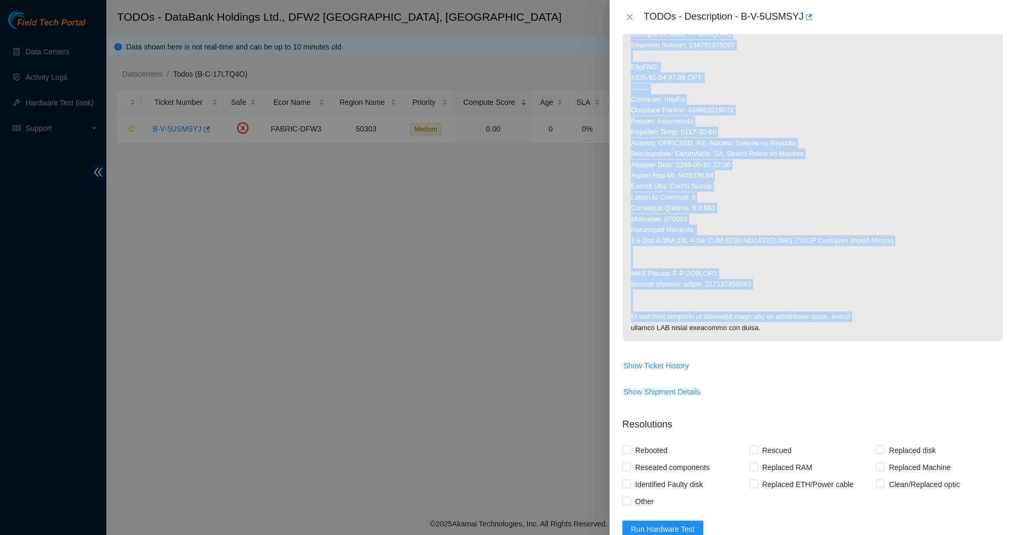
click at [721, 333] on p at bounding box center [813, 72] width 380 height 537
click at [695, 330] on p at bounding box center [813, 72] width 380 height 537
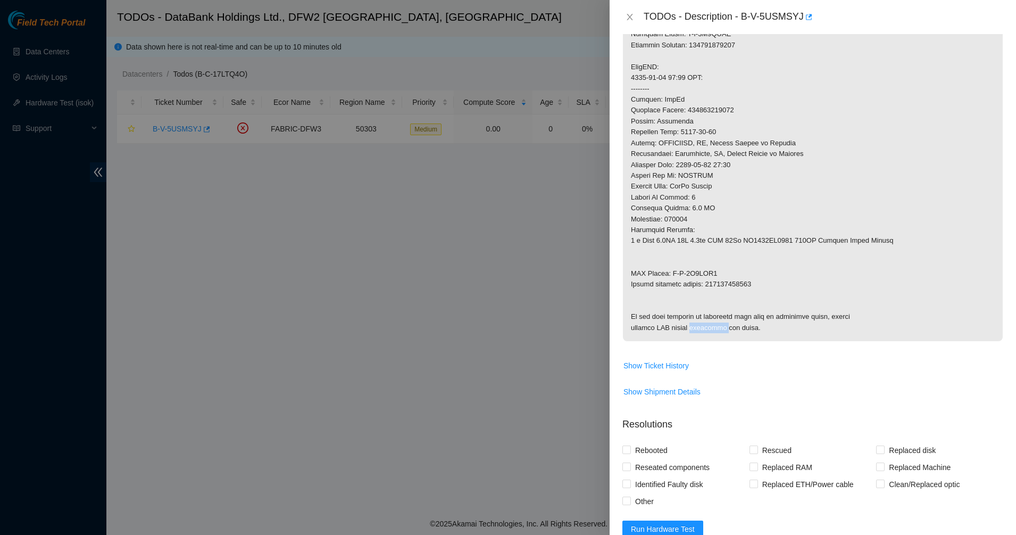
click at [694, 329] on p at bounding box center [813, 72] width 380 height 537
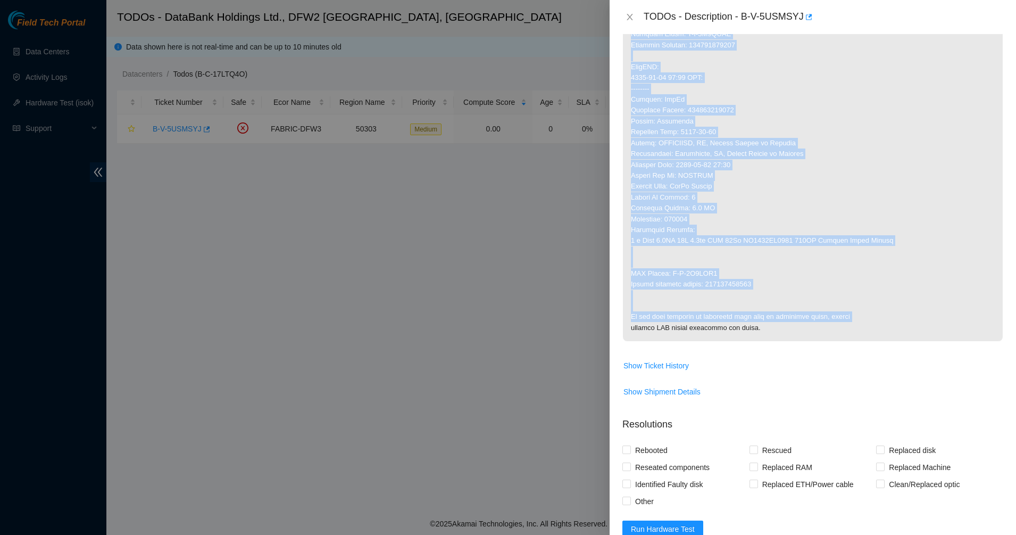
click at [694, 329] on p at bounding box center [813, 72] width 380 height 537
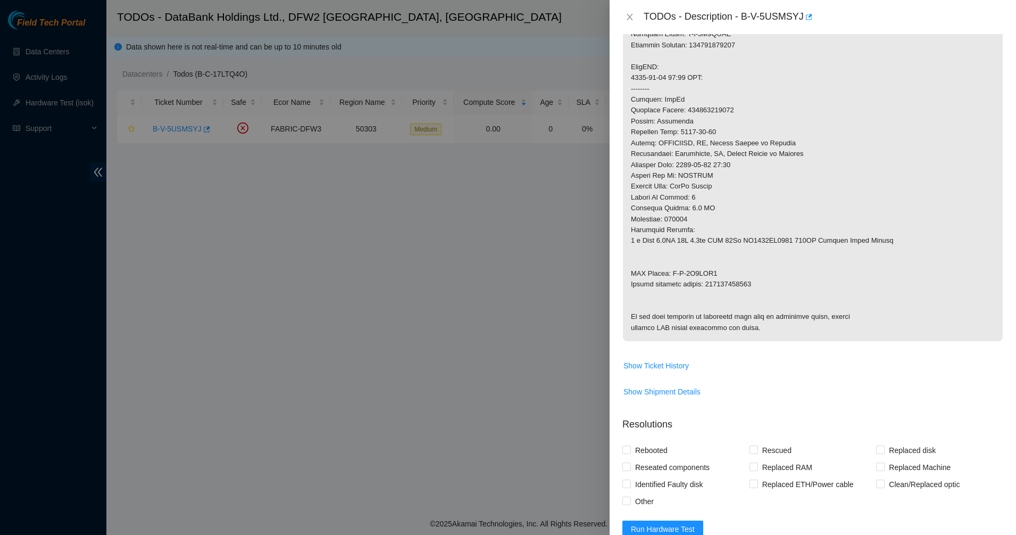
click at [691, 319] on p at bounding box center [813, 72] width 380 height 537
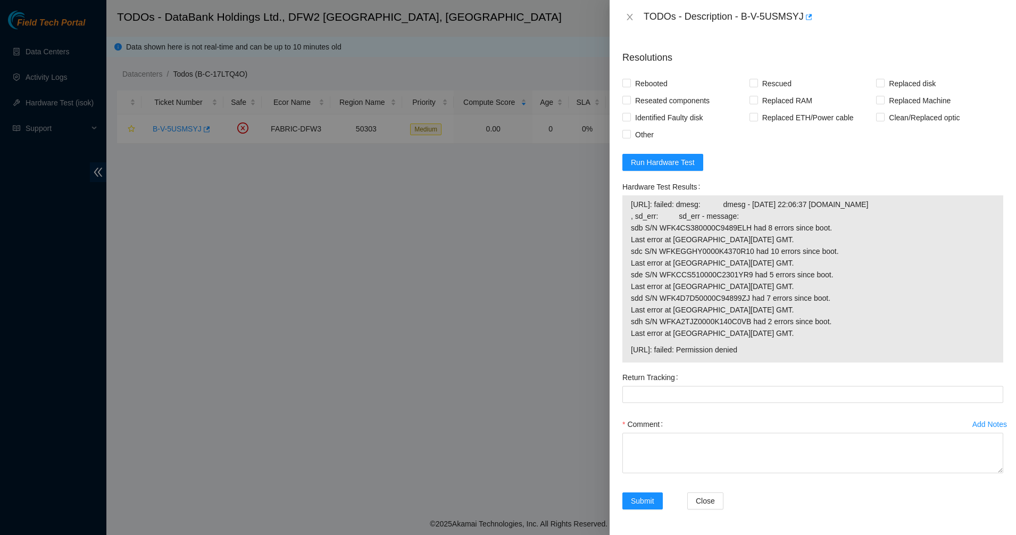
scroll to position [808, 0]
click at [672, 403] on Tracking "Return Tracking" at bounding box center [812, 394] width 381 height 17
paste Tracking "473665220085"
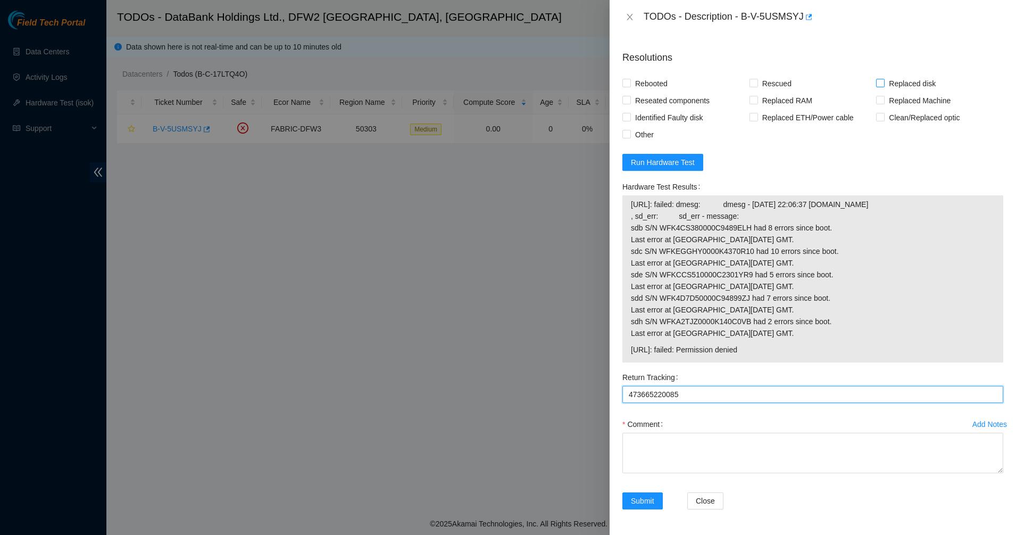
type Tracking "473665220085"
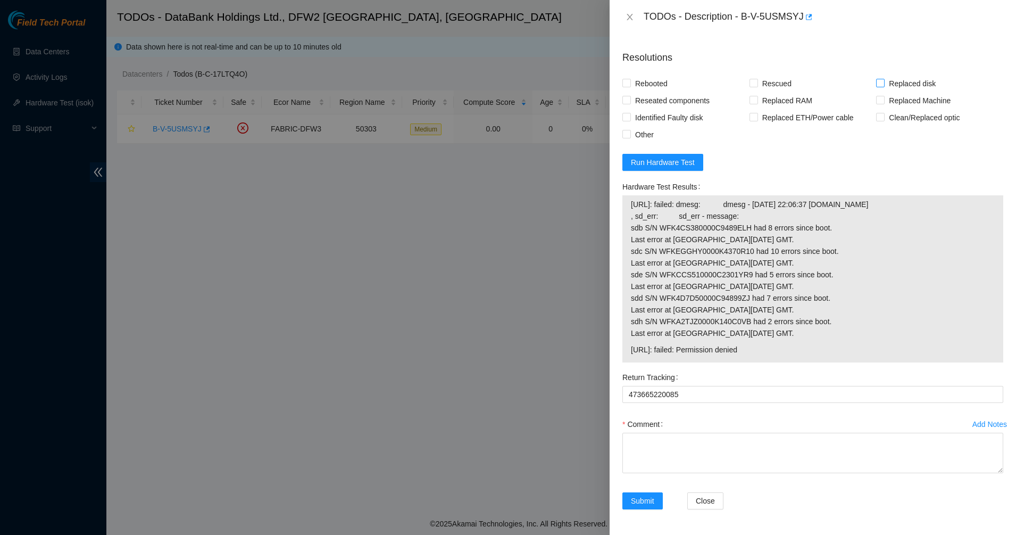
click at [876, 86] on input "Replaced disk" at bounding box center [879, 82] width 7 height 7
checkbox input "true"
click at [630, 87] on span at bounding box center [626, 83] width 9 height 9
click at [630, 86] on input "Rebooted" at bounding box center [625, 82] width 7 height 7
checkbox input "true"
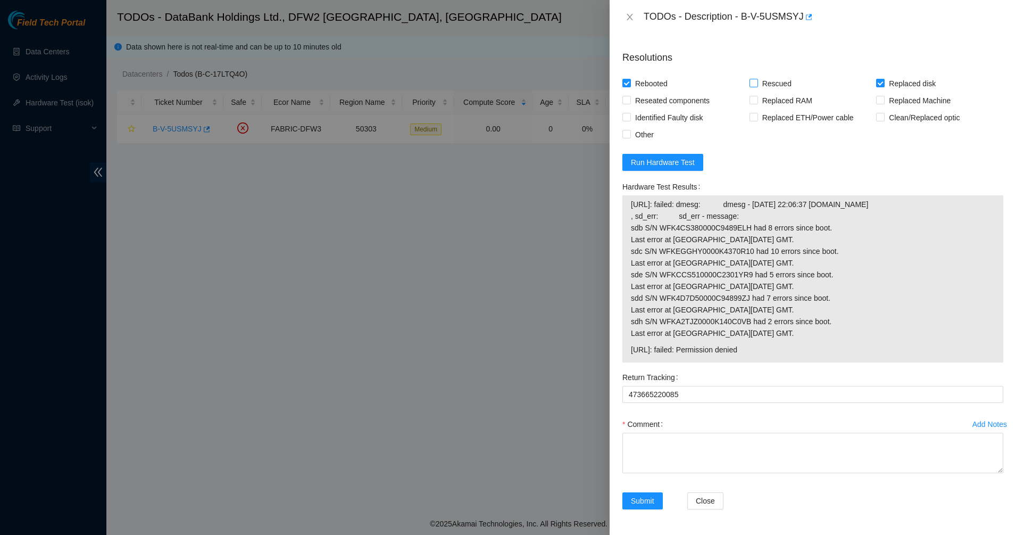
click at [752, 86] on input "Rescued" at bounding box center [753, 82] width 7 height 7
checkbox input "true"
drag, startPoint x: 765, startPoint y: 381, endPoint x: 633, endPoint y: 217, distance: 210.7
click at [633, 217] on tbody "23.55.177.154: failed: dmesg: dmesg - Sep 30 22:06:37 a23-55-177-154.deploy.aka…" at bounding box center [812, 279] width 365 height 162
copy tbody "23.55.177.154: failed: dmesg: dmesg - Sep 30 22:06:37 a23-55-177-154.deploy.aka…"
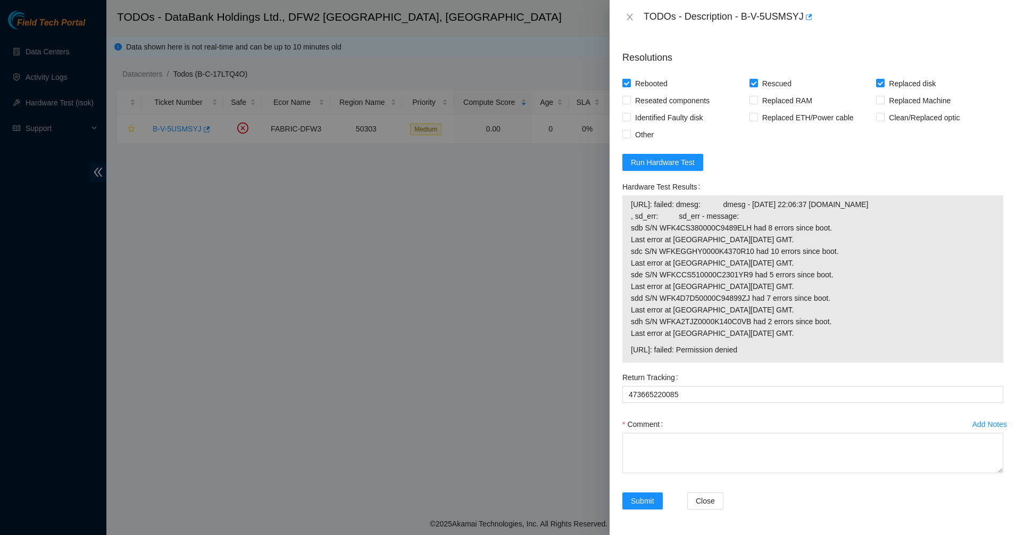
scroll to position [834, 0]
click at [659, 445] on textarea "Comment" at bounding box center [812, 453] width 381 height 40
paste textarea "23.55.177.154: failed: dmesg: dmesg - Sep 30 22:06:37 a23-55-177-154.deploy.aka…"
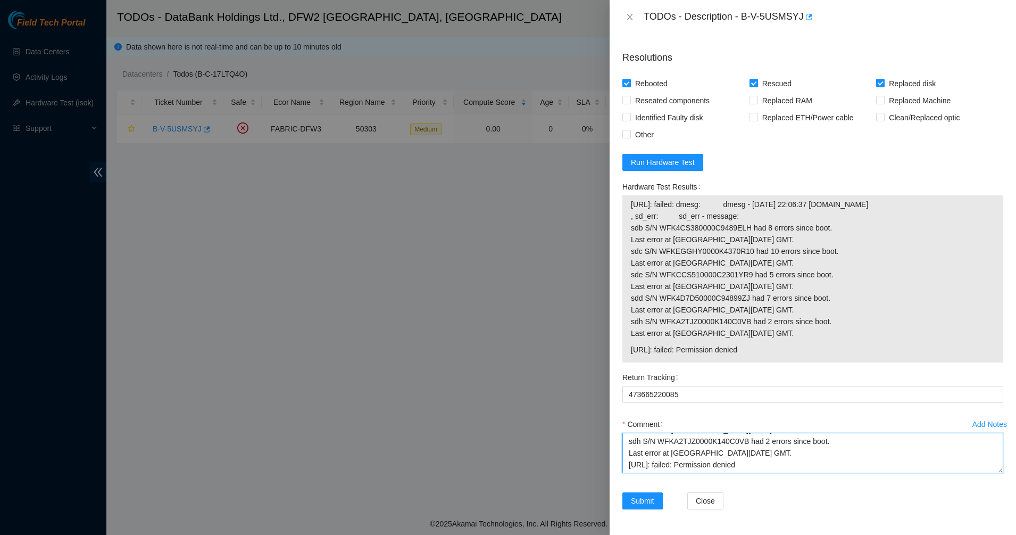
scroll to position [0, 0]
click at [643, 445] on textarea "23.55.177.154: failed: dmesg: dmesg - Sep 30 22:06:37 a23-55-177-154.deploy.aka…" at bounding box center [812, 453] width 381 height 40
paste textarea "Ticket: B-V-5USMSYJ New SN: WFKCXLQR Old SN: WFK4CLQR0000C948BVCV Service Order…"
click at [633, 446] on textarea "Ticket: B-V-5USMSYJ New SN: WFKCXLQR Old SN: WFK4CLQR0000C948BVCV Service Order…" at bounding box center [812, 453] width 381 height 40
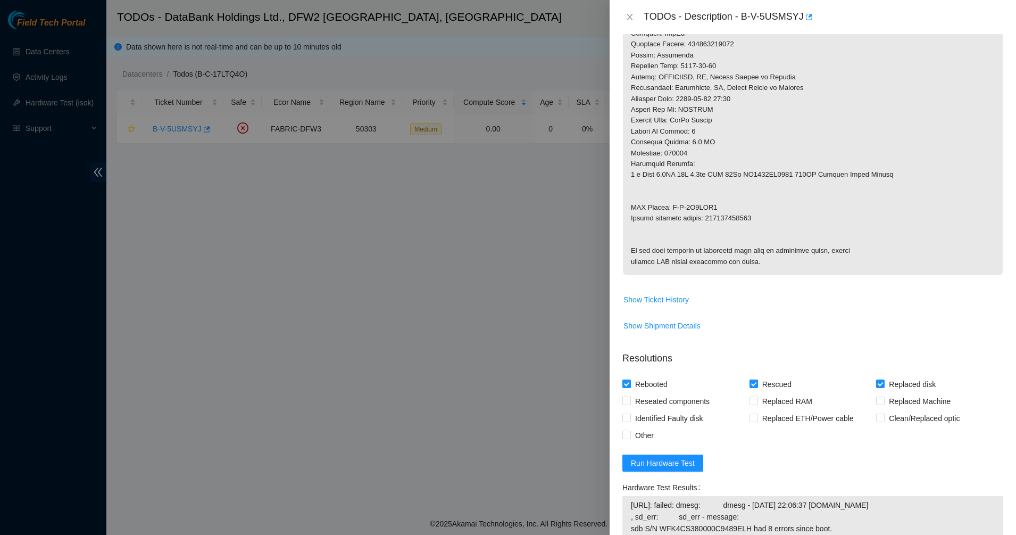
scroll to position [834, 0]
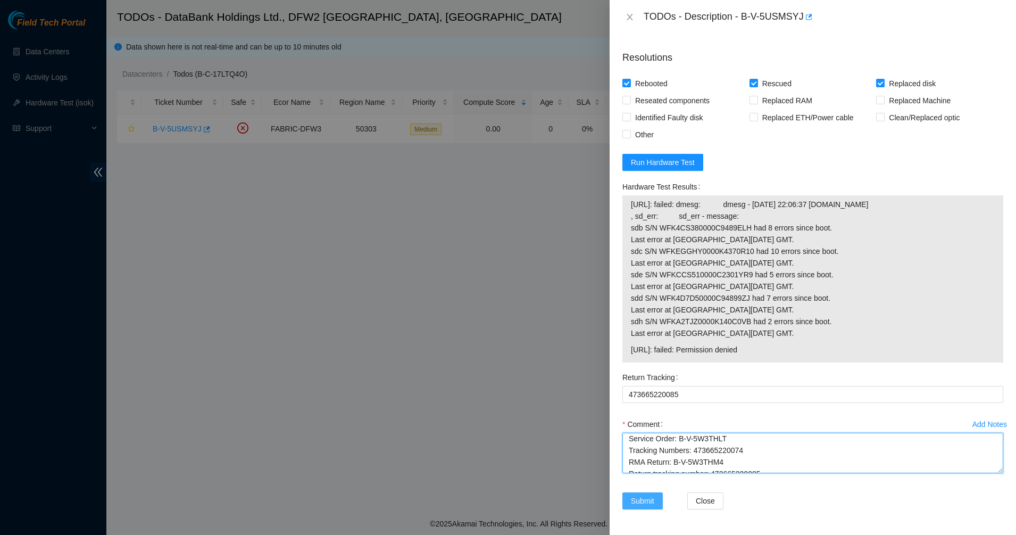
type textarea "Ticket: B-V-5USMSYJ New SN: WFKCXLQR Old SN: WFK4CLQR0000C948BVCV Service Order…"
click at [638, 505] on span "Submit" at bounding box center [642, 501] width 23 height 12
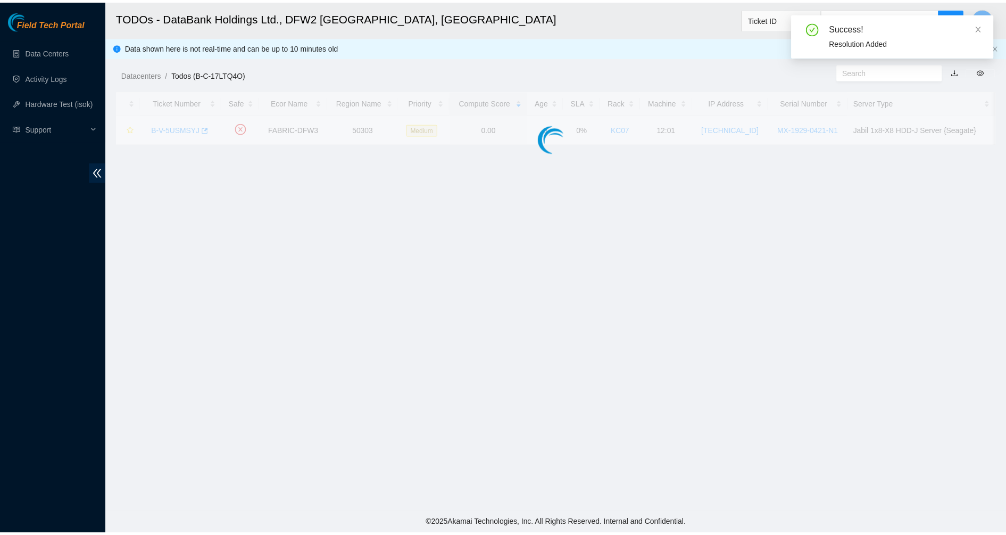
scroll to position [184, 0]
